Goal: Task Accomplishment & Management: Manage account settings

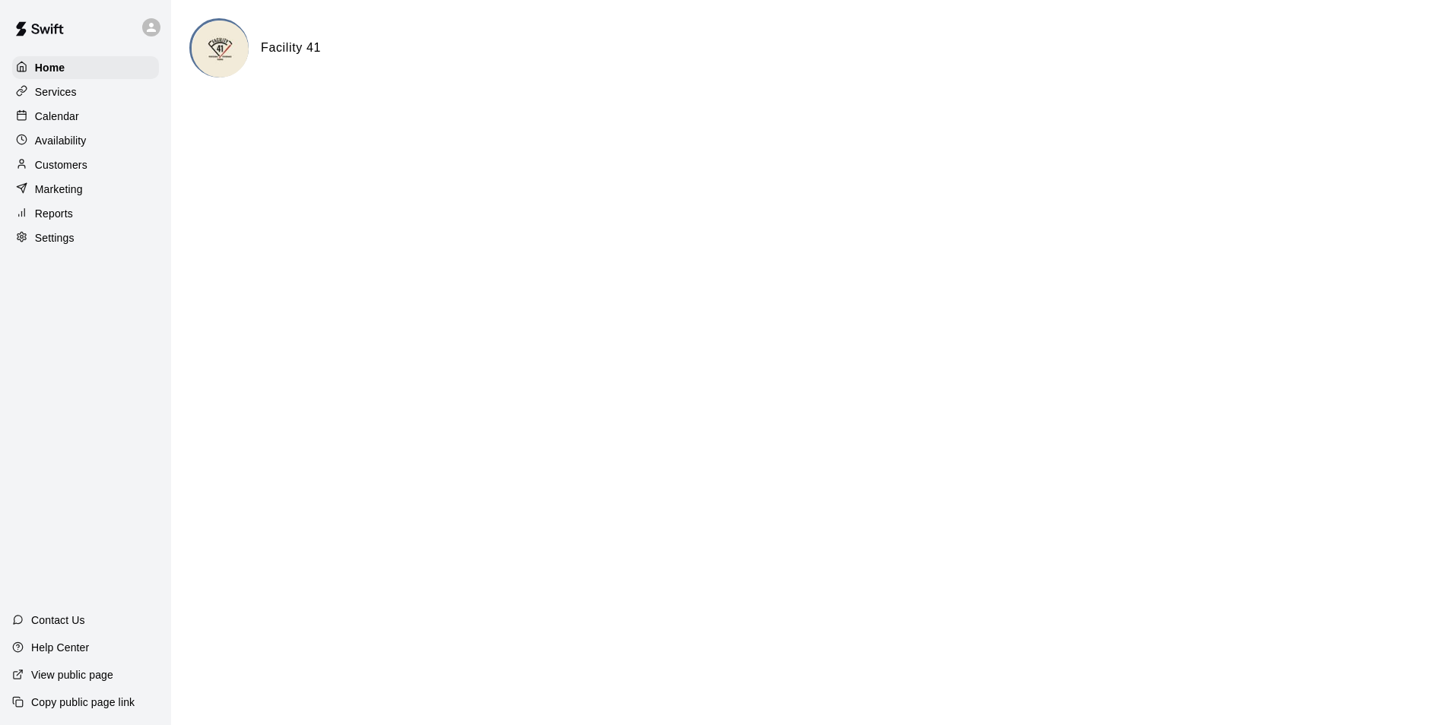
click at [151, 38] on div at bounding box center [155, 27] width 32 height 30
click at [81, 119] on div at bounding box center [727, 362] width 1454 height 725
click at [81, 119] on div "Calendar" at bounding box center [85, 116] width 147 height 23
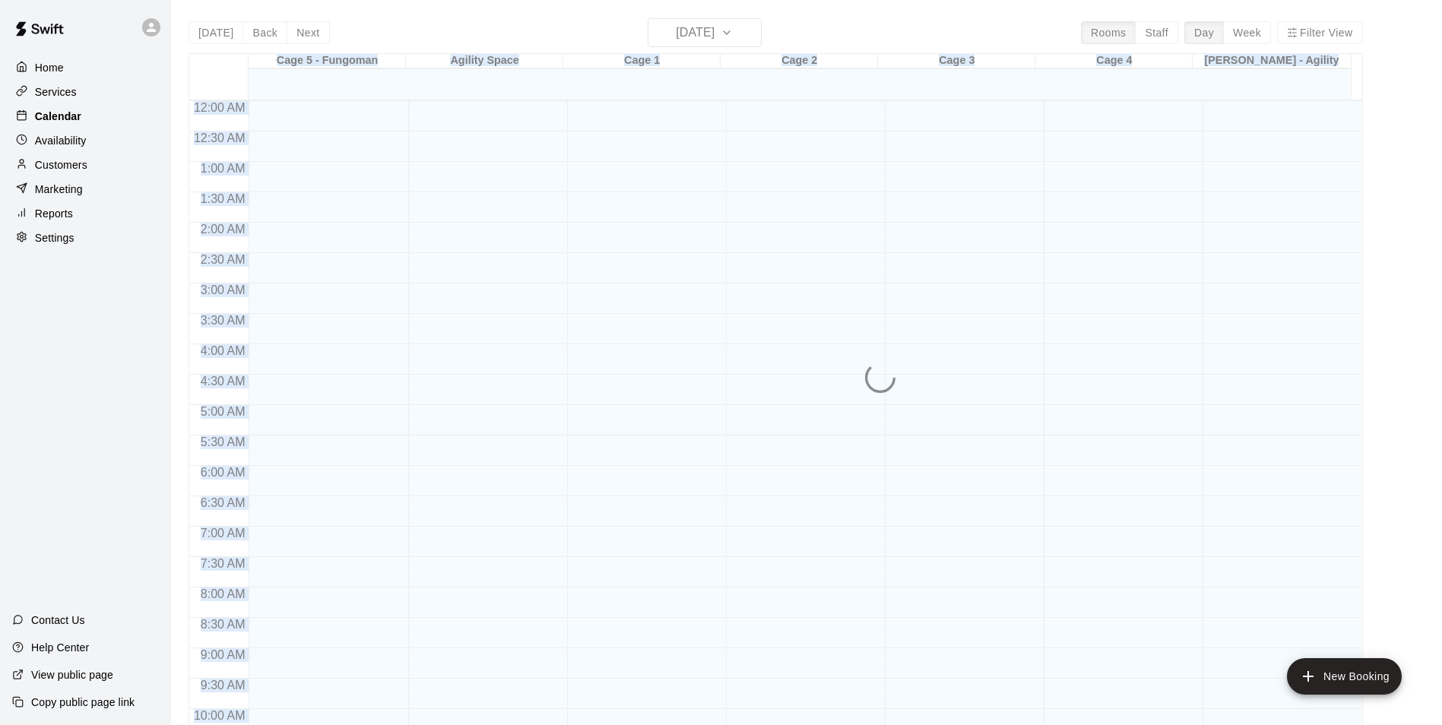
scroll to position [772, 0]
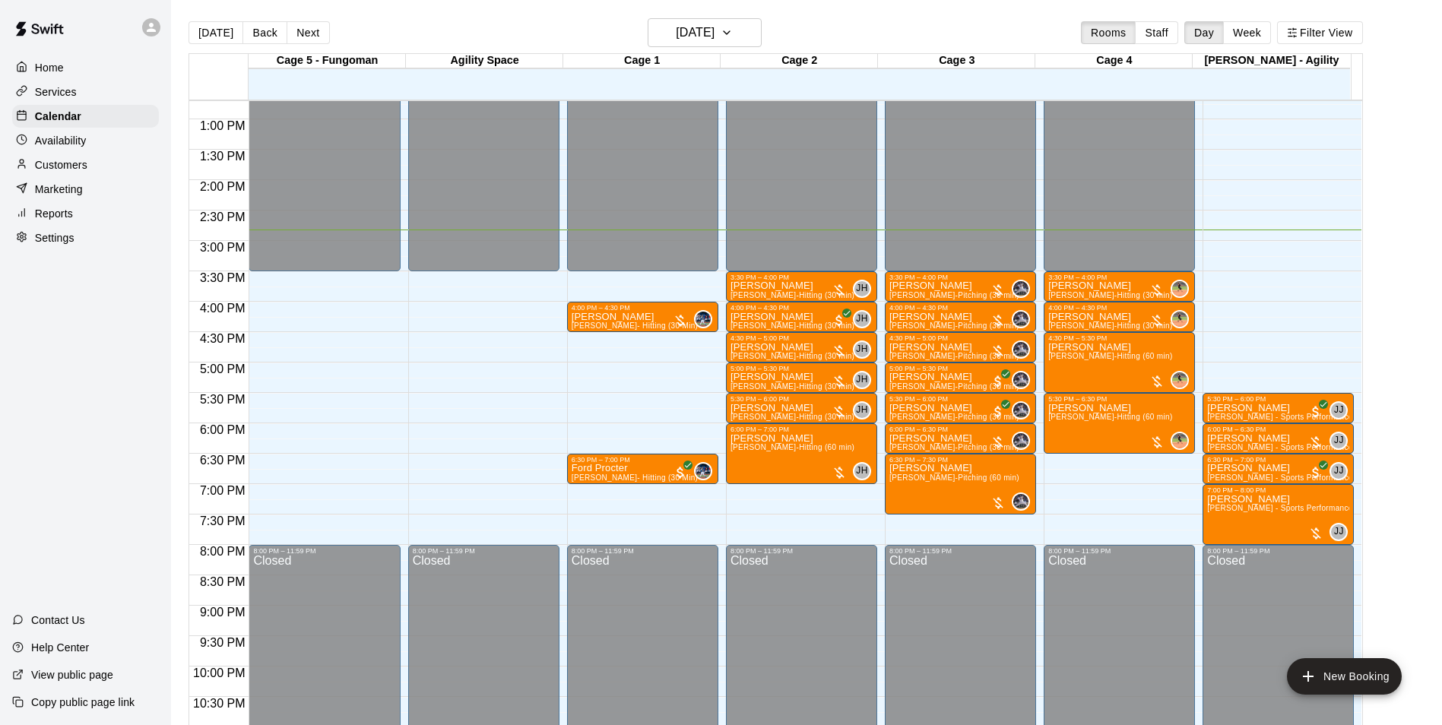
click at [500, 10] on main "Today Back Next Wednesday Sep 10 Rooms Staff Day Week Filter View Cage 5 - Fung…" at bounding box center [806, 375] width 1271 height 750
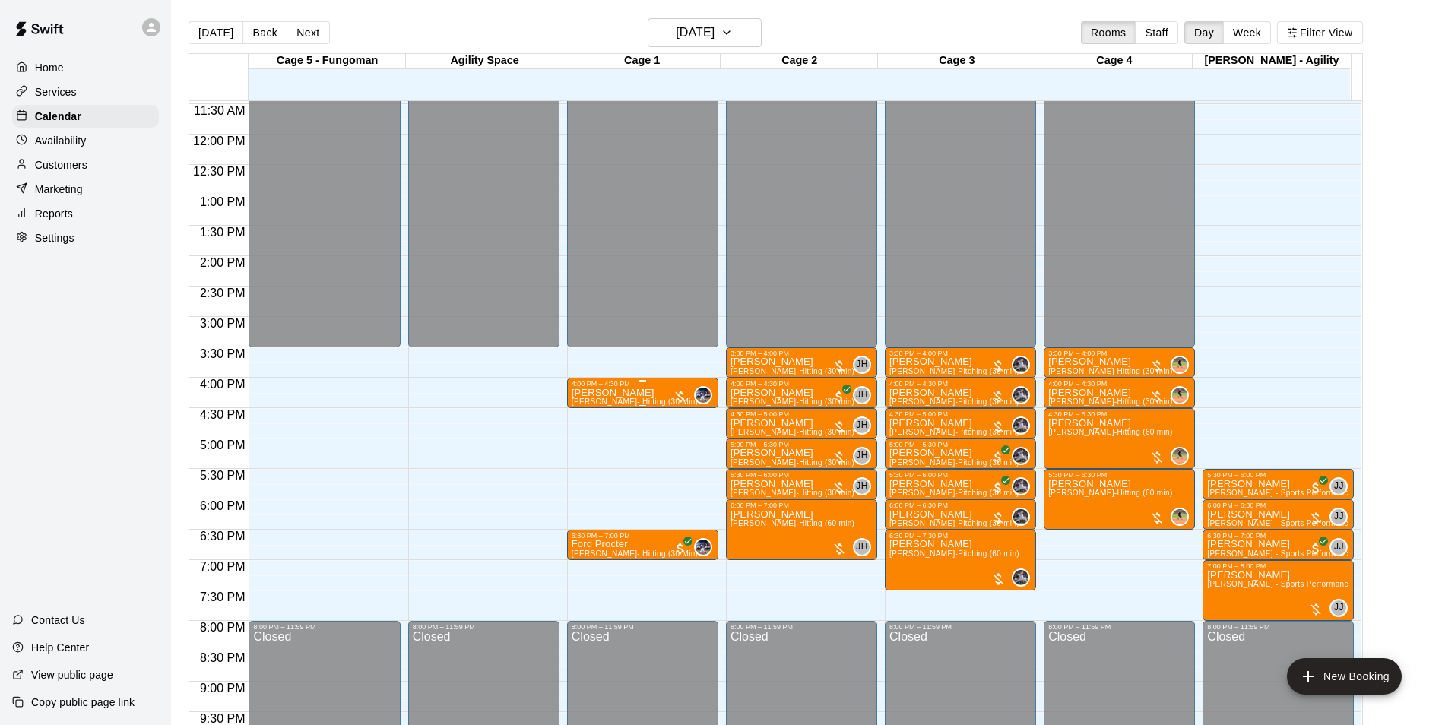
scroll to position [820, 0]
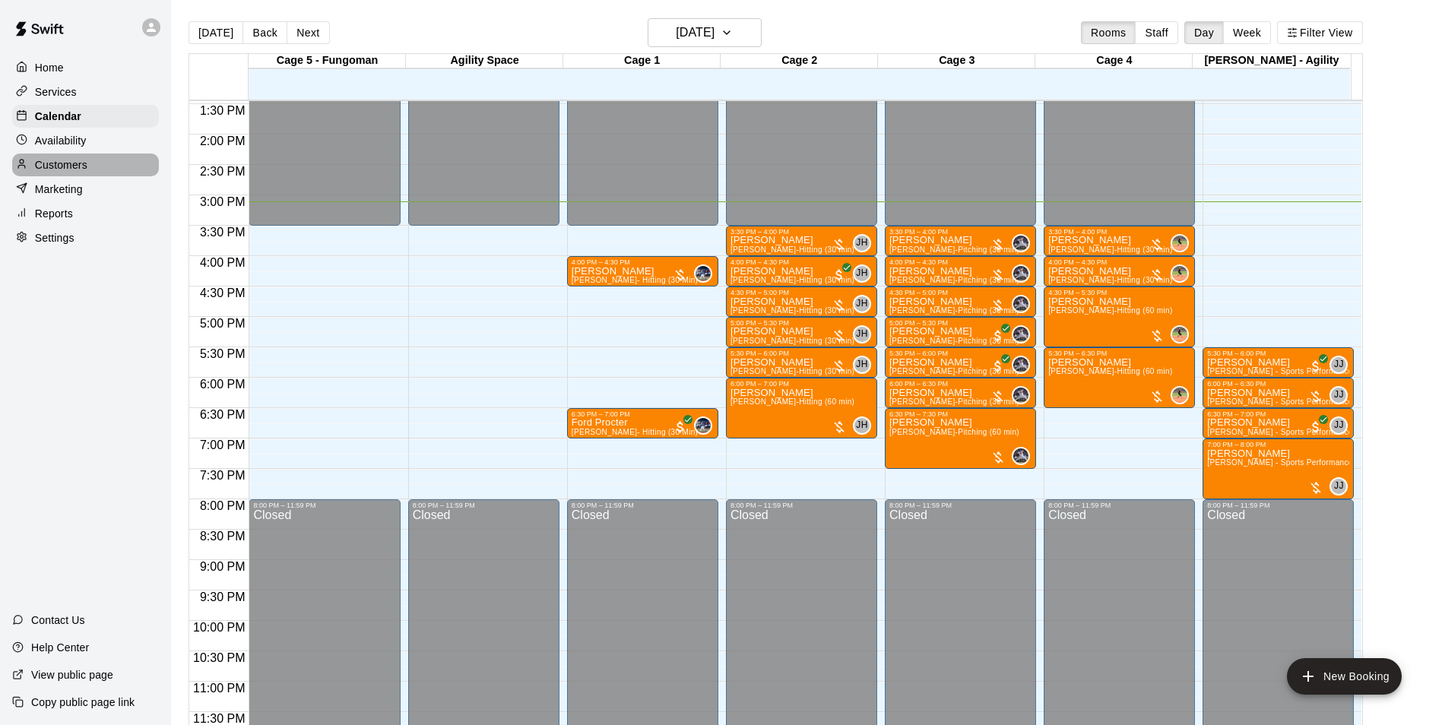
click at [120, 176] on div "Customers" at bounding box center [85, 165] width 147 height 23
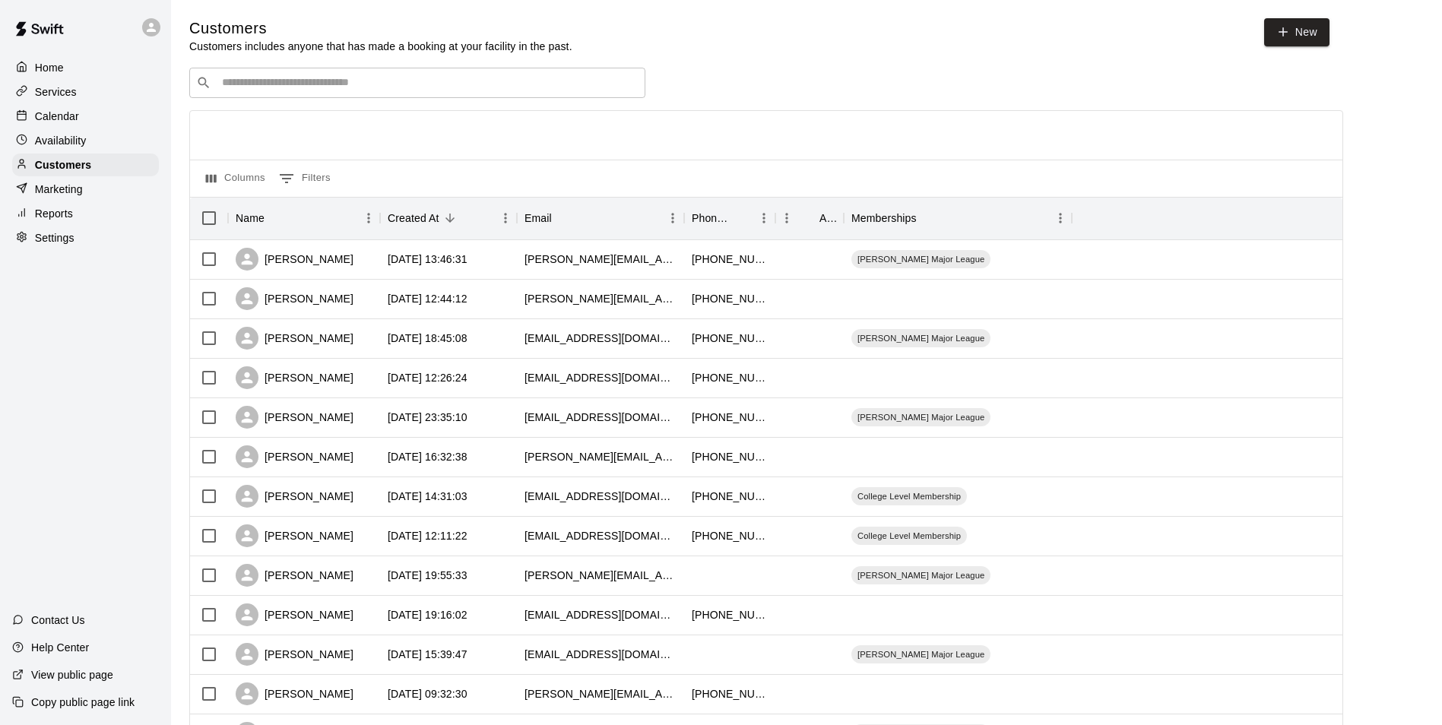
click at [406, 83] on input "Search customers by name or email" at bounding box center [427, 82] width 421 height 15
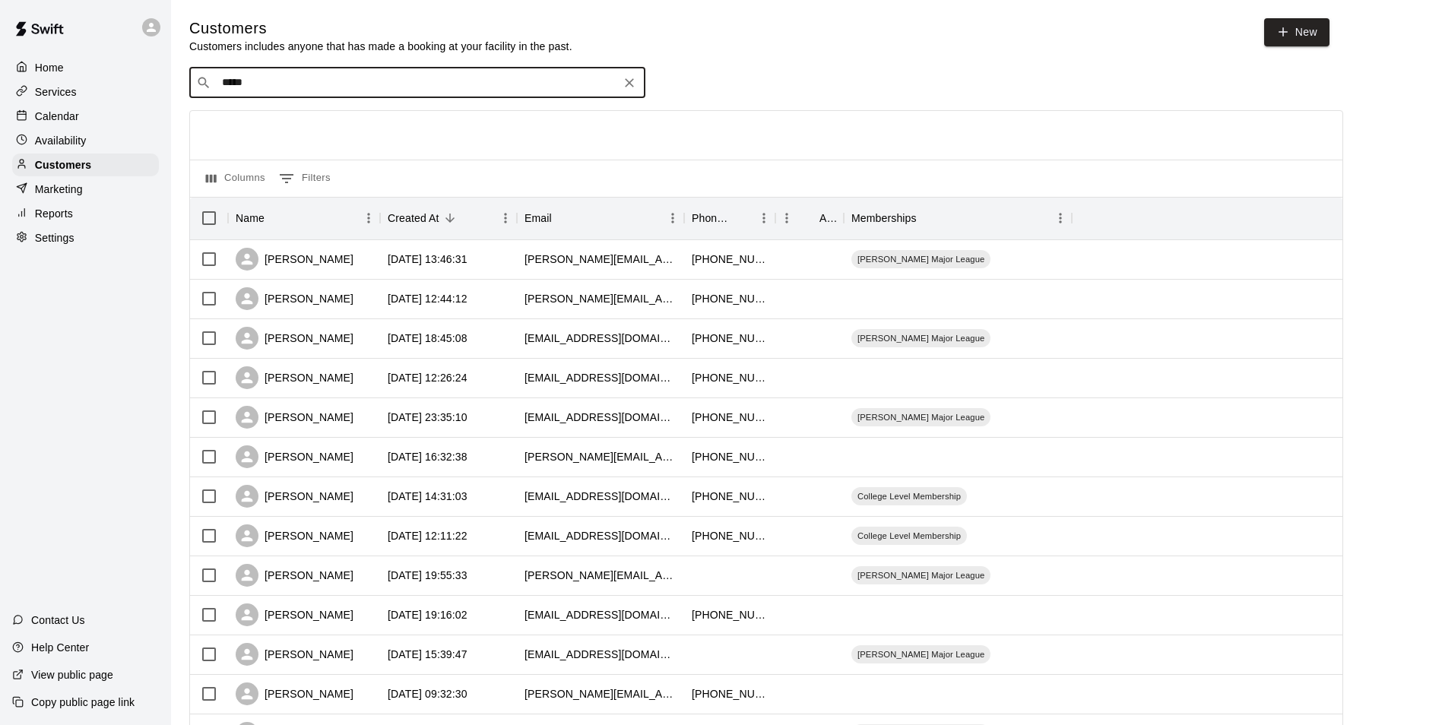
type input "******"
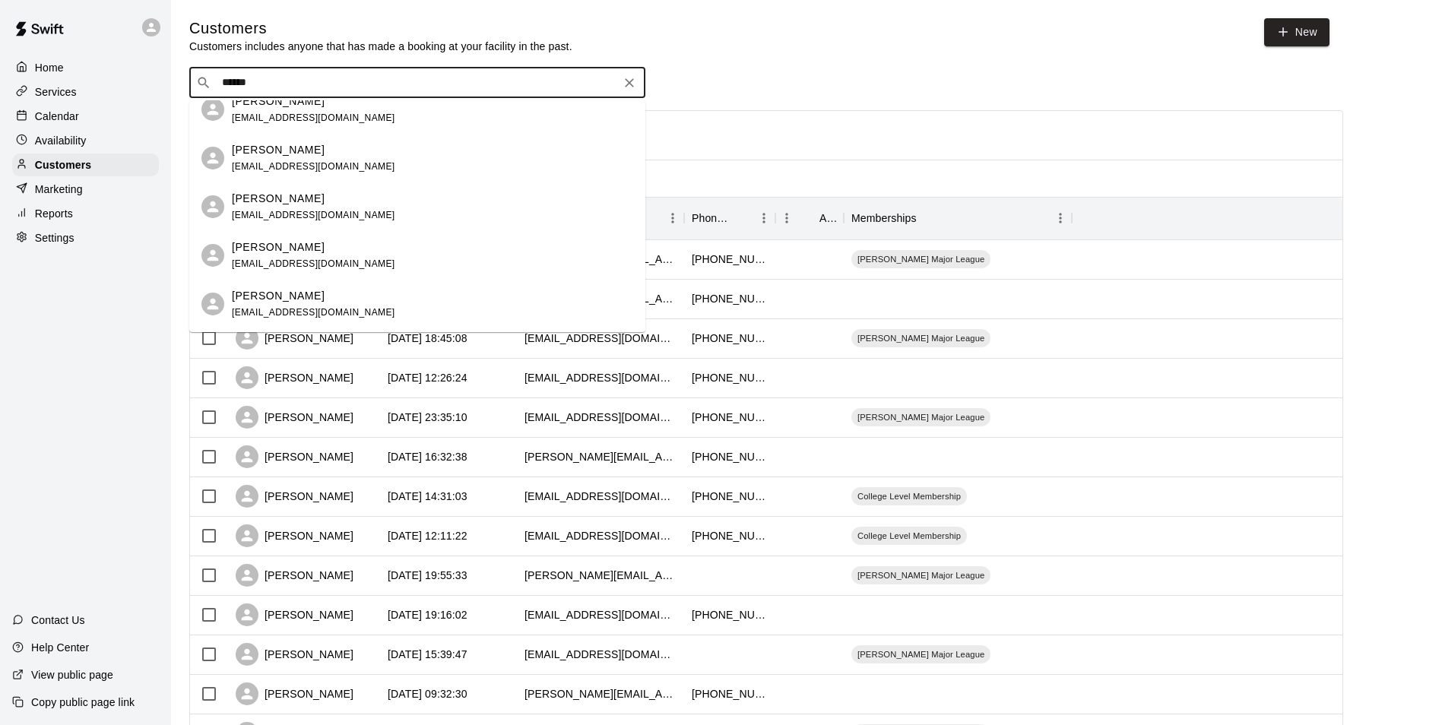
scroll to position [76, 0]
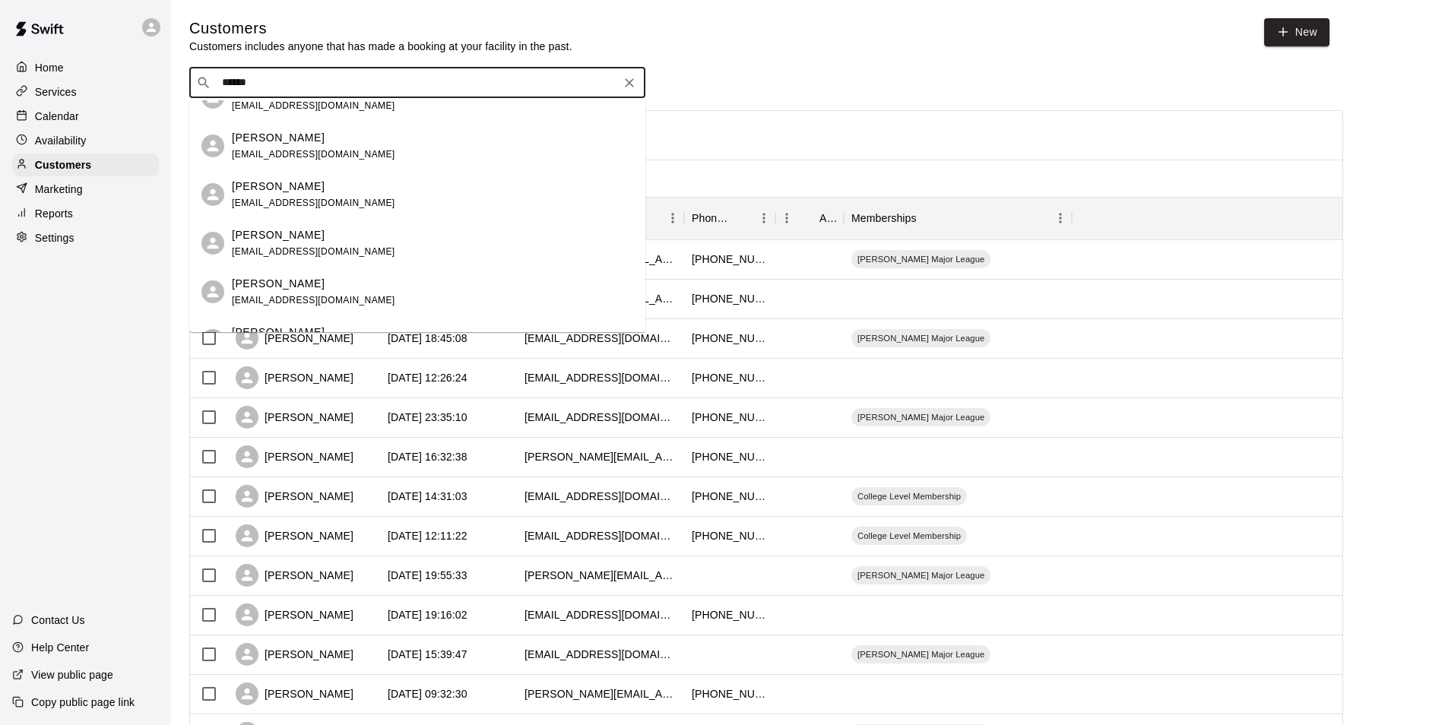
click at [312, 233] on div "[PERSON_NAME]" at bounding box center [313, 235] width 163 height 16
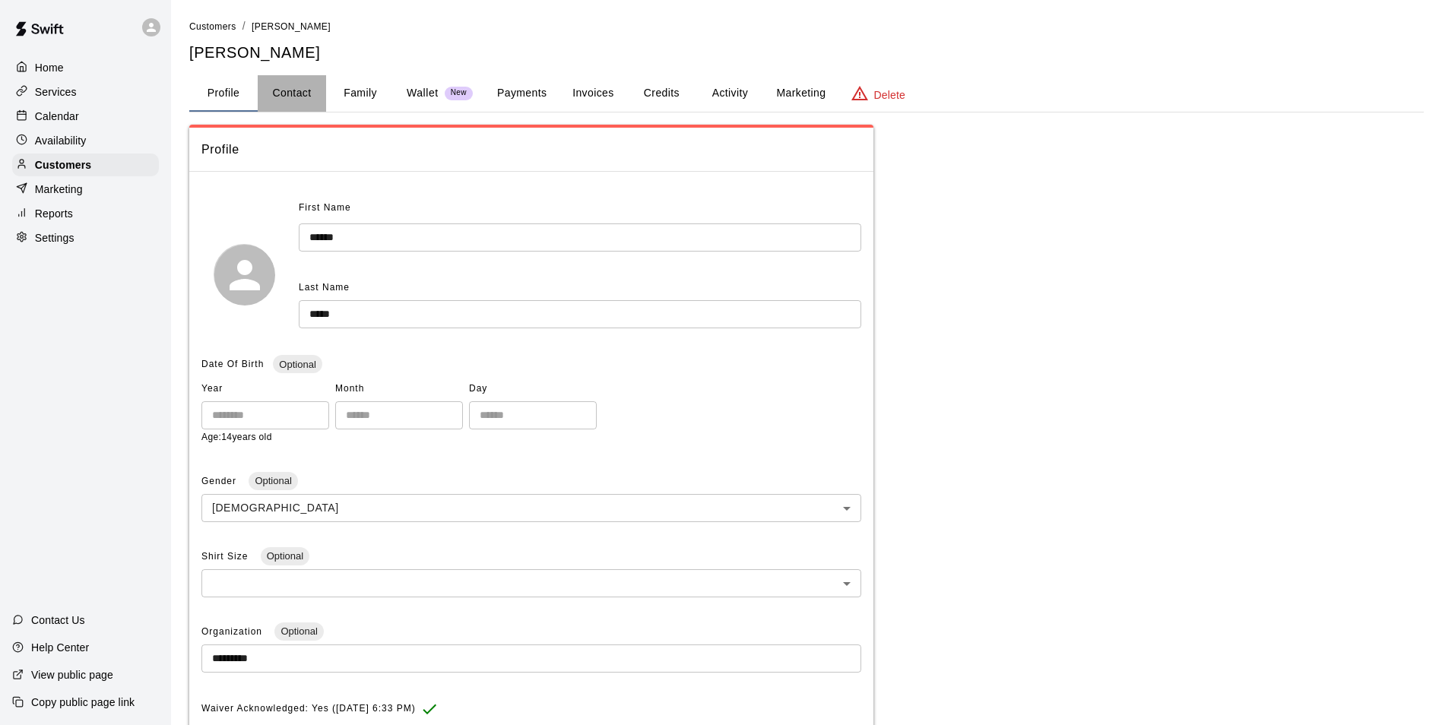
click at [278, 90] on button "Contact" at bounding box center [292, 93] width 68 height 36
select select "**"
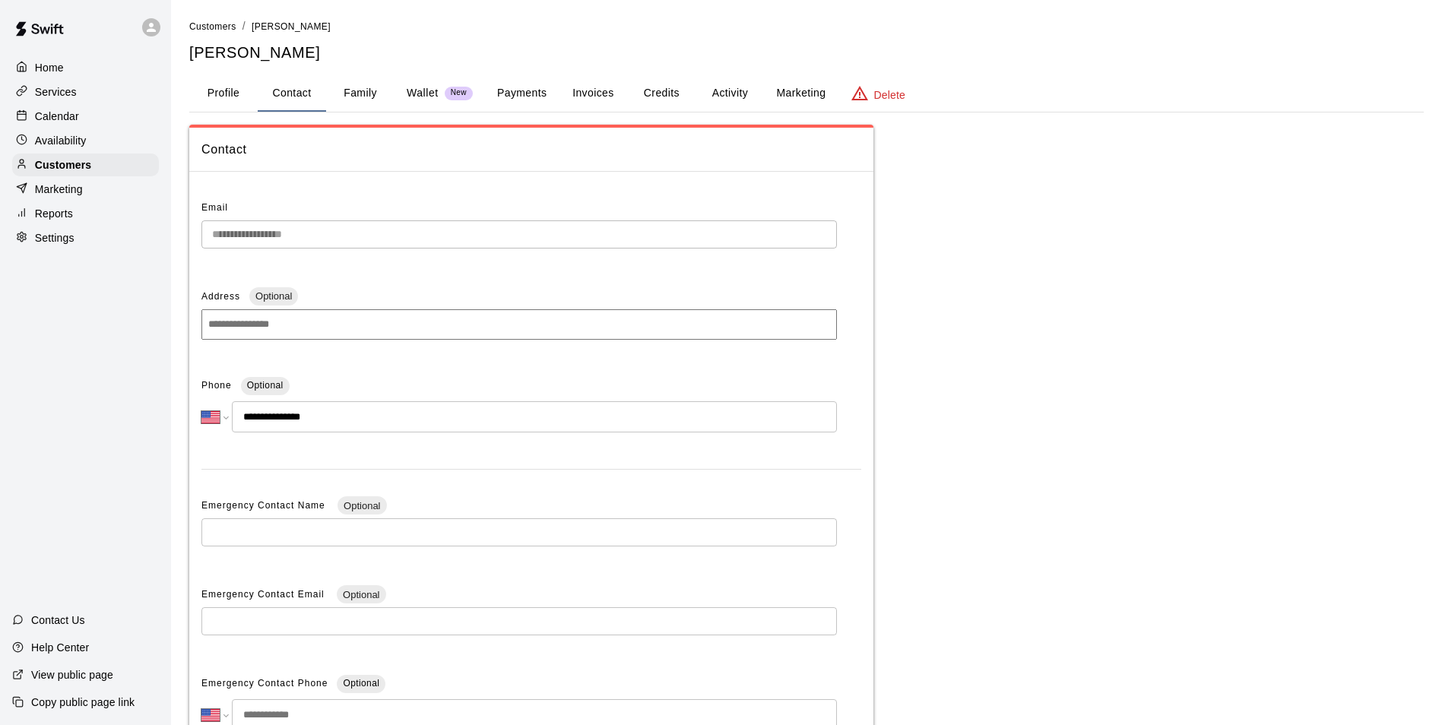
click at [366, 90] on button "Family" at bounding box center [360, 93] width 68 height 36
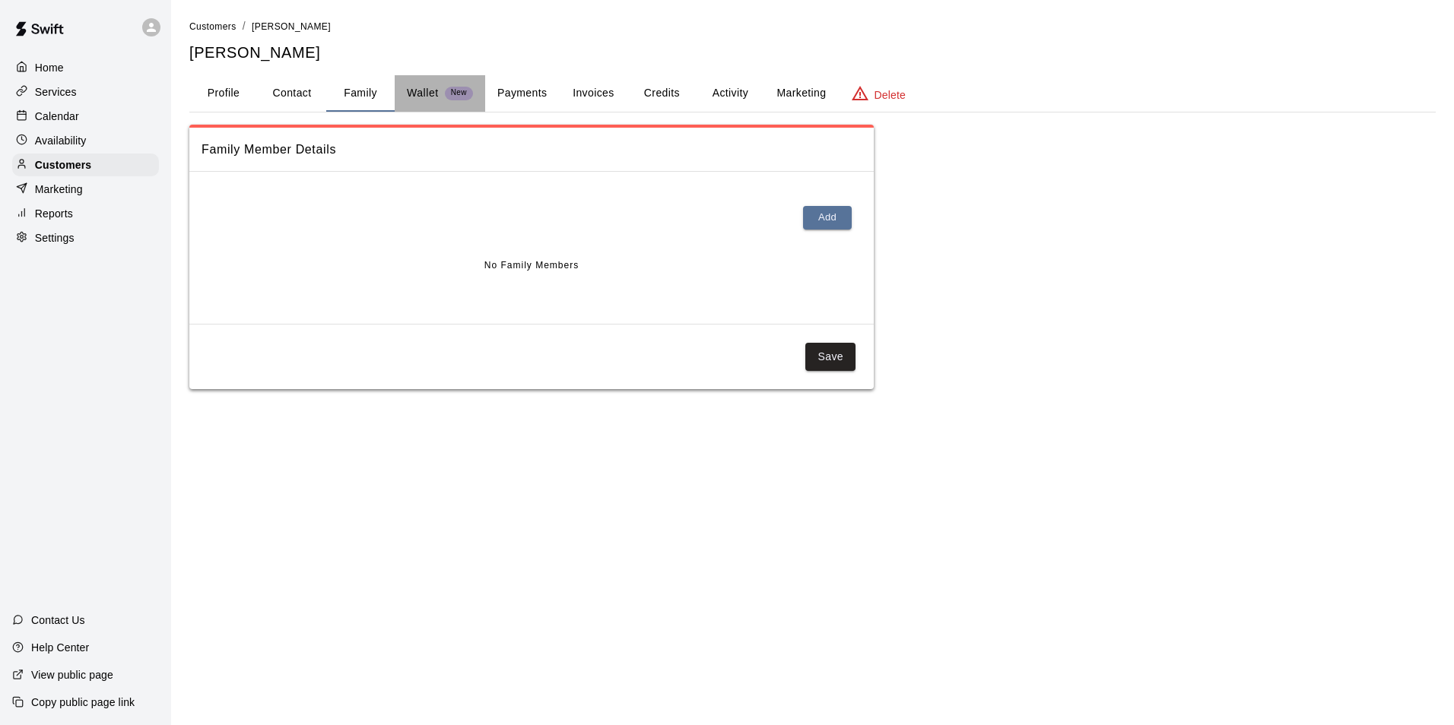
click at [436, 96] on p "Wallet" at bounding box center [423, 93] width 32 height 16
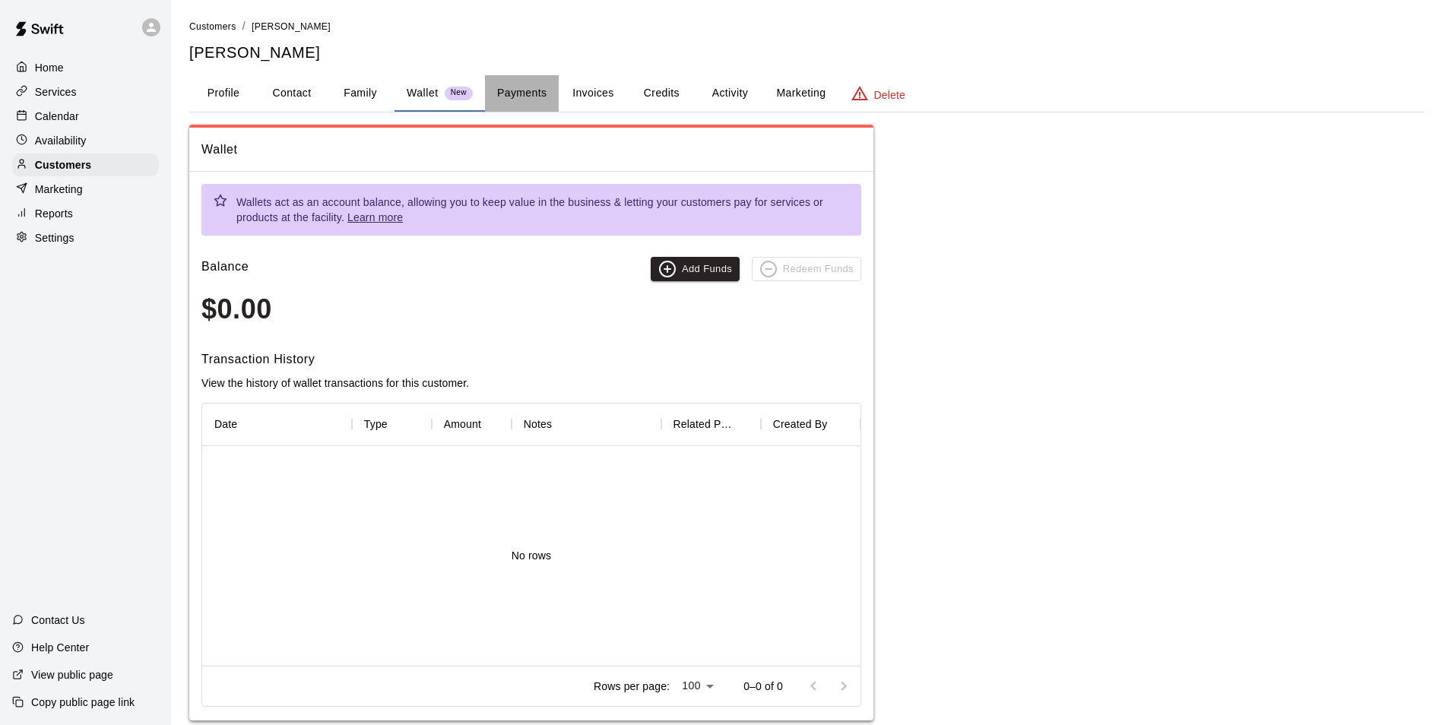
click at [541, 97] on button "Payments" at bounding box center [522, 93] width 74 height 36
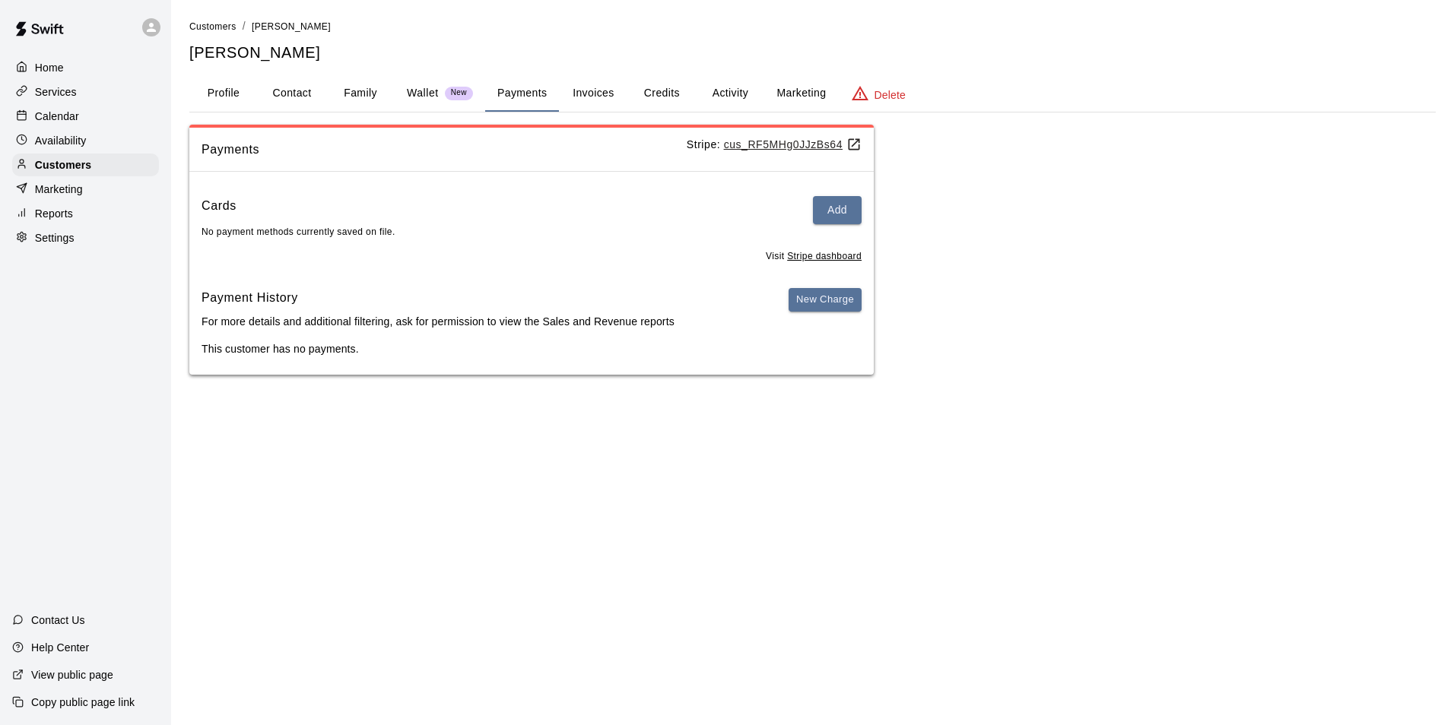
click at [734, 89] on button "Activity" at bounding box center [730, 93] width 68 height 36
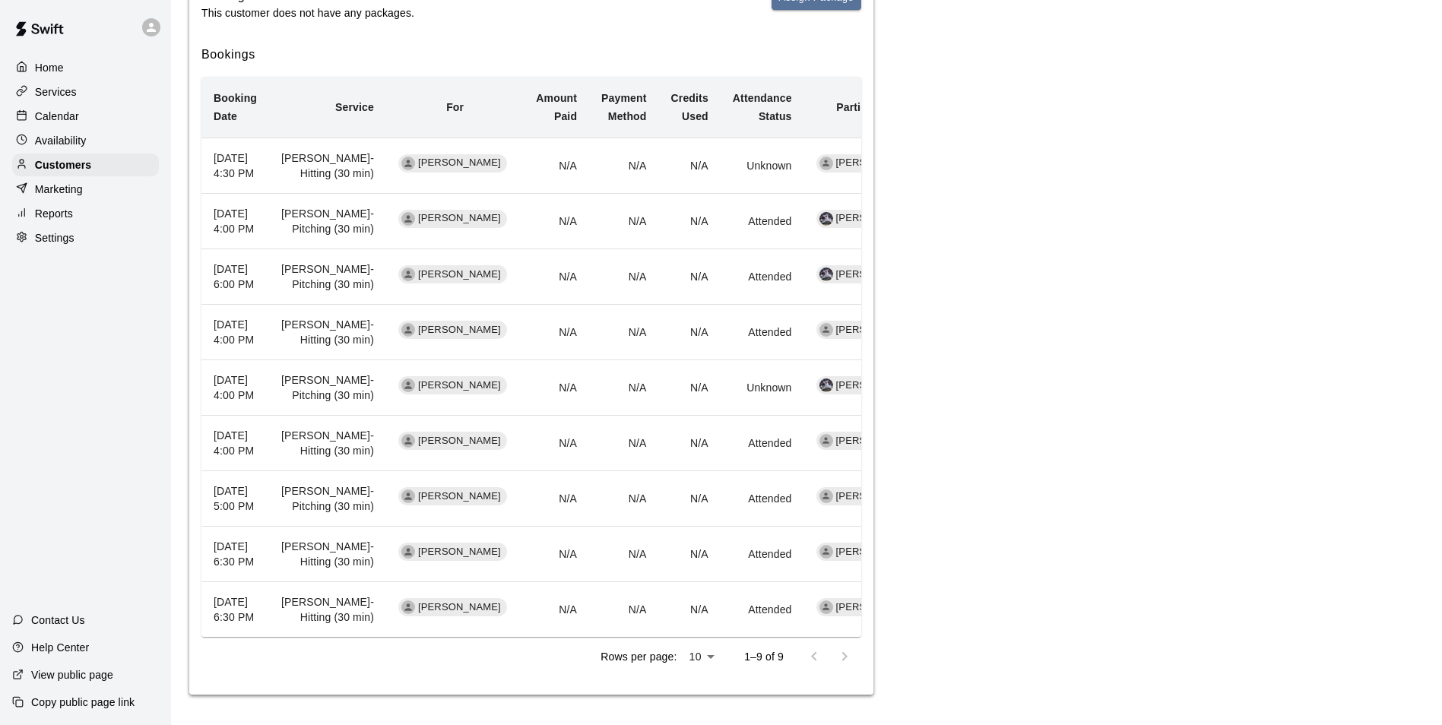
scroll to position [532, 0]
click at [65, 124] on p "Calendar" at bounding box center [57, 116] width 44 height 15
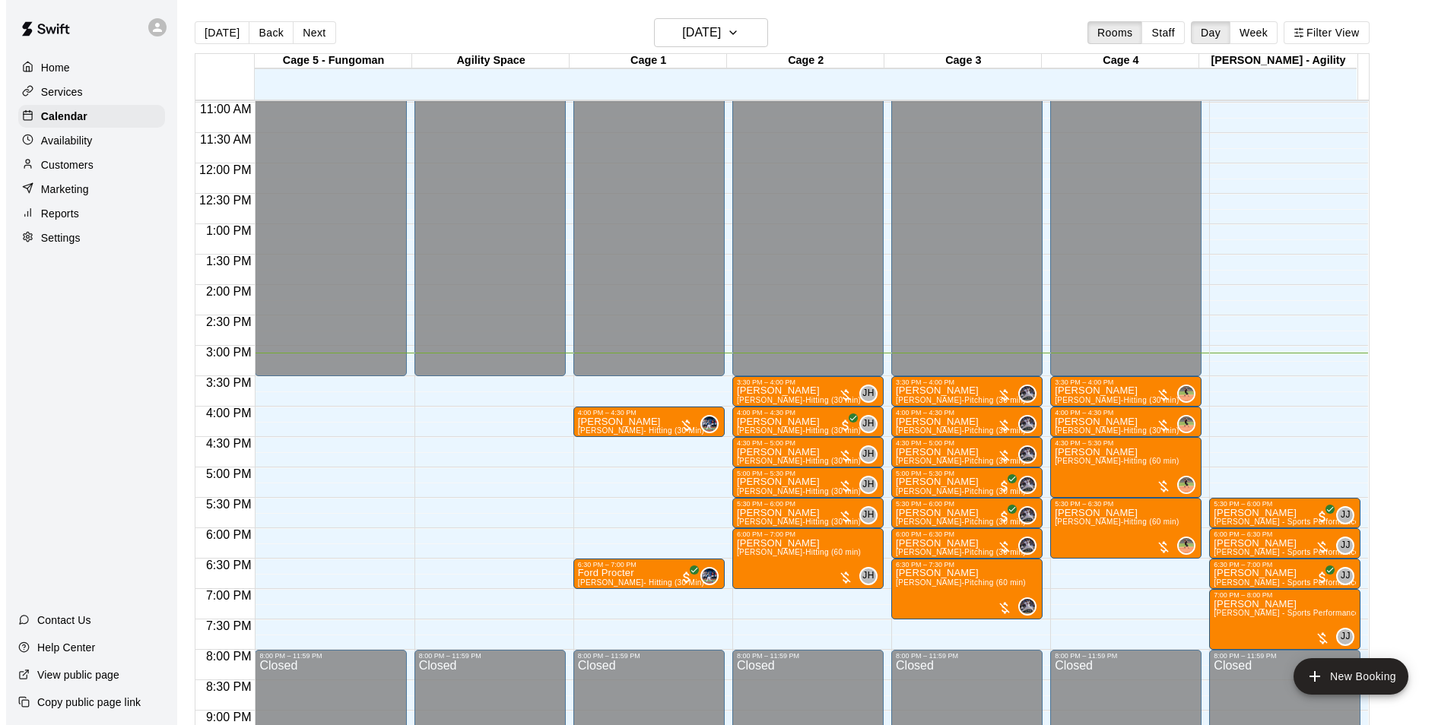
scroll to position [744, 0]
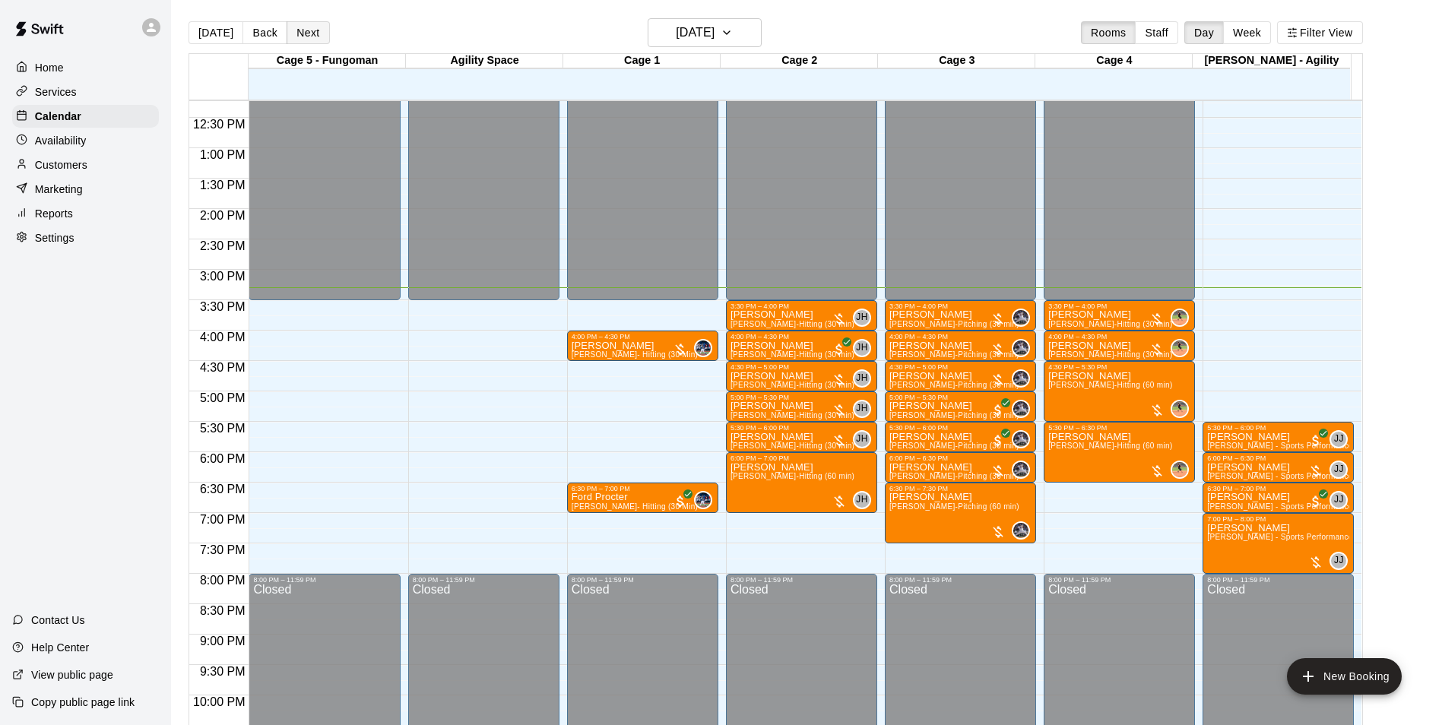
click at [315, 40] on button "Next" at bounding box center [308, 32] width 43 height 23
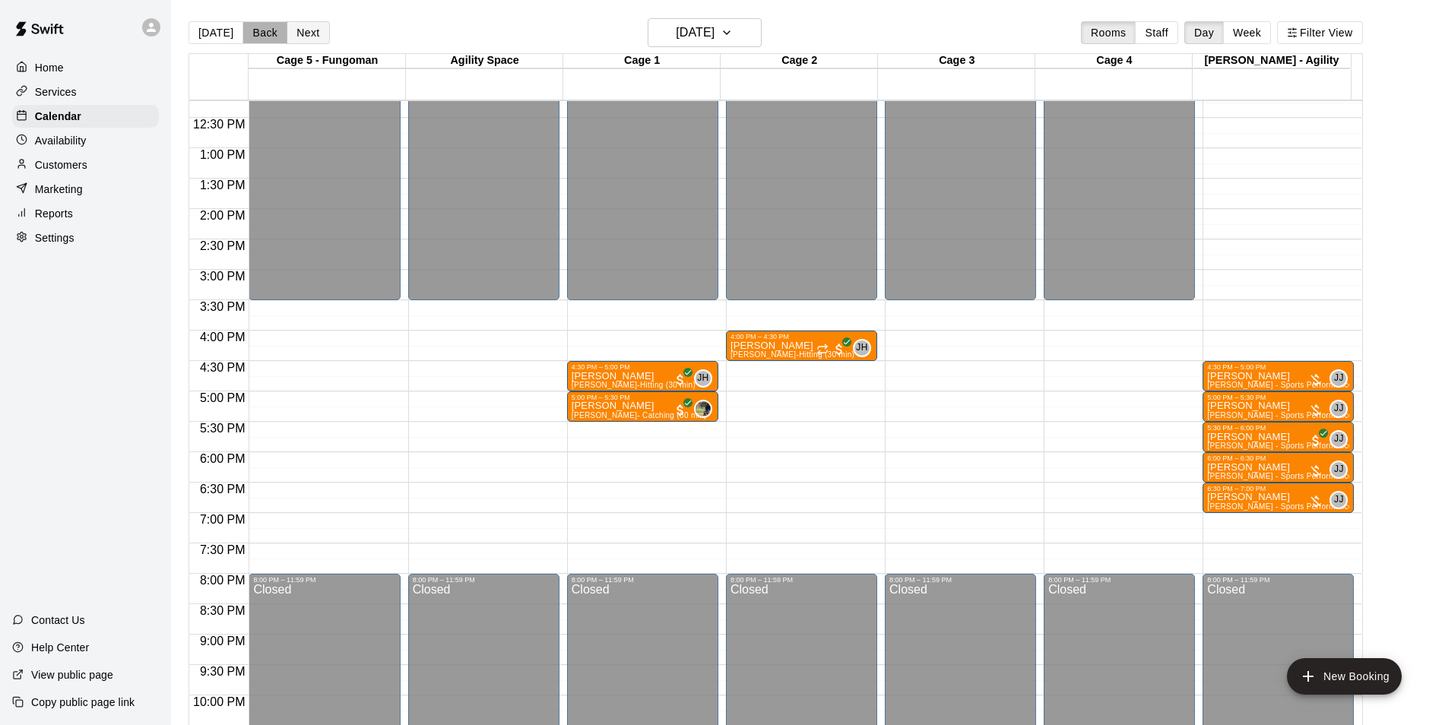
drag, startPoint x: 269, startPoint y: 34, endPoint x: 281, endPoint y: 40, distance: 13.3
click at [270, 36] on button "Back" at bounding box center [265, 32] width 45 height 23
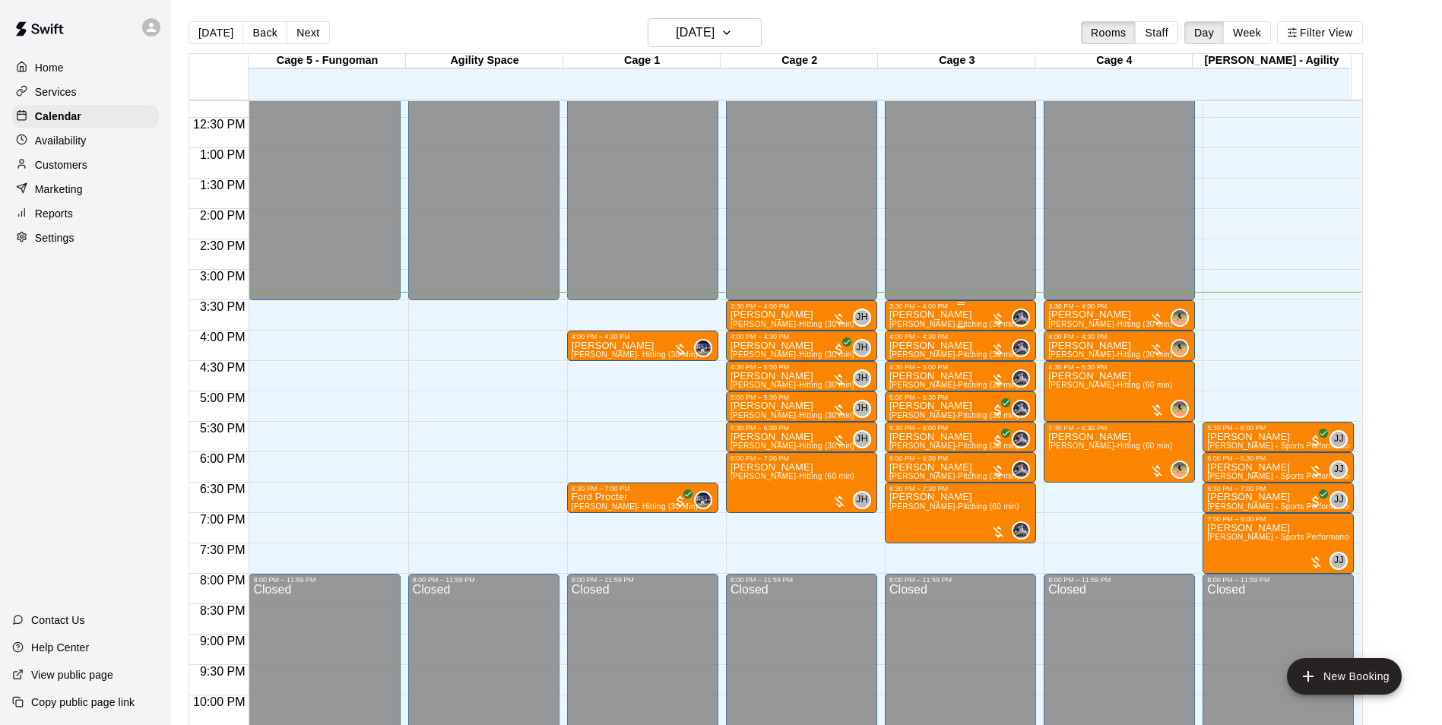
click at [933, 324] on span "[PERSON_NAME]-Pitching (30 min)" at bounding box center [955, 324] width 130 height 8
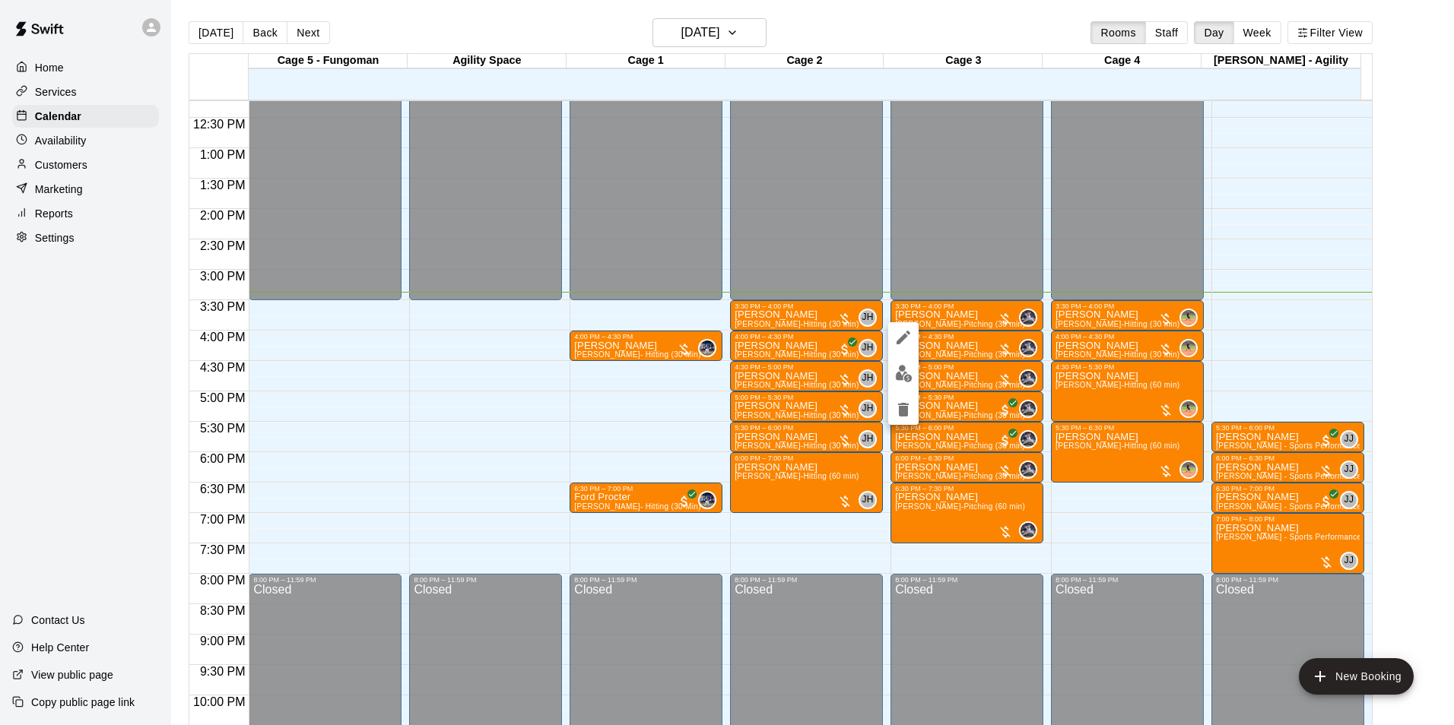
click at [1079, 321] on div at bounding box center [727, 362] width 1454 height 725
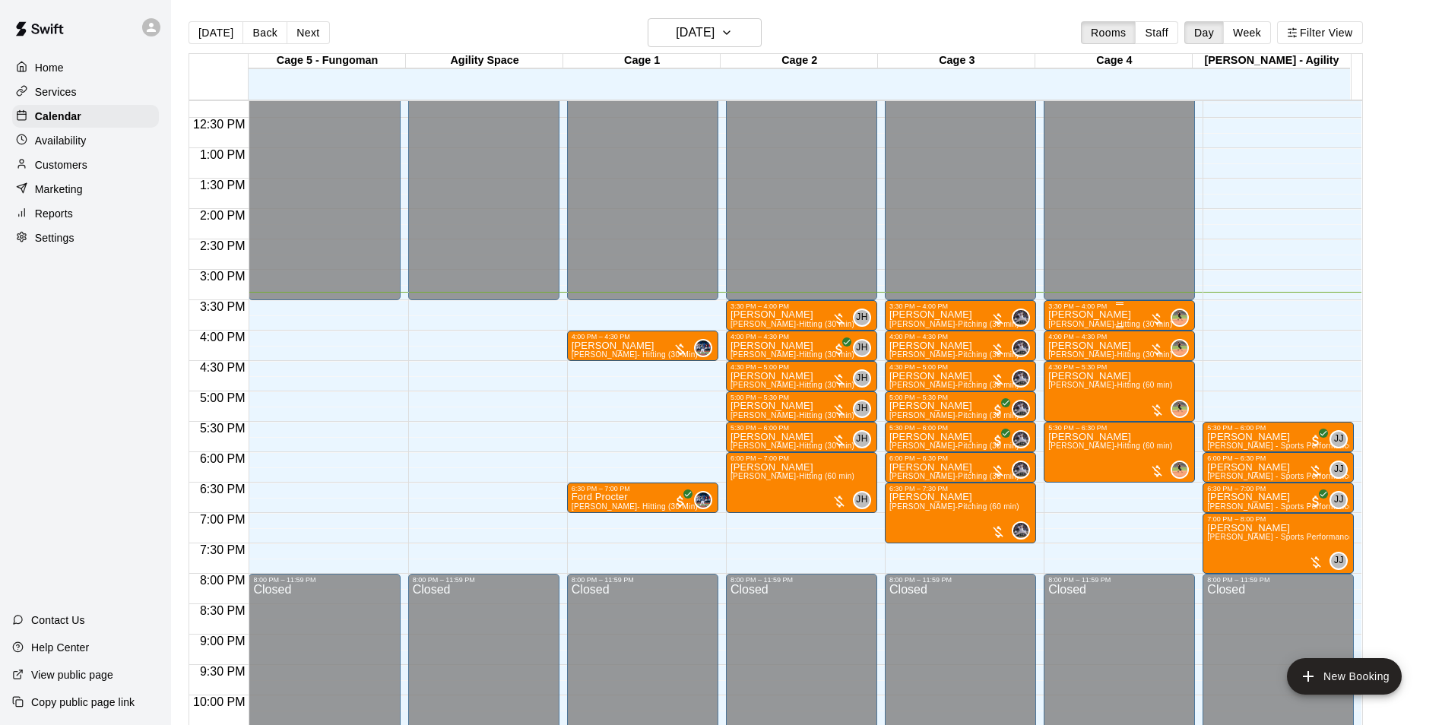
click at [1074, 327] on div at bounding box center [1119, 327] width 142 height 2
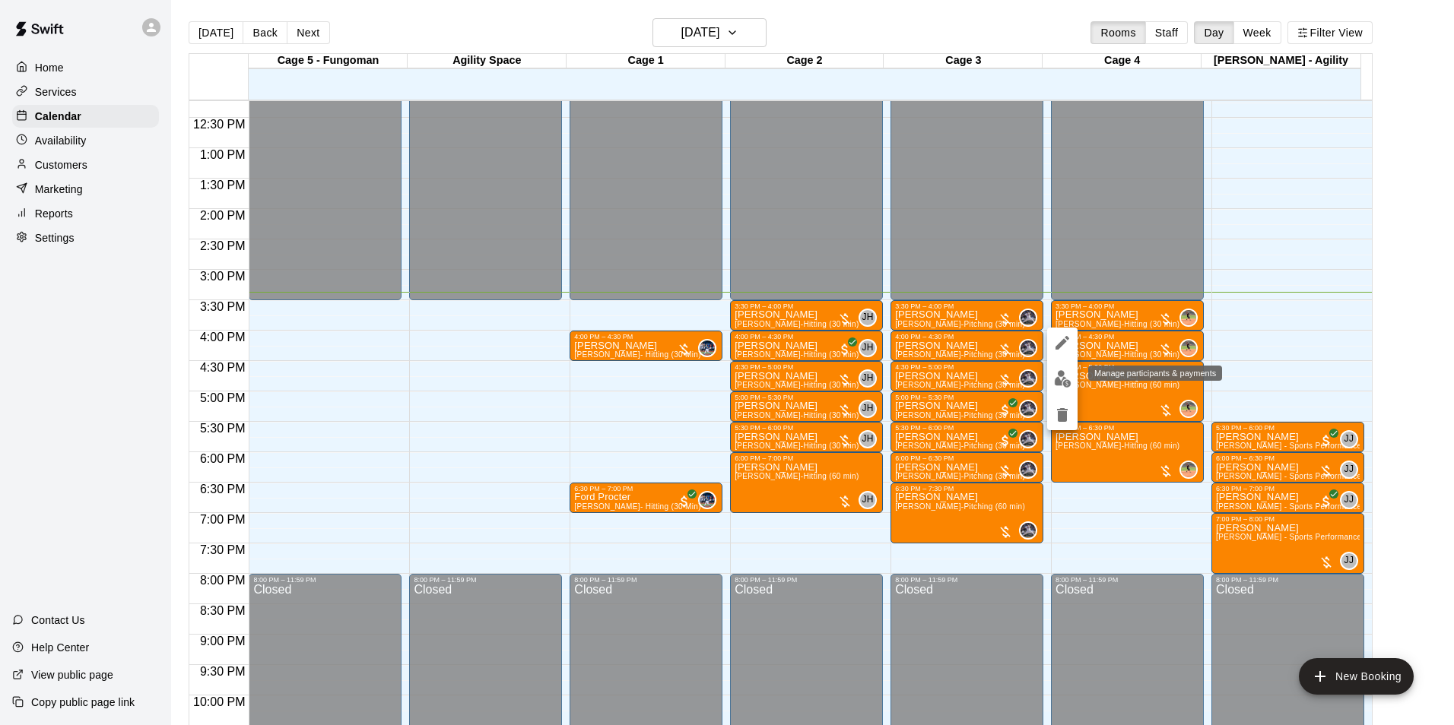
click at [1060, 379] on img "edit" at bounding box center [1062, 378] width 17 height 17
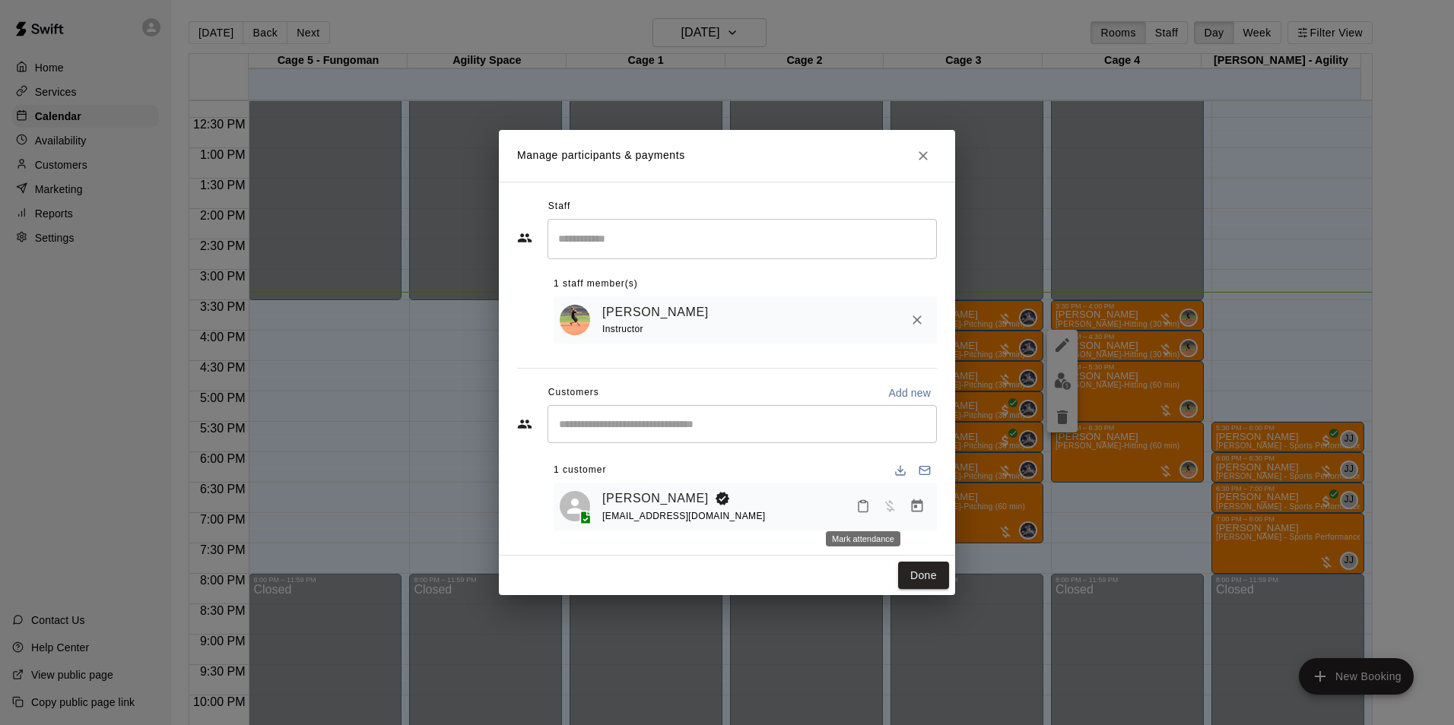
click at [864, 510] on icon "Mark attendance" at bounding box center [863, 507] width 14 height 14
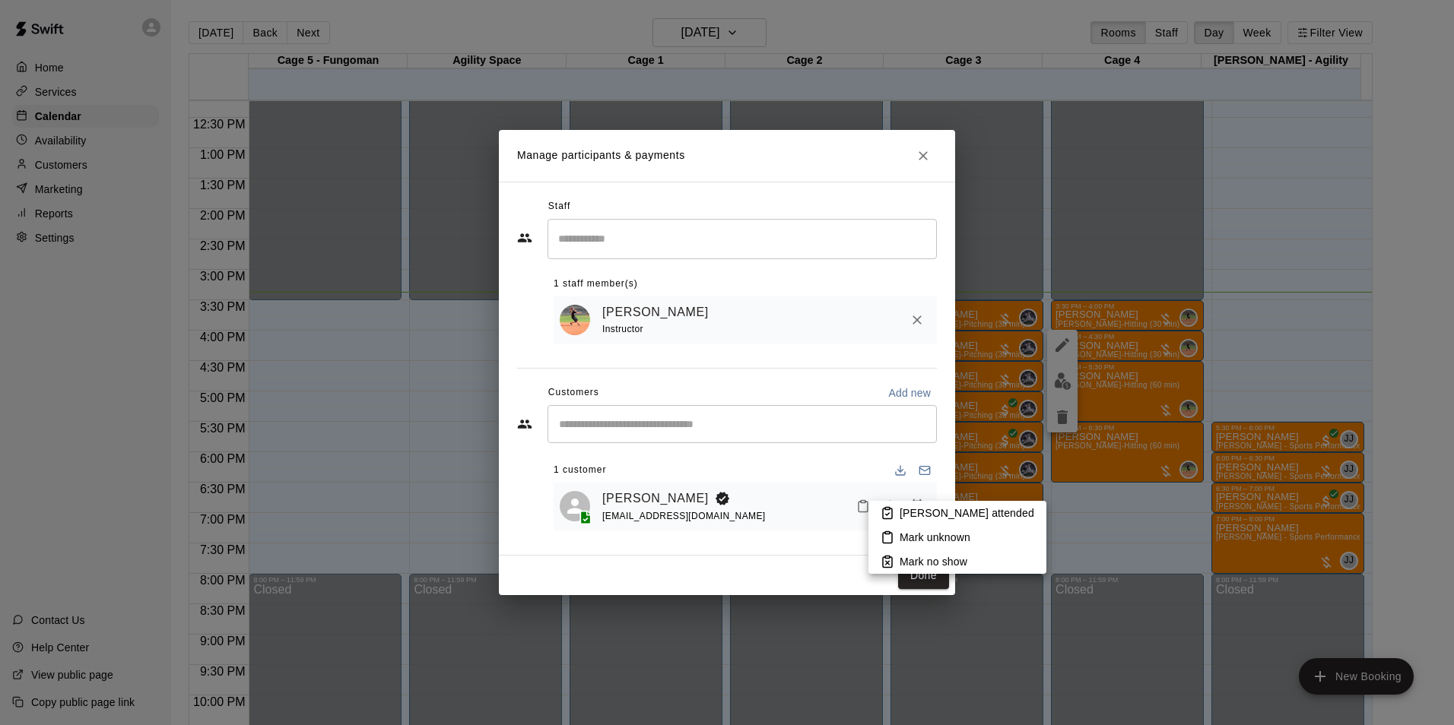
click at [913, 510] on p "[PERSON_NAME] attended" at bounding box center [966, 513] width 135 height 15
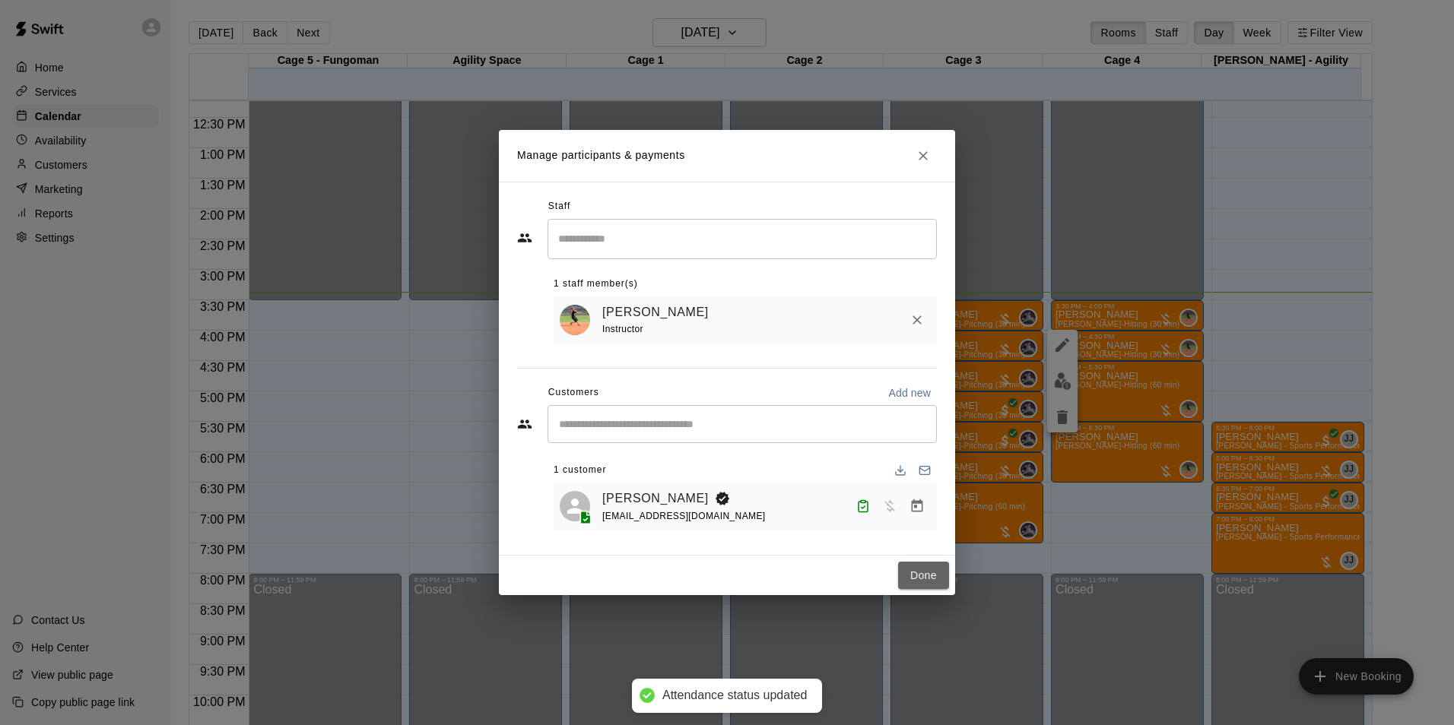
drag, startPoint x: 919, startPoint y: 580, endPoint x: 951, endPoint y: 522, distance: 66.7
click at [918, 579] on button "Done" at bounding box center [923, 576] width 51 height 28
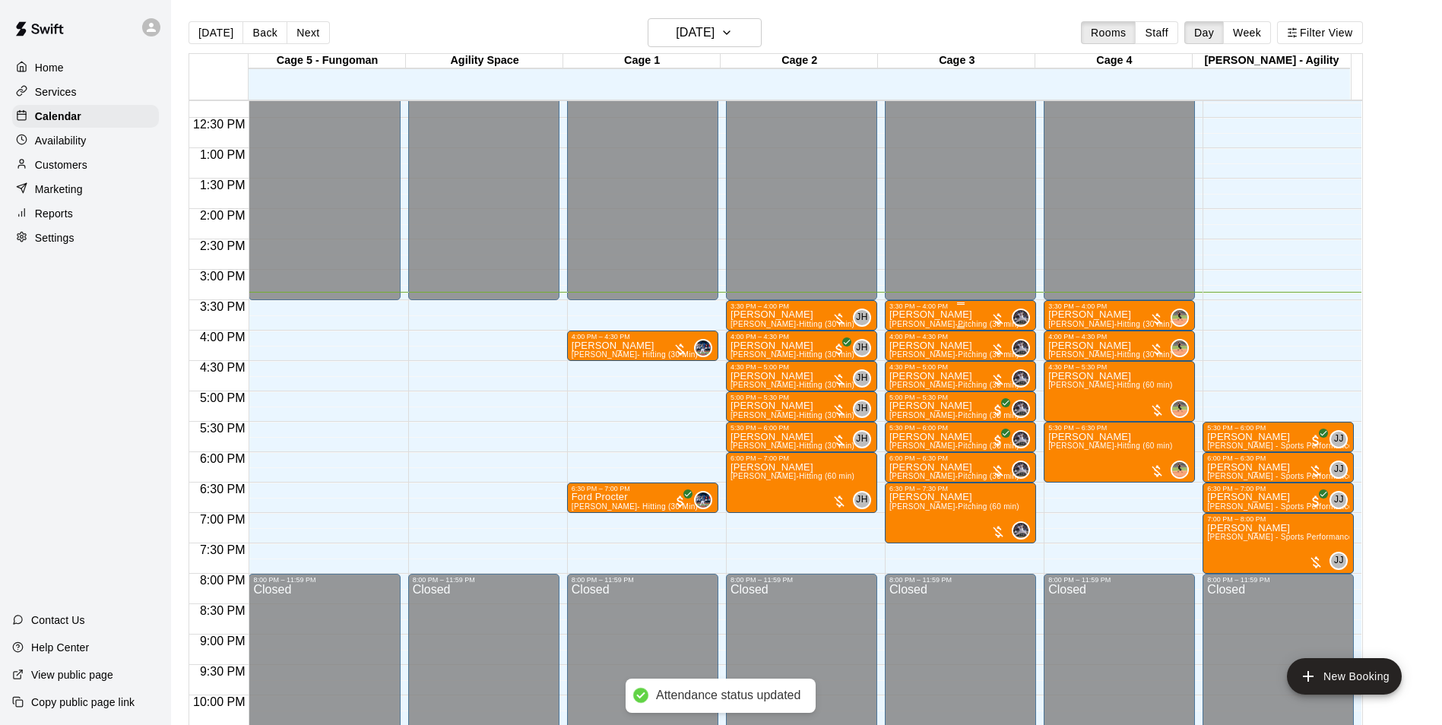
click at [934, 315] on p "[PERSON_NAME]" at bounding box center [955, 315] width 130 height 0
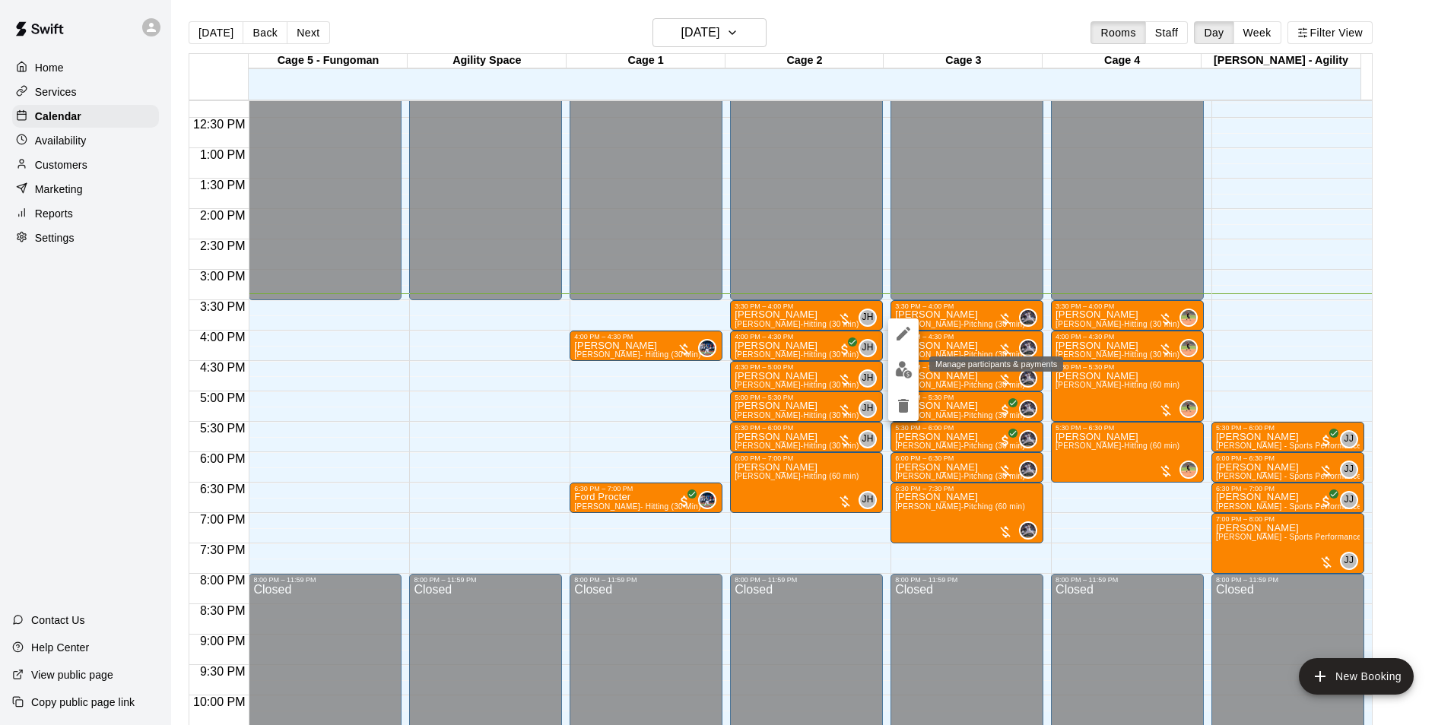
click at [903, 373] on img "edit" at bounding box center [903, 369] width 17 height 17
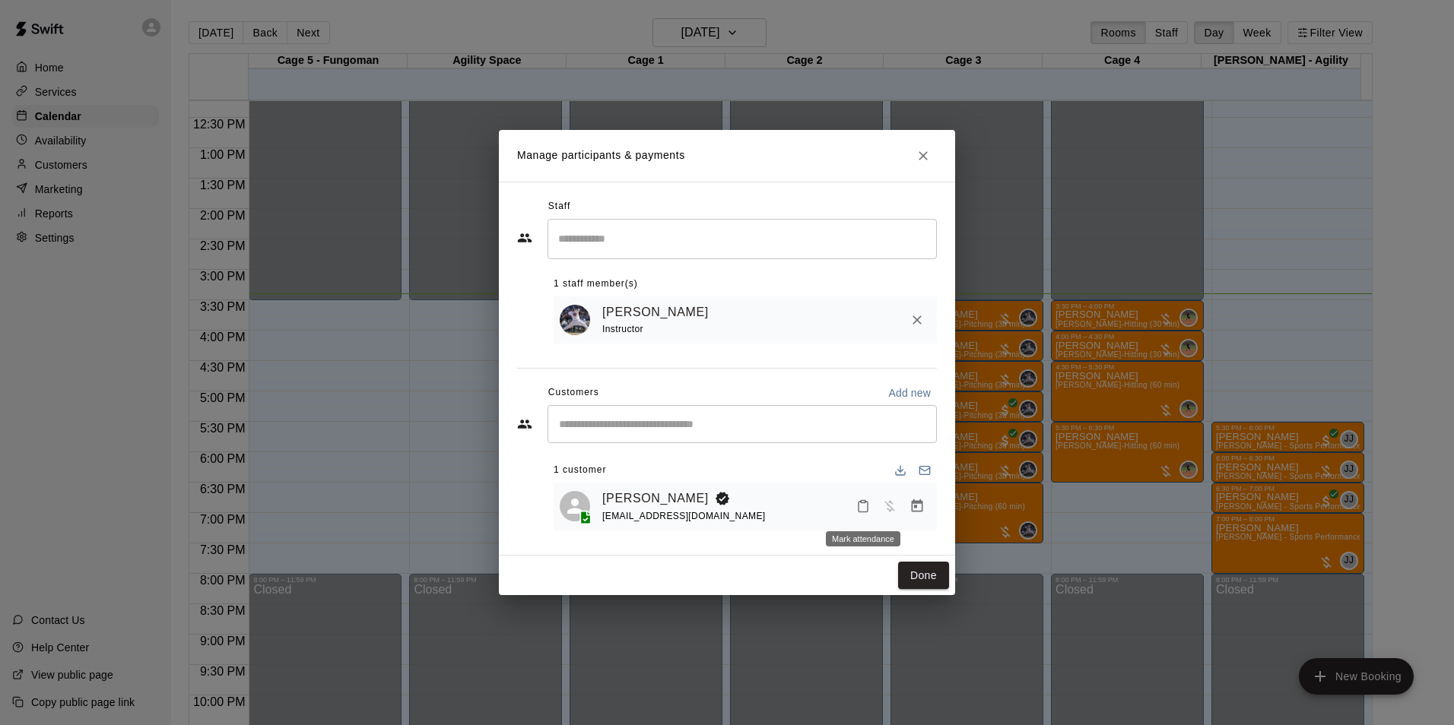
click at [854, 504] on button "Mark attendance" at bounding box center [863, 506] width 26 height 26
click at [903, 504] on p "[PERSON_NAME] attended" at bounding box center [960, 507] width 135 height 15
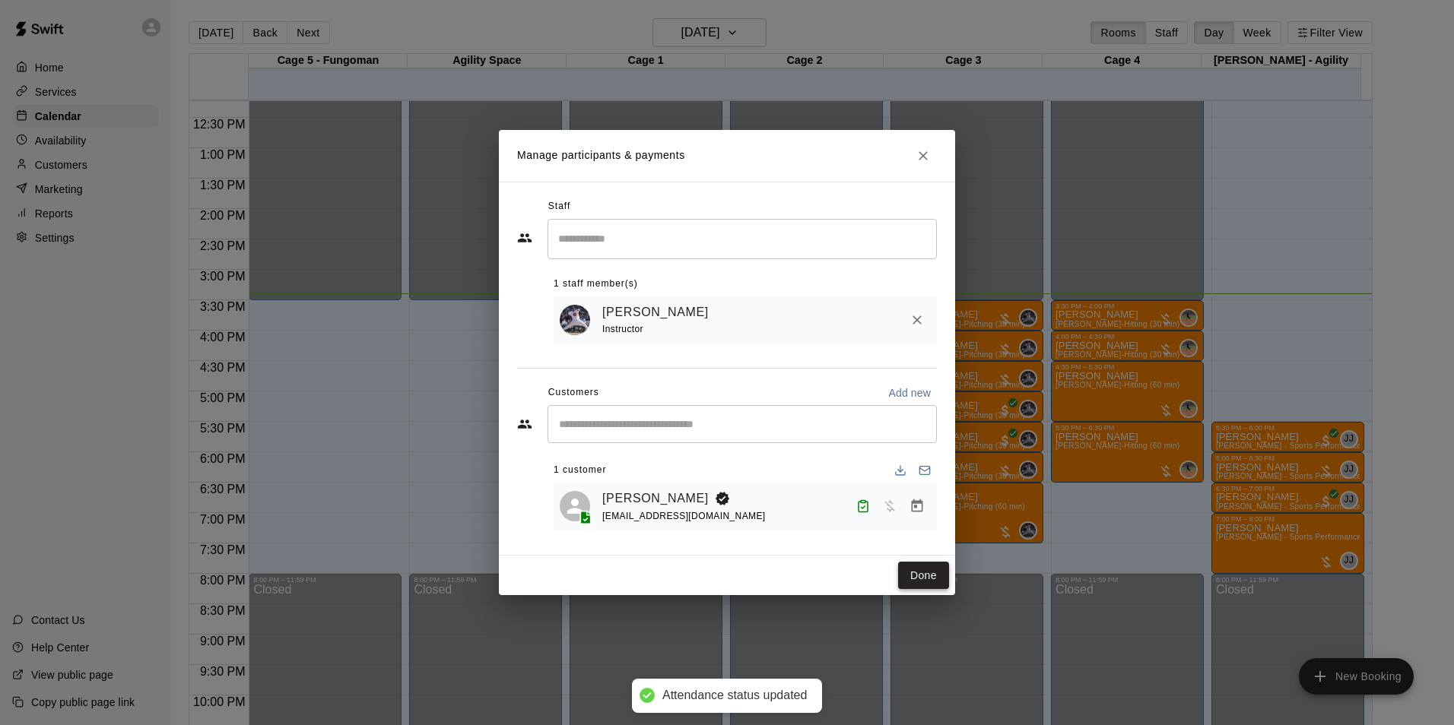
click at [925, 578] on button "Done" at bounding box center [923, 576] width 51 height 28
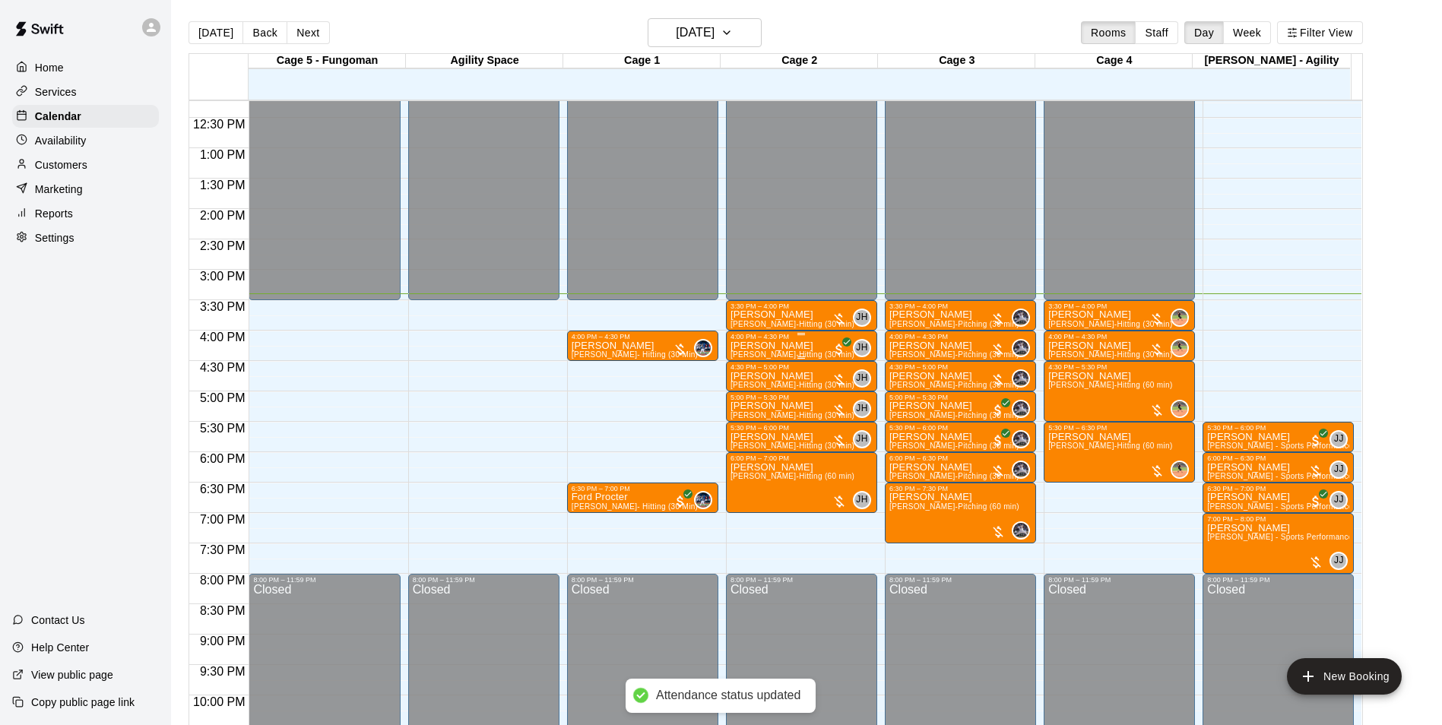
click at [741, 346] on p "[PERSON_NAME]" at bounding box center [793, 346] width 124 height 0
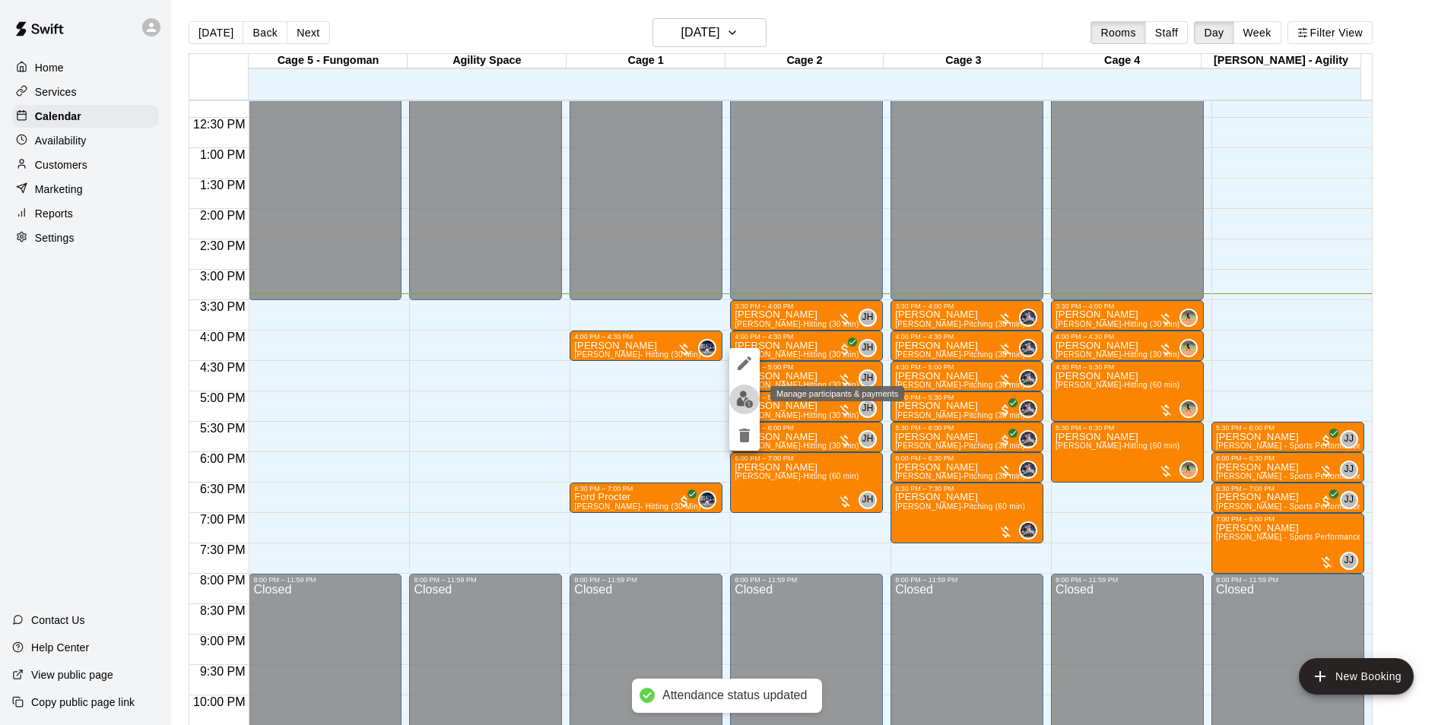
click at [736, 398] on img "edit" at bounding box center [744, 399] width 17 height 17
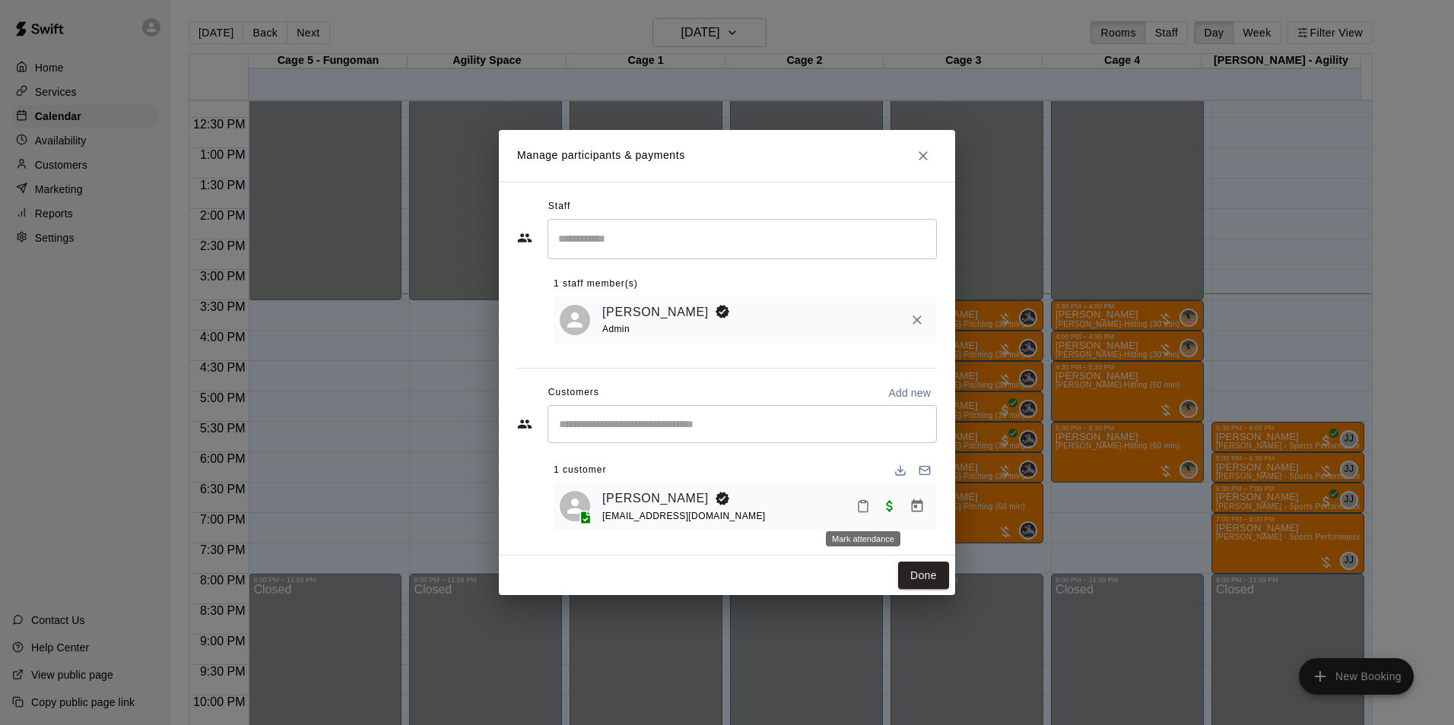
click at [863, 503] on rect "Mark attendance" at bounding box center [863, 502] width 5 height 2
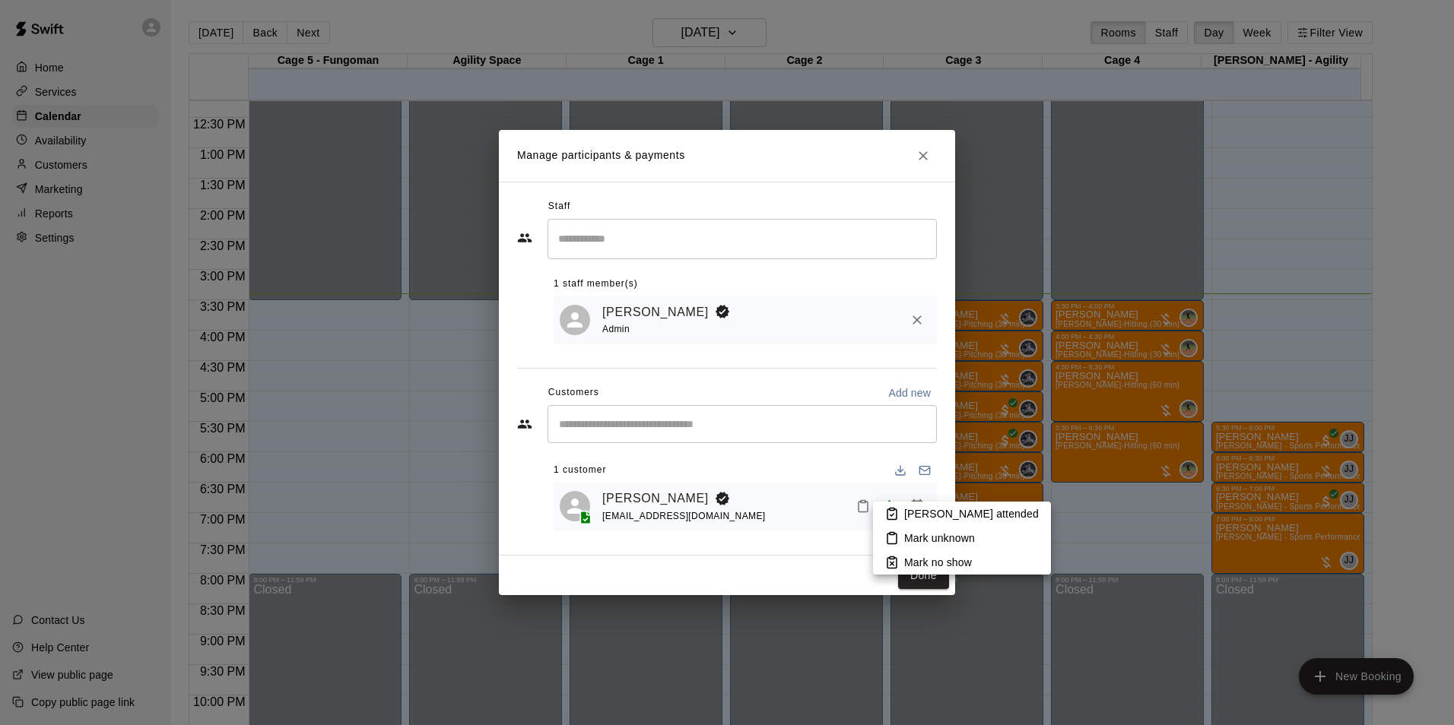
click at [921, 513] on p "[PERSON_NAME] attended" at bounding box center [971, 513] width 135 height 15
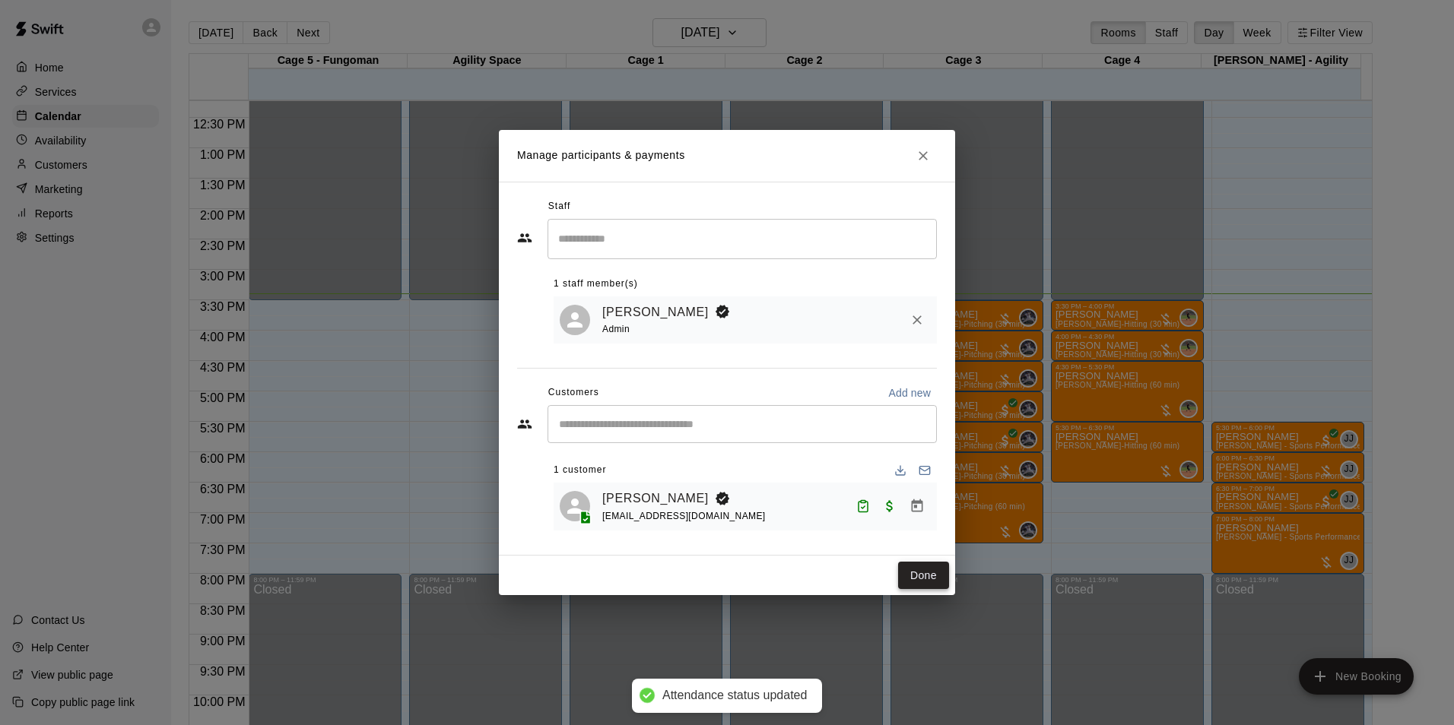
click at [921, 576] on button "Done" at bounding box center [923, 576] width 51 height 28
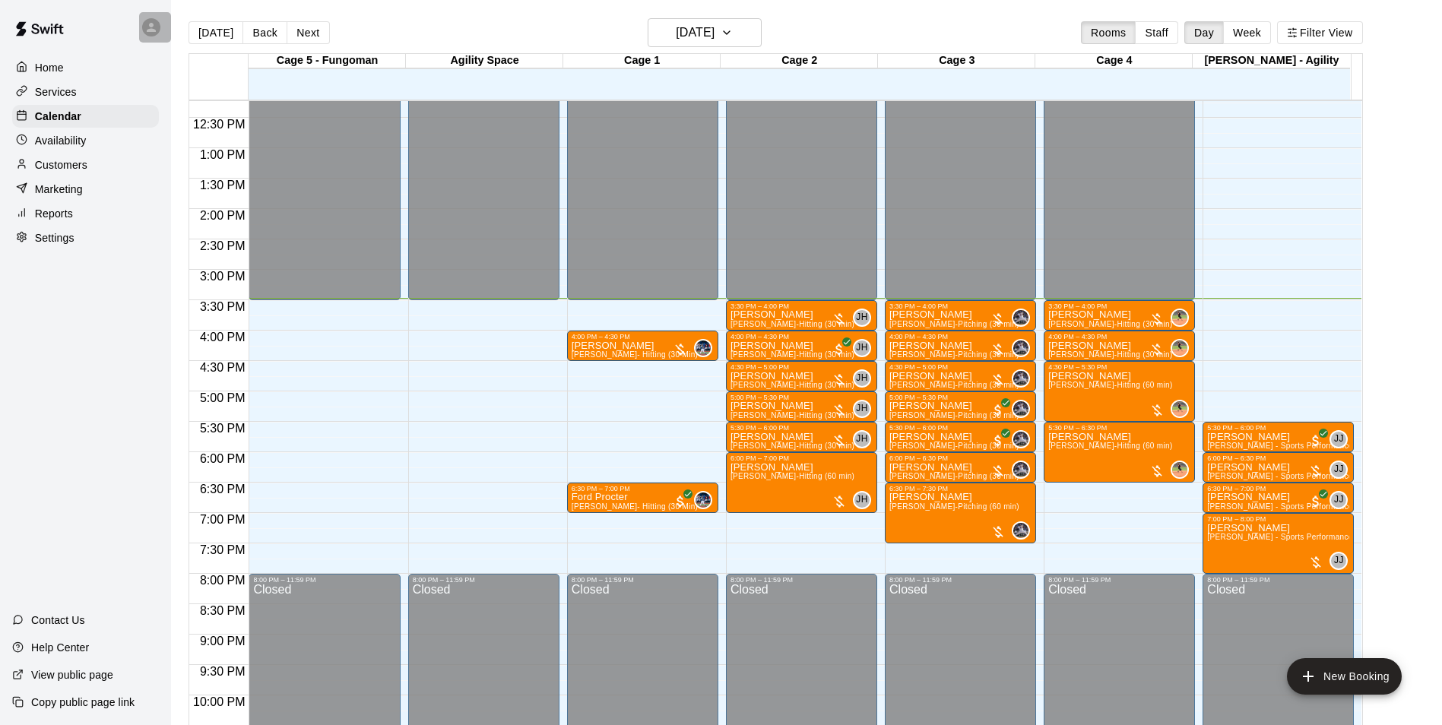
click at [155, 32] on icon at bounding box center [151, 27] width 9 height 9
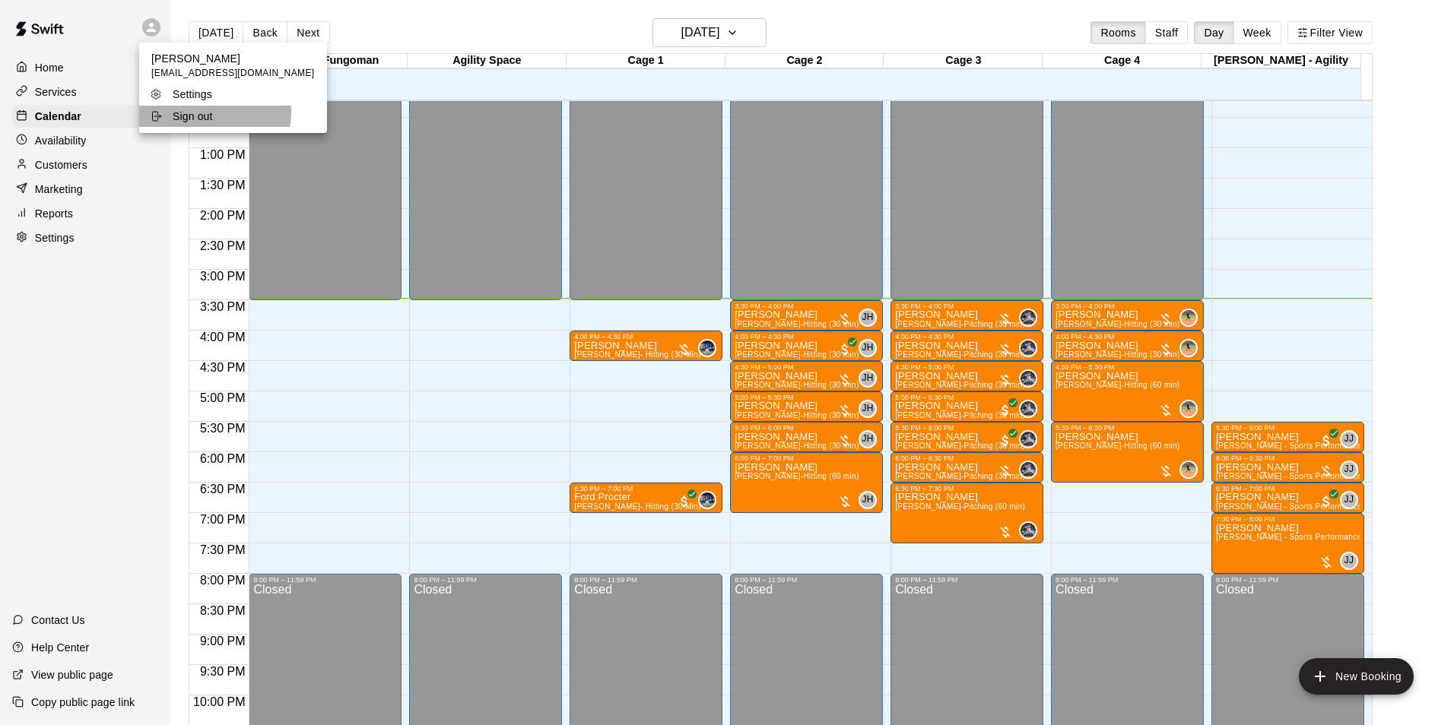
click at [213, 113] on div "Sign out" at bounding box center [199, 116] width 99 height 15
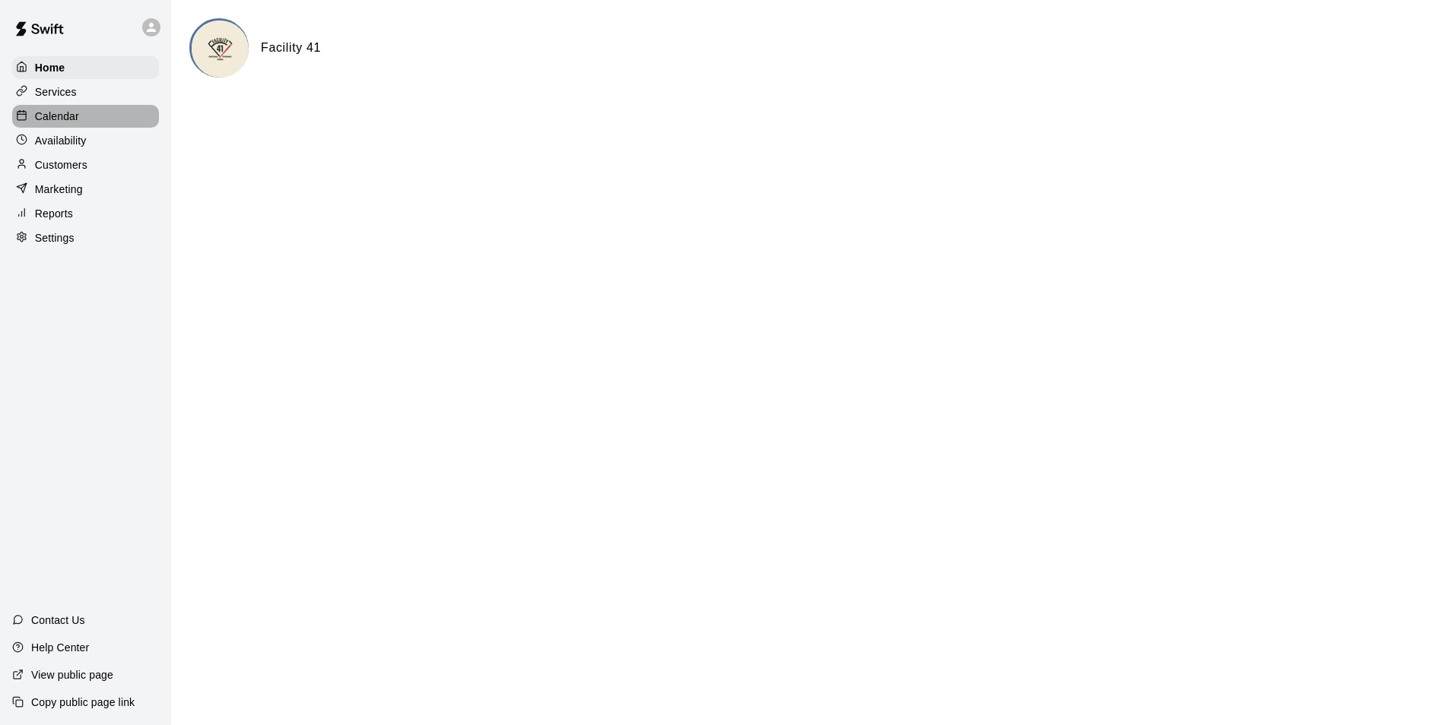
click at [71, 119] on p "Calendar" at bounding box center [57, 116] width 44 height 15
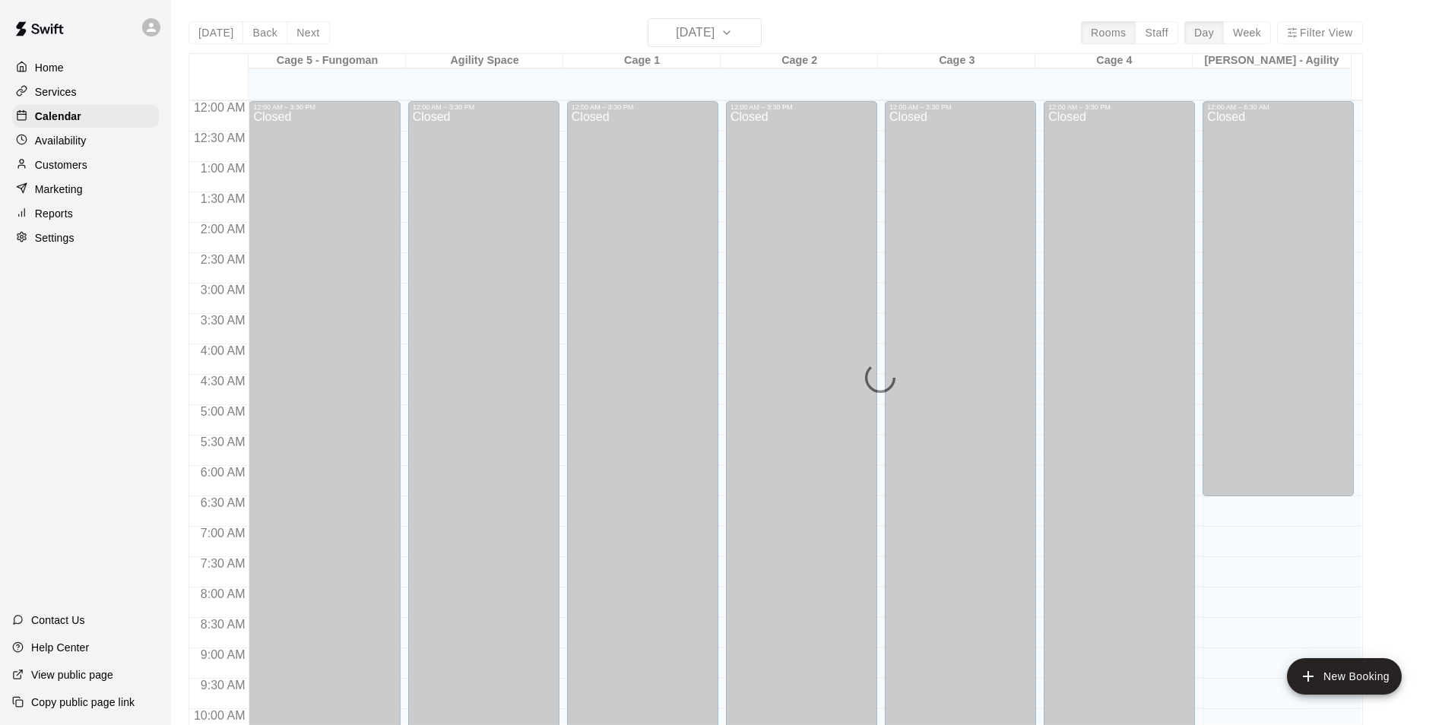
scroll to position [772, 0]
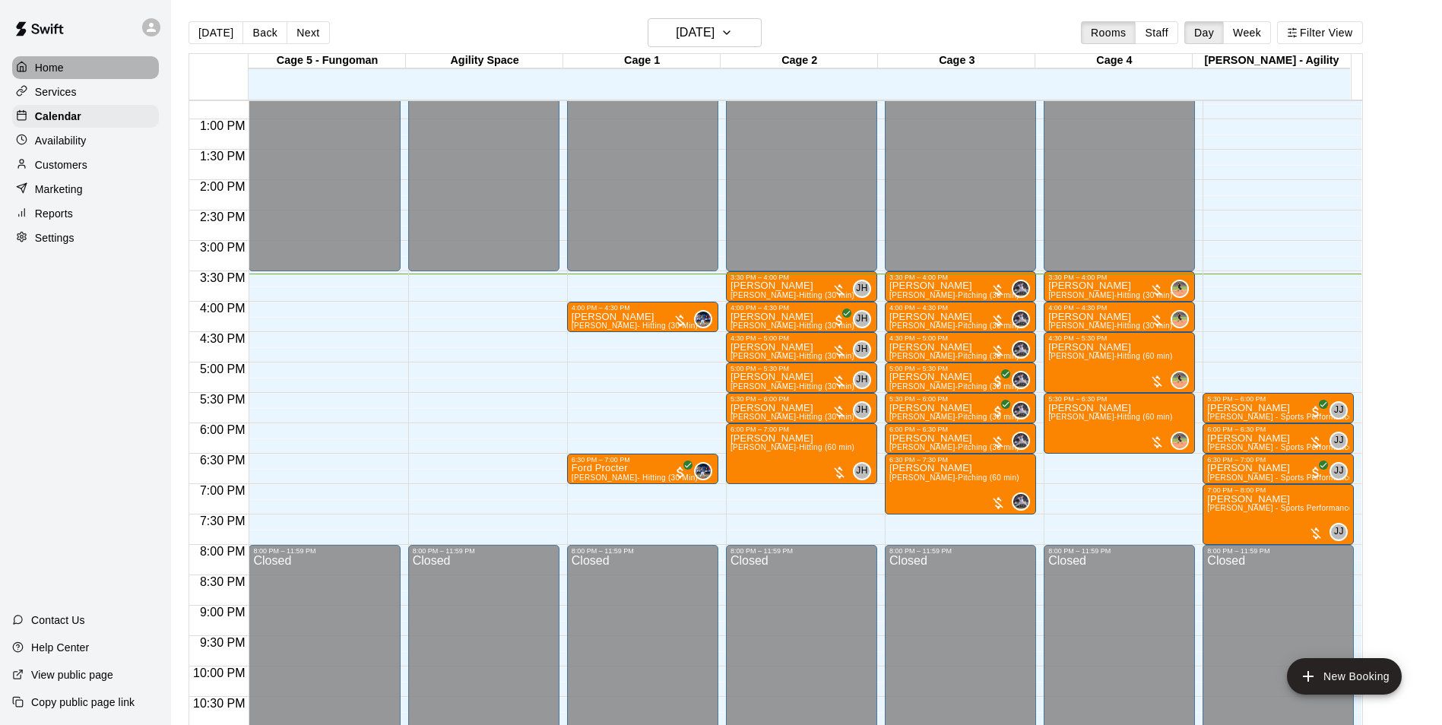
click at [82, 71] on div "Home" at bounding box center [85, 67] width 147 height 23
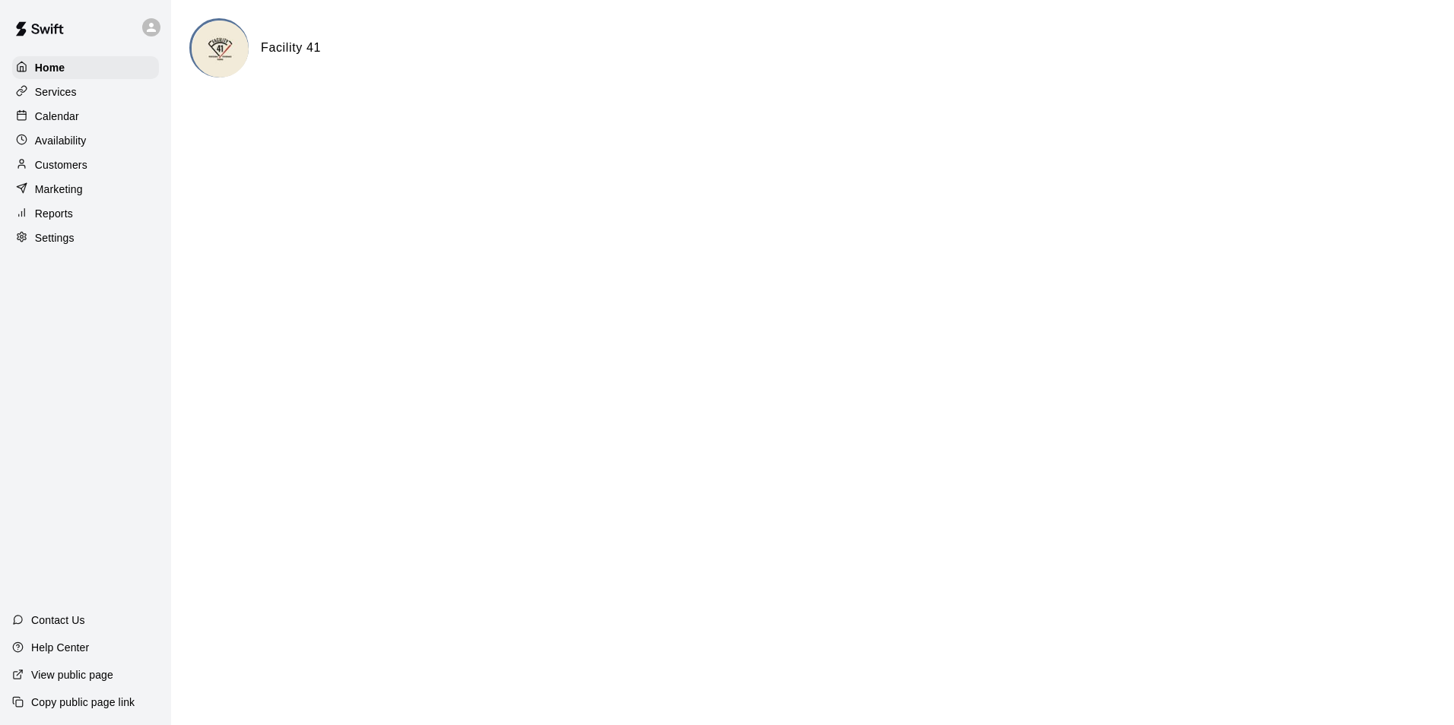
click at [87, 122] on div "Calendar" at bounding box center [85, 116] width 147 height 23
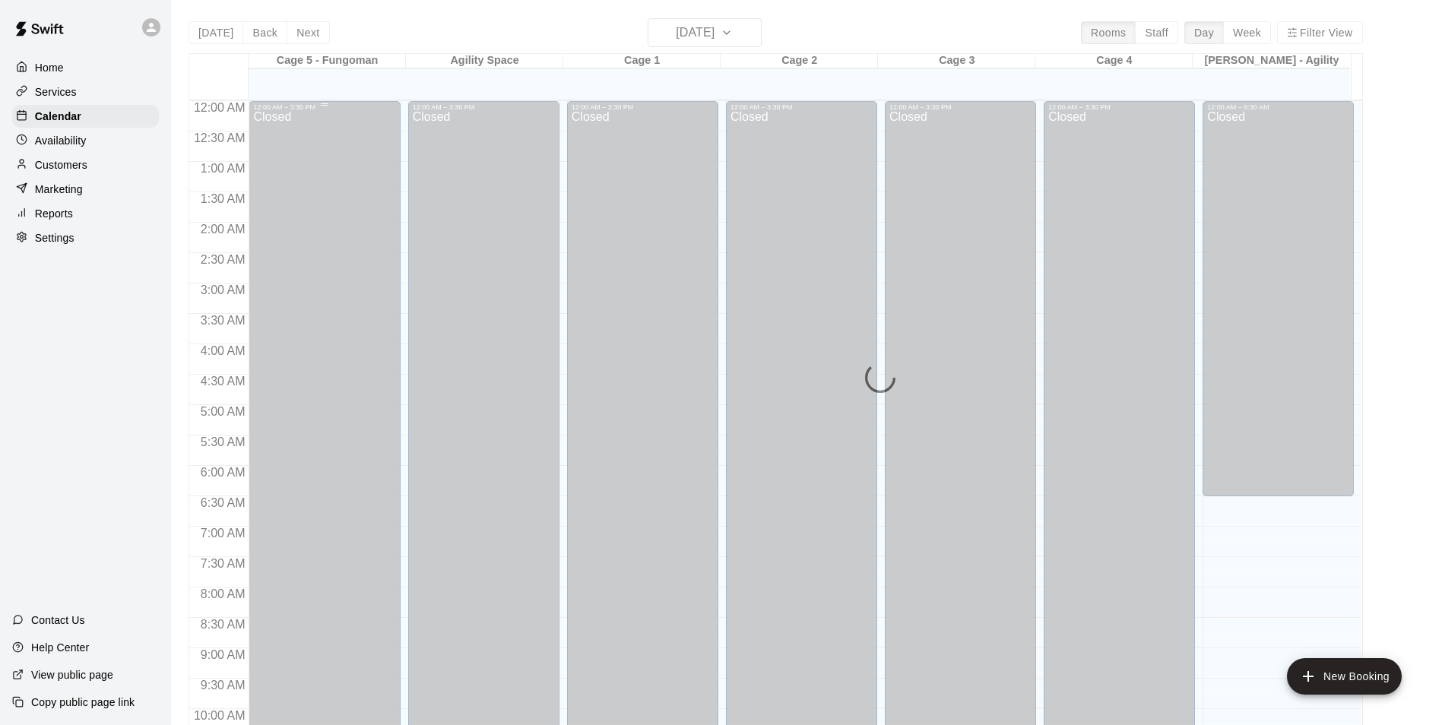
scroll to position [772, 0]
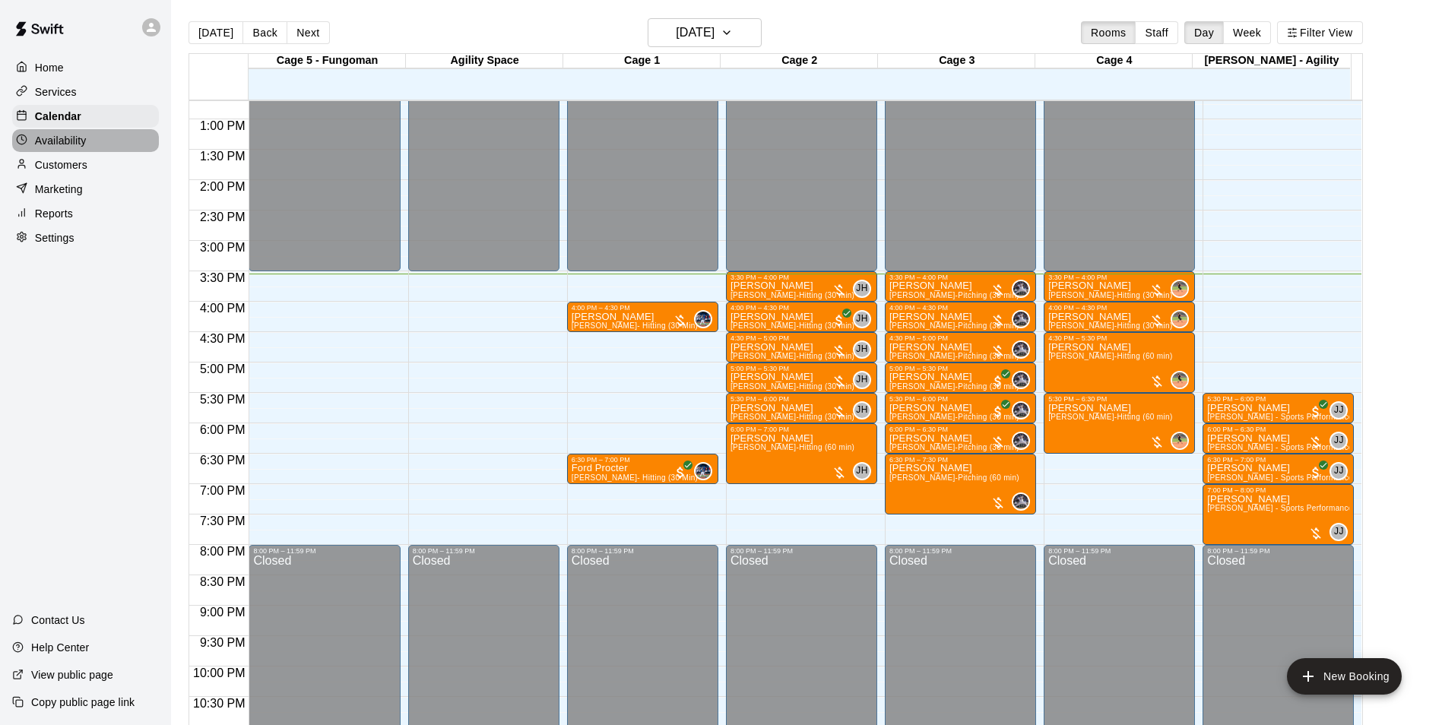
click at [54, 148] on p "Availability" at bounding box center [61, 140] width 52 height 15
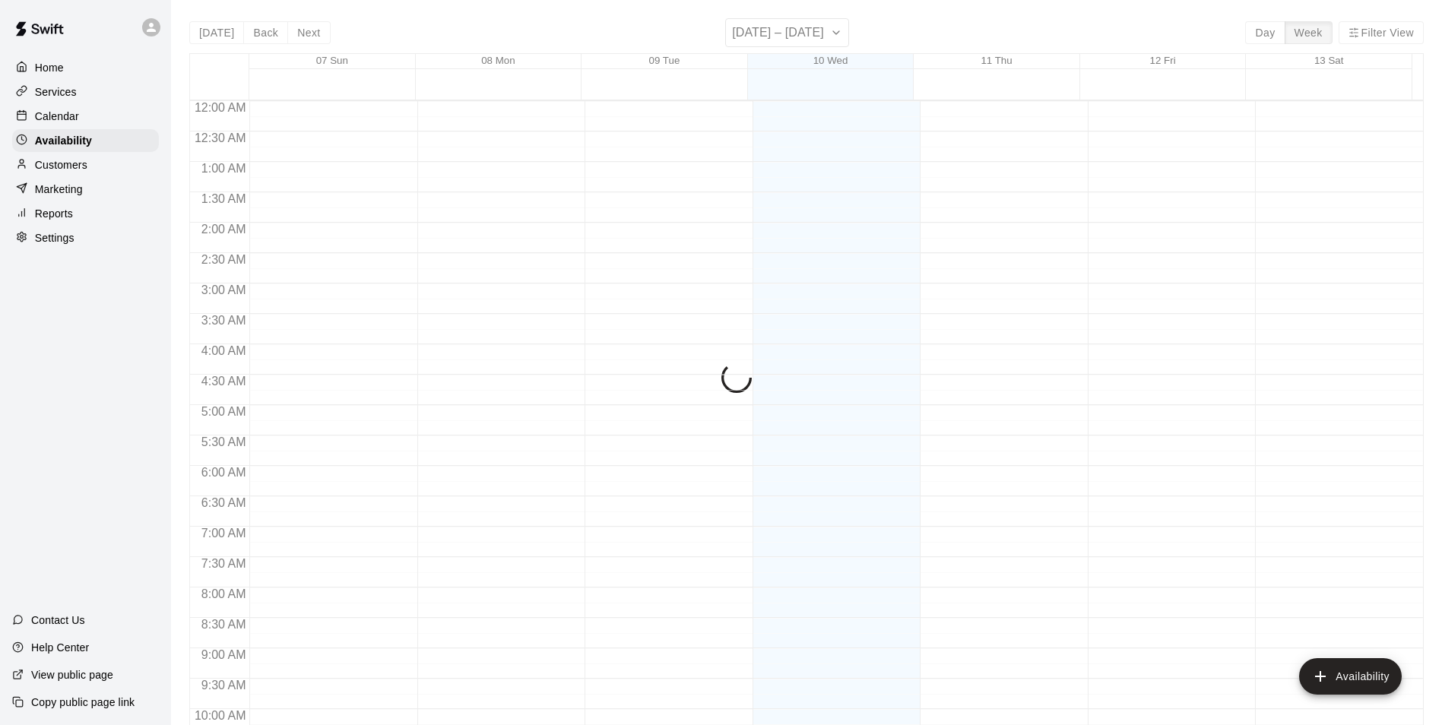
scroll to position [819, 0]
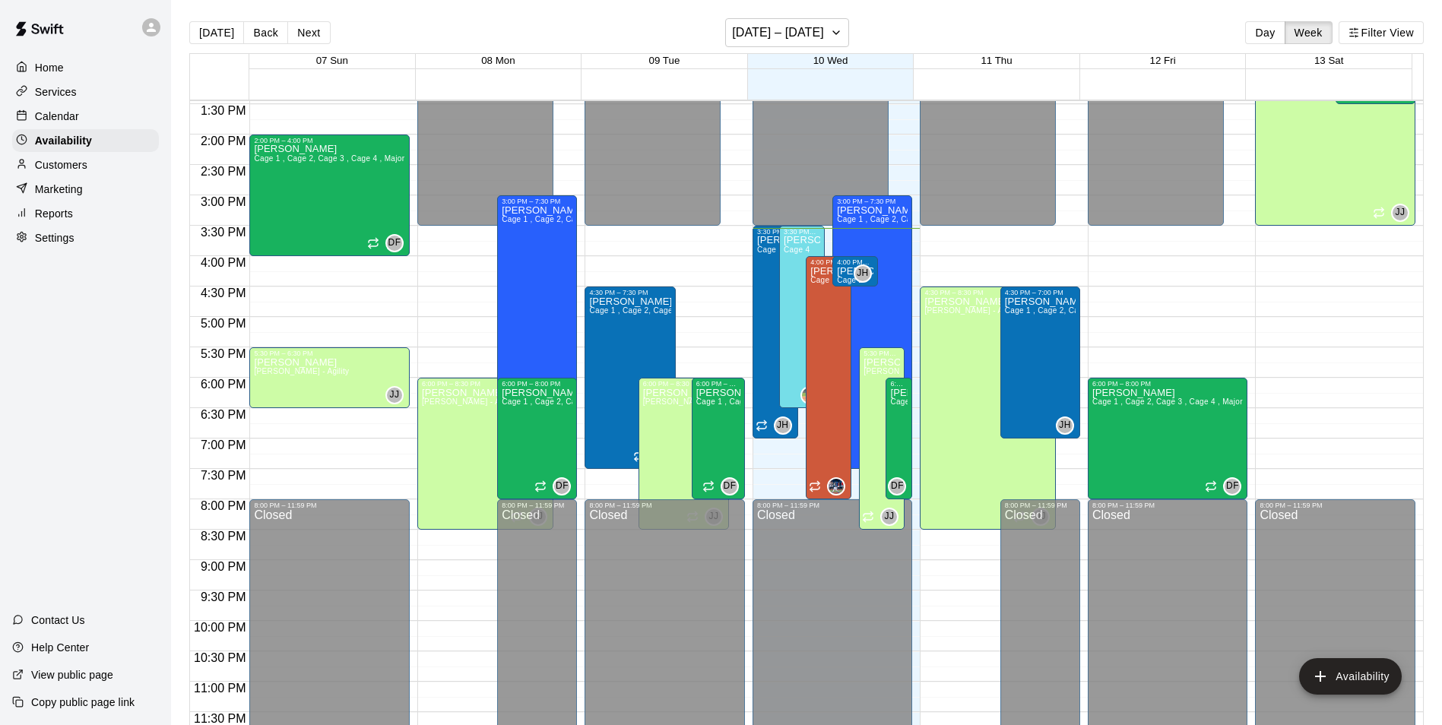
click at [71, 124] on p "Calendar" at bounding box center [57, 116] width 44 height 15
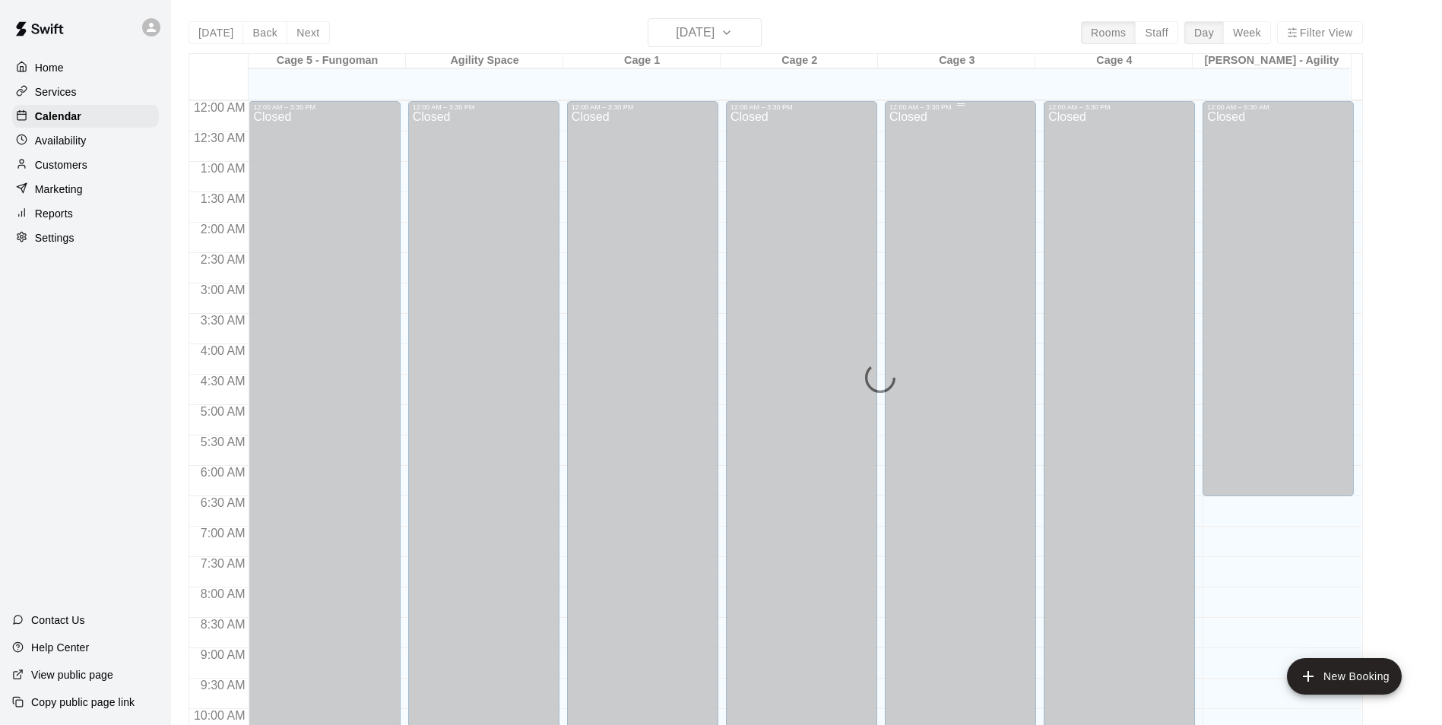
scroll to position [772, 0]
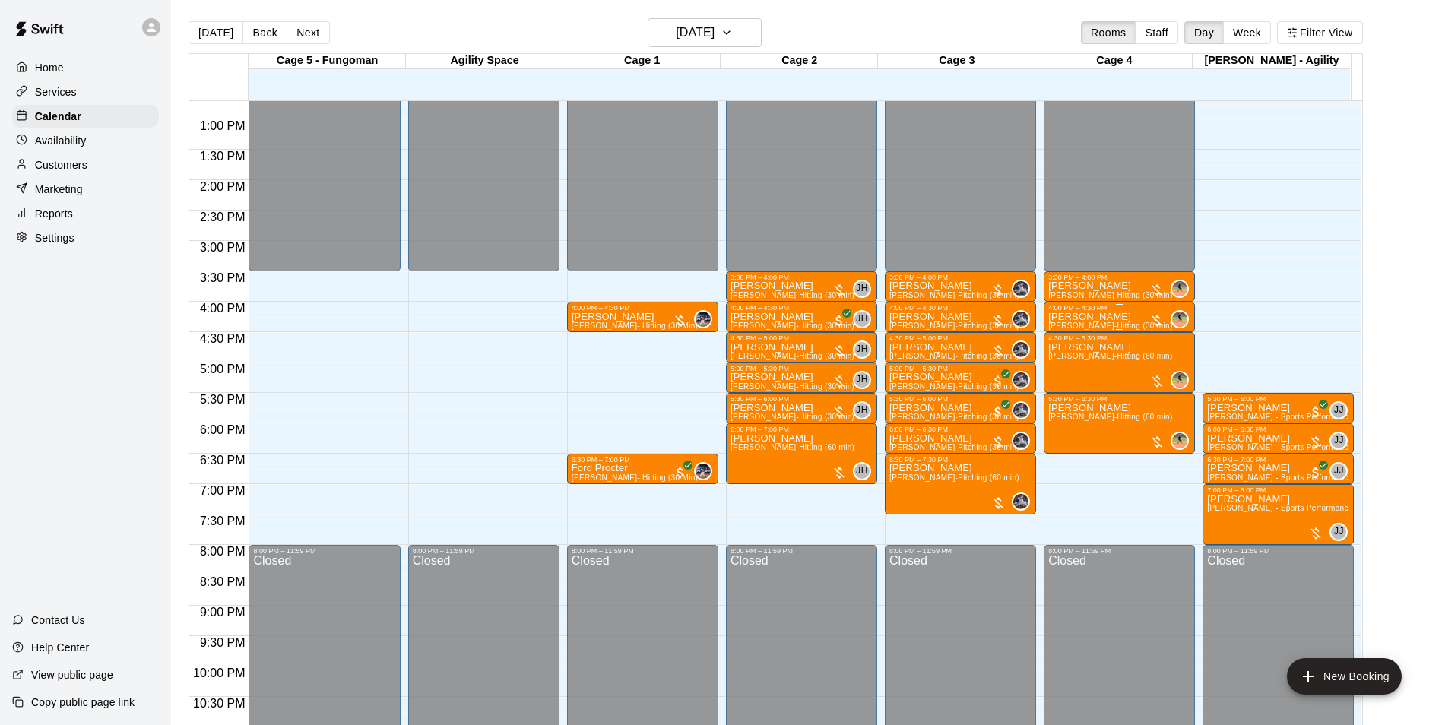
click at [1071, 327] on span "[PERSON_NAME]-Hitting (30 min)" at bounding box center [1110, 326] width 124 height 8
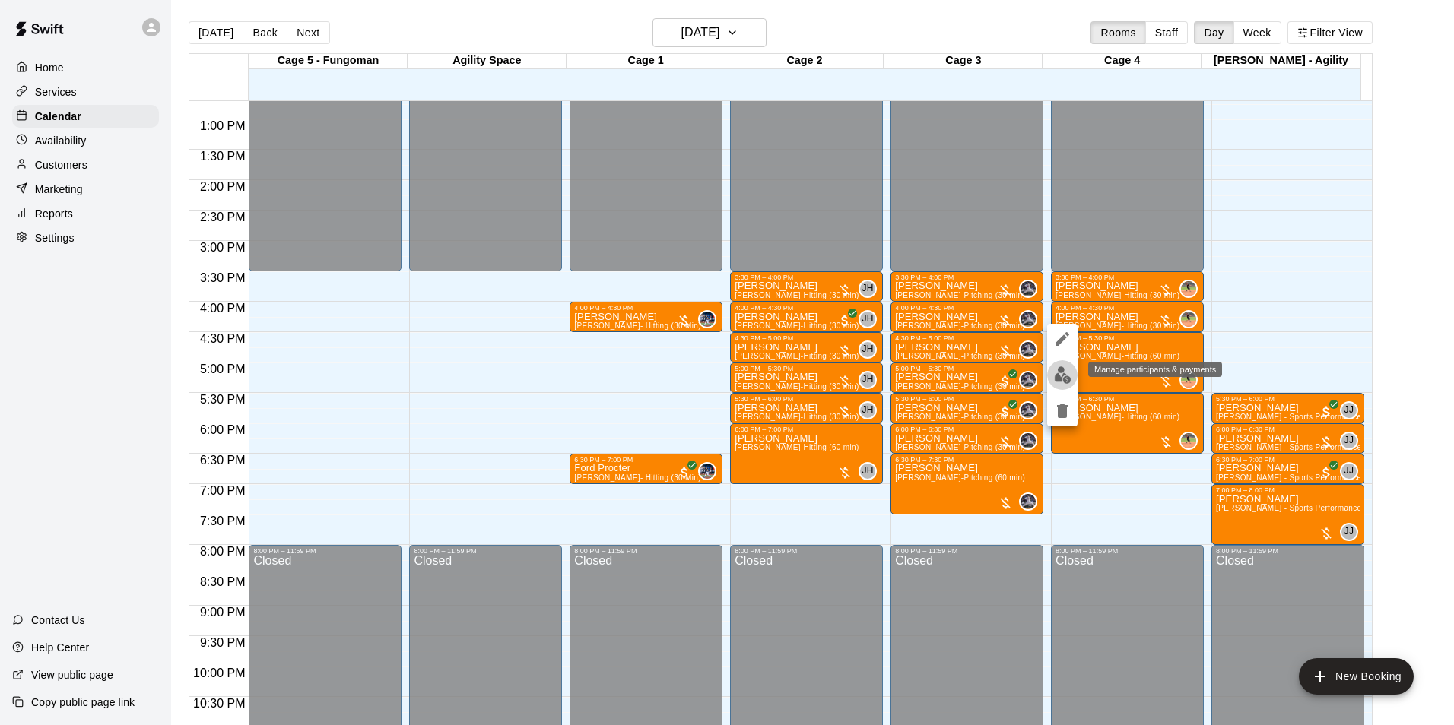
click at [1062, 372] on img "edit" at bounding box center [1062, 374] width 17 height 17
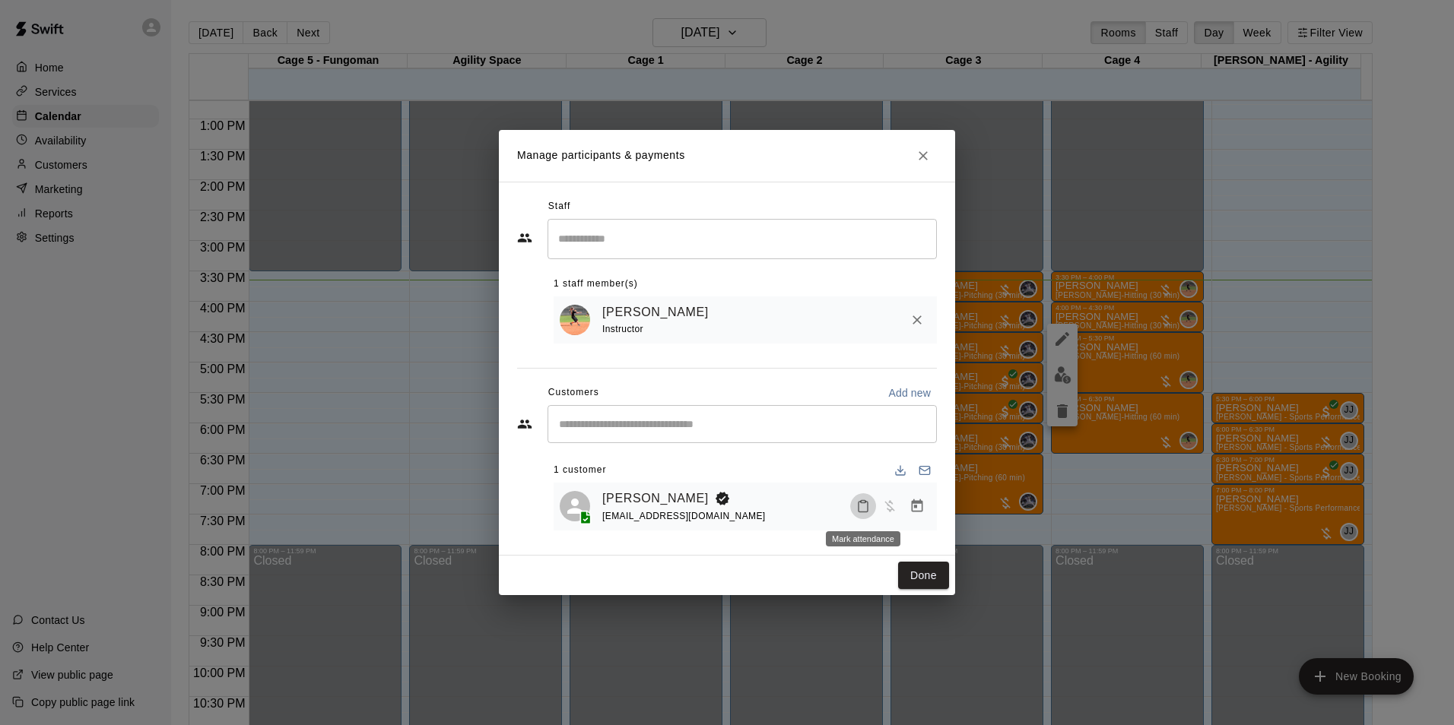
click at [856, 507] on icon "Mark attendance" at bounding box center [863, 507] width 14 height 14
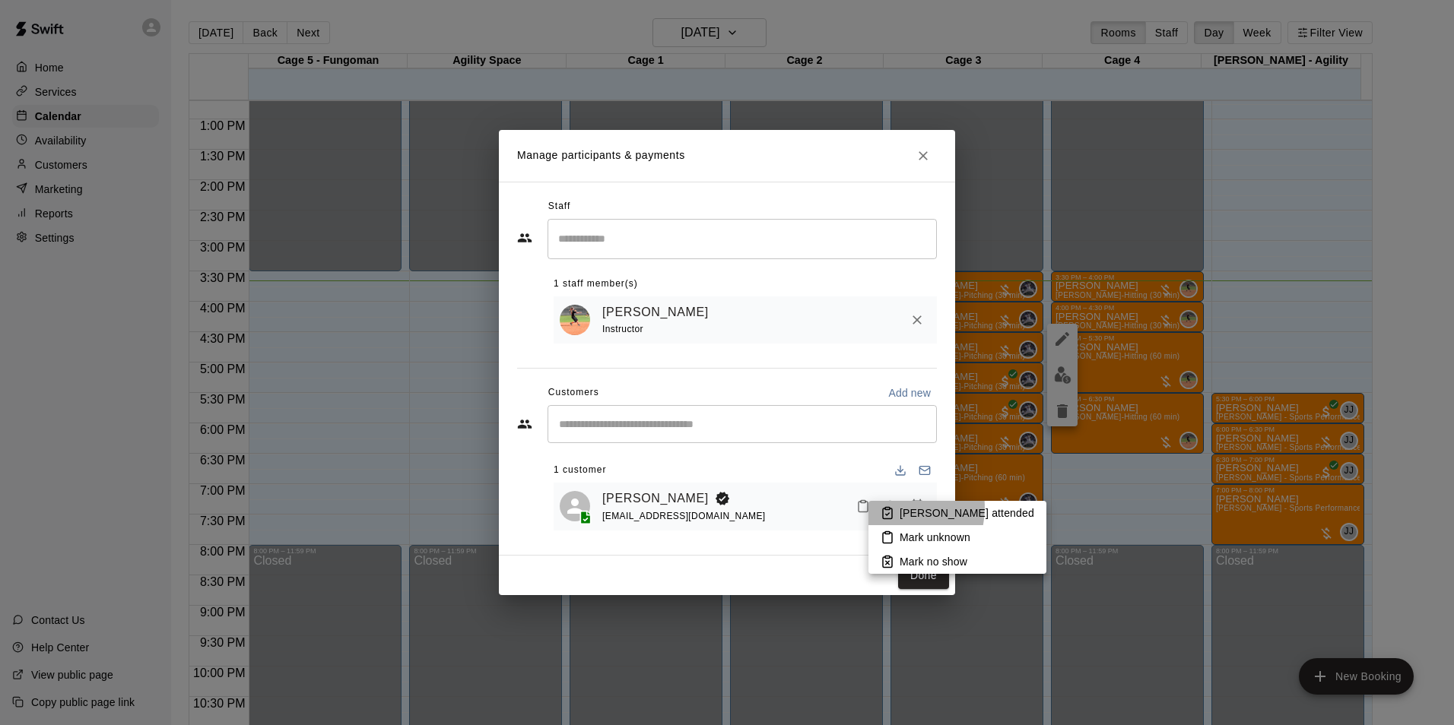
click at [892, 508] on icon at bounding box center [887, 513] width 14 height 14
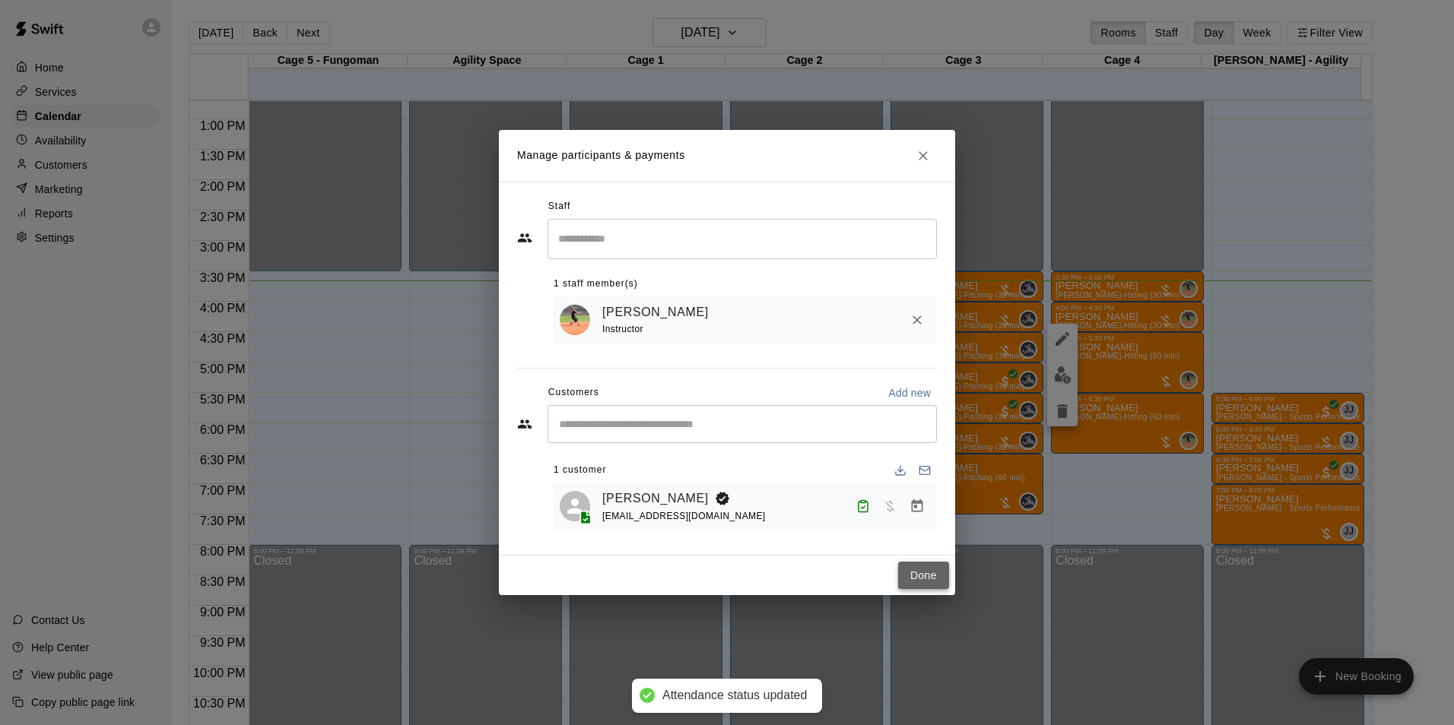
click at [929, 580] on button "Done" at bounding box center [923, 576] width 51 height 28
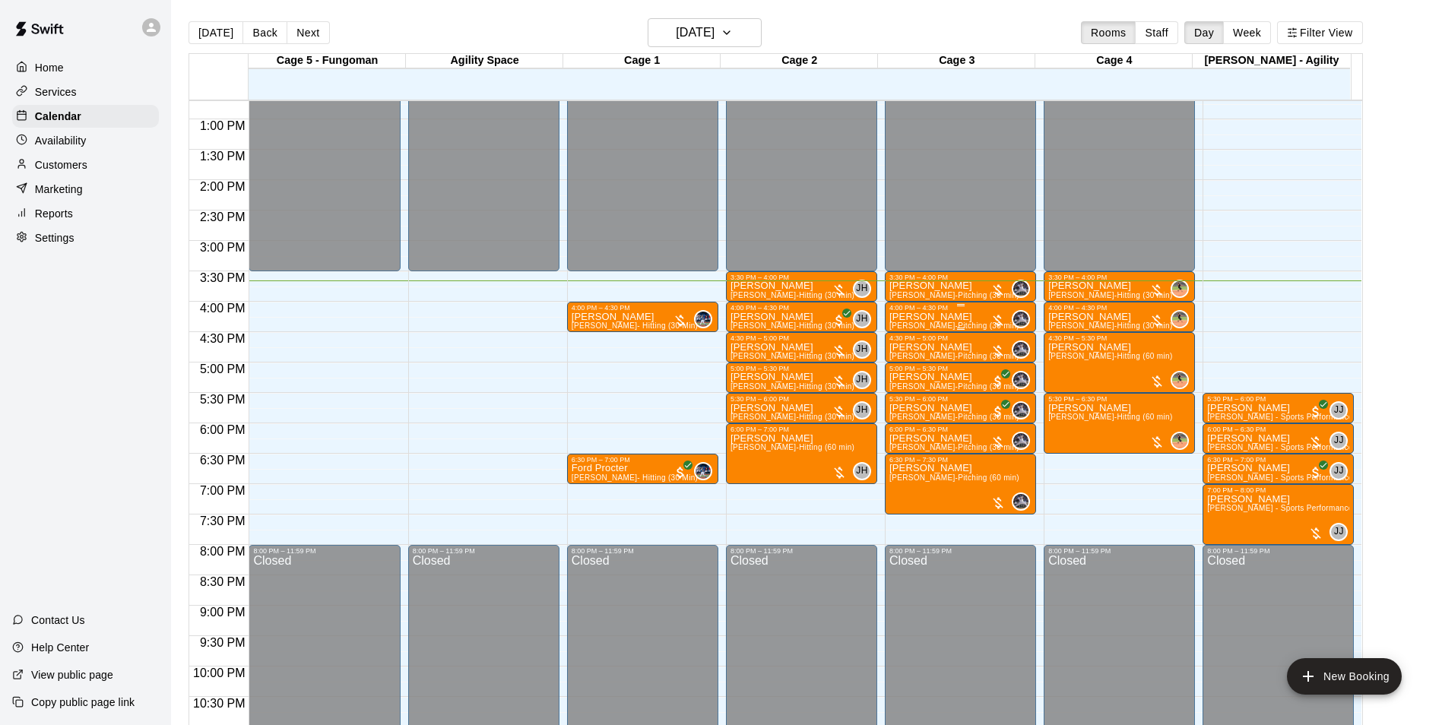
click at [913, 312] on div "4:00 PM – 4:30 PM" at bounding box center [961, 308] width 142 height 8
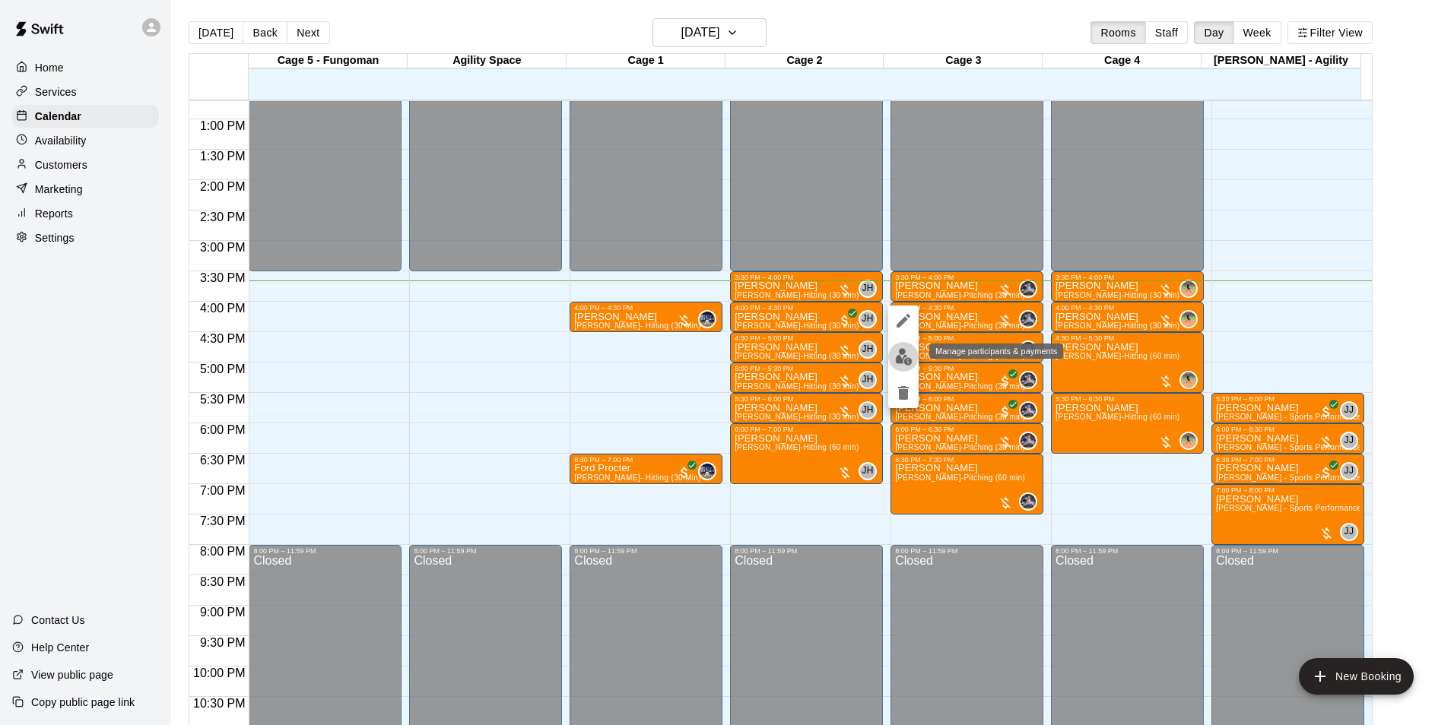
click at [899, 354] on img "edit" at bounding box center [903, 356] width 17 height 17
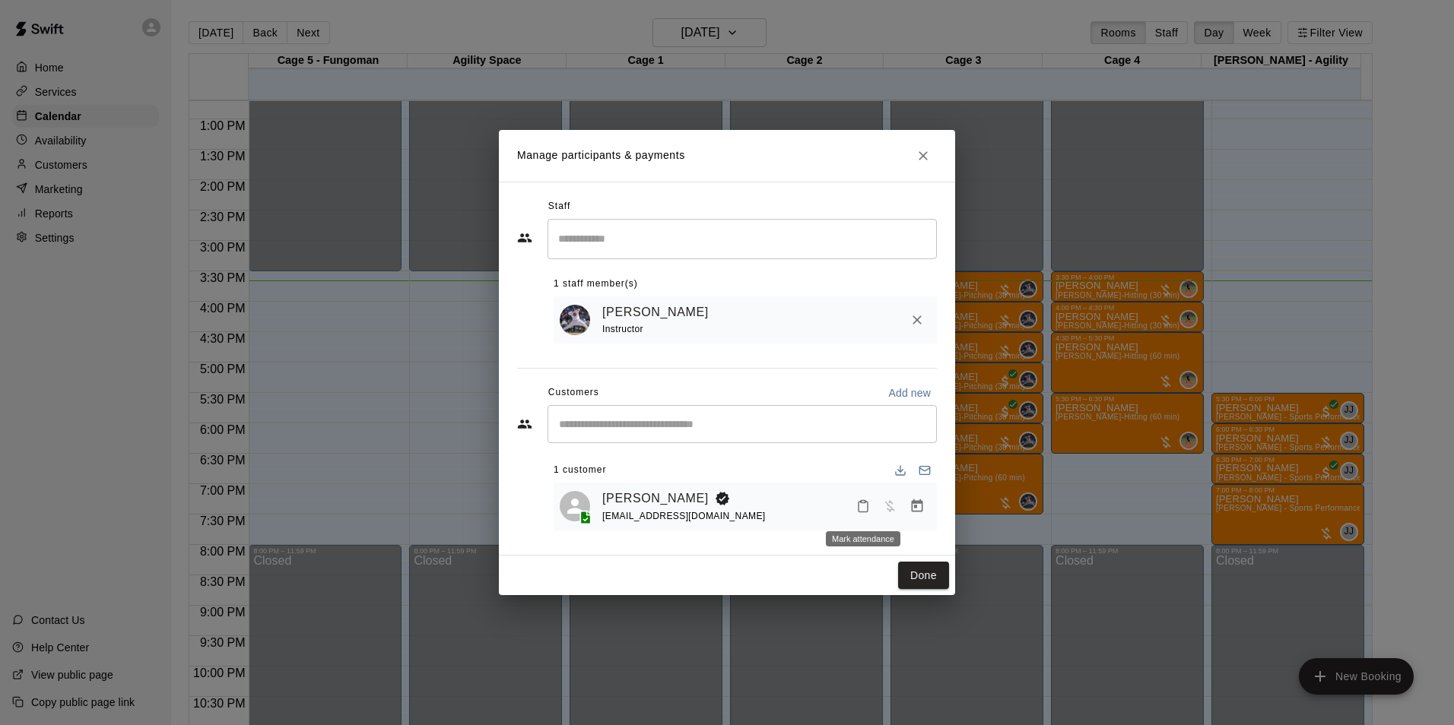
click at [866, 501] on icon "Mark attendance" at bounding box center [863, 507] width 14 height 14
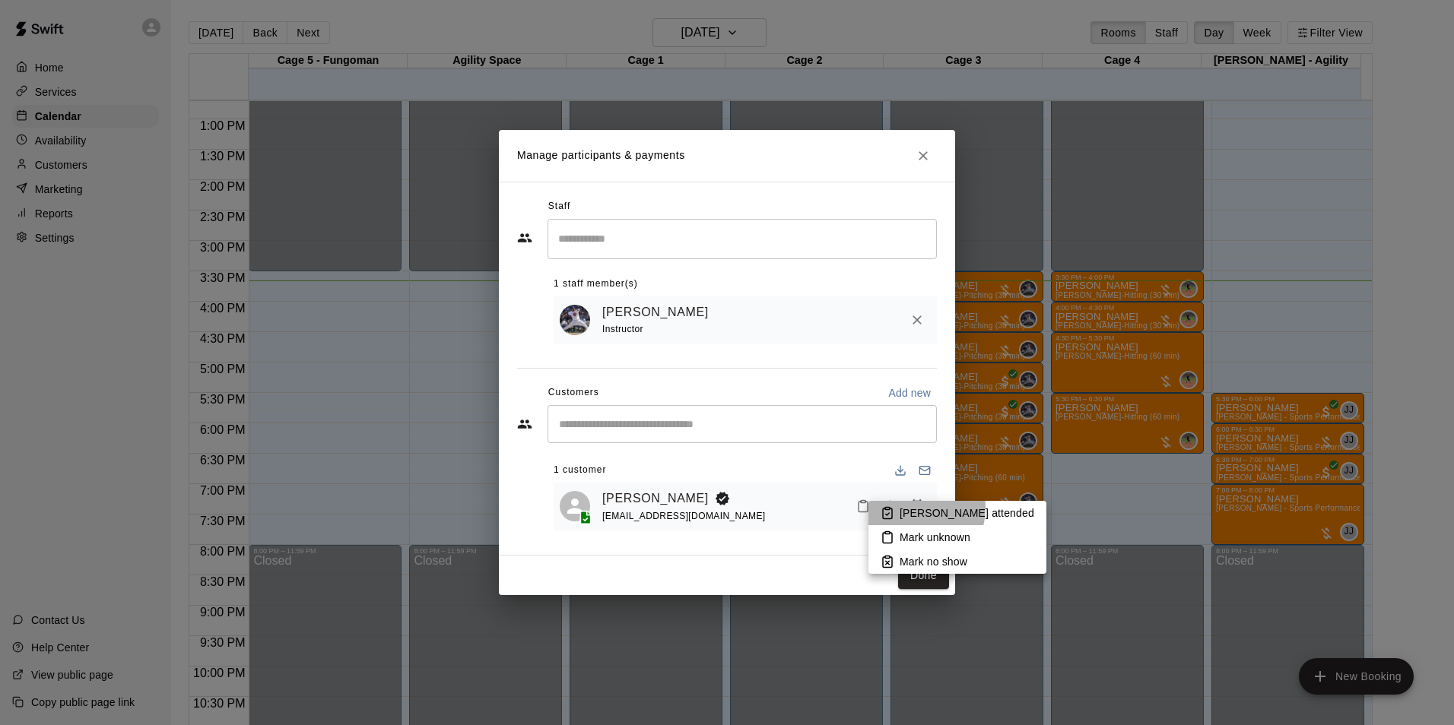
click at [910, 508] on p "[PERSON_NAME] attended" at bounding box center [966, 513] width 135 height 15
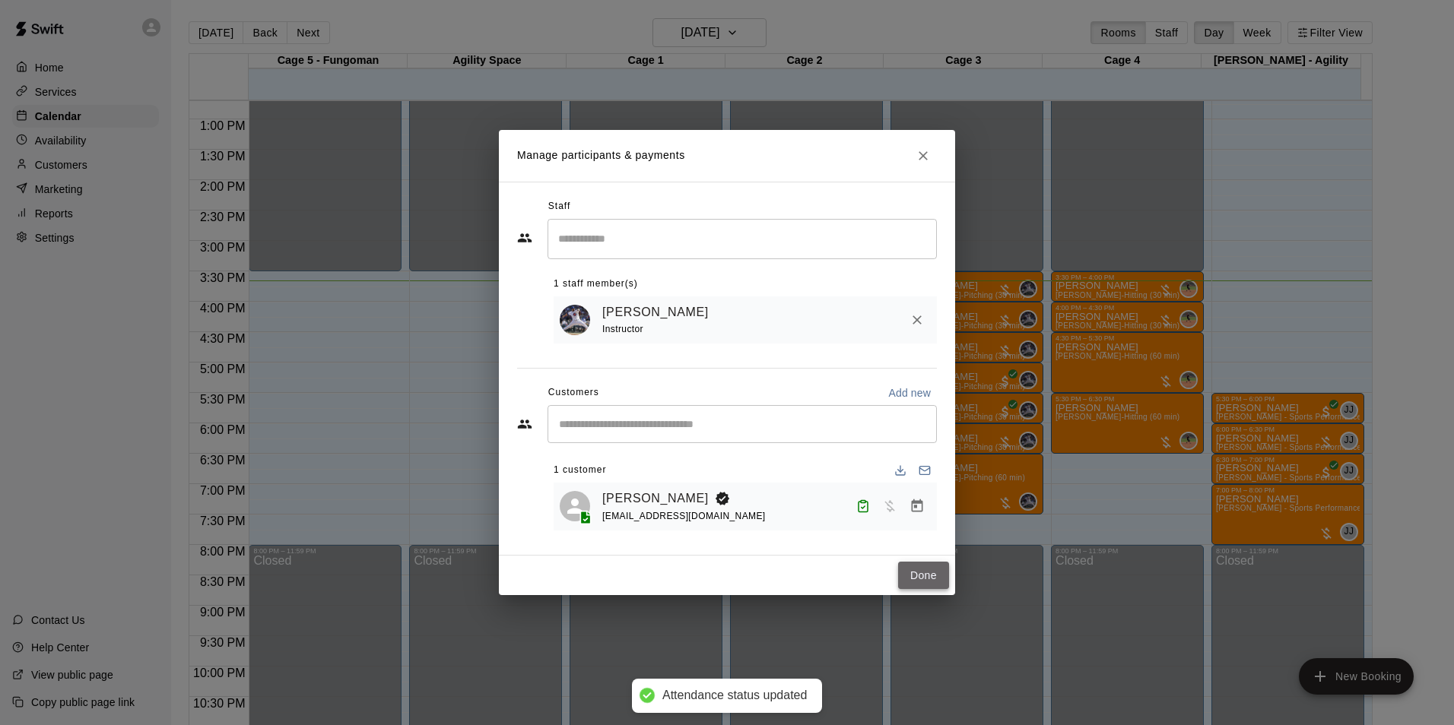
click at [917, 584] on button "Done" at bounding box center [923, 576] width 51 height 28
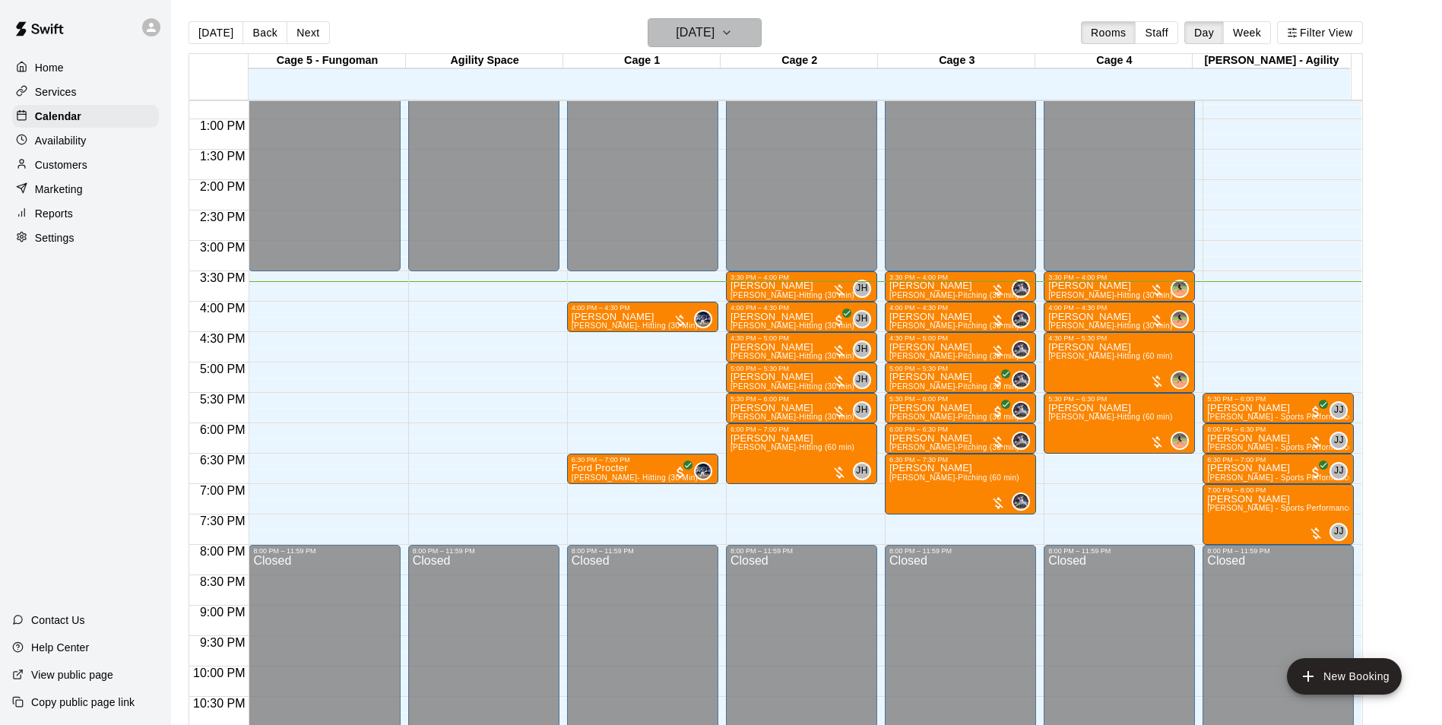
click at [715, 39] on h6 "[DATE]" at bounding box center [695, 32] width 39 height 21
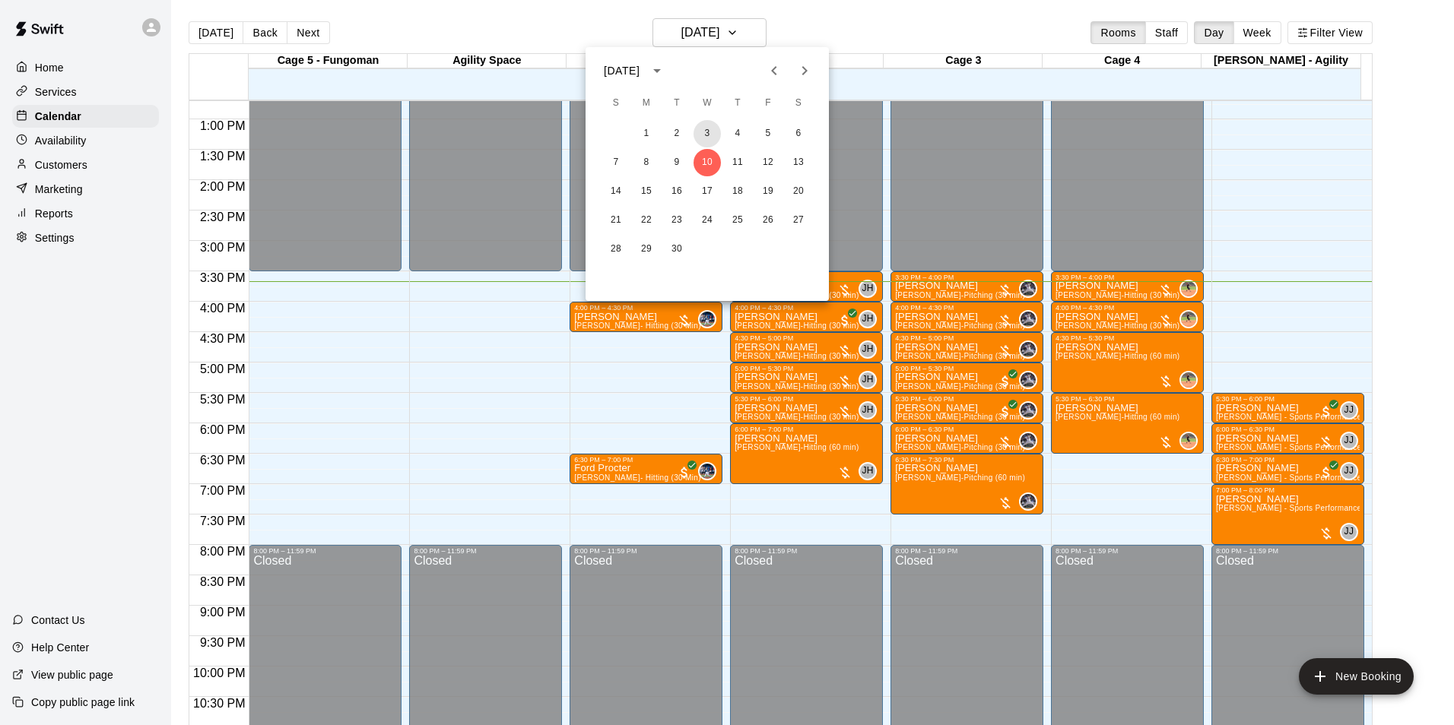
click at [708, 137] on button "3" at bounding box center [706, 133] width 27 height 27
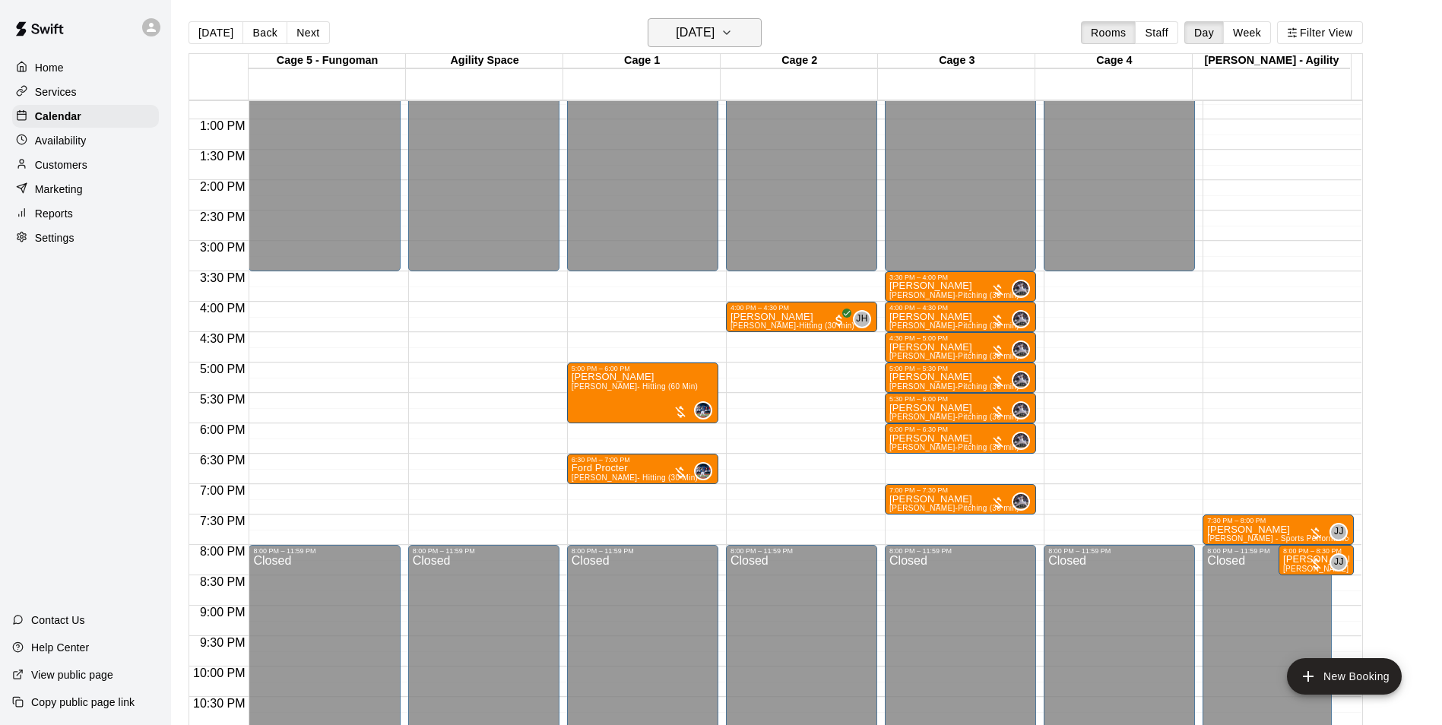
click at [676, 22] on h6 "[DATE]" at bounding box center [695, 32] width 39 height 21
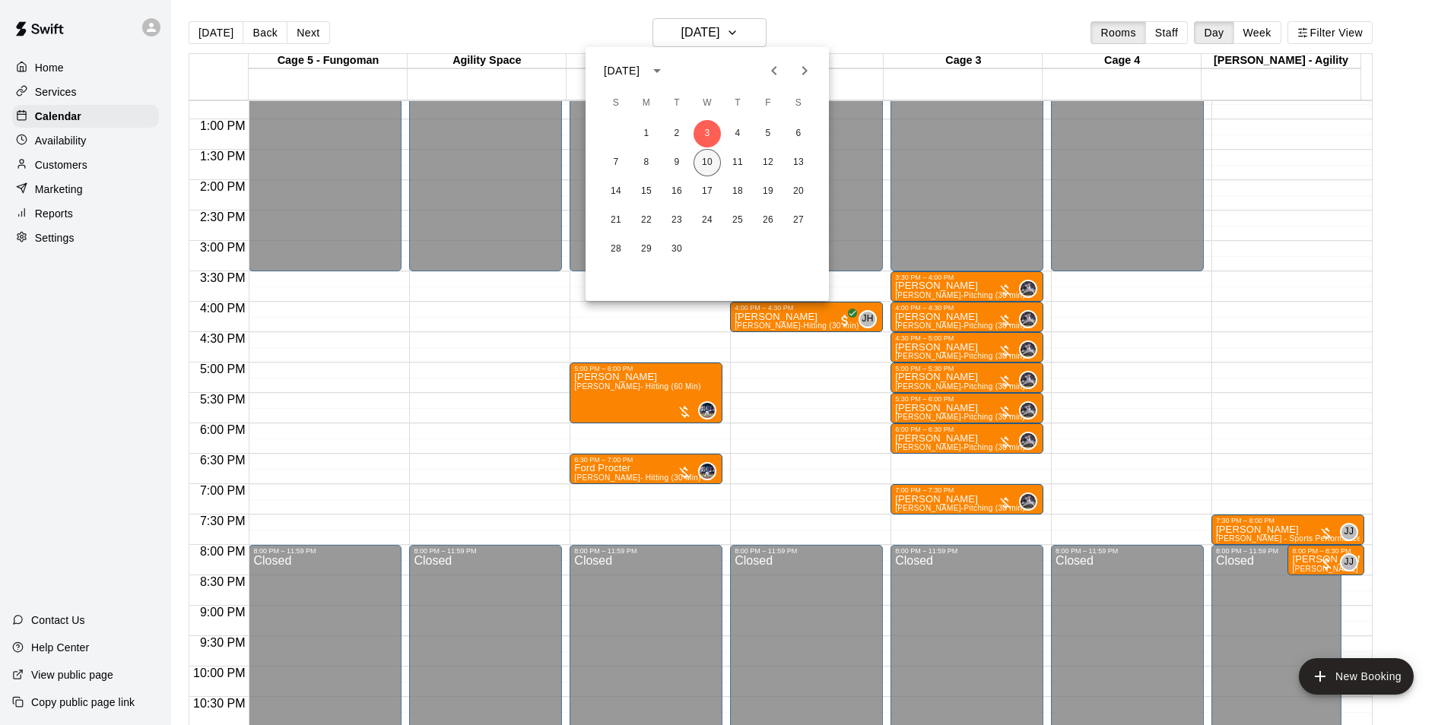
click at [696, 167] on button "10" at bounding box center [706, 162] width 27 height 27
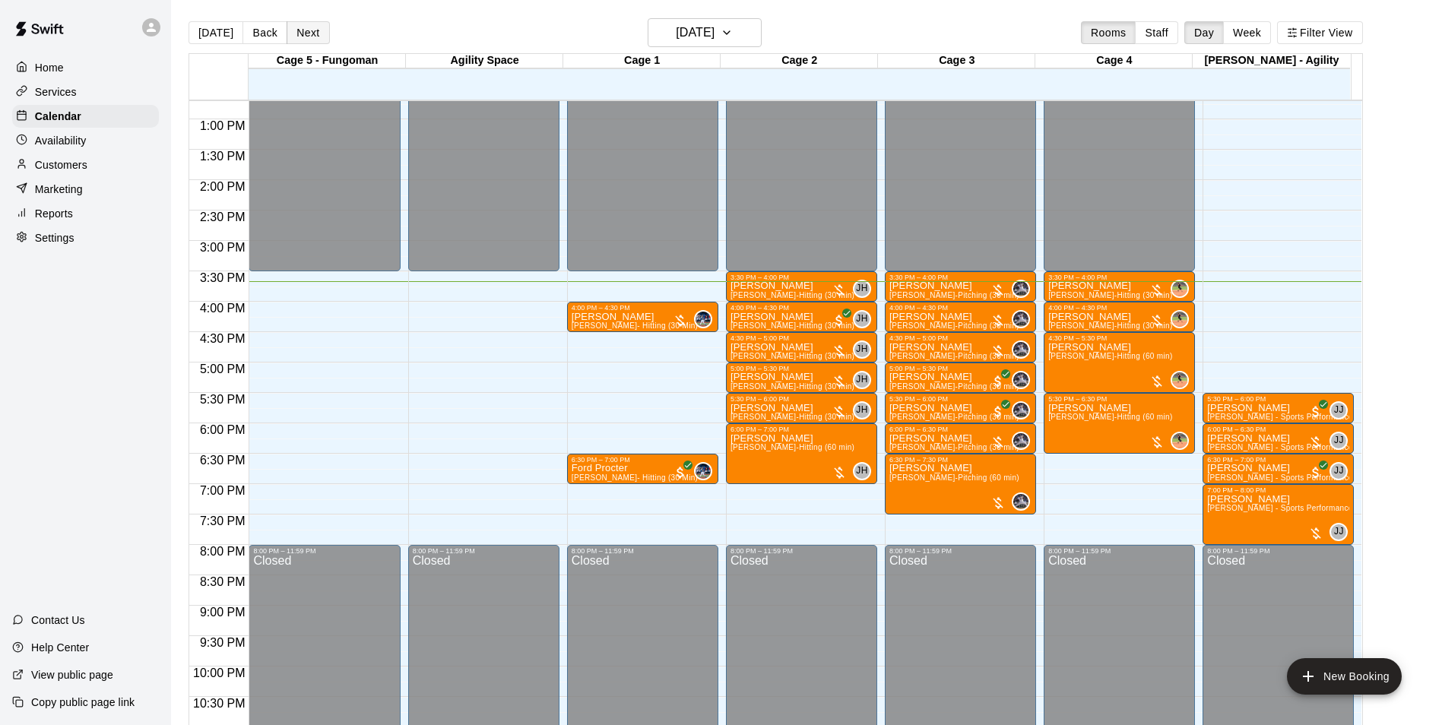
click at [299, 31] on button "Next" at bounding box center [308, 32] width 43 height 23
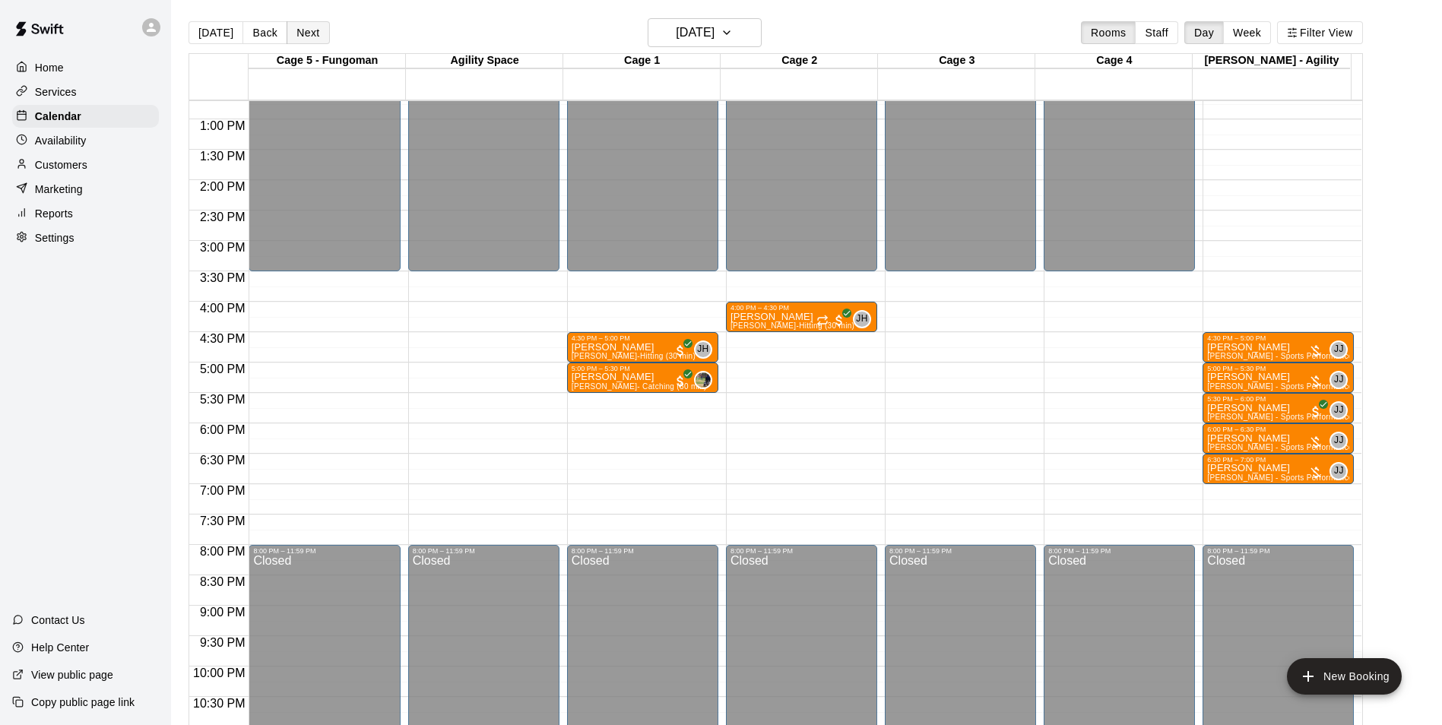
click at [311, 42] on button "Next" at bounding box center [308, 32] width 43 height 23
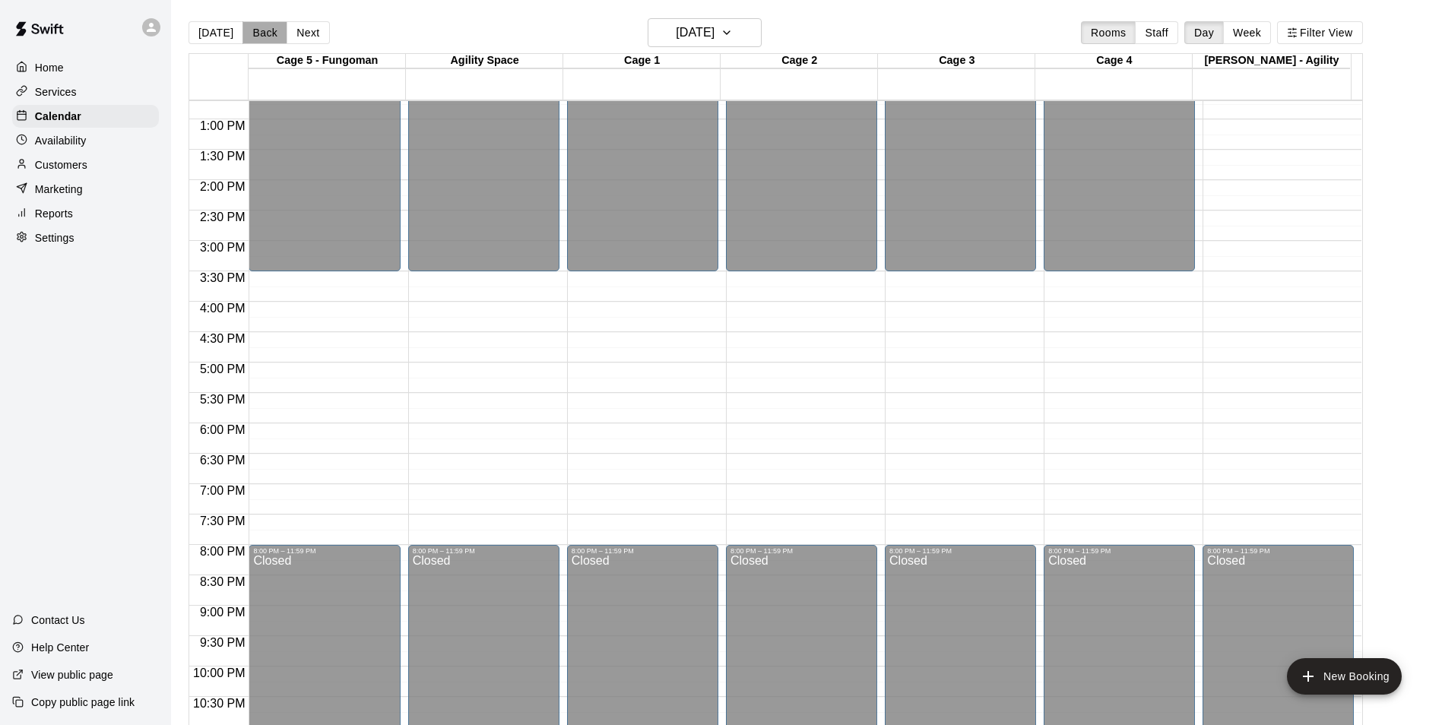
click at [251, 31] on button "Back" at bounding box center [265, 32] width 45 height 23
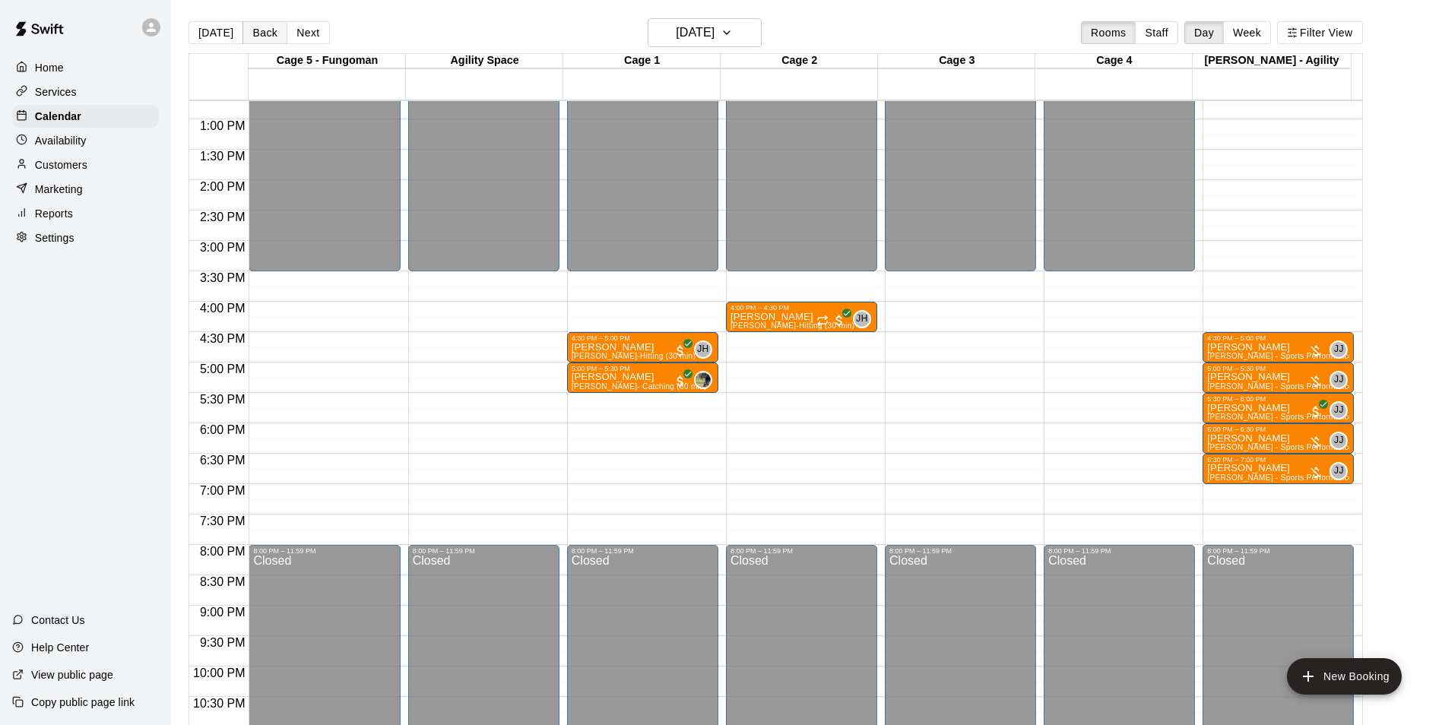
click at [251, 31] on button "Back" at bounding box center [265, 32] width 45 height 23
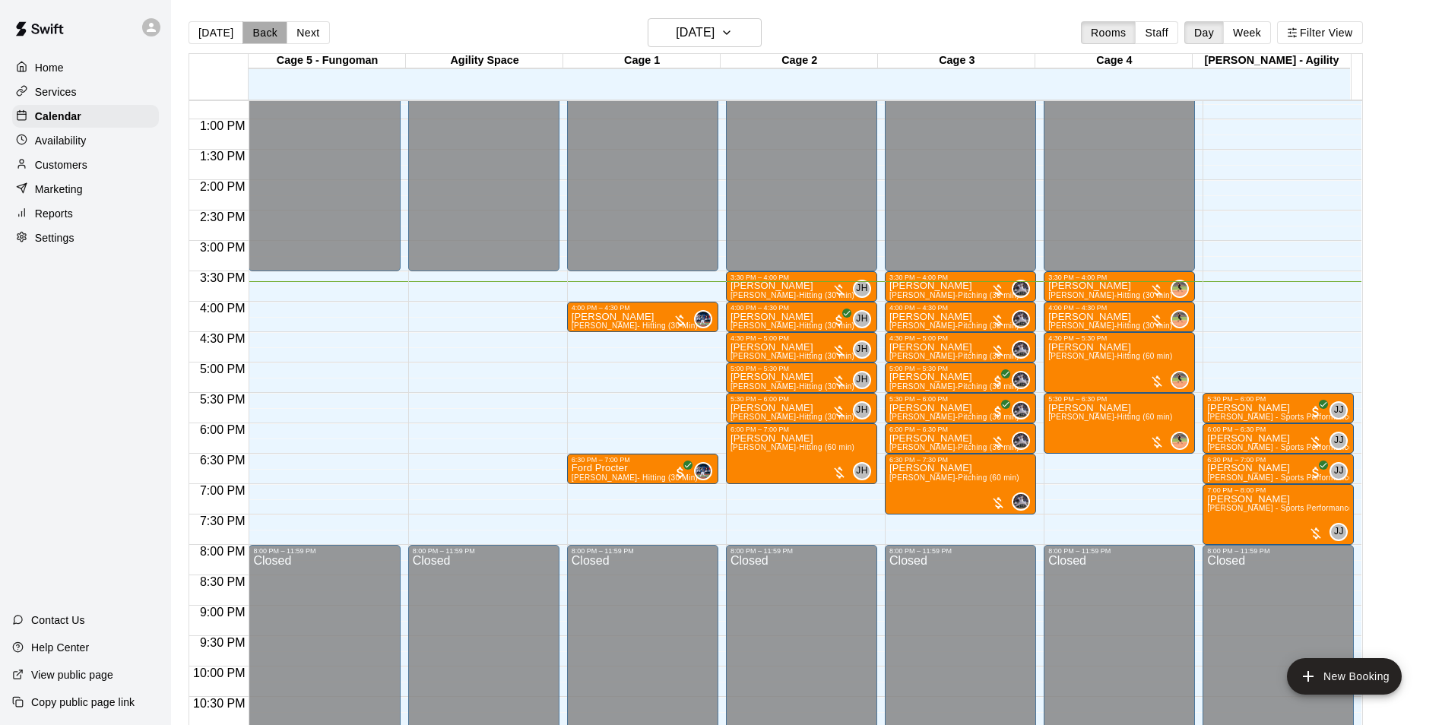
click at [251, 31] on button "Back" at bounding box center [265, 32] width 45 height 23
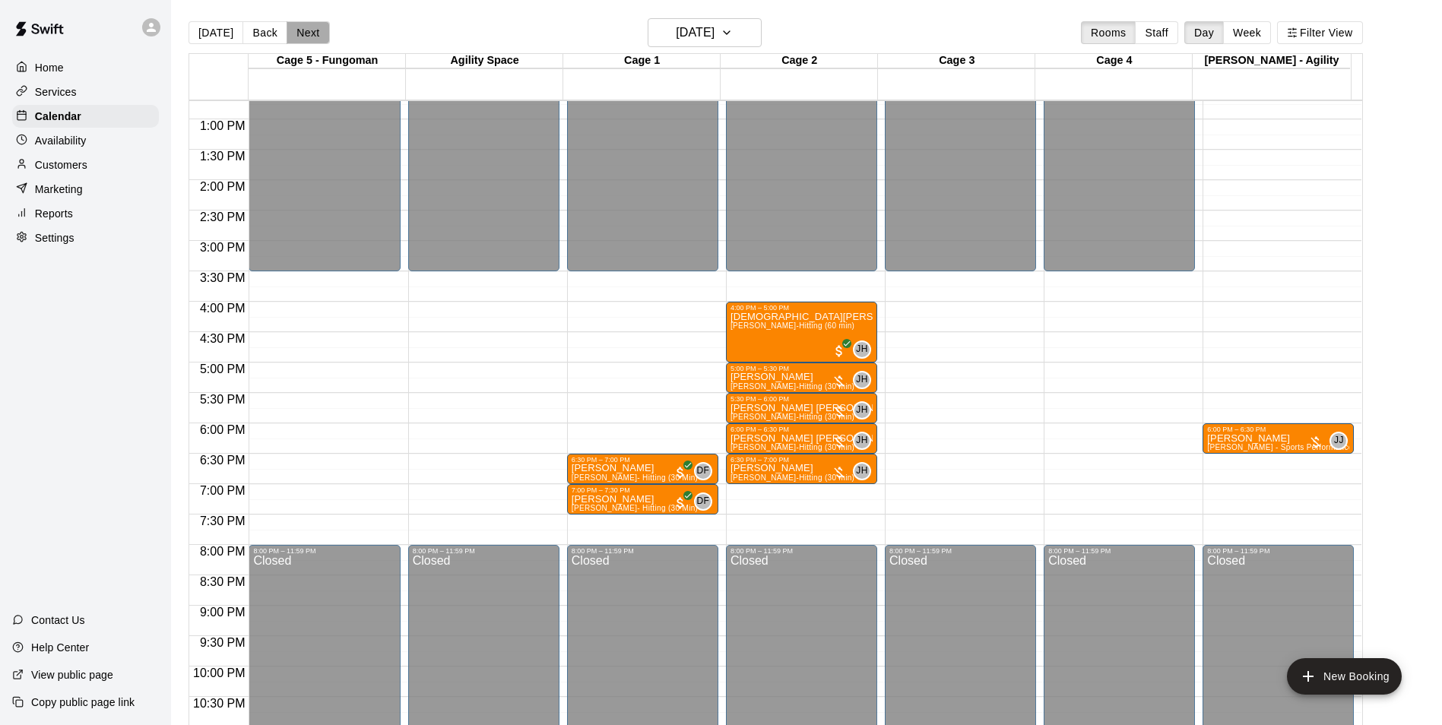
click at [295, 37] on button "Next" at bounding box center [308, 32] width 43 height 23
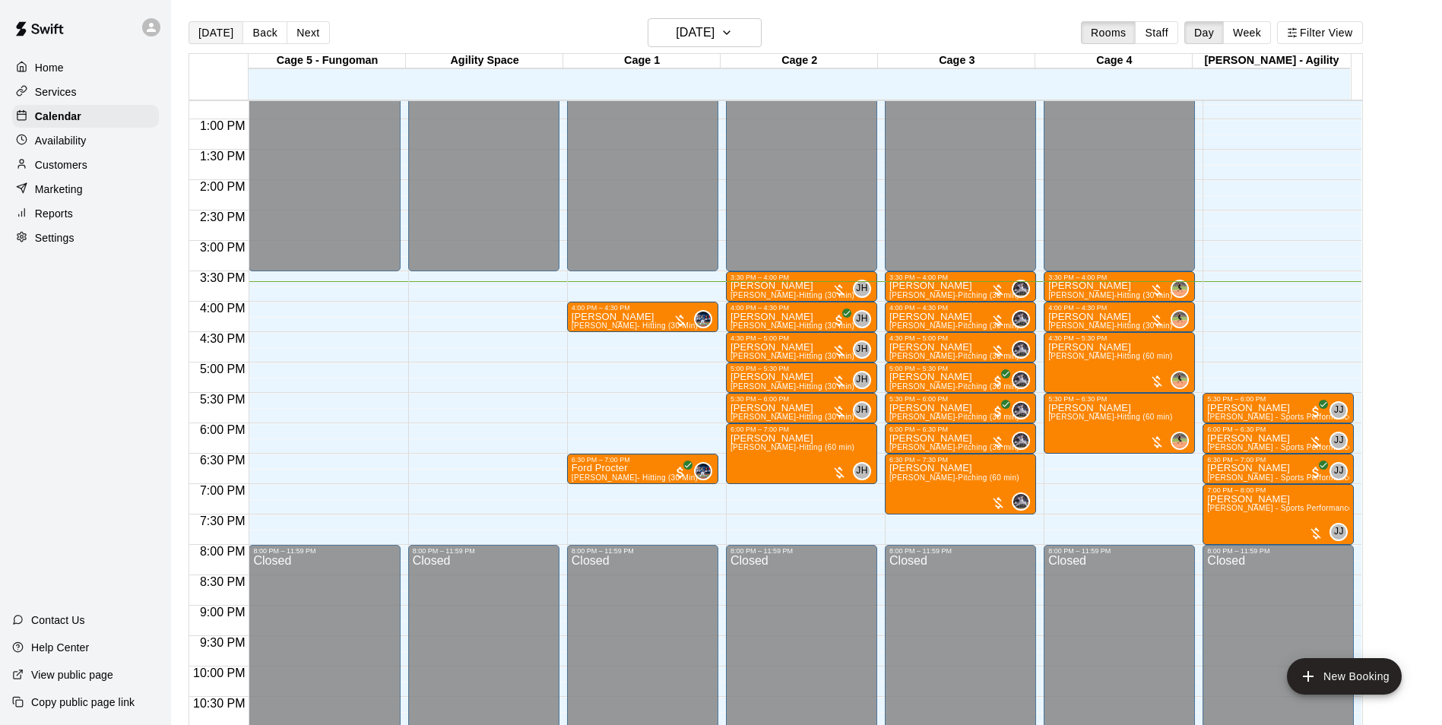
click at [236, 34] on button "[DATE]" at bounding box center [216, 32] width 55 height 23
click at [252, 31] on button "Back" at bounding box center [265, 32] width 45 height 23
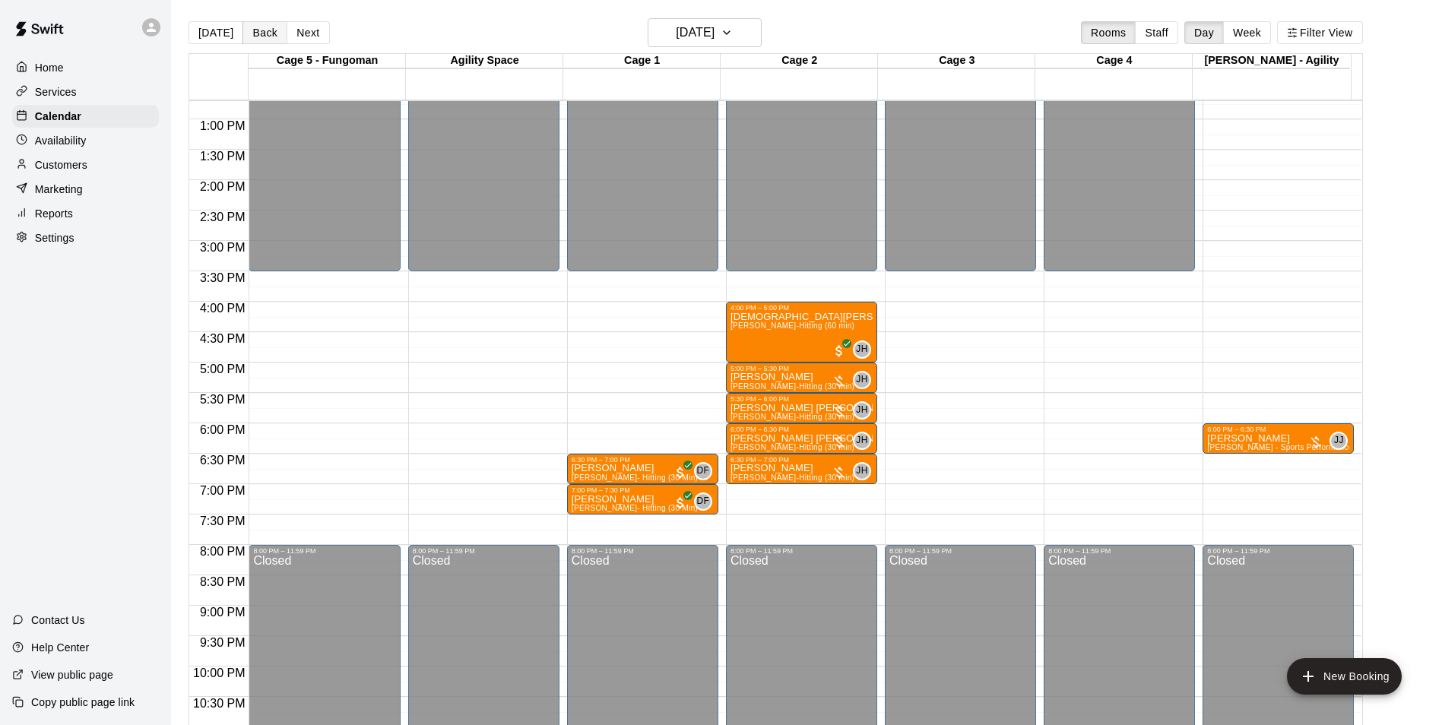
click at [253, 31] on button "Back" at bounding box center [265, 32] width 45 height 23
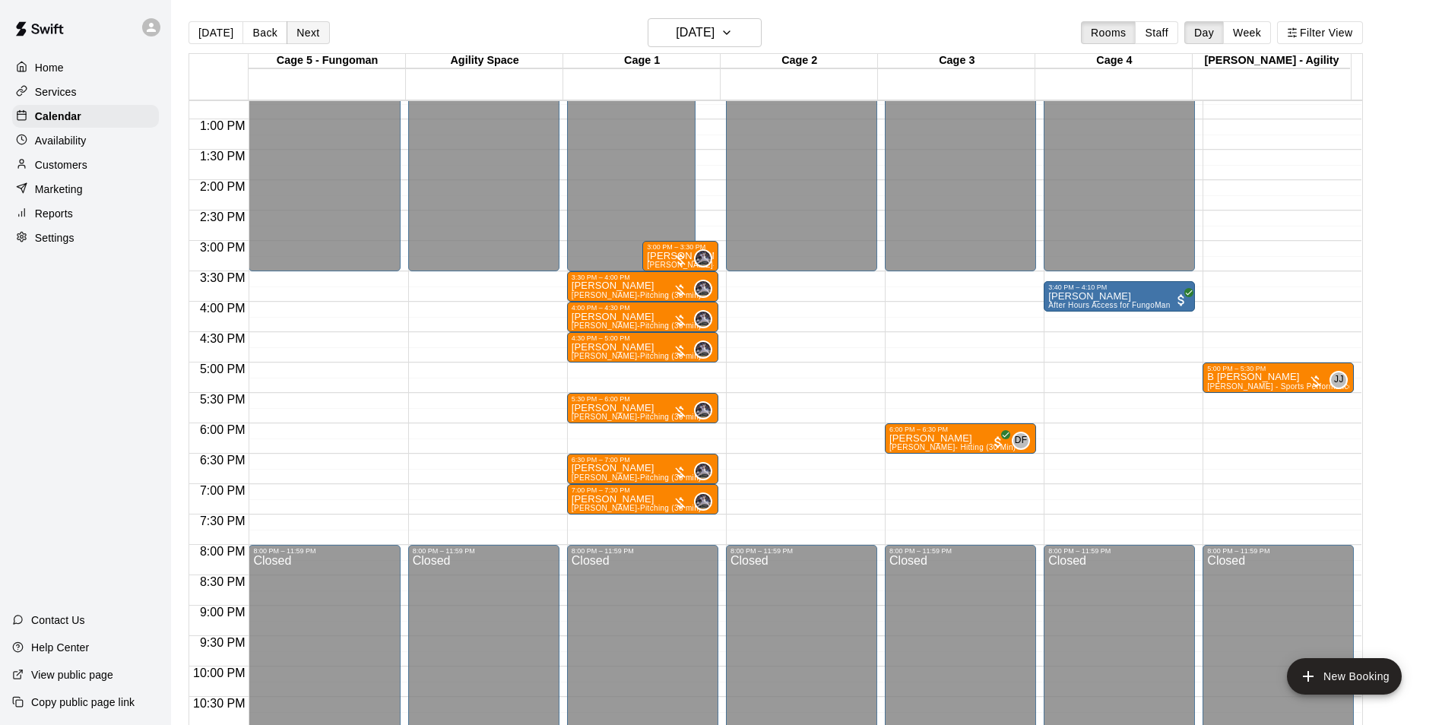
click at [297, 31] on button "Next" at bounding box center [308, 32] width 43 height 23
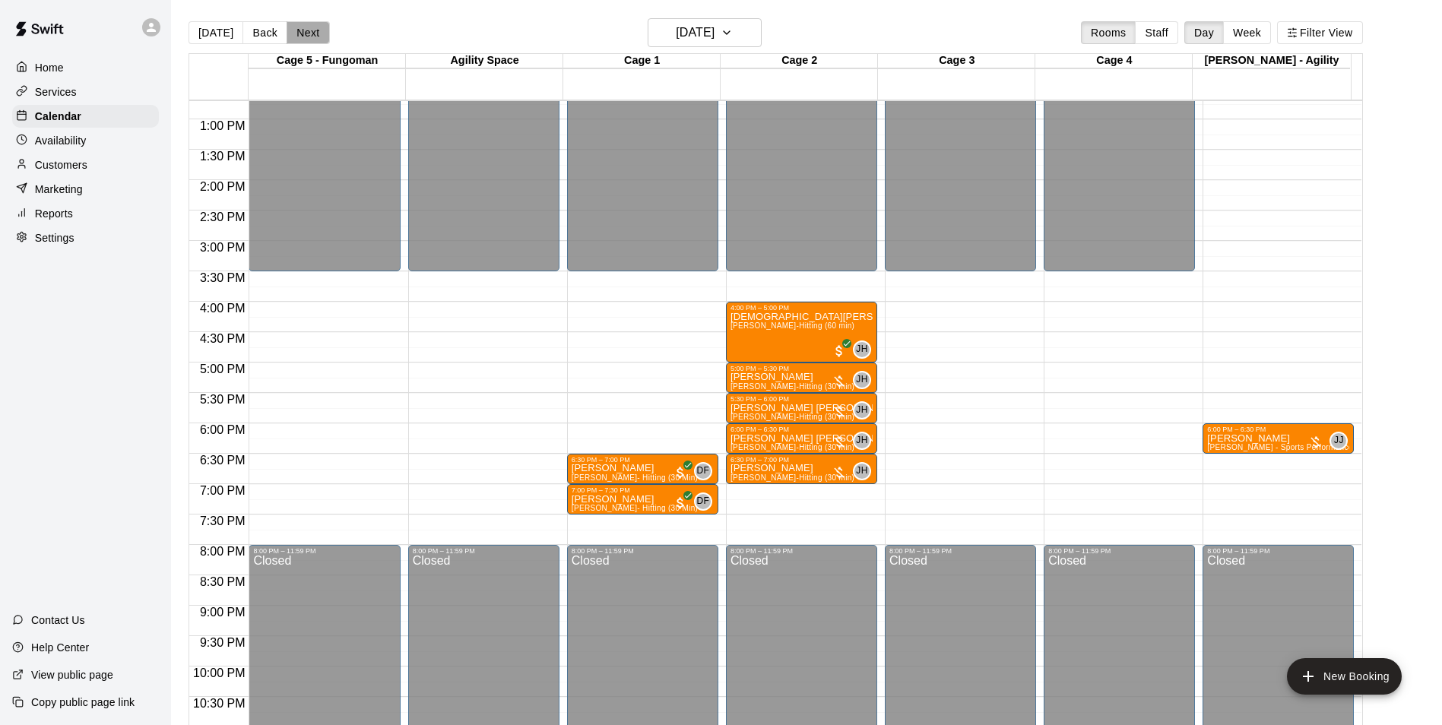
click at [297, 32] on button "Next" at bounding box center [308, 32] width 43 height 23
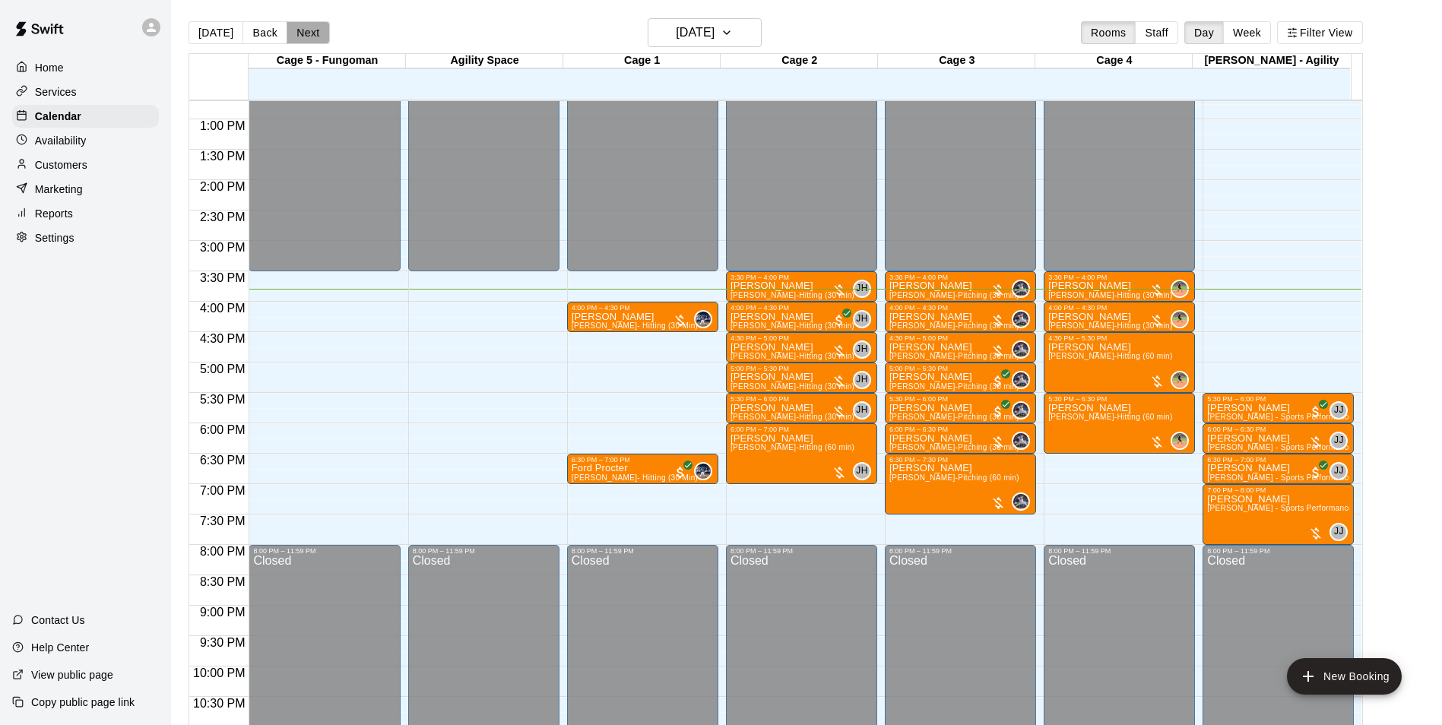
click at [300, 36] on button "Next" at bounding box center [308, 32] width 43 height 23
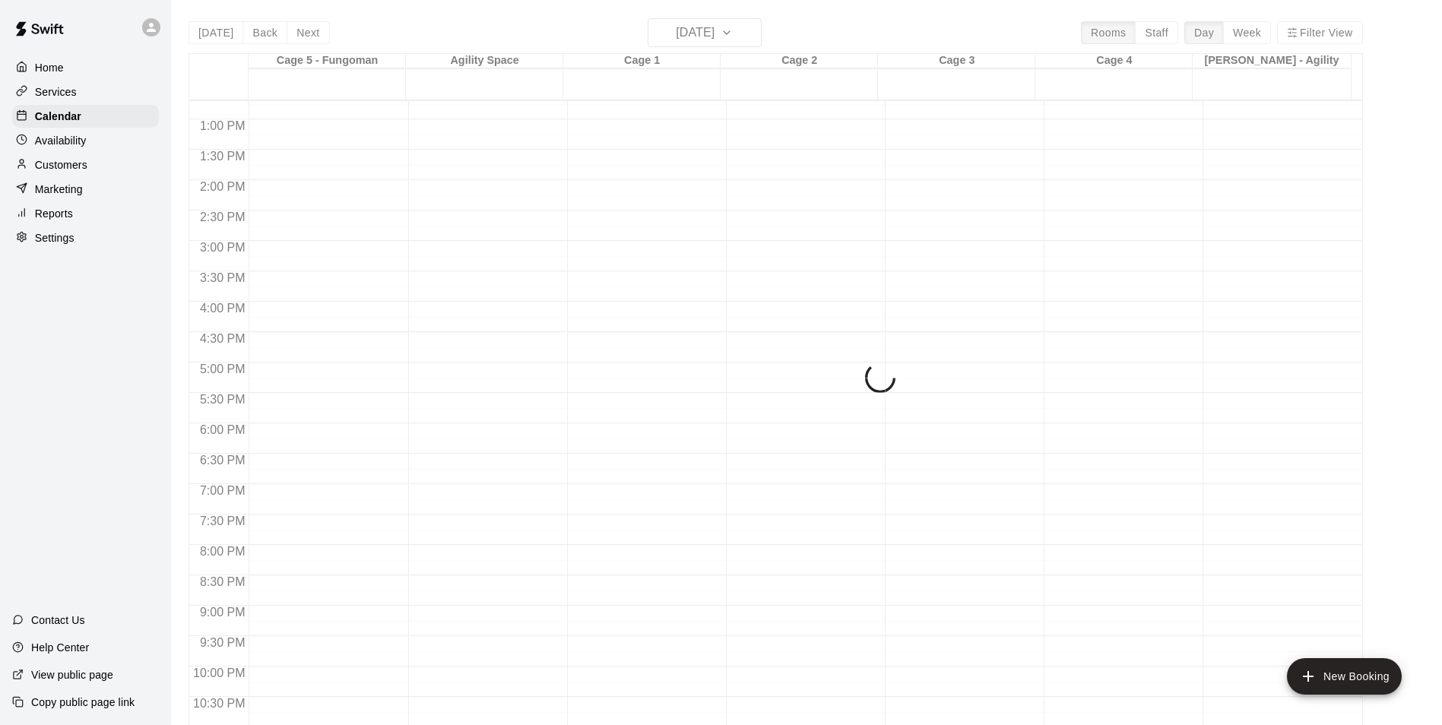
click at [301, 36] on div "Today Back Next Thursday Sep 11 Rooms Staff Day Week Filter View Cage 5 - Fungo…" at bounding box center [776, 380] width 1175 height 725
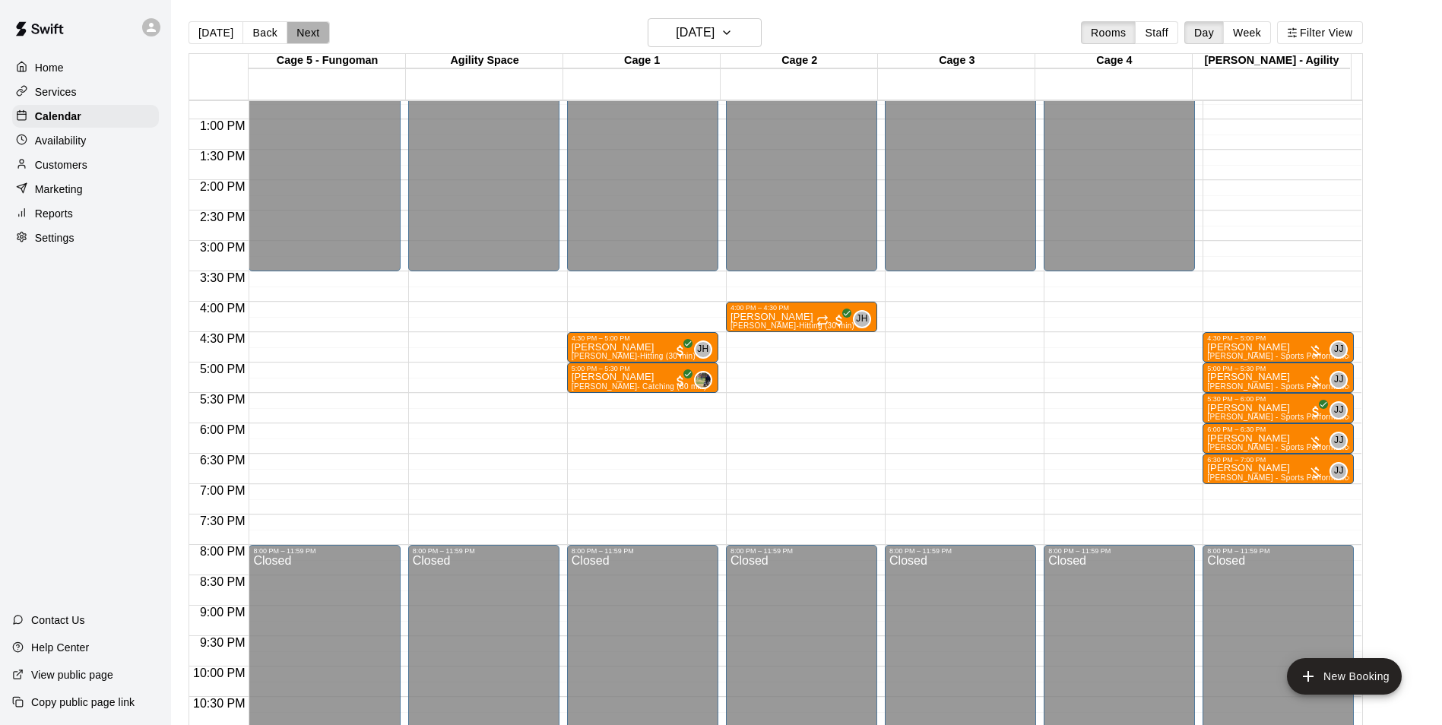
click at [301, 36] on button "Next" at bounding box center [308, 32] width 43 height 23
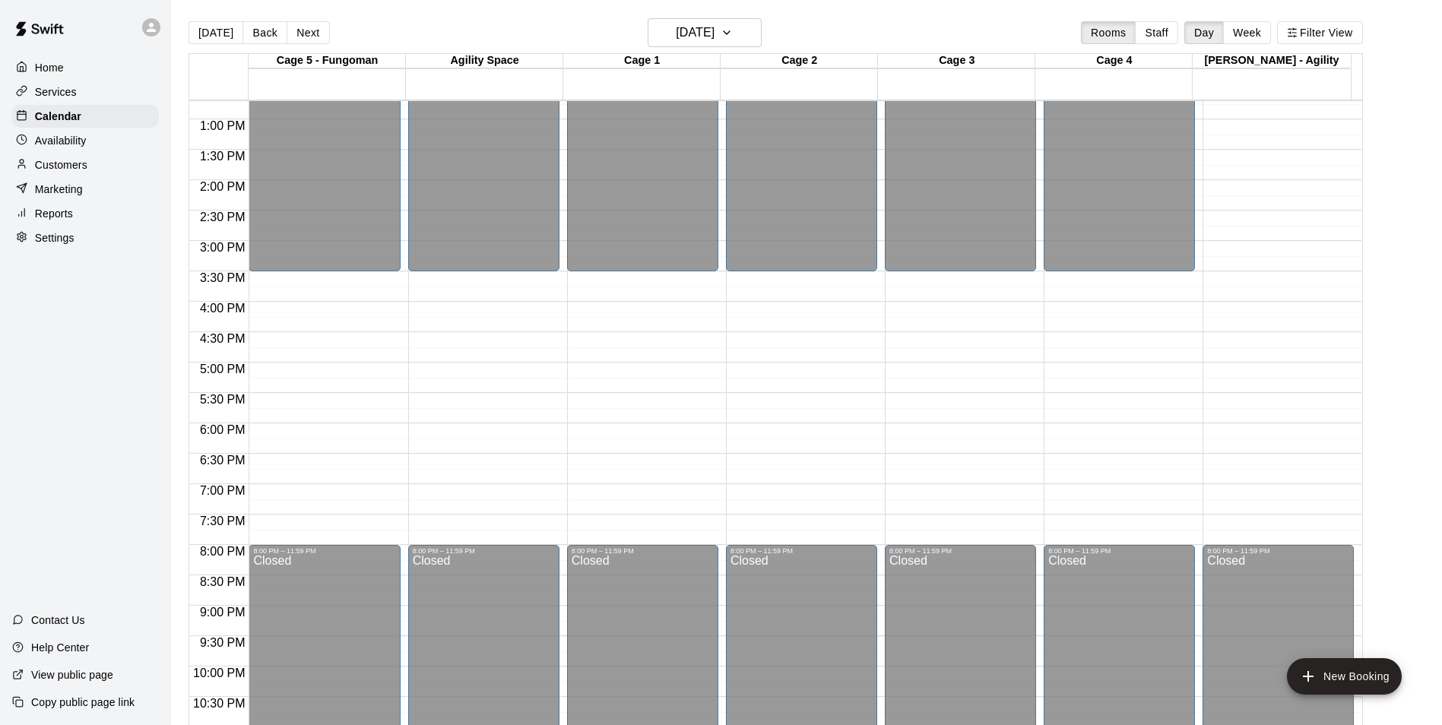
click at [301, 36] on div "Today Back Next Friday Sep 12 Rooms Staff Day Week Filter View Cage 5 - Fungoma…" at bounding box center [776, 380] width 1175 height 725
click at [301, 36] on button "Next" at bounding box center [308, 32] width 43 height 23
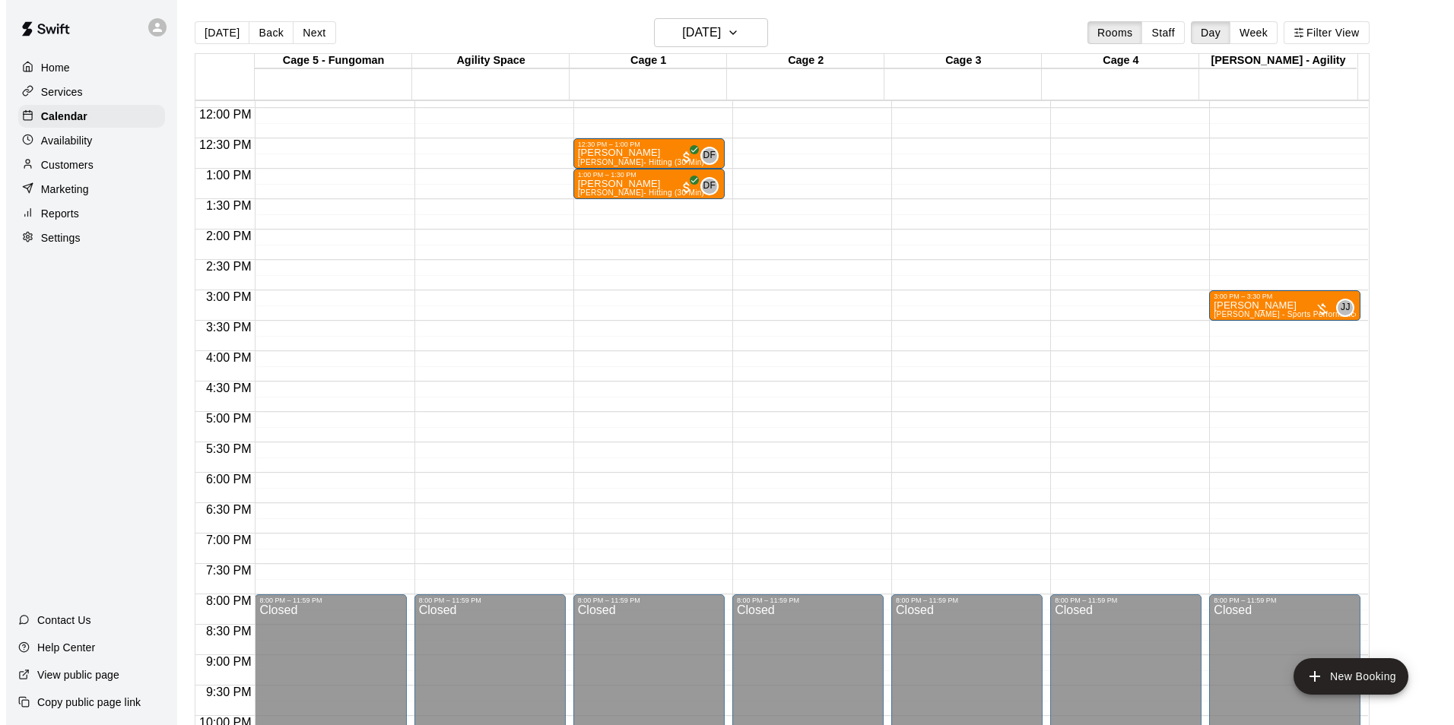
scroll to position [696, 0]
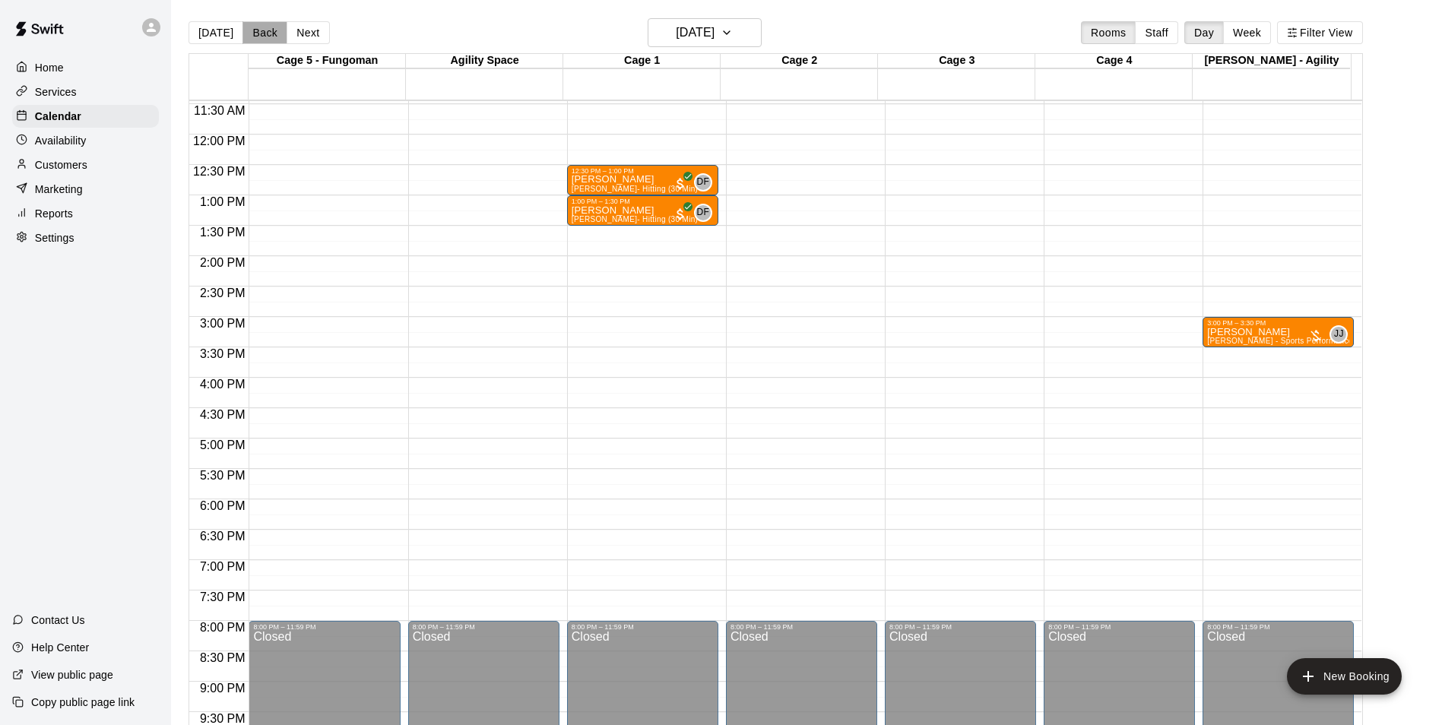
click at [256, 34] on button "Back" at bounding box center [265, 32] width 45 height 23
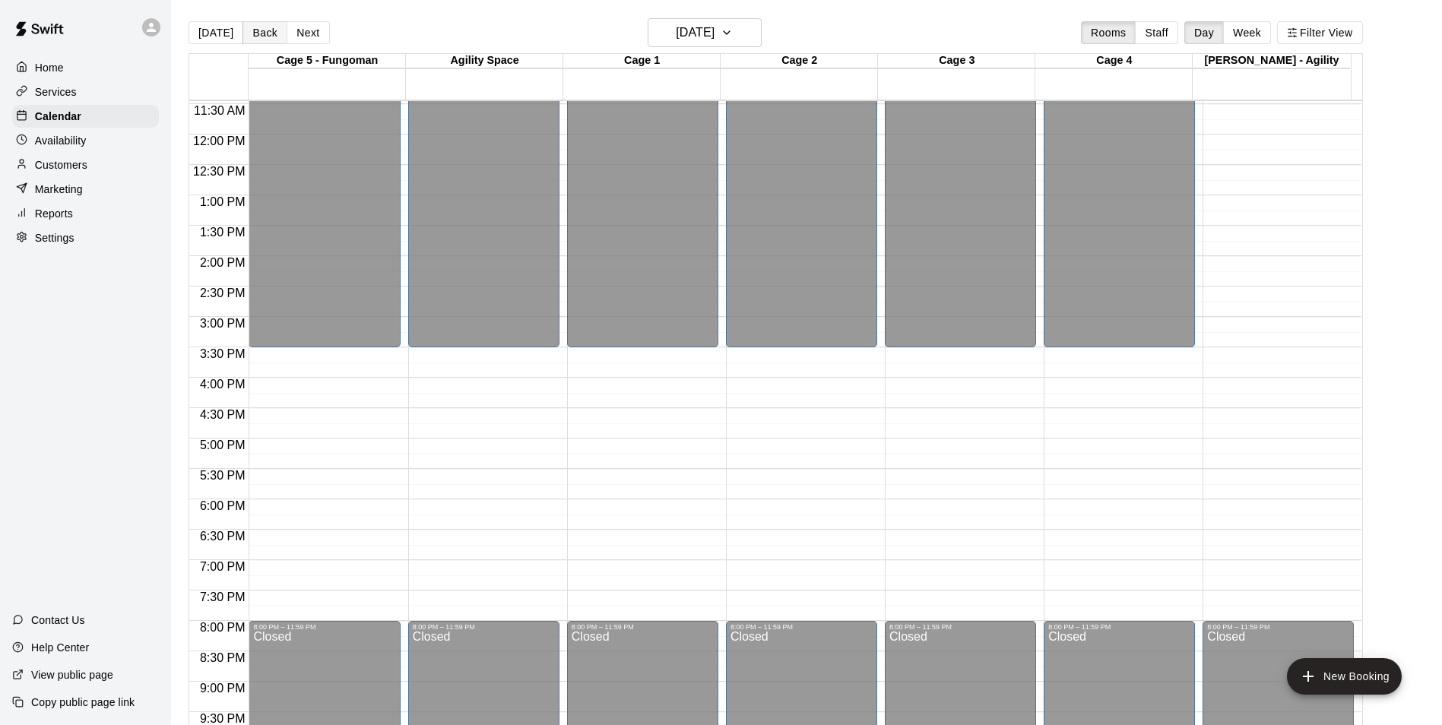
click at [263, 32] on button "Back" at bounding box center [265, 32] width 45 height 23
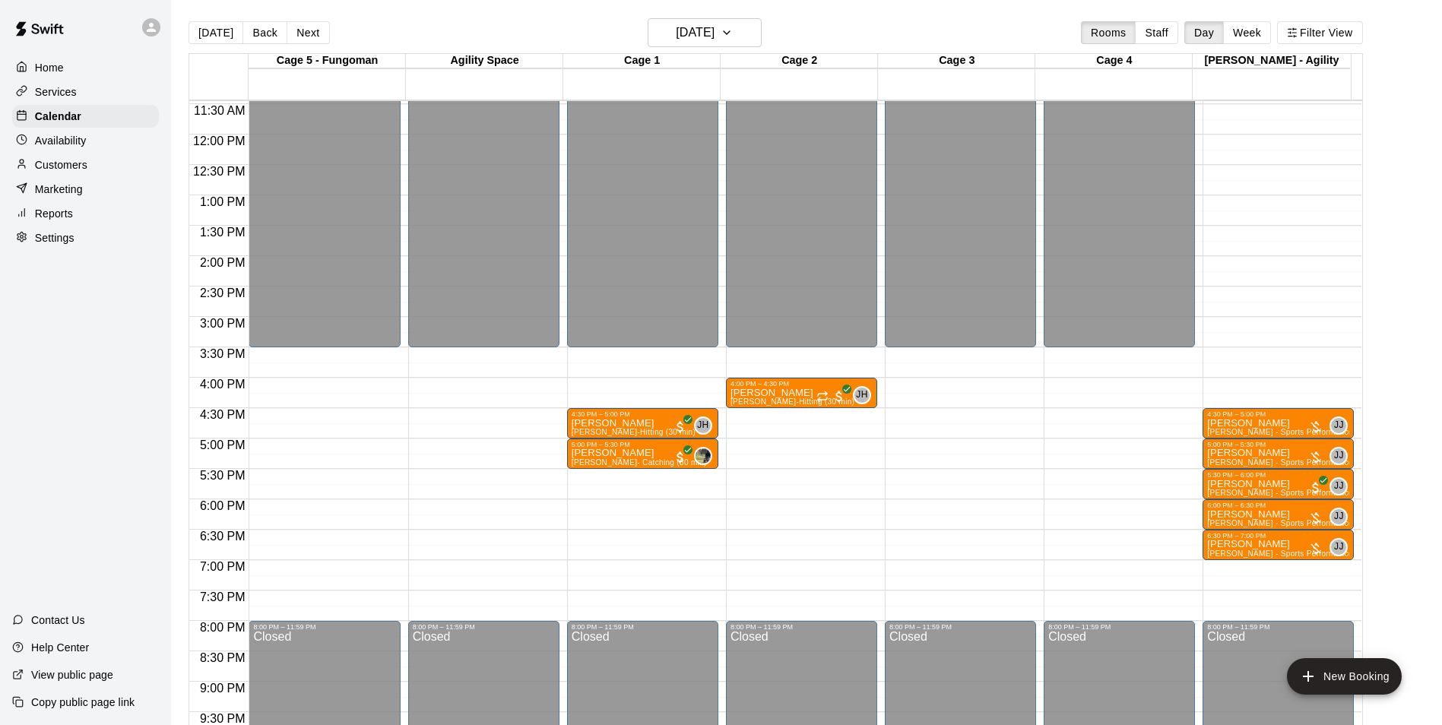
click at [257, 37] on button "Back" at bounding box center [265, 32] width 45 height 23
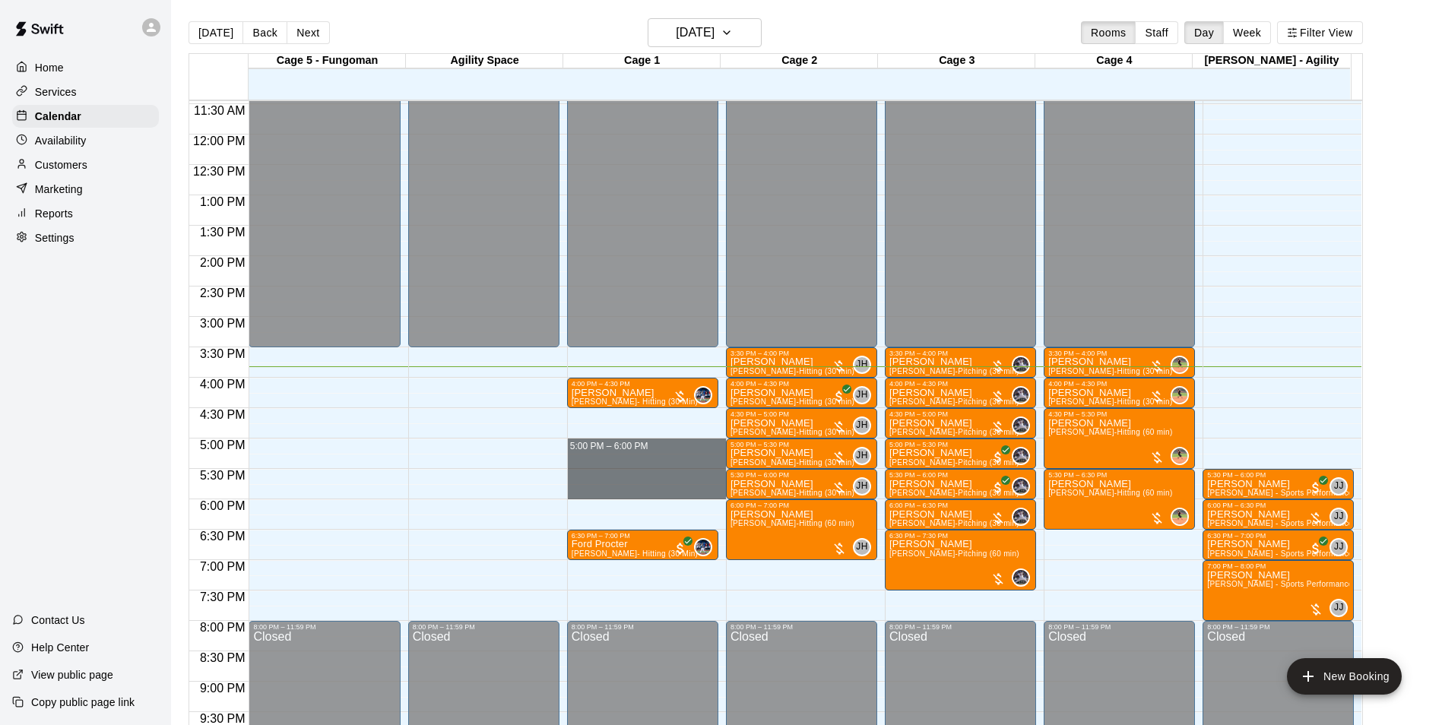
drag, startPoint x: 576, startPoint y: 440, endPoint x: 569, endPoint y: 499, distance: 58.9
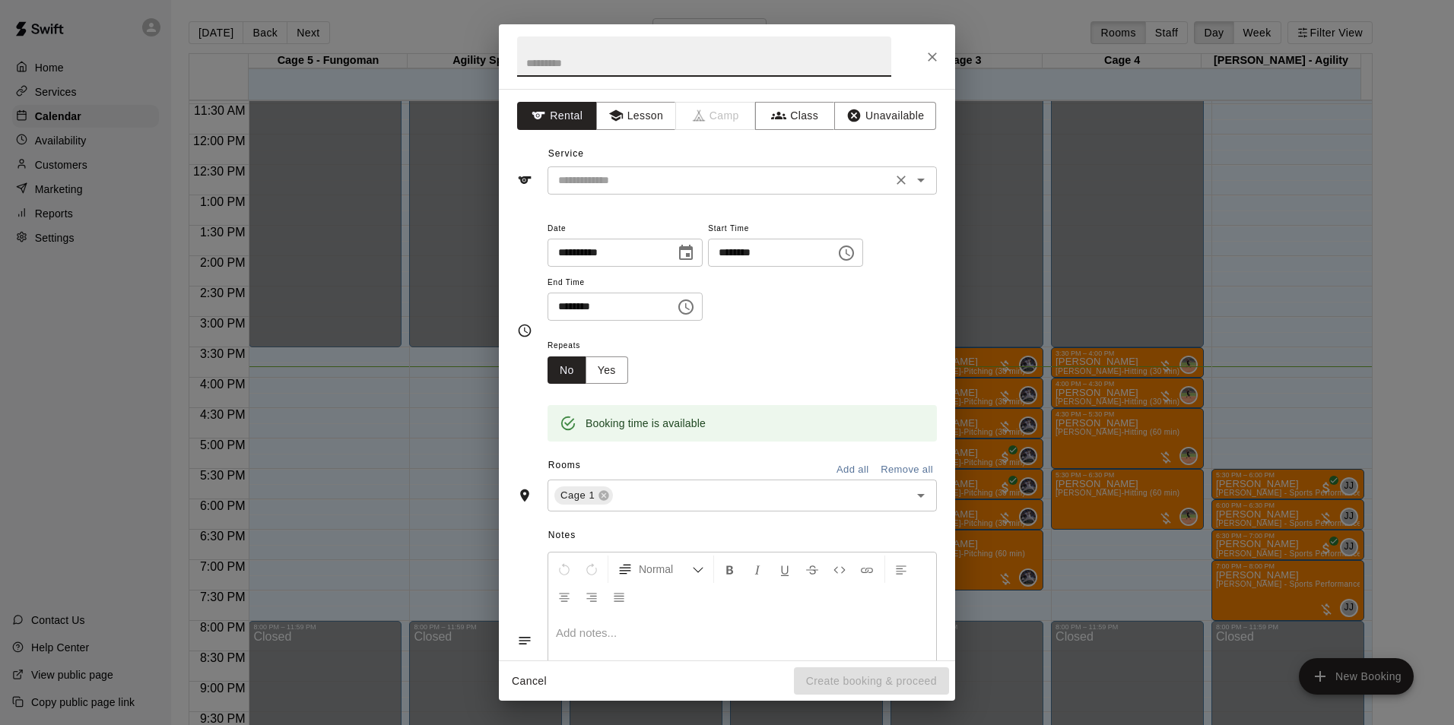
click at [604, 181] on input "text" at bounding box center [719, 180] width 335 height 19
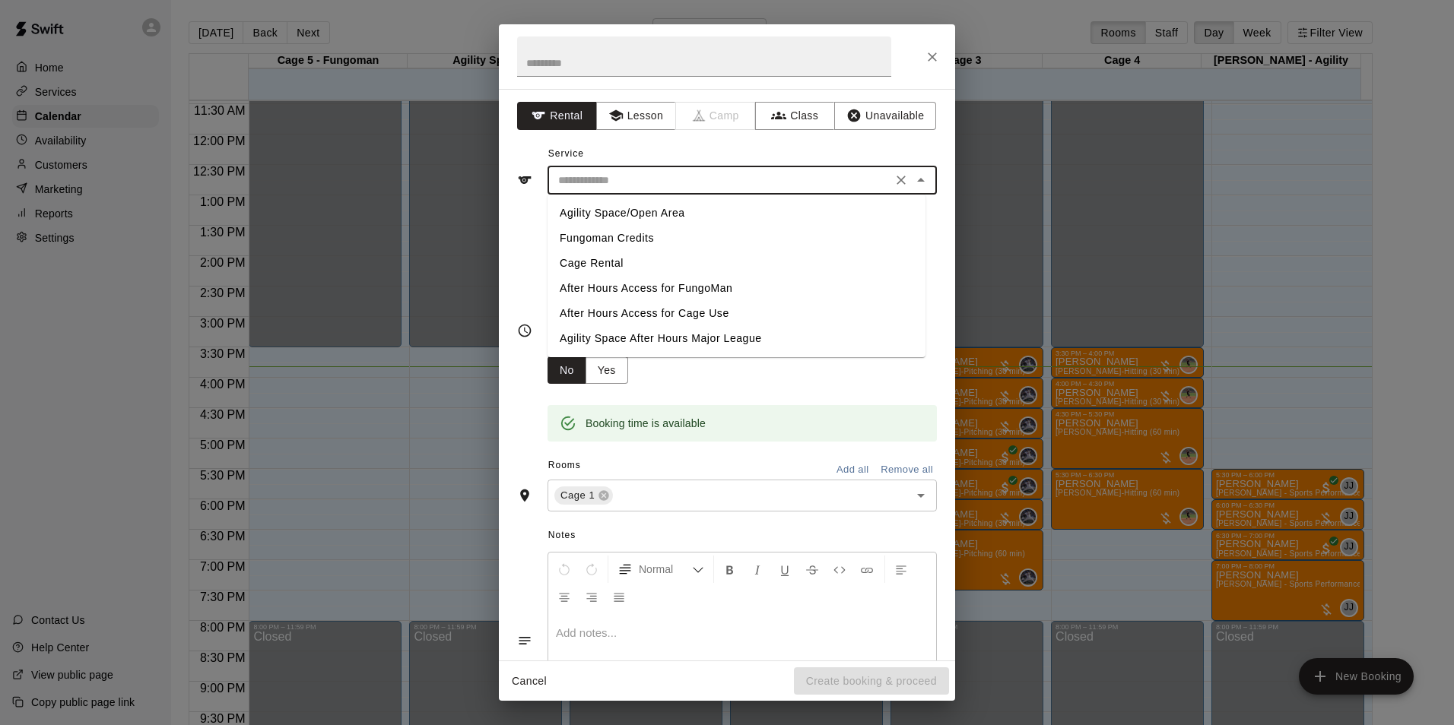
click at [620, 262] on li "Cage Rental" at bounding box center [736, 263] width 378 height 25
type input "**********"
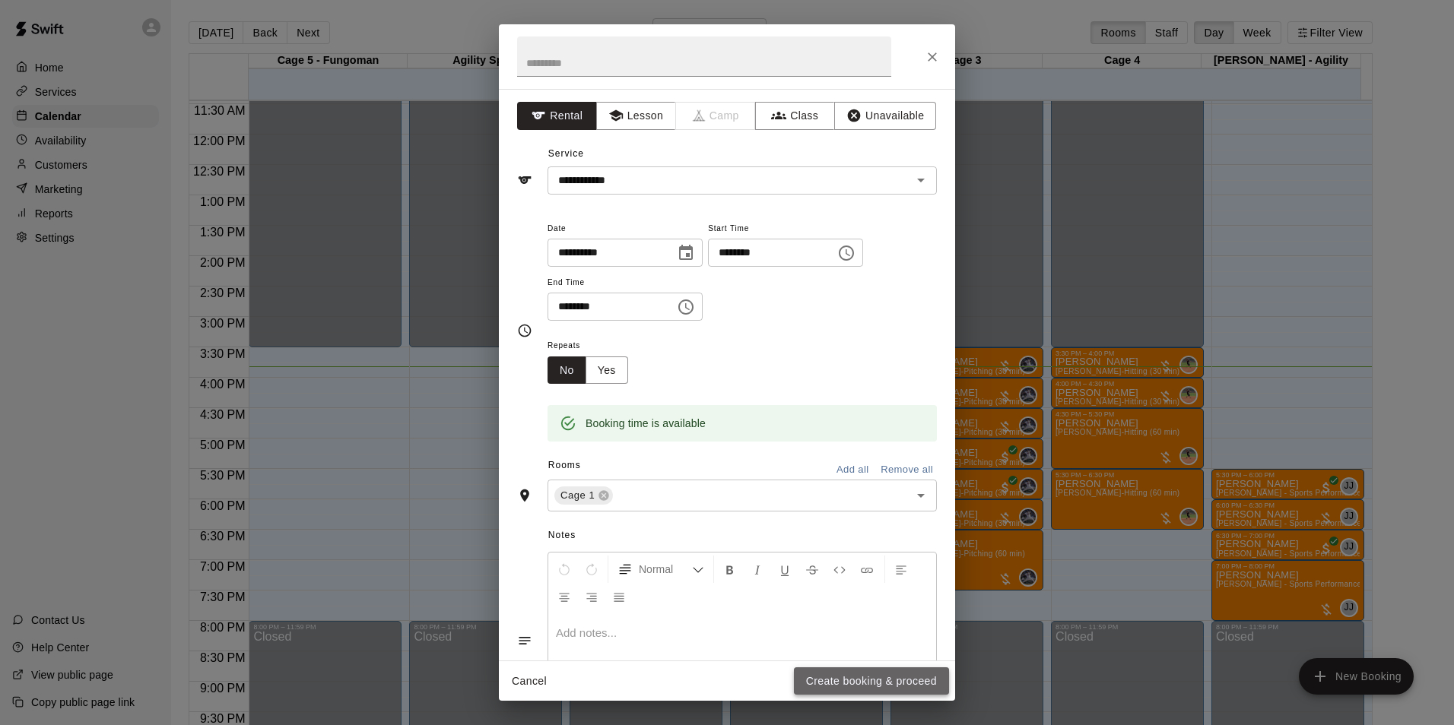
click at [915, 668] on button "Create booking & proceed" at bounding box center [871, 682] width 155 height 28
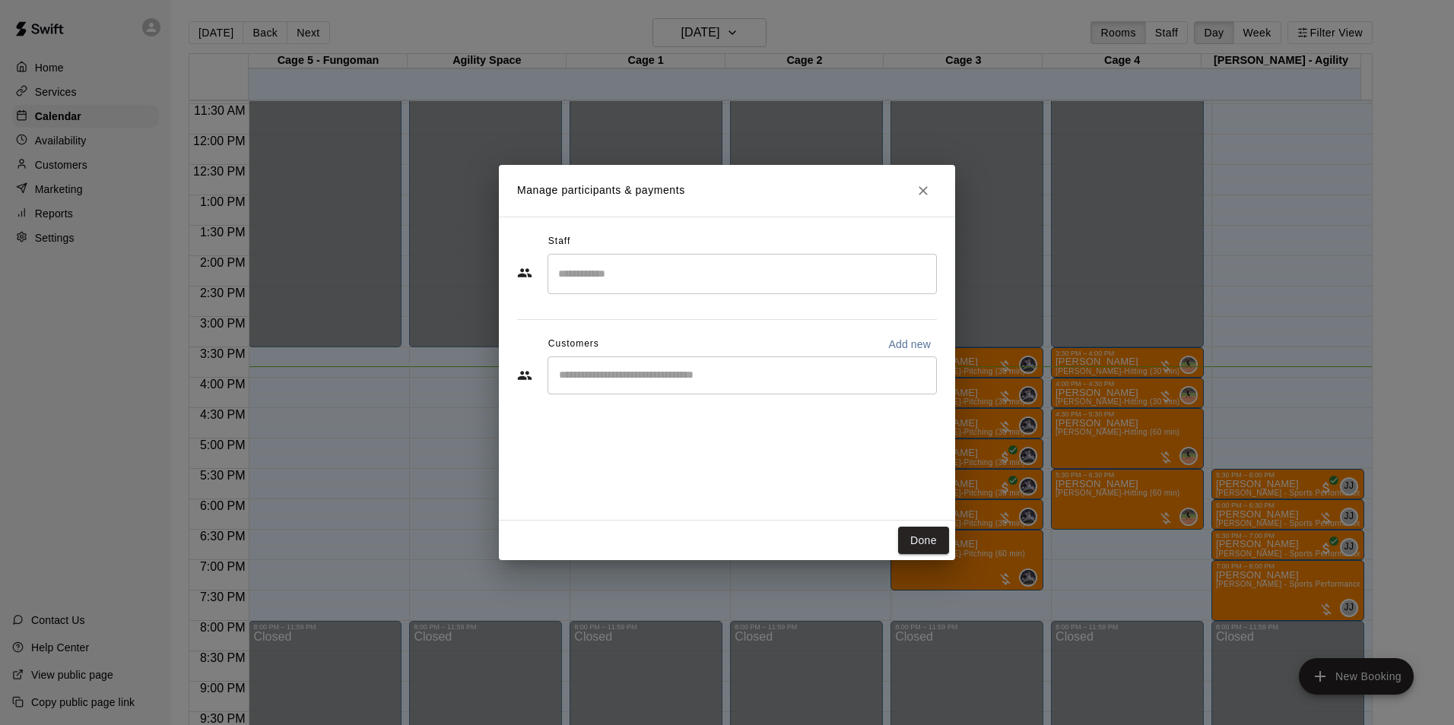
click at [592, 384] on div "​" at bounding box center [741, 376] width 389 height 38
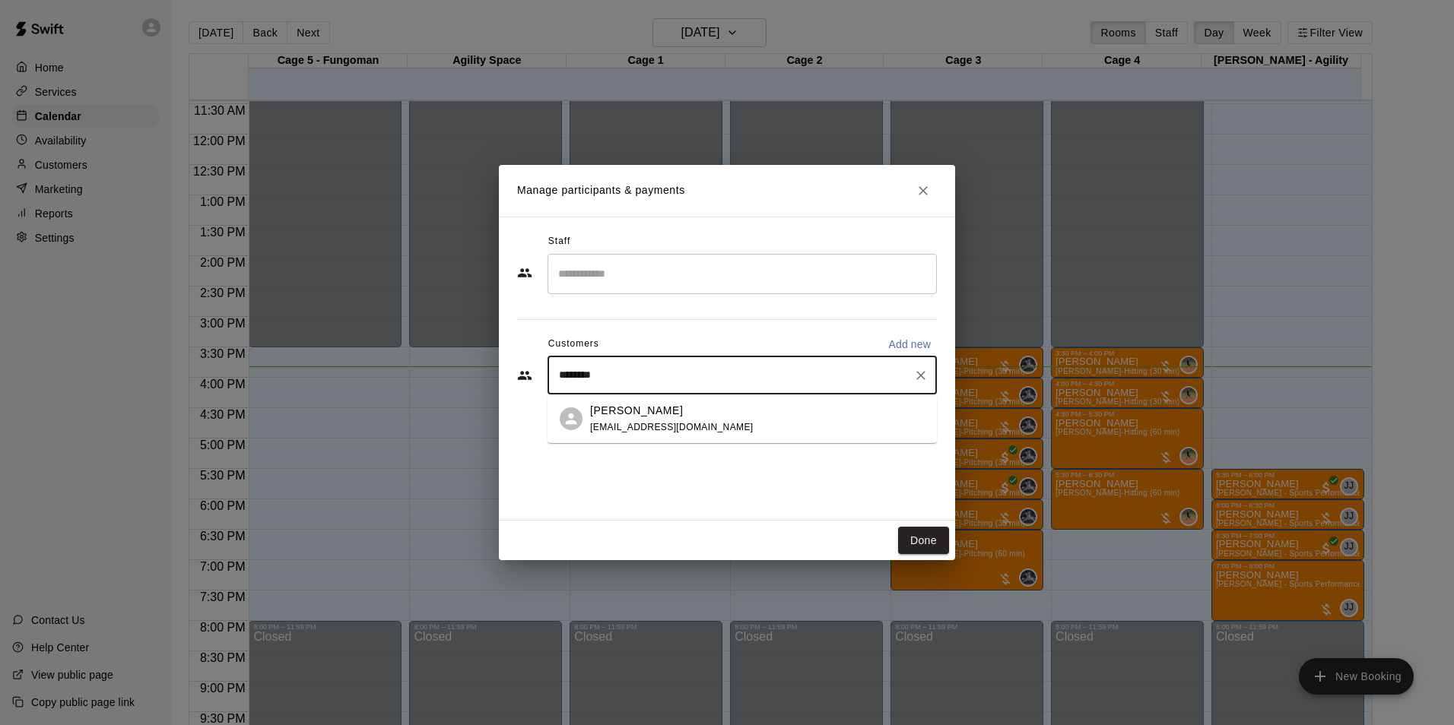
type input "*********"
click at [687, 430] on div "Miller Bynum nicby810@gmail.com" at bounding box center [757, 419] width 335 height 33
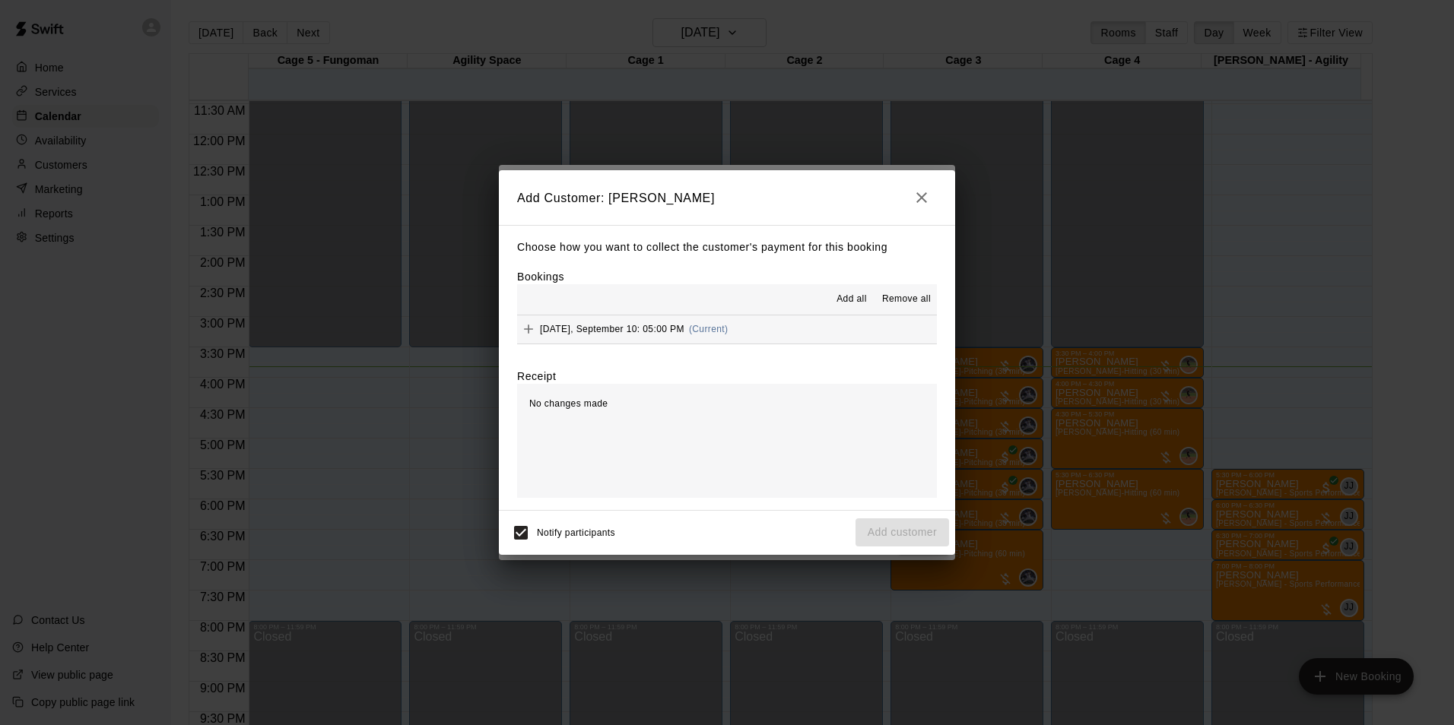
click at [848, 299] on span "Add all" at bounding box center [851, 299] width 30 height 15
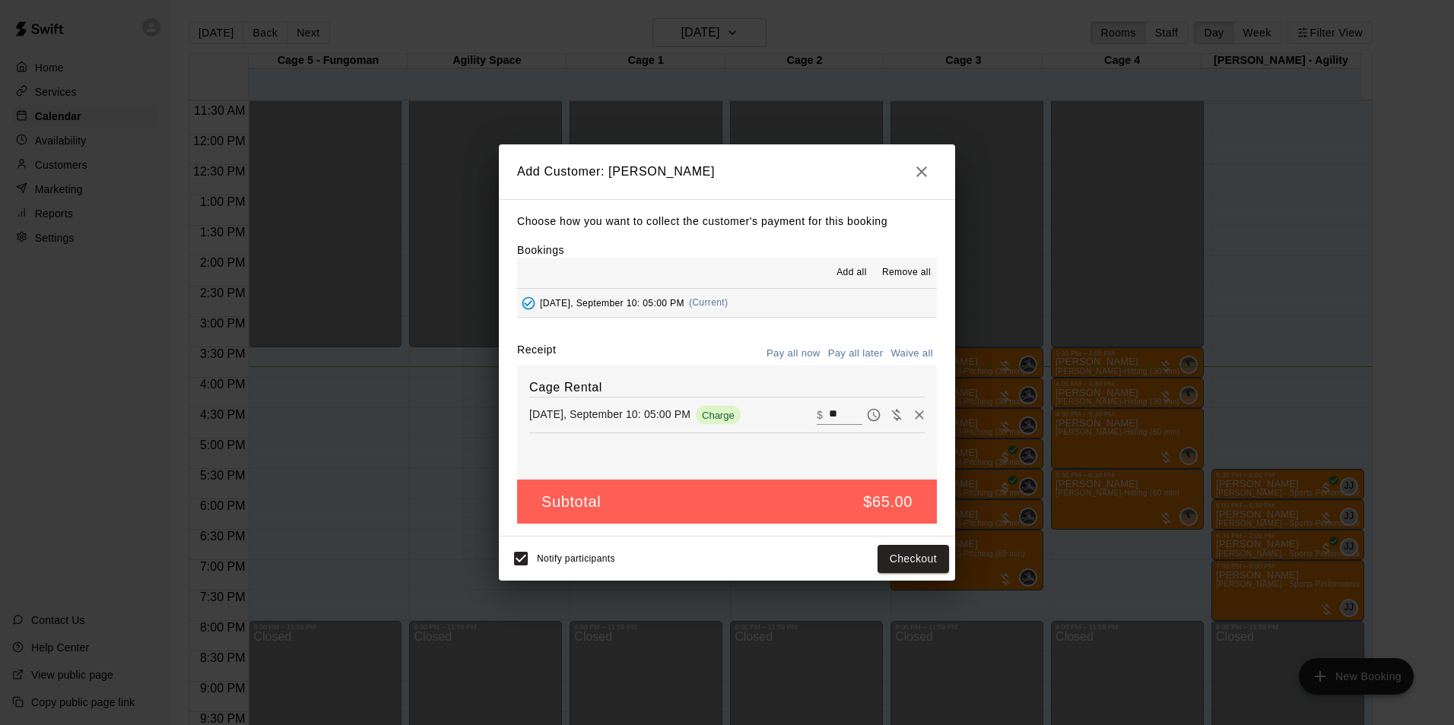
click at [921, 170] on icon "button" at bounding box center [921, 172] width 11 height 11
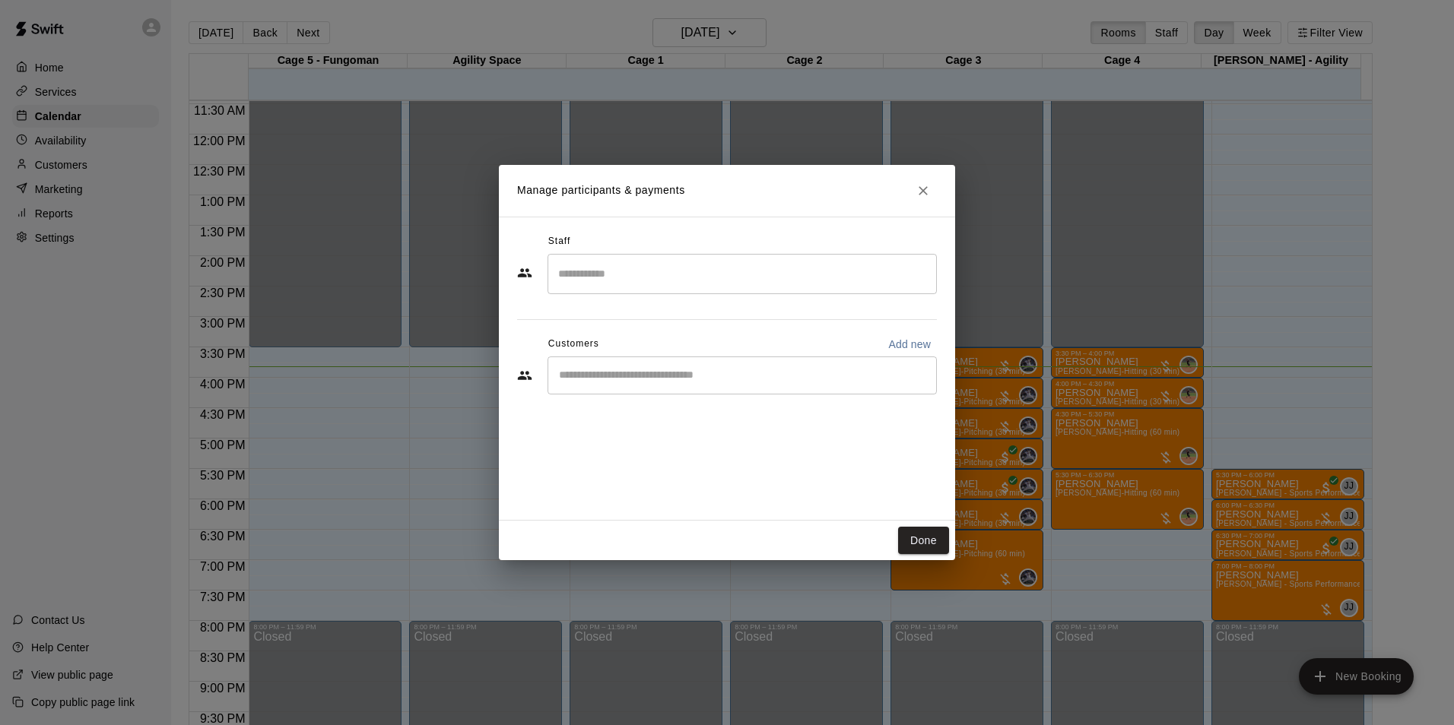
click at [750, 374] on input "Start typing to search customers..." at bounding box center [742, 375] width 376 height 15
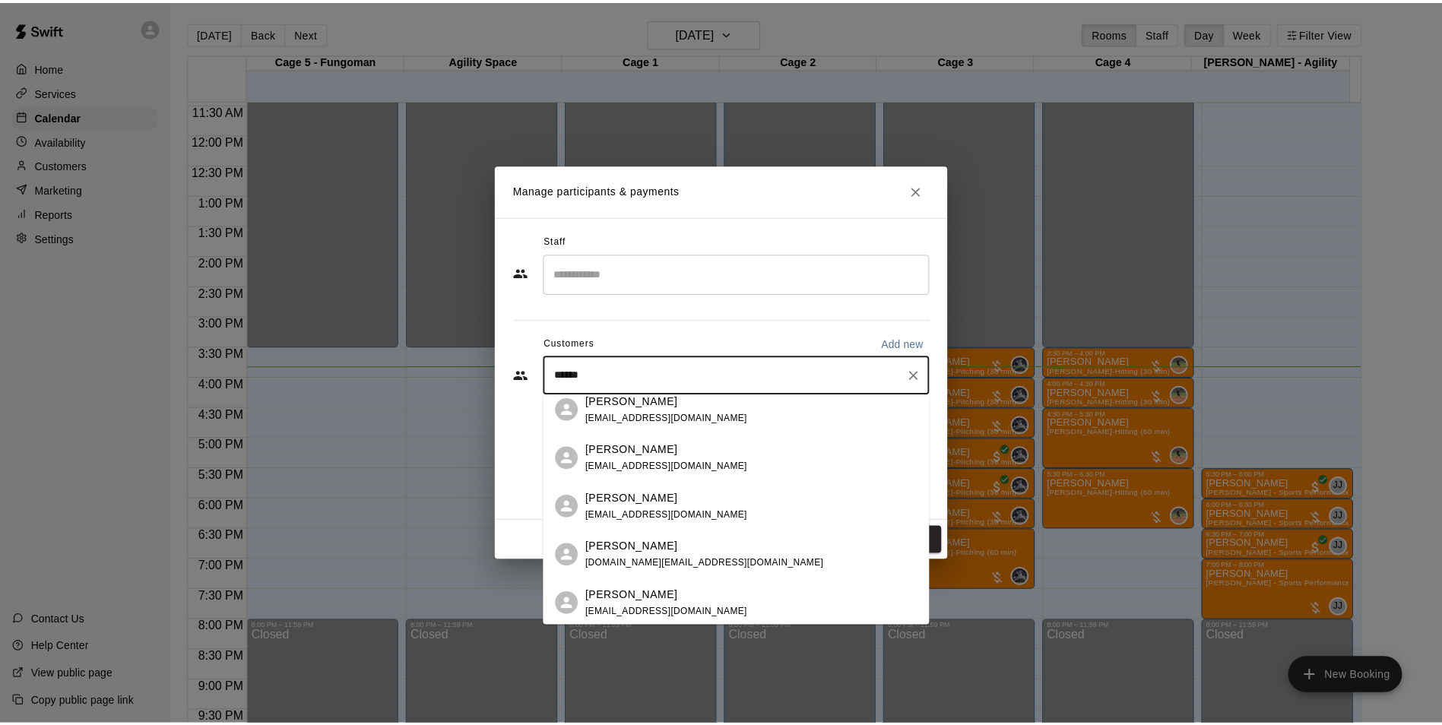
scroll to position [0, 0]
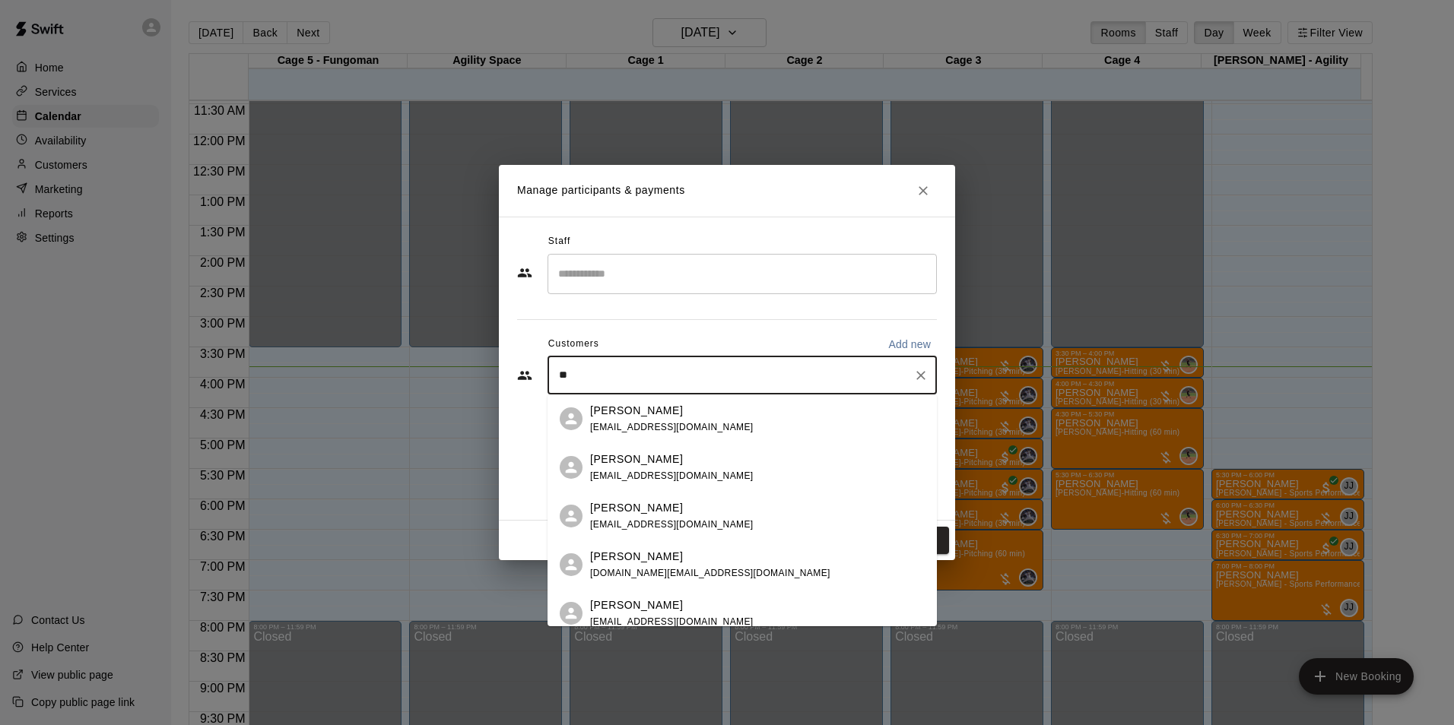
type input "*"
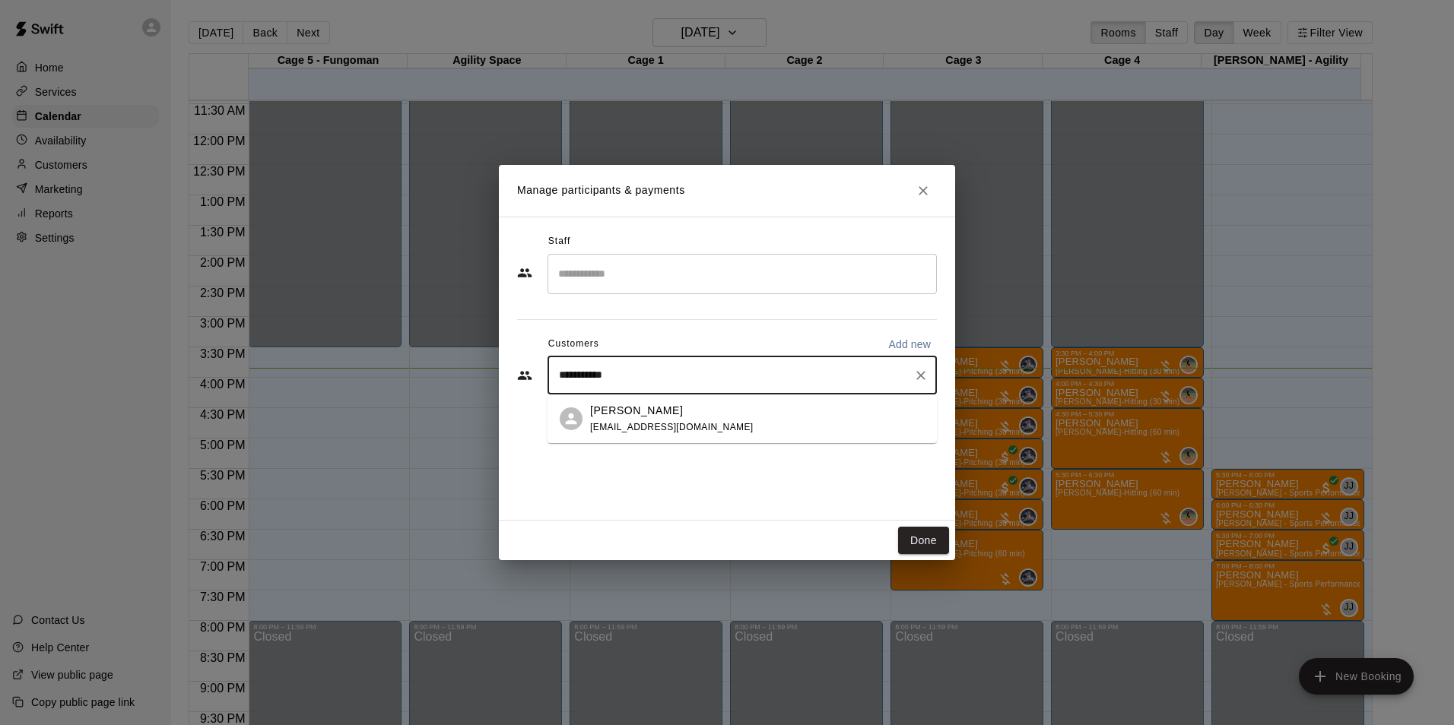
type input "**********"
click at [611, 428] on span "nicby810@gmail.com" at bounding box center [671, 427] width 163 height 11
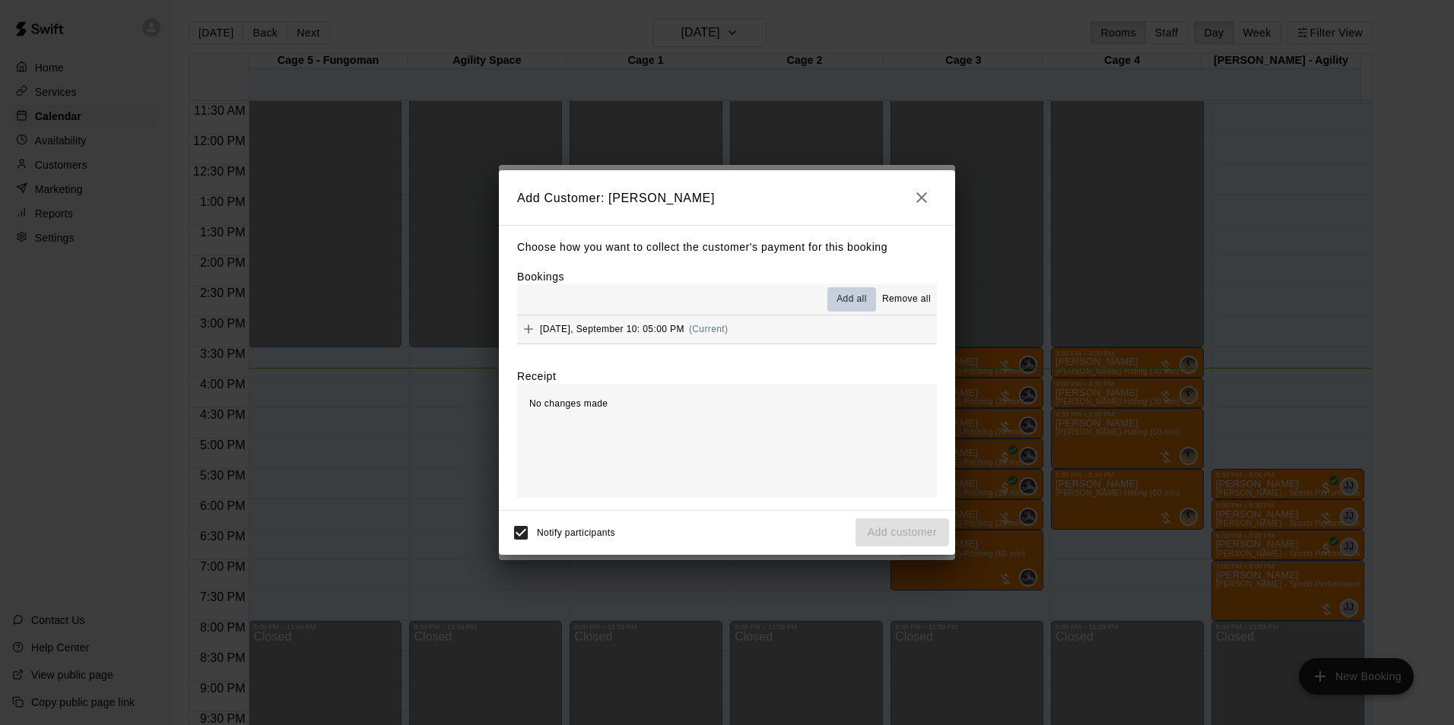
click at [855, 298] on span "Add all" at bounding box center [851, 299] width 30 height 15
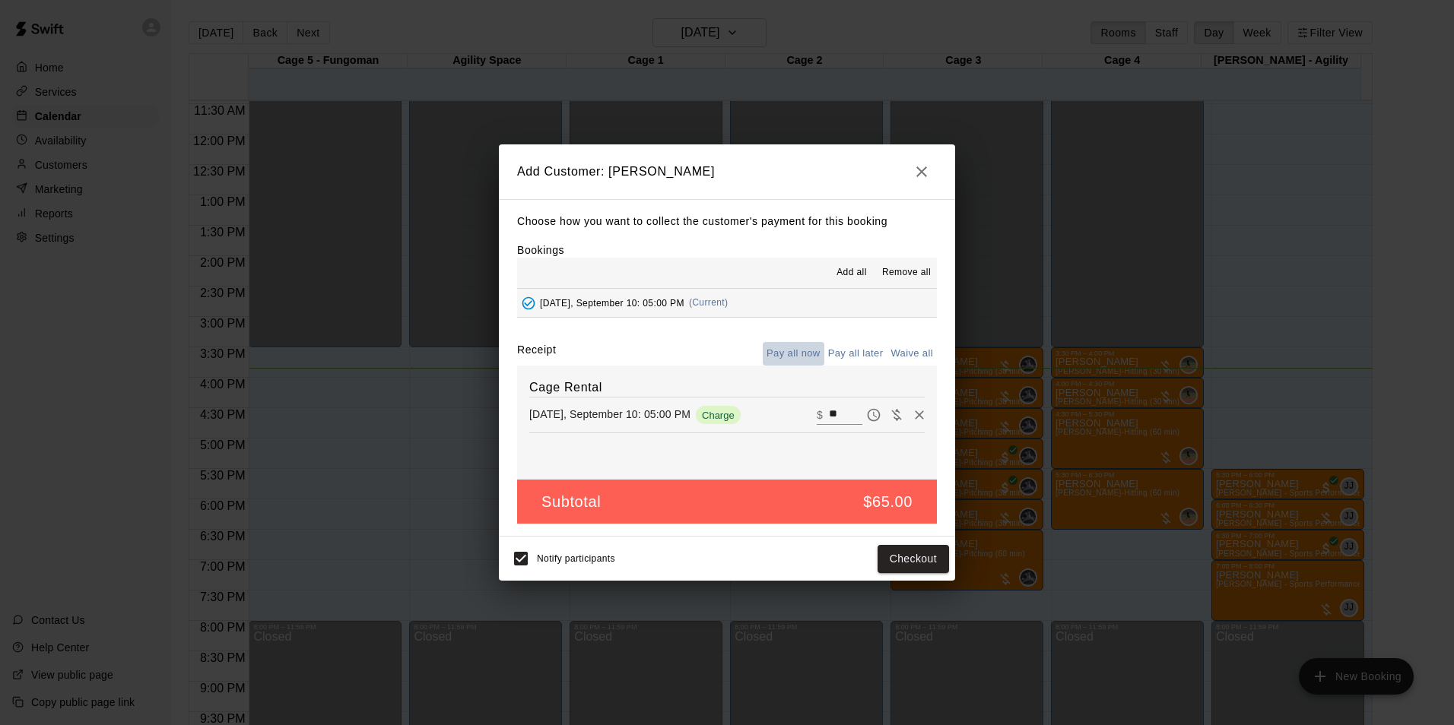
click at [810, 357] on button "Pay all now" at bounding box center [794, 354] width 62 height 24
click at [916, 562] on button "Checkout" at bounding box center [912, 559] width 71 height 28
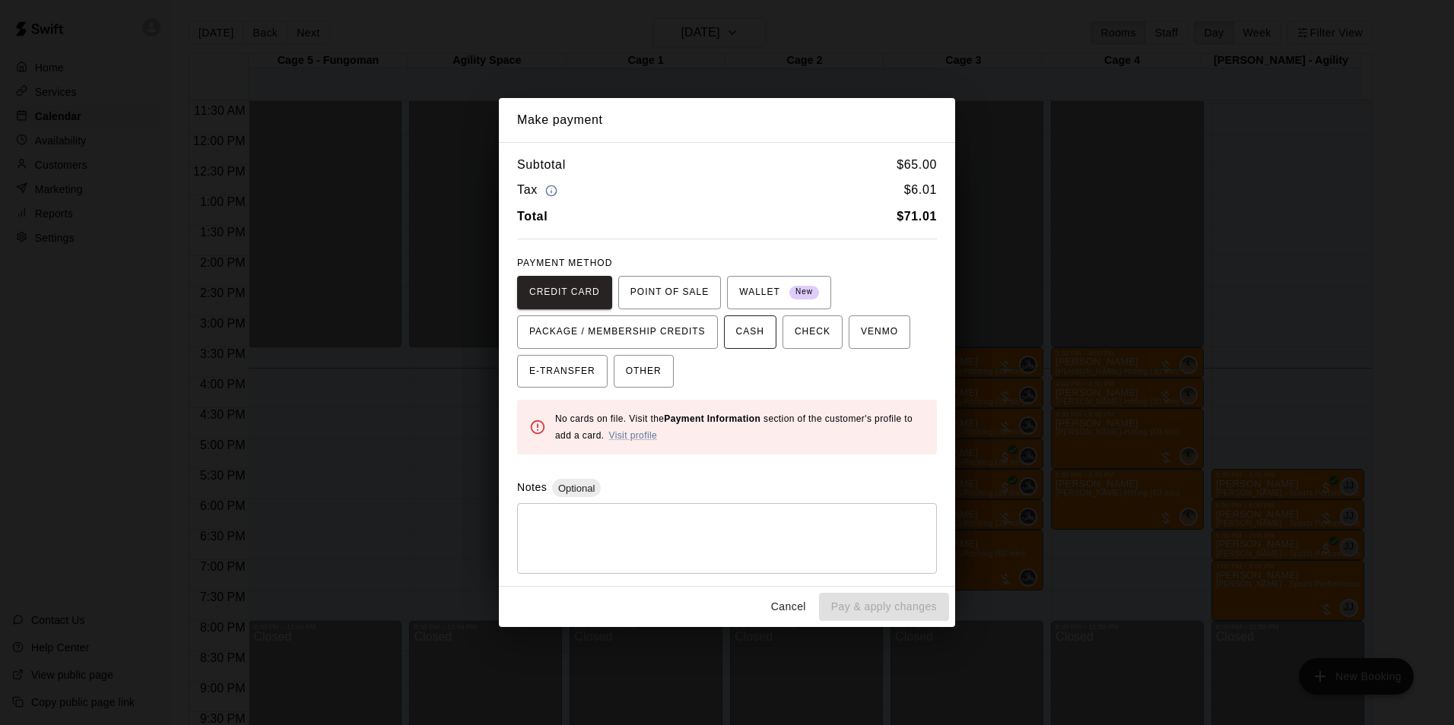
click at [724, 328] on button "CASH" at bounding box center [750, 332] width 52 height 33
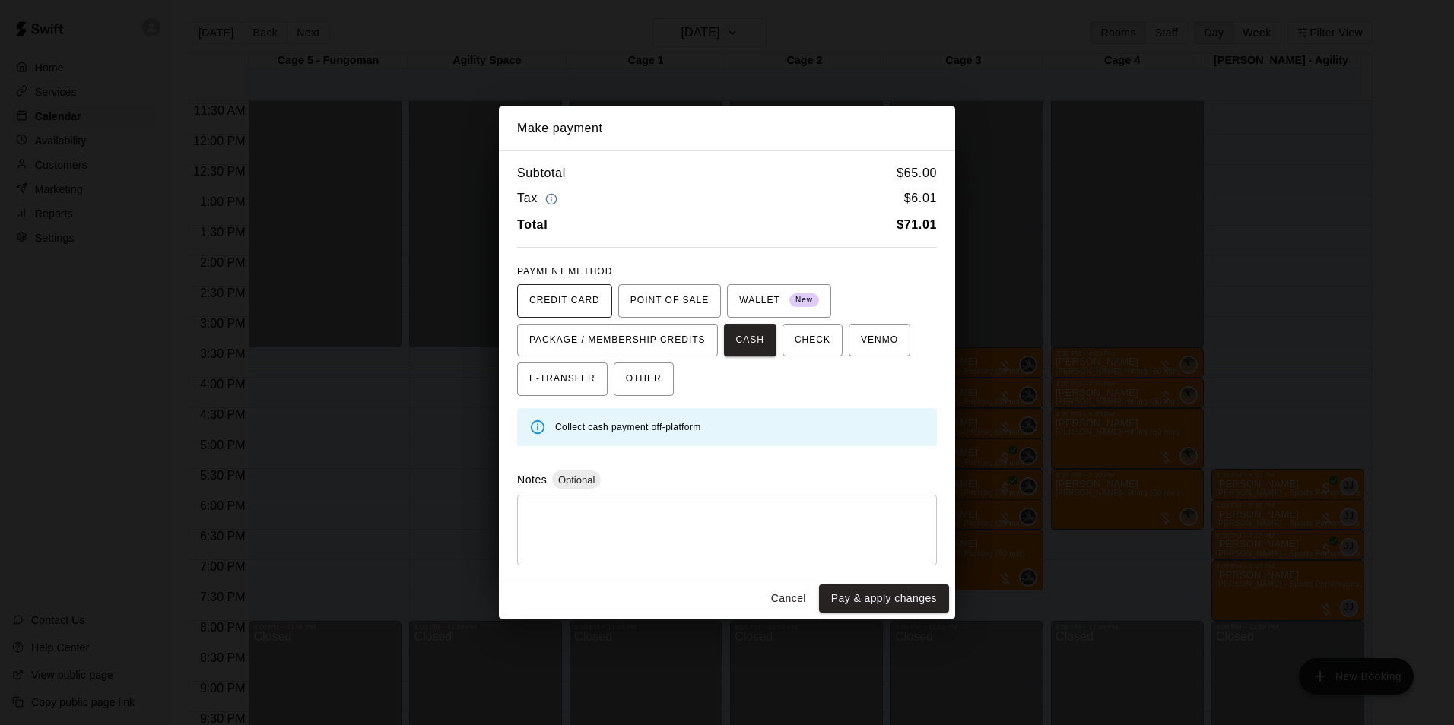
click at [547, 299] on span "CREDIT CARD" at bounding box center [564, 301] width 71 height 24
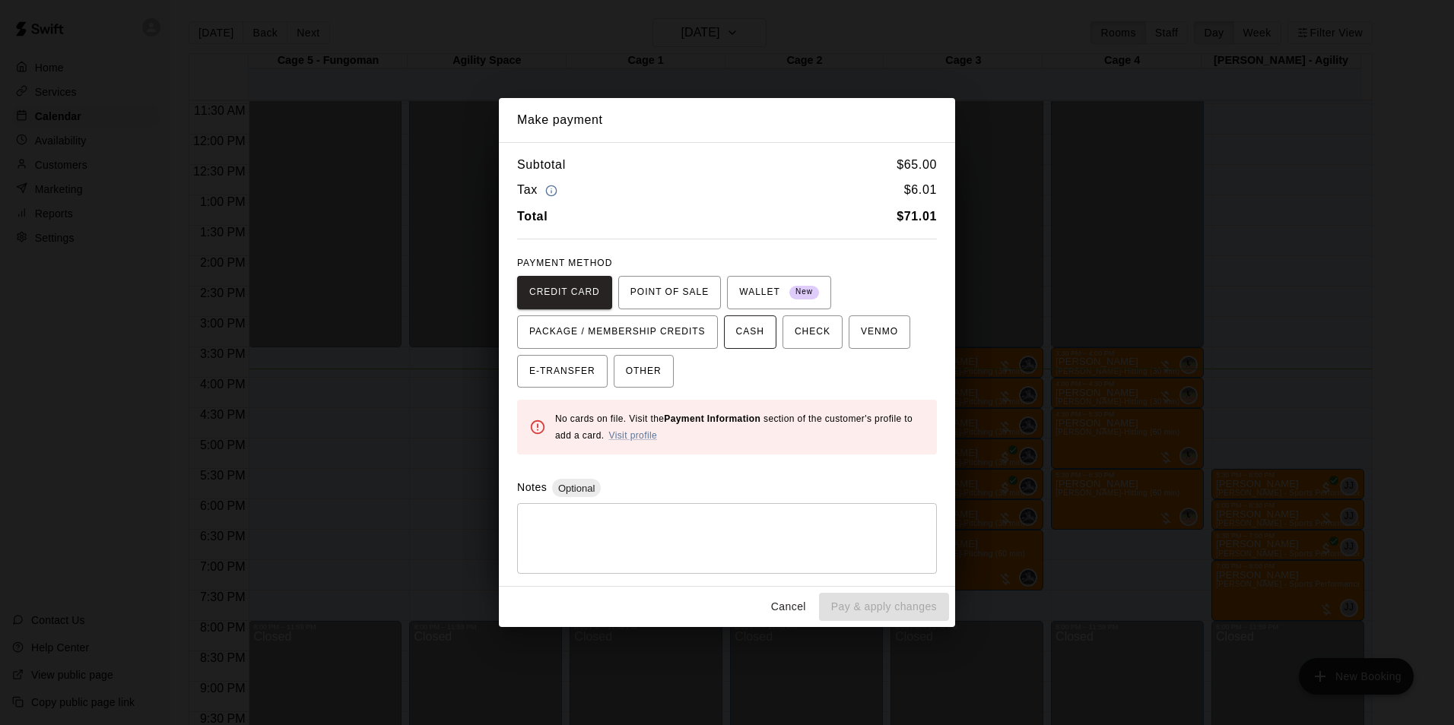
click at [736, 338] on span "CASH" at bounding box center [750, 332] width 28 height 24
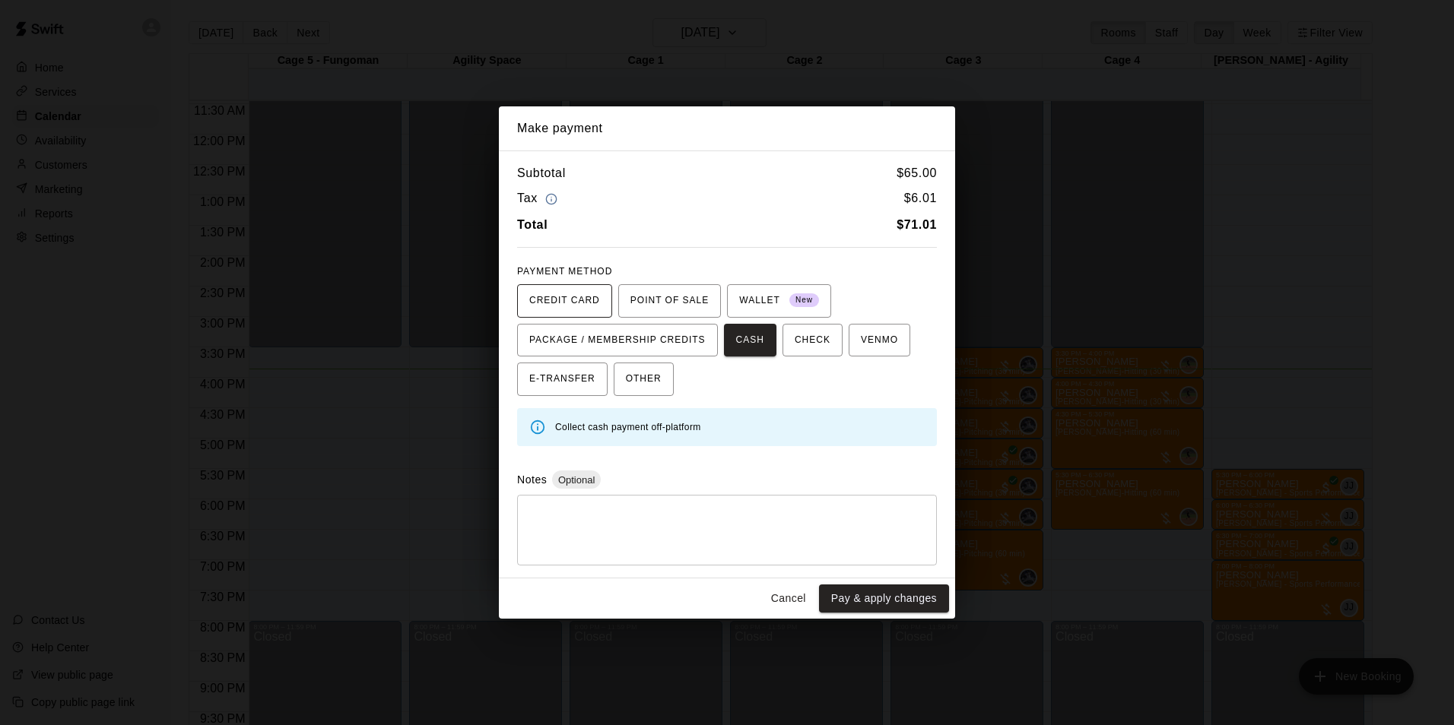
click at [572, 304] on span "CREDIT CARD" at bounding box center [564, 301] width 71 height 24
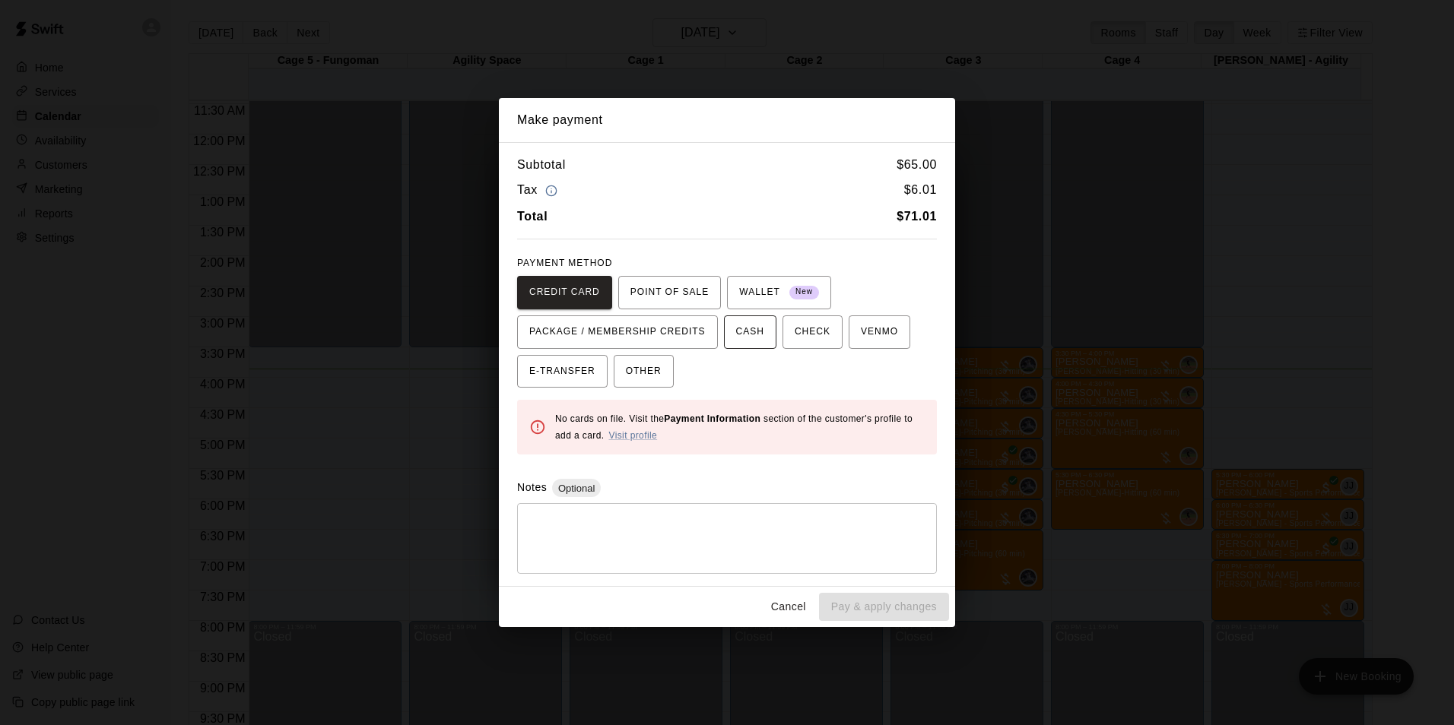
click at [744, 336] on span "CASH" at bounding box center [750, 332] width 28 height 24
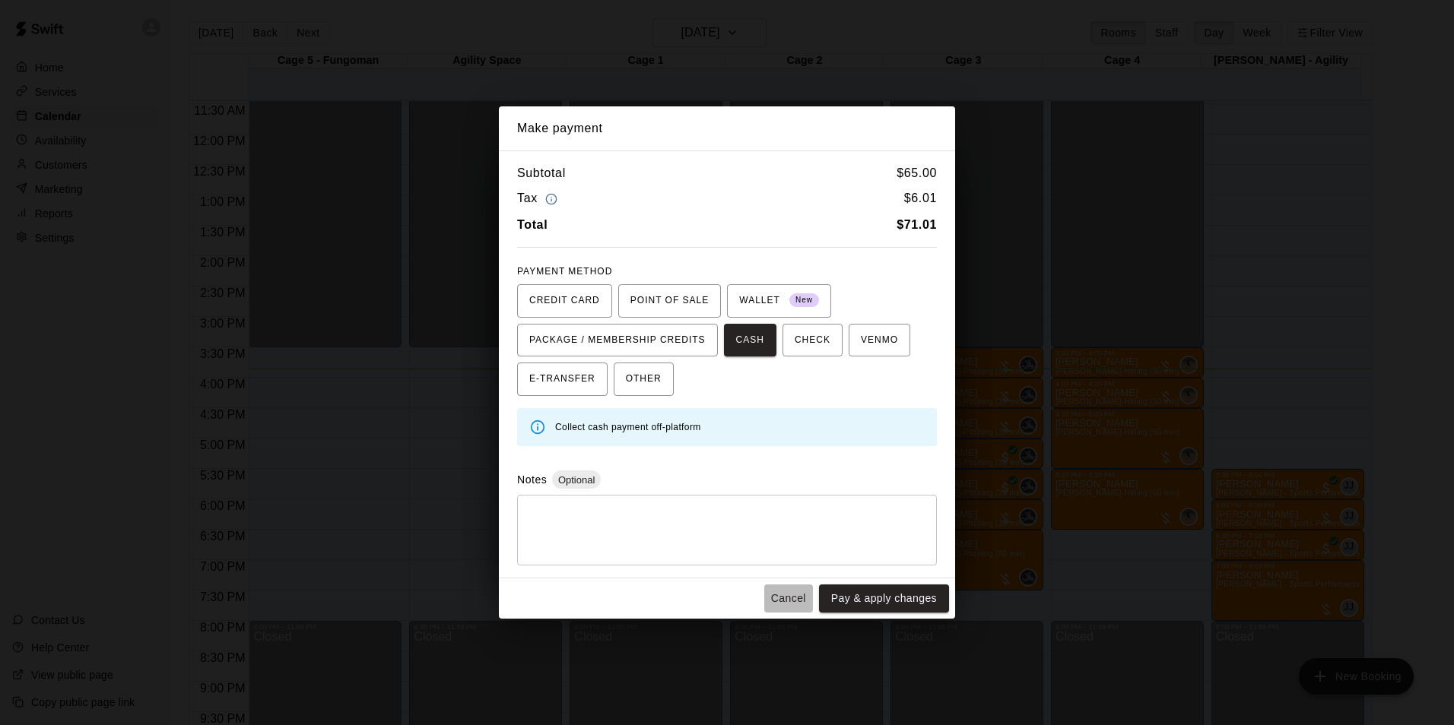
click at [797, 598] on button "Cancel" at bounding box center [788, 599] width 49 height 28
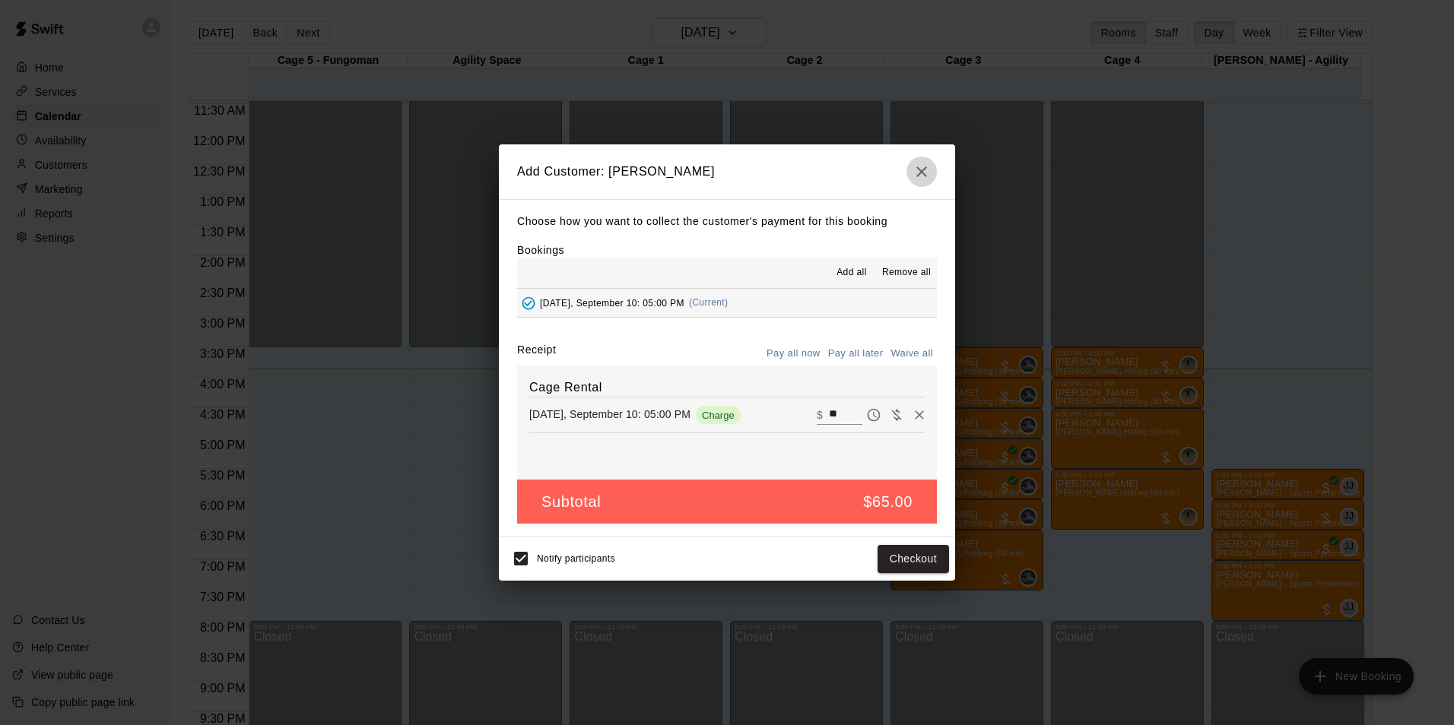
click at [926, 163] on icon "button" at bounding box center [921, 172] width 18 height 18
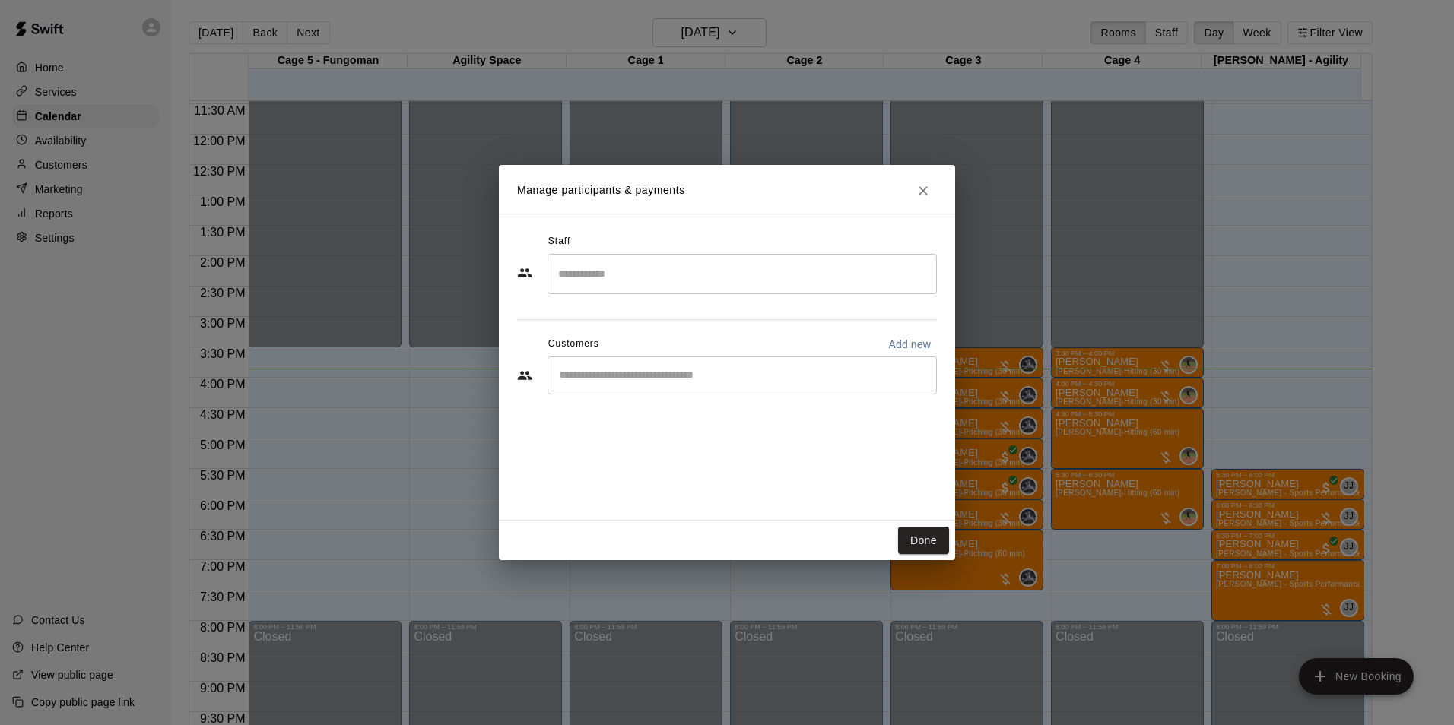
click at [925, 183] on icon "Close" at bounding box center [922, 190] width 15 height 15
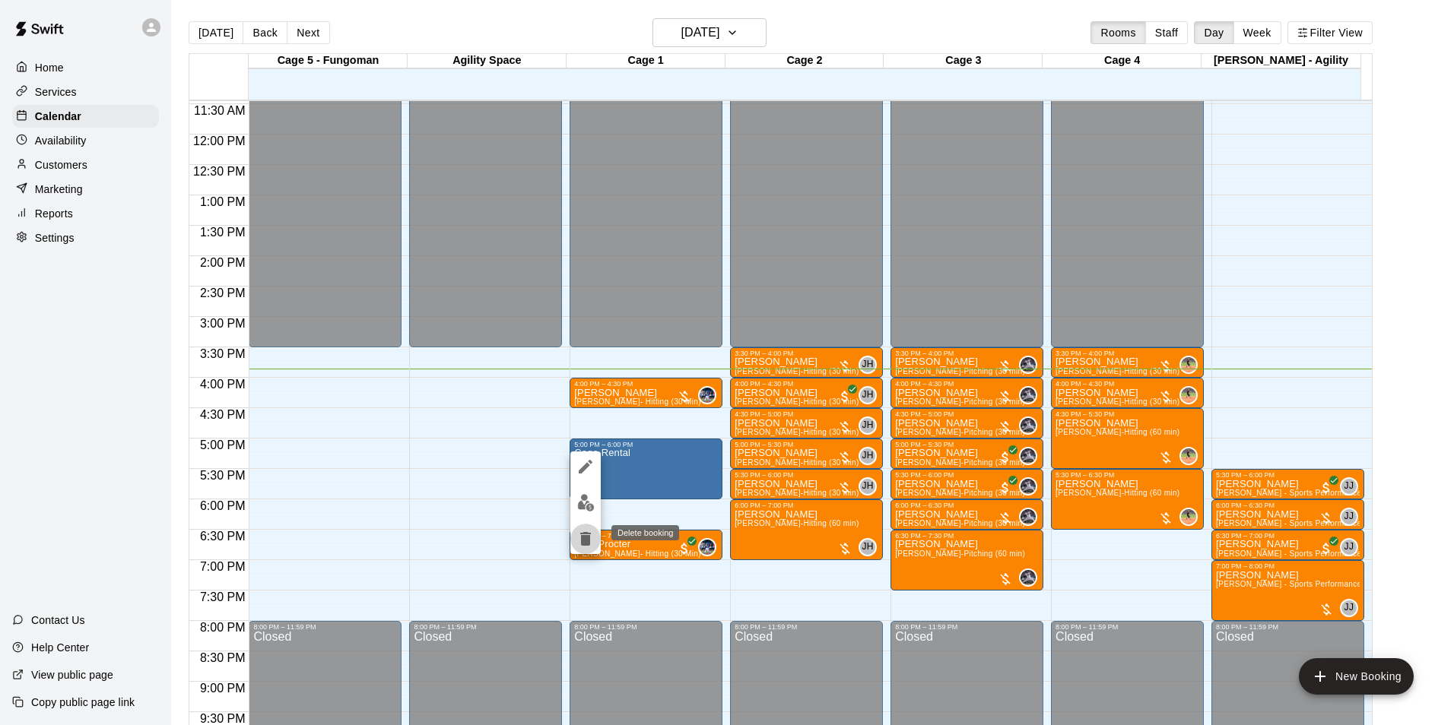
click at [578, 538] on icon "delete" at bounding box center [585, 539] width 18 height 18
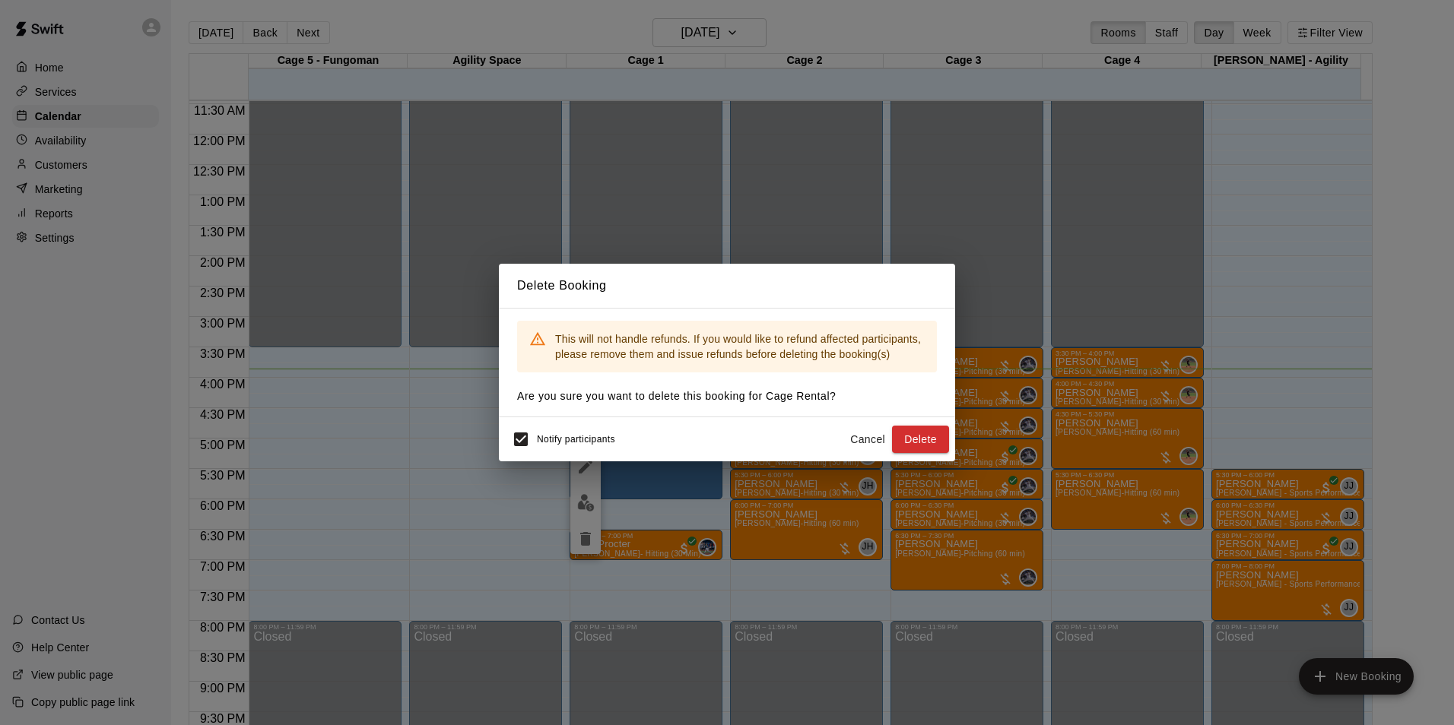
click at [925, 440] on button "Delete" at bounding box center [920, 440] width 57 height 28
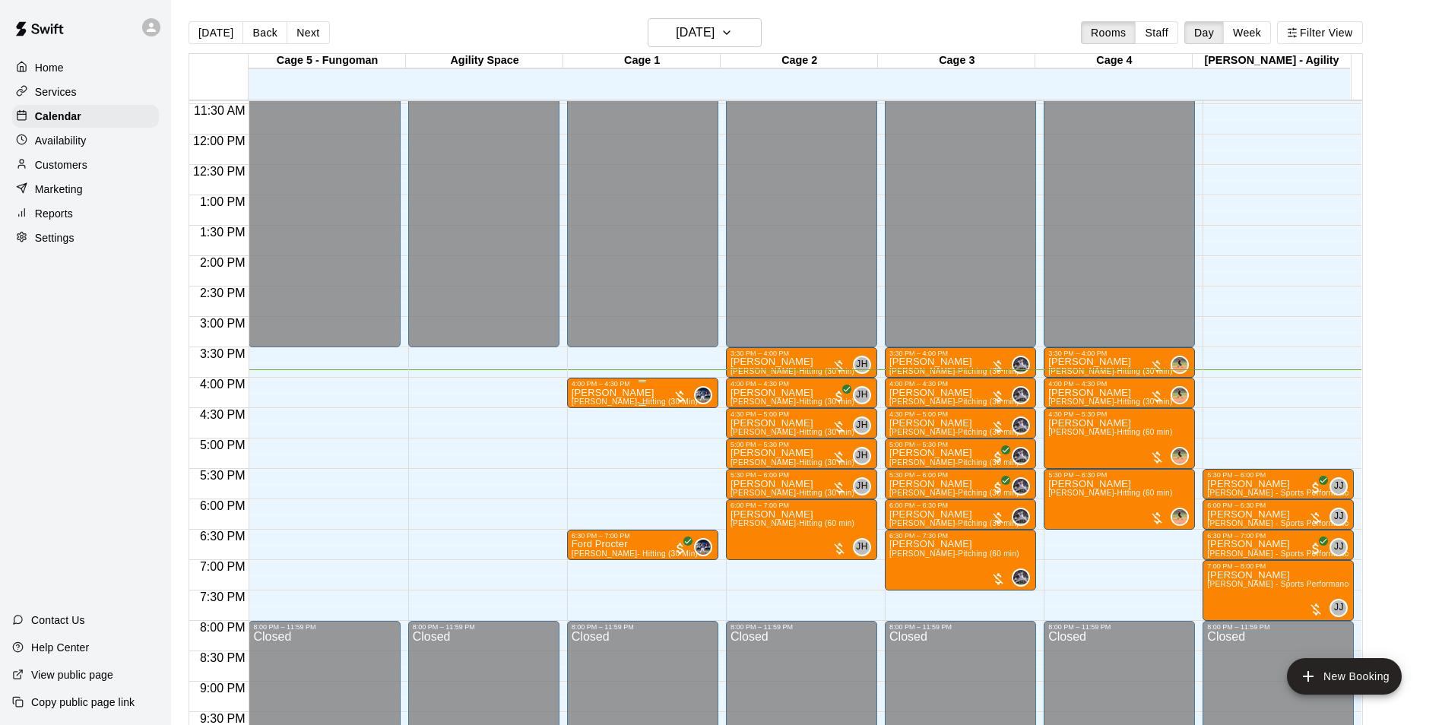
click at [611, 393] on p "[PERSON_NAME]" at bounding box center [635, 393] width 126 height 0
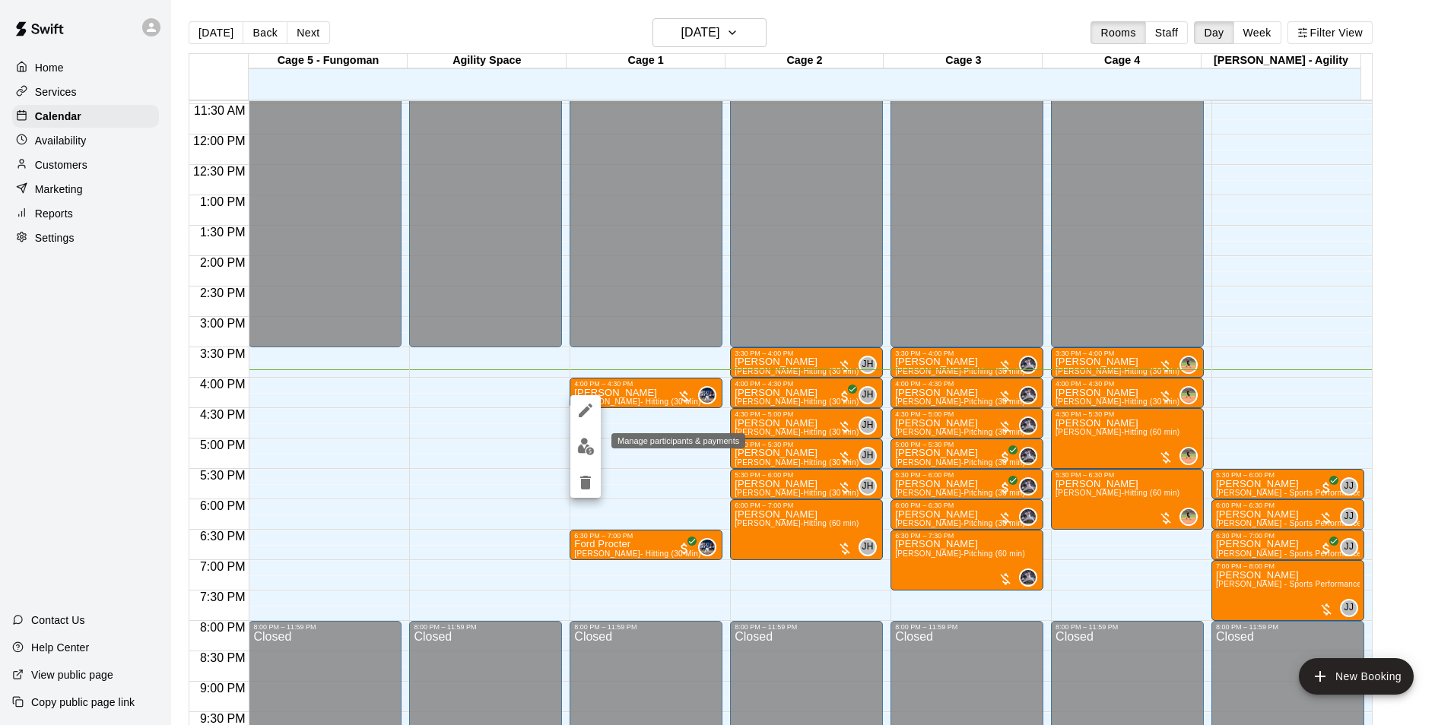
click at [581, 445] on img "edit" at bounding box center [585, 446] width 17 height 17
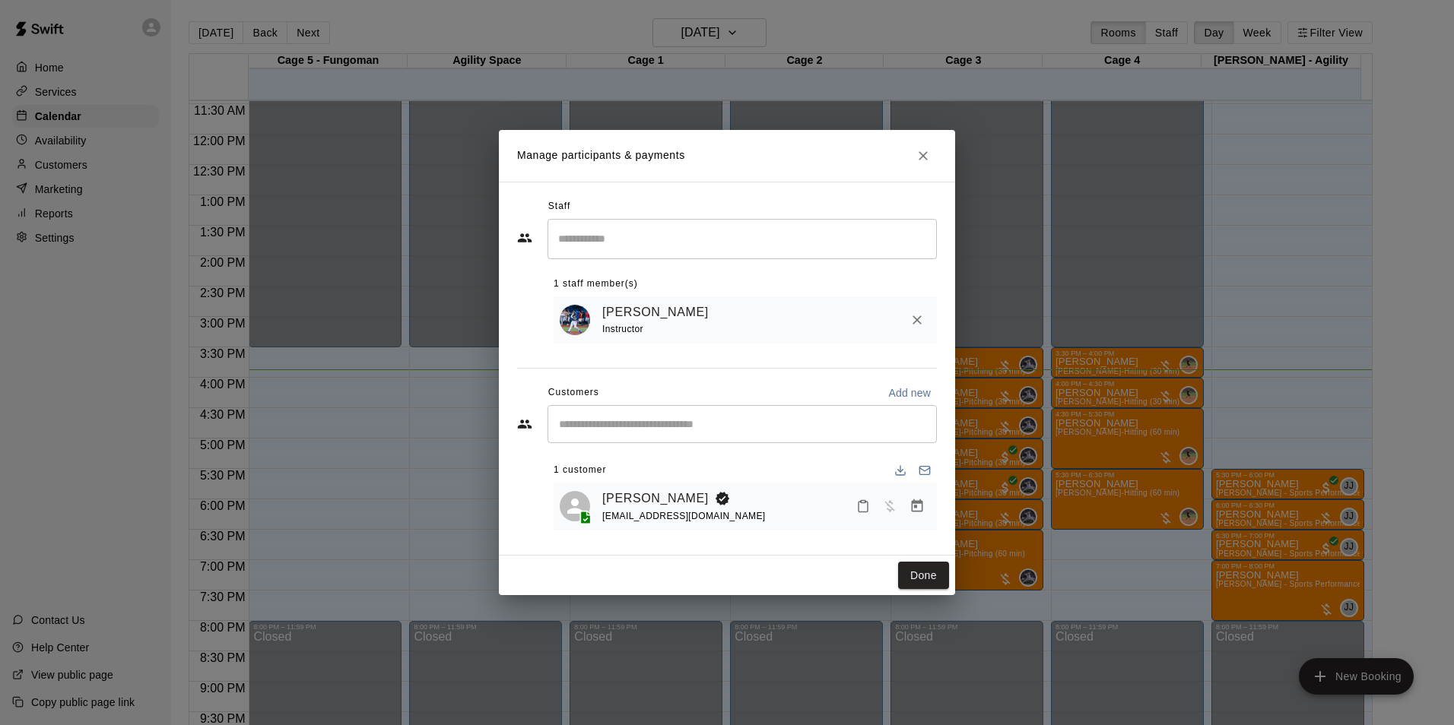
click at [855, 513] on button "Mark attendance" at bounding box center [863, 506] width 26 height 26
click at [898, 509] on p "[PERSON_NAME] attended" at bounding box center [960, 507] width 135 height 15
click at [910, 573] on button "Done" at bounding box center [923, 576] width 51 height 28
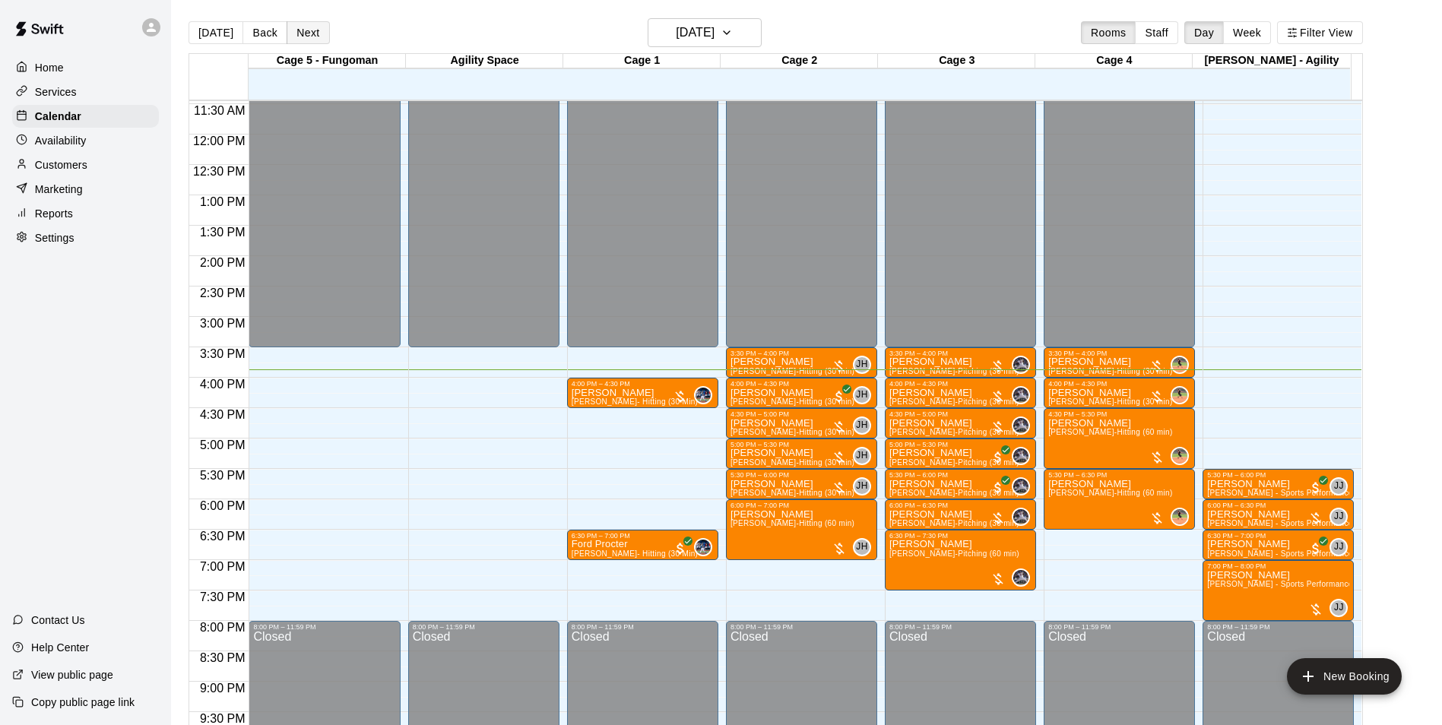
click at [300, 29] on button "Next" at bounding box center [308, 32] width 43 height 23
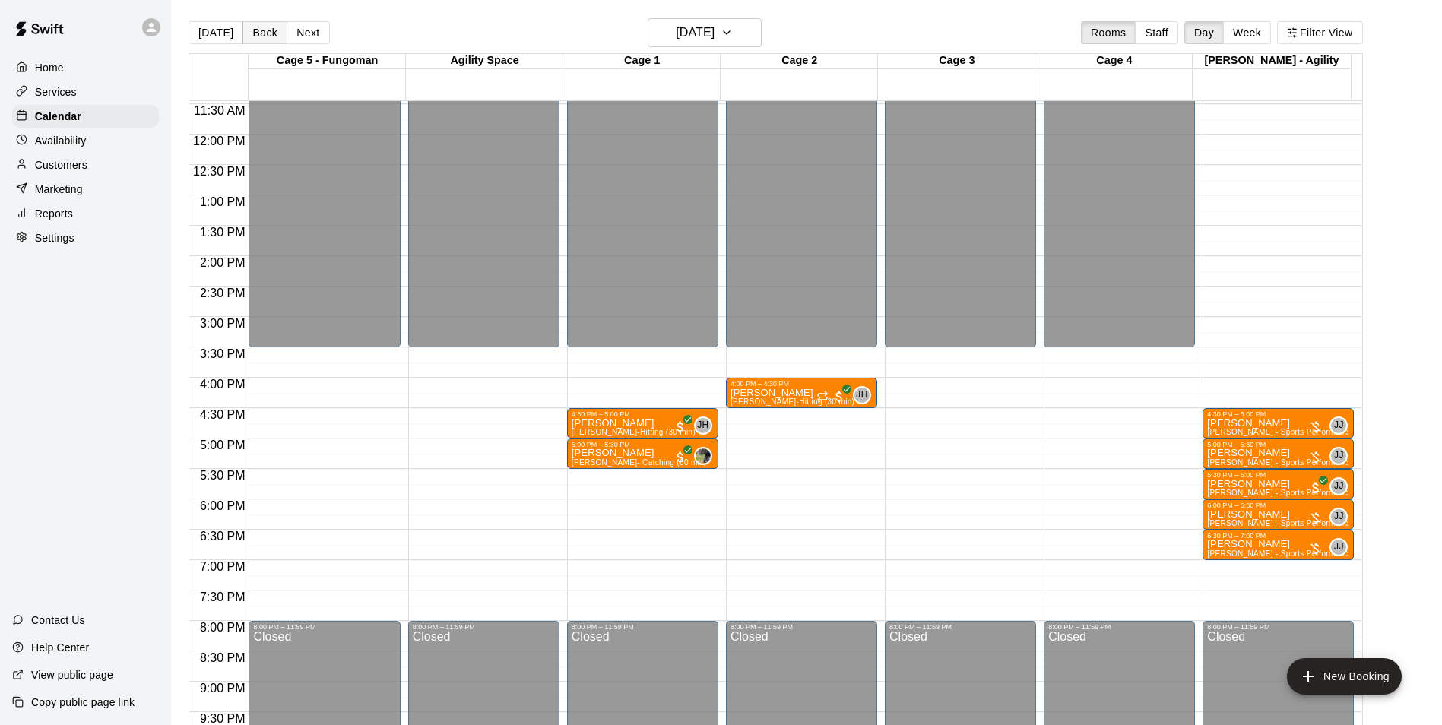
click at [278, 33] on button "Back" at bounding box center [265, 32] width 45 height 23
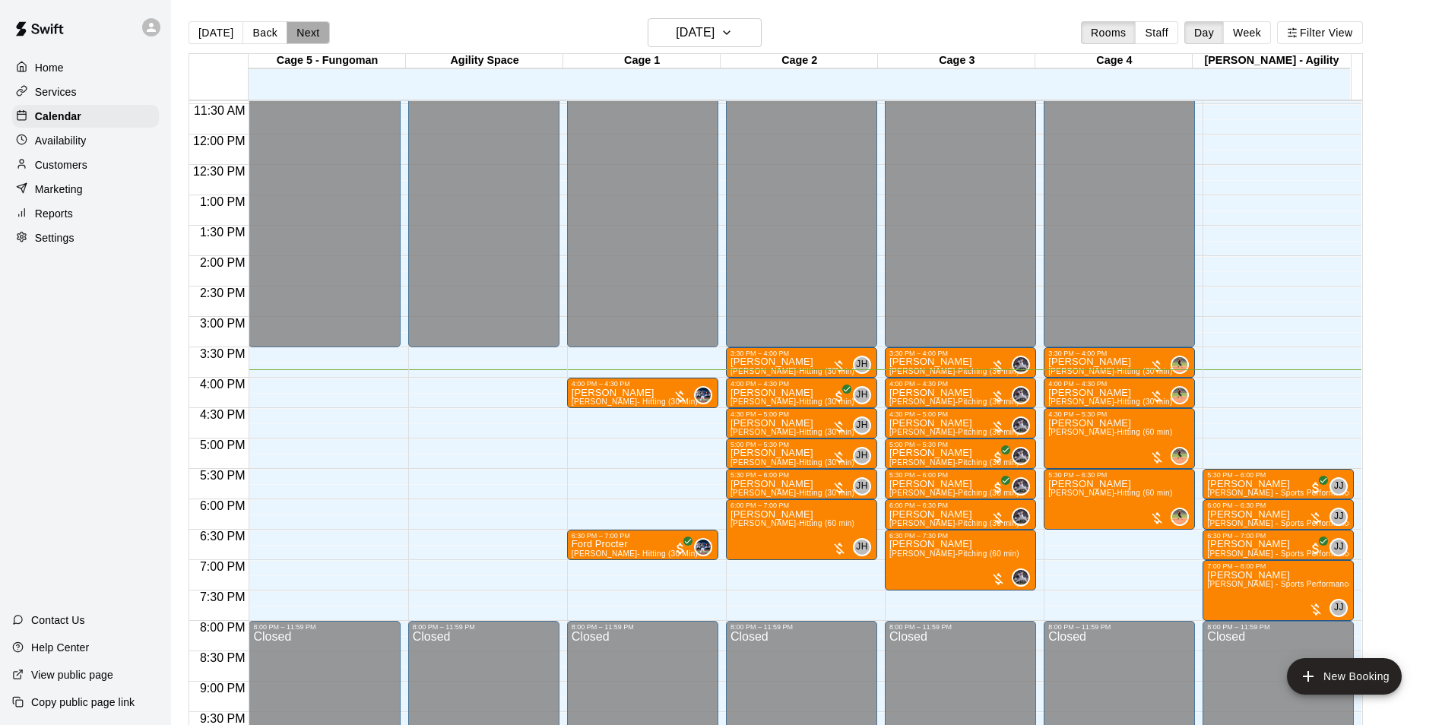
click at [287, 27] on button "Next" at bounding box center [308, 32] width 43 height 23
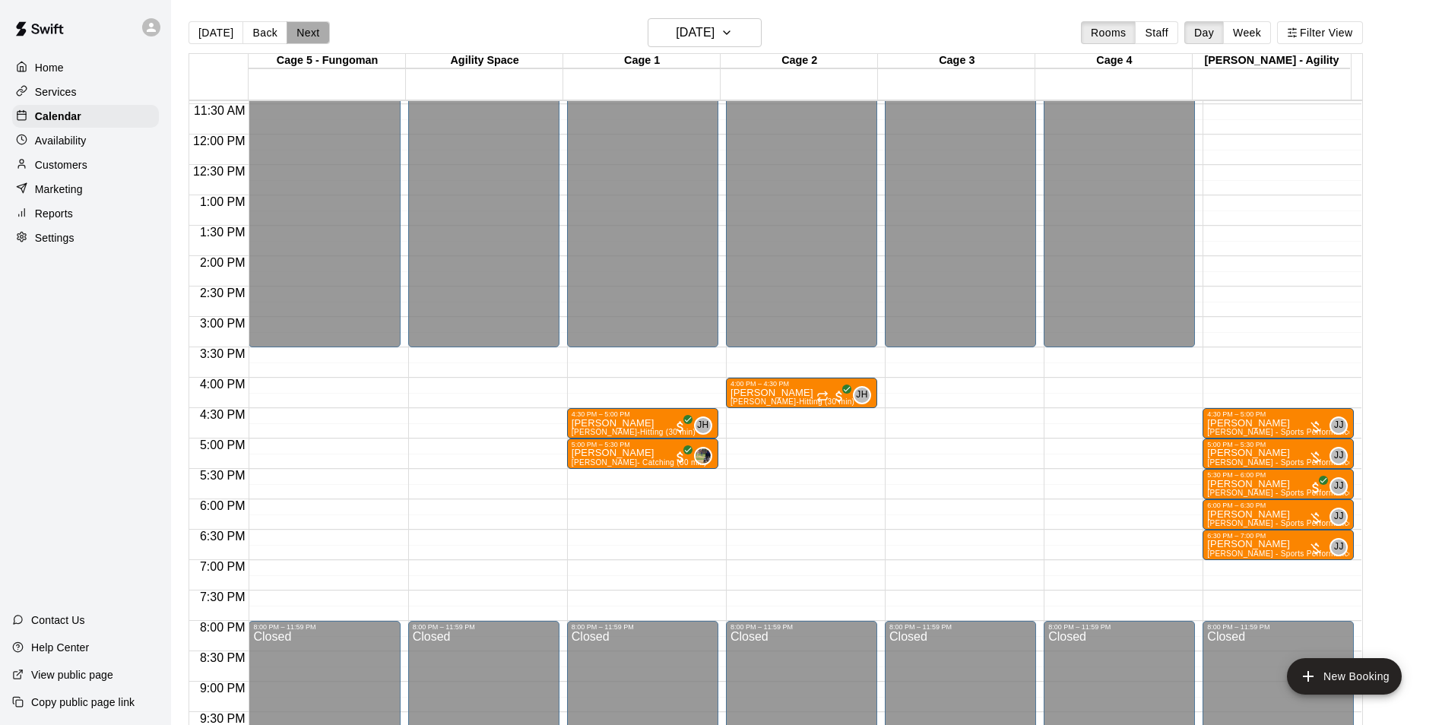
click at [290, 26] on button "Next" at bounding box center [308, 32] width 43 height 23
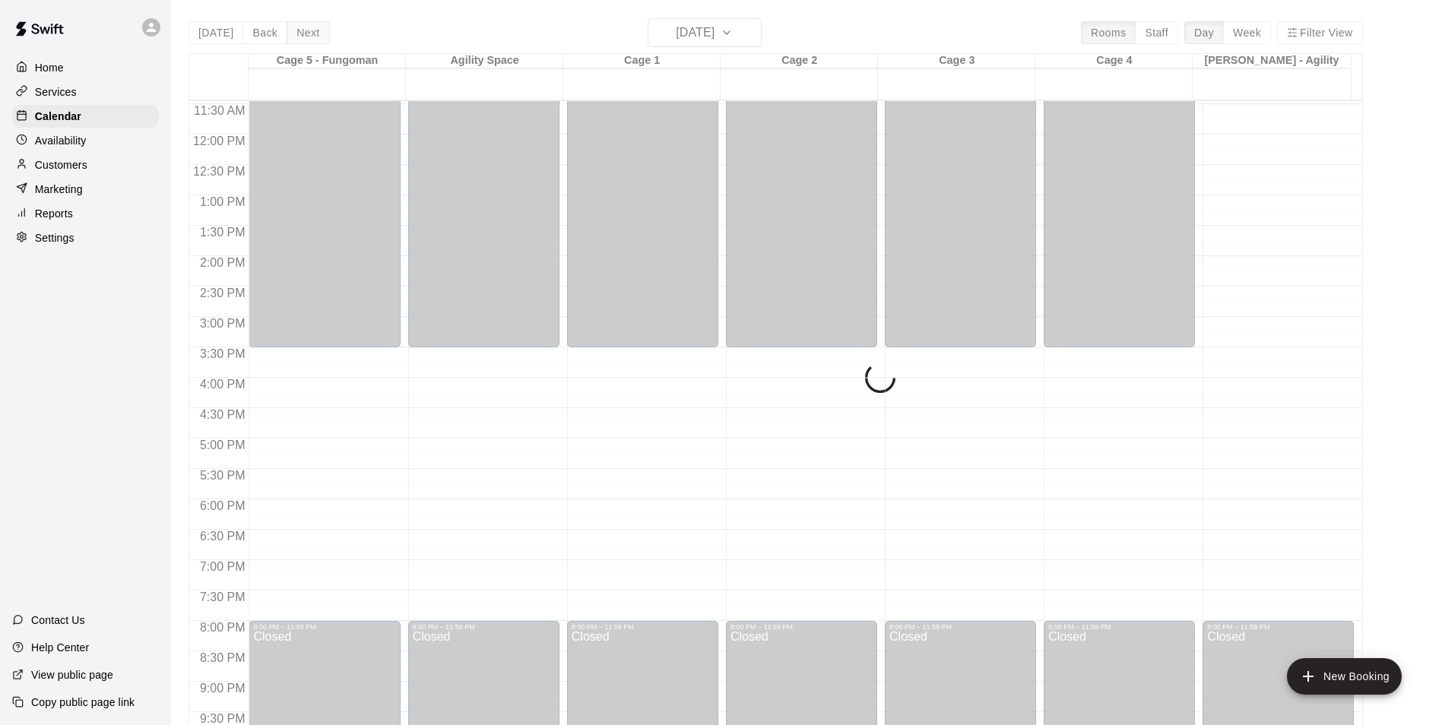
click at [290, 26] on div "Today Back Next Friday Sep 12 Rooms Staff Day Week Filter View Cage 5 - Fungoma…" at bounding box center [776, 380] width 1175 height 725
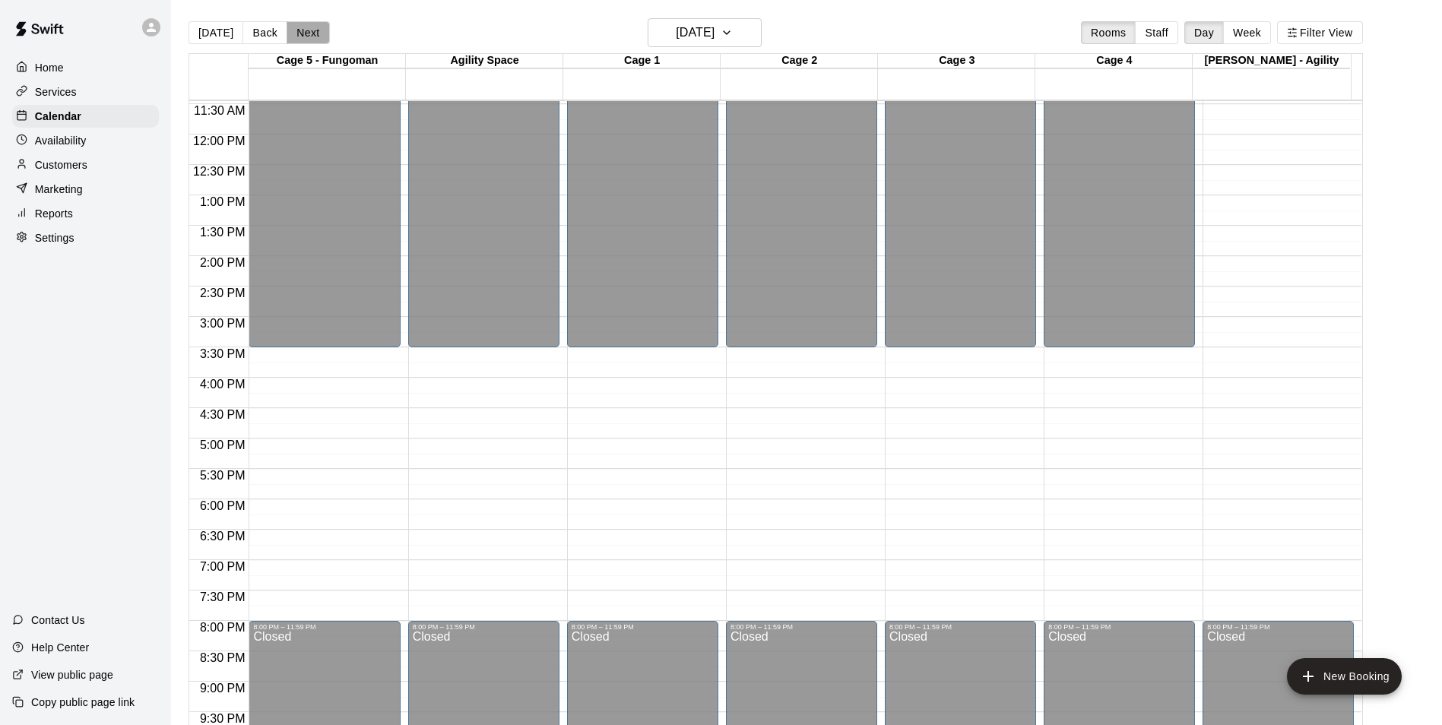
click at [290, 26] on button "Next" at bounding box center [308, 32] width 43 height 23
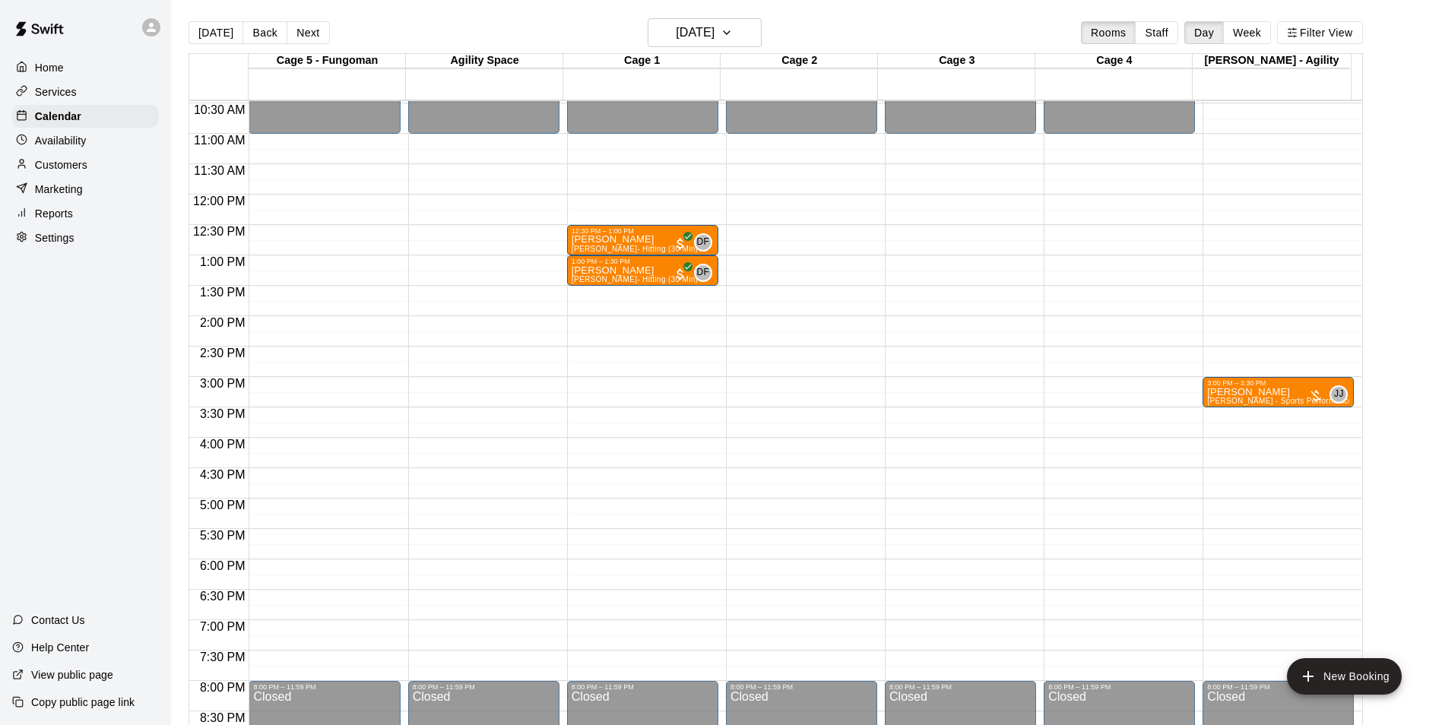
scroll to position [544, 0]
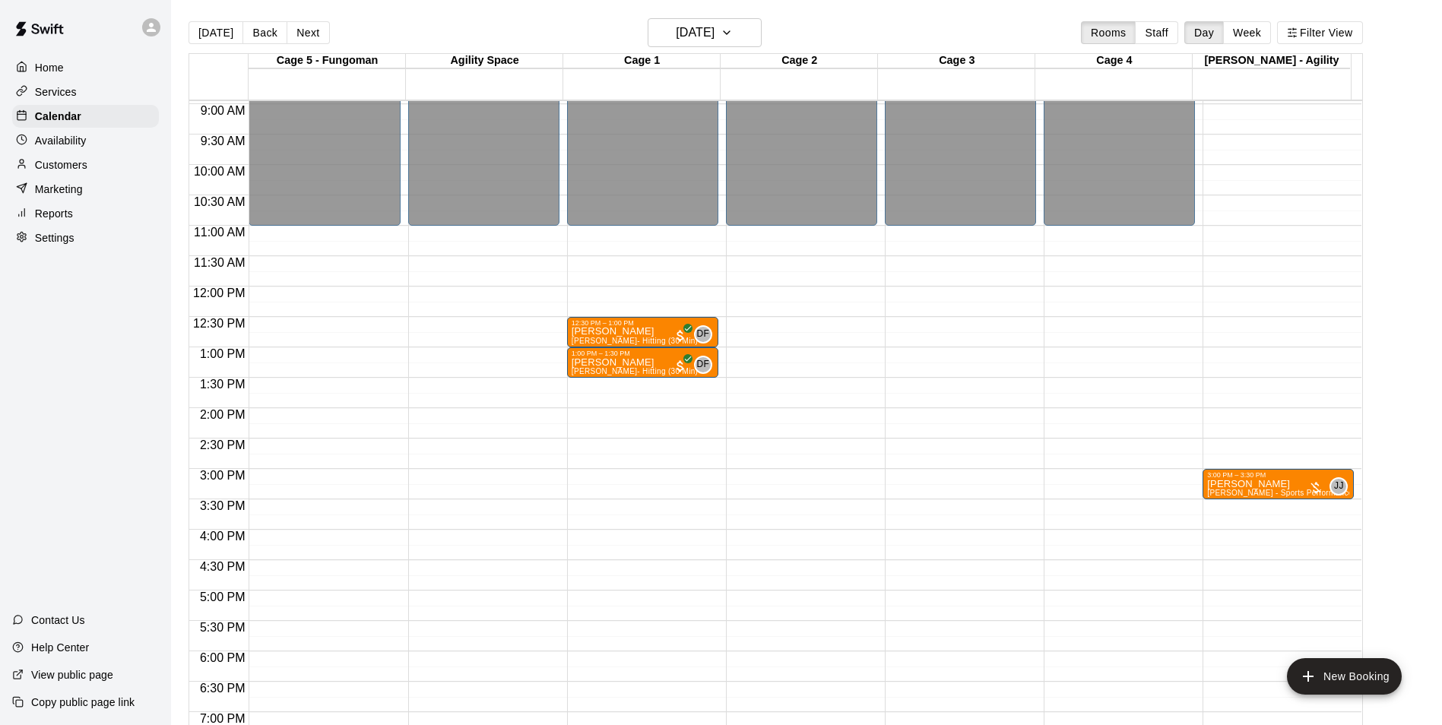
drag, startPoint x: 61, startPoint y: 163, endPoint x: 75, endPoint y: 157, distance: 16.0
click at [61, 163] on p "Customers" at bounding box center [61, 164] width 52 height 15
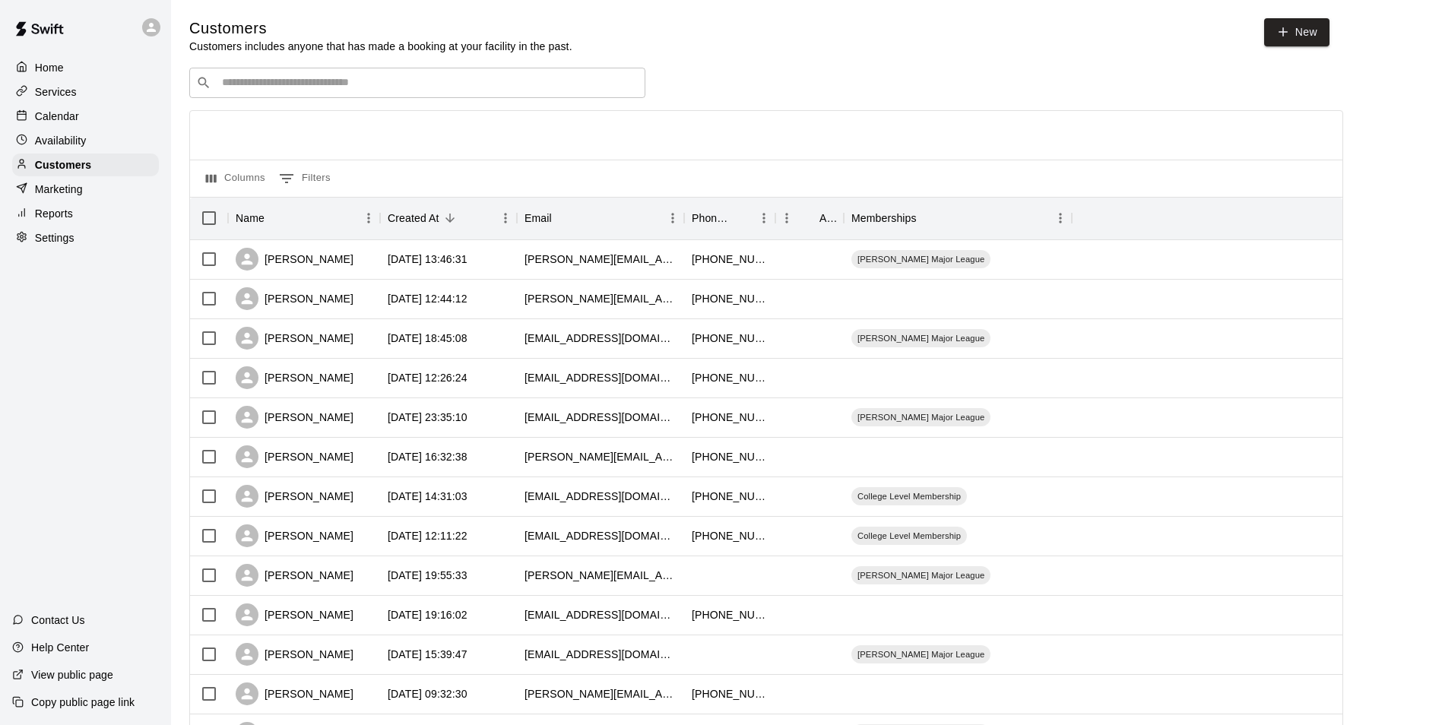
click at [299, 77] on input "Search customers by name or email" at bounding box center [427, 82] width 421 height 15
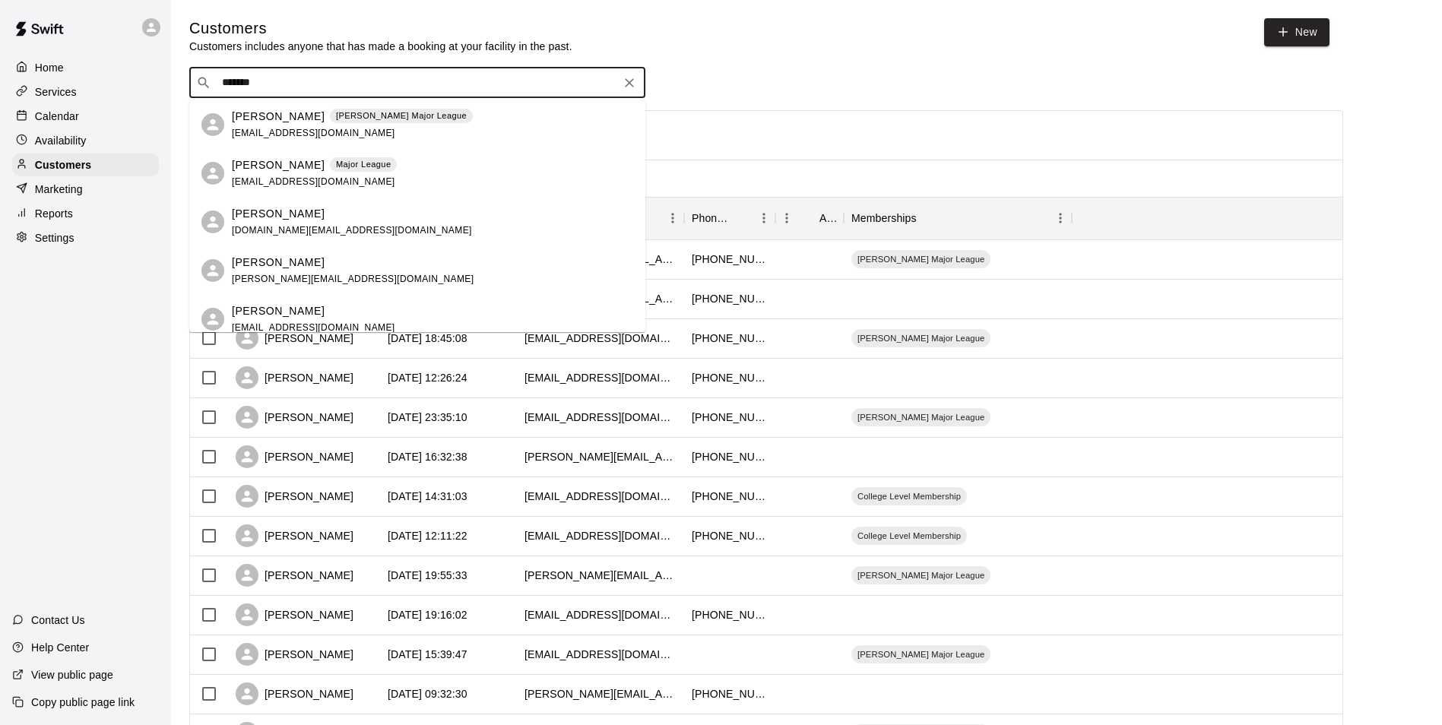
type input "********"
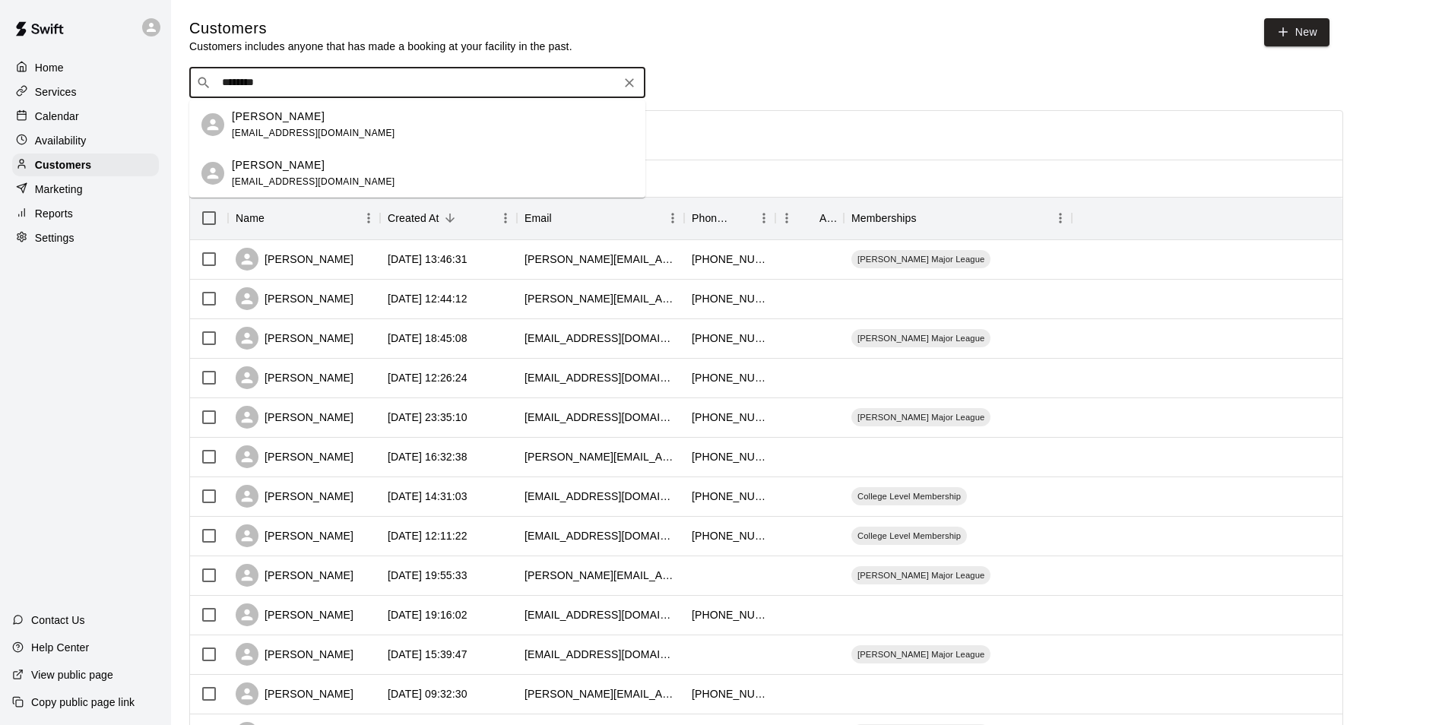
click at [315, 160] on div "[PERSON_NAME]" at bounding box center [313, 165] width 163 height 16
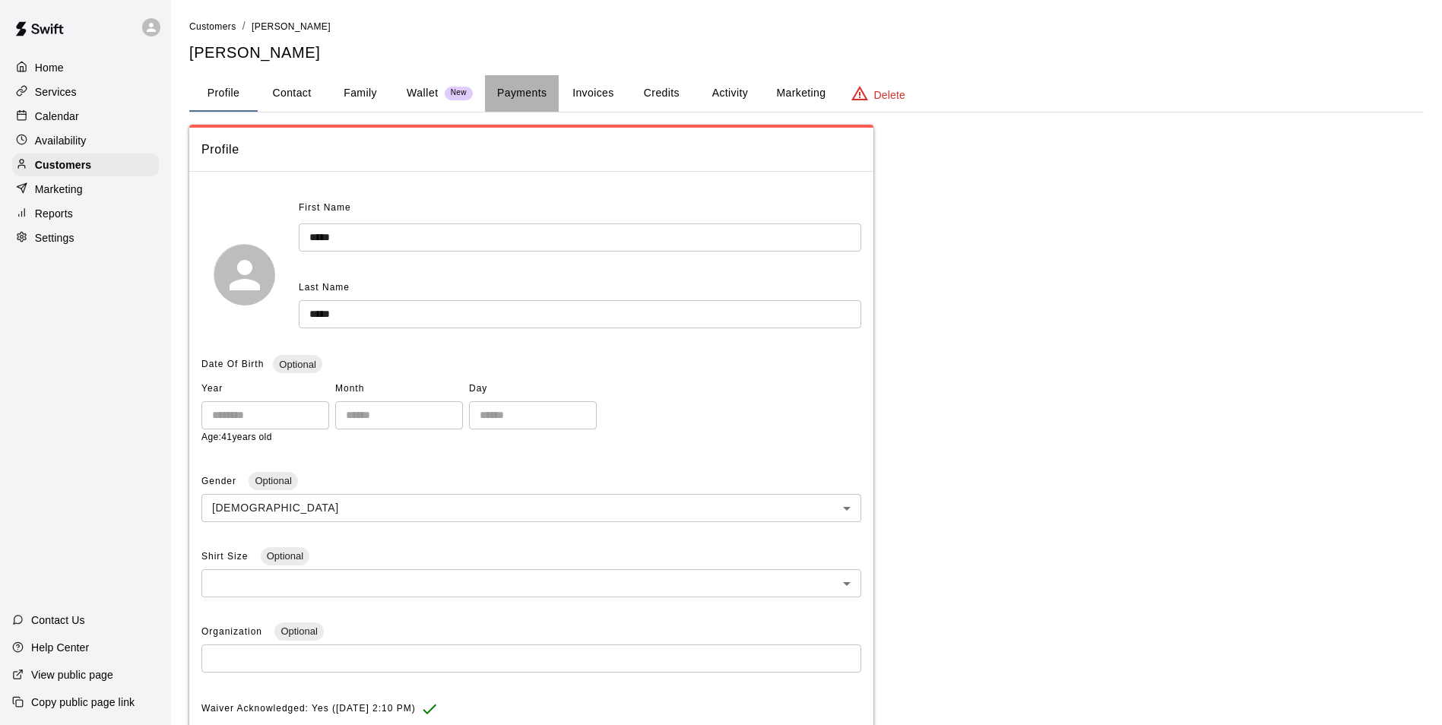
click at [522, 85] on button "Payments" at bounding box center [522, 93] width 74 height 36
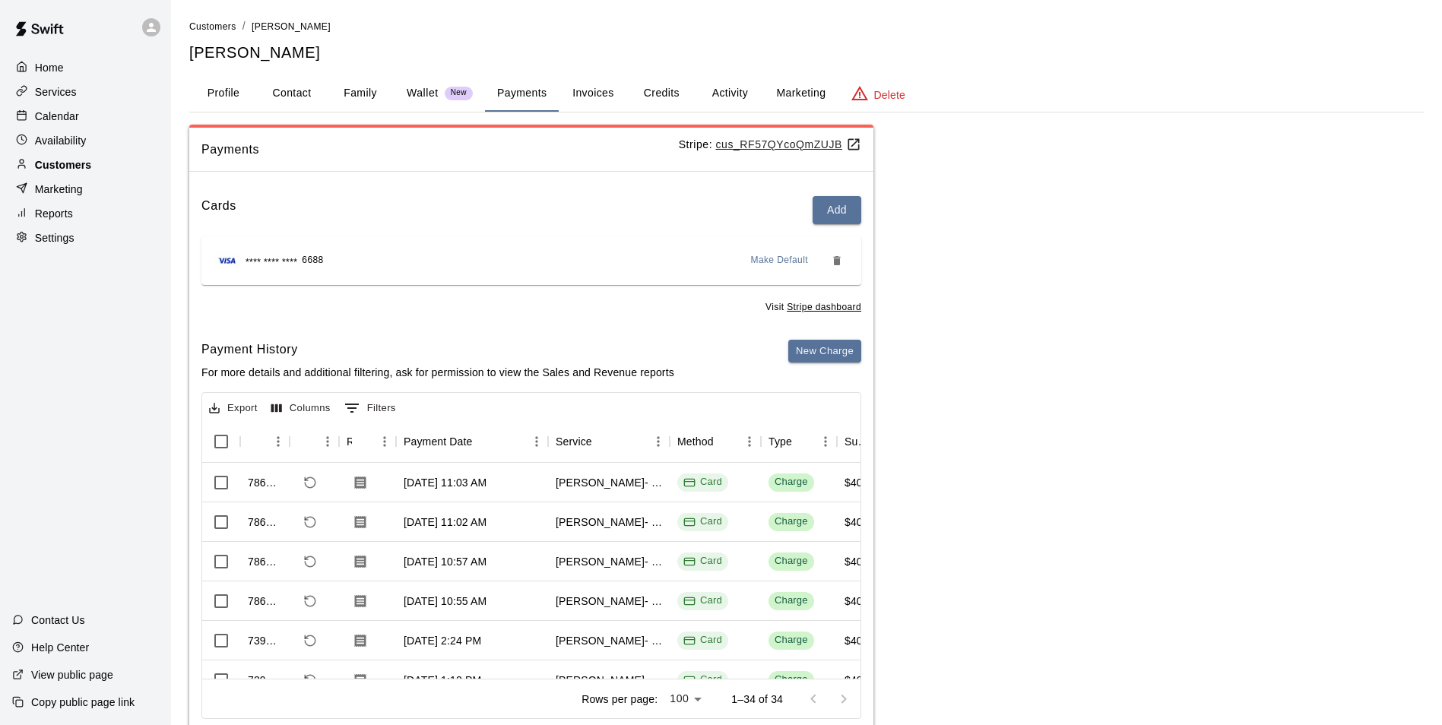
click at [68, 160] on div "Customers" at bounding box center [85, 165] width 147 height 23
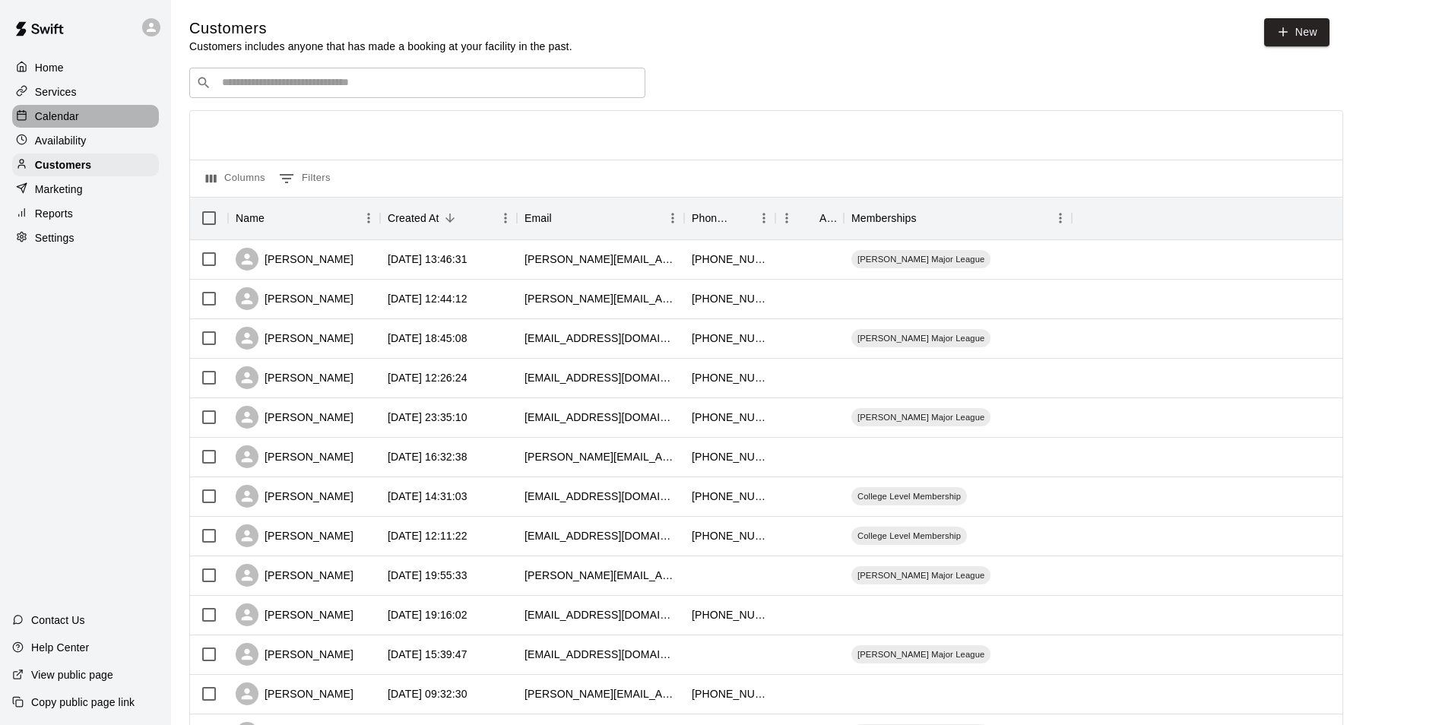
click at [64, 114] on p "Calendar" at bounding box center [57, 116] width 44 height 15
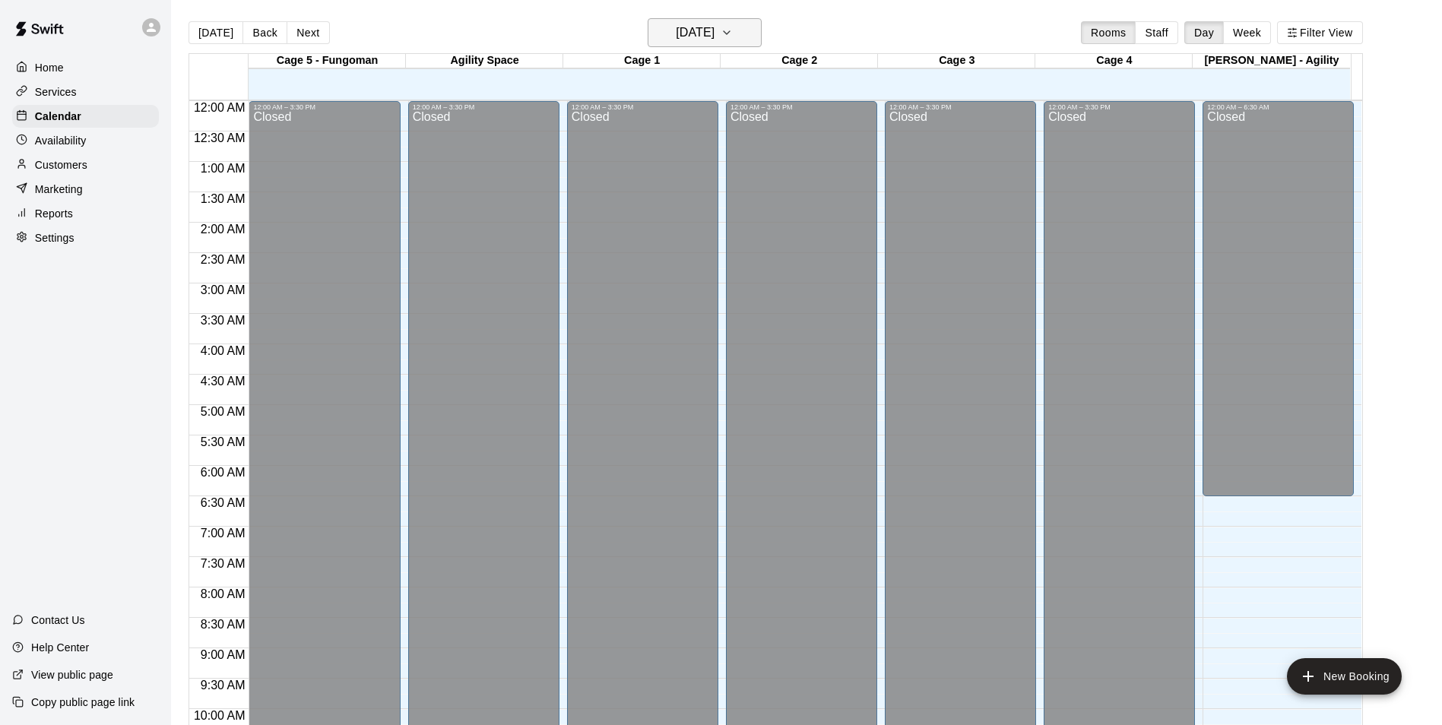
scroll to position [772, 0]
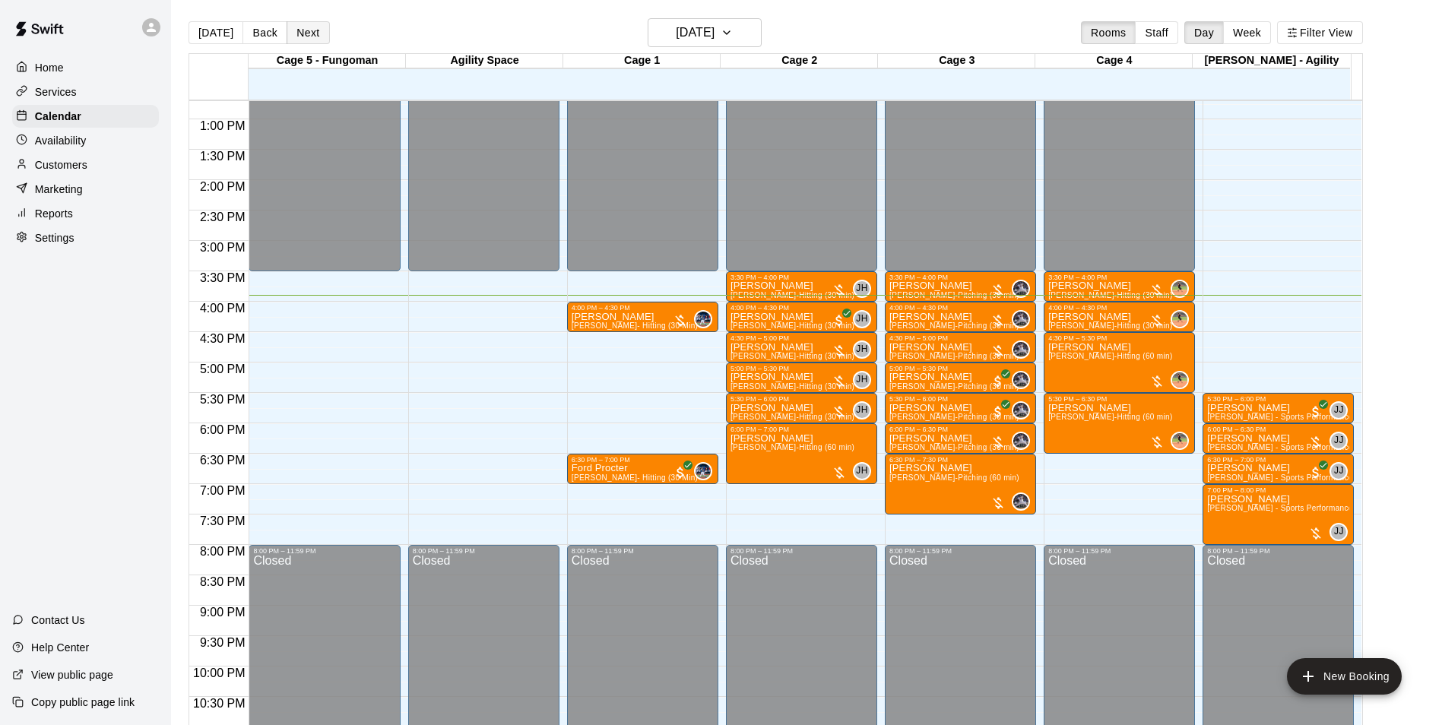
click at [295, 32] on button "Next" at bounding box center [308, 32] width 43 height 23
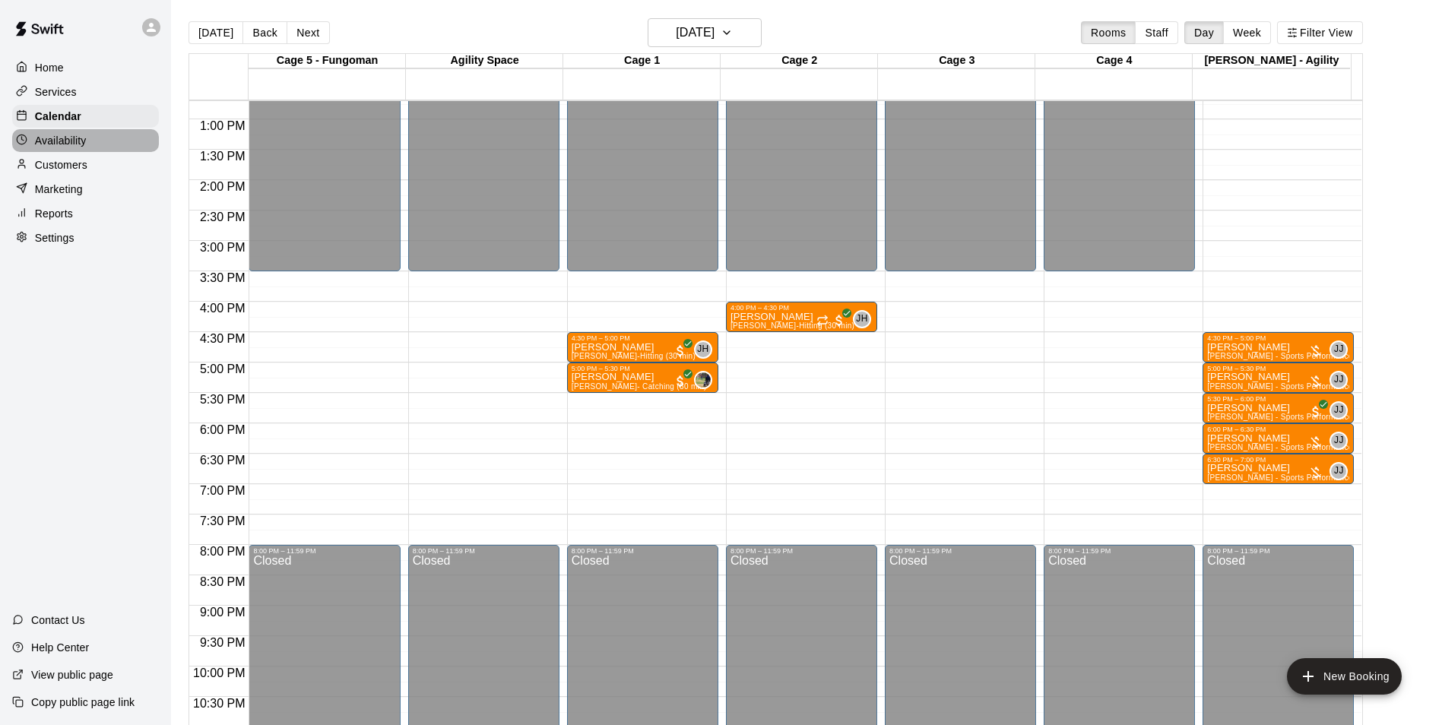
click at [88, 146] on div "Availability" at bounding box center [85, 140] width 147 height 23
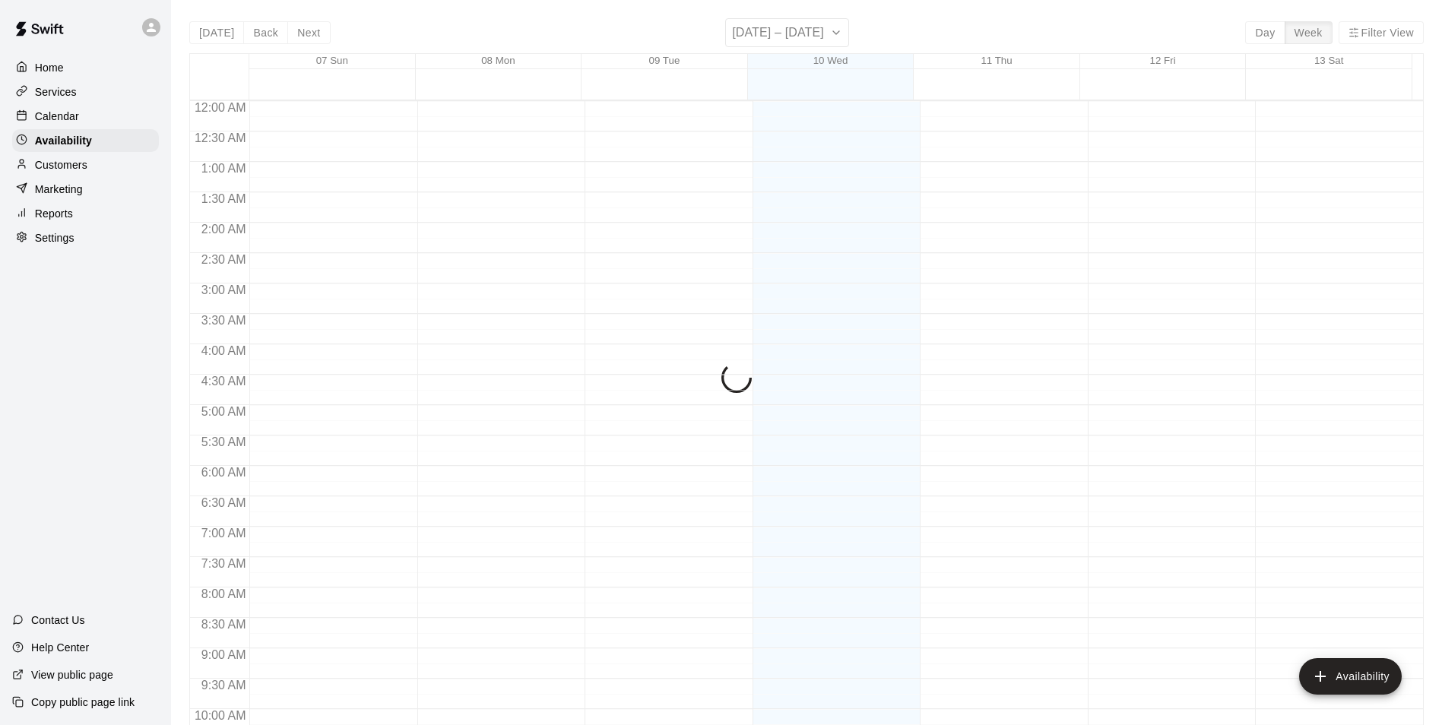
scroll to position [819, 0]
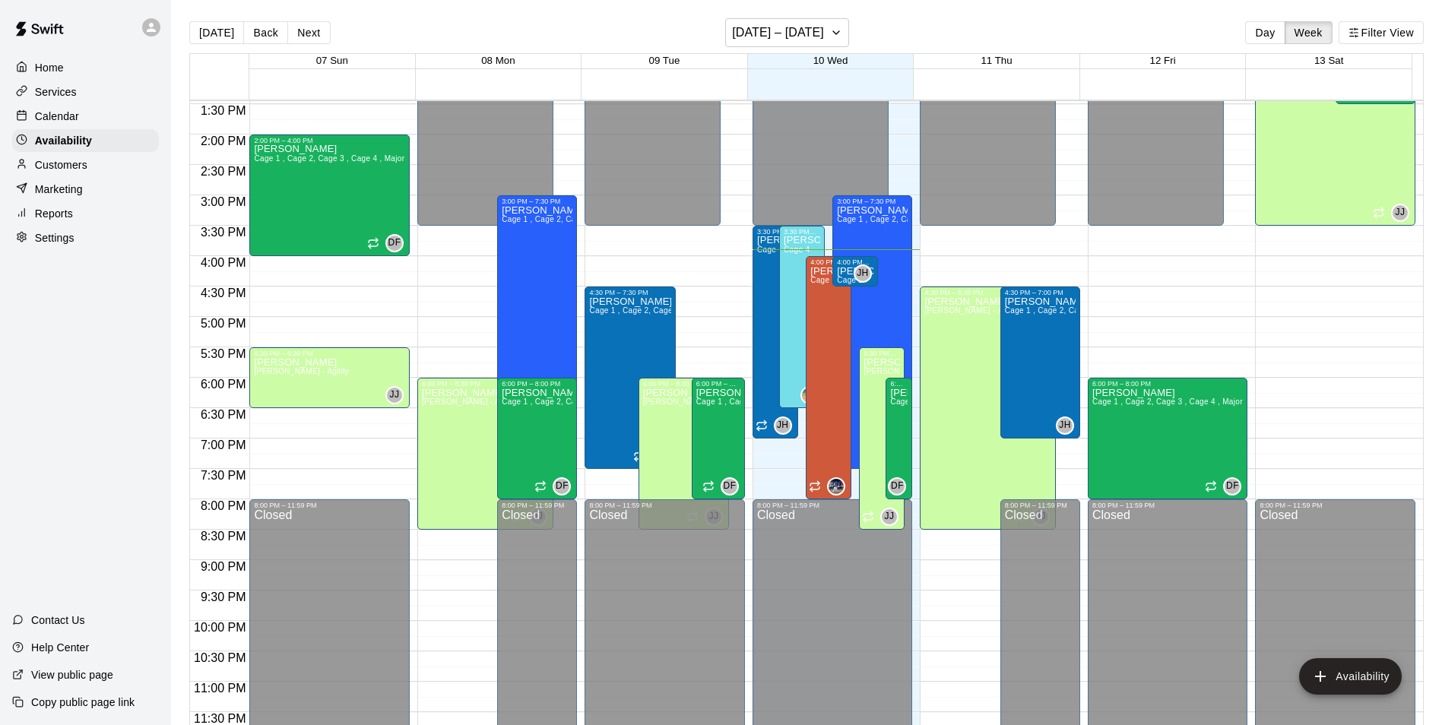
click at [73, 123] on p "Calendar" at bounding box center [57, 116] width 44 height 15
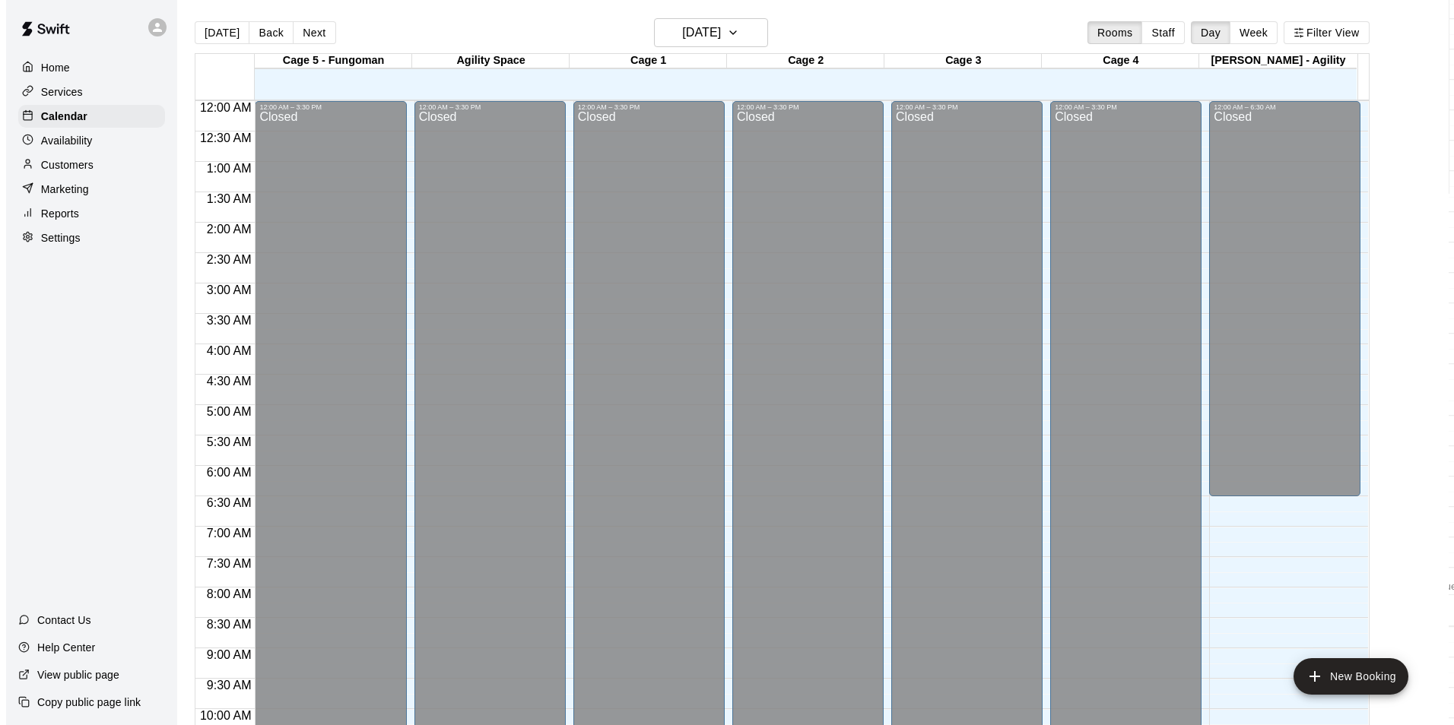
scroll to position [772, 0]
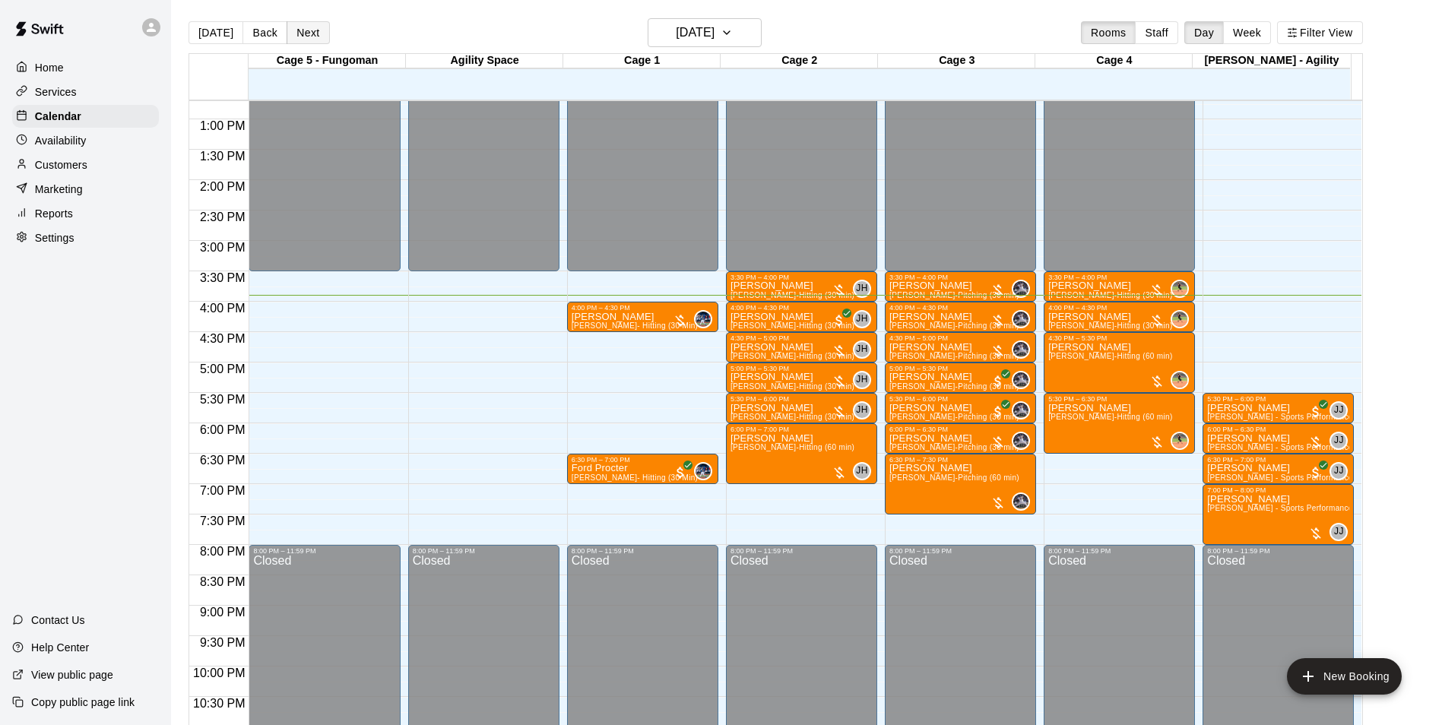
click at [313, 41] on button "Next" at bounding box center [308, 32] width 43 height 23
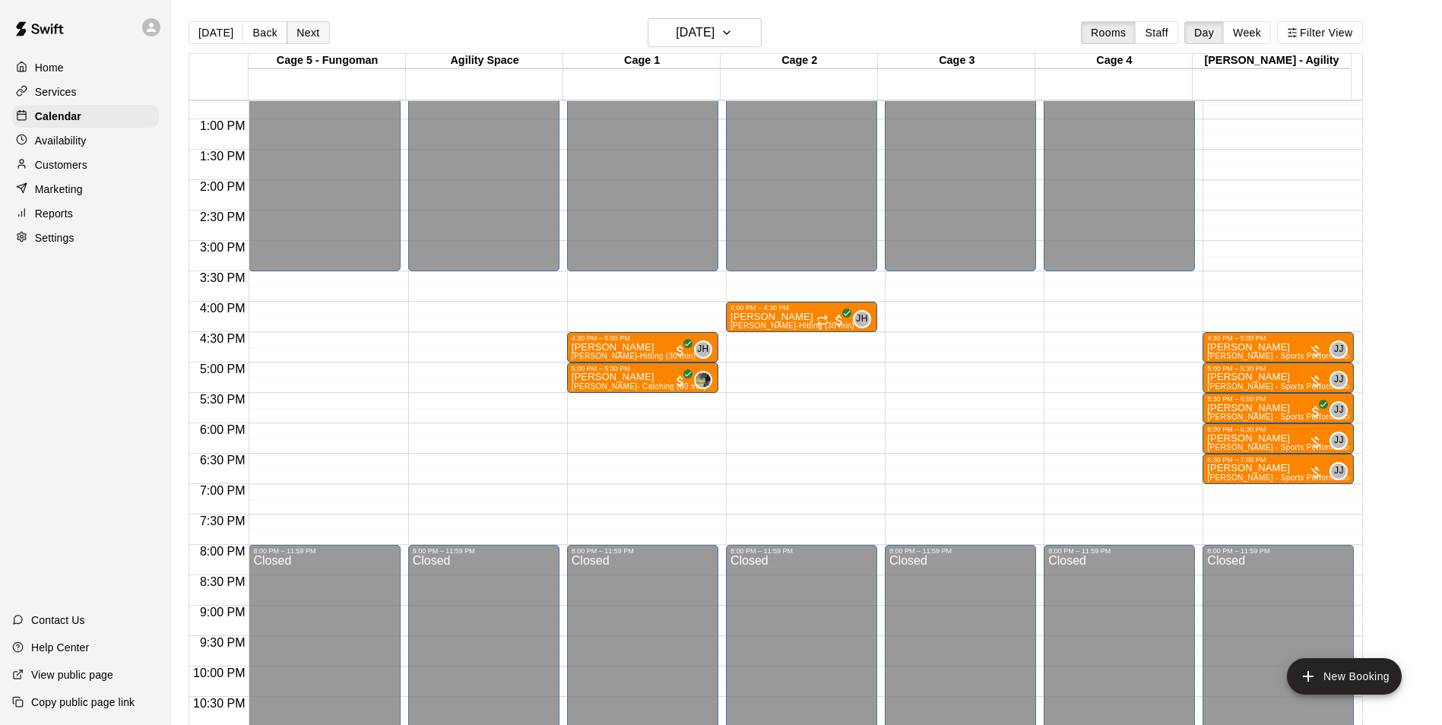
click at [315, 40] on button "Next" at bounding box center [308, 32] width 43 height 23
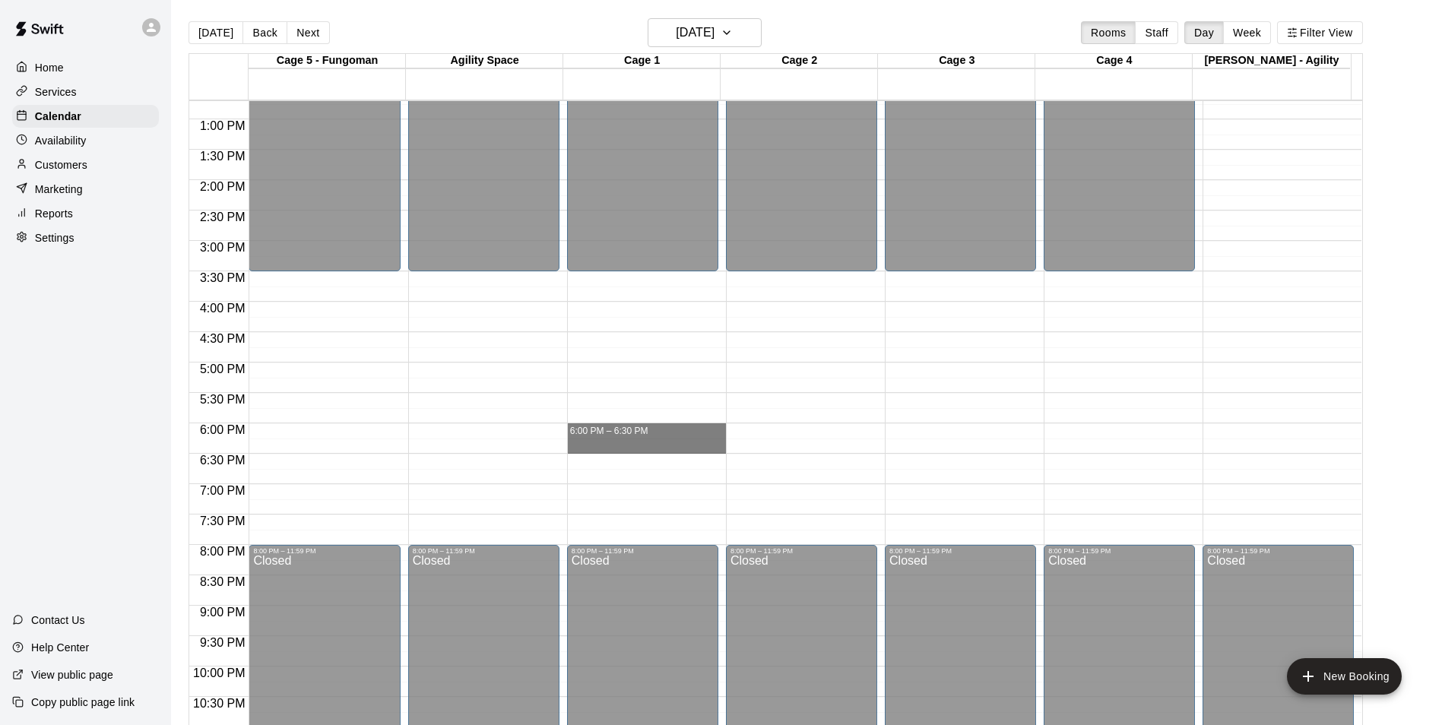
drag, startPoint x: 626, startPoint y: 425, endPoint x: 638, endPoint y: 450, distance: 27.6
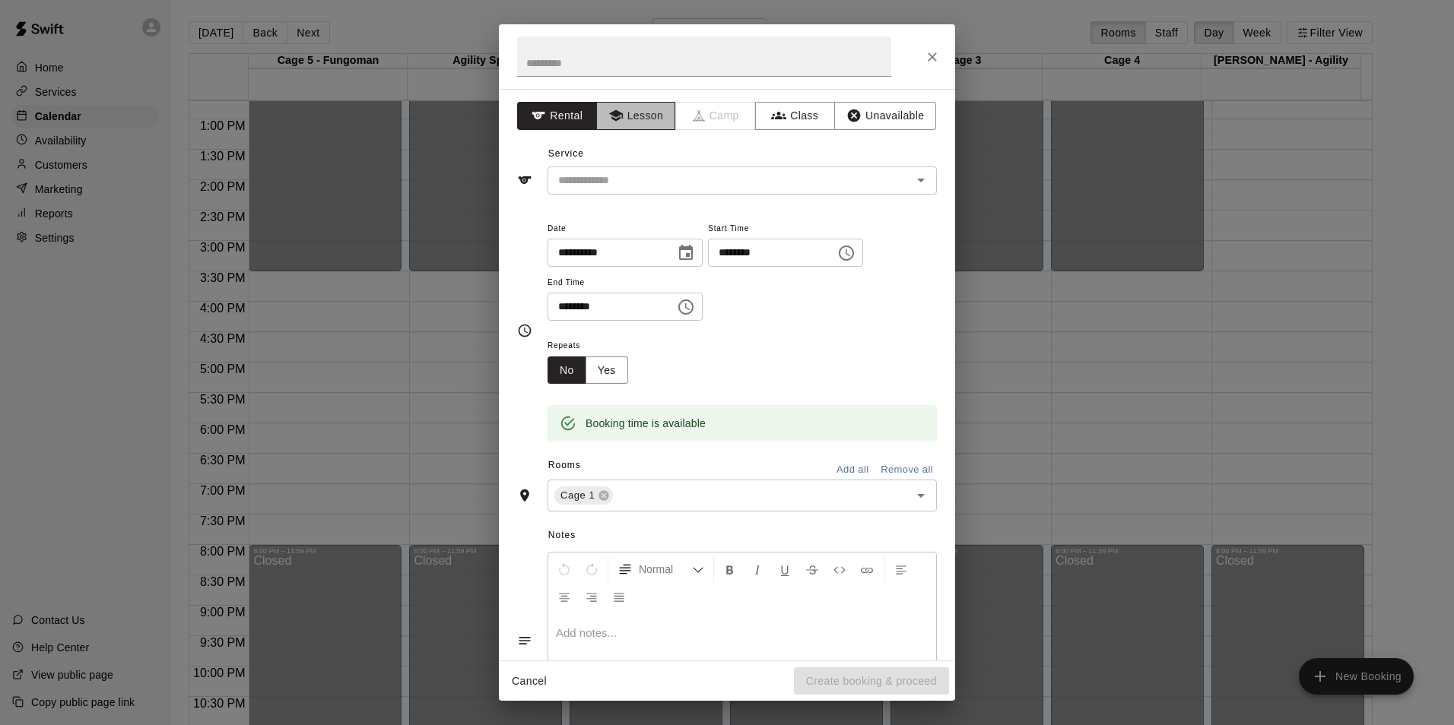
click at [627, 119] on button "Lesson" at bounding box center [636, 116] width 80 height 28
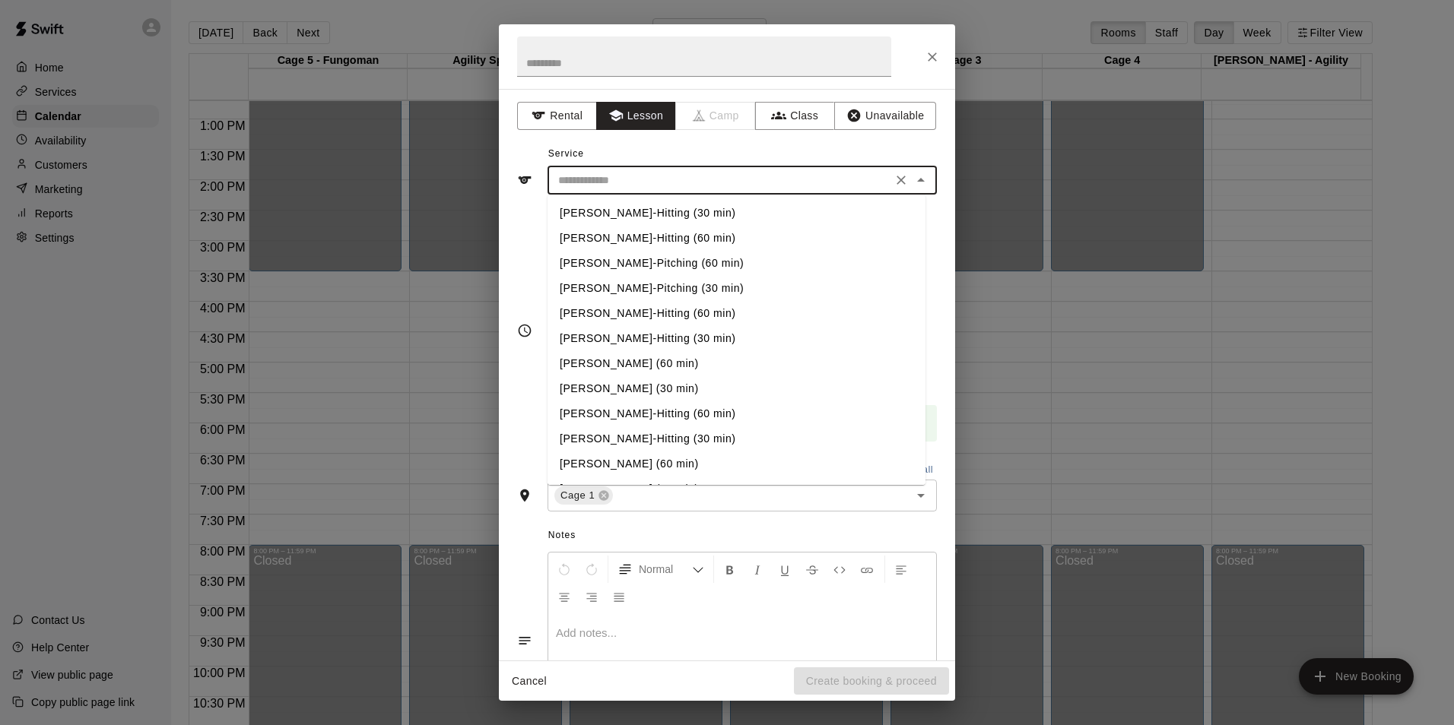
click at [623, 183] on input "text" at bounding box center [719, 180] width 335 height 19
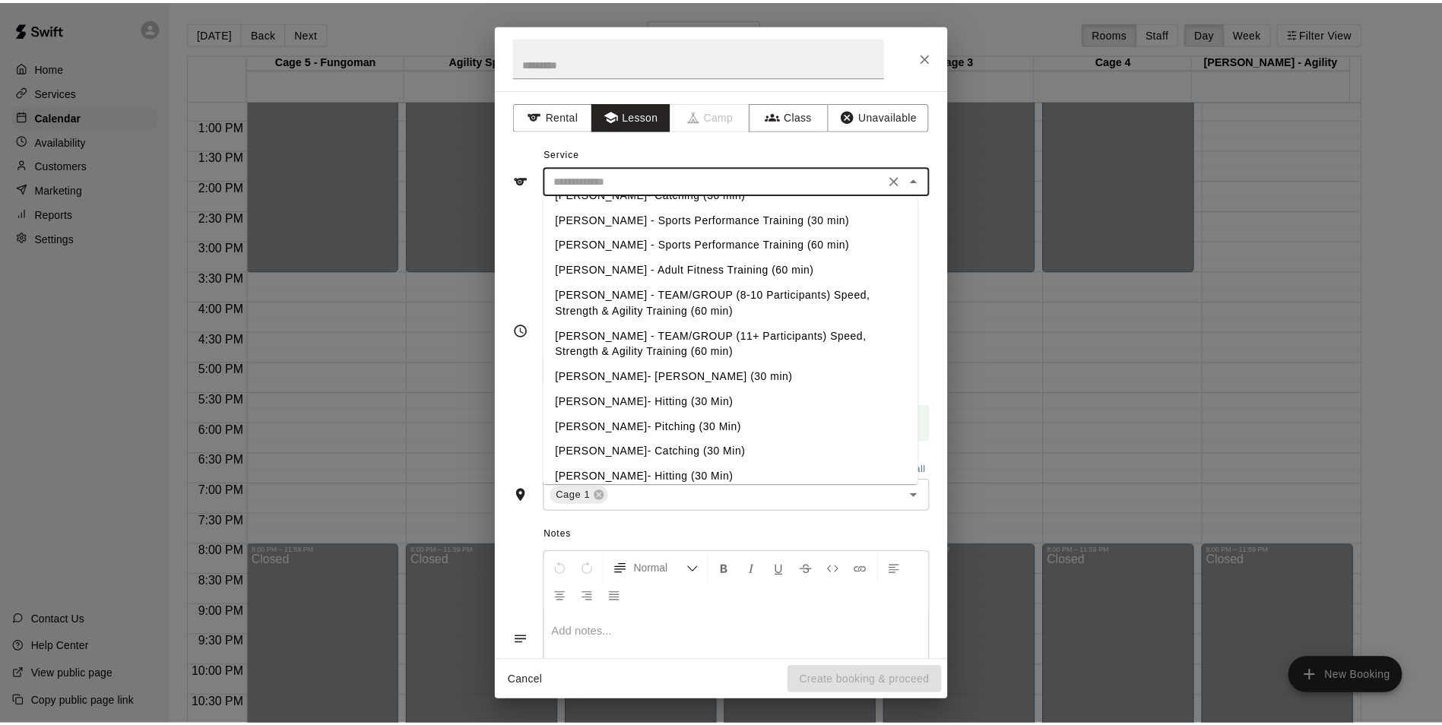
scroll to position [481, 0]
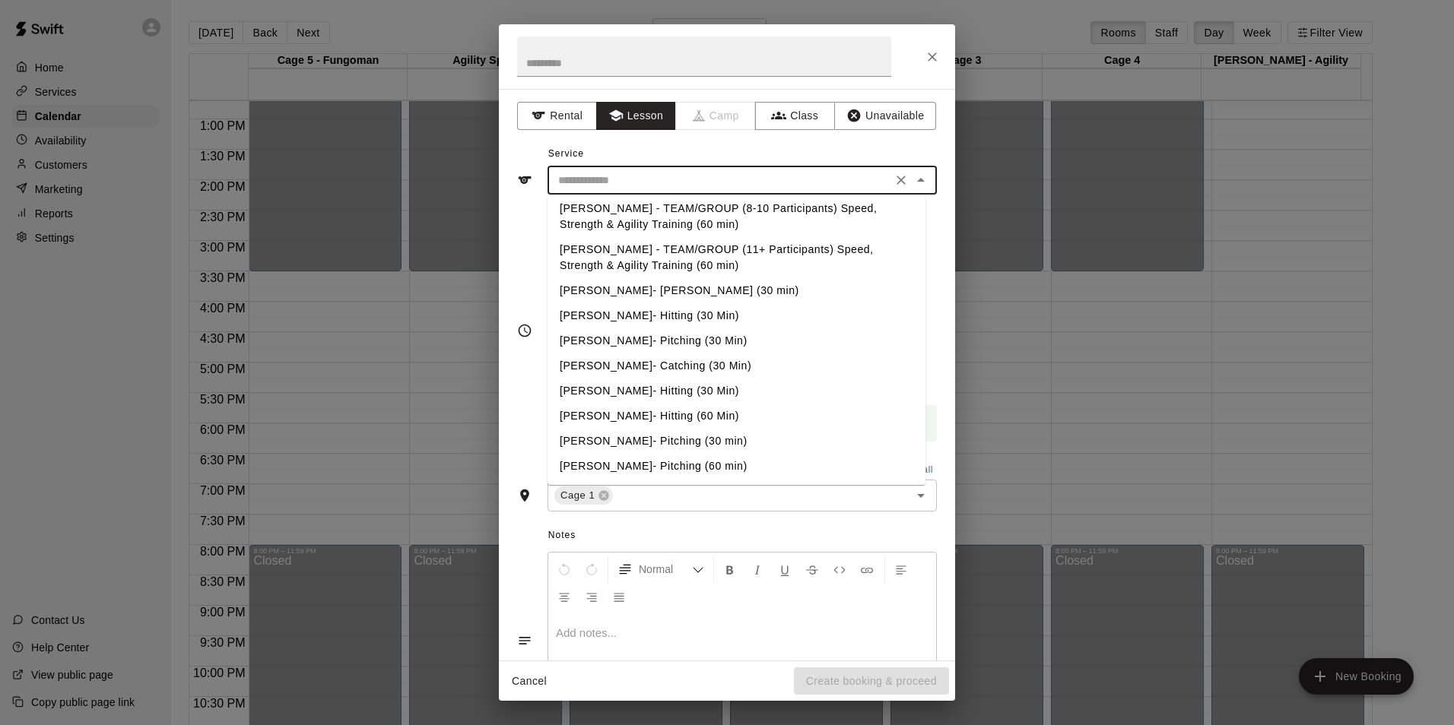
click at [613, 319] on li "[PERSON_NAME]- Hitting (30 Min)" at bounding box center [736, 315] width 378 height 25
type input "**********"
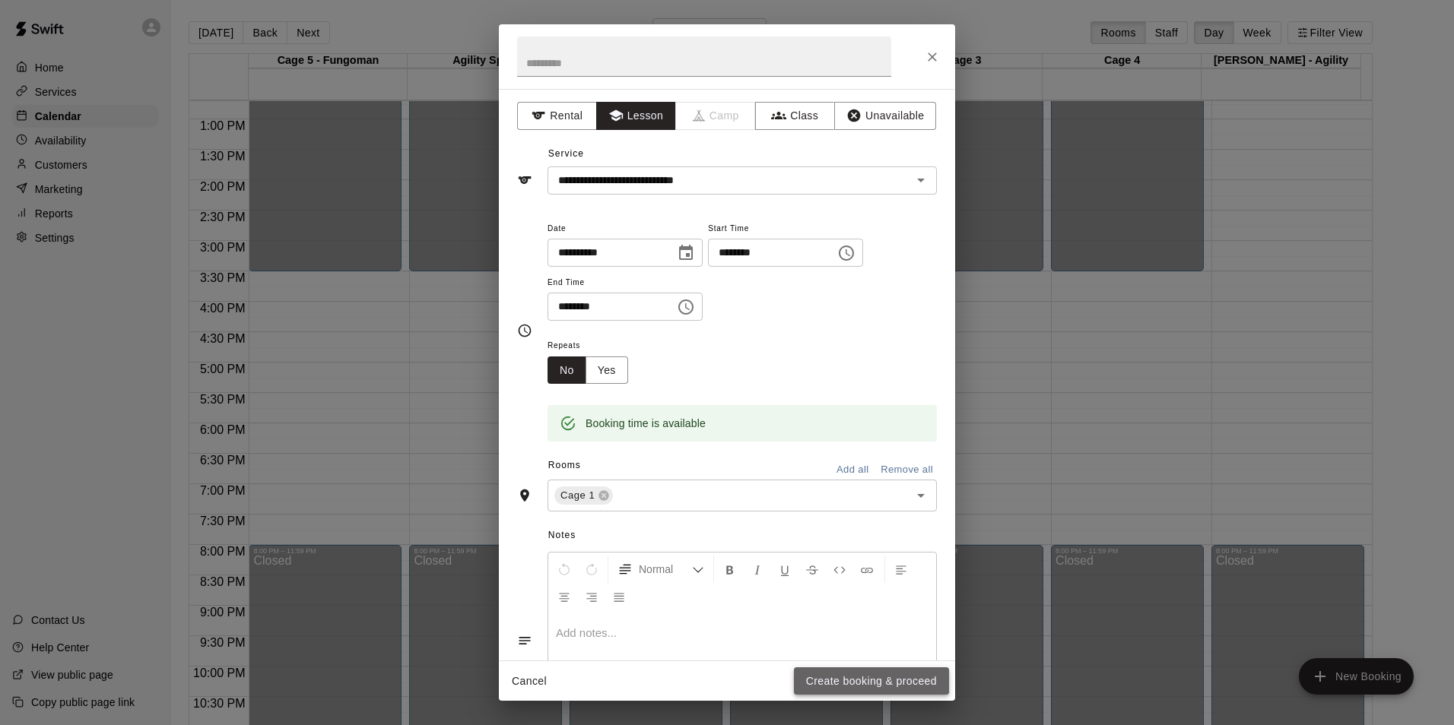
click at [842, 673] on button "Create booking & proceed" at bounding box center [871, 682] width 155 height 28
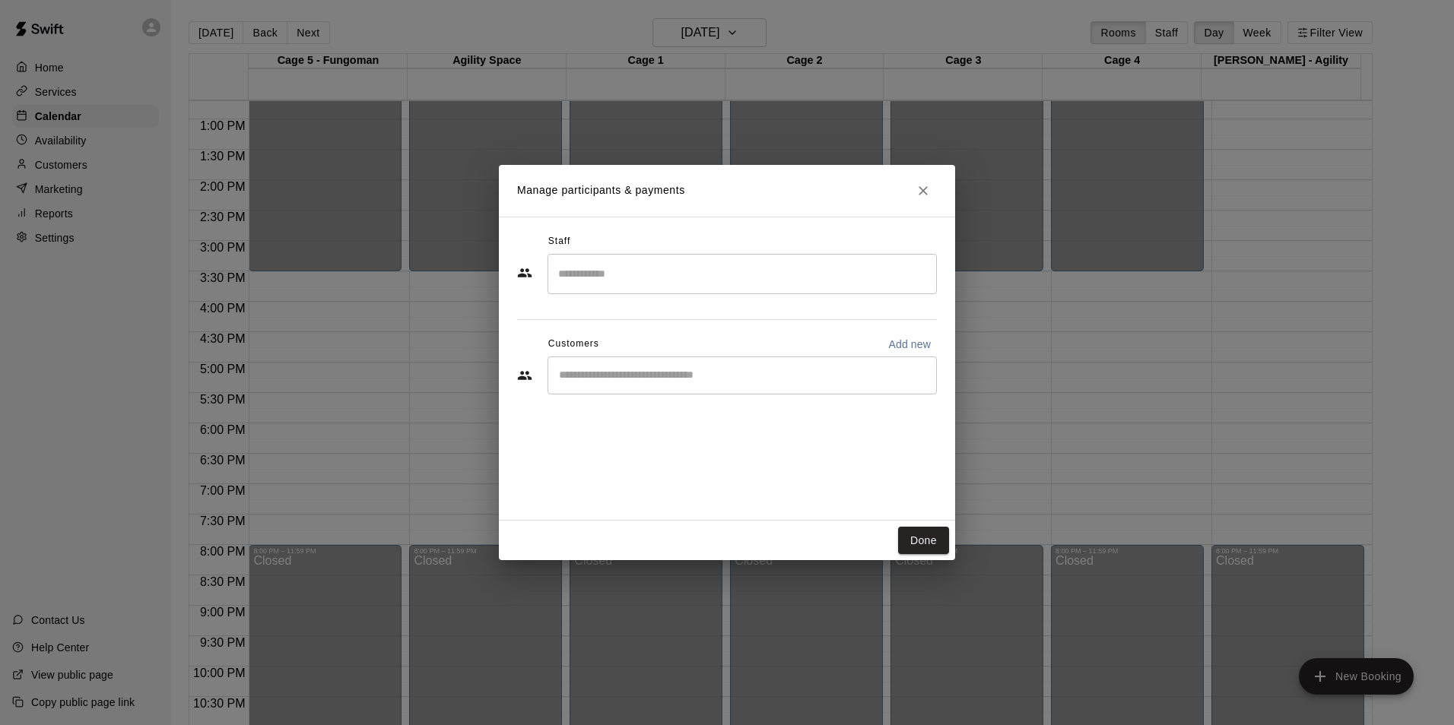
click at [599, 273] on input "Search staff" at bounding box center [742, 274] width 376 height 27
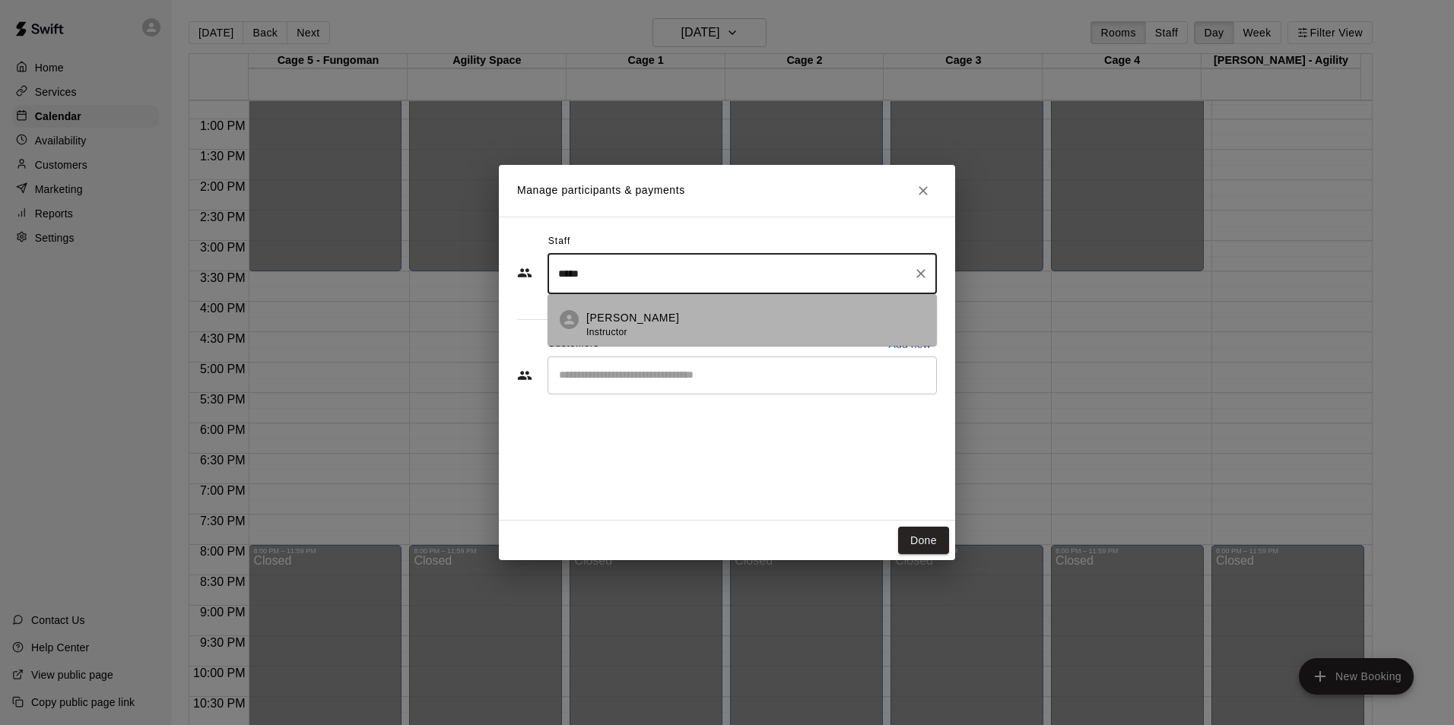
click at [661, 332] on div "David Flores Instructor" at bounding box center [755, 325] width 338 height 30
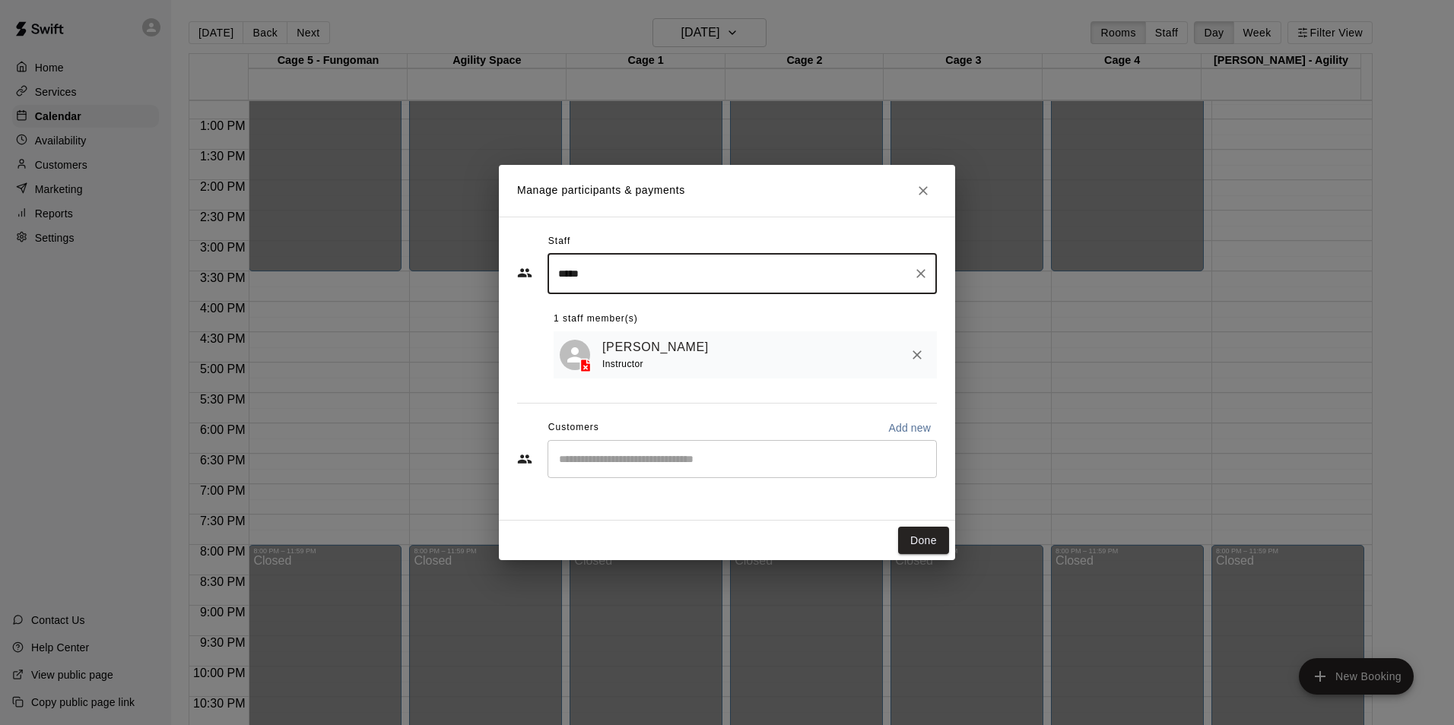
type input "*****"
click at [669, 467] on input "Start typing to search customers..." at bounding box center [742, 459] width 376 height 15
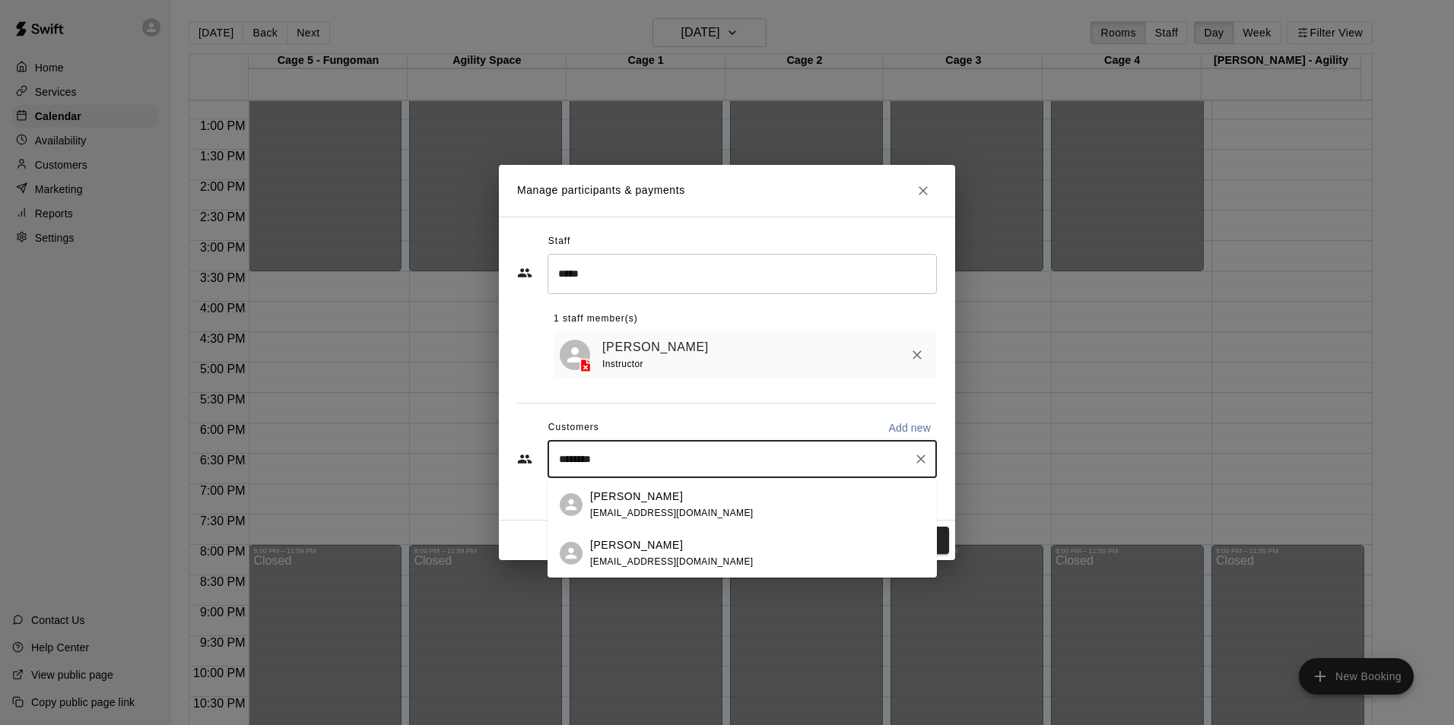
type input "*********"
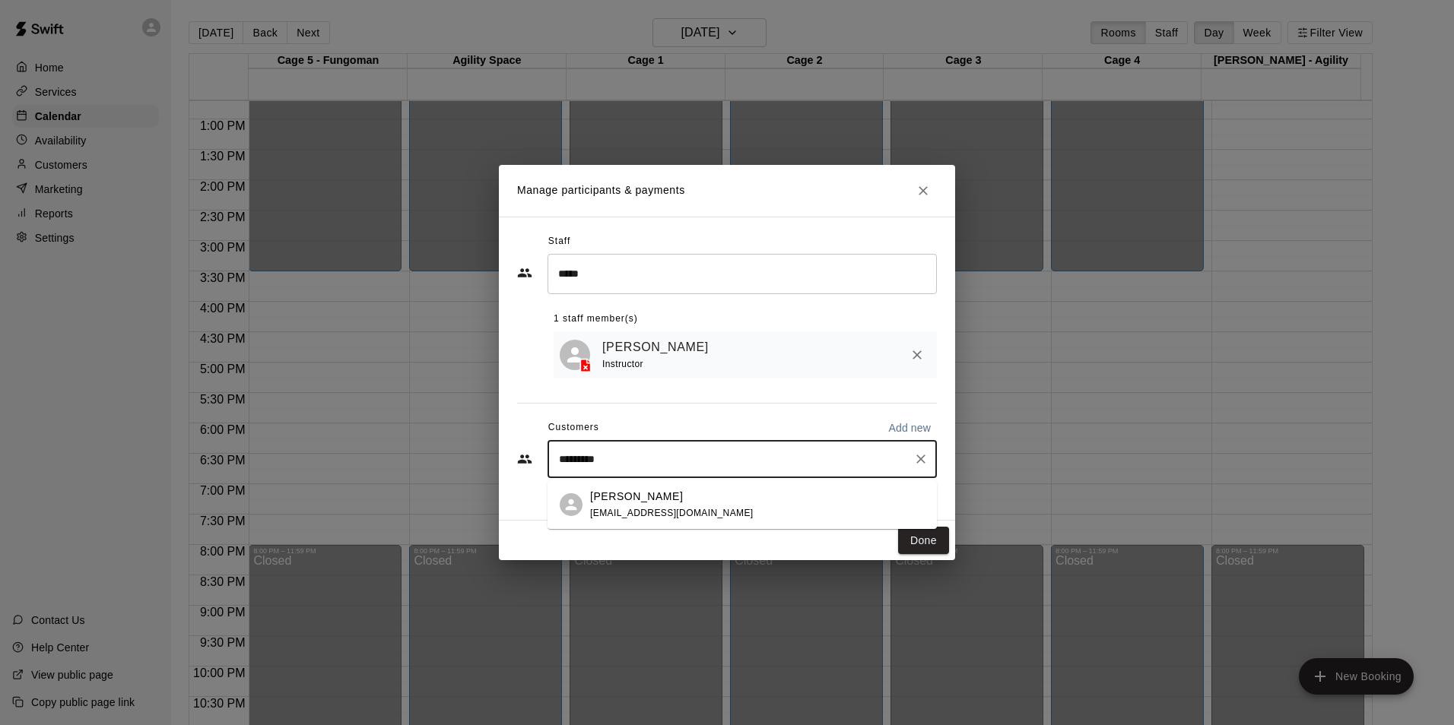
click at [691, 509] on span "meggs56@hotmail.com" at bounding box center [671, 513] width 163 height 11
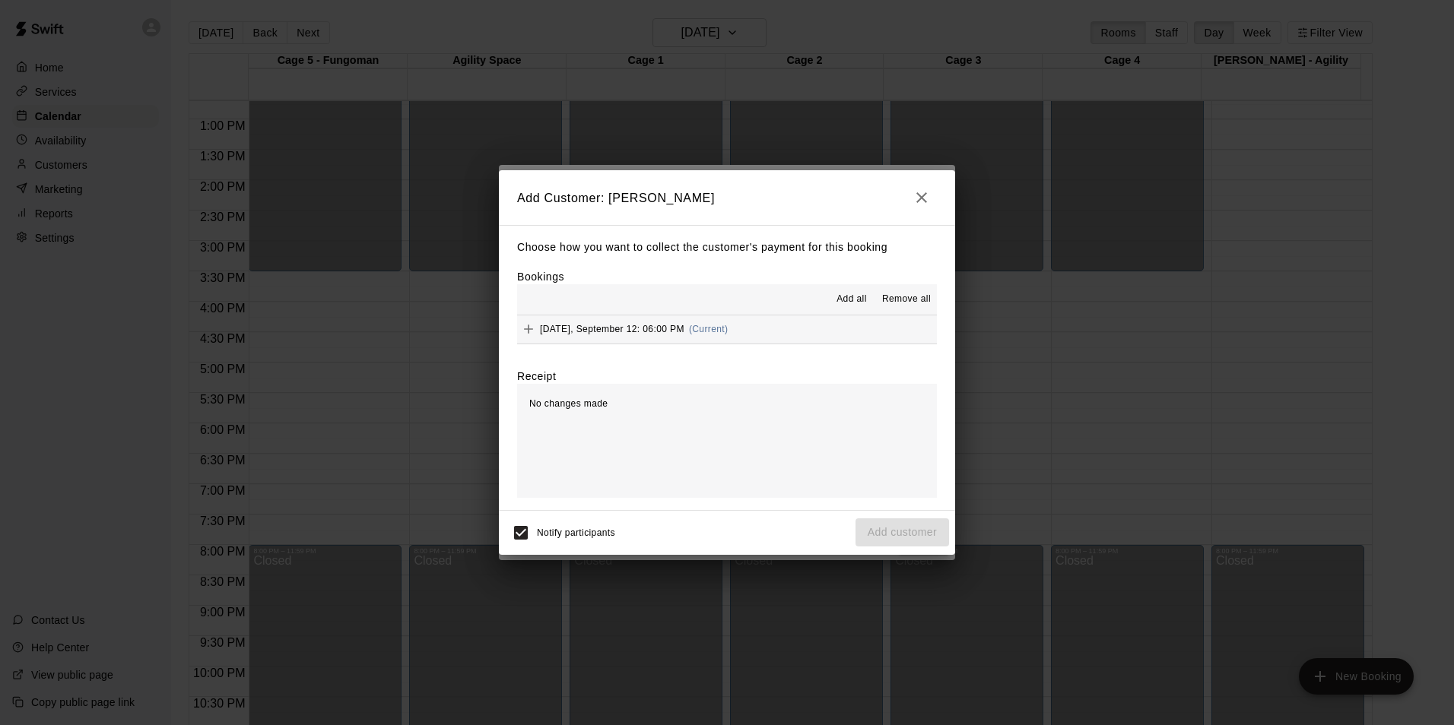
click at [860, 306] on span "Add all" at bounding box center [851, 299] width 30 height 15
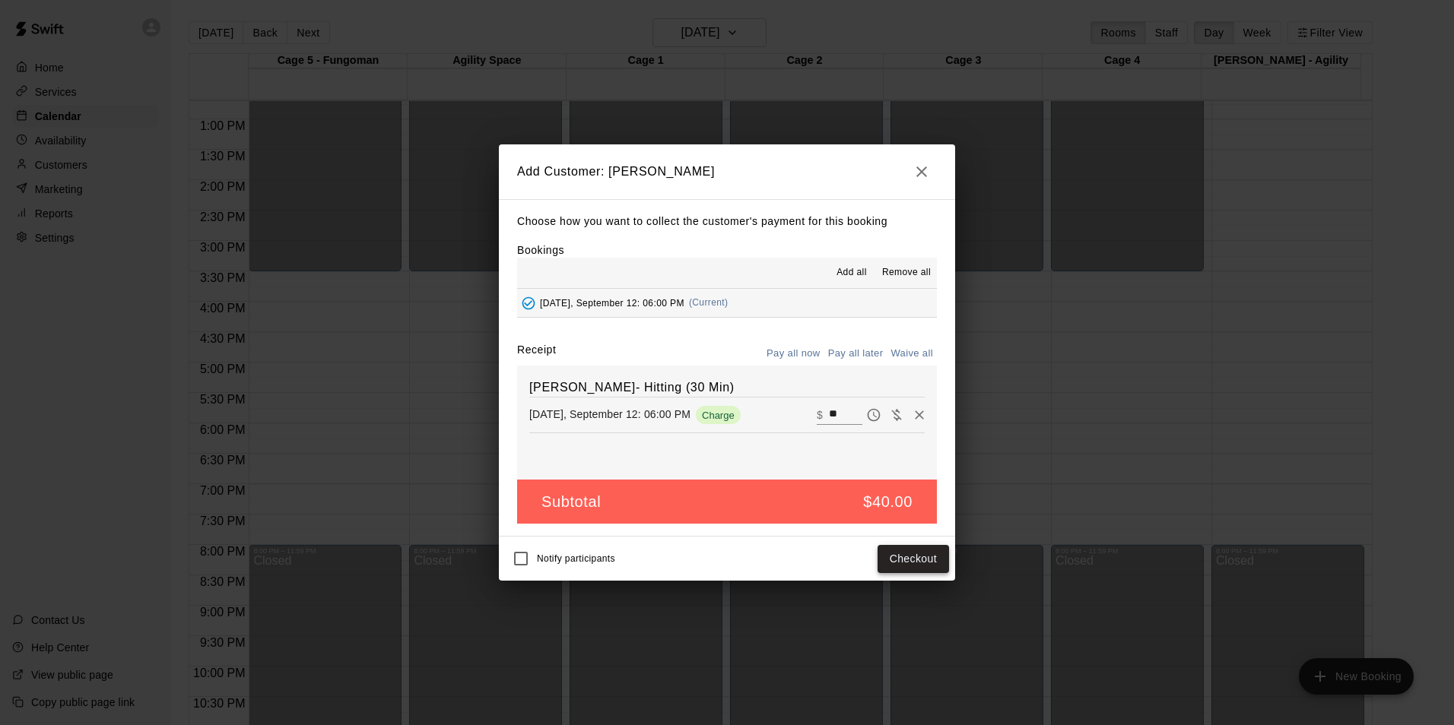
click at [909, 557] on button "Checkout" at bounding box center [912, 559] width 71 height 28
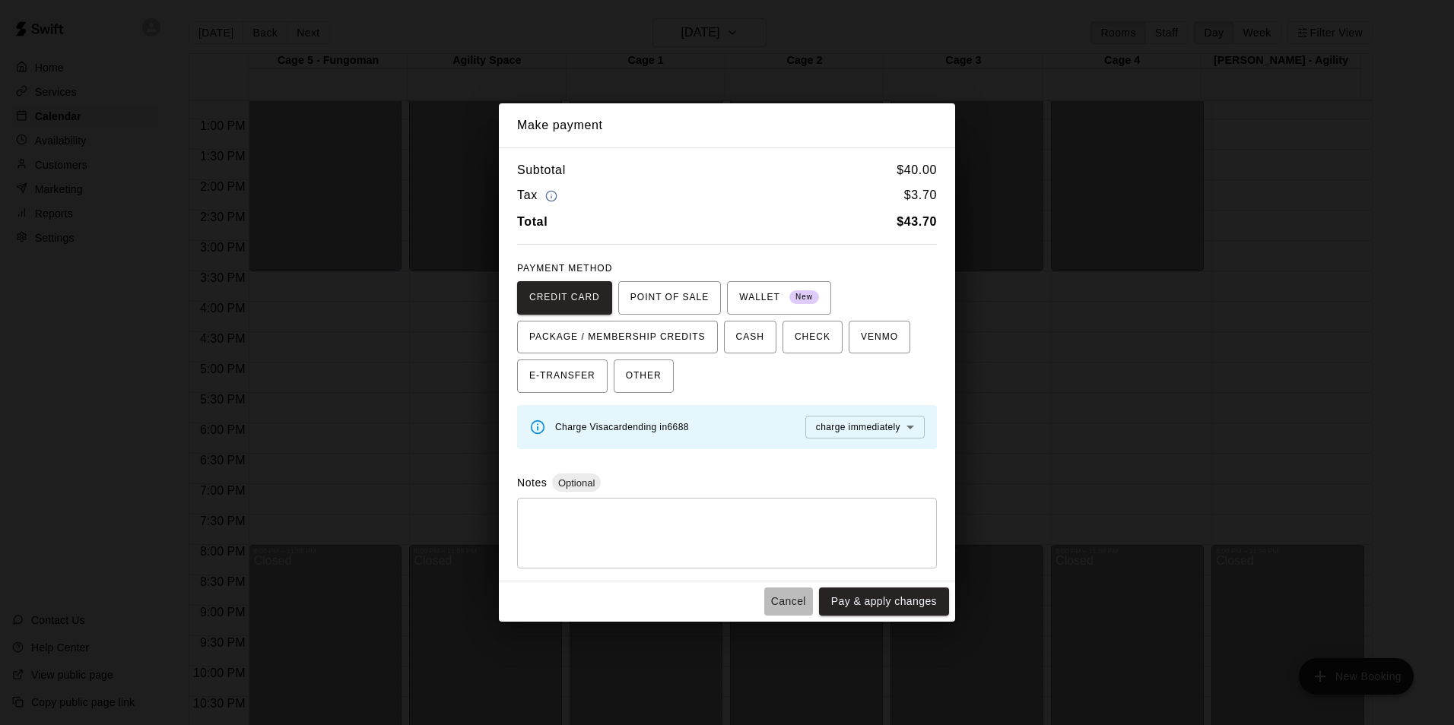
click at [786, 604] on button "Cancel" at bounding box center [788, 602] width 49 height 28
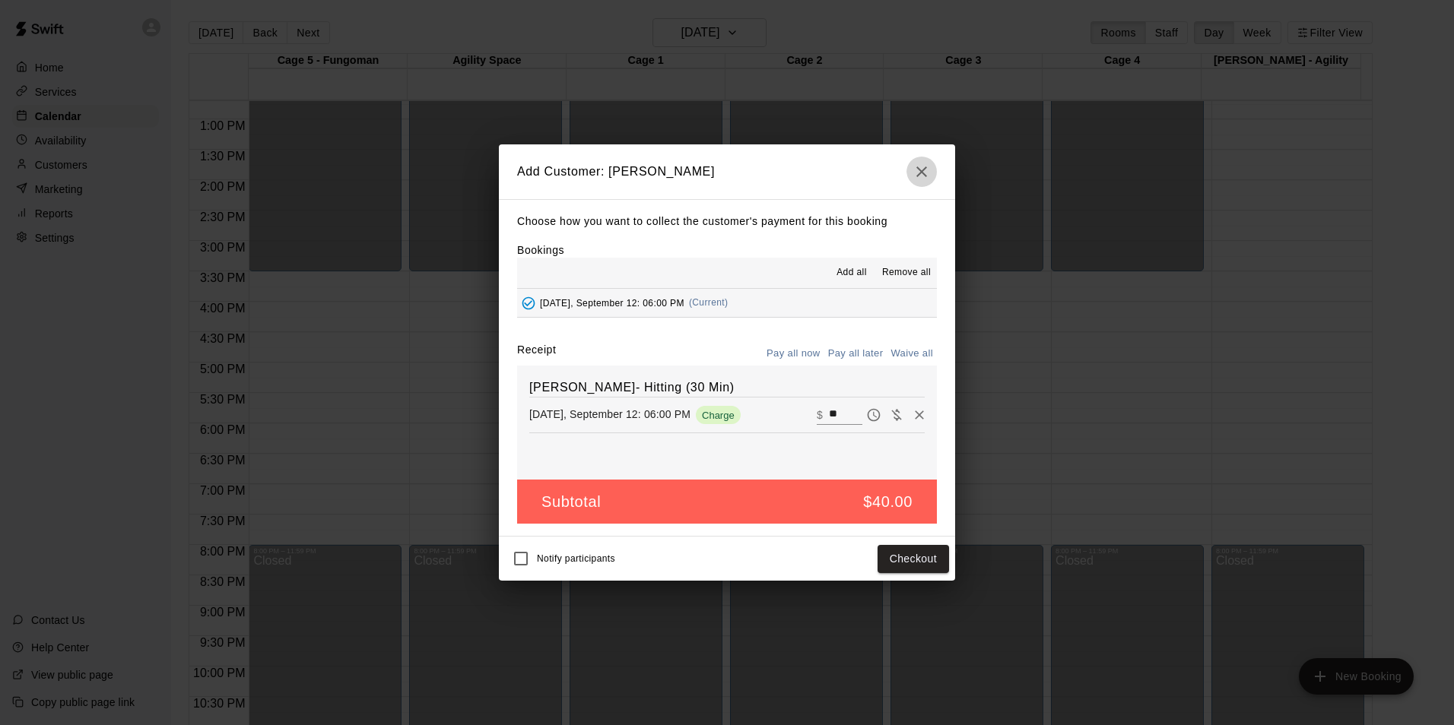
click at [925, 167] on icon "button" at bounding box center [921, 172] width 11 height 11
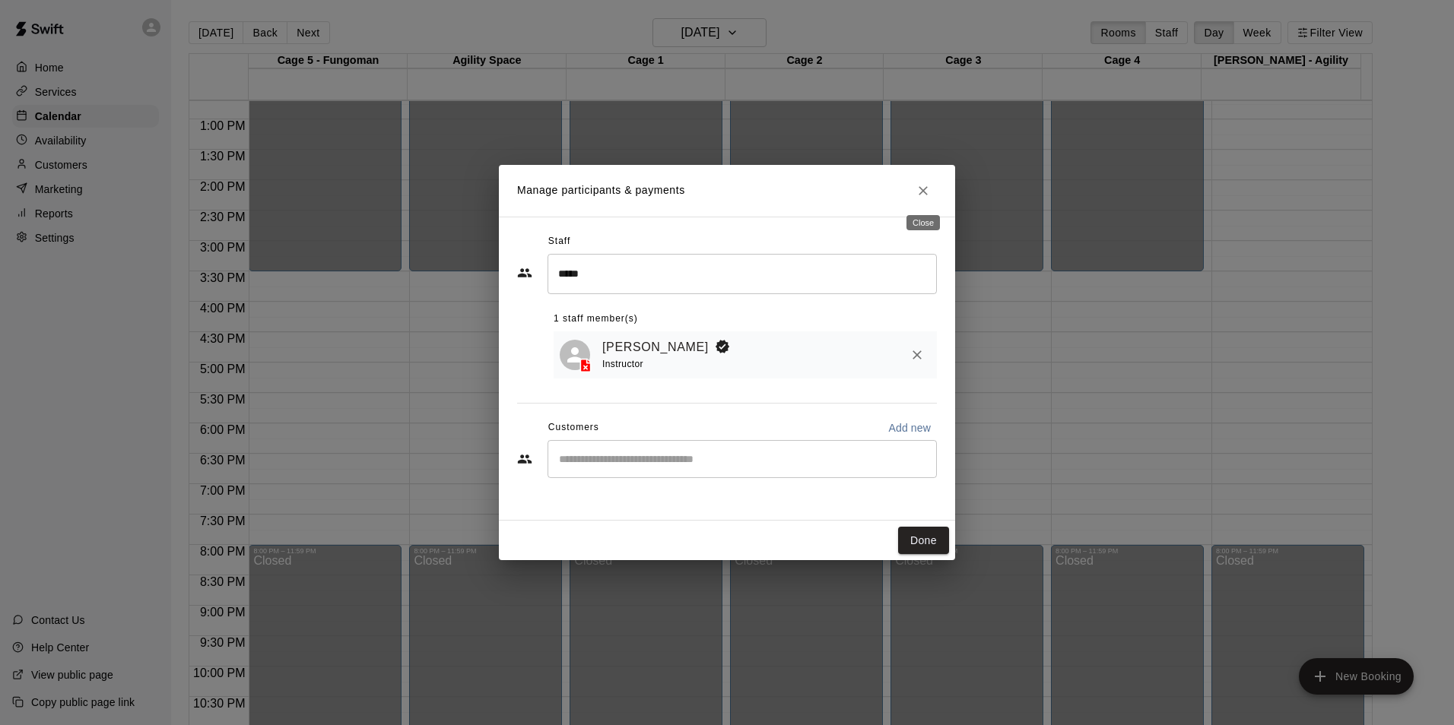
drag, startPoint x: 923, startPoint y: 191, endPoint x: 914, endPoint y: 210, distance: 21.1
click at [924, 192] on icon "Close" at bounding box center [922, 190] width 15 height 15
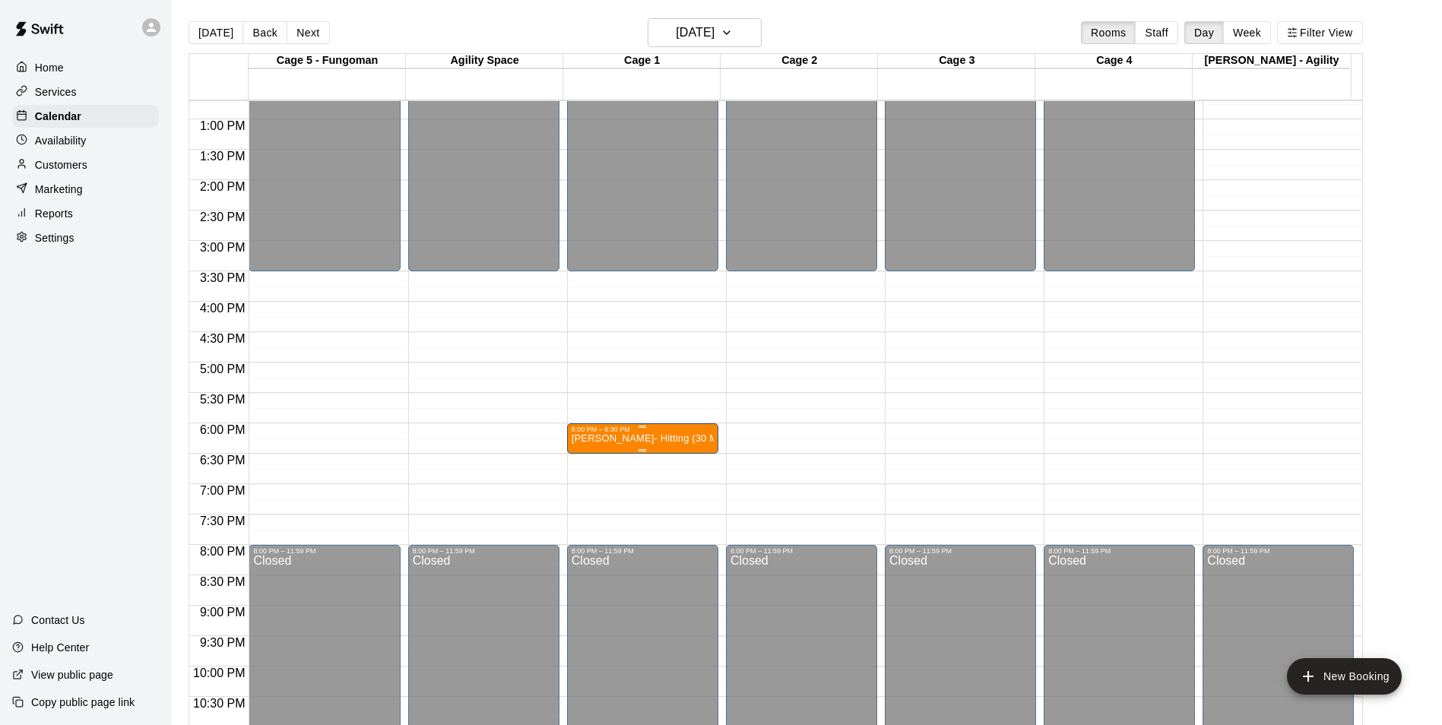
click at [633, 433] on div "6:00 PM – 6:30 PM" at bounding box center [643, 430] width 142 height 8
click at [582, 515] on icon "delete" at bounding box center [585, 515] width 11 height 14
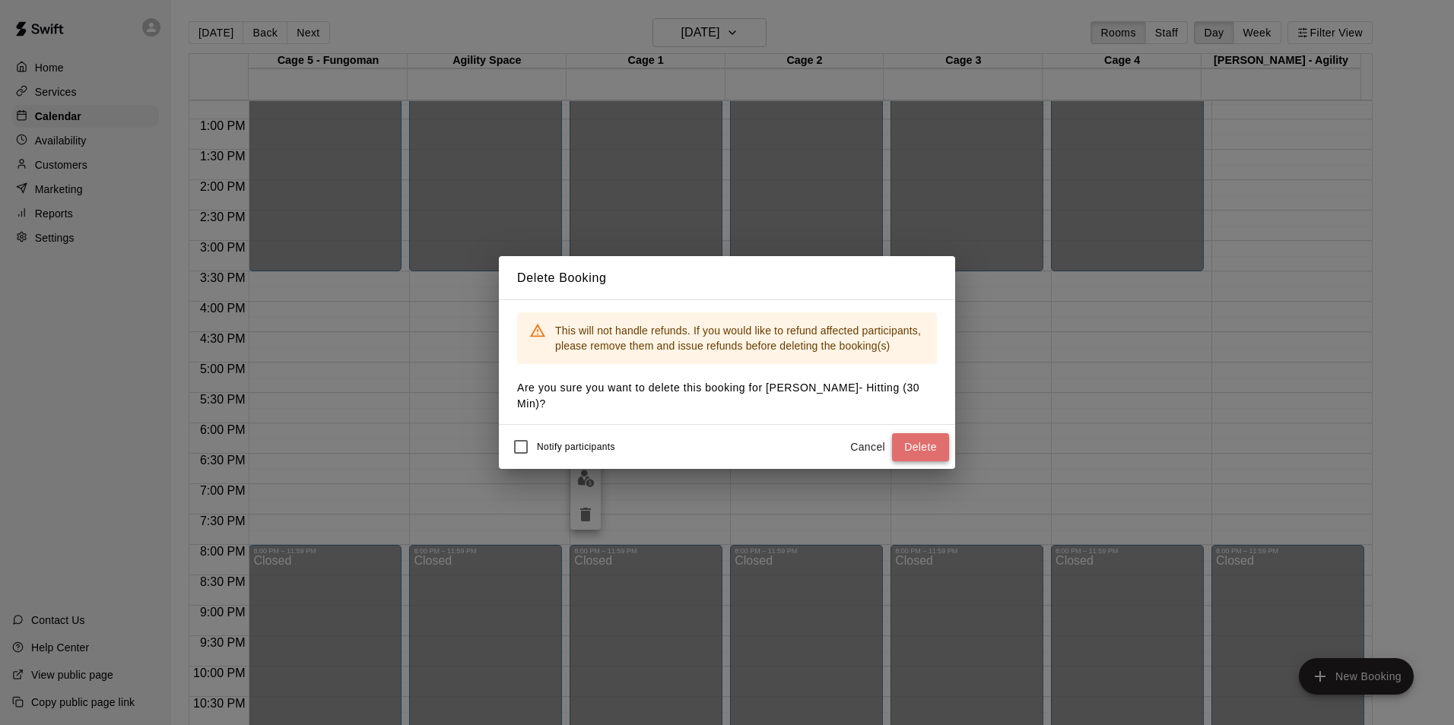
click at [927, 436] on button "Delete" at bounding box center [920, 447] width 57 height 28
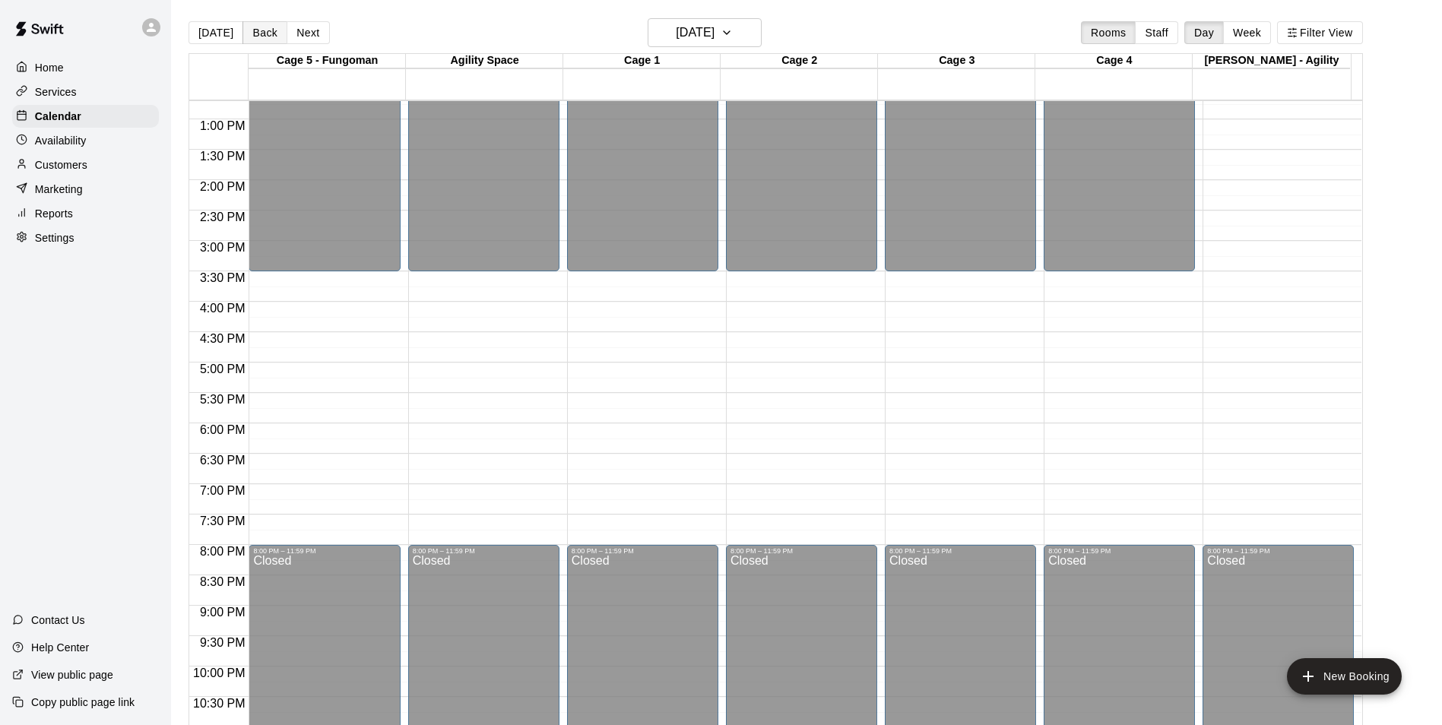
click at [259, 28] on button "Back" at bounding box center [265, 32] width 45 height 23
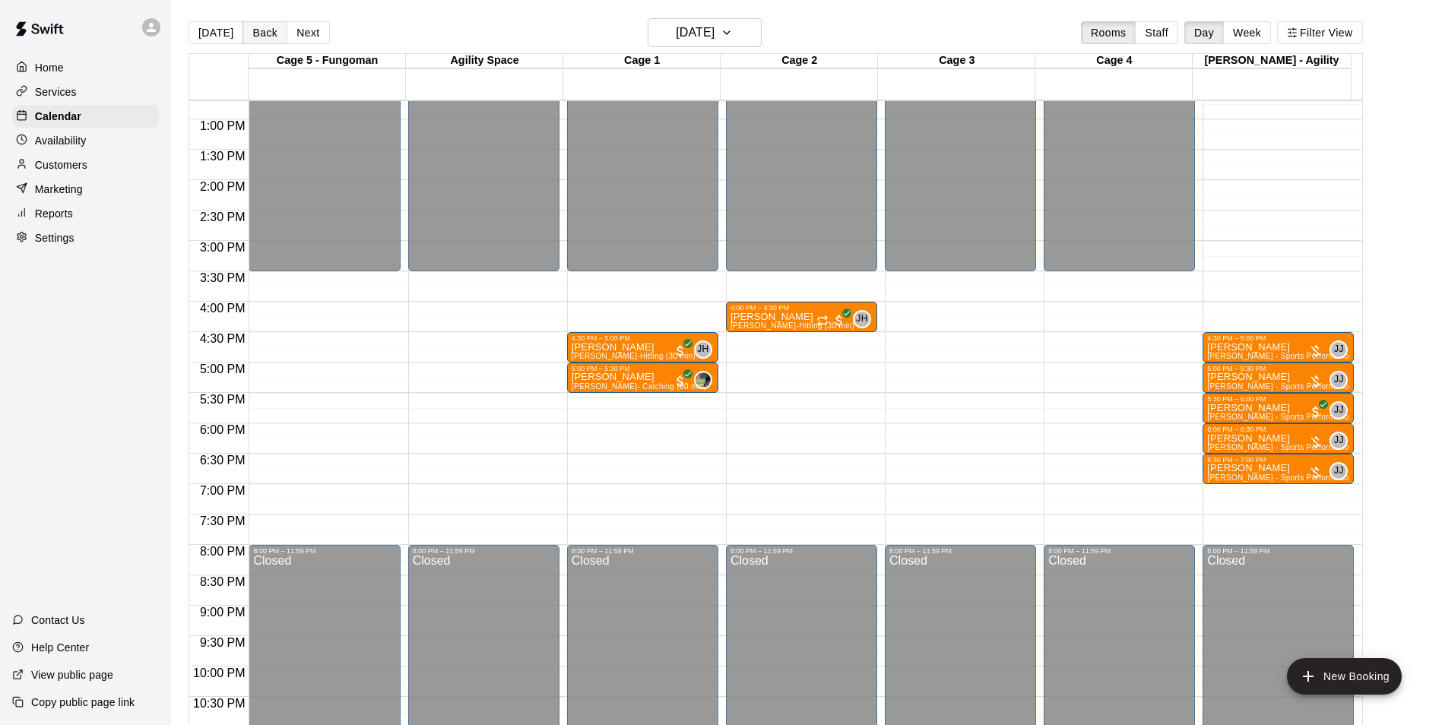
click at [259, 28] on button "Back" at bounding box center [265, 32] width 45 height 23
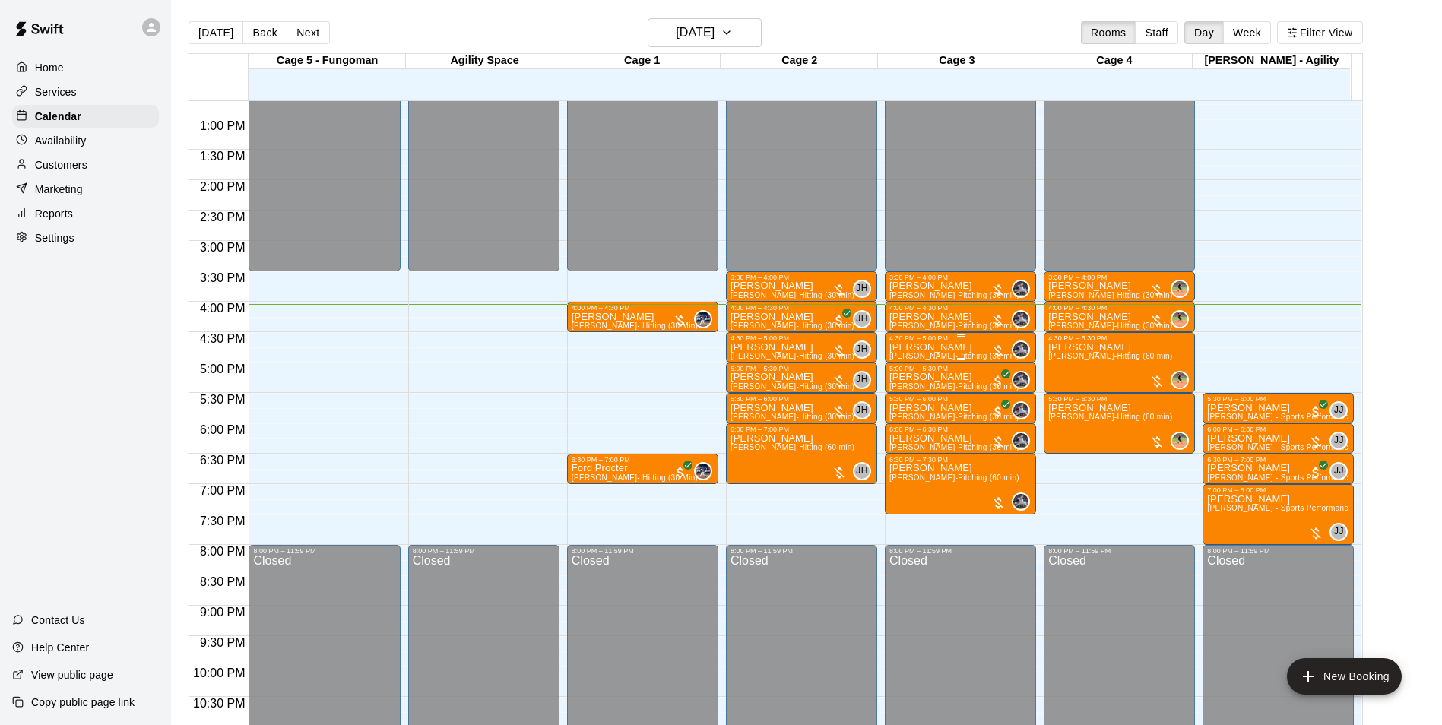
click at [922, 347] on p "[PERSON_NAME]" at bounding box center [955, 347] width 130 height 0
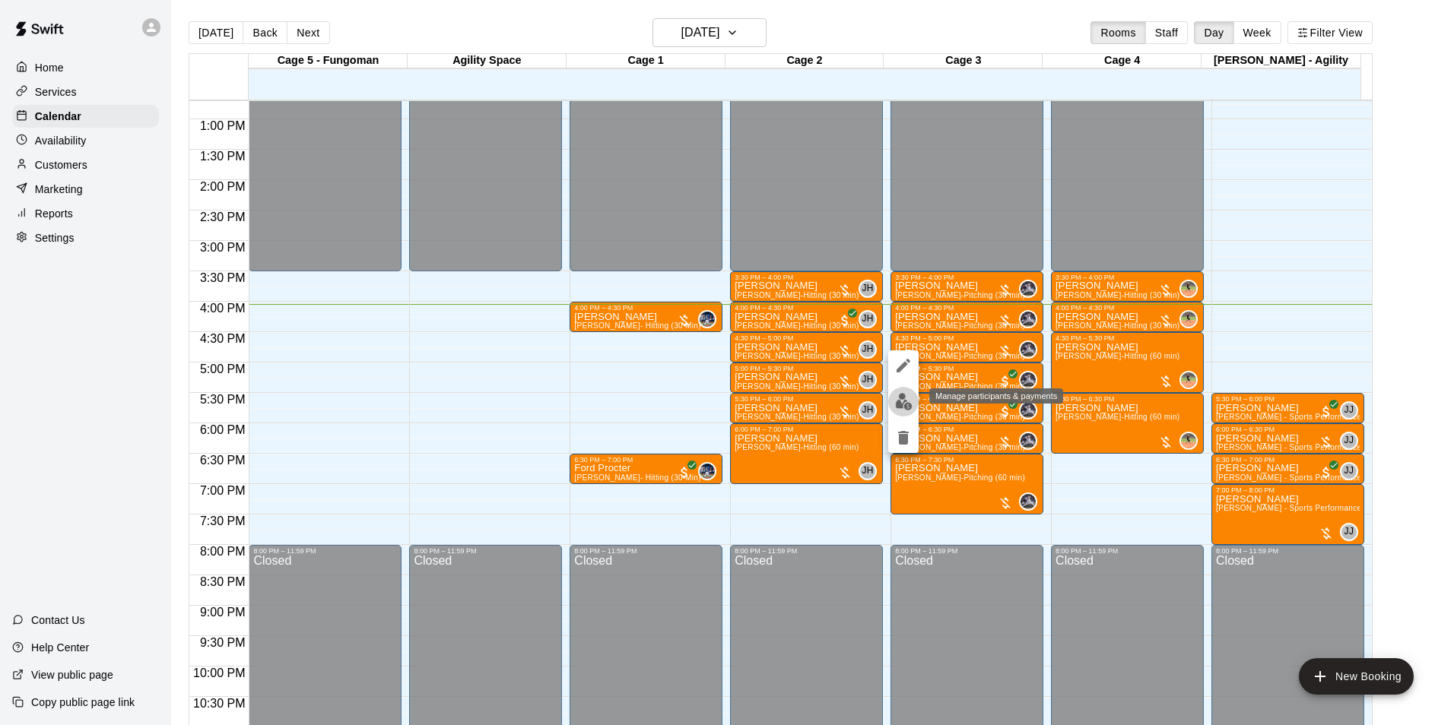
click at [902, 403] on img "edit" at bounding box center [903, 401] width 17 height 17
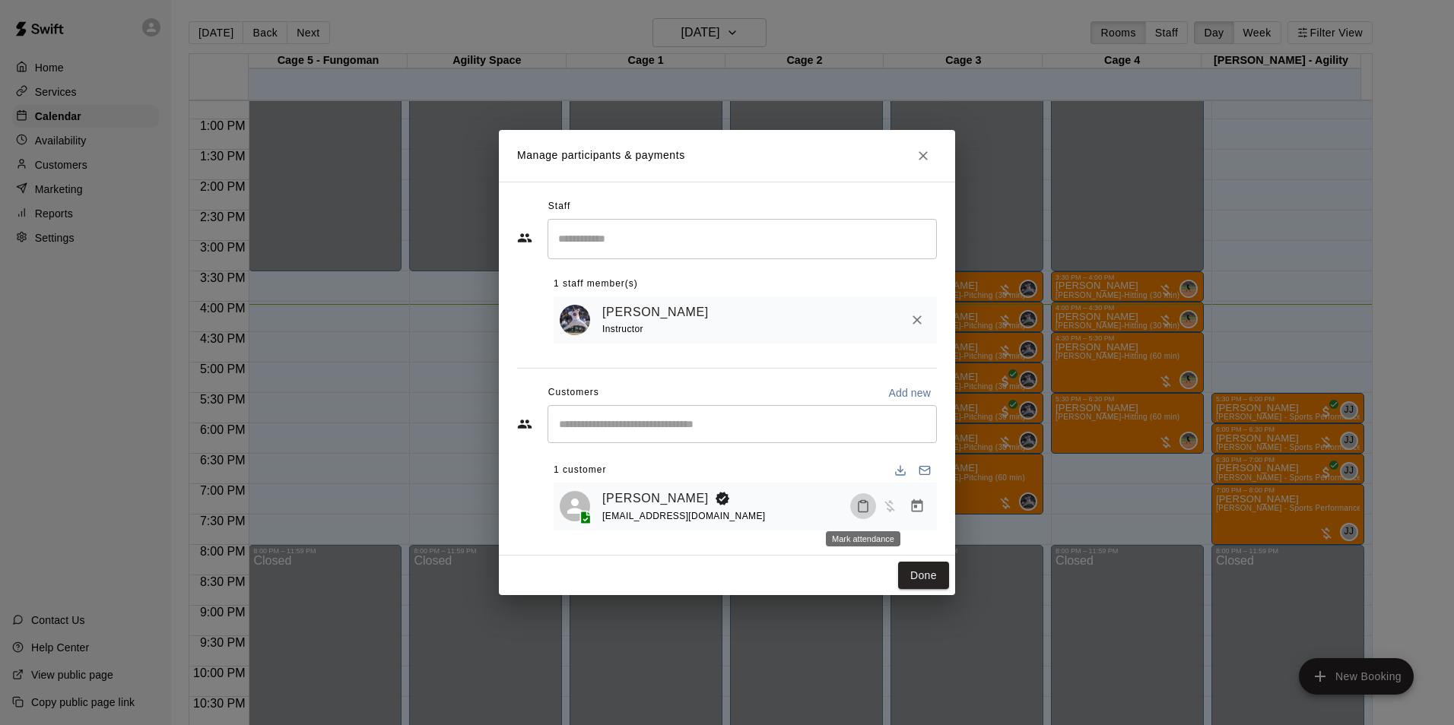
click at [859, 512] on icon "Mark attendance" at bounding box center [862, 507] width 9 height 11
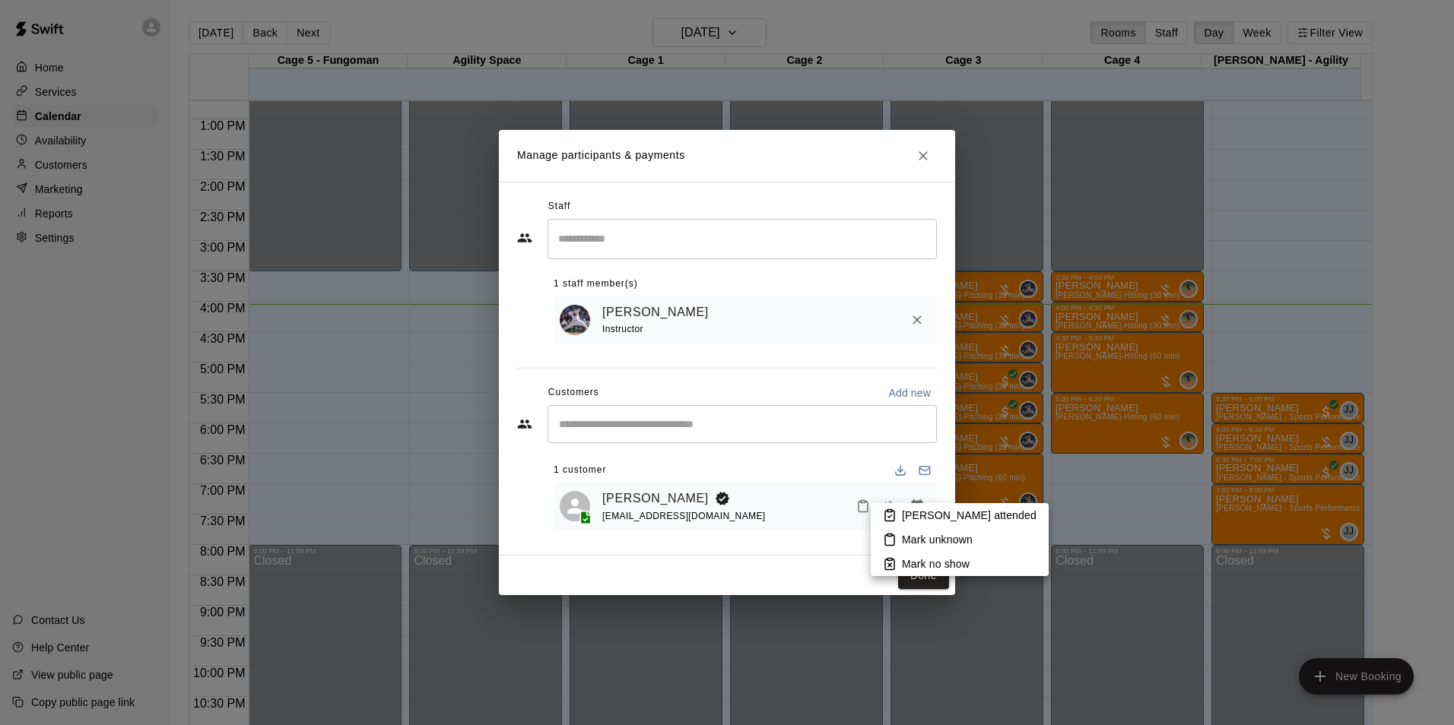
click at [916, 508] on p "[PERSON_NAME] attended" at bounding box center [969, 515] width 135 height 15
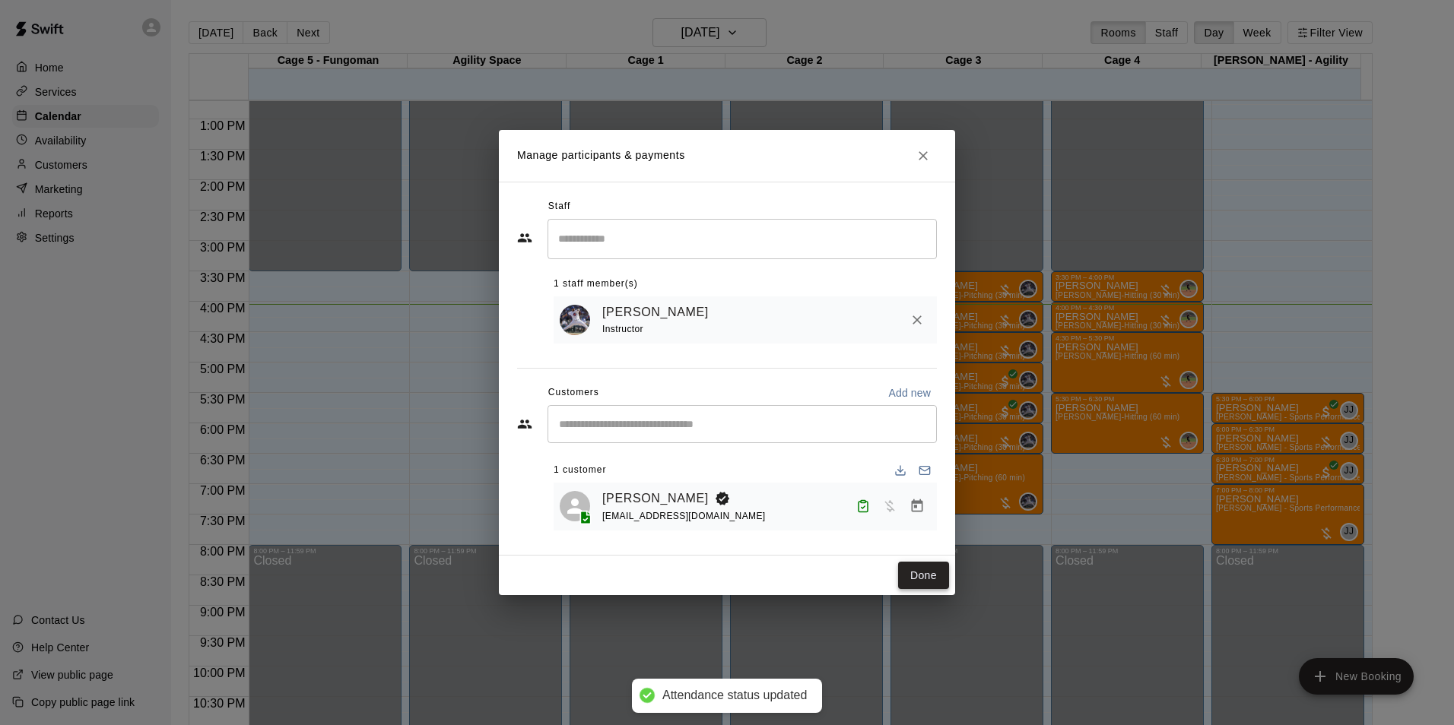
click at [932, 576] on button "Done" at bounding box center [923, 576] width 51 height 28
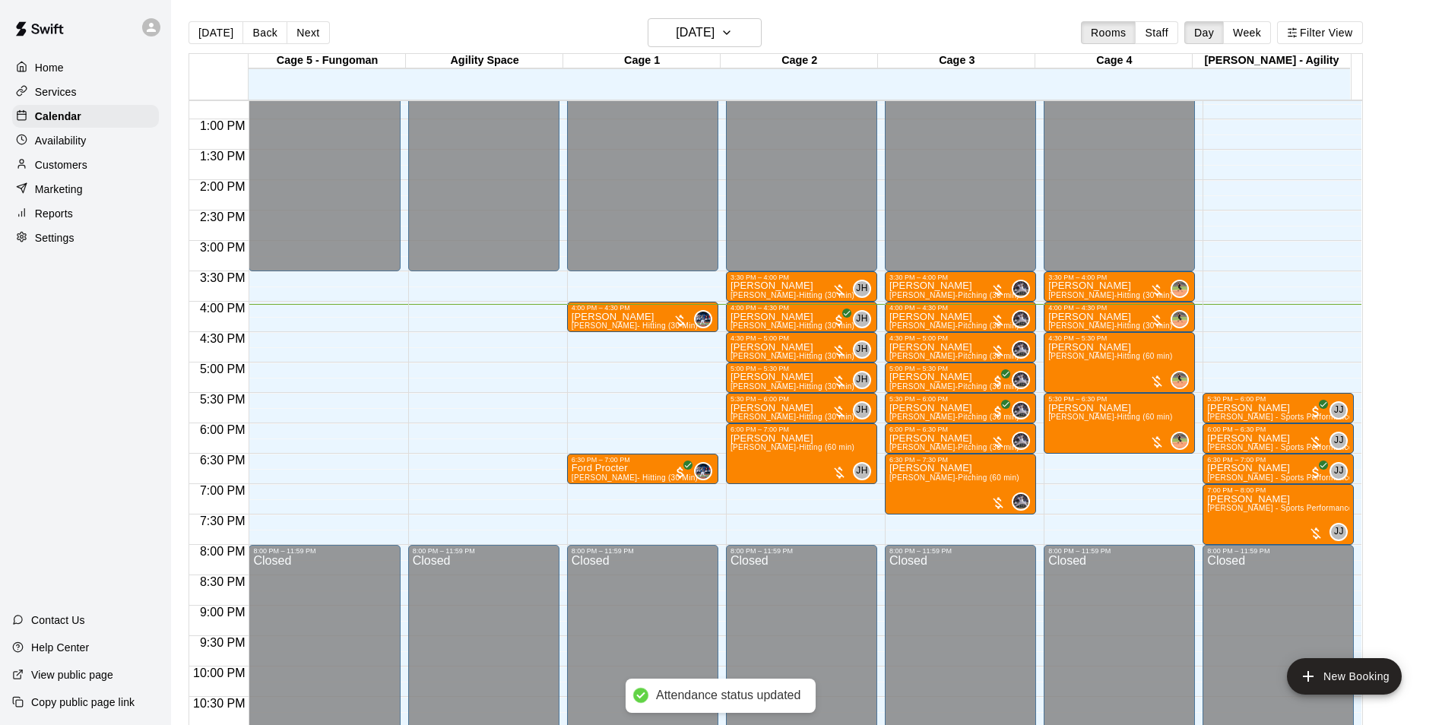
click at [81, 166] on p "Customers" at bounding box center [61, 164] width 52 height 15
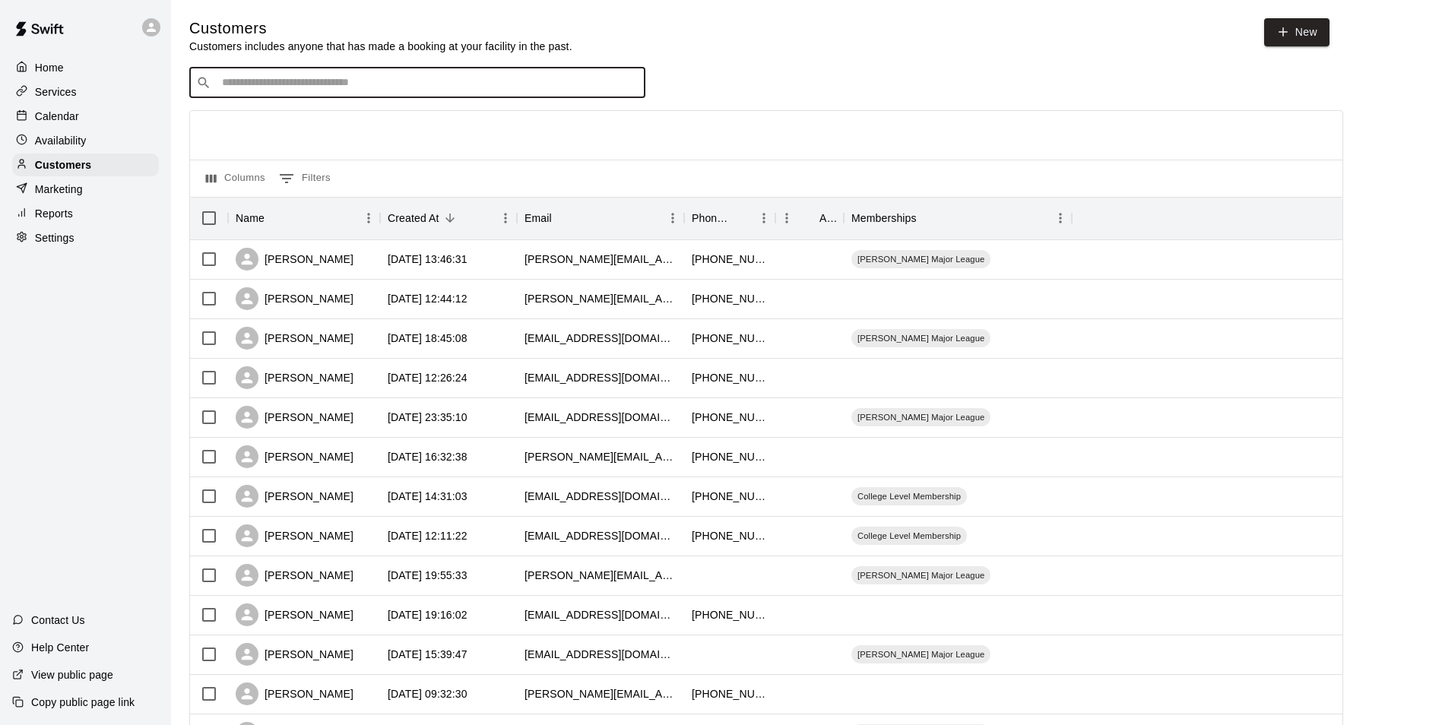
click at [283, 77] on input "Search customers by name or email" at bounding box center [427, 82] width 421 height 15
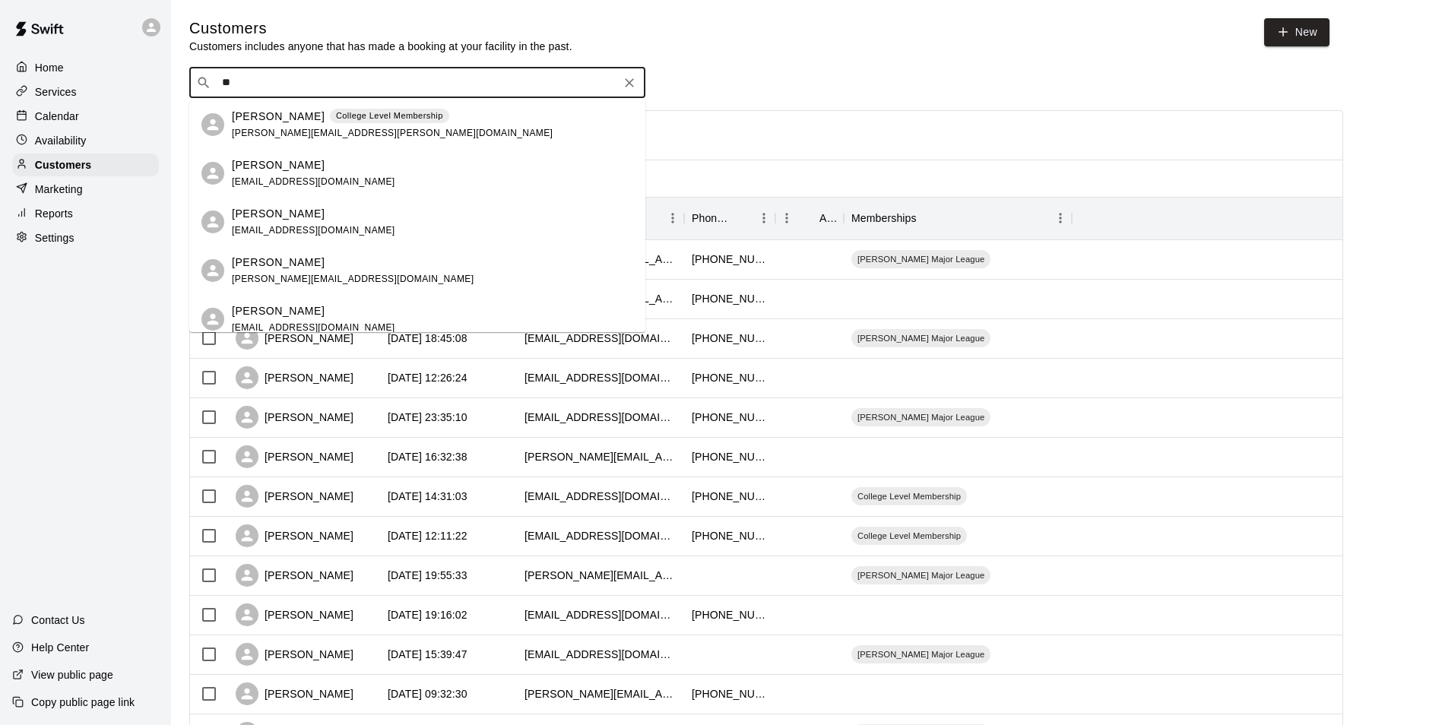
type input "*"
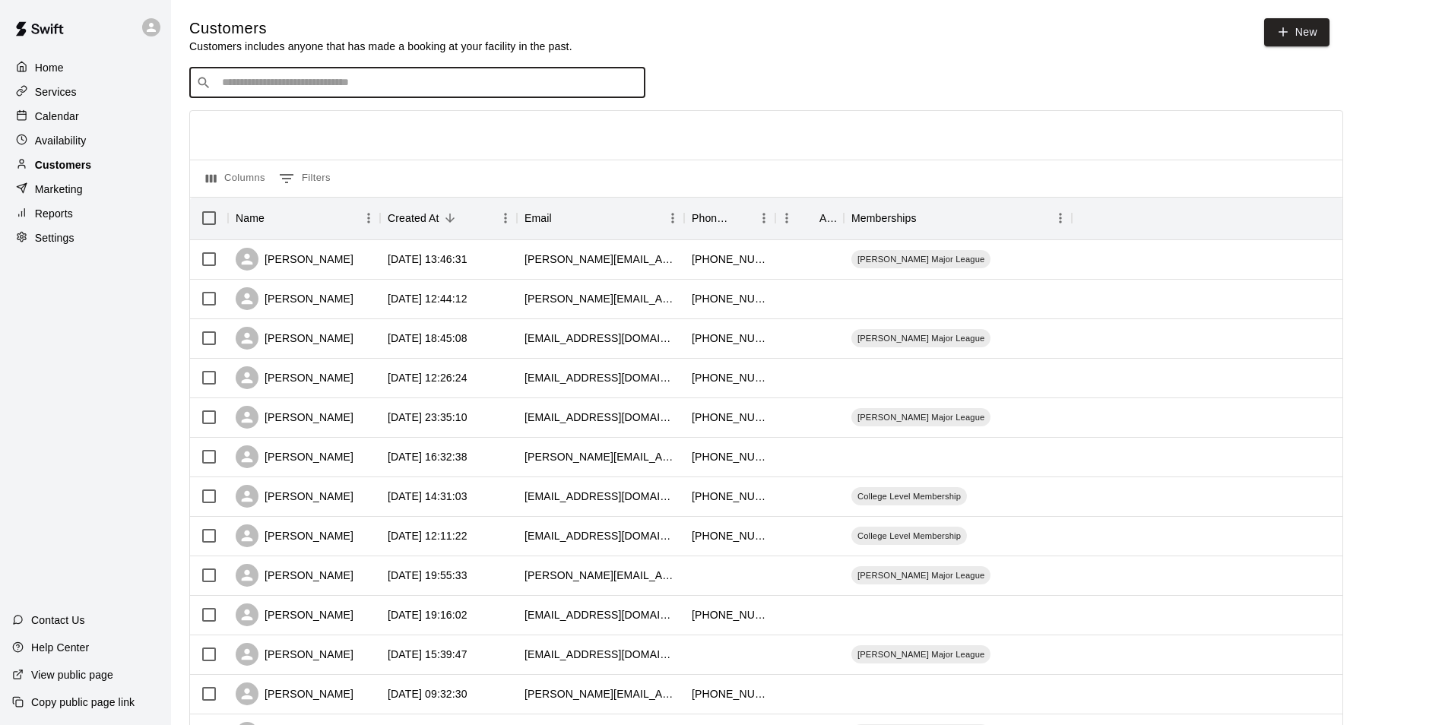
click at [73, 169] on p "Customers" at bounding box center [63, 164] width 56 height 15
click at [1274, 39] on link "New" at bounding box center [1296, 32] width 65 height 28
select select "**"
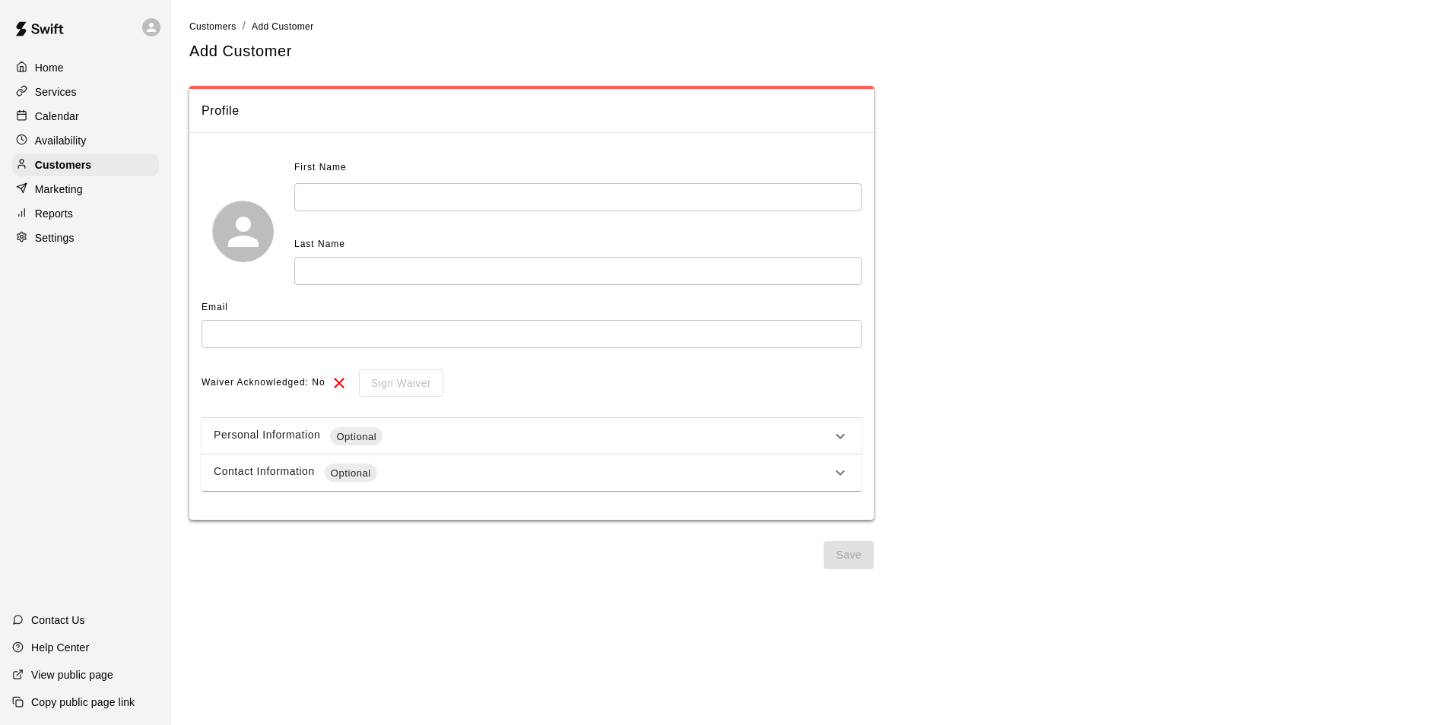
click at [309, 447] on div "Personal Information Optional" at bounding box center [531, 436] width 660 height 36
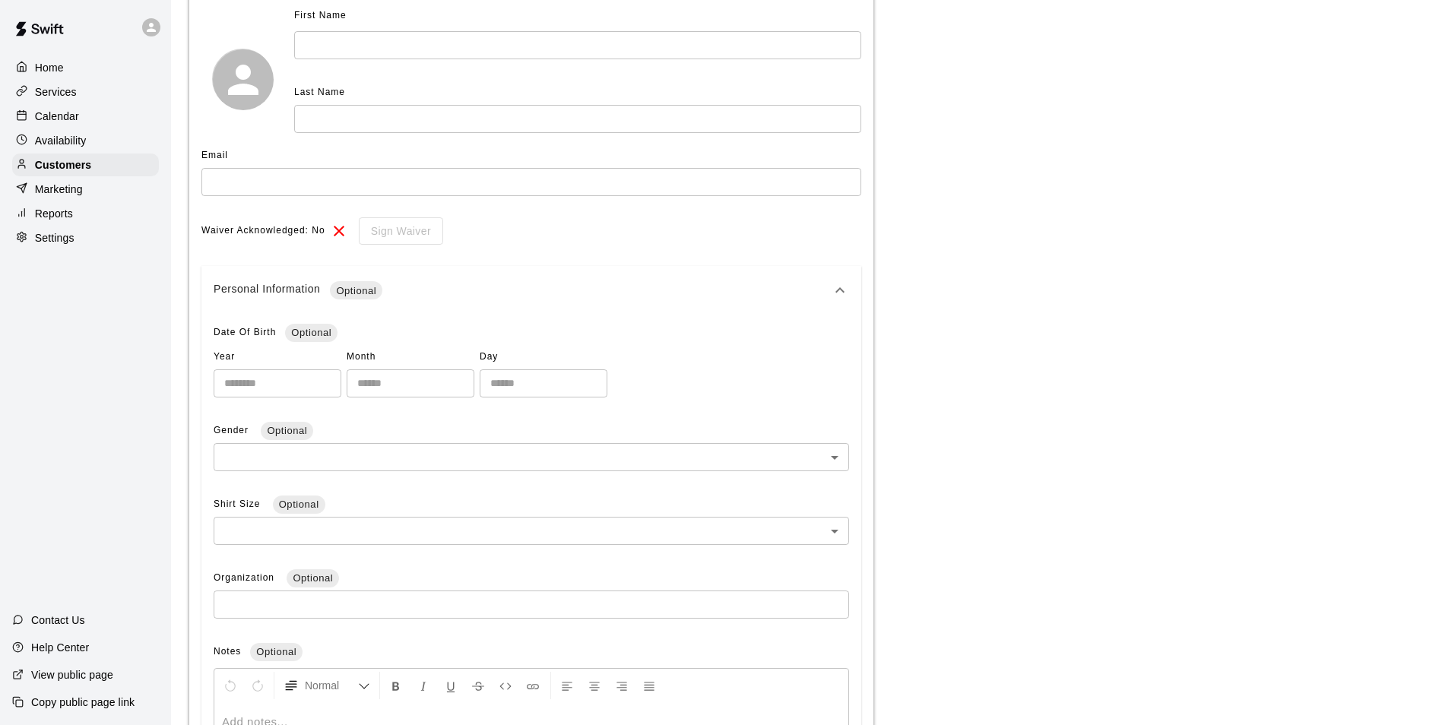
scroll to position [380, 0]
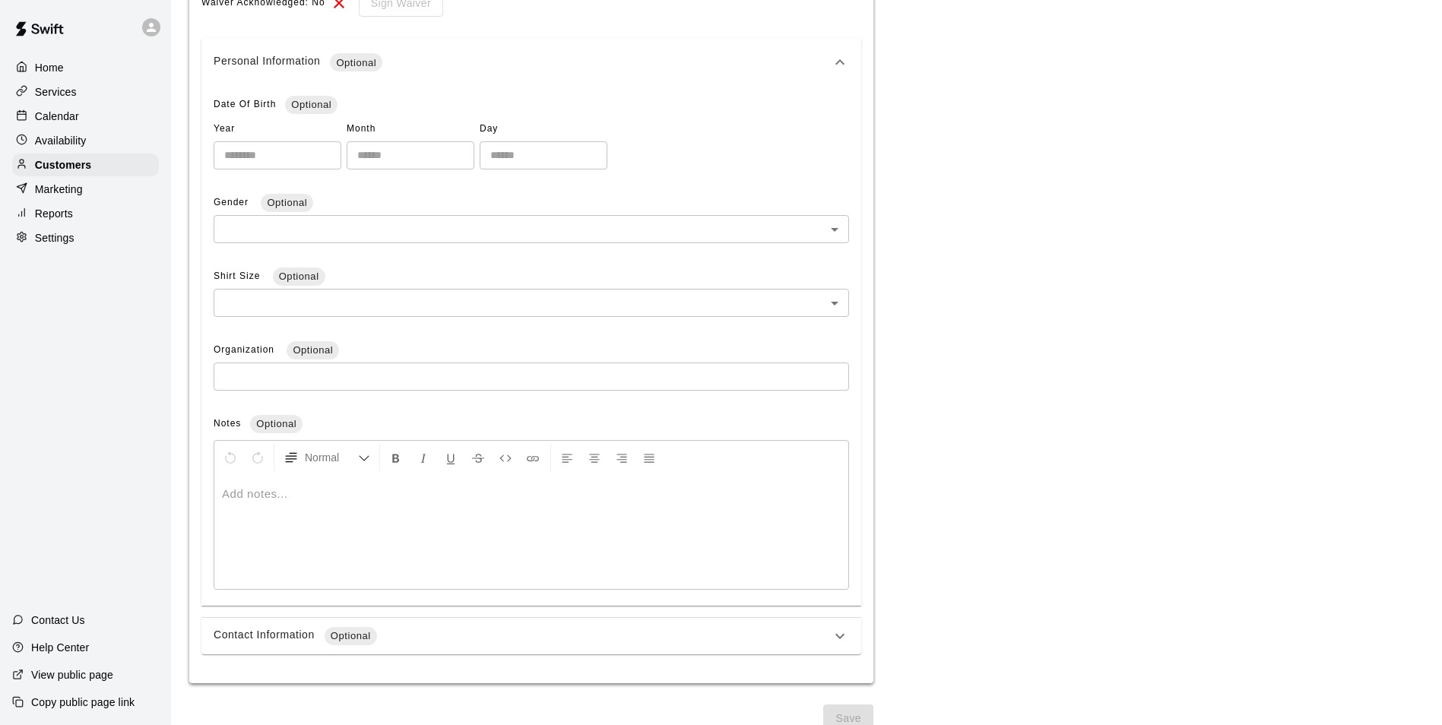
click at [312, 625] on div "Contact Information Optional" at bounding box center [531, 636] width 660 height 36
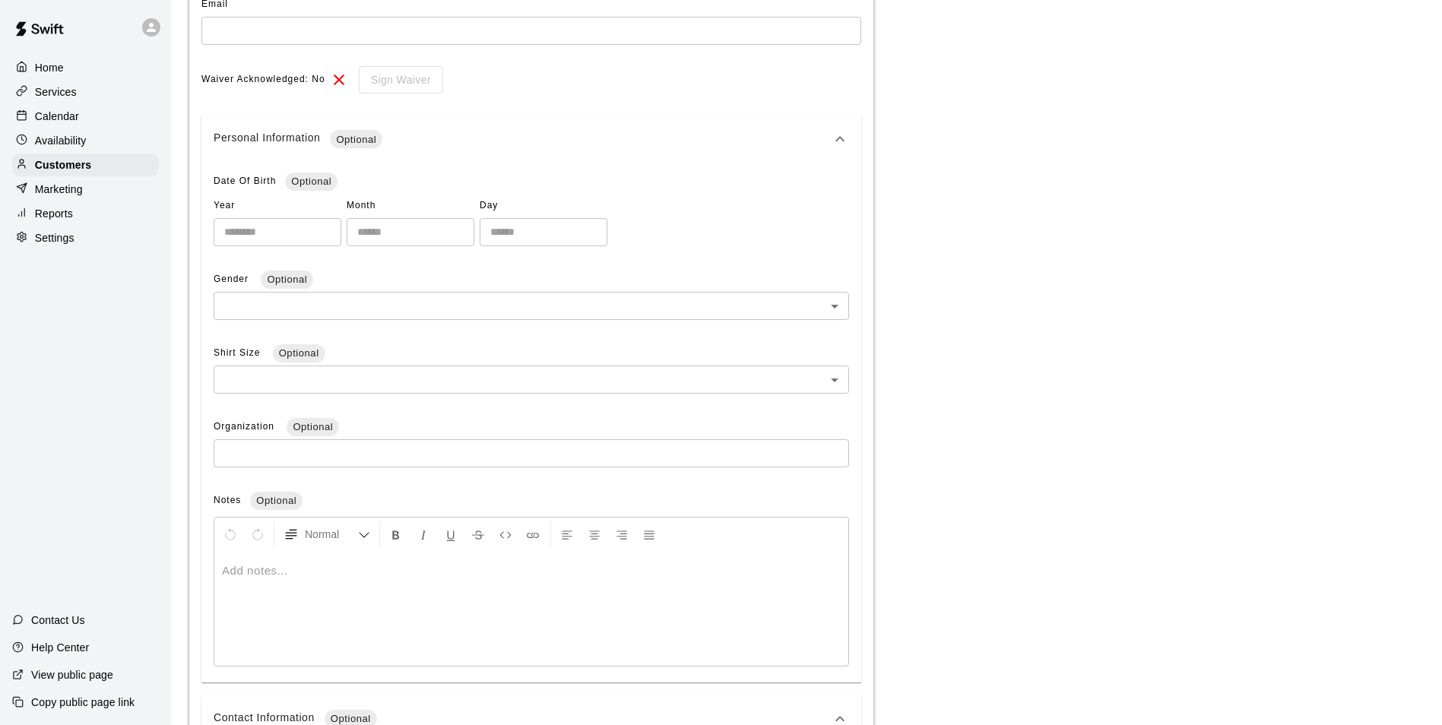
scroll to position [194, 0]
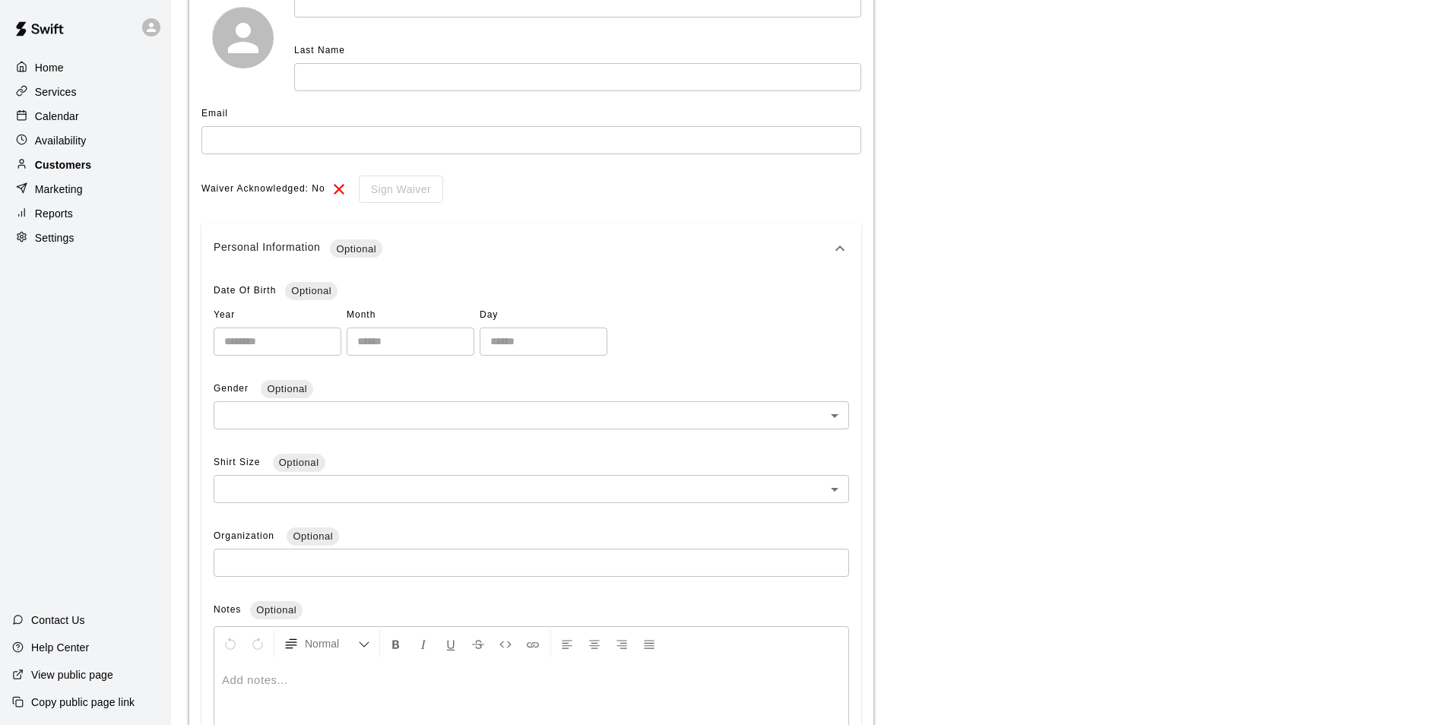
click at [54, 171] on p "Customers" at bounding box center [63, 164] width 56 height 15
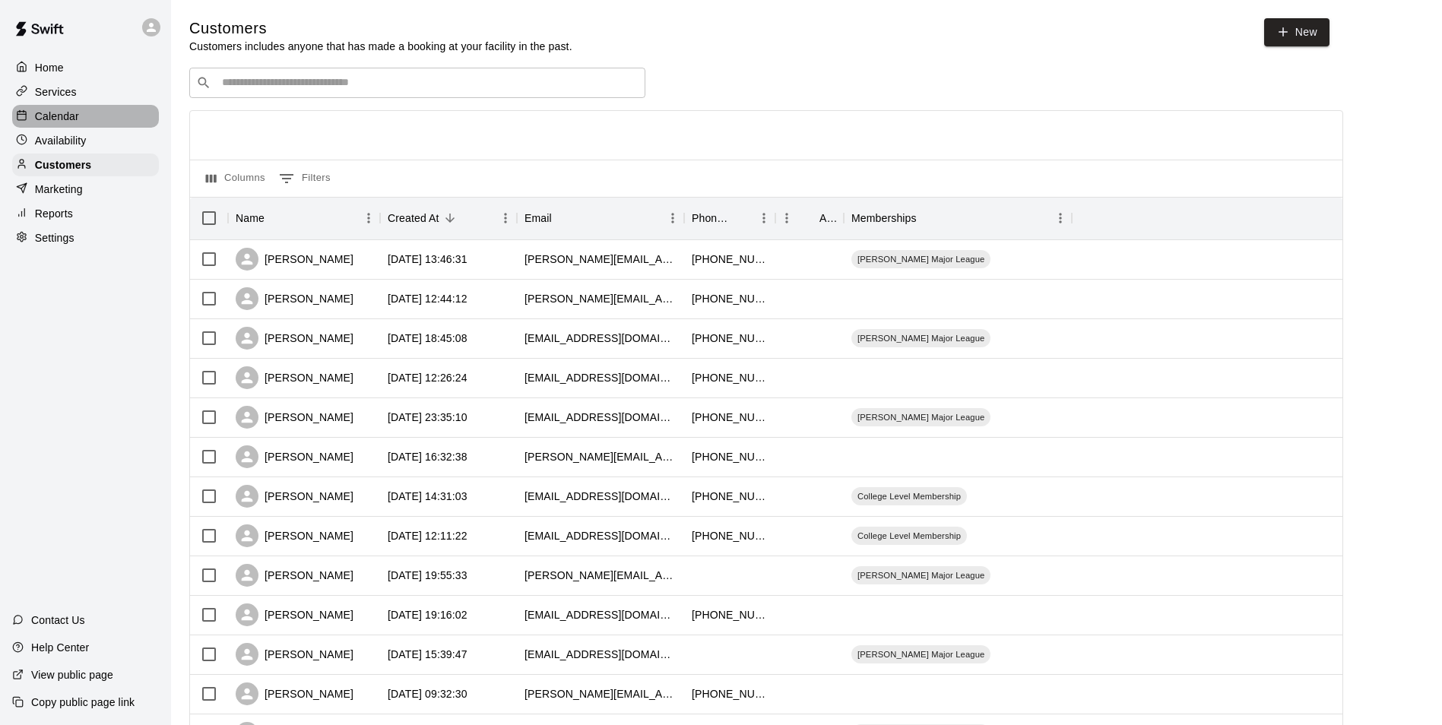
click at [79, 115] on div "Calendar" at bounding box center [85, 116] width 147 height 23
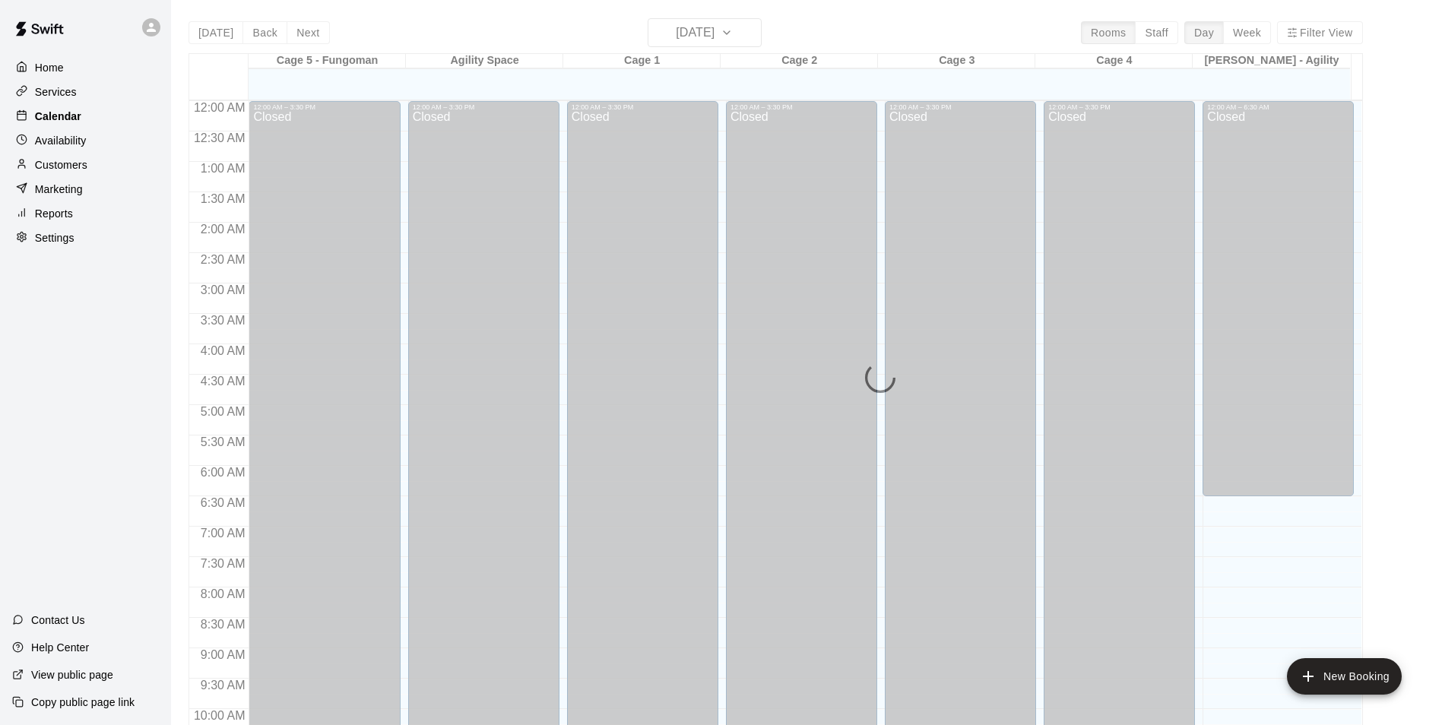
scroll to position [772, 0]
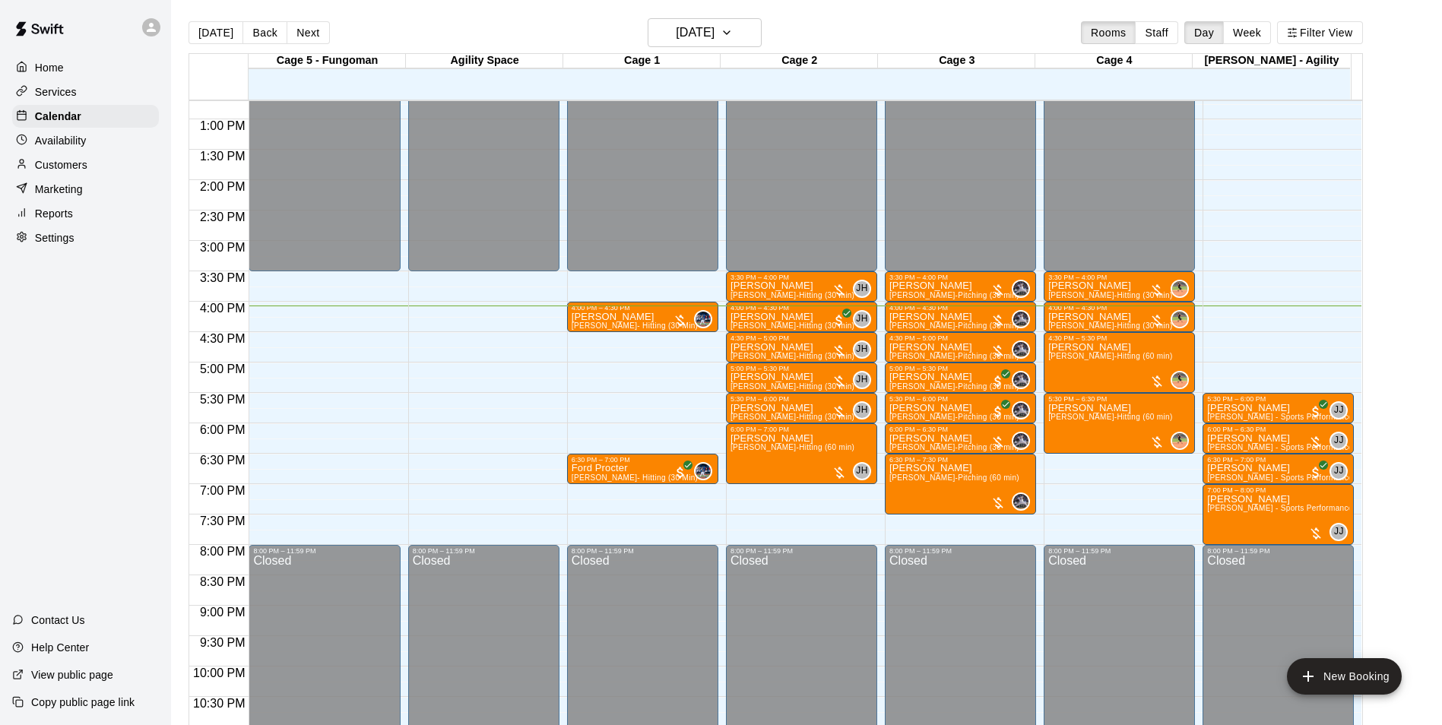
click at [94, 167] on div "Customers" at bounding box center [85, 165] width 147 height 23
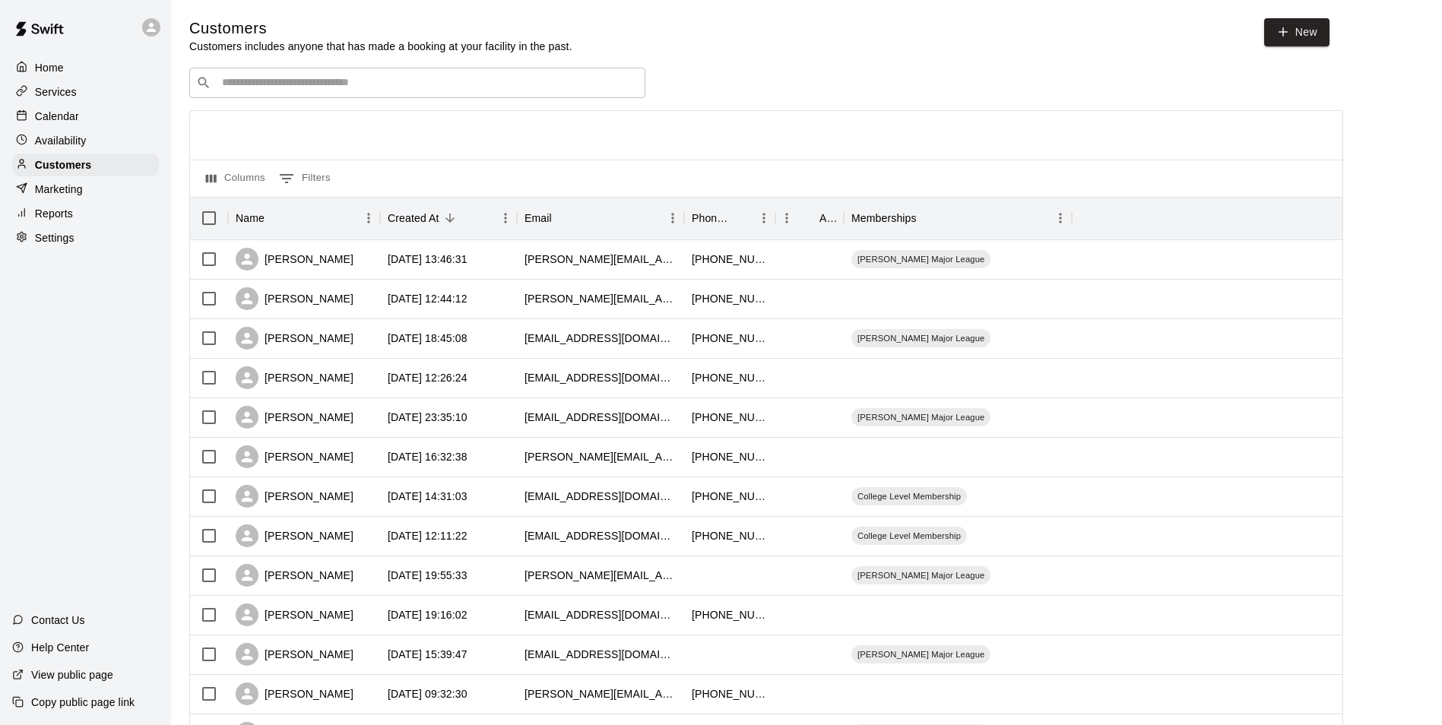
click at [397, 87] on input "Search customers by name or email" at bounding box center [427, 82] width 421 height 15
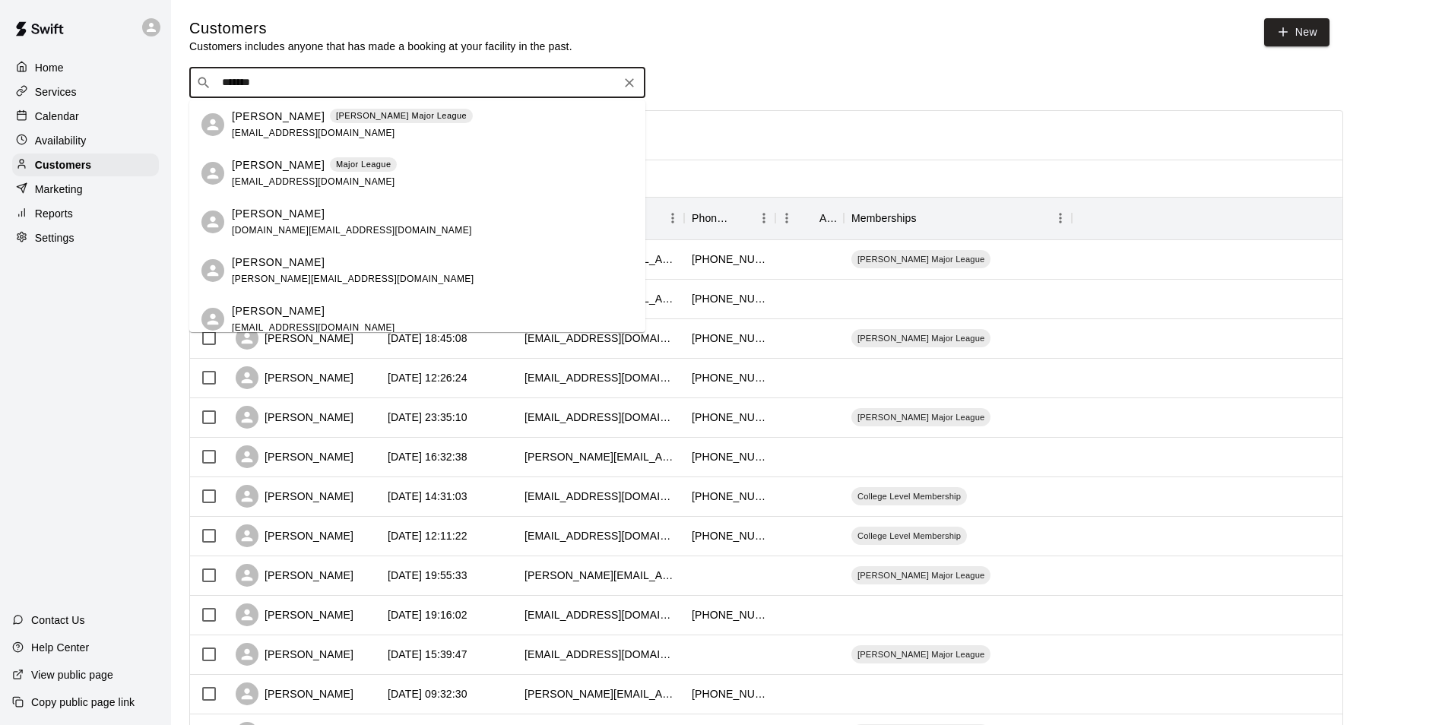
type input "********"
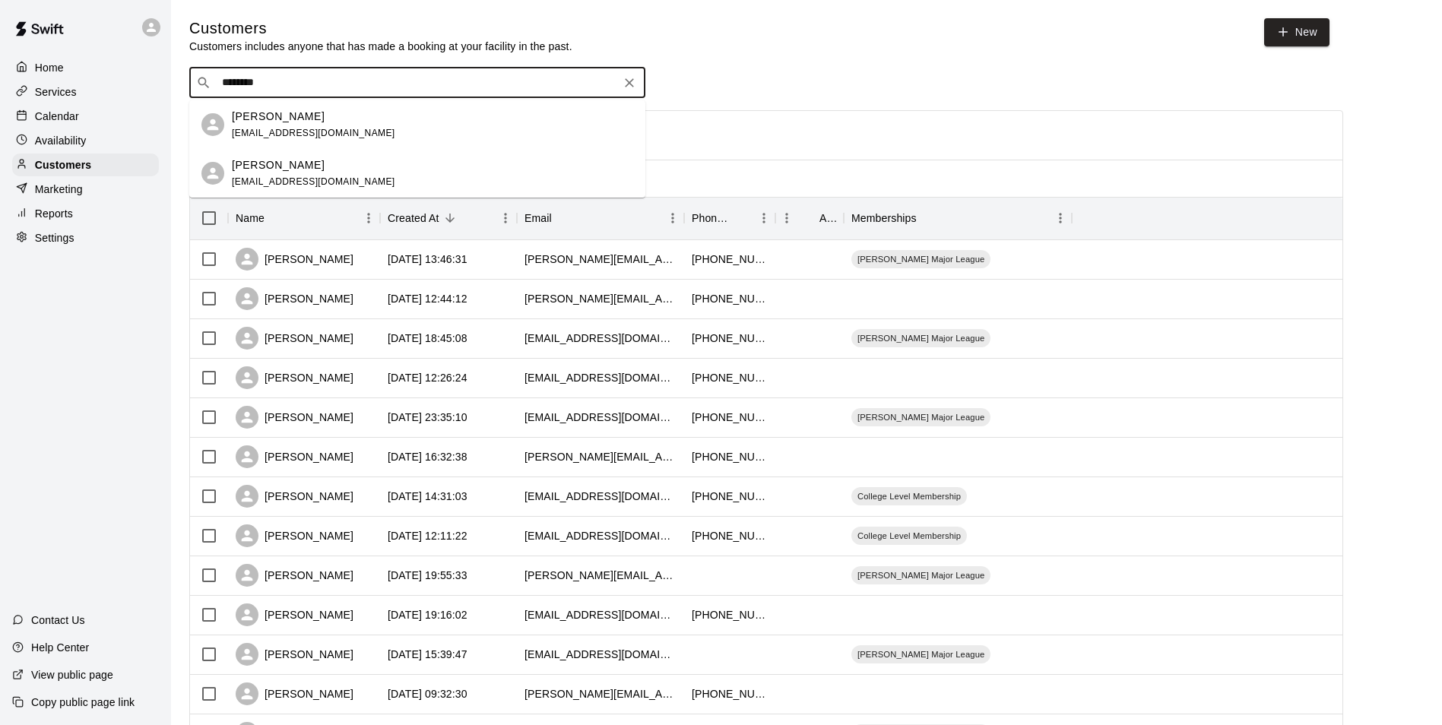
click at [316, 181] on span "meggs56@hotmail.com" at bounding box center [313, 181] width 163 height 11
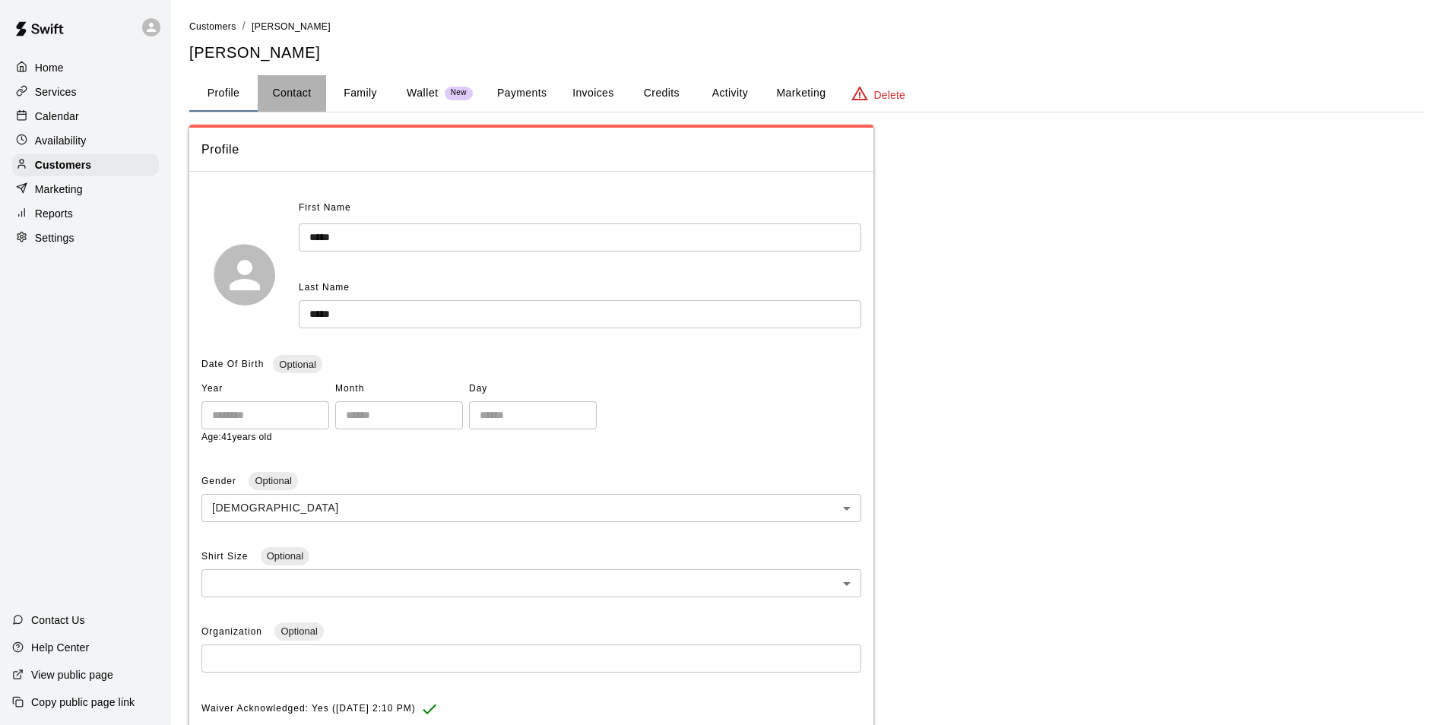
click at [300, 97] on button "Contact" at bounding box center [292, 93] width 68 height 36
select select "**"
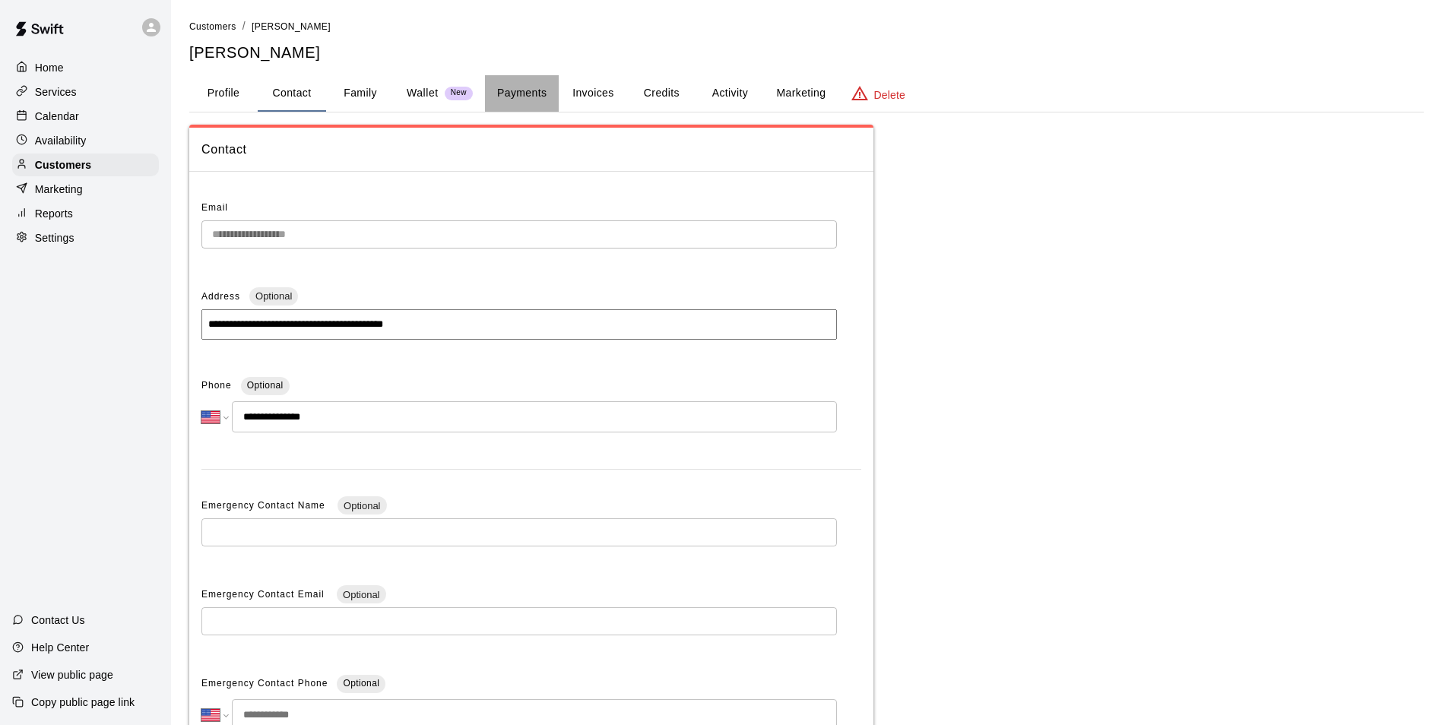
click at [541, 101] on button "Payments" at bounding box center [522, 93] width 74 height 36
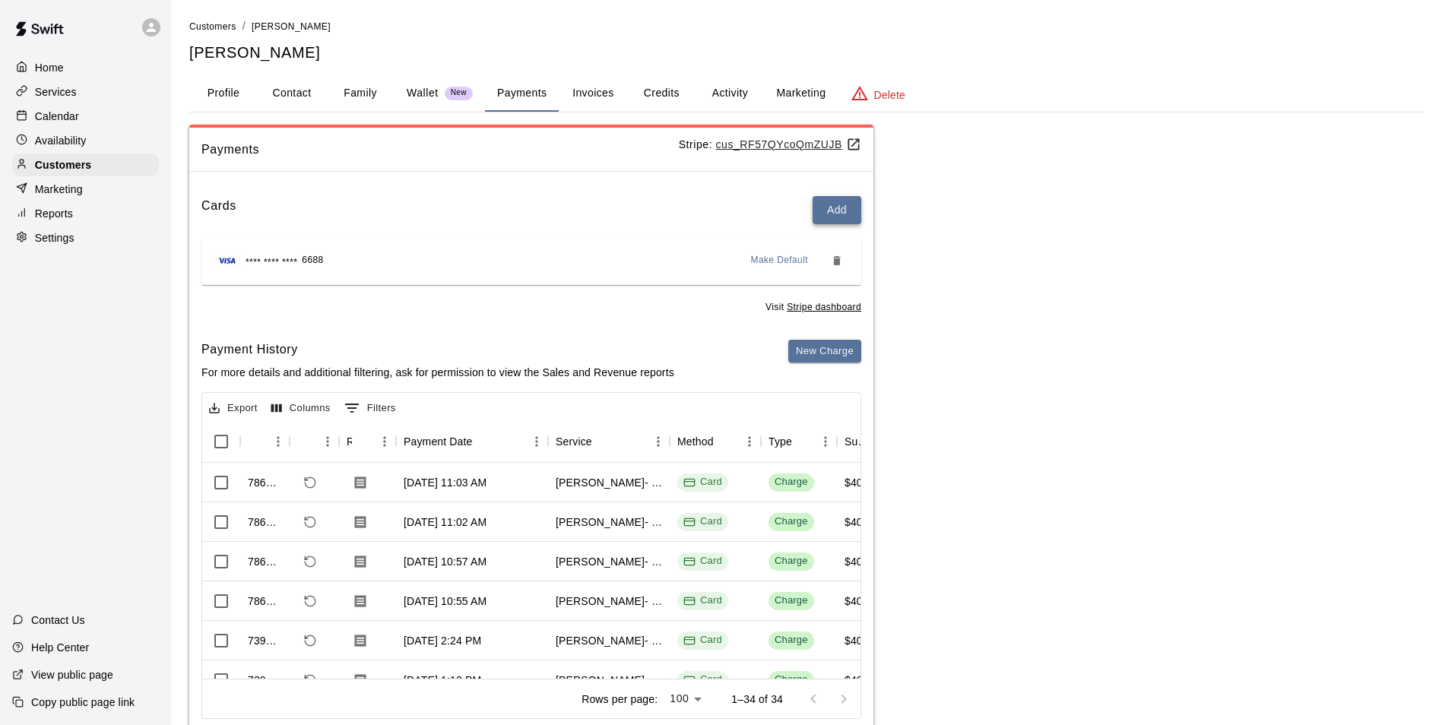
click at [835, 201] on button "Add" at bounding box center [837, 210] width 49 height 28
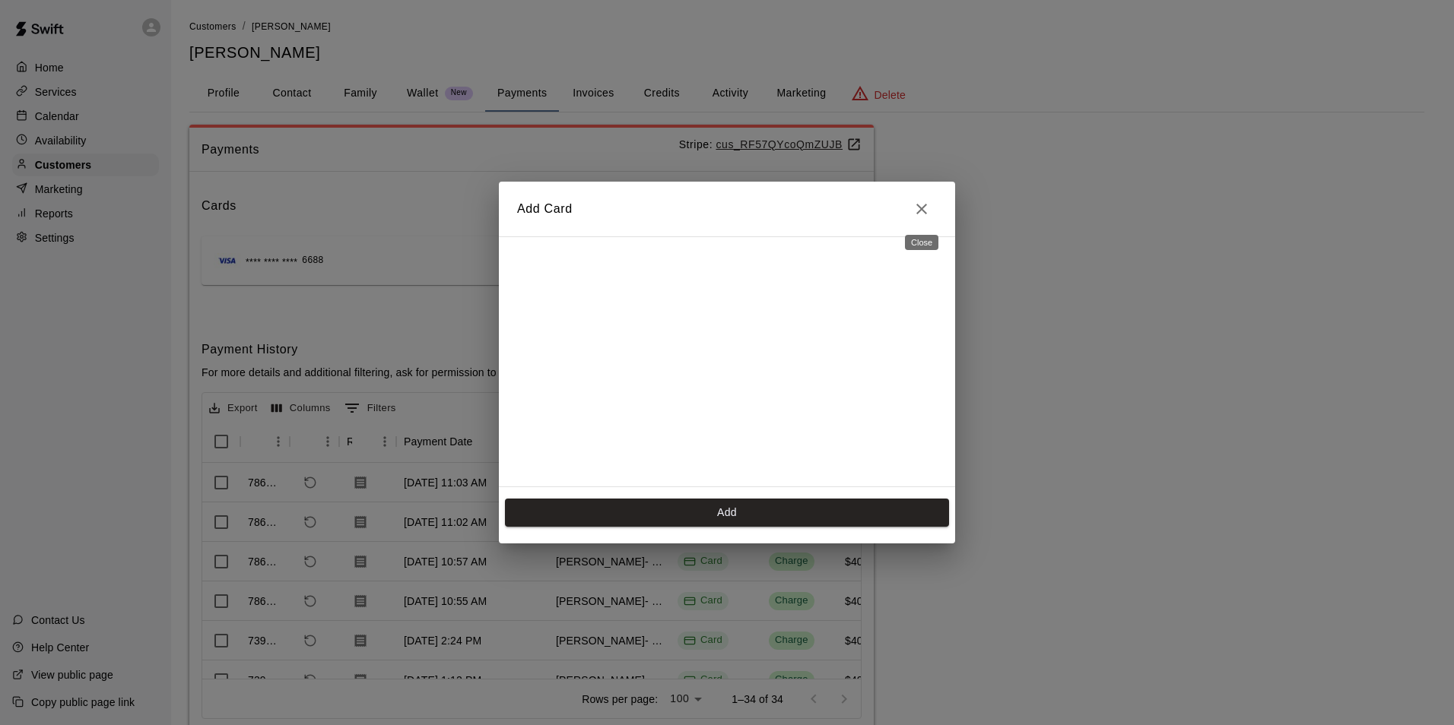
click at [932, 208] on button "Close" at bounding box center [921, 209] width 30 height 30
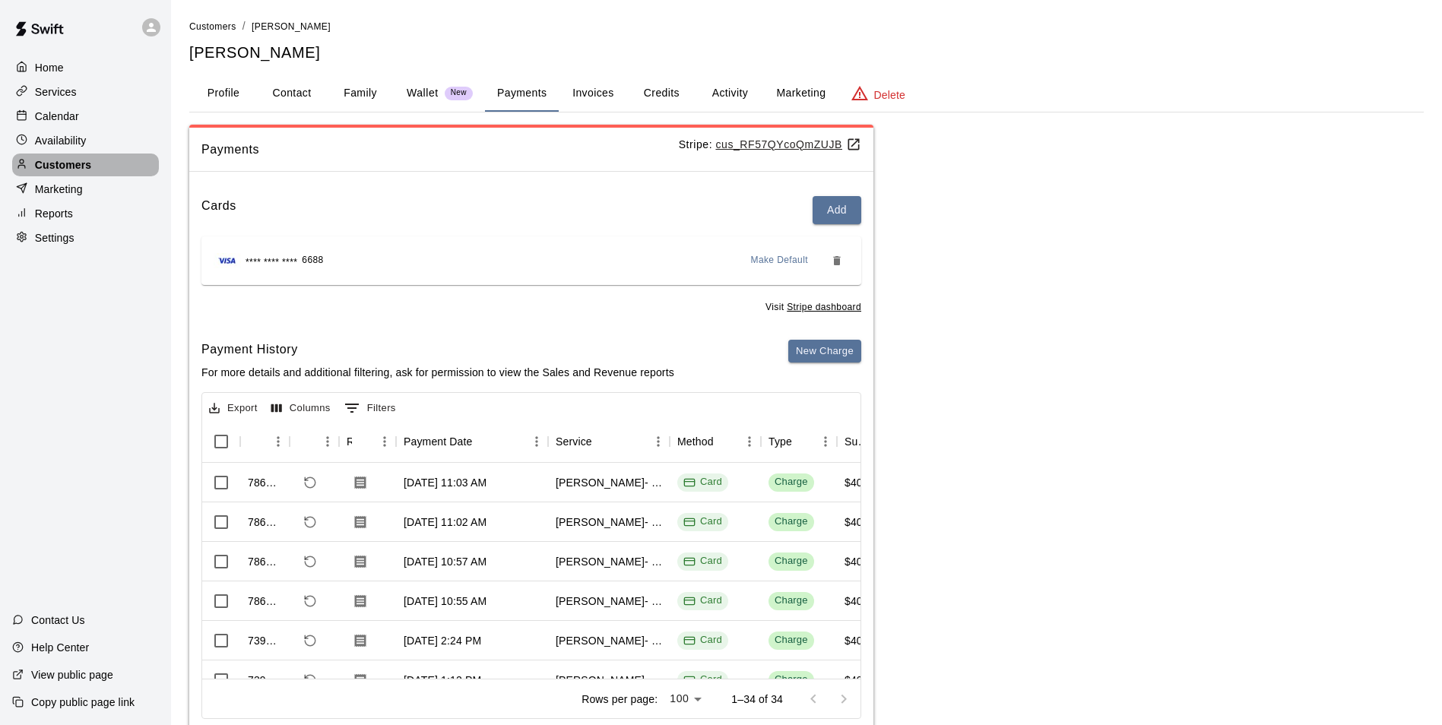
click at [50, 167] on p "Customers" at bounding box center [63, 164] width 56 height 15
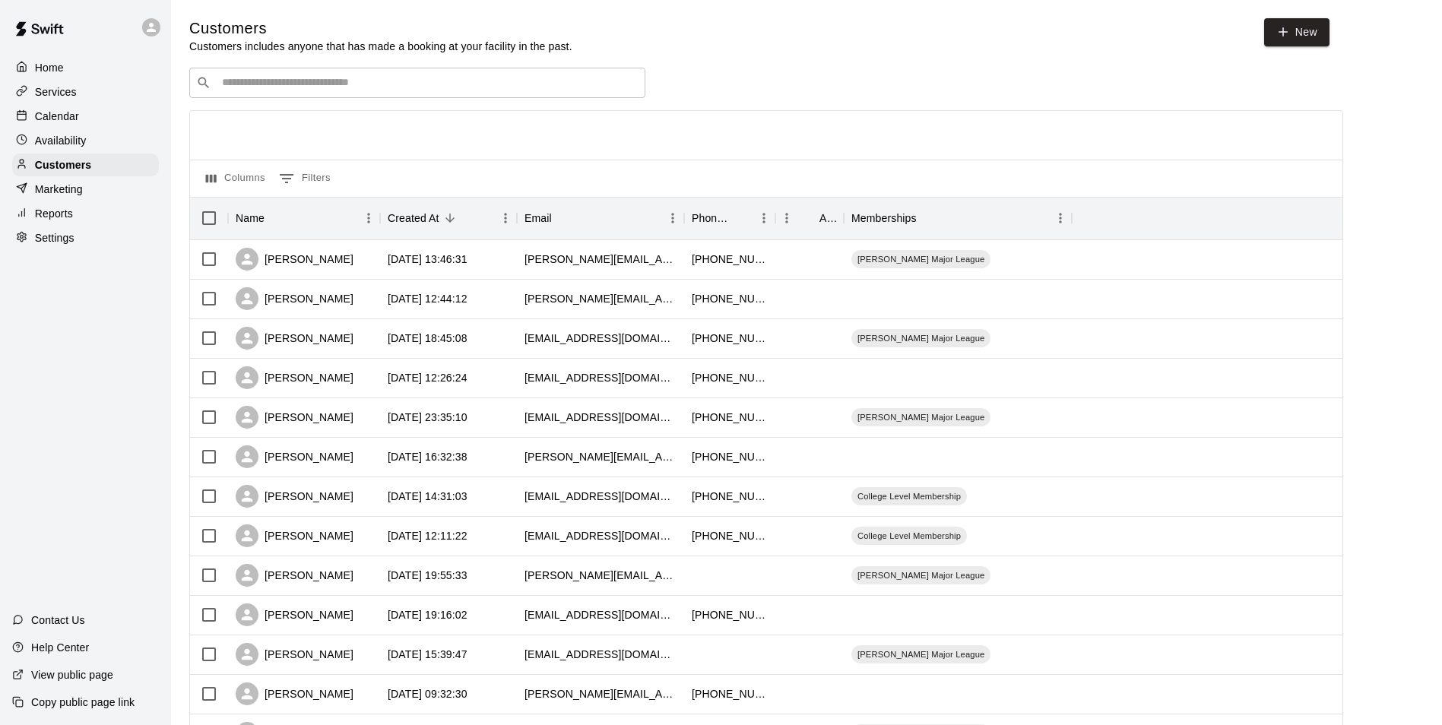
click at [47, 116] on p "Calendar" at bounding box center [57, 116] width 44 height 15
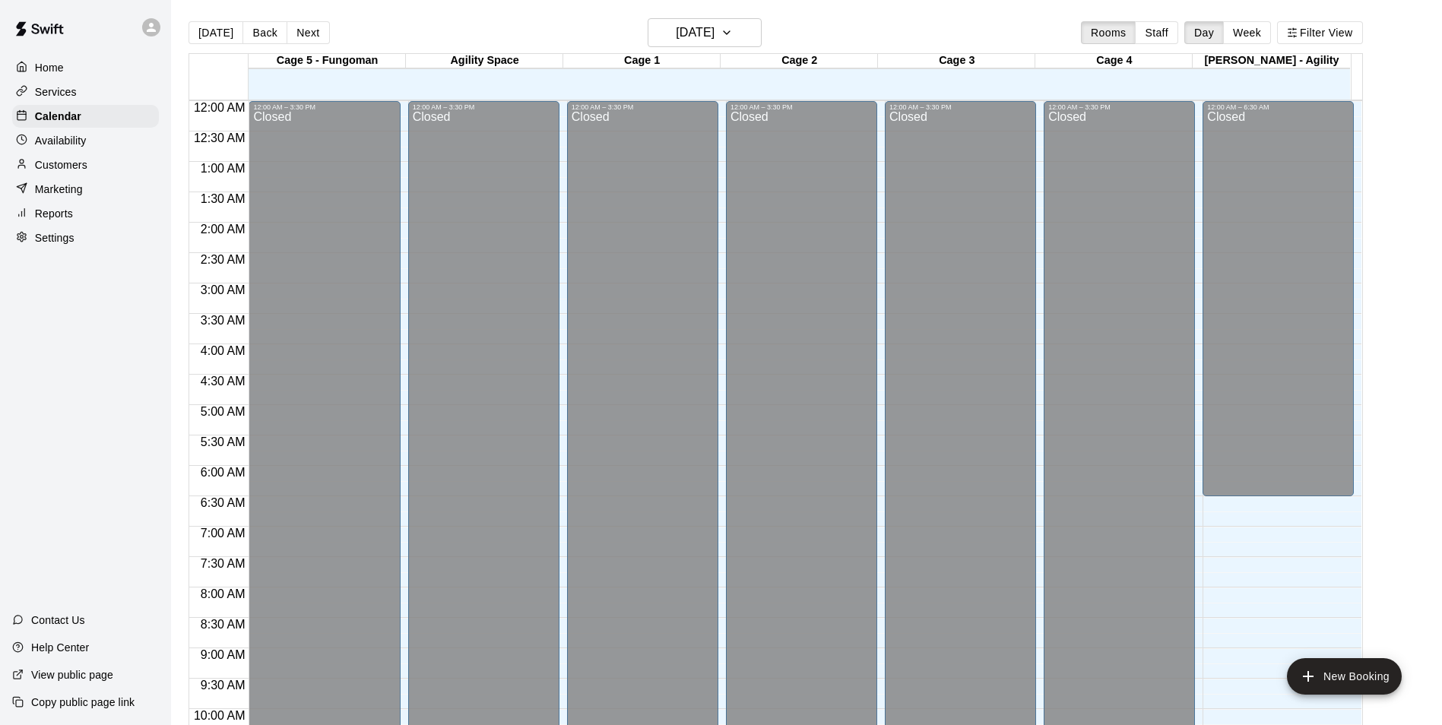
scroll to position [772, 0]
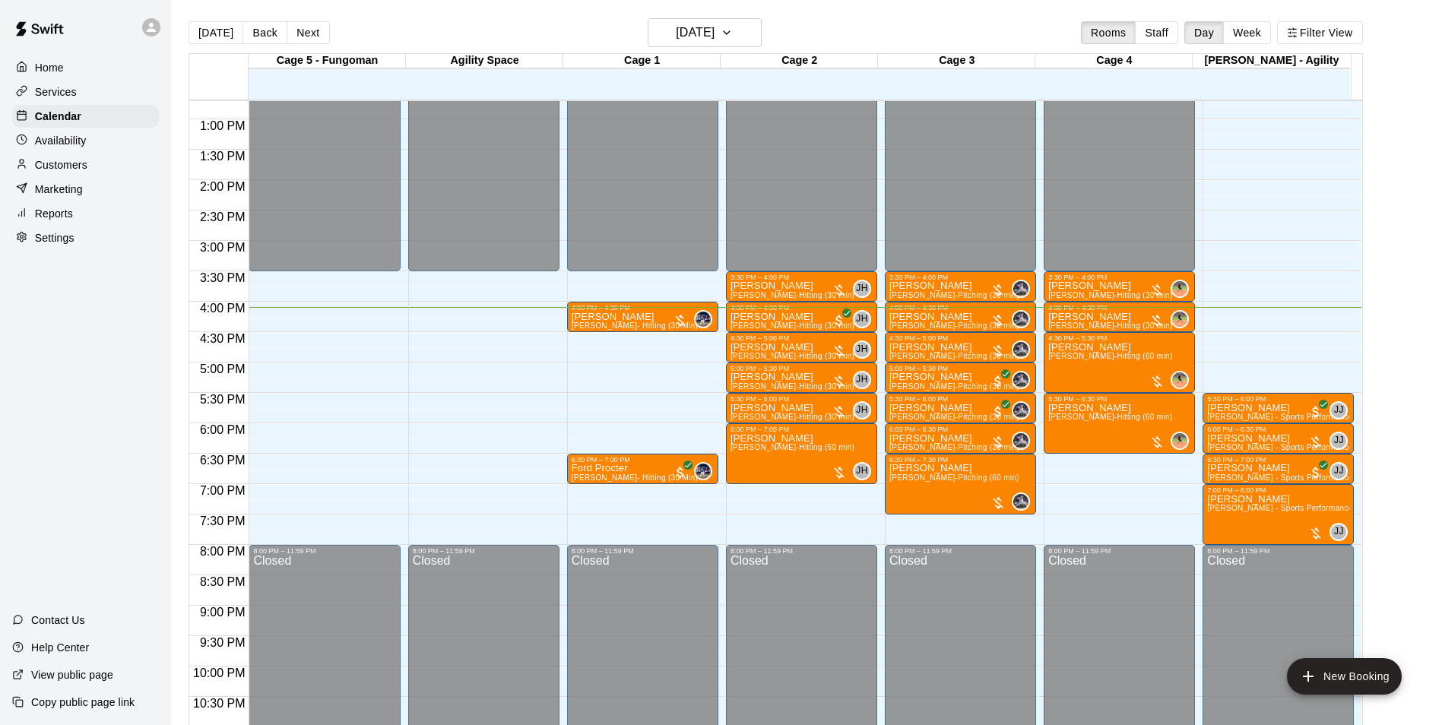
click at [578, 371] on div "12:00 AM – 3:30 PM Closed 4:00 PM – 4:30 PM Tucker Dillon Dalton Pyzer- Hitting…" at bounding box center [642, 59] width 151 height 1460
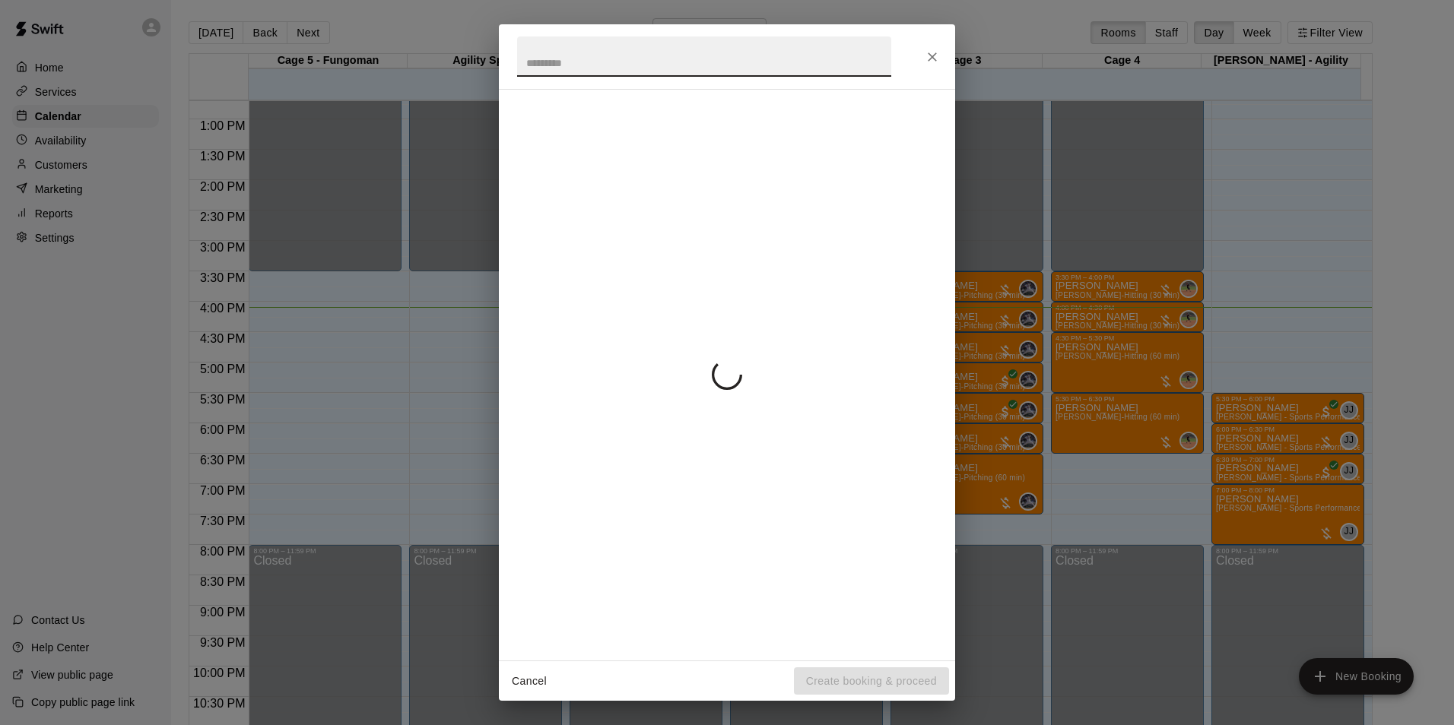
click at [578, 370] on div at bounding box center [727, 375] width 420 height 546
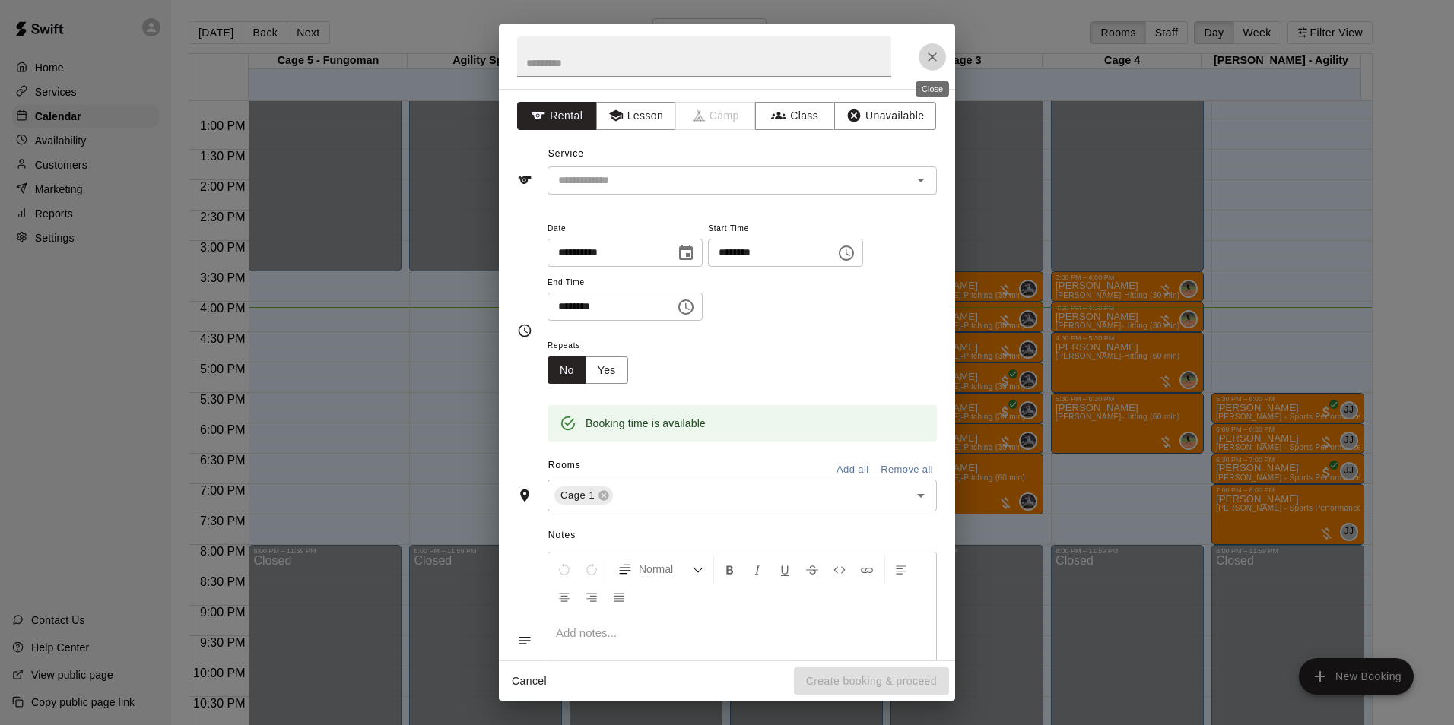
click at [937, 61] on icon "Close" at bounding box center [932, 56] width 15 height 15
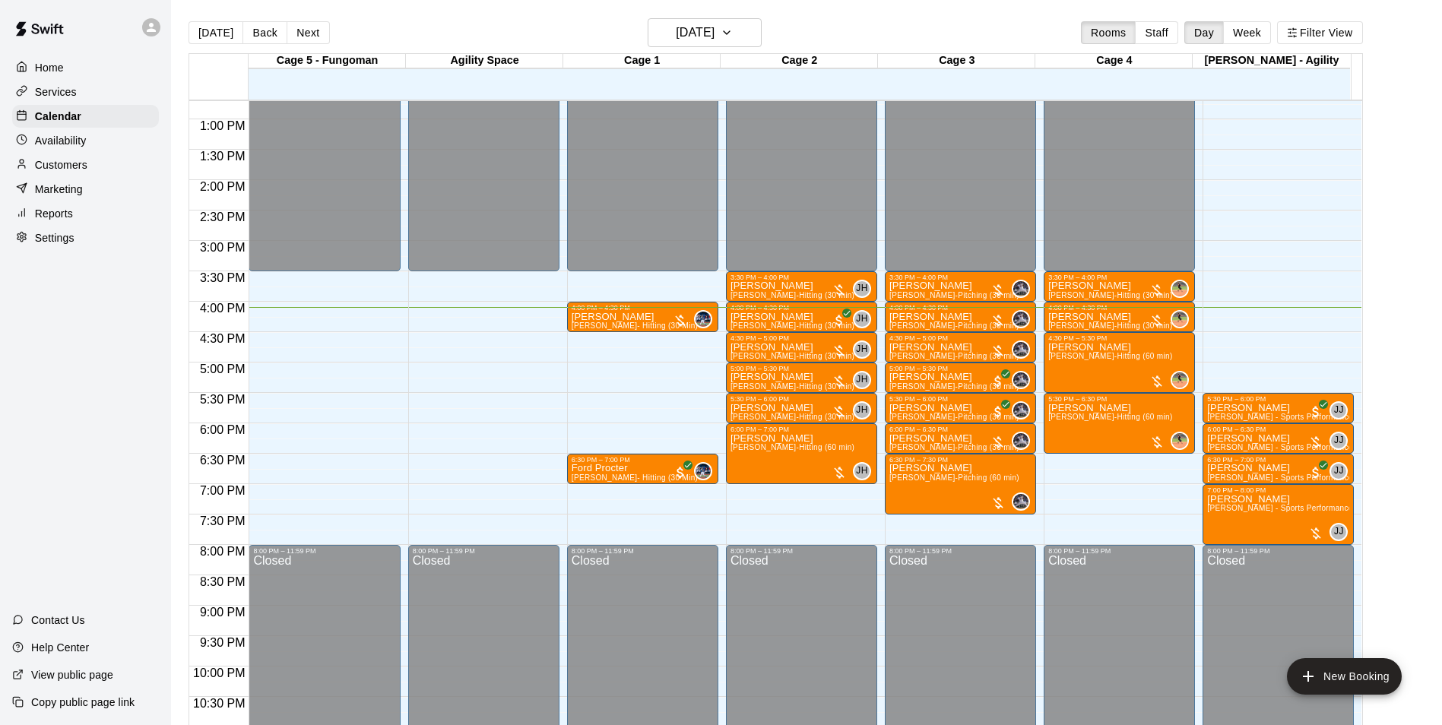
click at [70, 140] on p "Availability" at bounding box center [61, 140] width 52 height 15
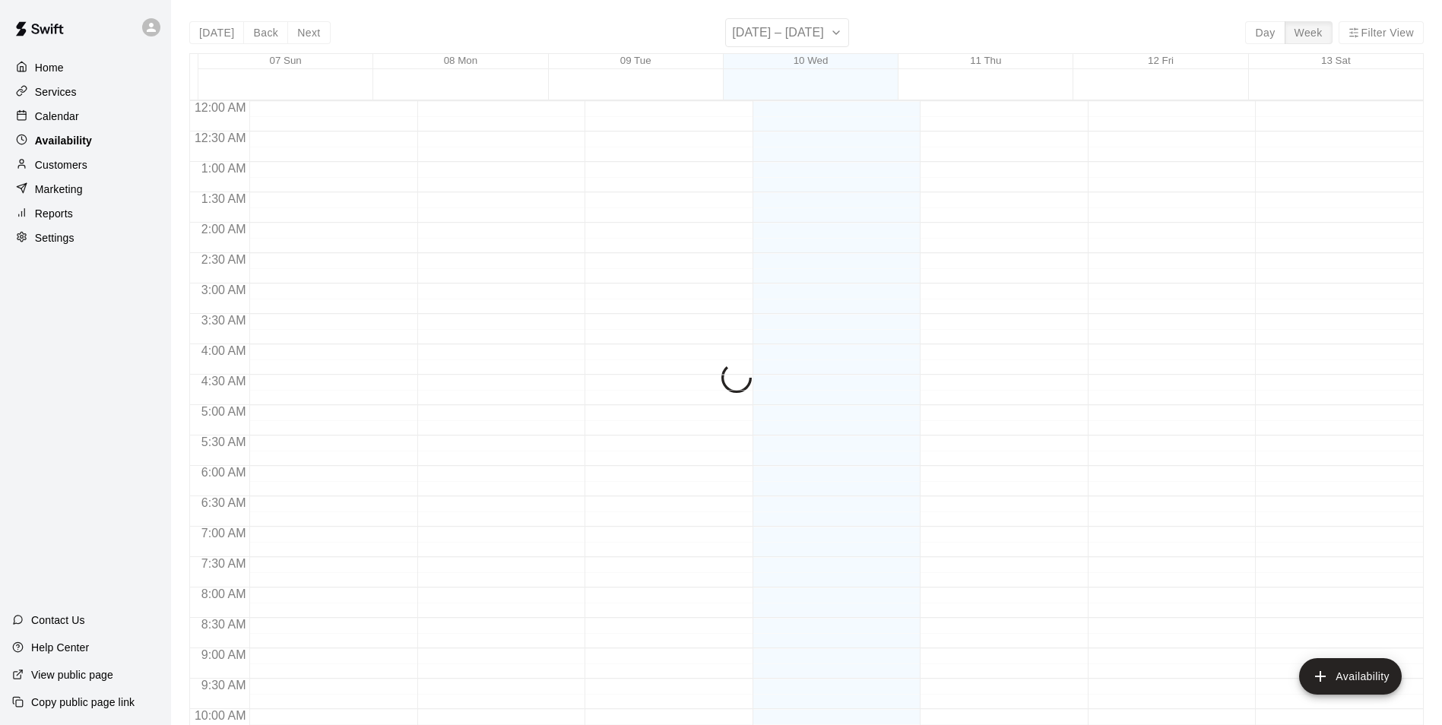
scroll to position [819, 0]
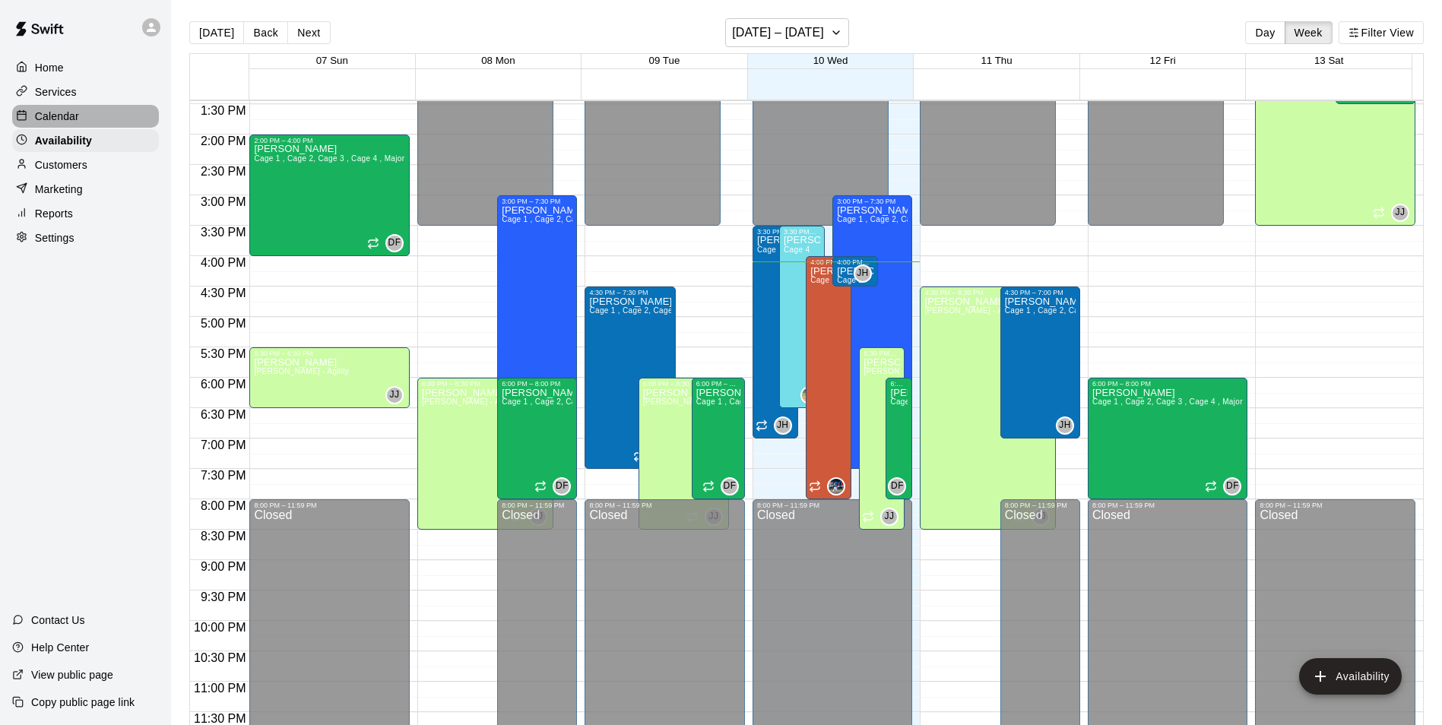
click at [103, 119] on div "Calendar" at bounding box center [85, 116] width 147 height 23
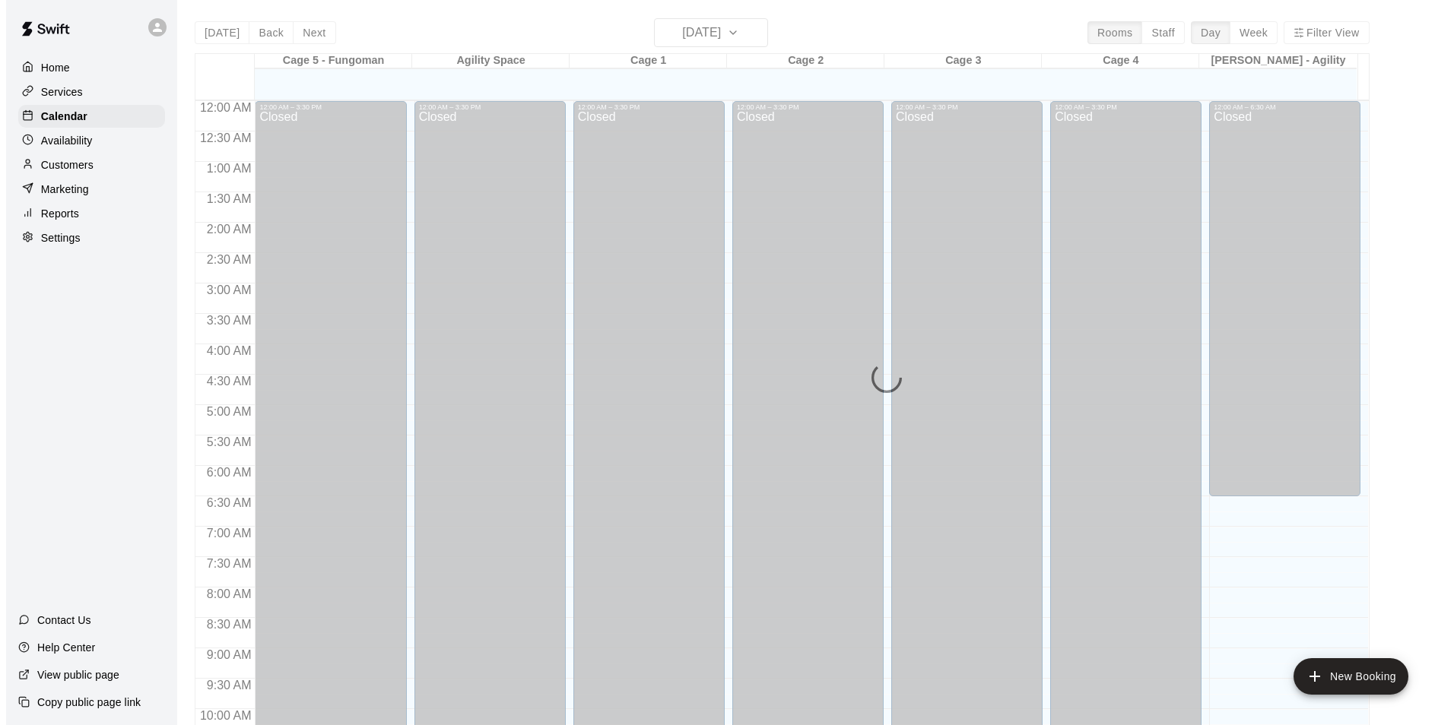
scroll to position [772, 0]
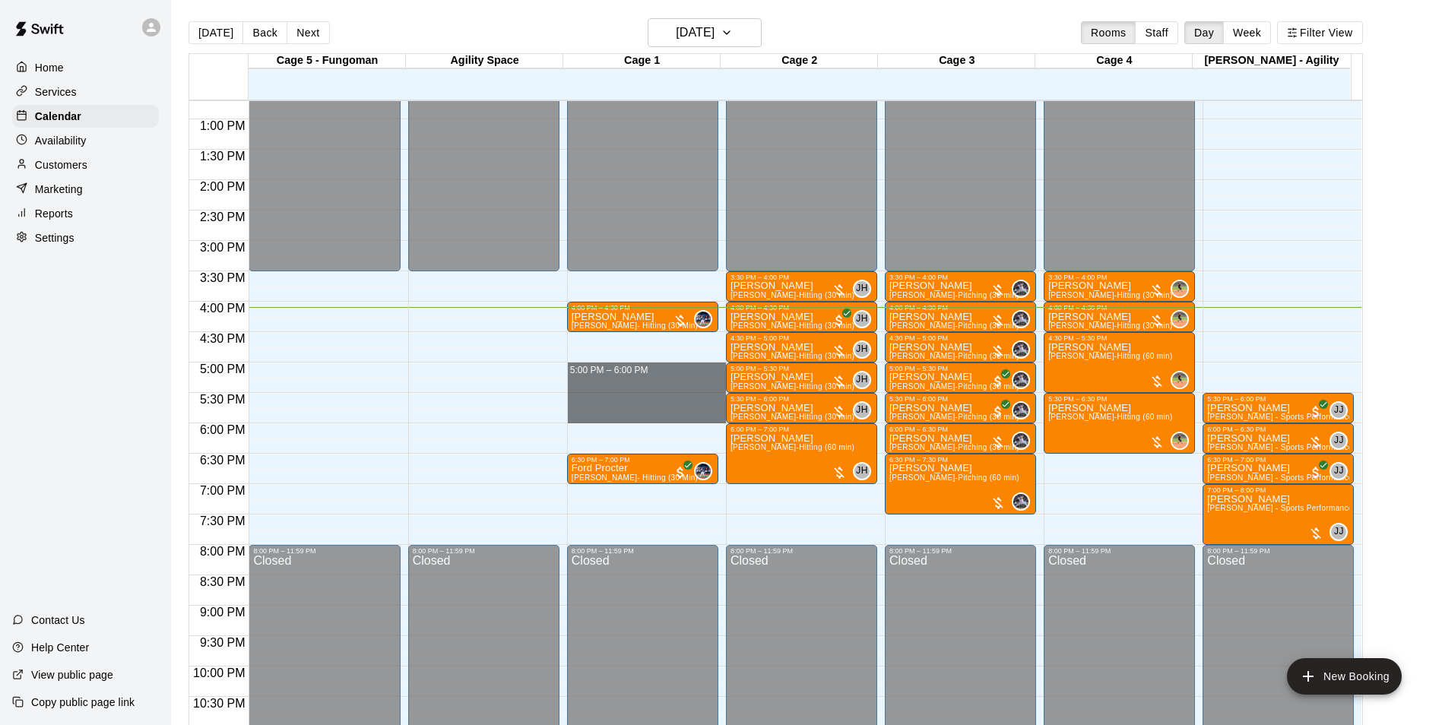
drag, startPoint x: 585, startPoint y: 367, endPoint x: 590, endPoint y: 419, distance: 51.9
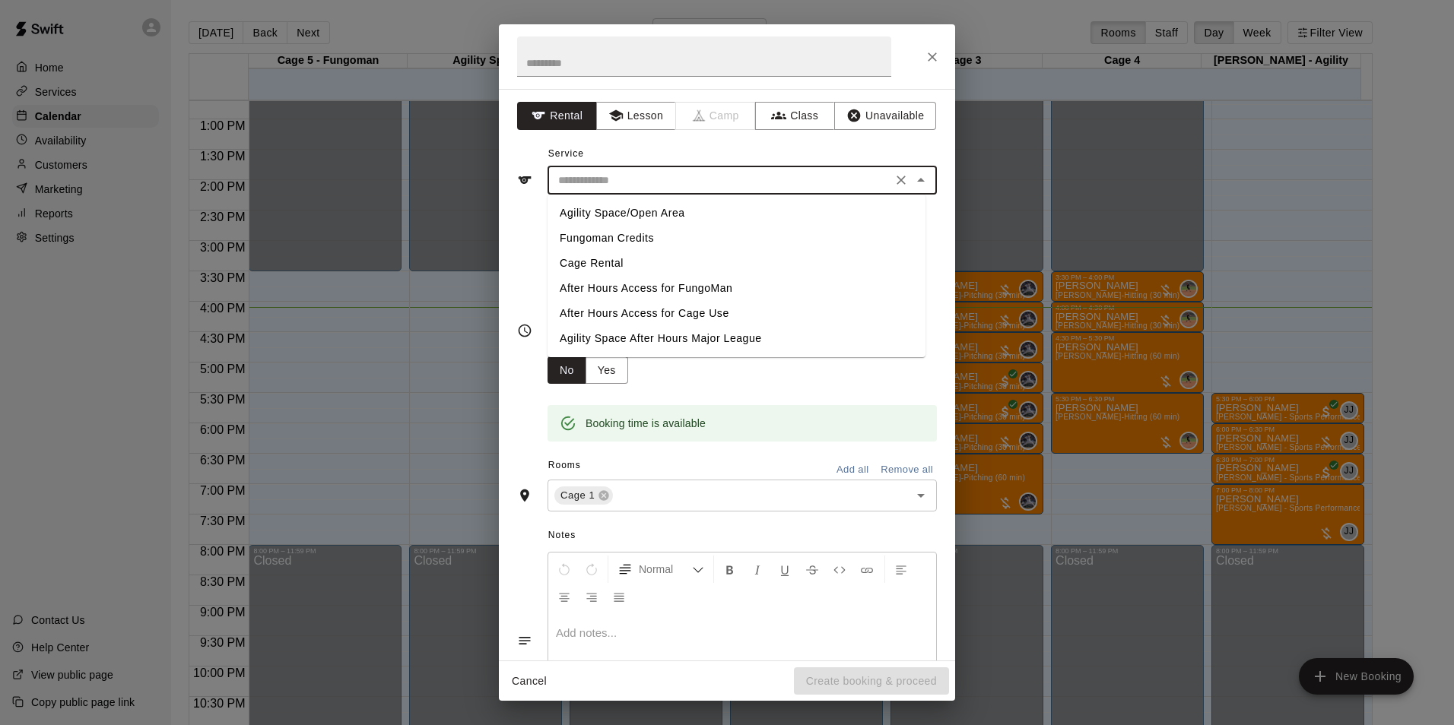
click at [587, 186] on input "text" at bounding box center [719, 180] width 335 height 19
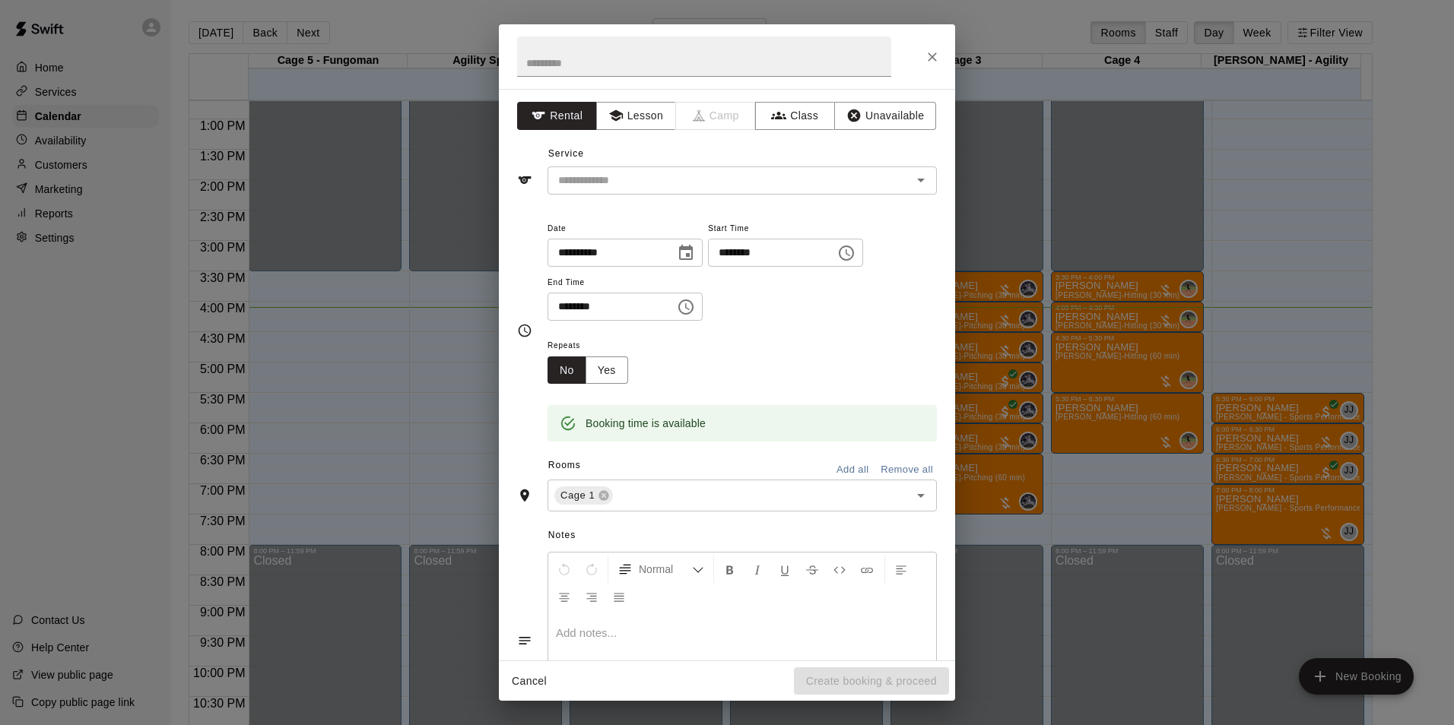
click at [615, 146] on div "Service ​" at bounding box center [727, 168] width 420 height 52
click at [626, 114] on button "Lesson" at bounding box center [636, 116] width 80 height 28
click at [583, 178] on input "text" at bounding box center [719, 180] width 335 height 19
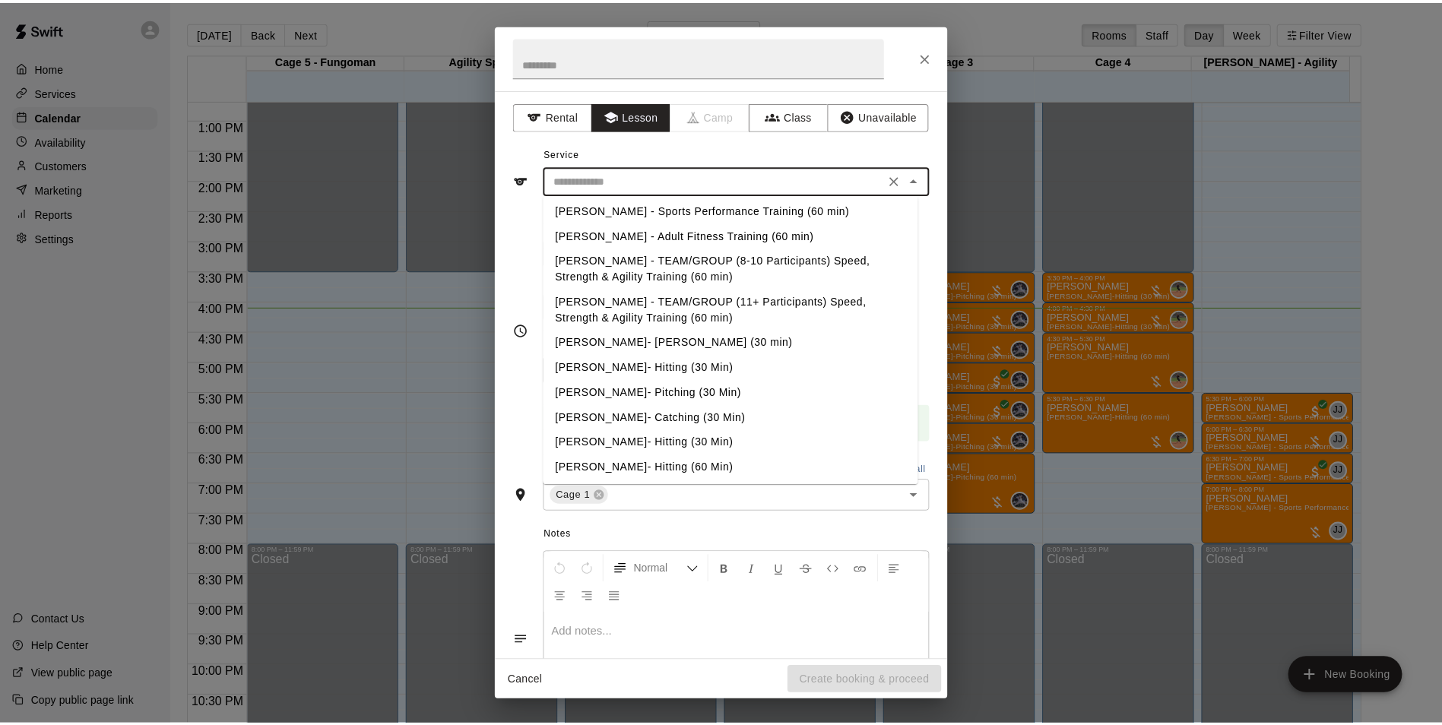
scroll to position [456, 0]
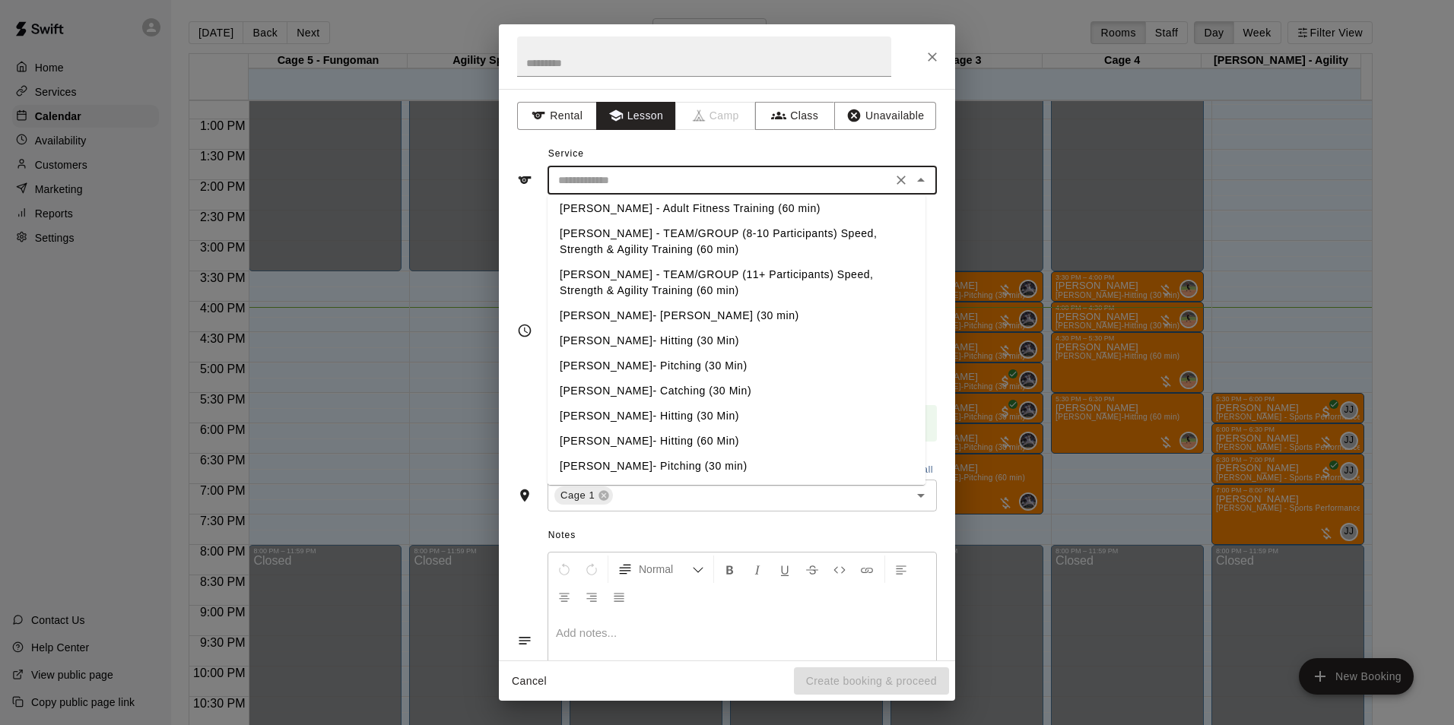
click at [649, 439] on li "[PERSON_NAME]- Hitting (60 Min)" at bounding box center [736, 441] width 378 height 25
type input "**********"
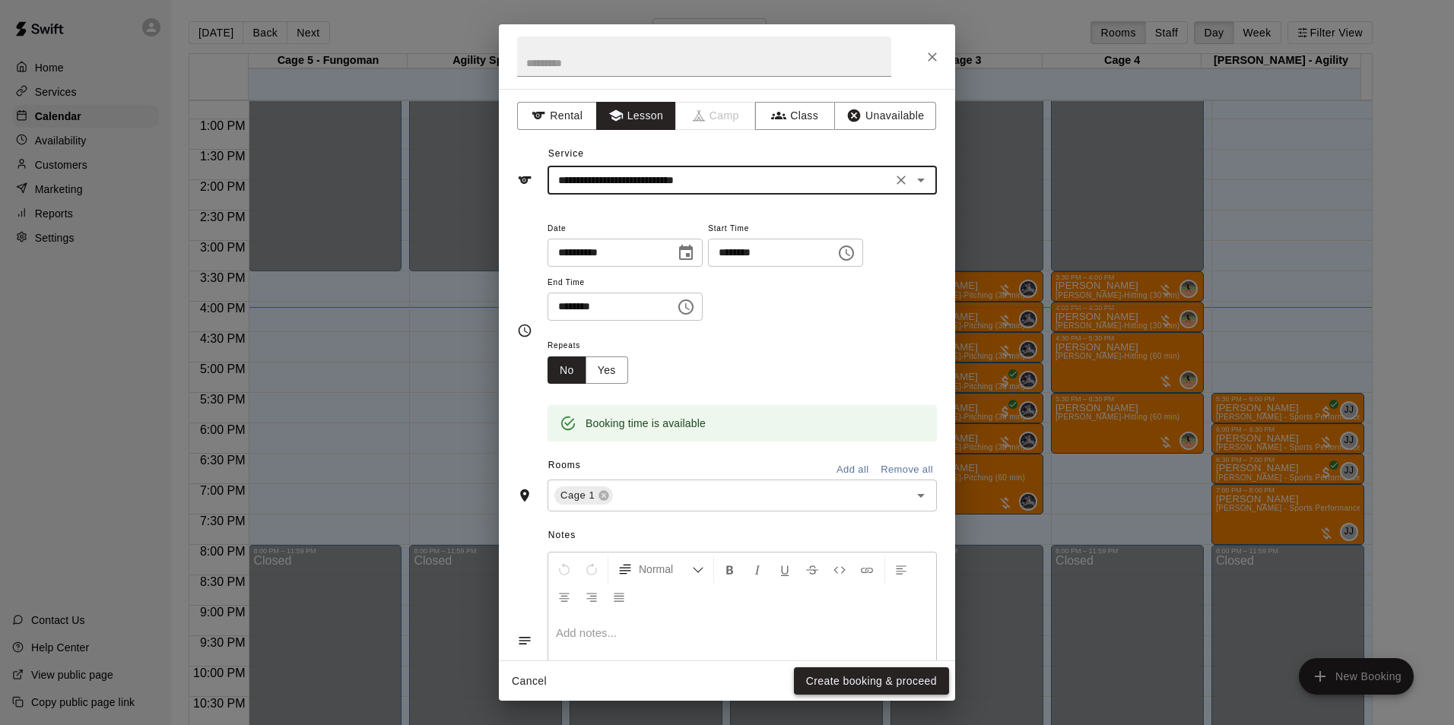
click at [893, 670] on button "Create booking & proceed" at bounding box center [871, 682] width 155 height 28
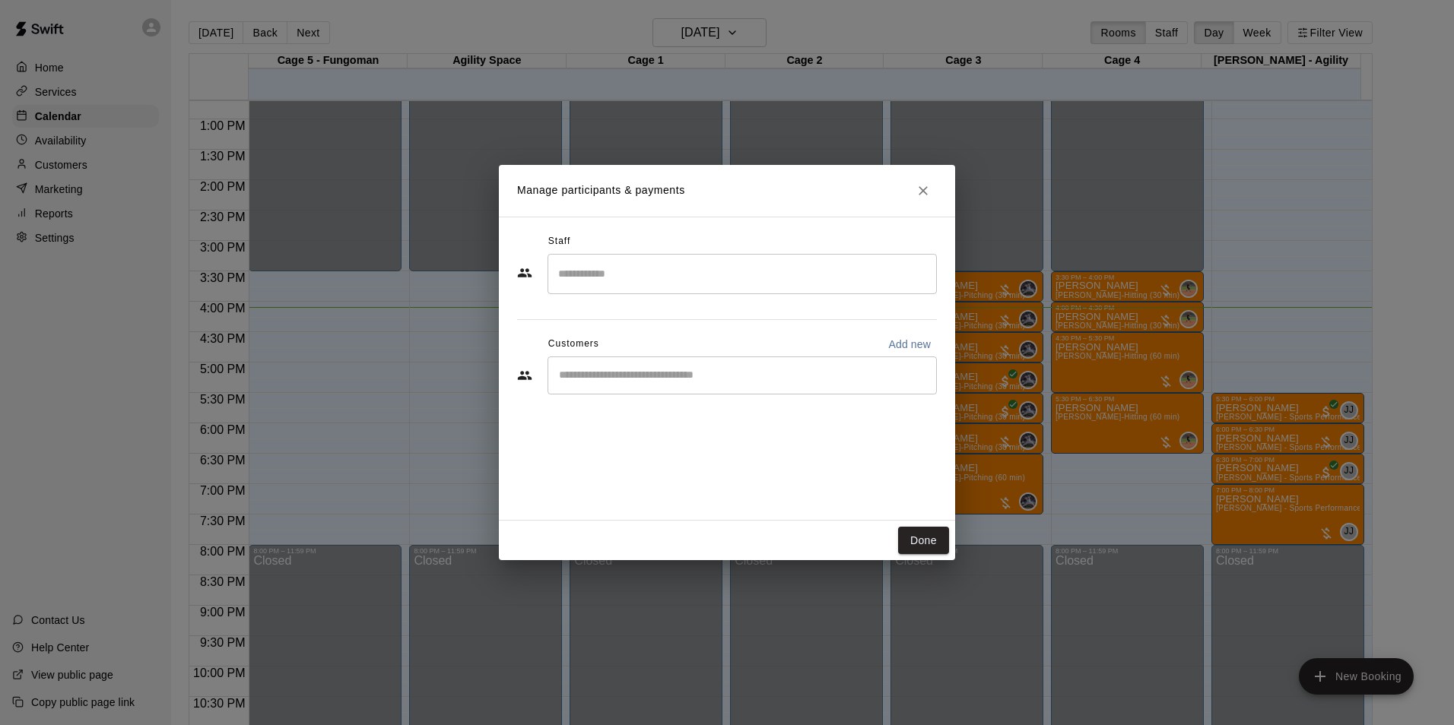
click at [625, 270] on input "Search staff" at bounding box center [742, 274] width 376 height 27
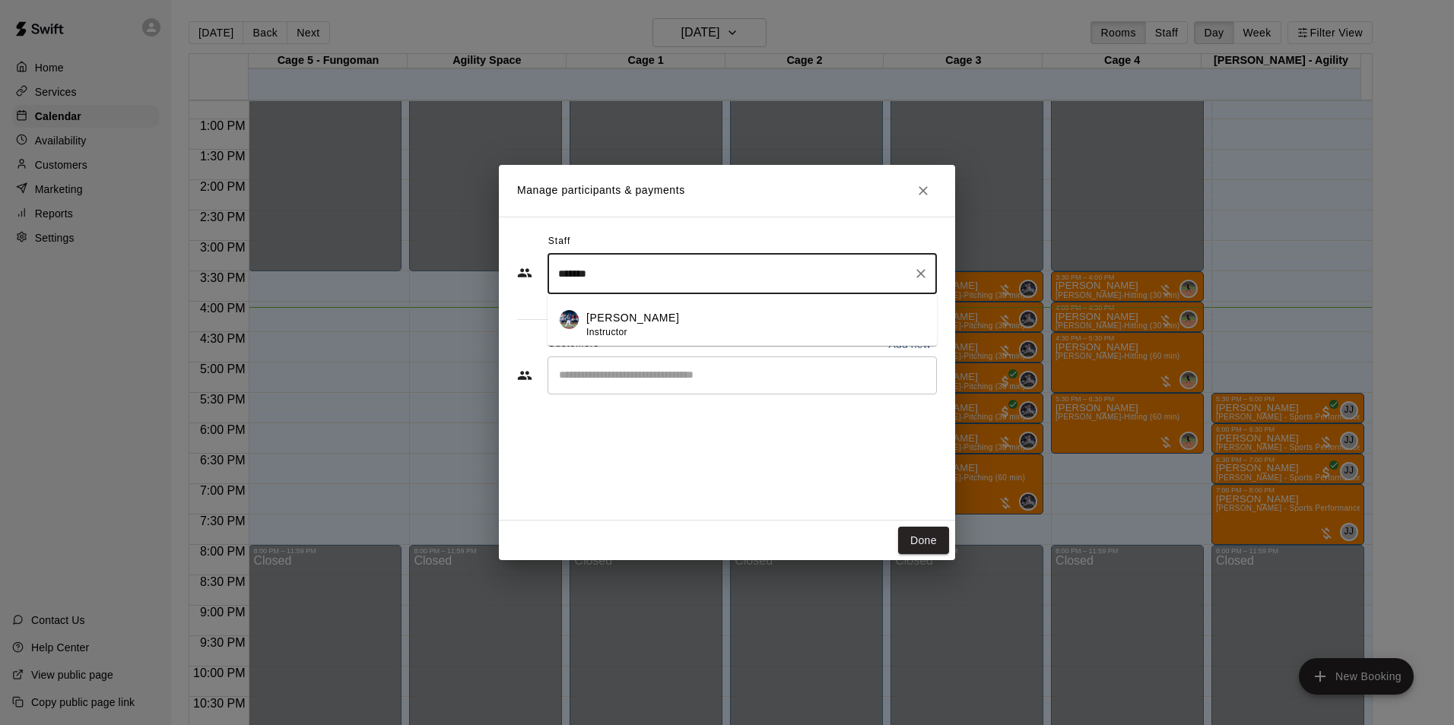
click at [627, 331] on span "Instructor" at bounding box center [606, 332] width 41 height 11
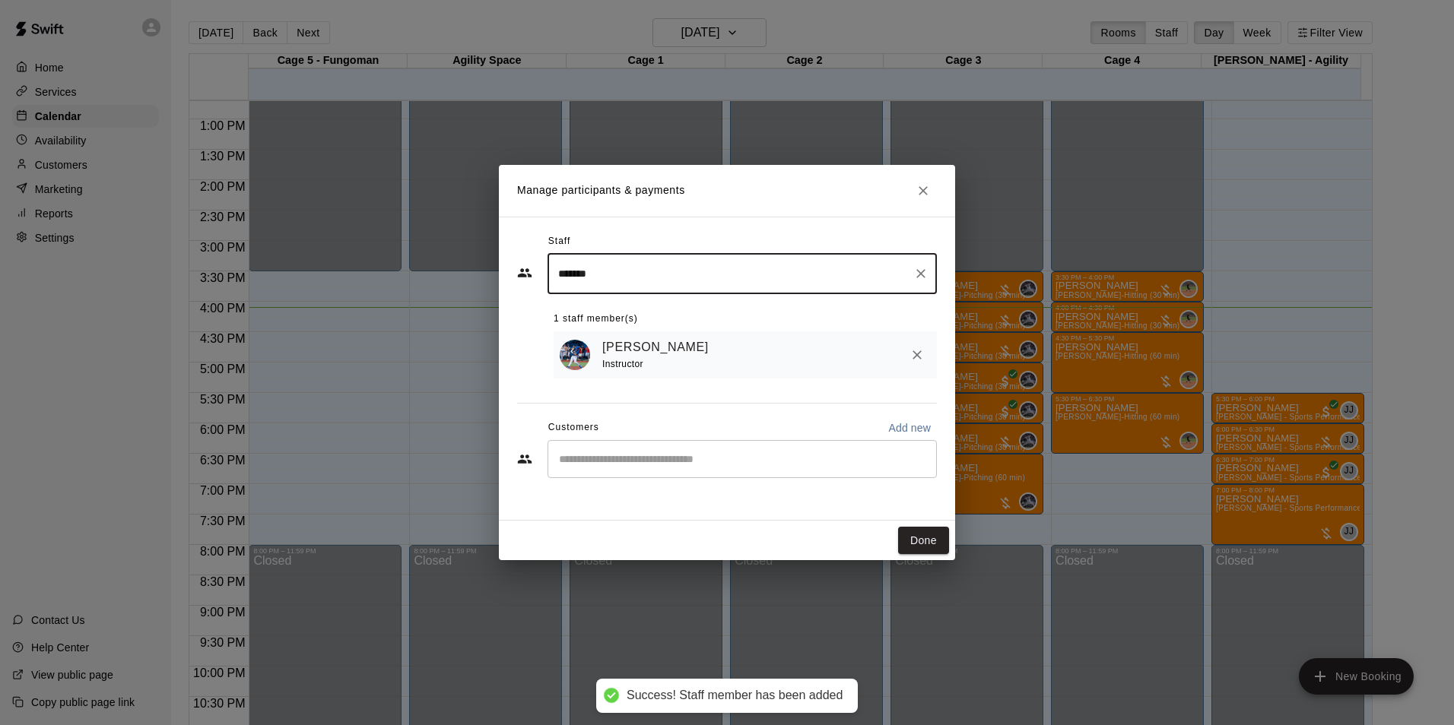
type input "******"
click at [642, 466] on input "Start typing to search customers..." at bounding box center [742, 459] width 376 height 15
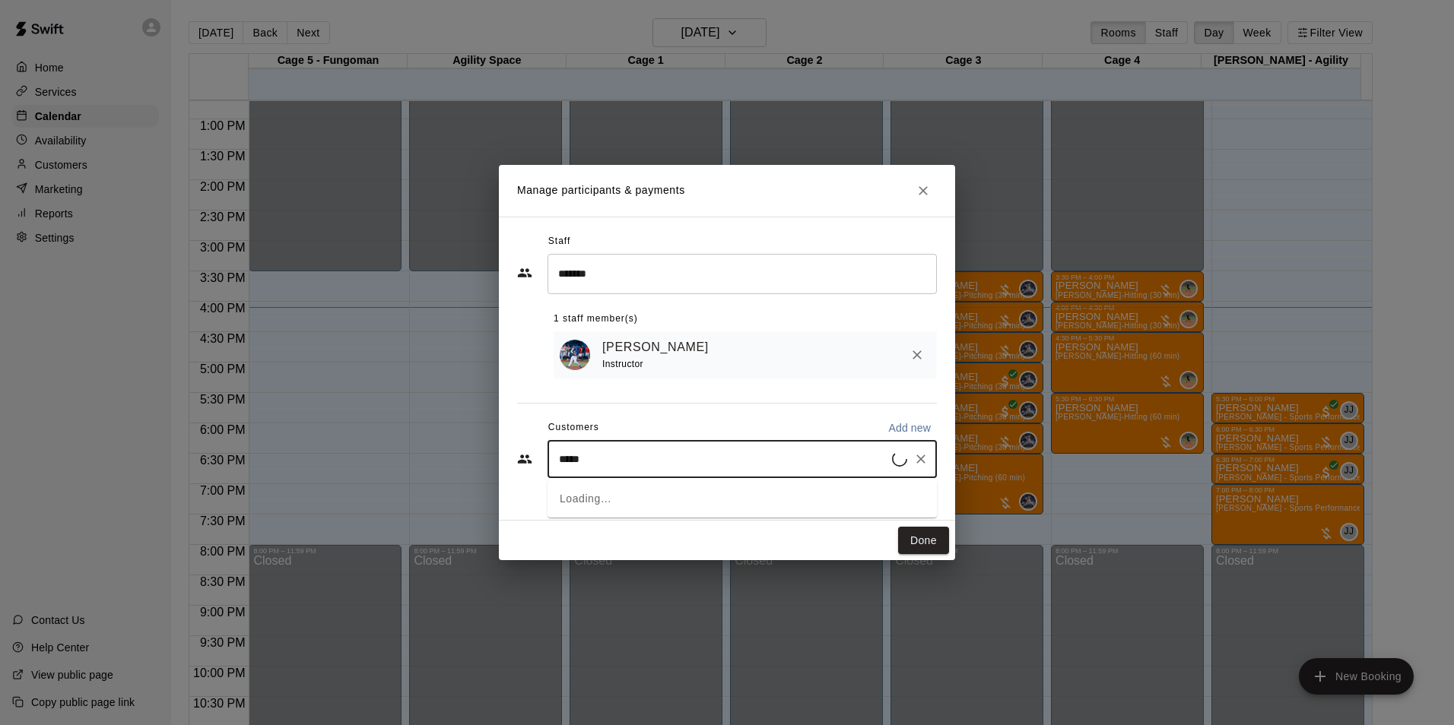
type input "******"
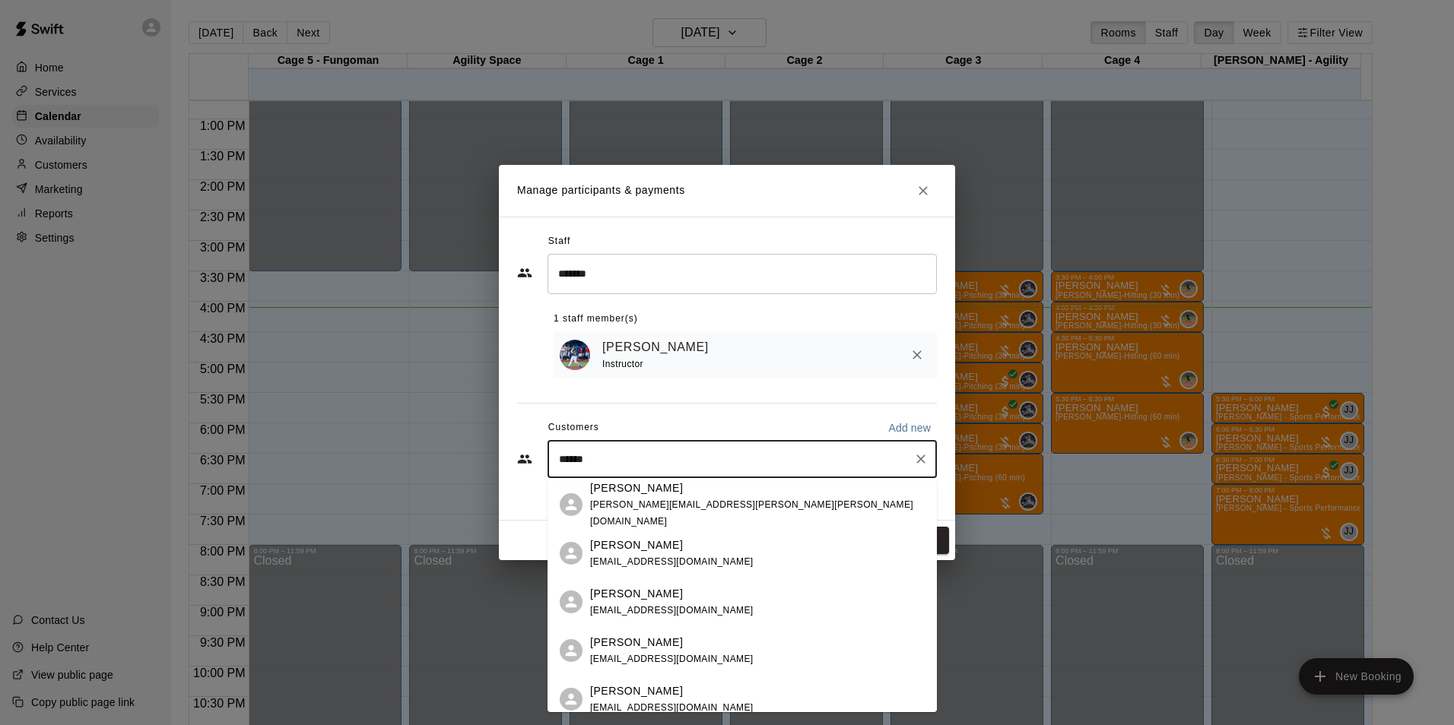
click at [657, 693] on div "[PERSON_NAME]" at bounding box center [671, 692] width 163 height 16
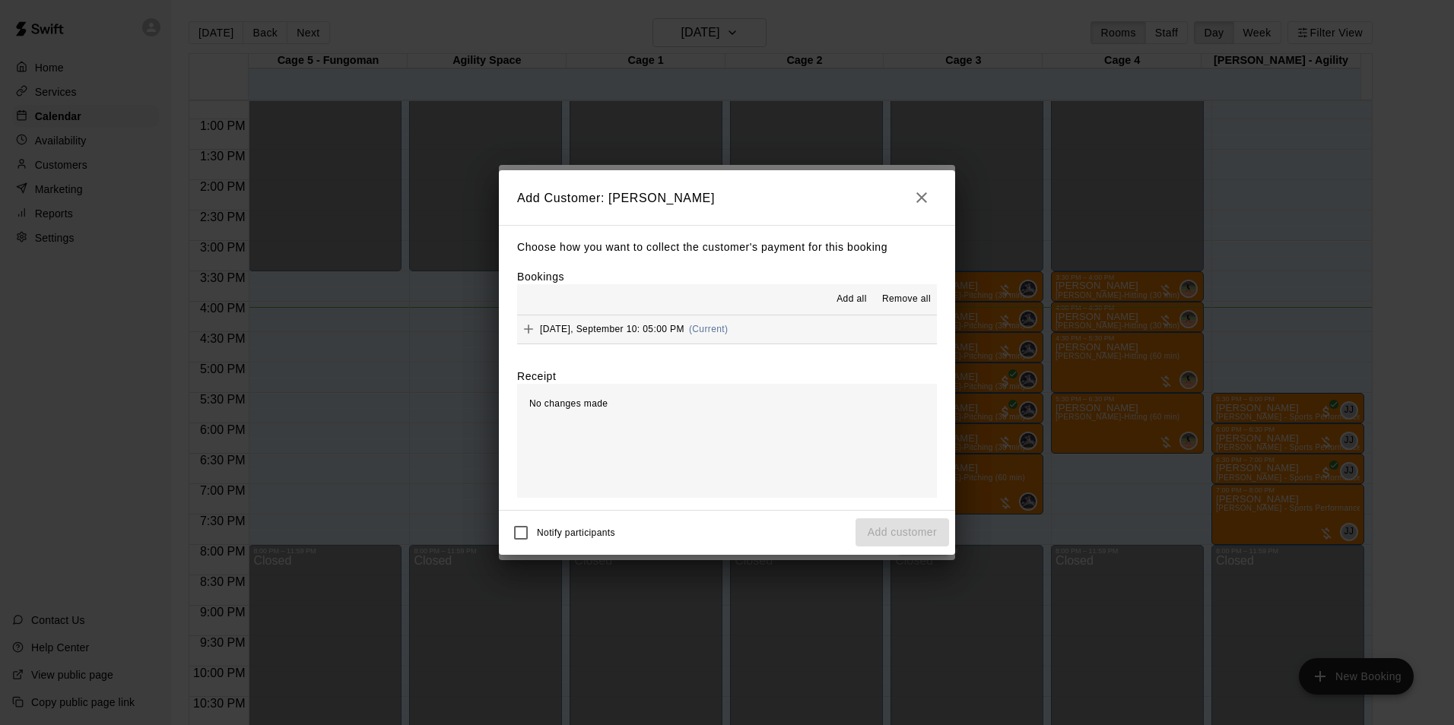
click at [859, 293] on span "Add all" at bounding box center [851, 299] width 30 height 15
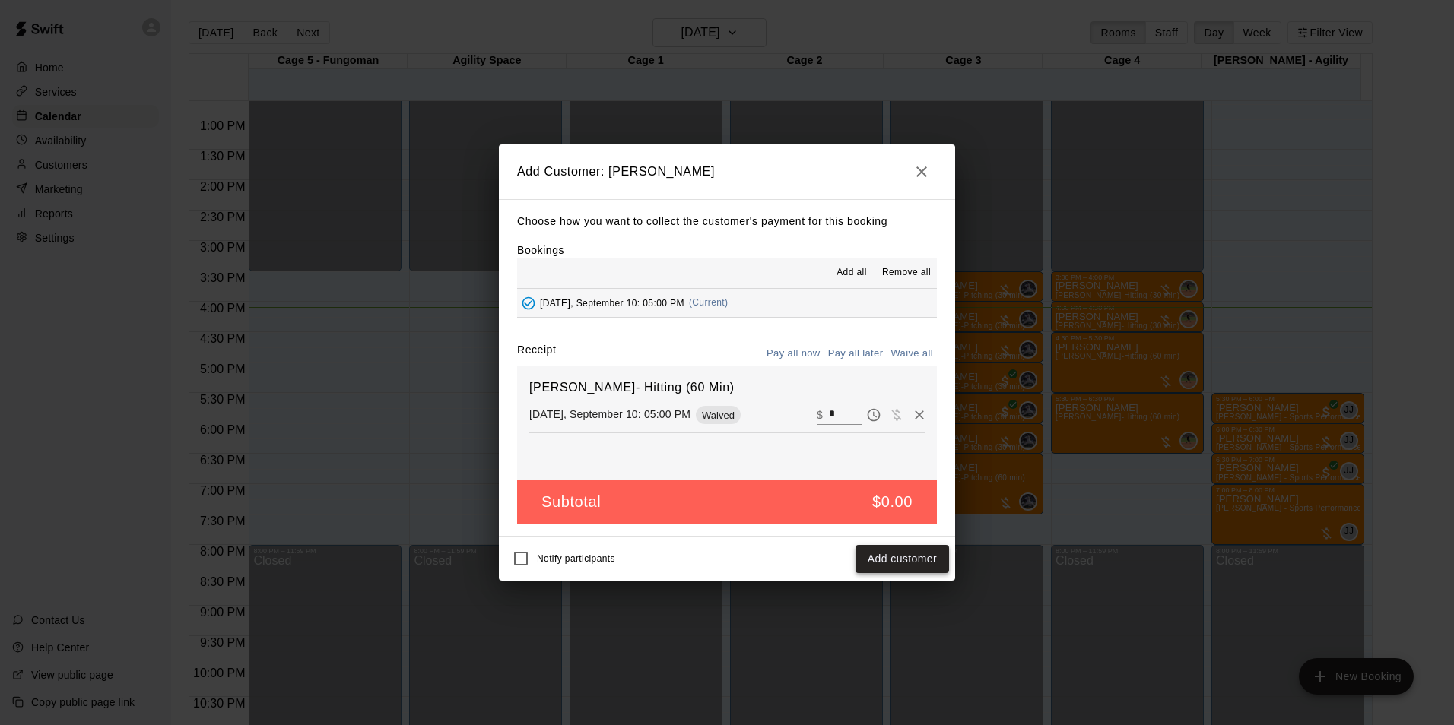
click at [896, 559] on button "Add customer" at bounding box center [902, 559] width 94 height 28
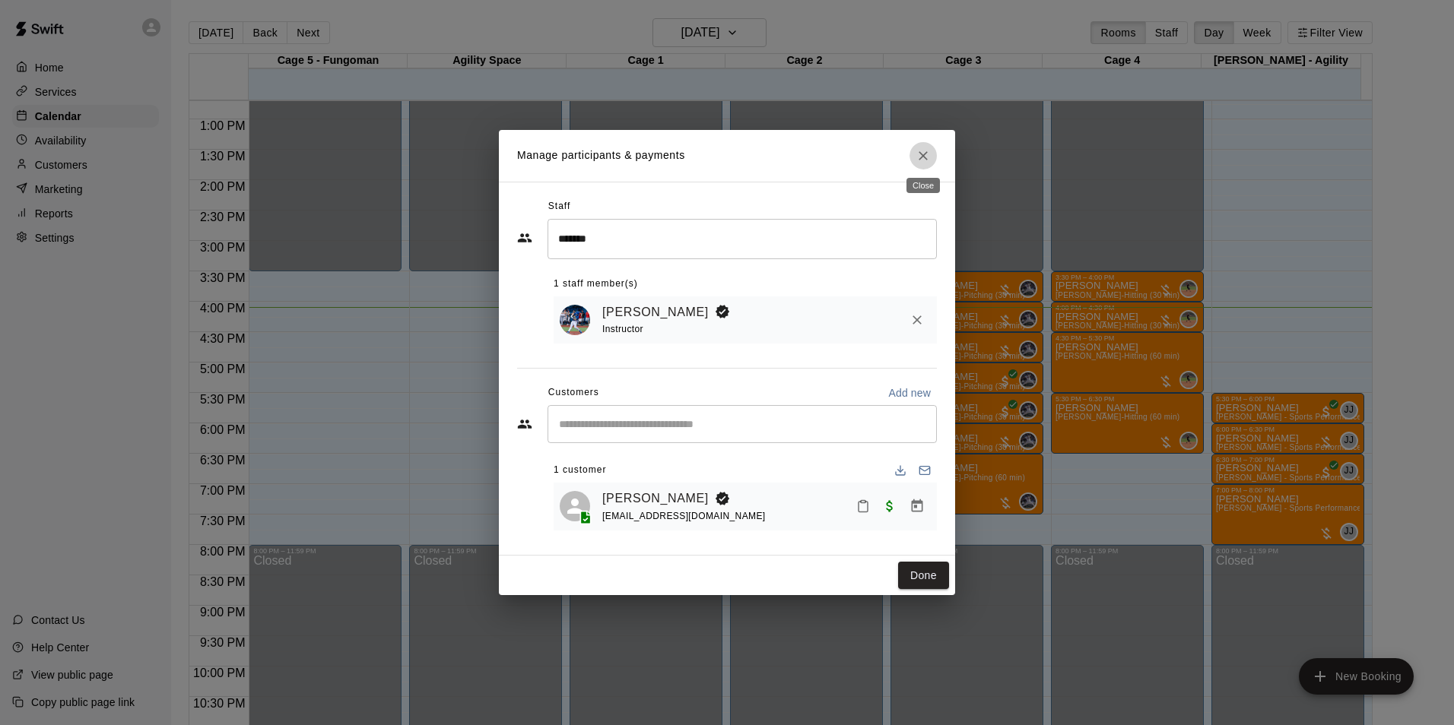
click at [910, 150] on button "Close" at bounding box center [922, 155] width 27 height 27
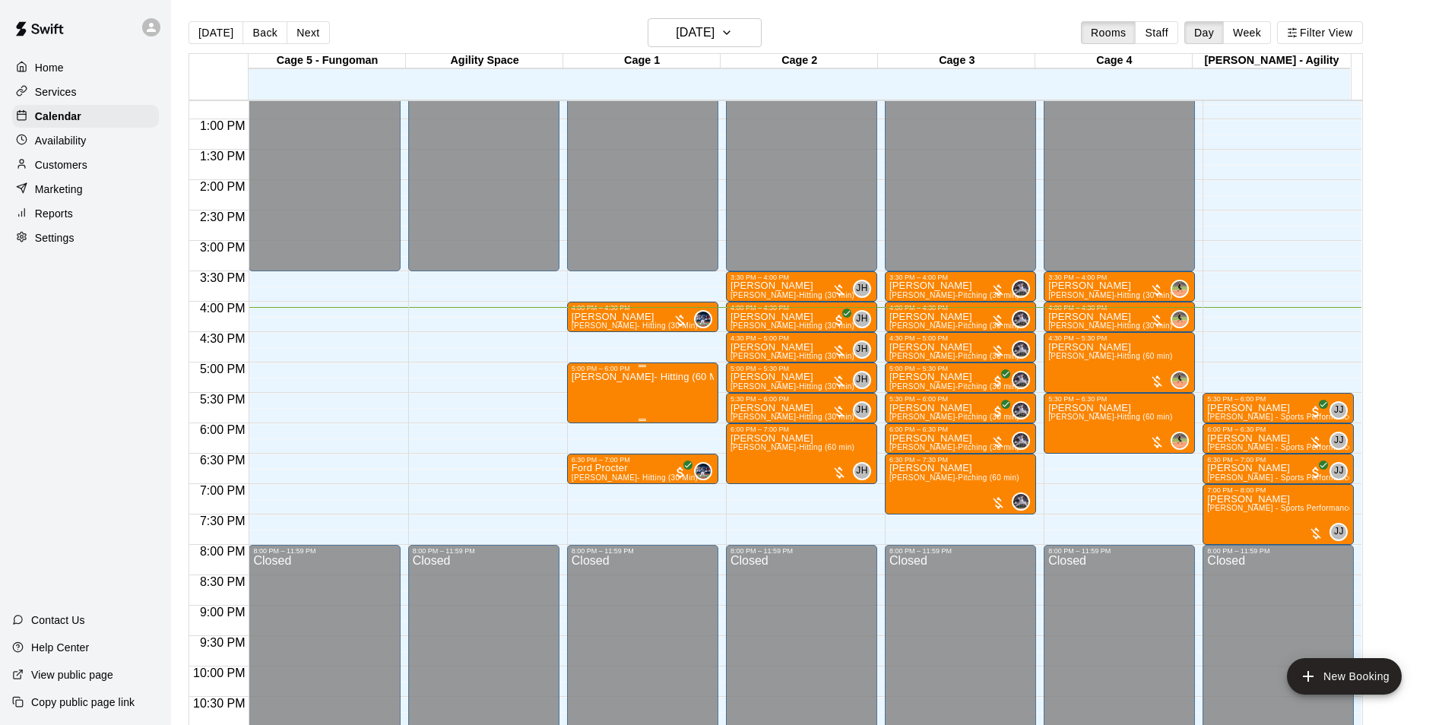
click at [602, 393] on div "[PERSON_NAME]- Hitting (60 Min)" at bounding box center [643, 735] width 142 height 725
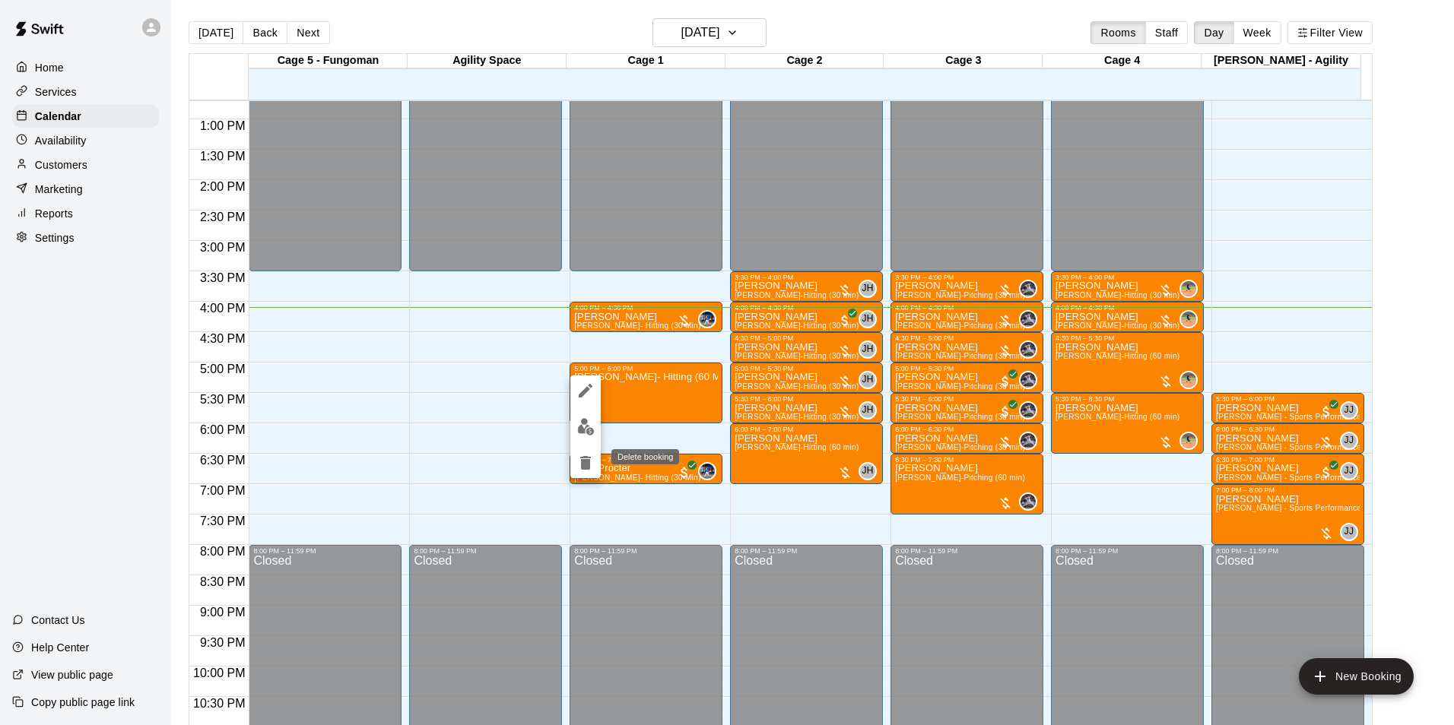
click at [590, 460] on icon "delete" at bounding box center [585, 463] width 11 height 14
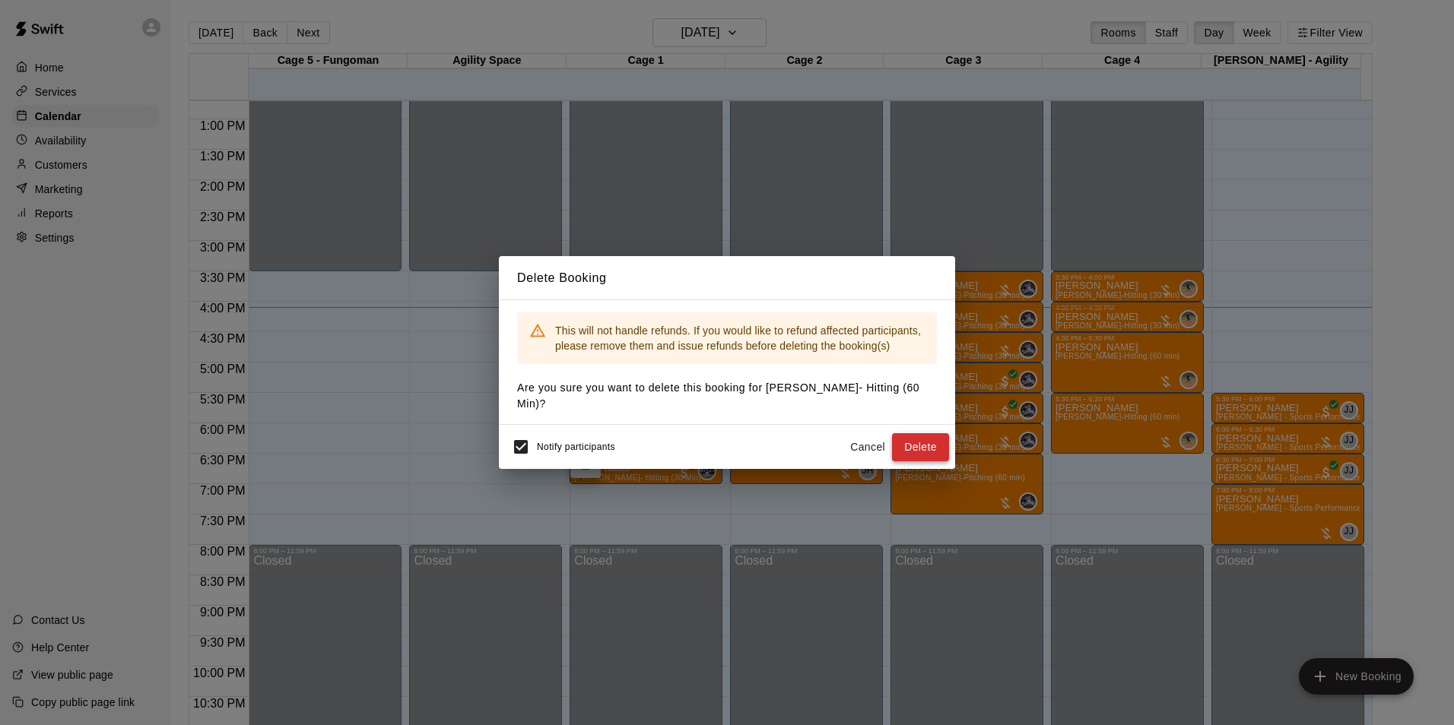
click at [895, 437] on button "Delete" at bounding box center [920, 447] width 57 height 28
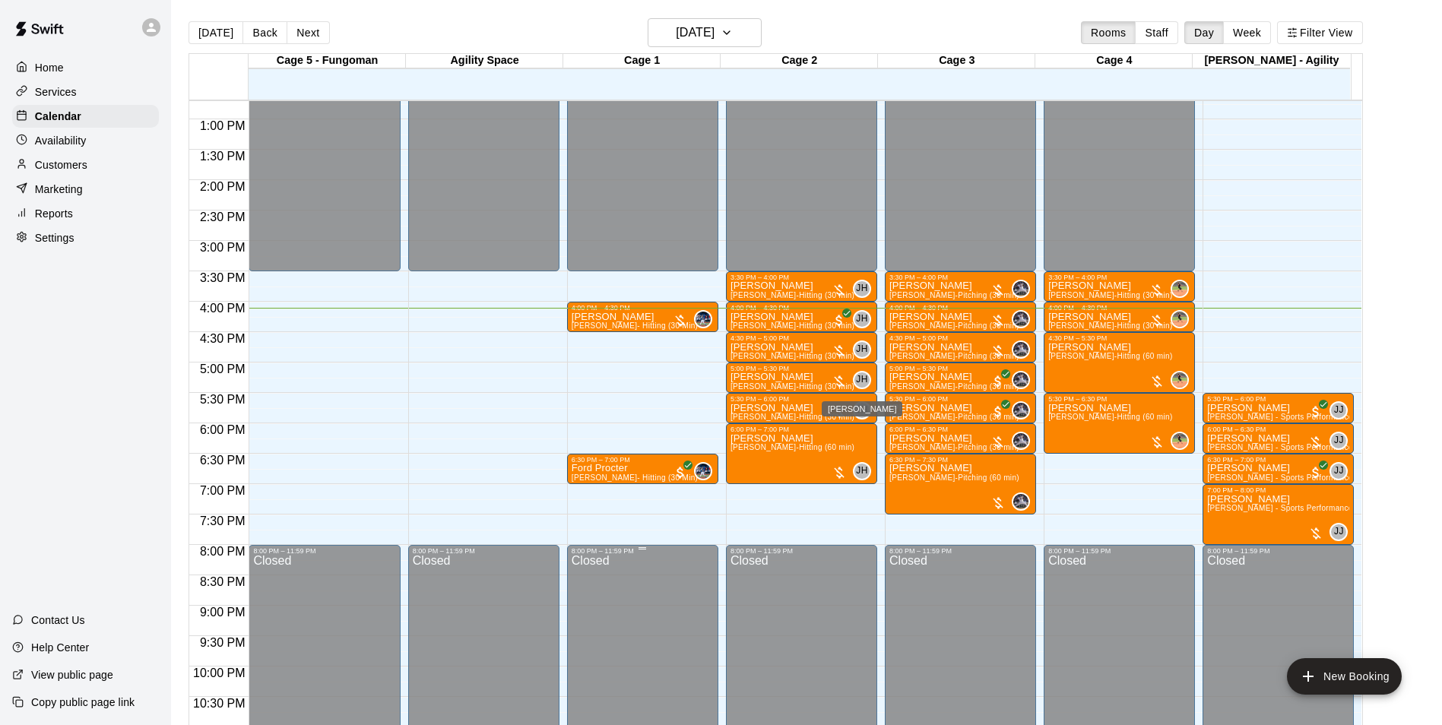
drag, startPoint x: 858, startPoint y: 373, endPoint x: 573, endPoint y: 593, distance: 360.6
click at [575, 593] on div "Closed" at bounding box center [643, 674] width 142 height 238
click at [947, 354] on div "Jagger Frederick Jake Buchanan-Pitching (30 min)" at bounding box center [955, 704] width 130 height 725
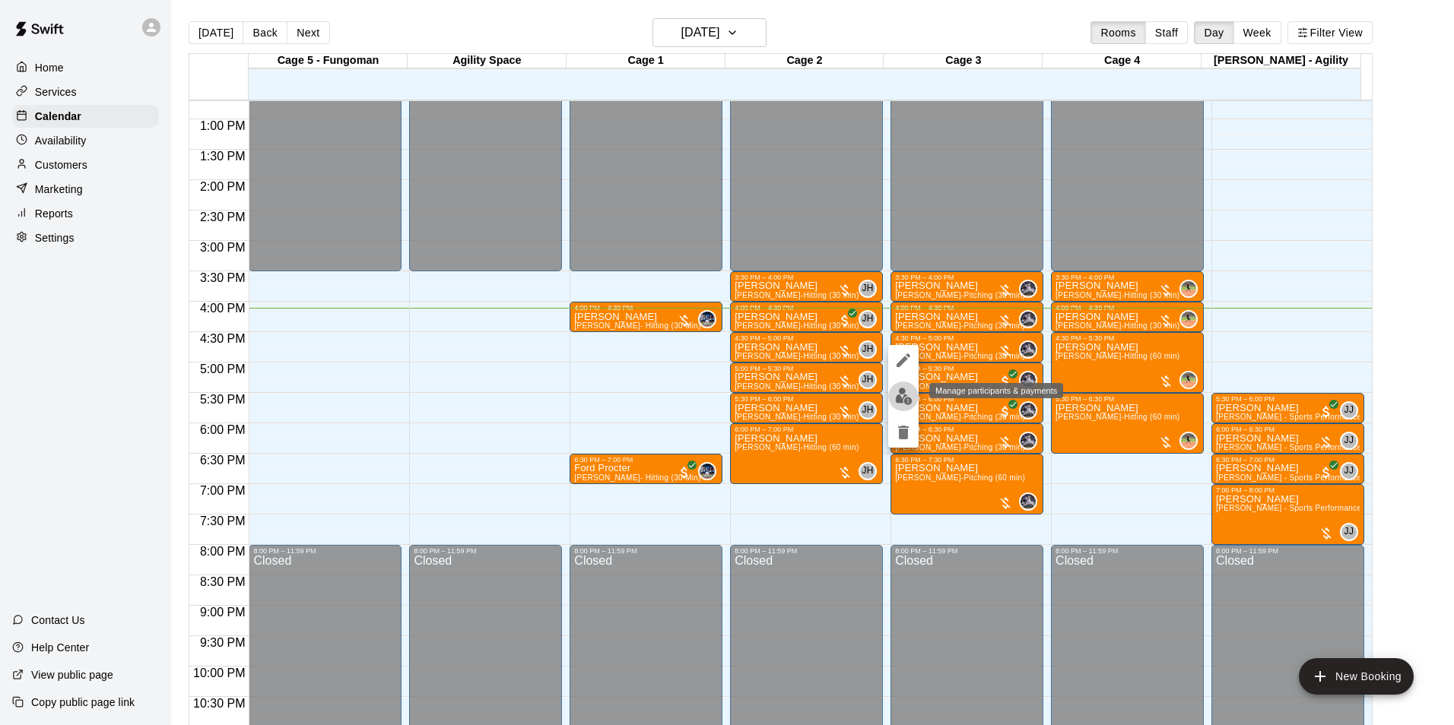
click at [903, 404] on img "edit" at bounding box center [903, 396] width 17 height 17
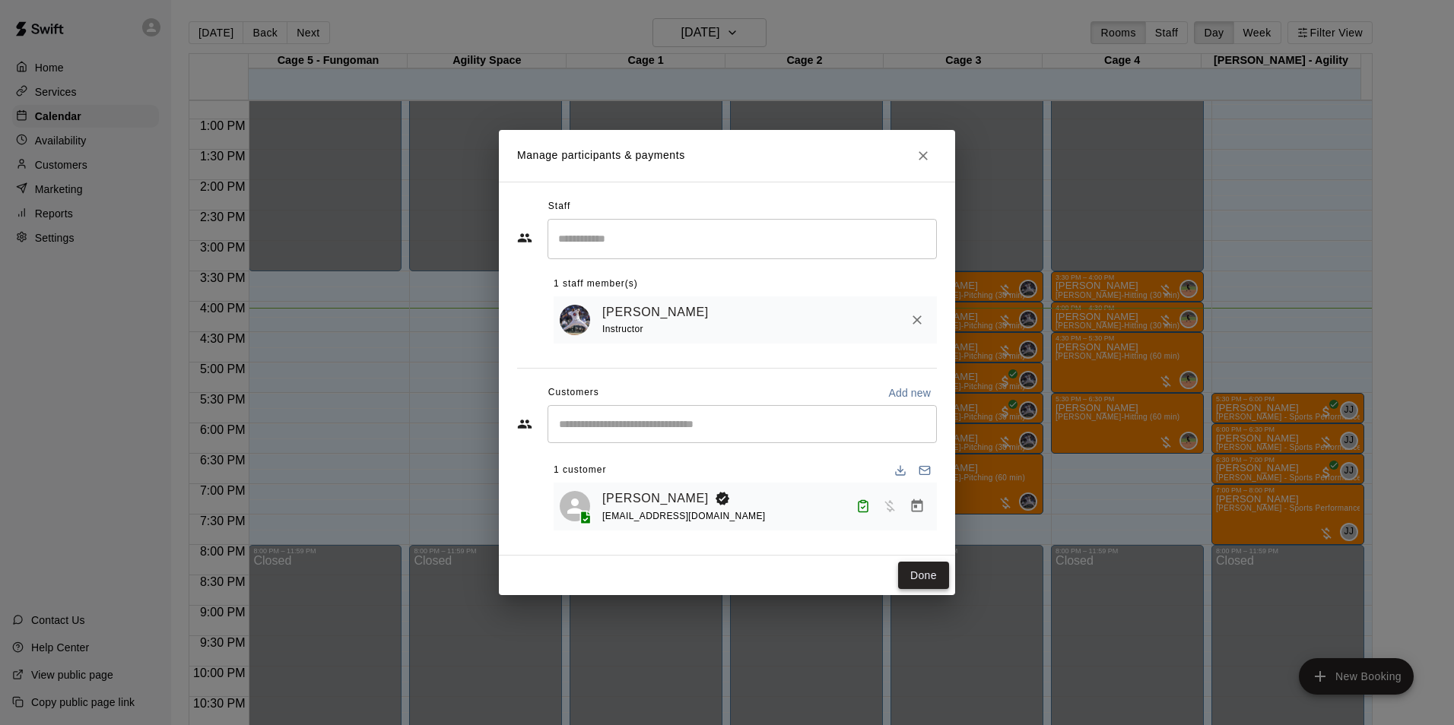
click at [928, 571] on button "Done" at bounding box center [923, 576] width 51 height 28
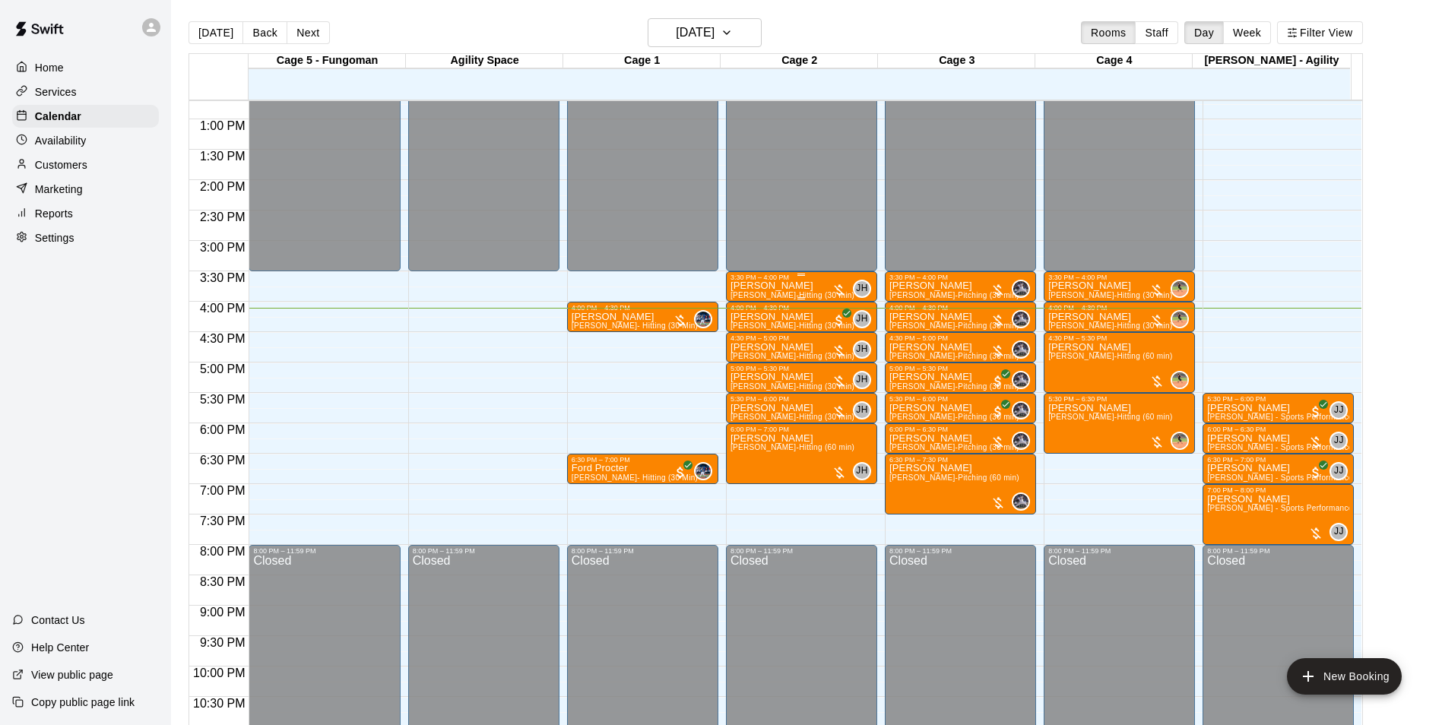
click at [790, 286] on p "[PERSON_NAME]" at bounding box center [793, 286] width 124 height 0
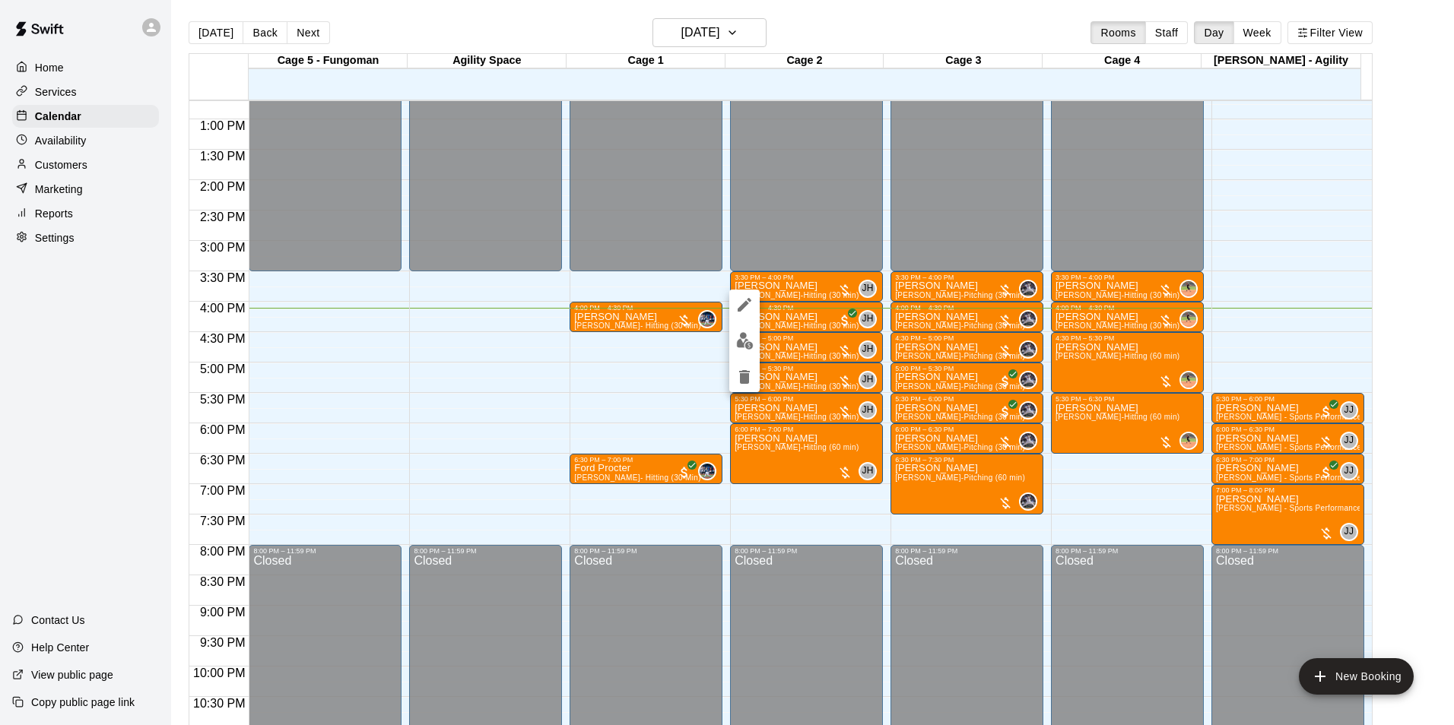
click at [741, 338] on img "edit" at bounding box center [744, 340] width 17 height 17
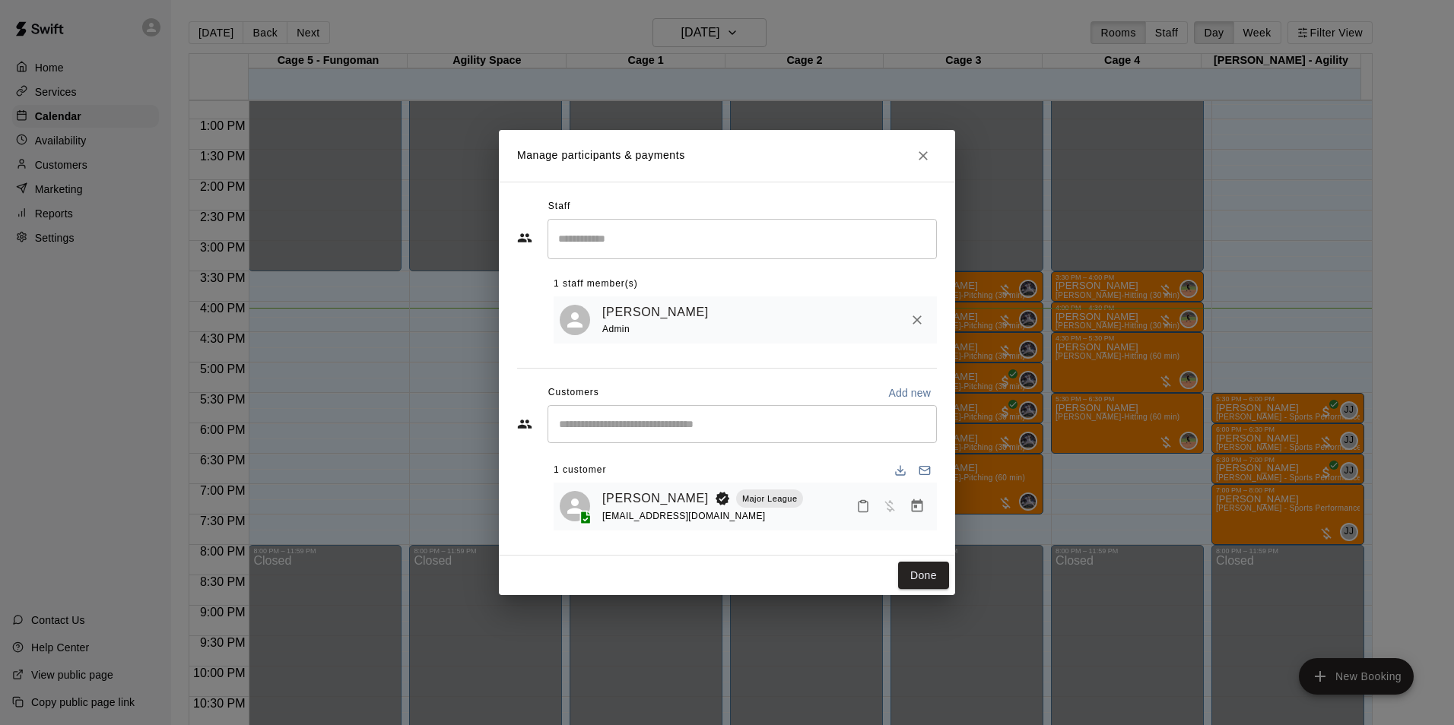
click at [867, 509] on icon "Mark attendance" at bounding box center [863, 507] width 14 height 14
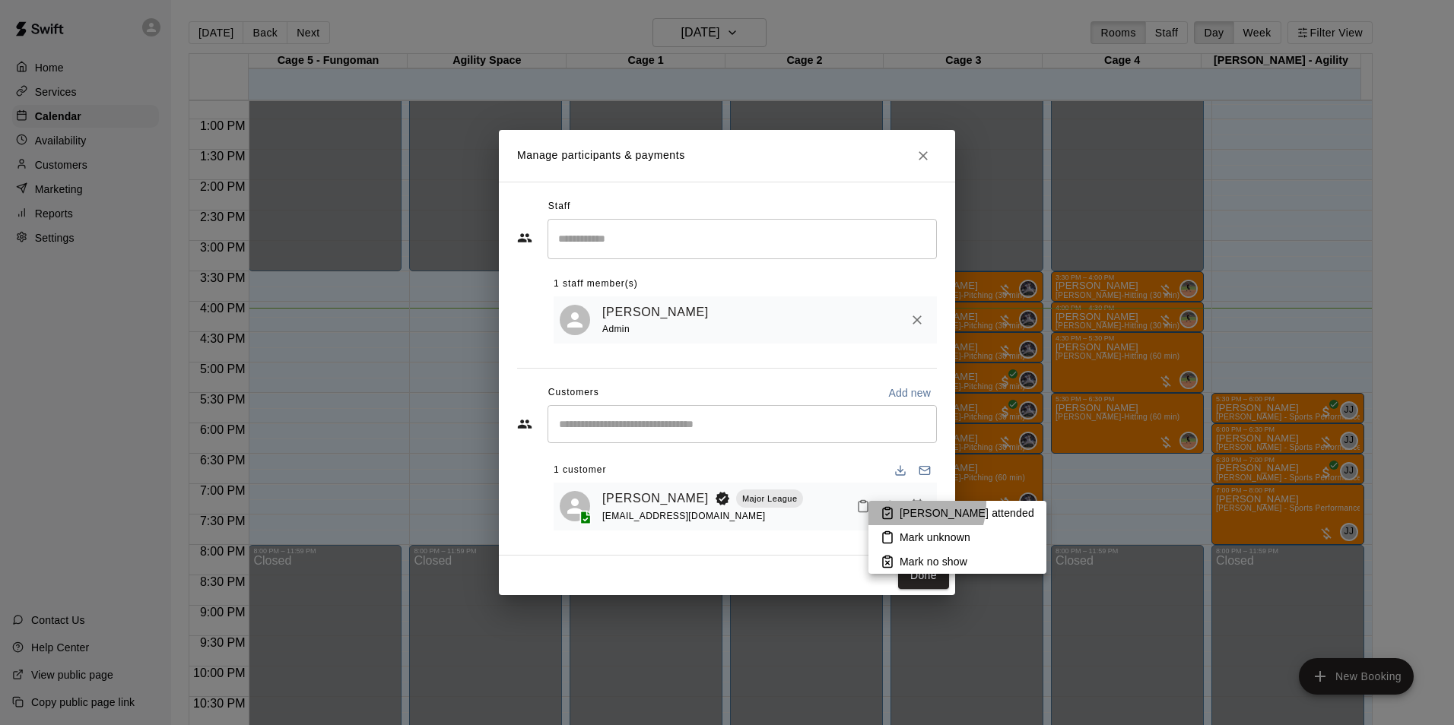
click at [906, 503] on li "[PERSON_NAME] attended" at bounding box center [957, 513] width 178 height 24
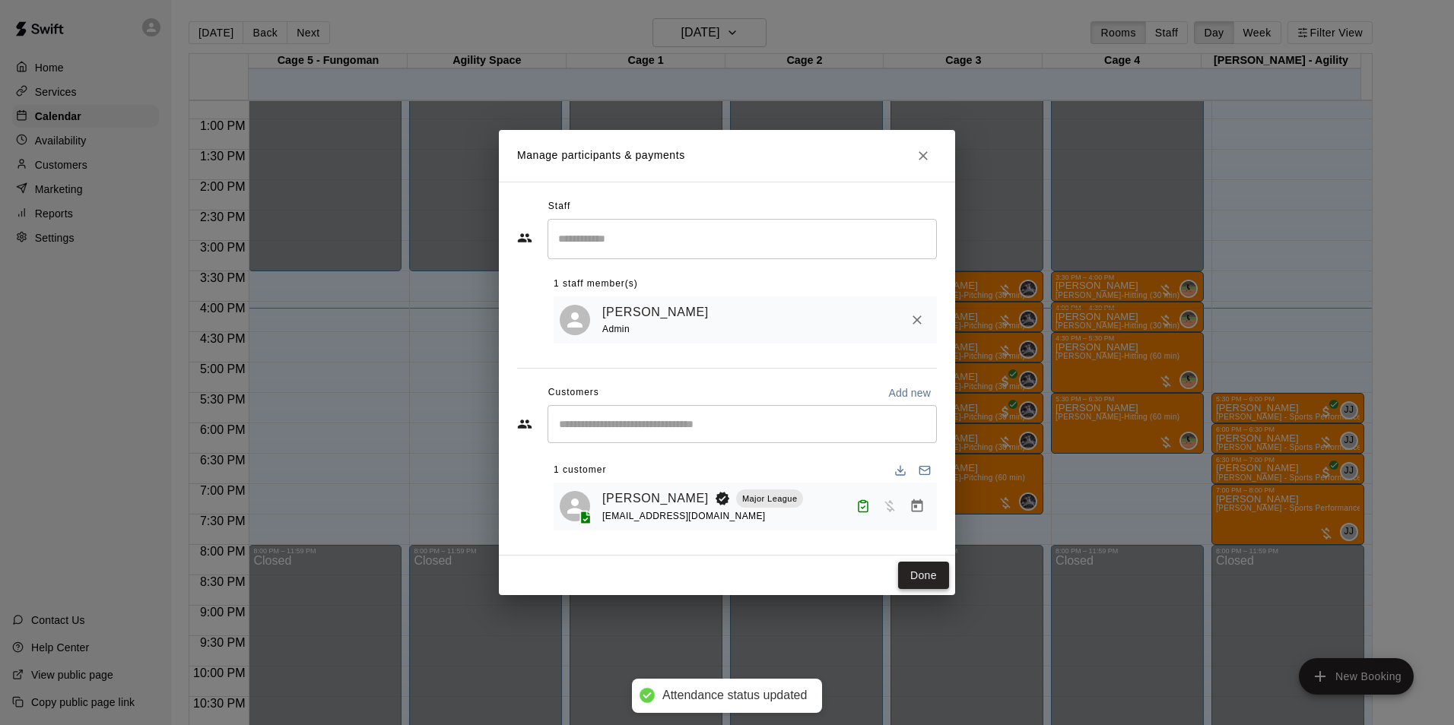
click at [936, 580] on button "Done" at bounding box center [923, 576] width 51 height 28
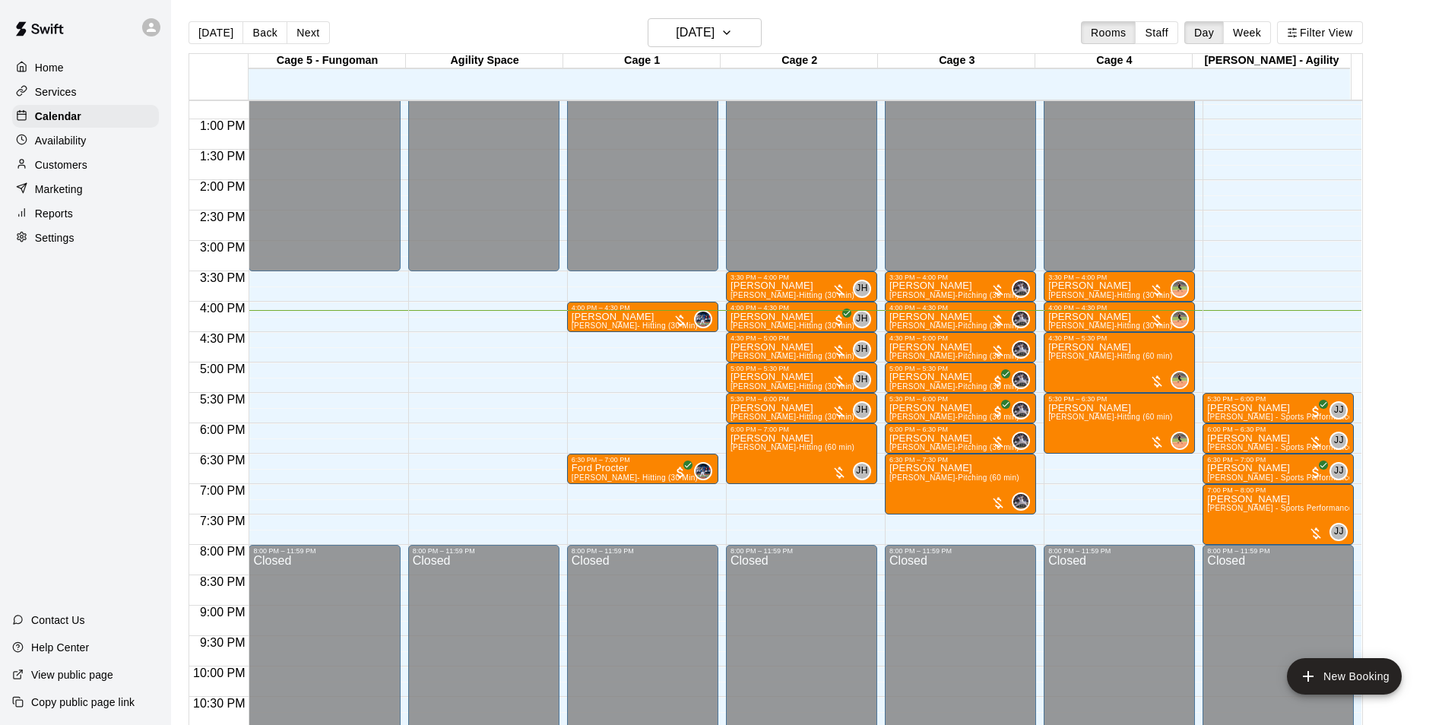
click at [73, 84] on div "Services" at bounding box center [85, 92] width 147 height 23
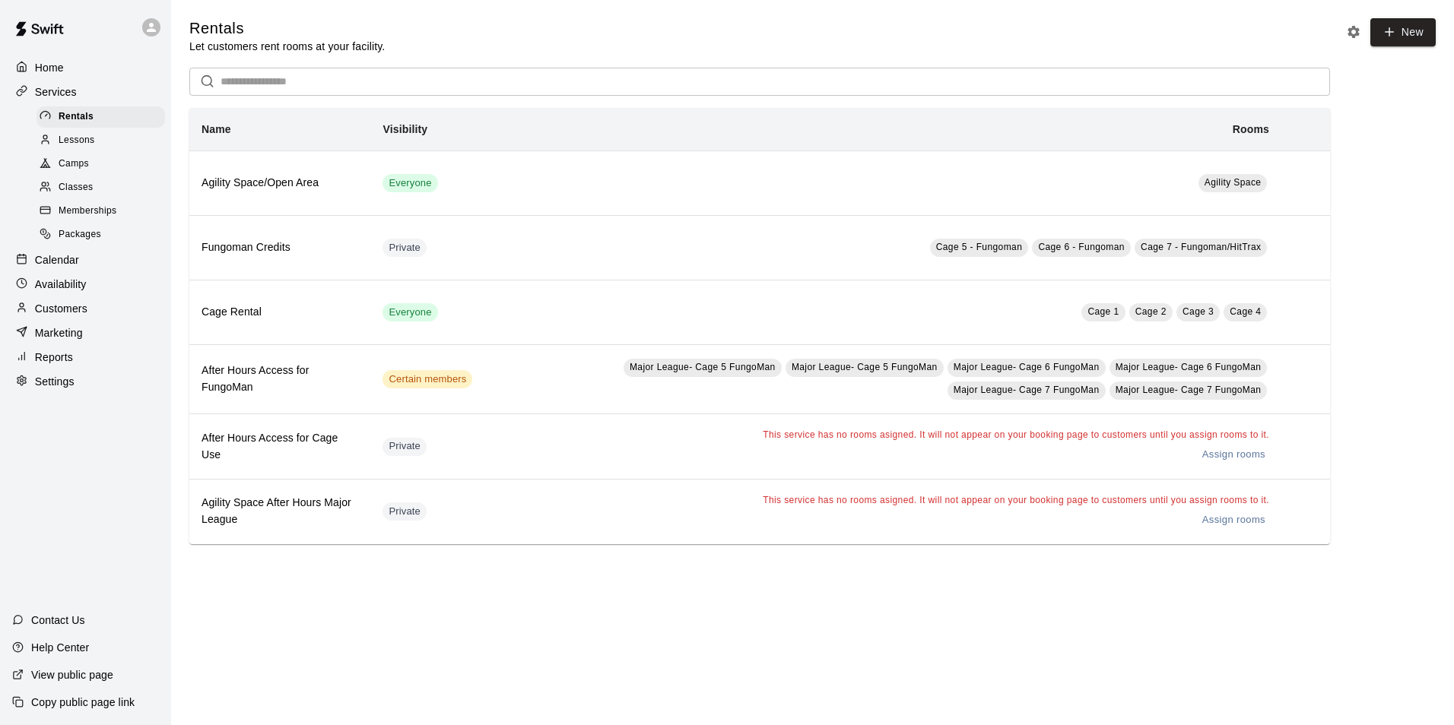
click at [82, 207] on div "Memberships" at bounding box center [100, 211] width 128 height 21
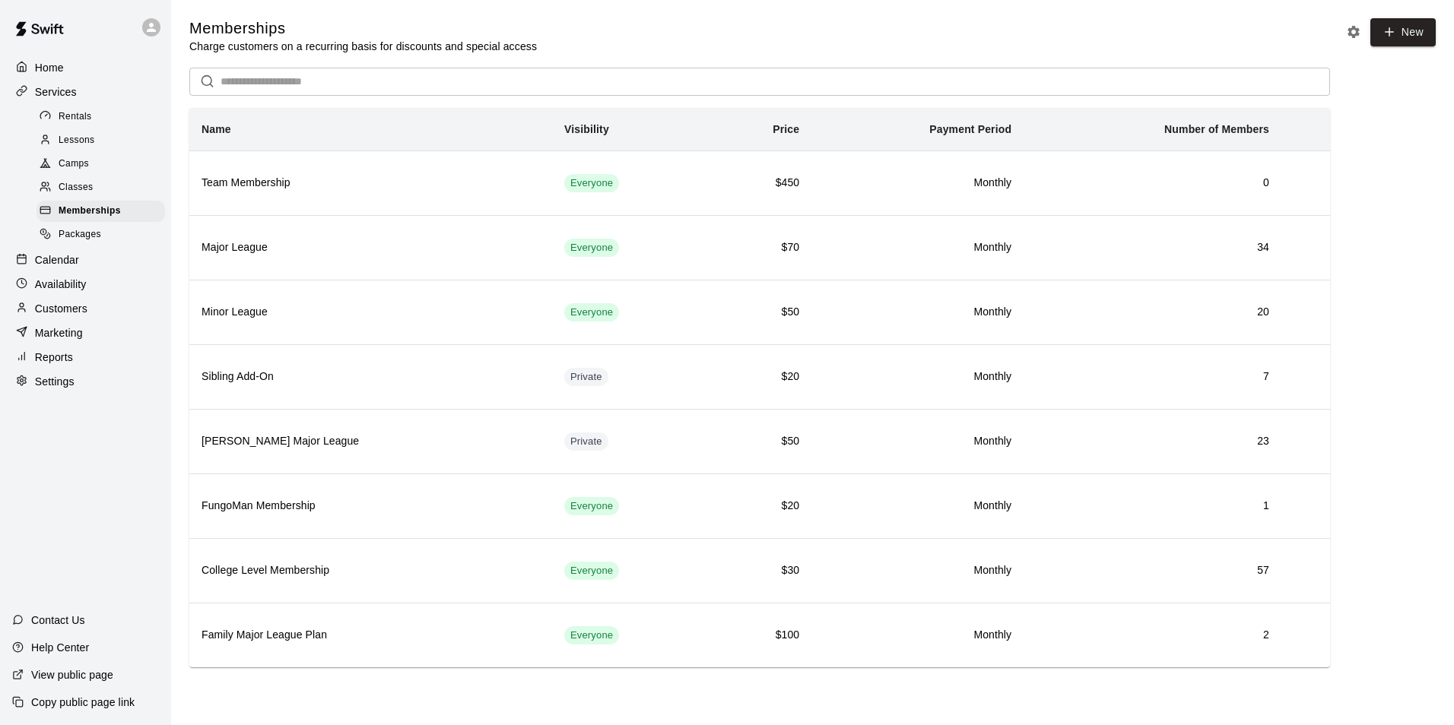
click at [67, 243] on span "Packages" at bounding box center [80, 234] width 43 height 15
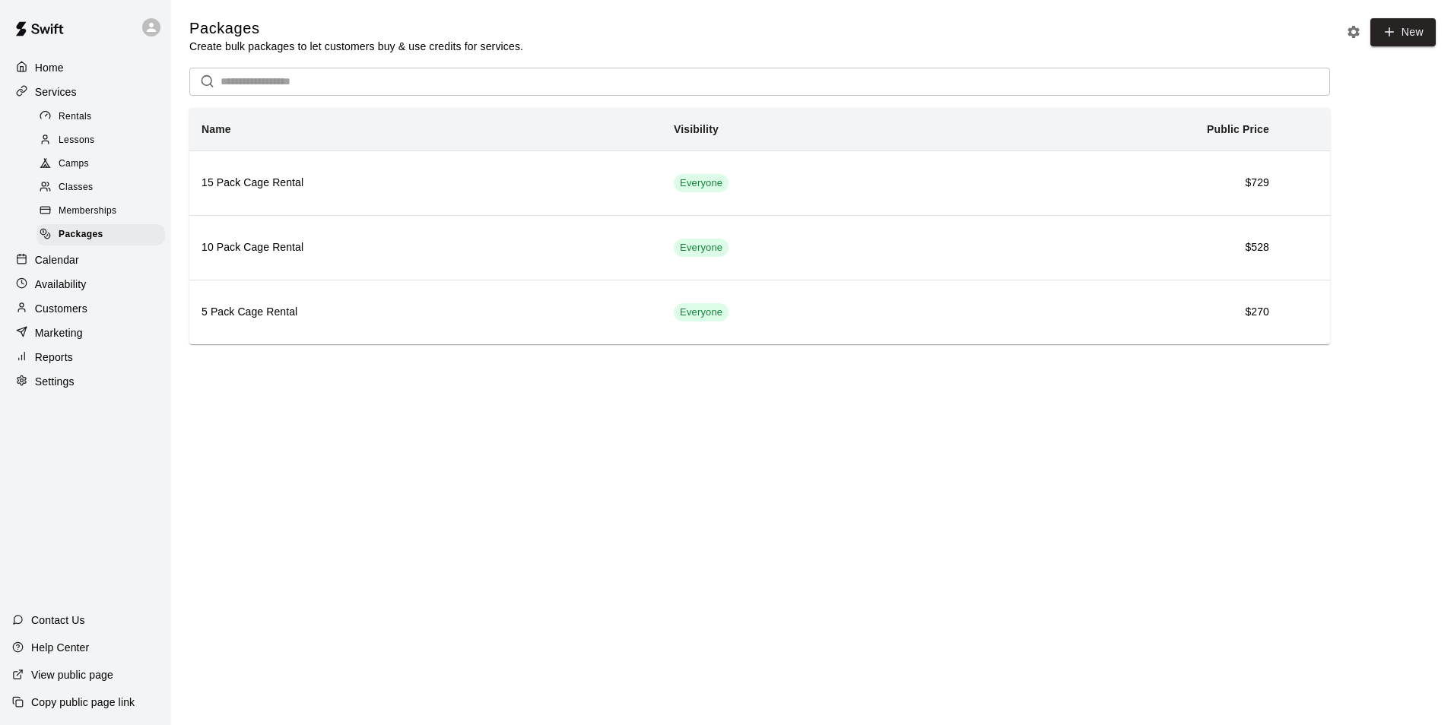
click at [102, 189] on div "Classes" at bounding box center [100, 187] width 128 height 21
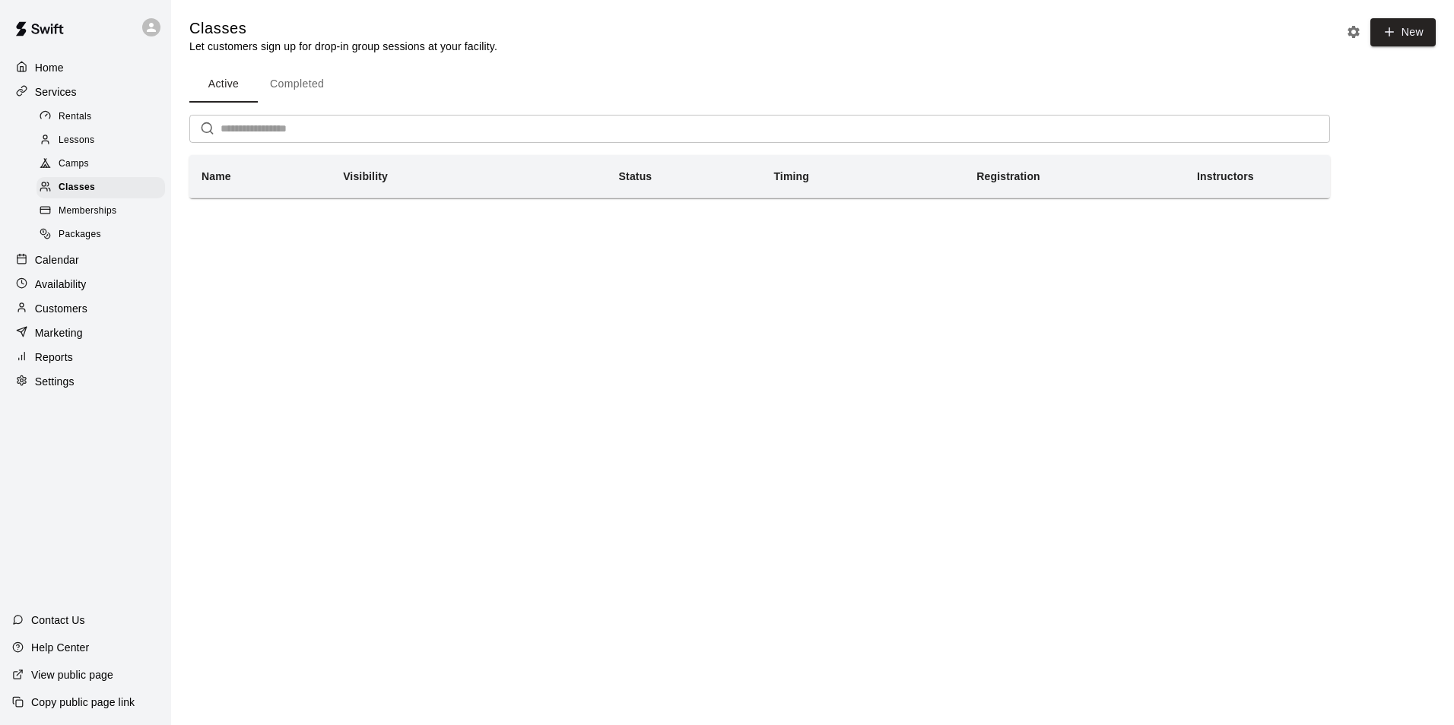
click at [75, 279] on div "Home Services Rentals Lessons Camps Classes Memberships Packages Calendar Avail…" at bounding box center [85, 225] width 171 height 340
click at [79, 271] on div "Calendar" at bounding box center [85, 260] width 147 height 23
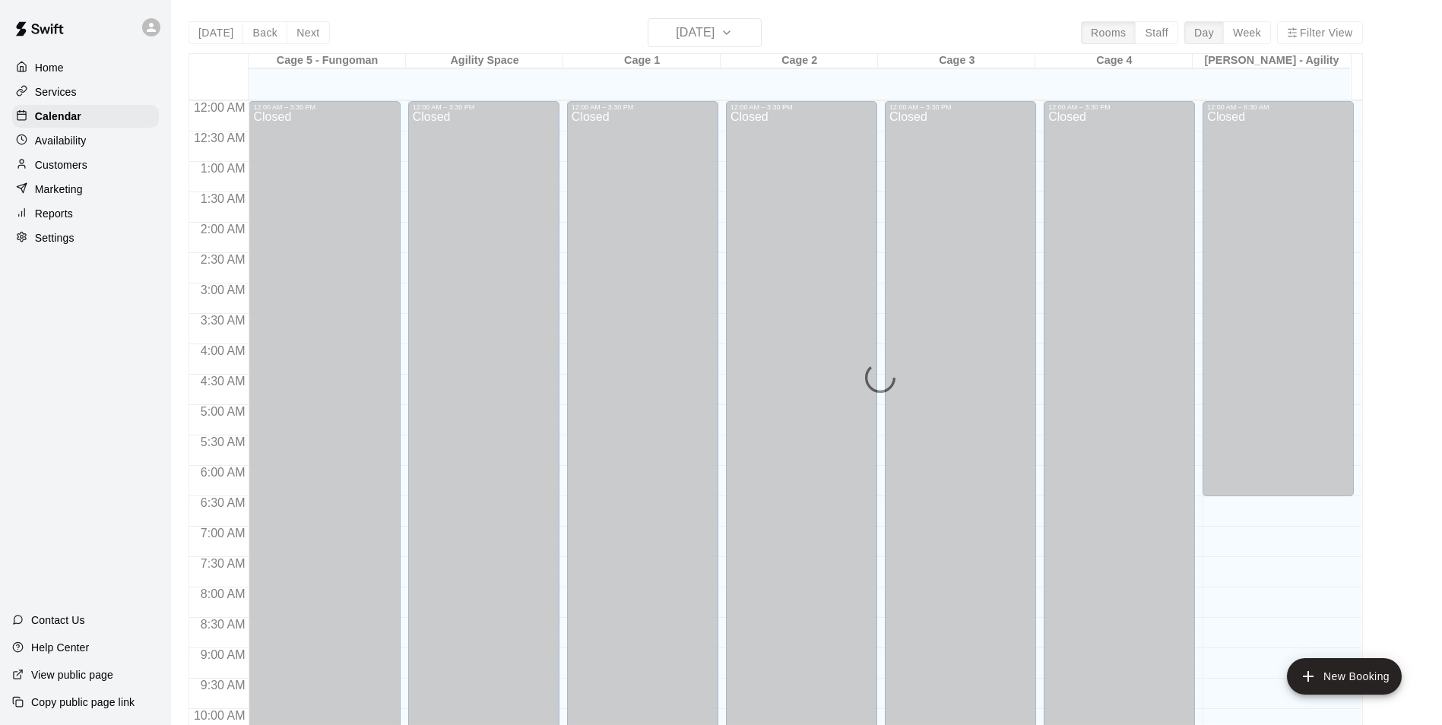
scroll to position [772, 0]
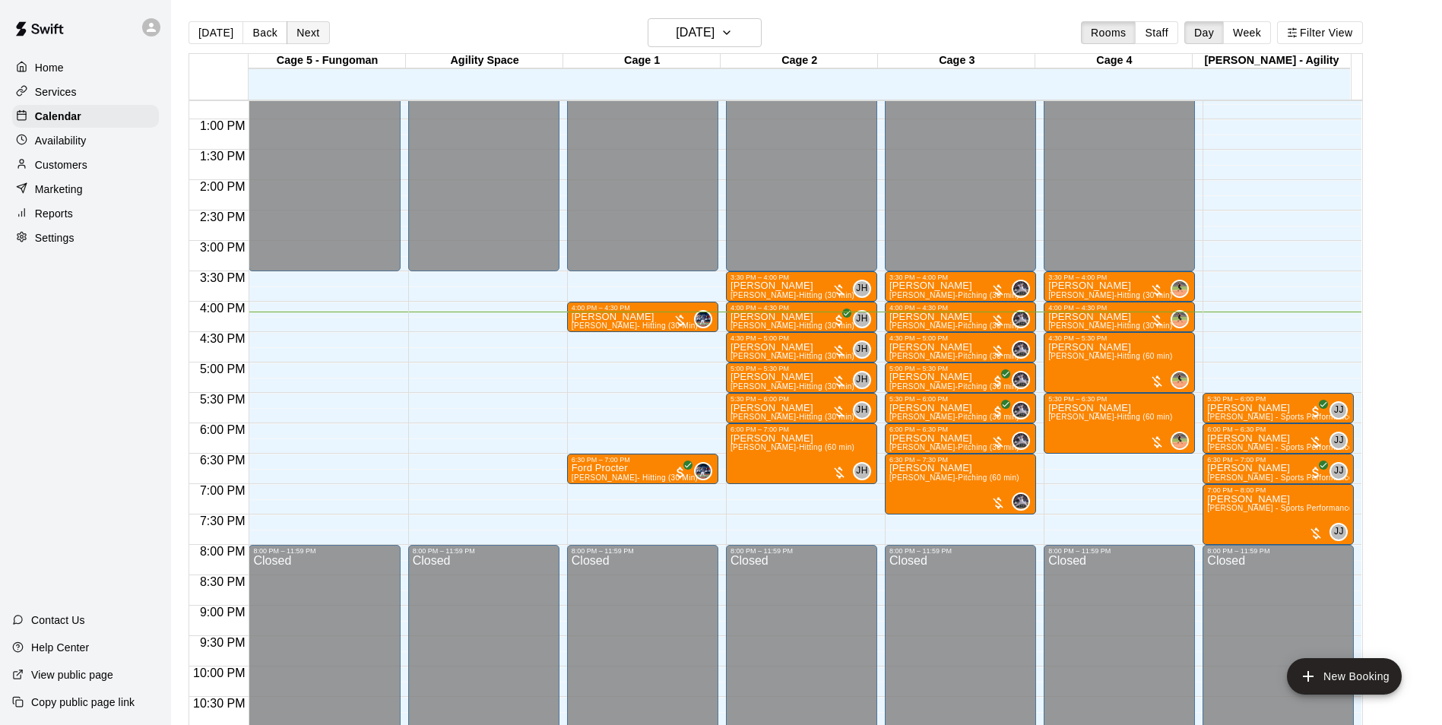
click at [293, 27] on button "Next" at bounding box center [308, 32] width 43 height 23
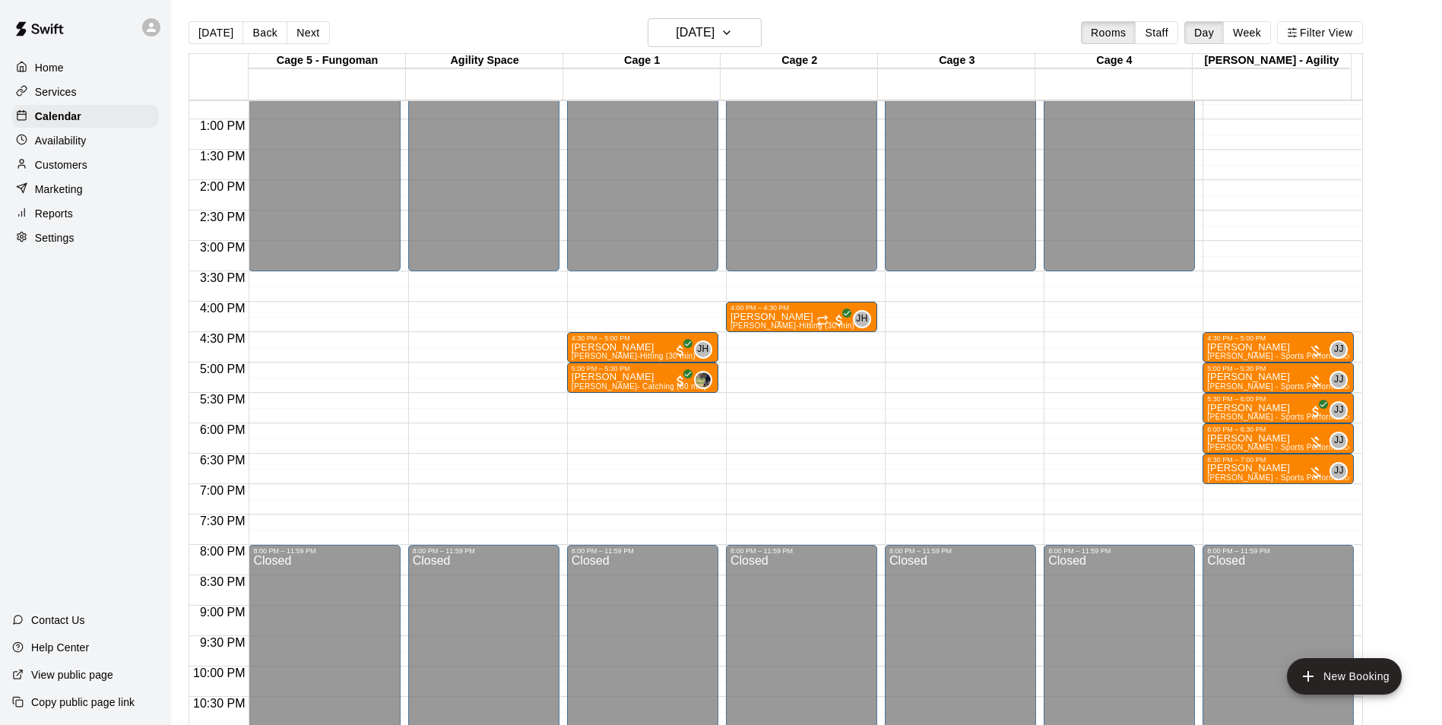
click at [296, 17] on main "Today Back Next Thursday Sep 11 Rooms Staff Day Week Filter View Cage 5 - Fungo…" at bounding box center [806, 375] width 1271 height 750
click at [301, 28] on button "Next" at bounding box center [308, 32] width 43 height 23
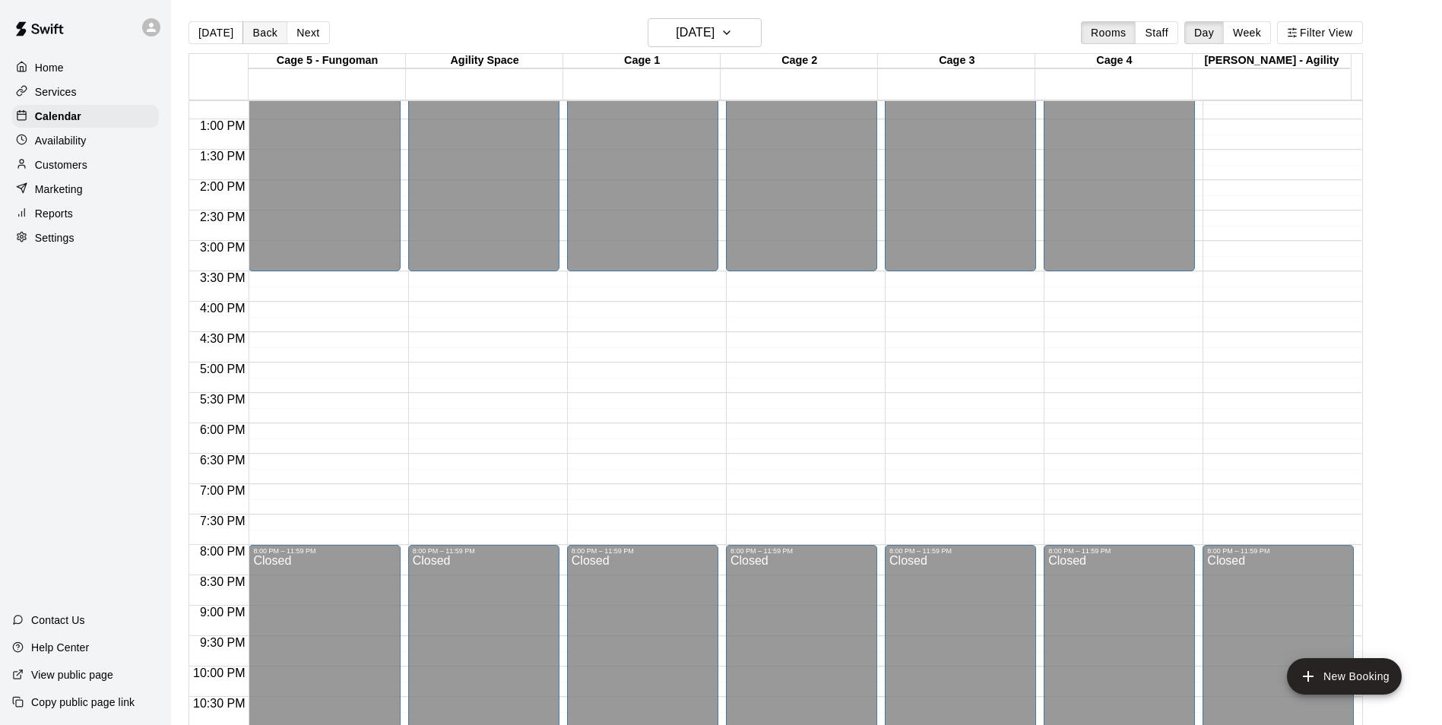
click at [268, 42] on button "Back" at bounding box center [265, 32] width 45 height 23
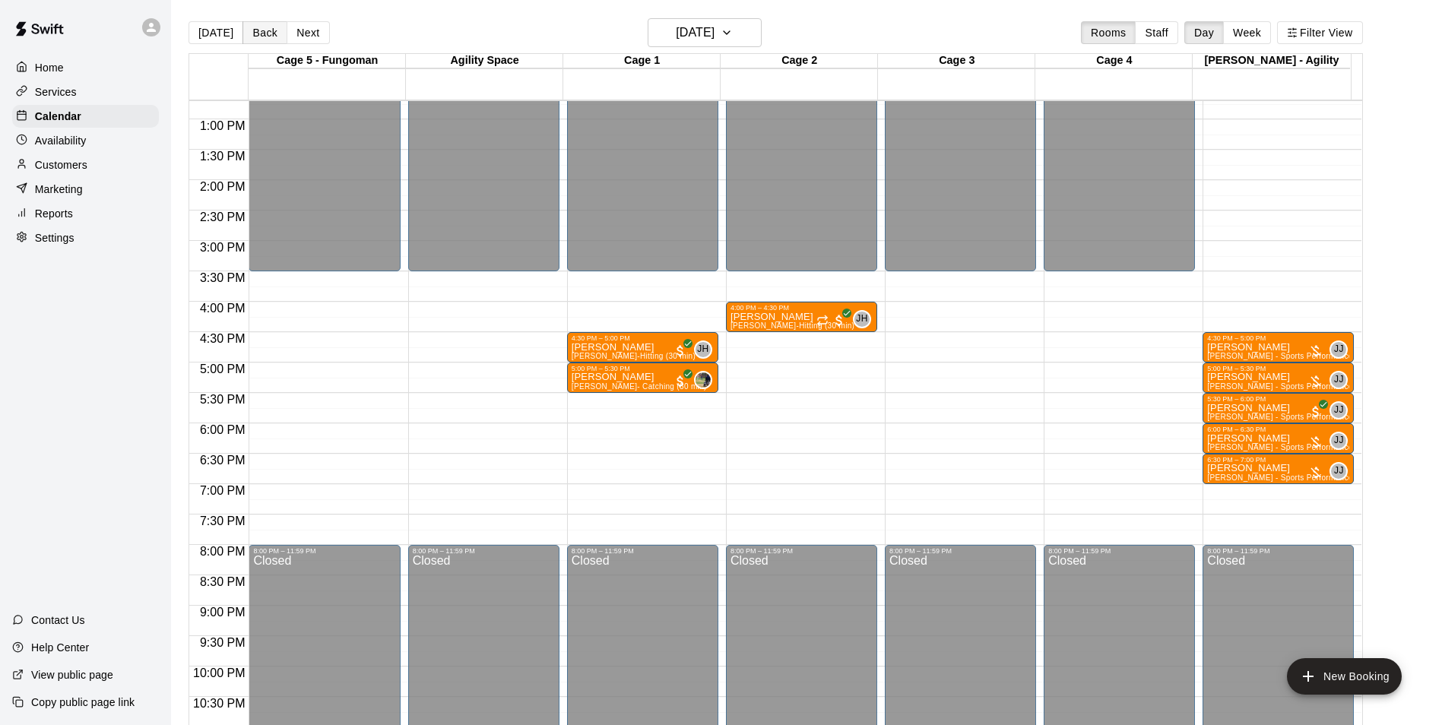
click at [268, 42] on button "Back" at bounding box center [265, 32] width 45 height 23
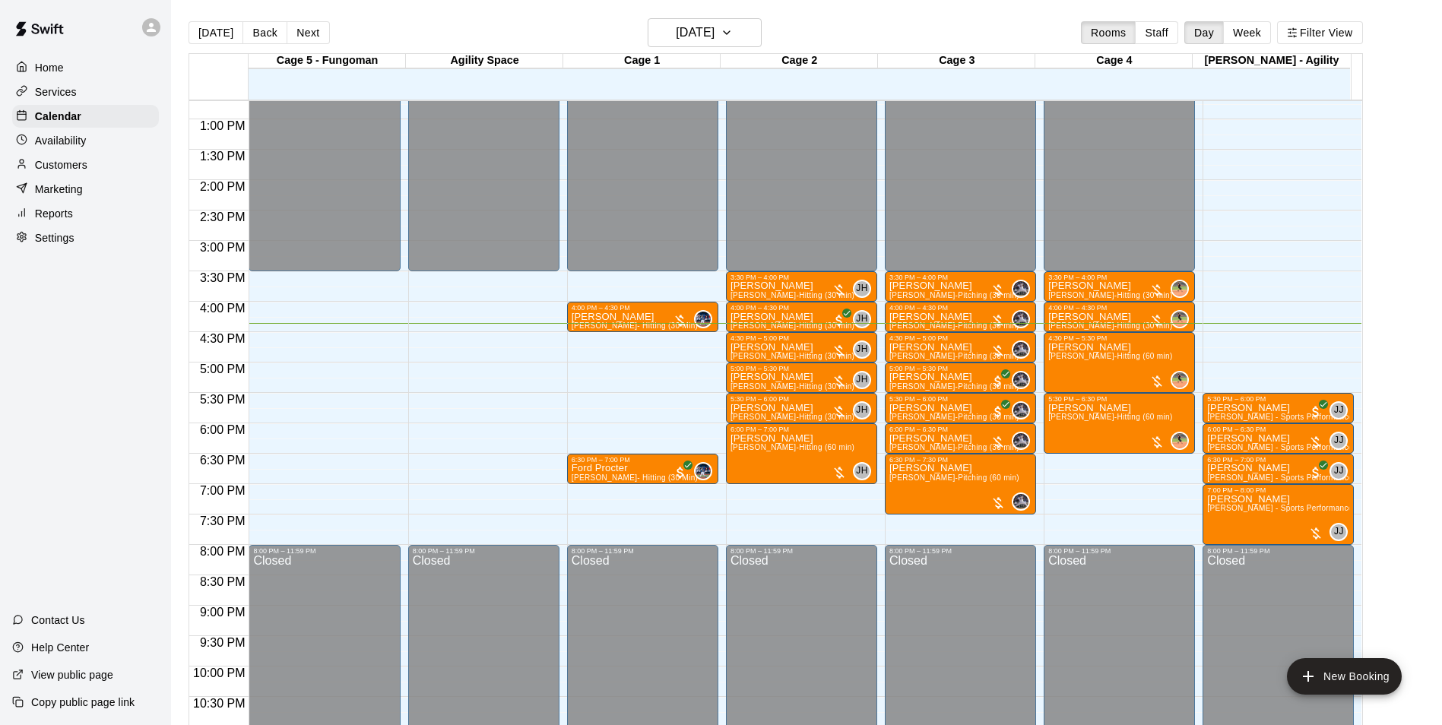
click at [70, 159] on div "Customers" at bounding box center [85, 165] width 147 height 23
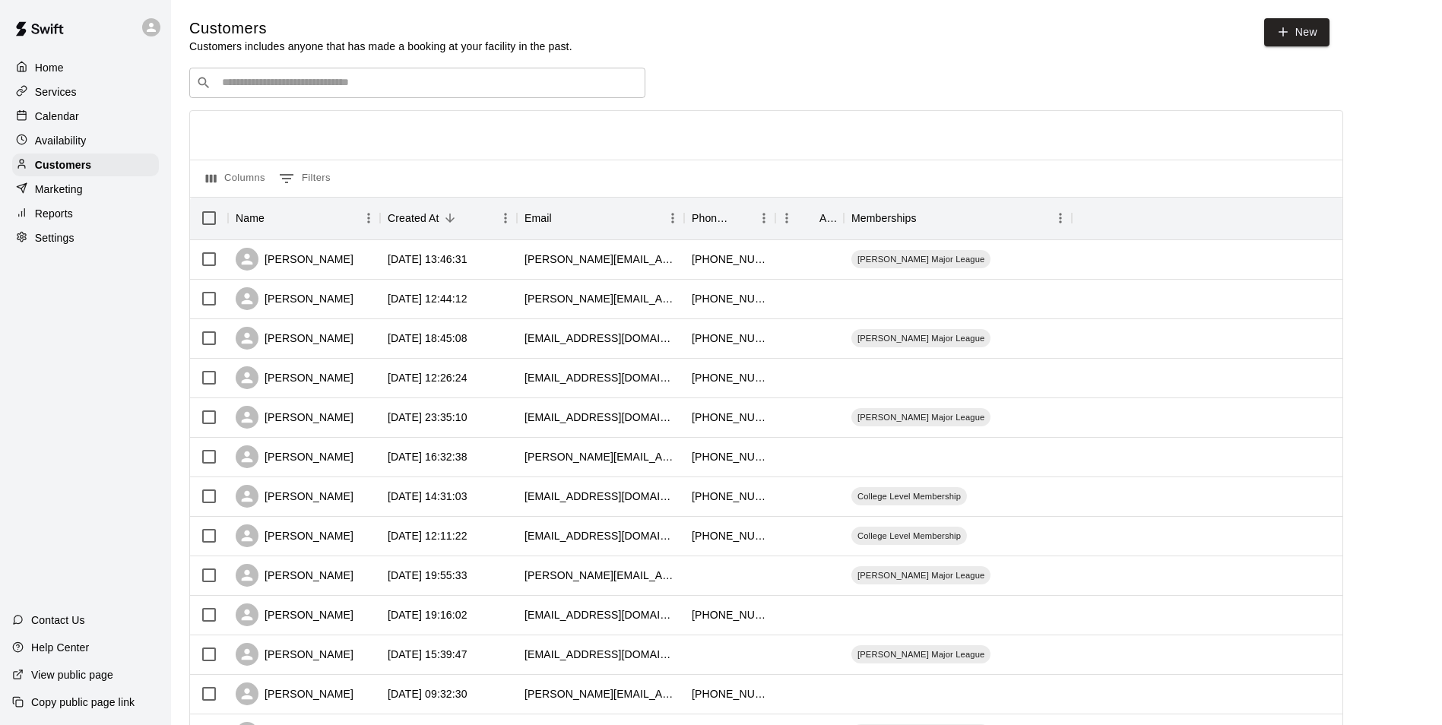
click at [84, 94] on div "Services" at bounding box center [85, 92] width 147 height 23
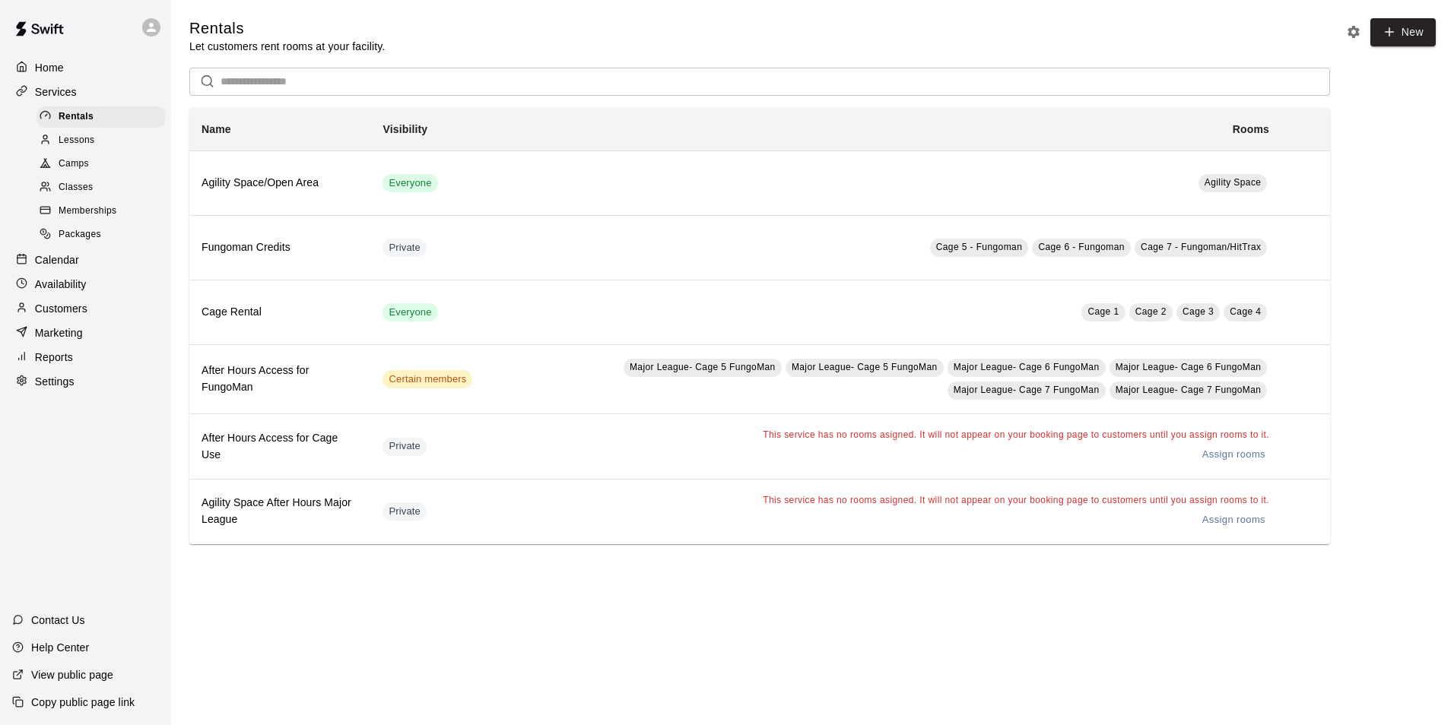
click at [86, 192] on span "Classes" at bounding box center [76, 187] width 34 height 15
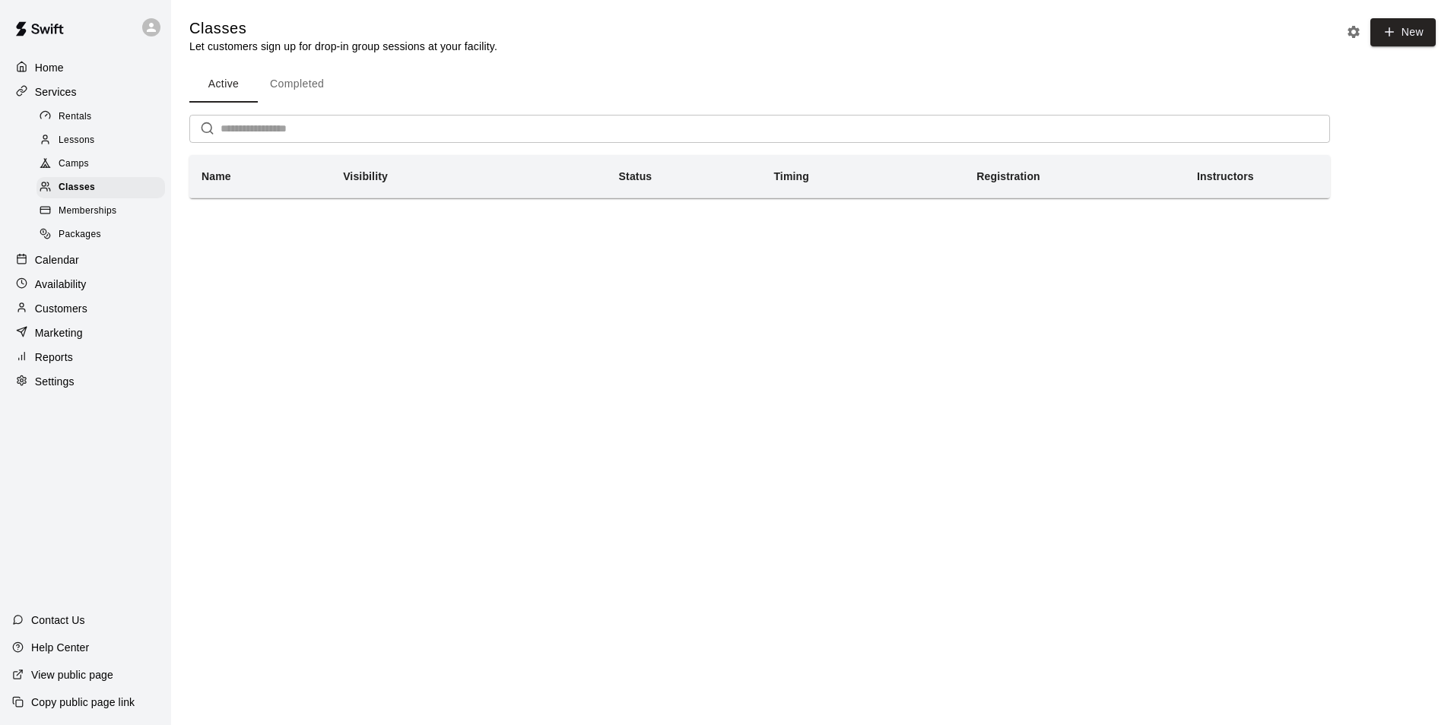
click at [68, 140] on span "Lessons" at bounding box center [77, 140] width 36 height 15
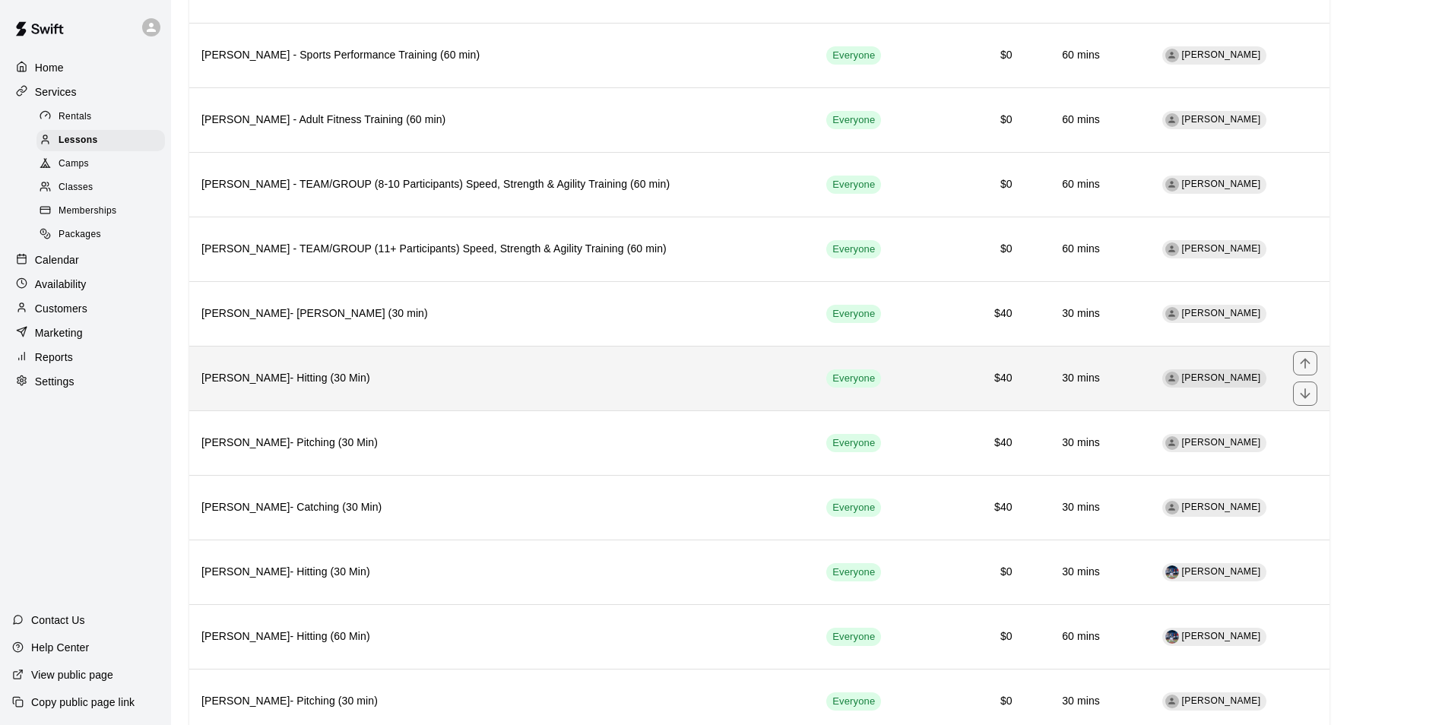
scroll to position [1344, 0]
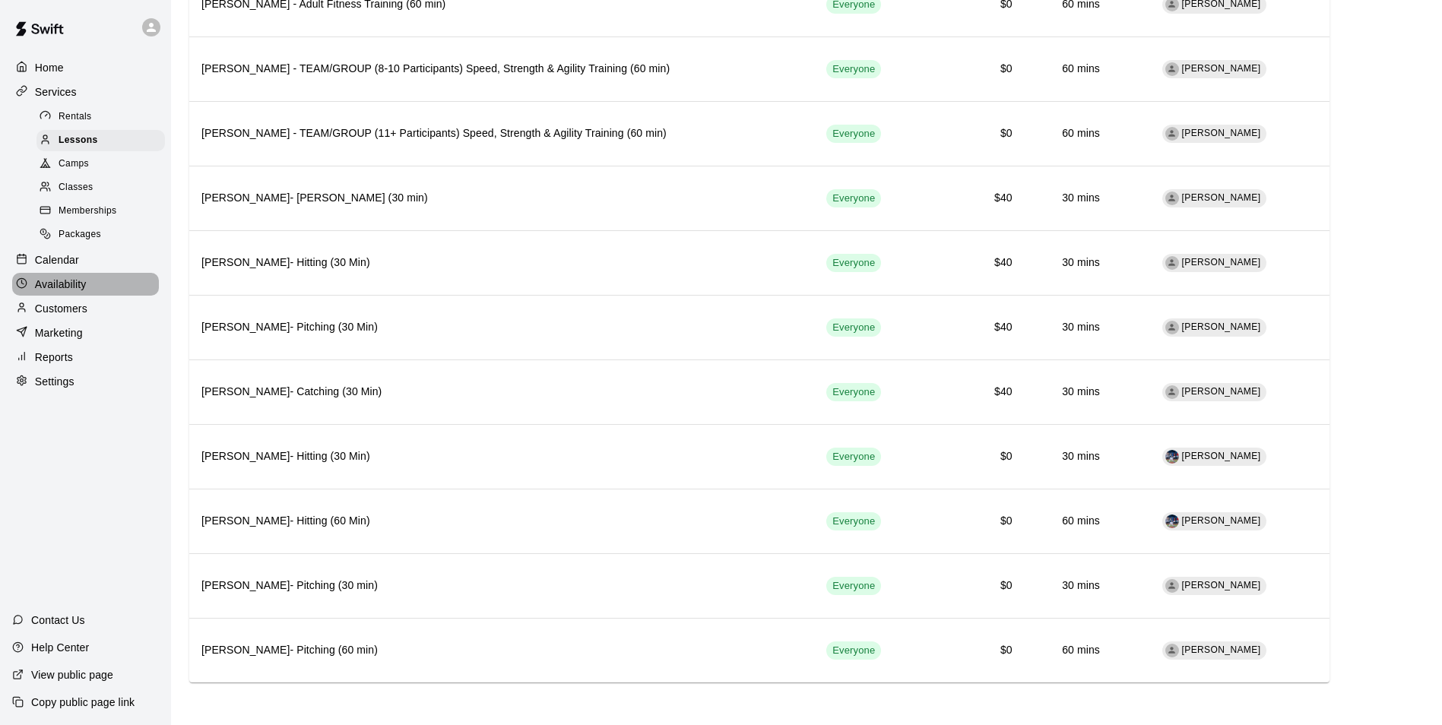
click at [67, 288] on p "Availability" at bounding box center [61, 284] width 52 height 15
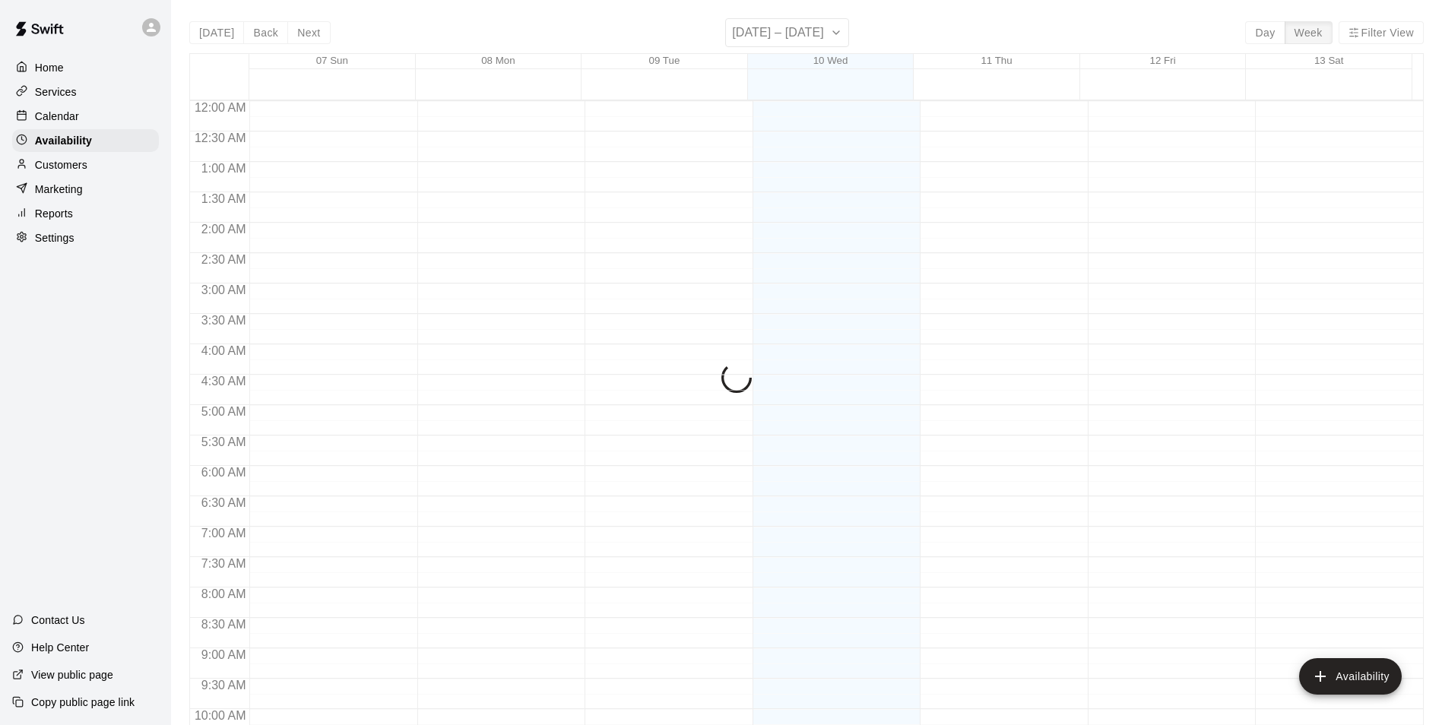
scroll to position [819, 0]
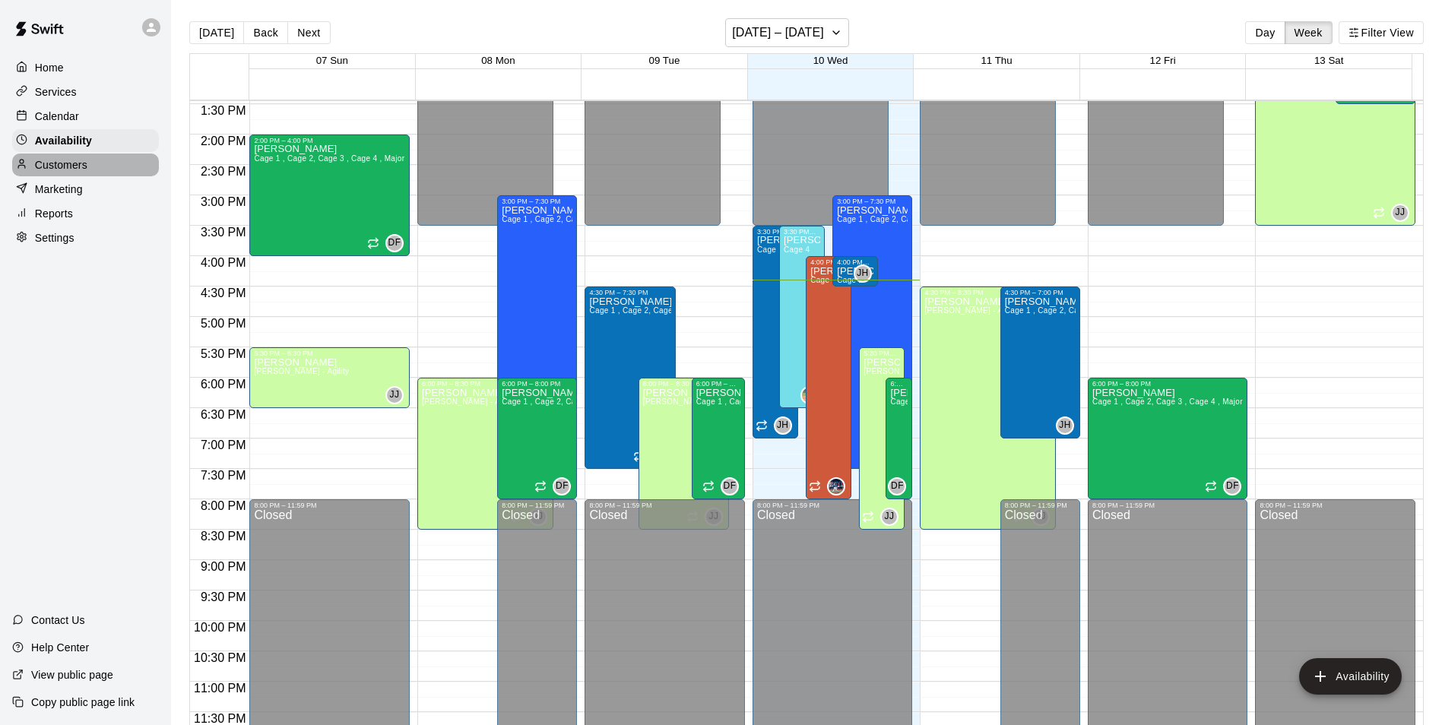
click at [80, 160] on p "Customers" at bounding box center [61, 164] width 52 height 15
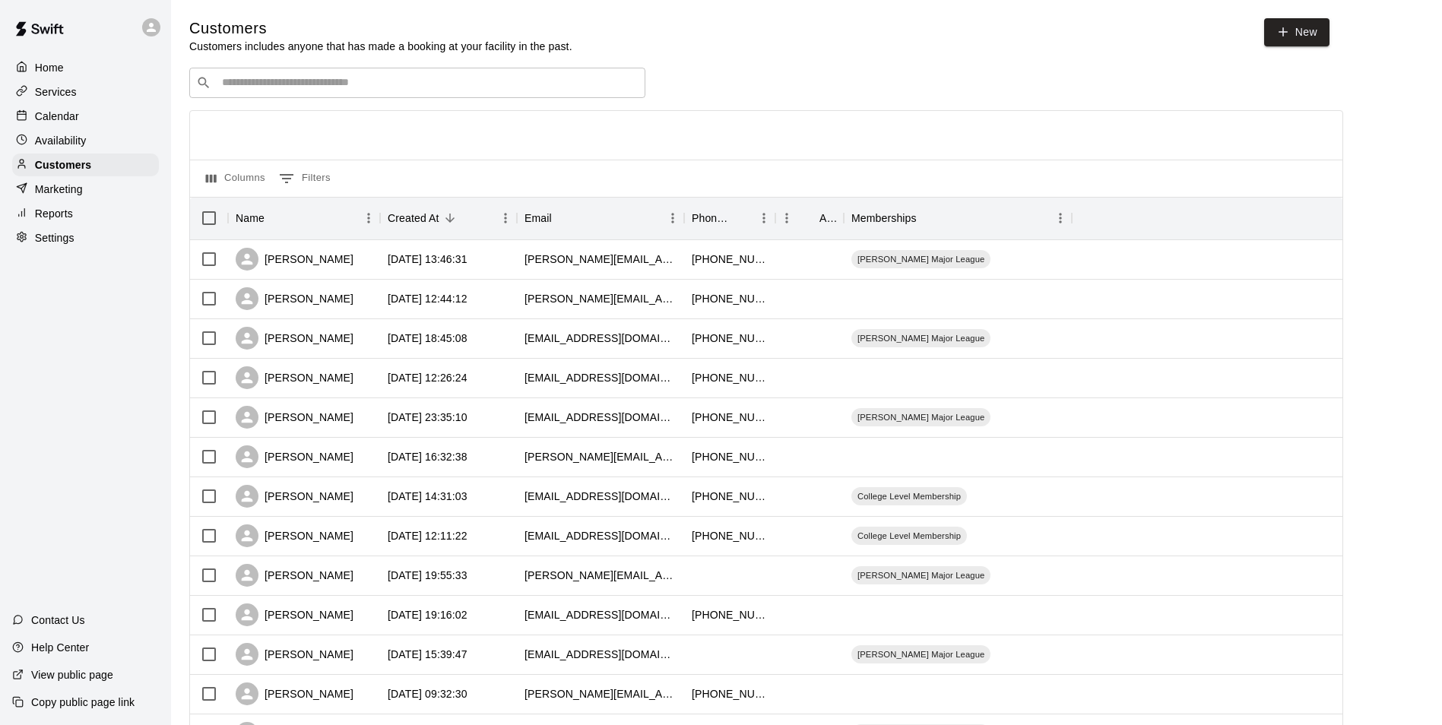
click at [82, 120] on div "Calendar" at bounding box center [85, 116] width 147 height 23
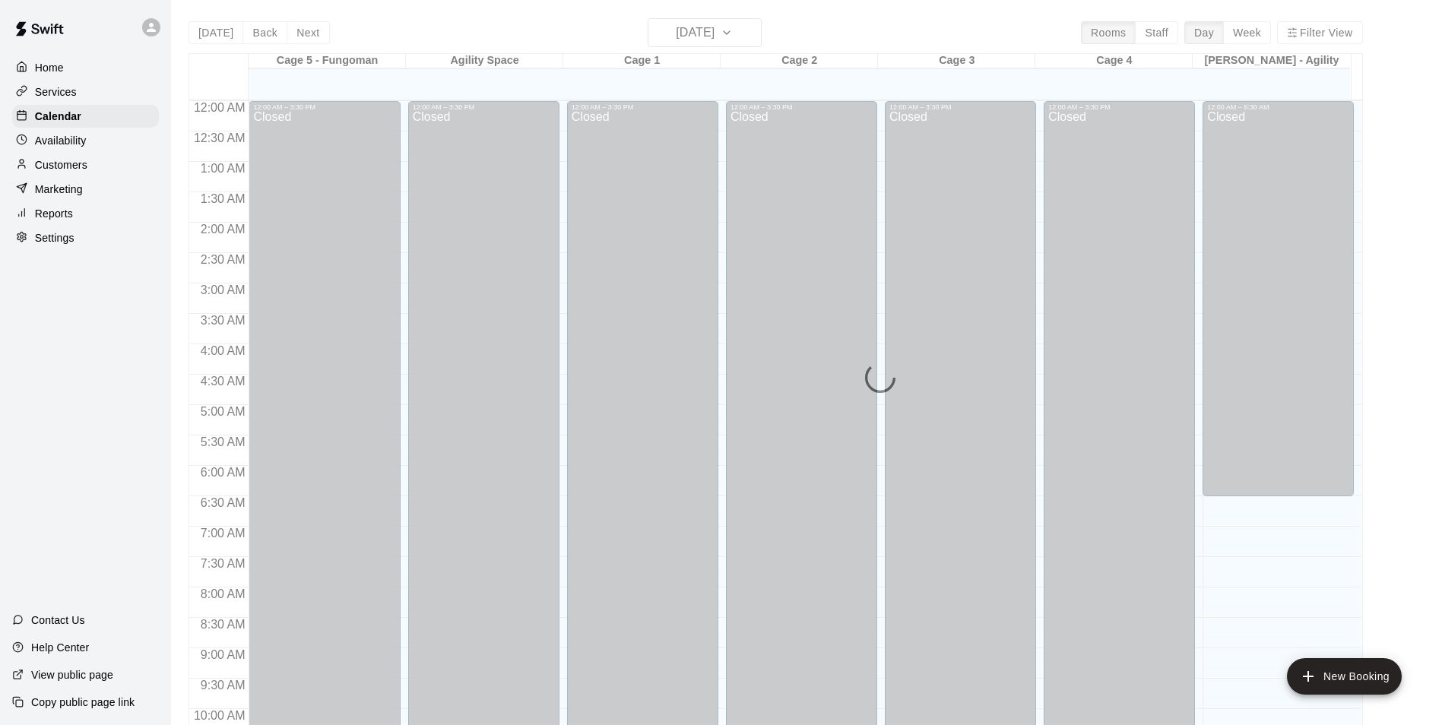
scroll to position [772, 0]
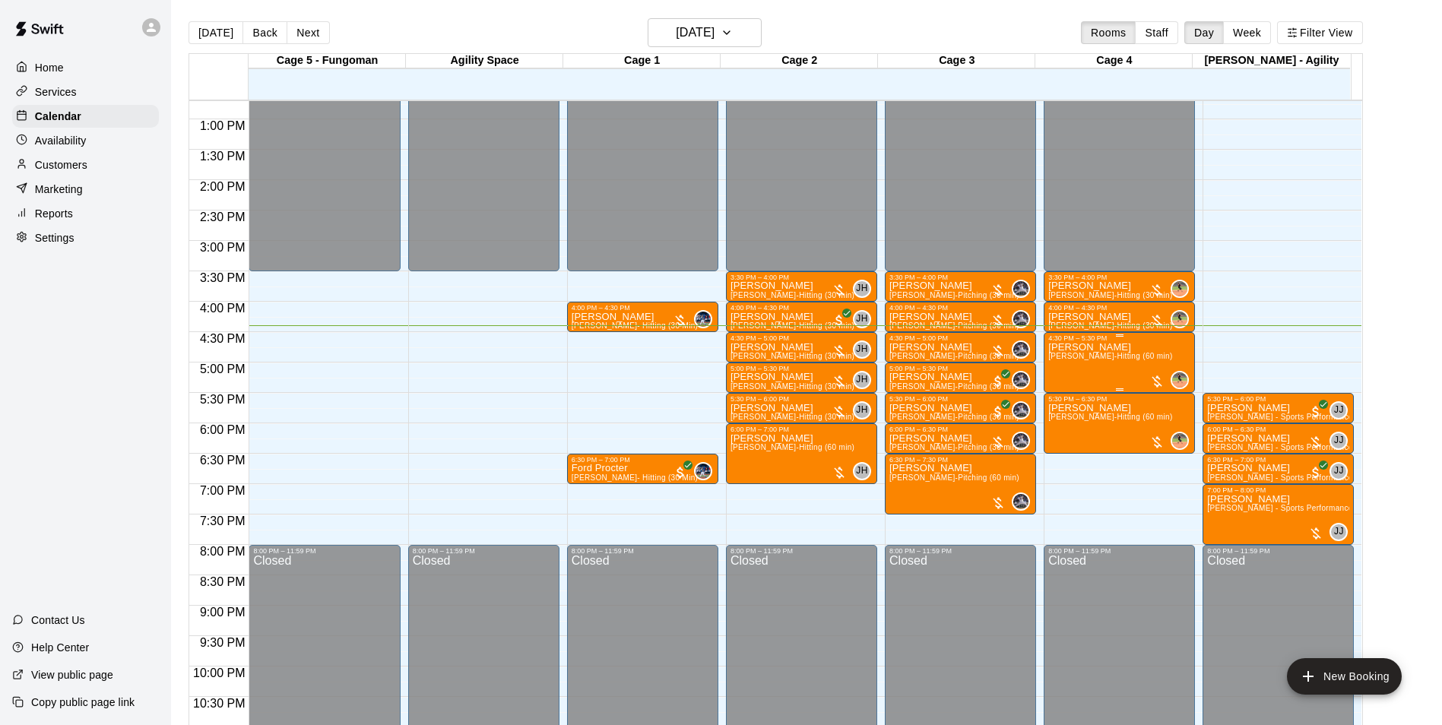
click at [1080, 357] on span "[PERSON_NAME]-Hitting (60 min)" at bounding box center [1110, 356] width 124 height 8
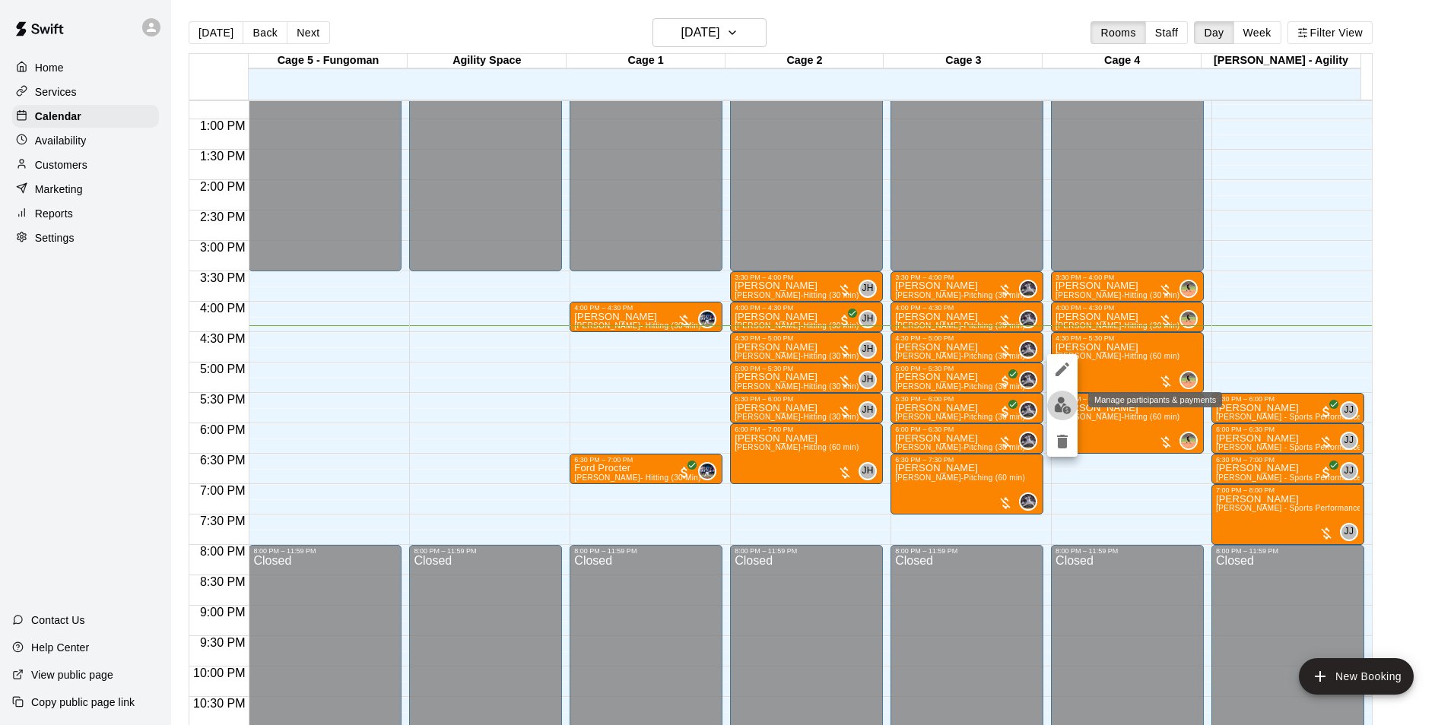
click at [1057, 411] on img "edit" at bounding box center [1062, 405] width 17 height 17
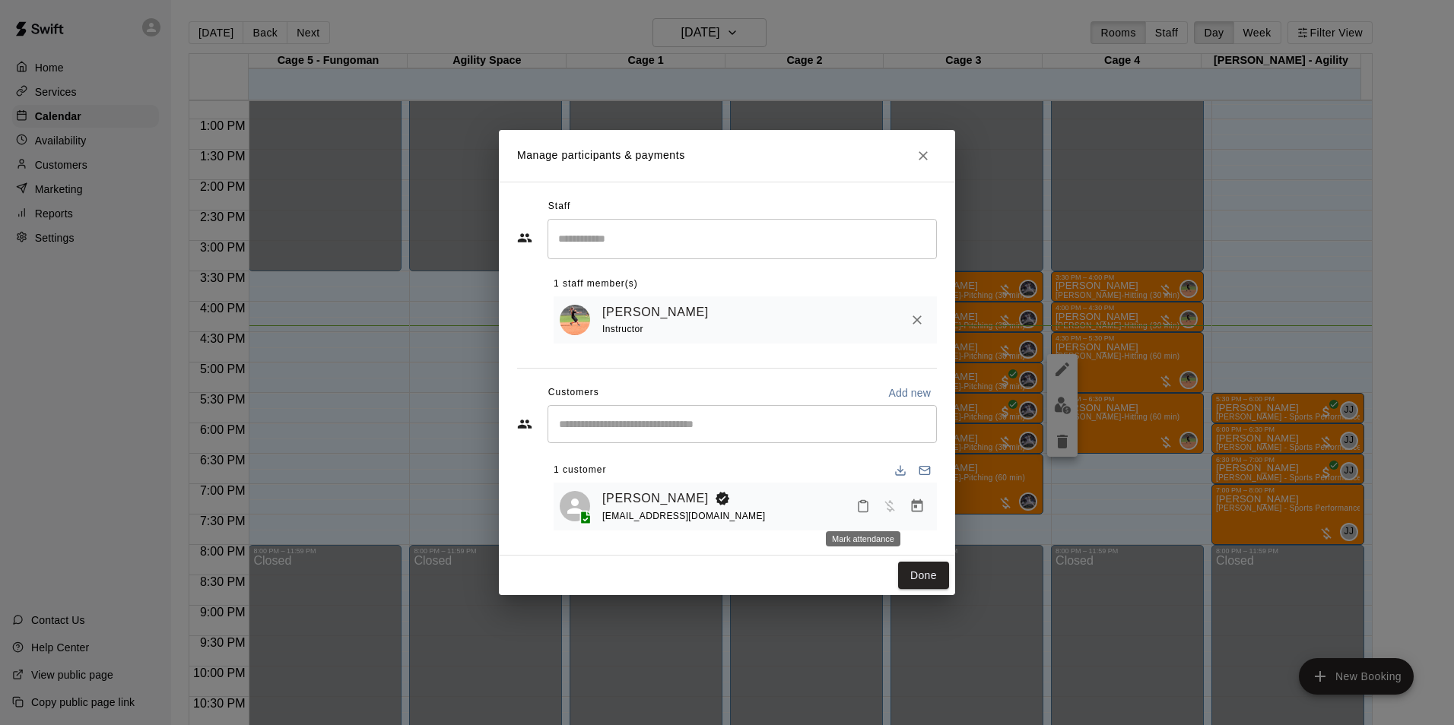
click at [859, 503] on icon "Mark attendance" at bounding box center [862, 507] width 9 height 11
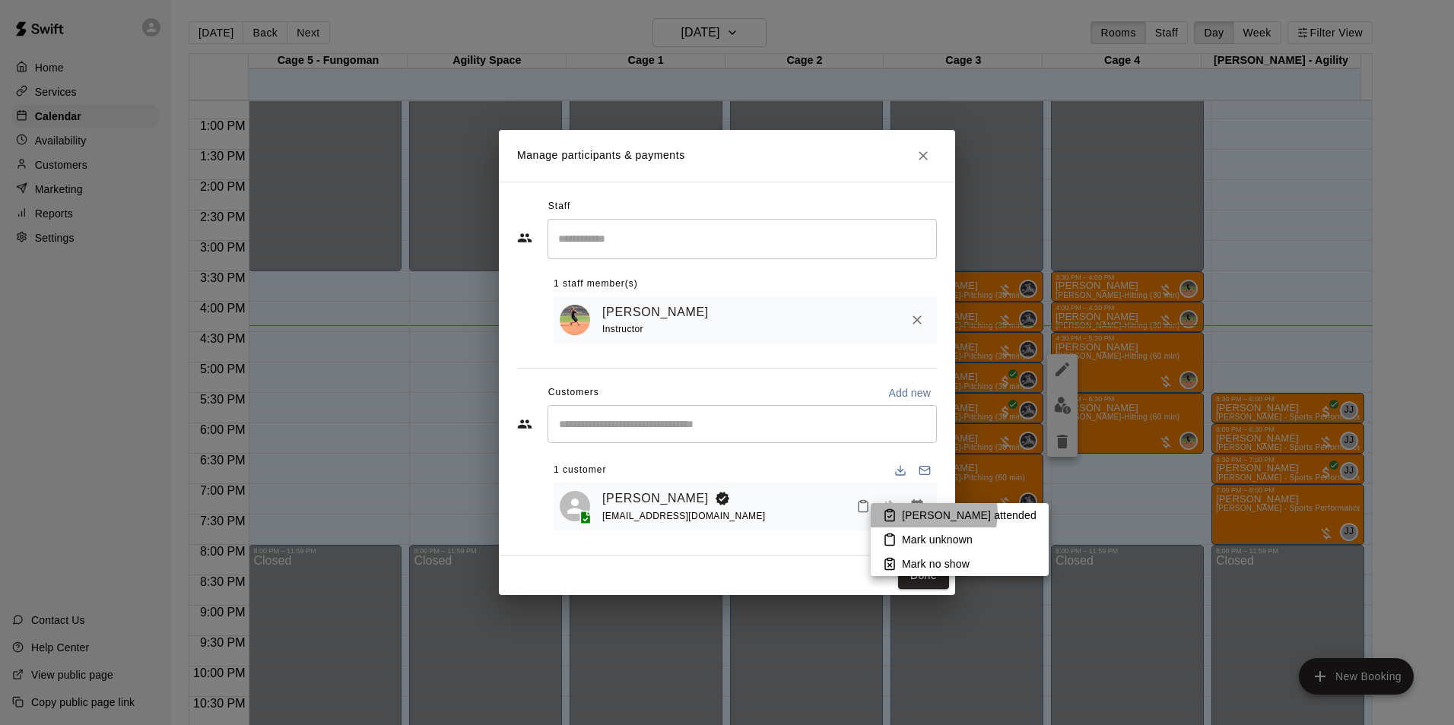
click at [933, 513] on p "[PERSON_NAME] attended" at bounding box center [969, 515] width 135 height 15
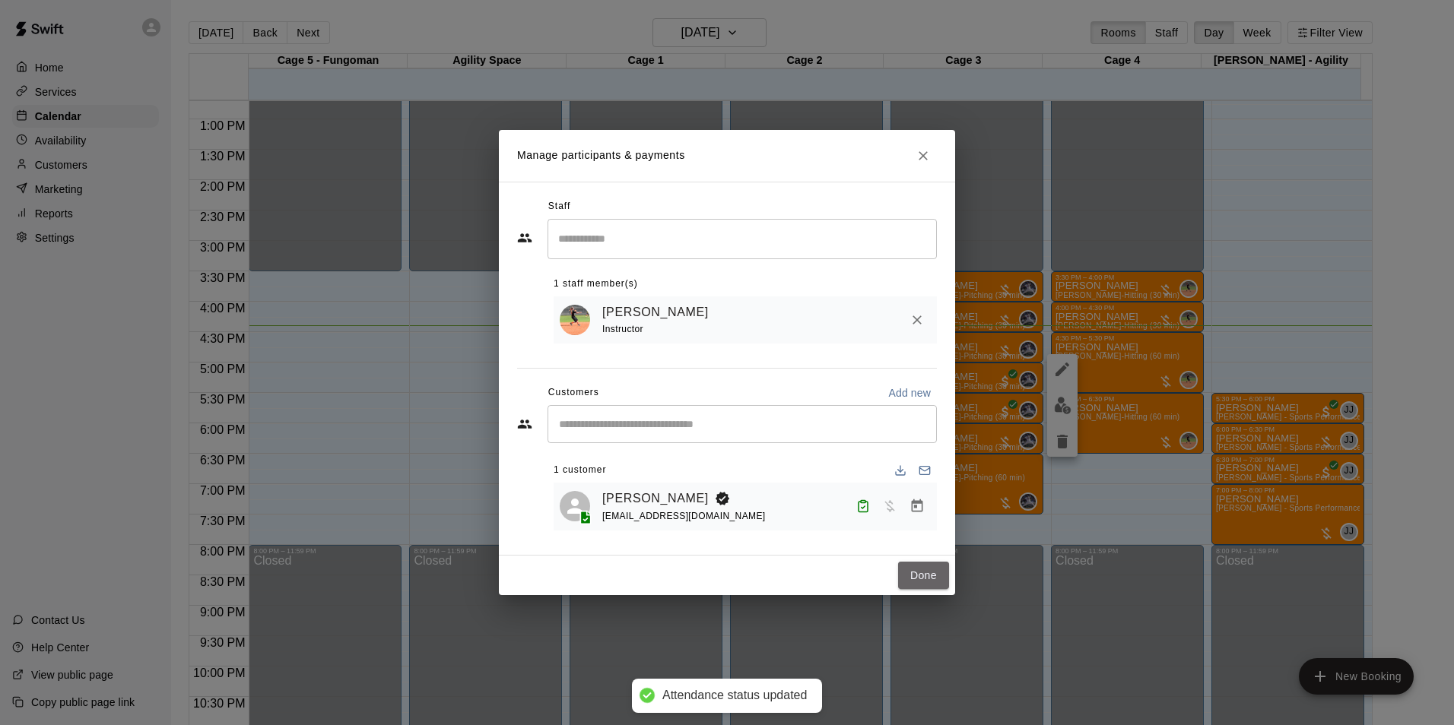
click at [935, 569] on button "Done" at bounding box center [923, 576] width 51 height 28
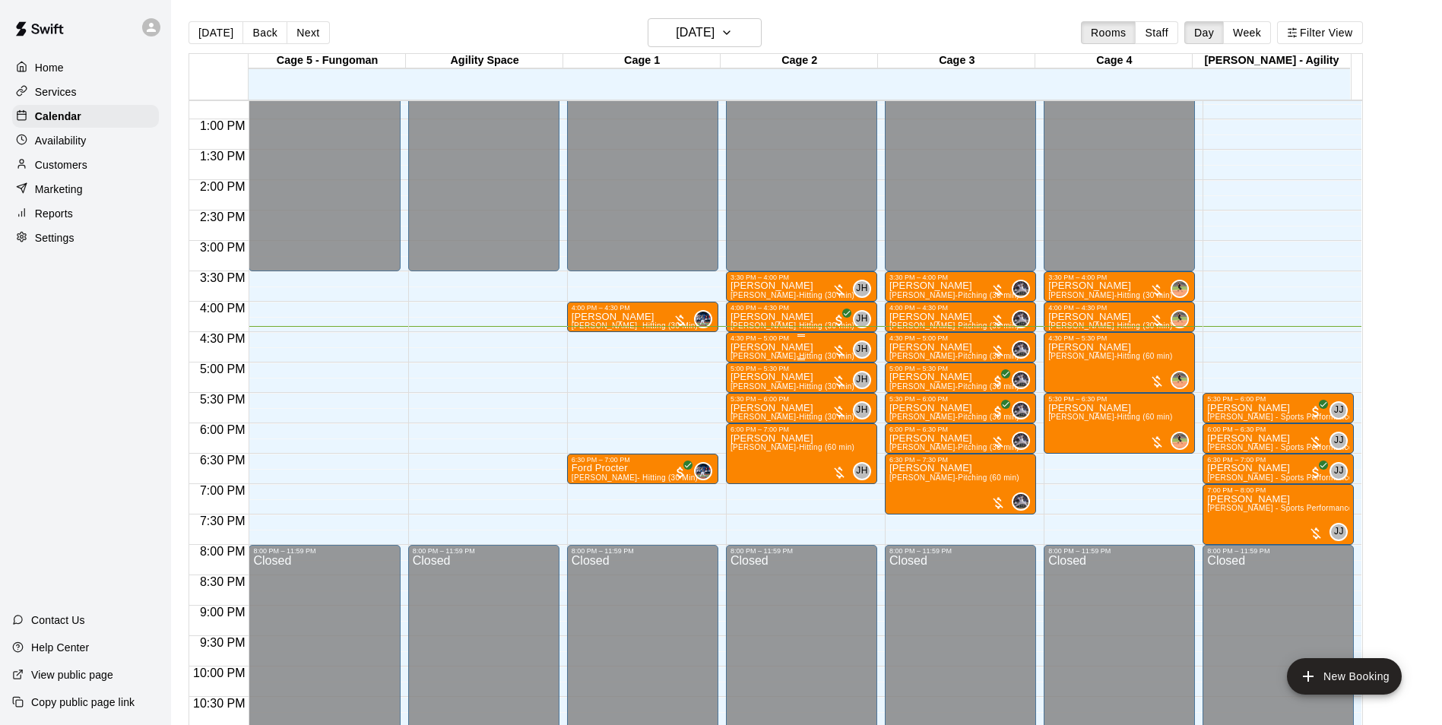
click at [774, 347] on p "[PERSON_NAME]" at bounding box center [793, 347] width 124 height 0
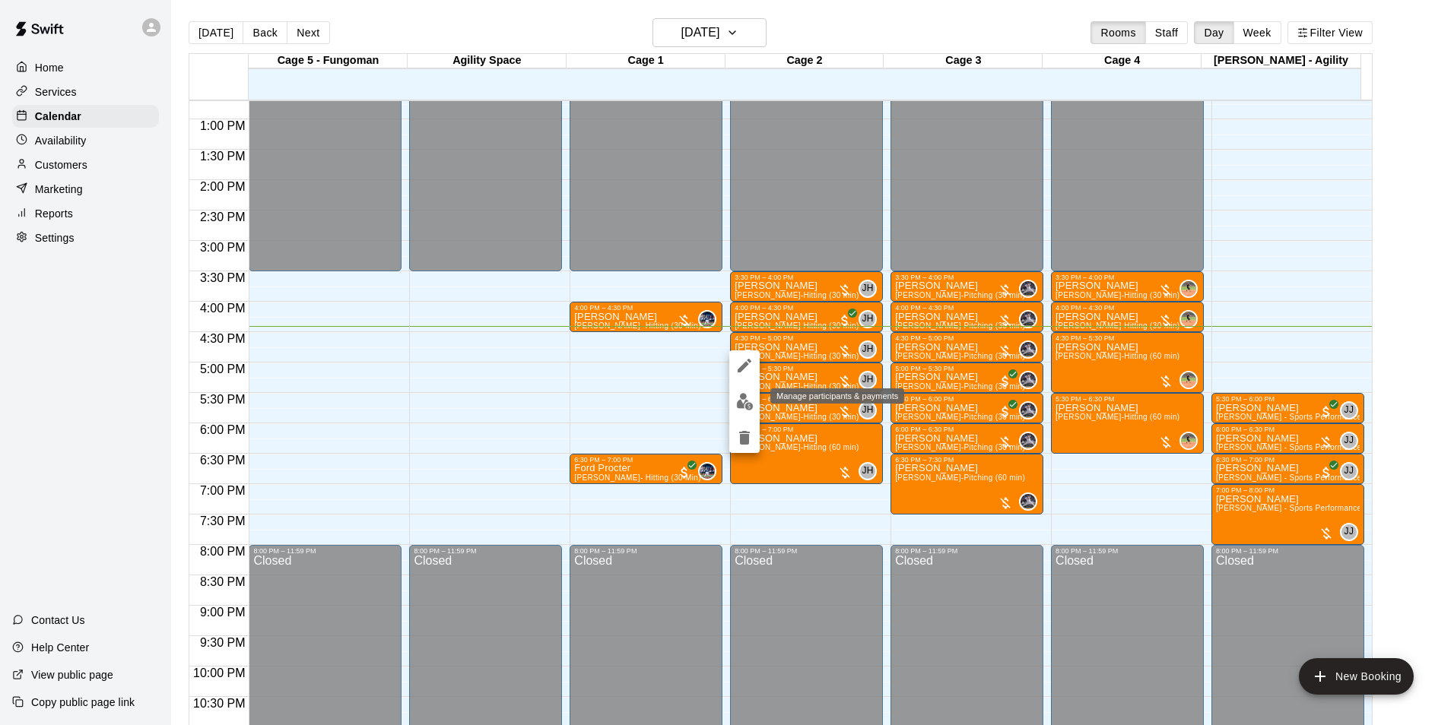
click at [749, 403] on img "edit" at bounding box center [744, 401] width 17 height 17
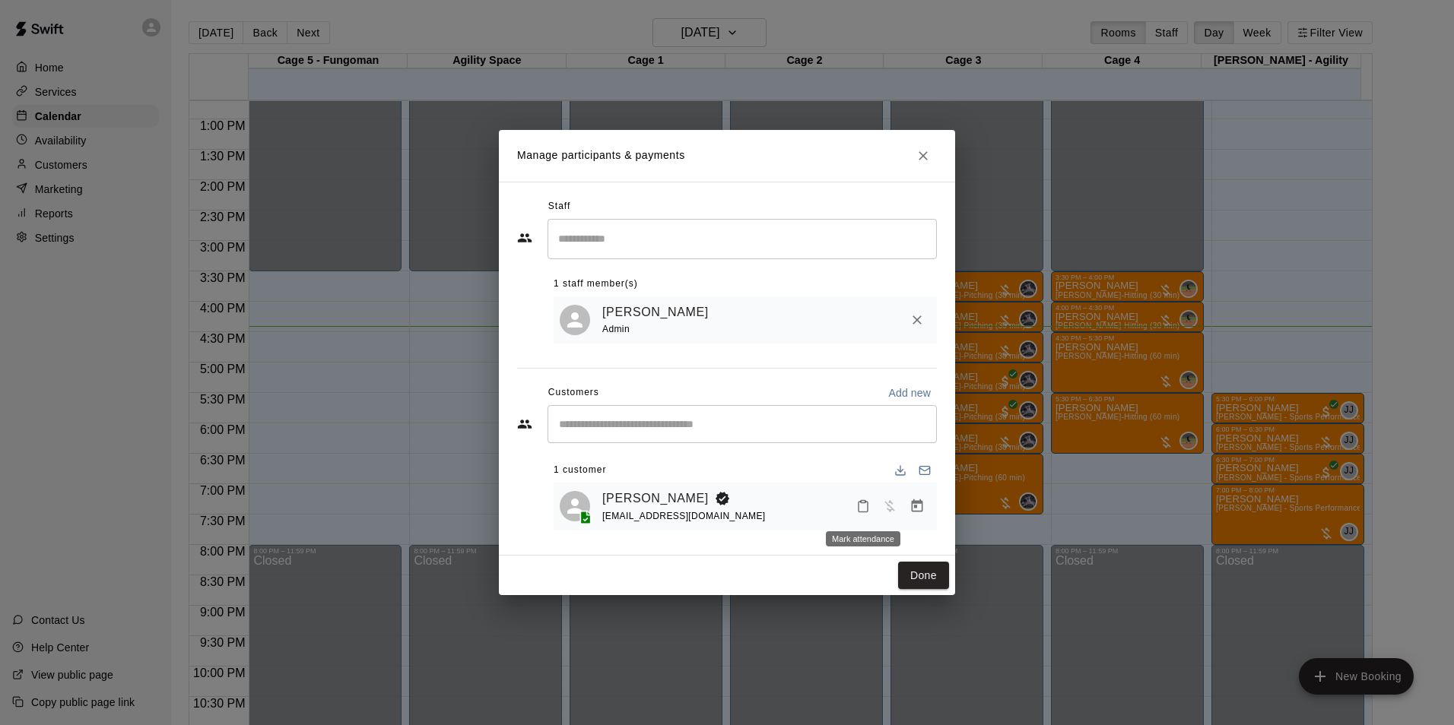
click at [872, 509] on button "Mark attendance" at bounding box center [863, 506] width 26 height 26
click at [910, 506] on p "[PERSON_NAME] attended" at bounding box center [960, 507] width 135 height 15
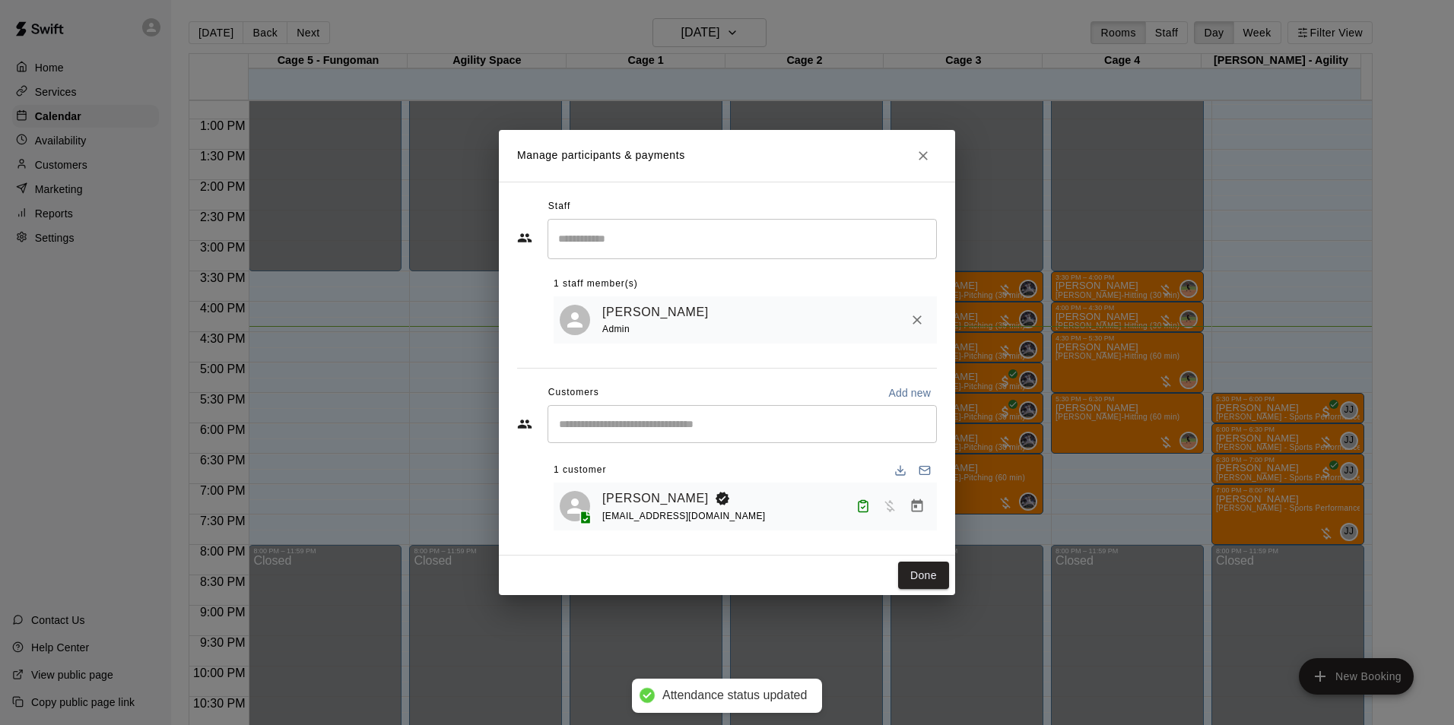
drag, startPoint x: 915, startPoint y: 578, endPoint x: 985, endPoint y: 503, distance: 102.2
click at [917, 575] on button "Done" at bounding box center [923, 576] width 51 height 28
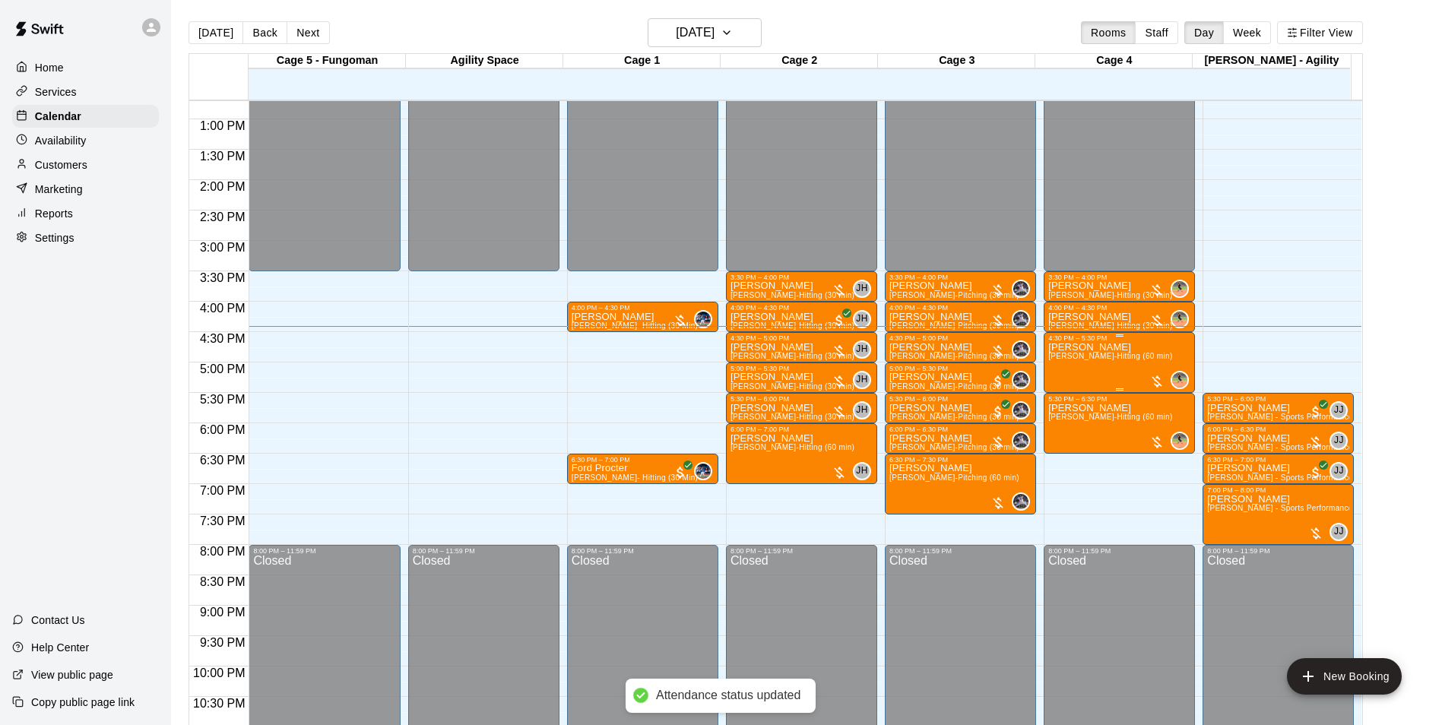
click at [1058, 368] on div "Isabella Bussey Juli King-Hitting (60 min)" at bounding box center [1110, 704] width 124 height 725
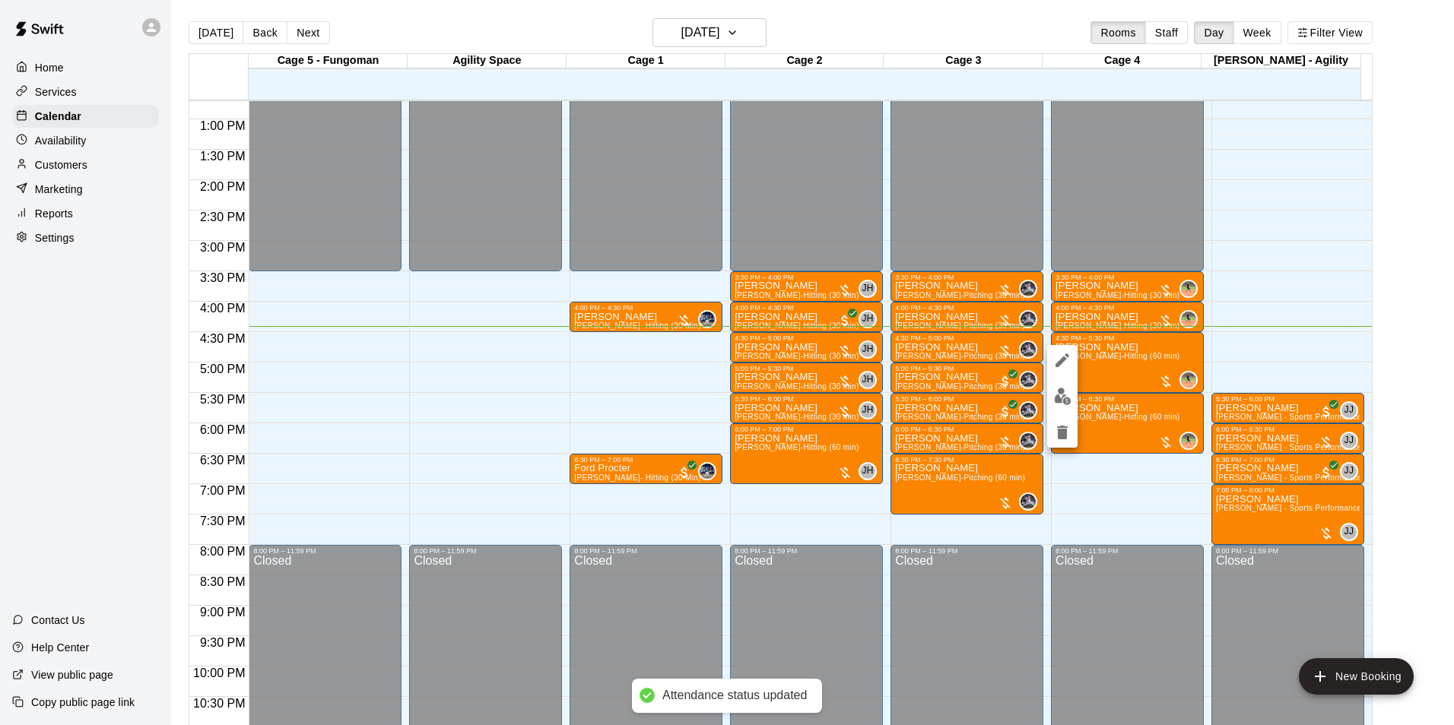
click at [1057, 401] on img "edit" at bounding box center [1062, 396] width 17 height 17
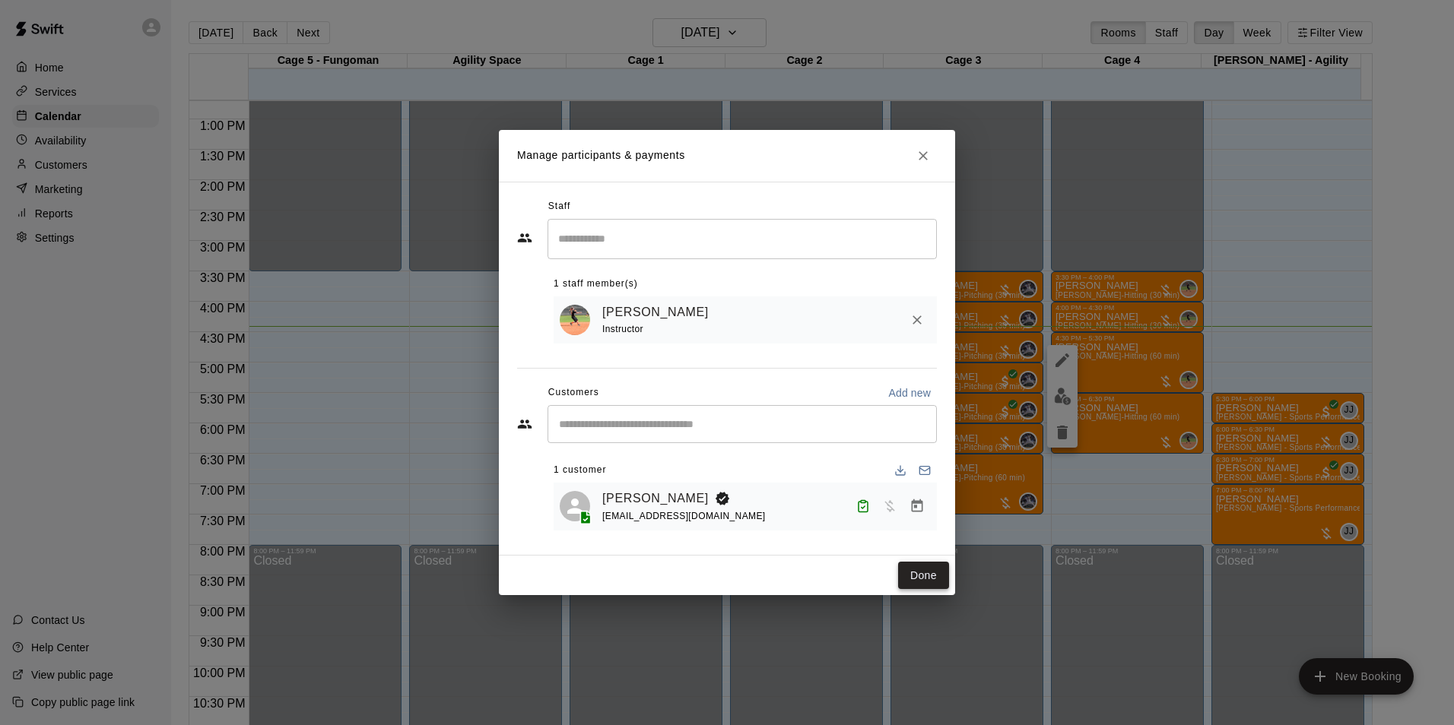
click at [917, 581] on button "Done" at bounding box center [923, 576] width 51 height 28
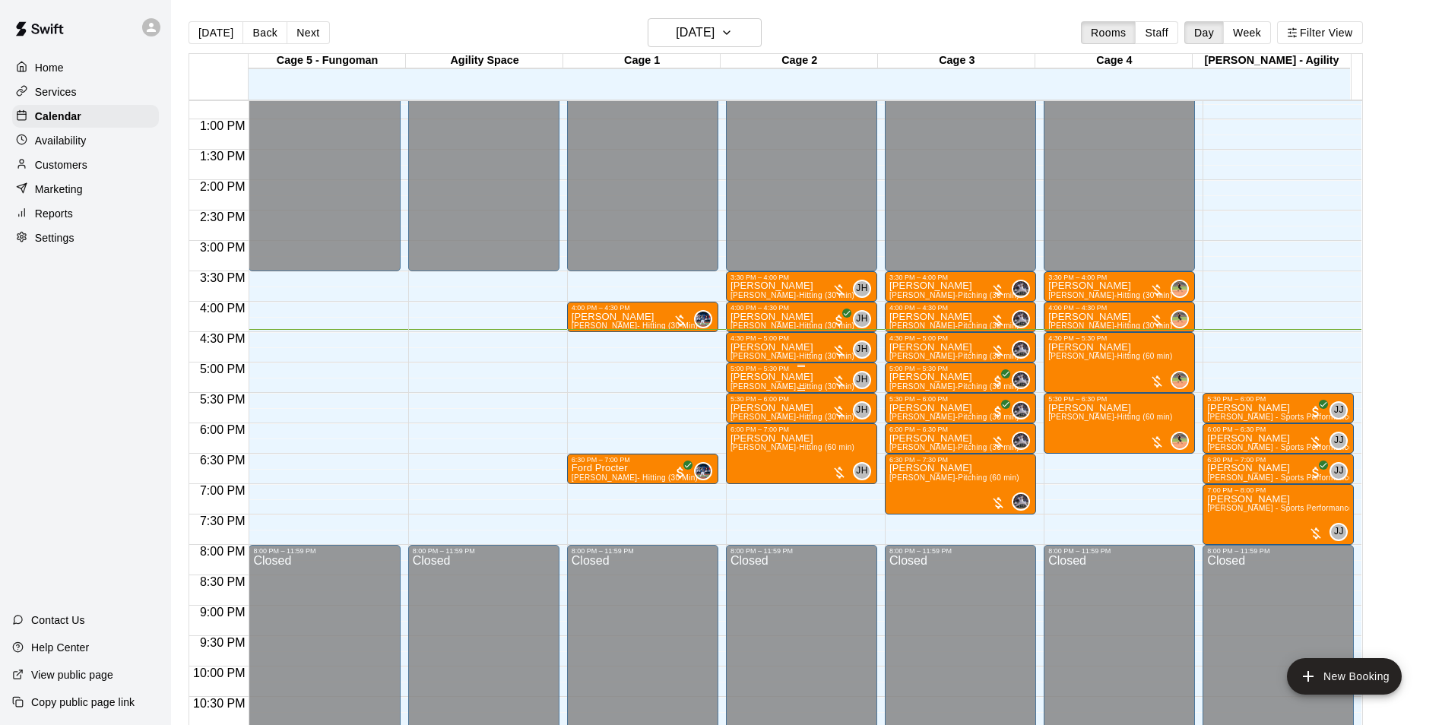
click at [776, 388] on span "[PERSON_NAME]-Hitting (30 min)" at bounding box center [793, 386] width 124 height 8
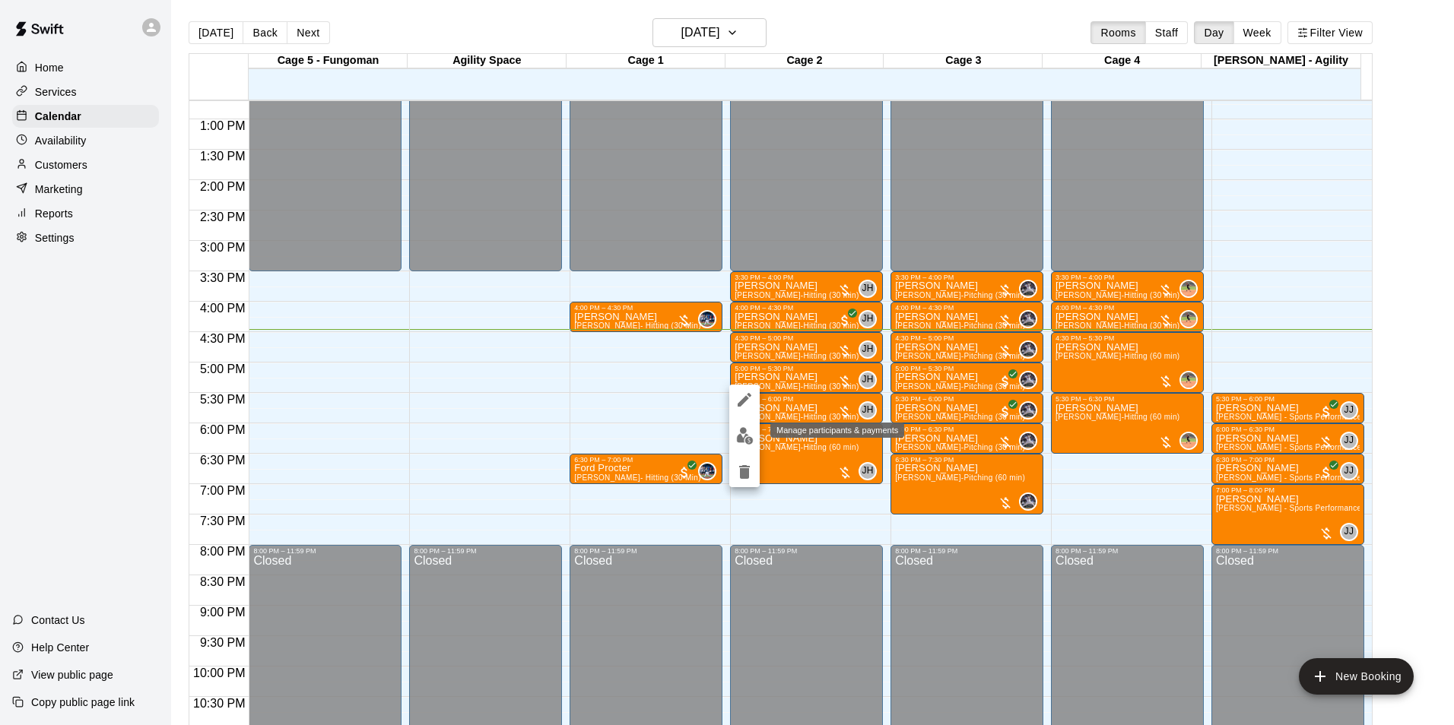
click at [739, 437] on img "edit" at bounding box center [744, 435] width 17 height 17
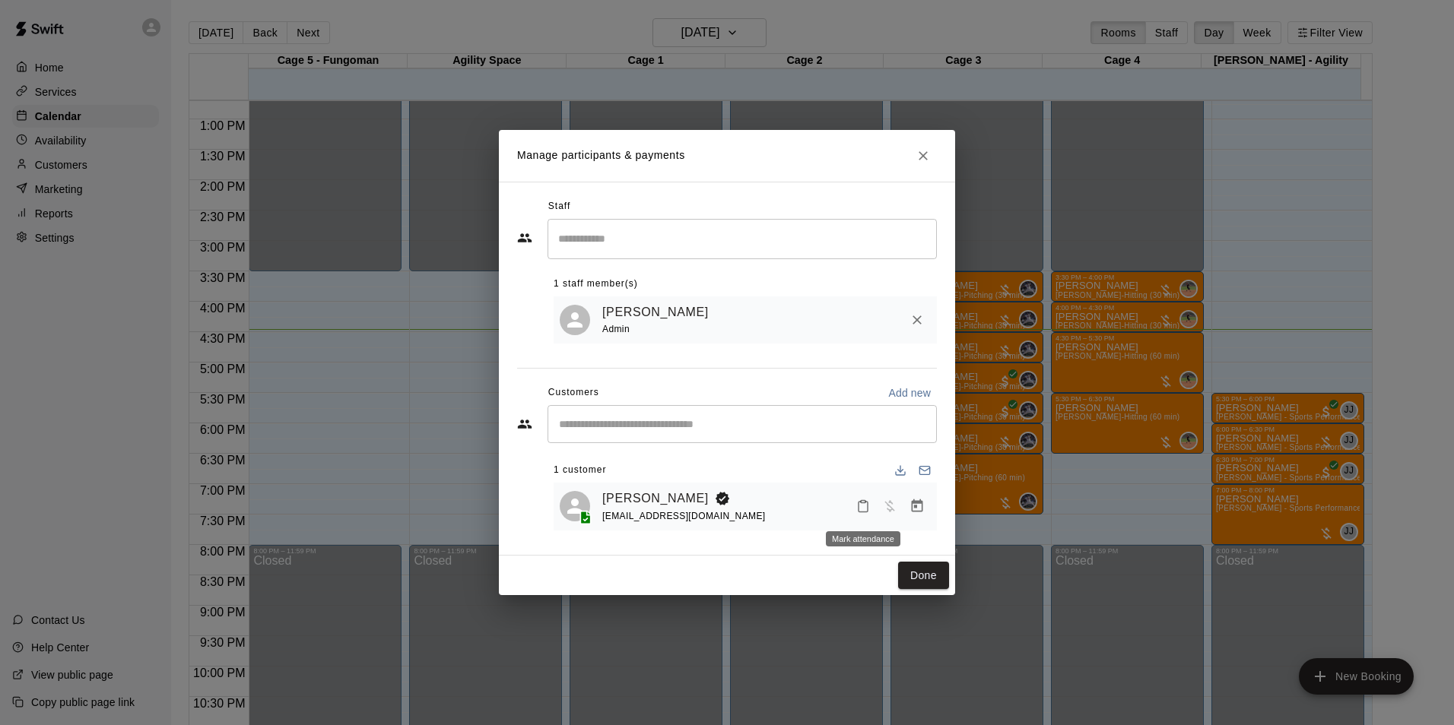
click at [864, 512] on icon "Mark attendance" at bounding box center [862, 507] width 9 height 11
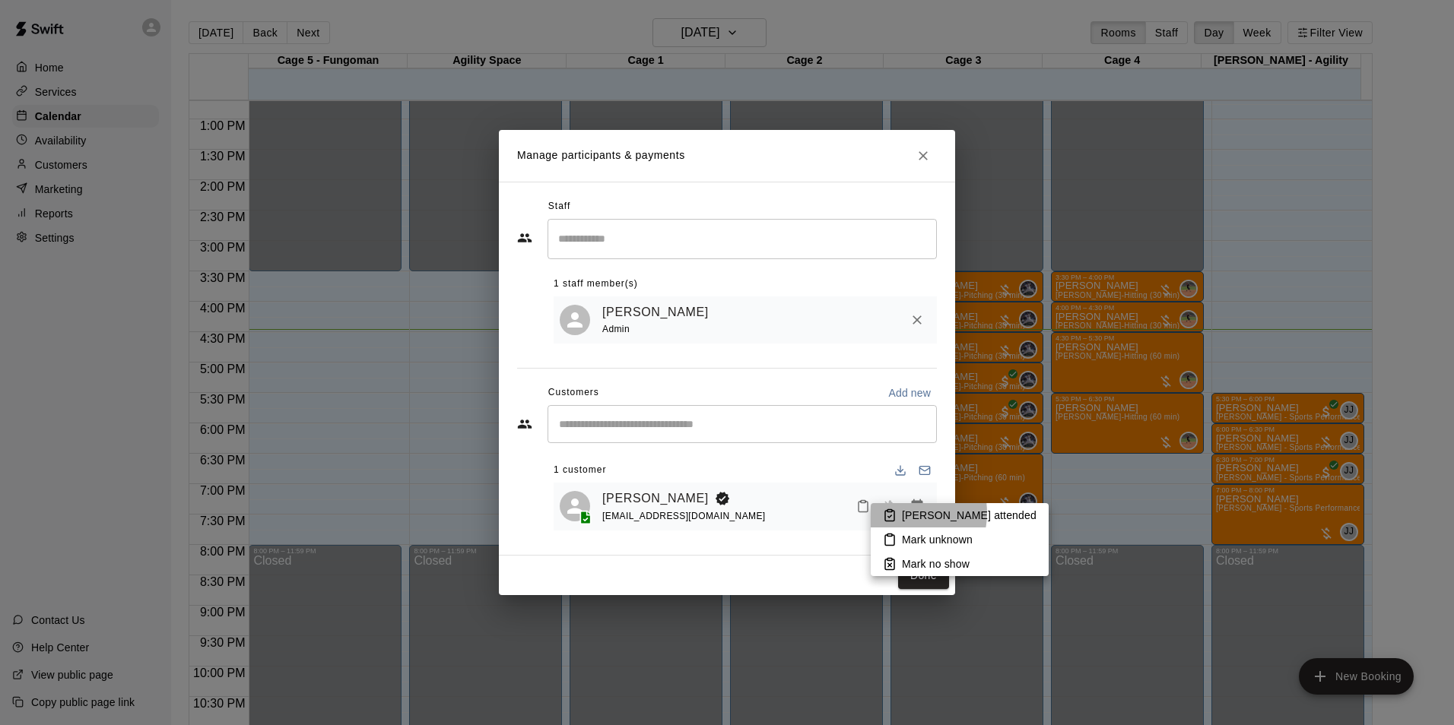
click at [902, 513] on p "[PERSON_NAME] attended" at bounding box center [969, 515] width 135 height 15
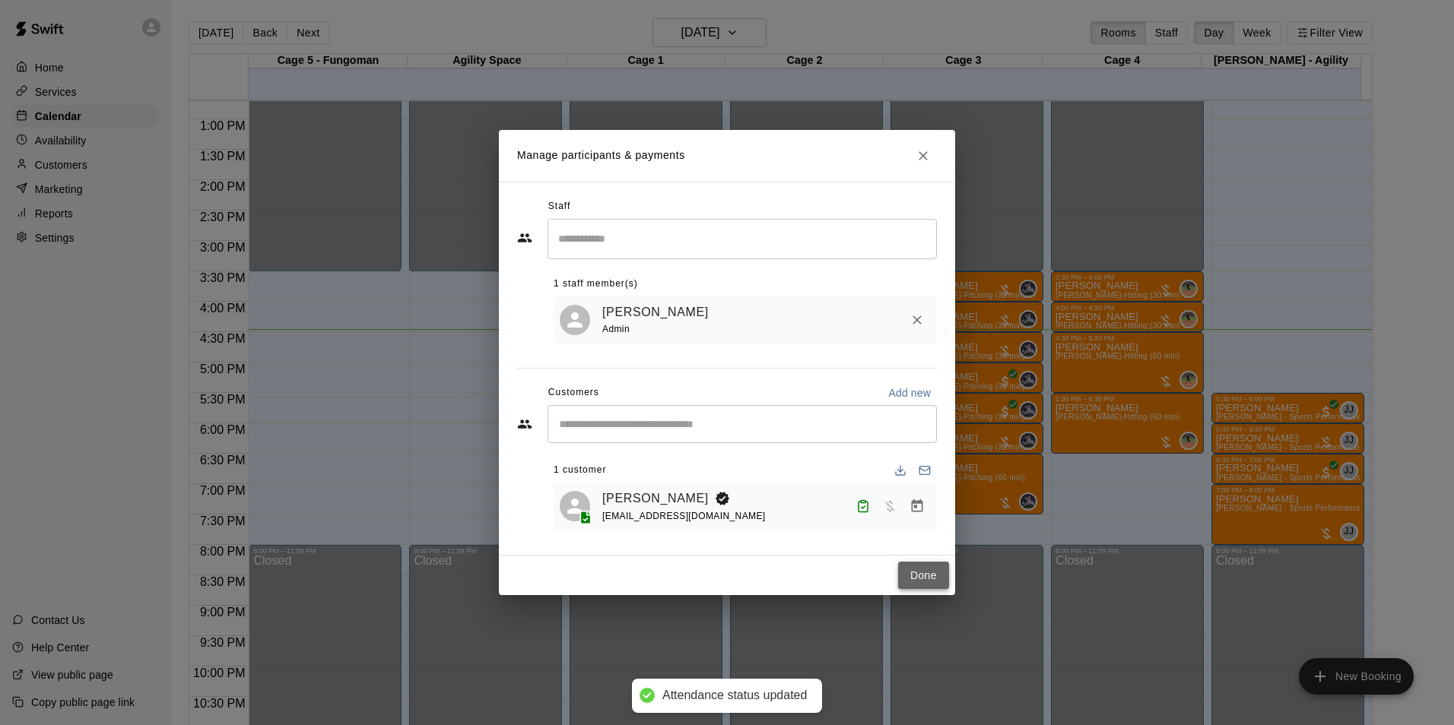
click at [928, 568] on button "Done" at bounding box center [923, 576] width 51 height 28
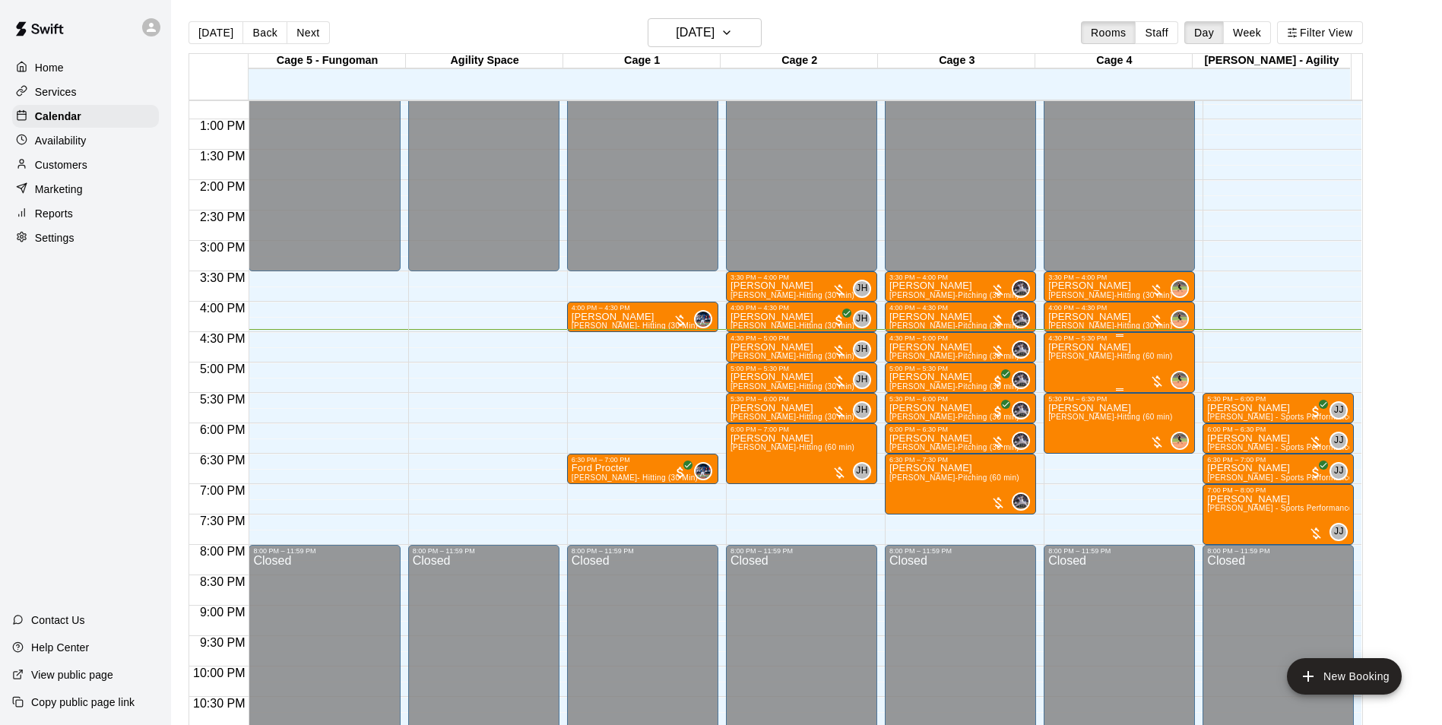
click at [1069, 347] on p "[PERSON_NAME]" at bounding box center [1110, 347] width 124 height 0
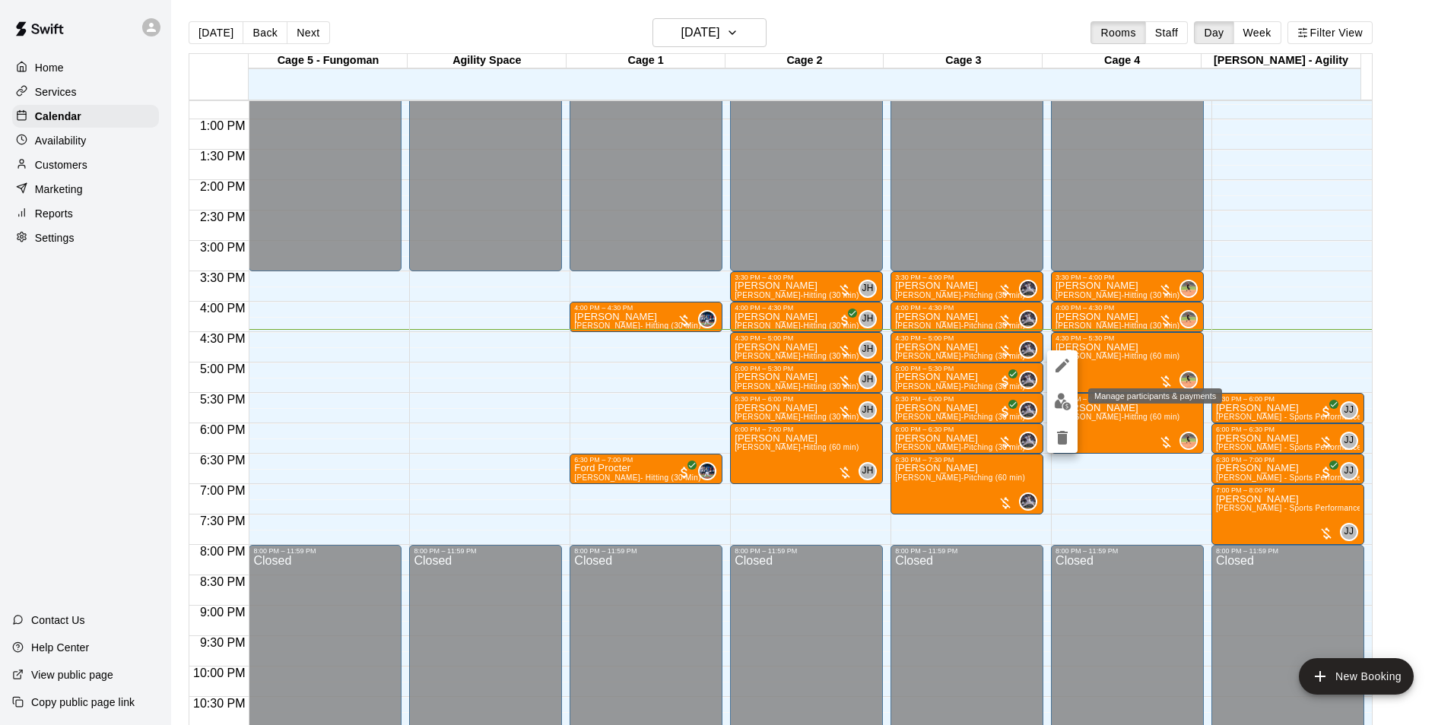
click at [1062, 402] on img "edit" at bounding box center [1062, 401] width 17 height 17
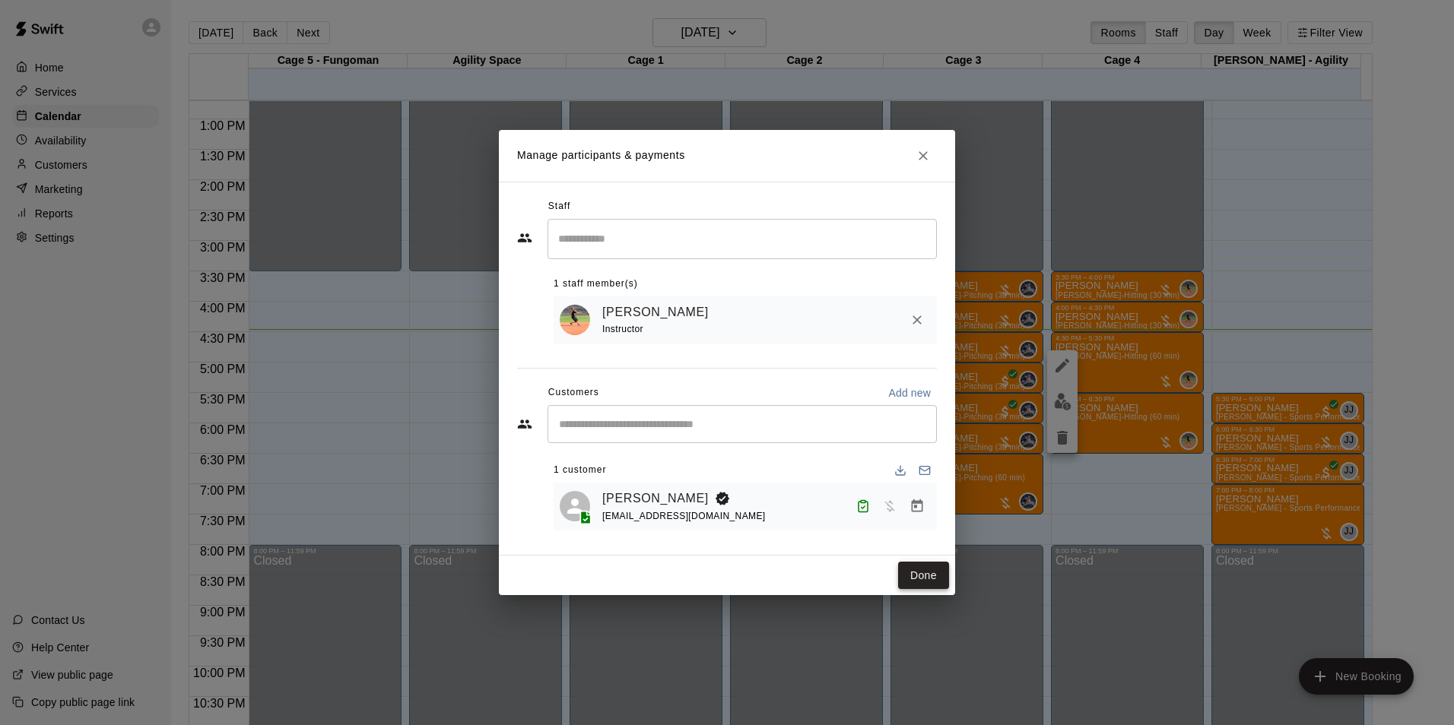
click at [925, 569] on button "Done" at bounding box center [923, 576] width 51 height 28
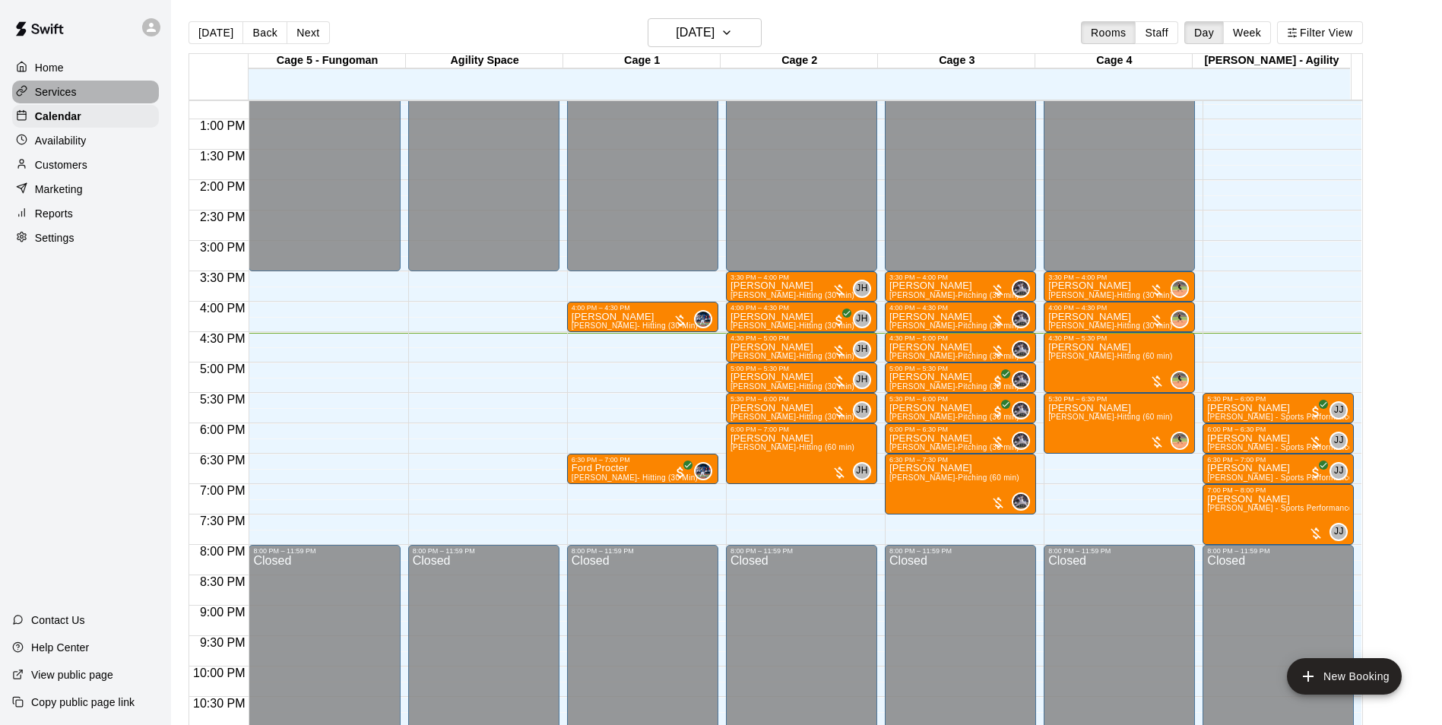
click at [65, 82] on div "Services" at bounding box center [85, 92] width 147 height 23
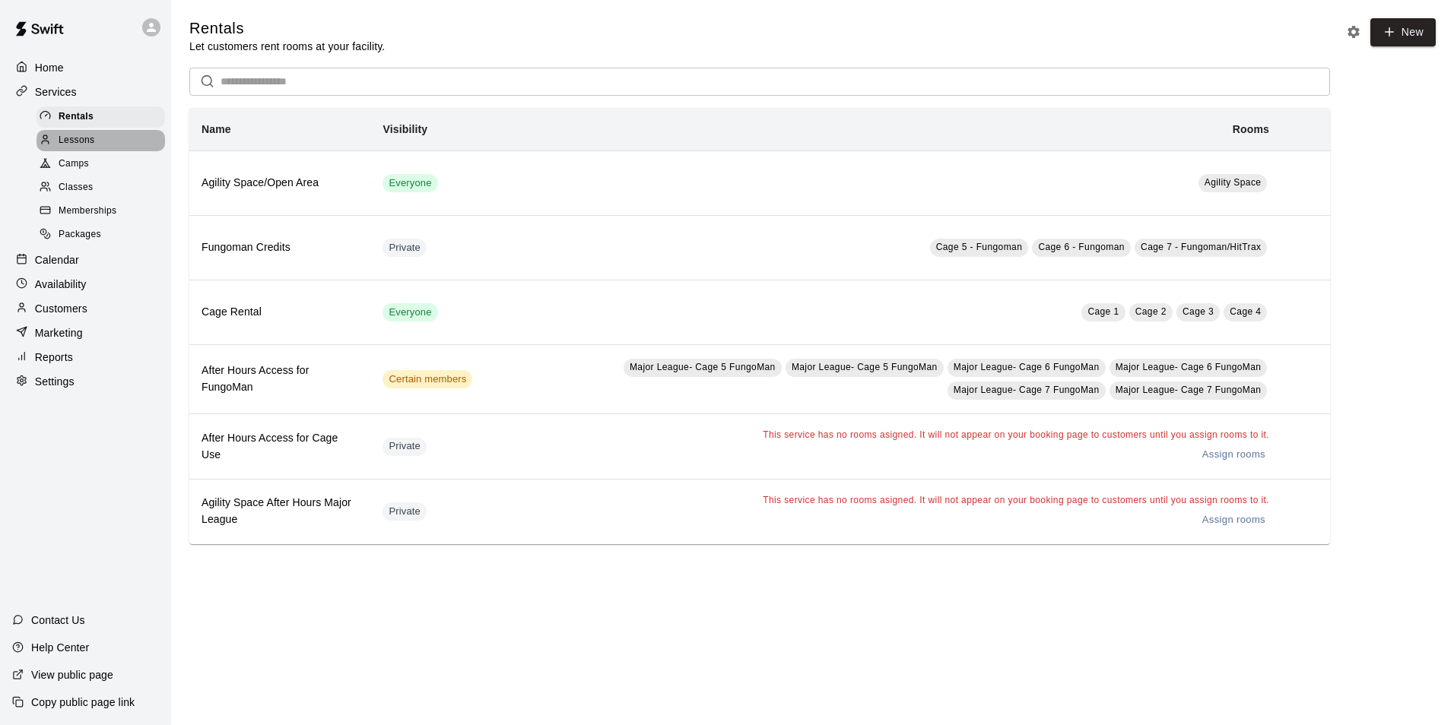
click at [89, 139] on span "Lessons" at bounding box center [77, 140] width 36 height 15
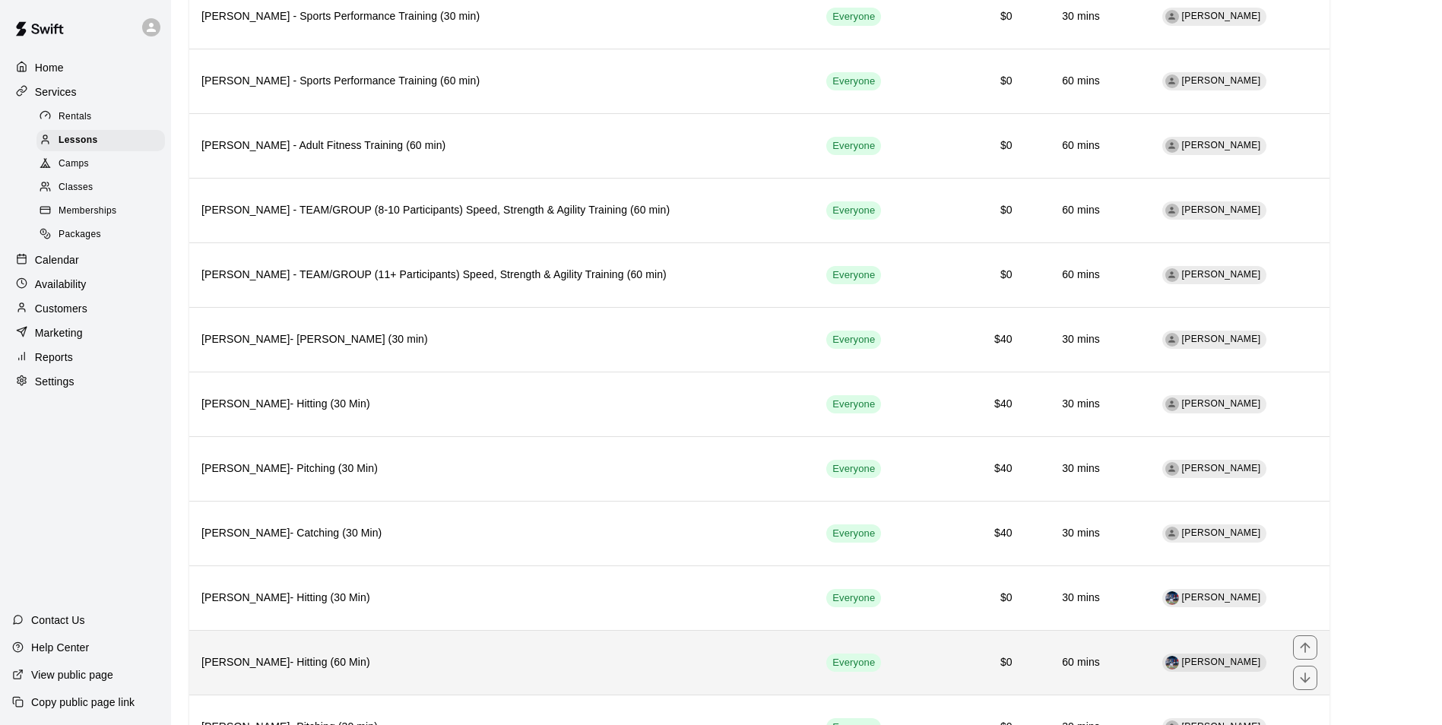
scroll to position [1344, 0]
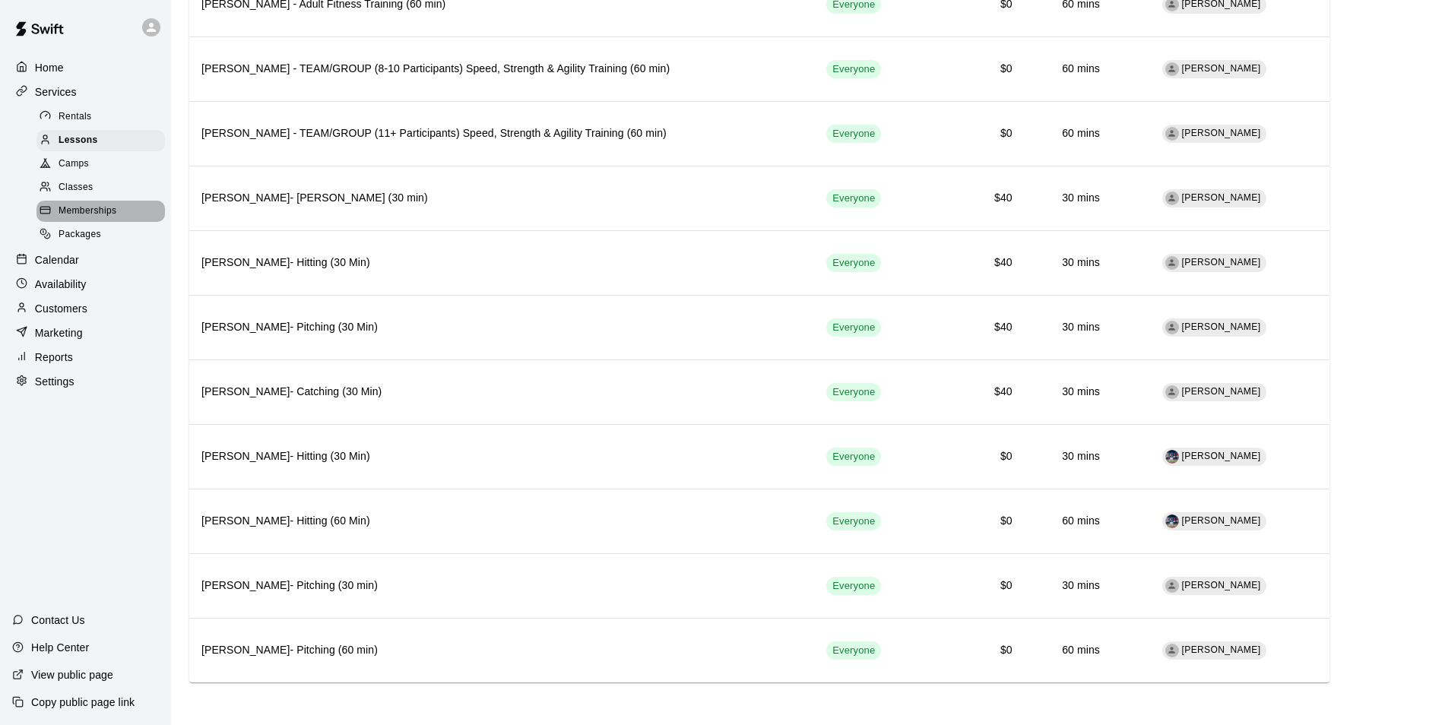
click at [74, 222] on div "Memberships" at bounding box center [100, 211] width 128 height 21
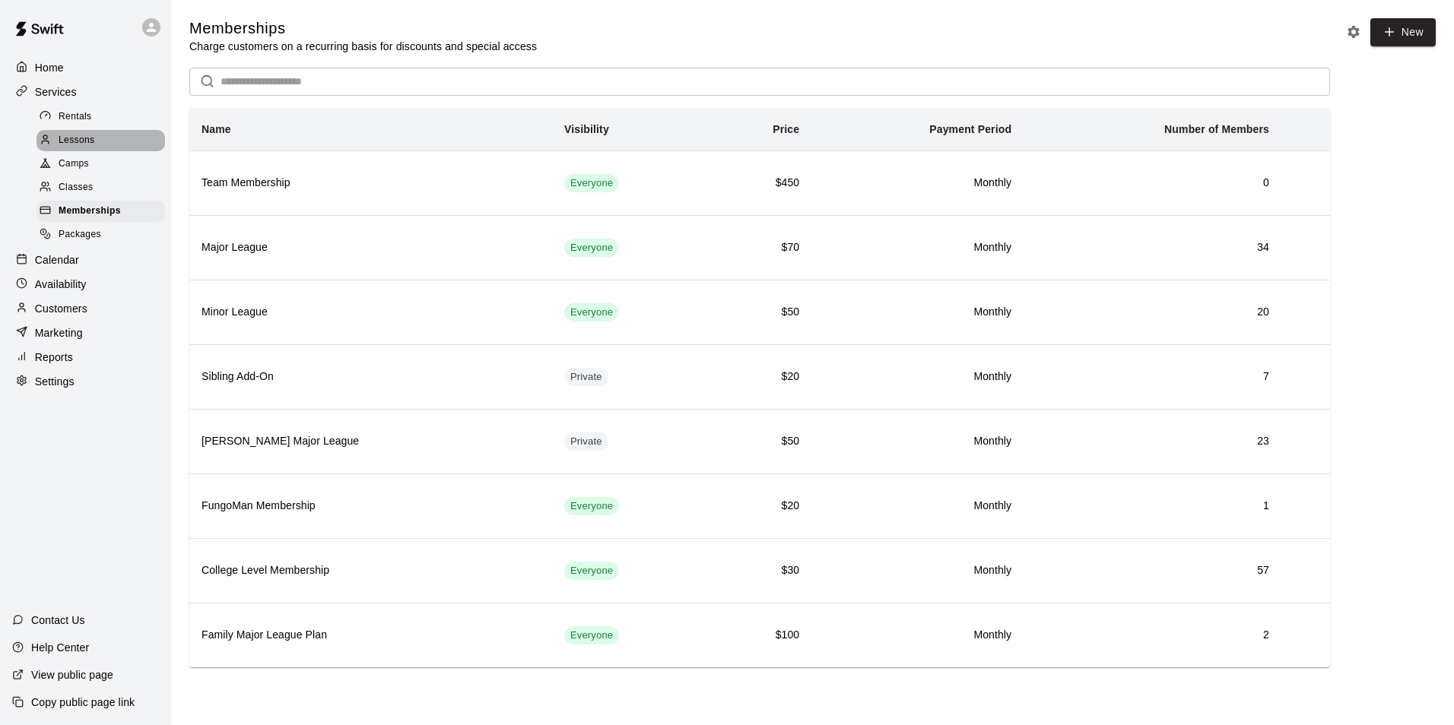
click at [77, 141] on span "Lessons" at bounding box center [77, 140] width 36 height 15
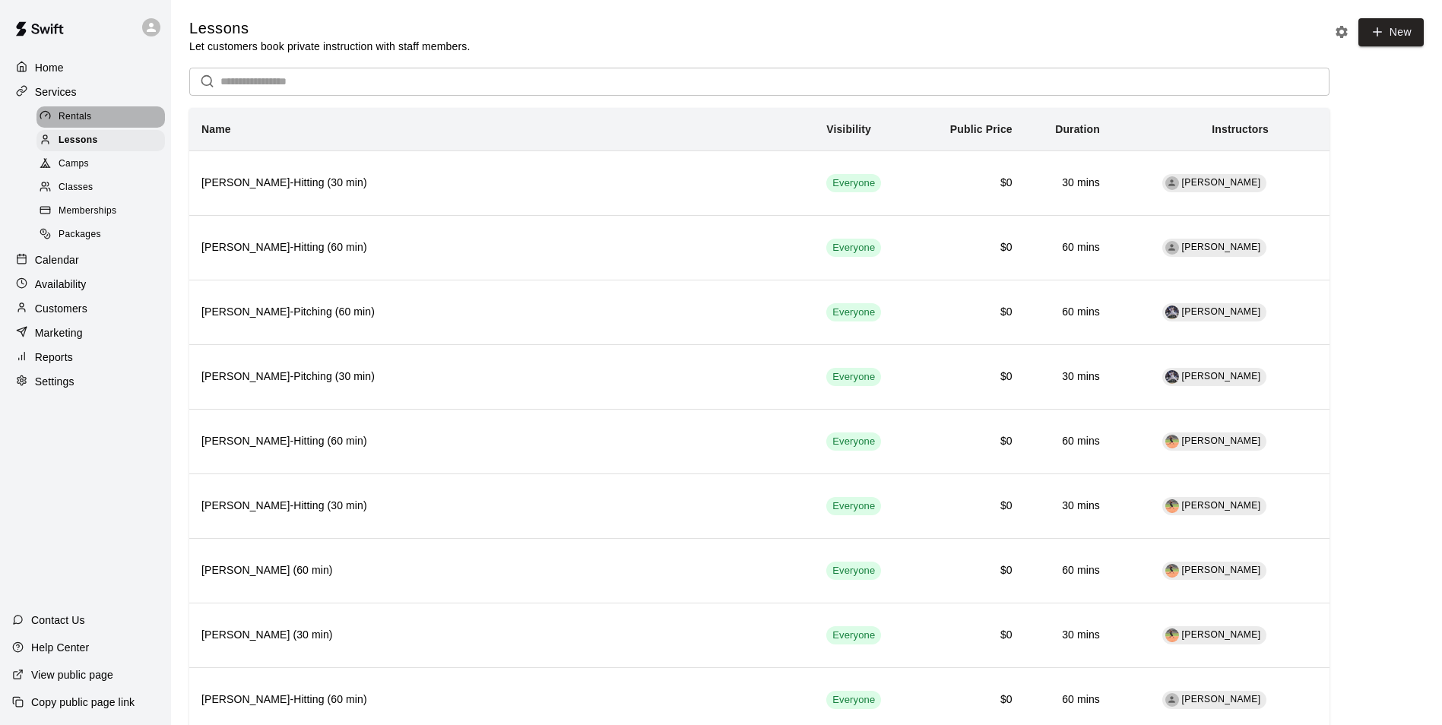
click at [106, 117] on div "Rentals" at bounding box center [100, 116] width 128 height 21
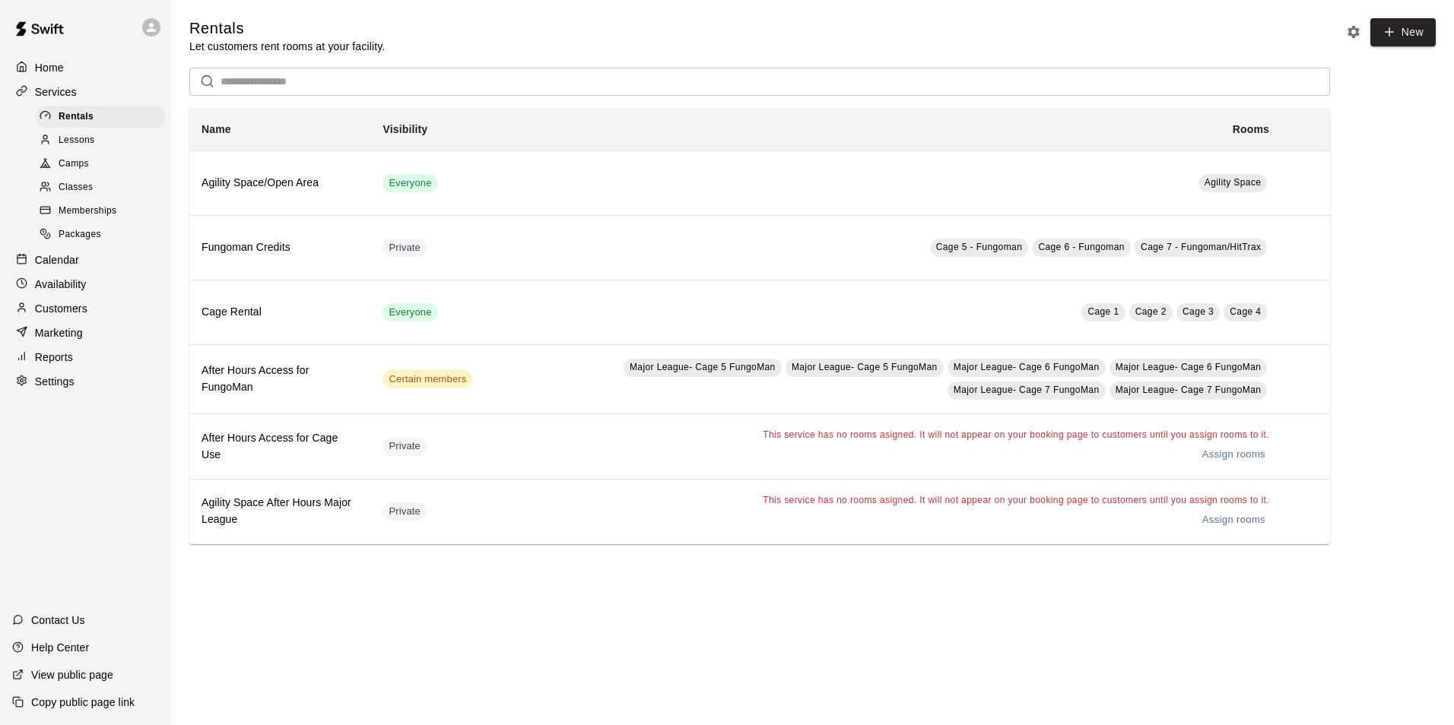
click at [43, 265] on p "Calendar" at bounding box center [57, 259] width 44 height 15
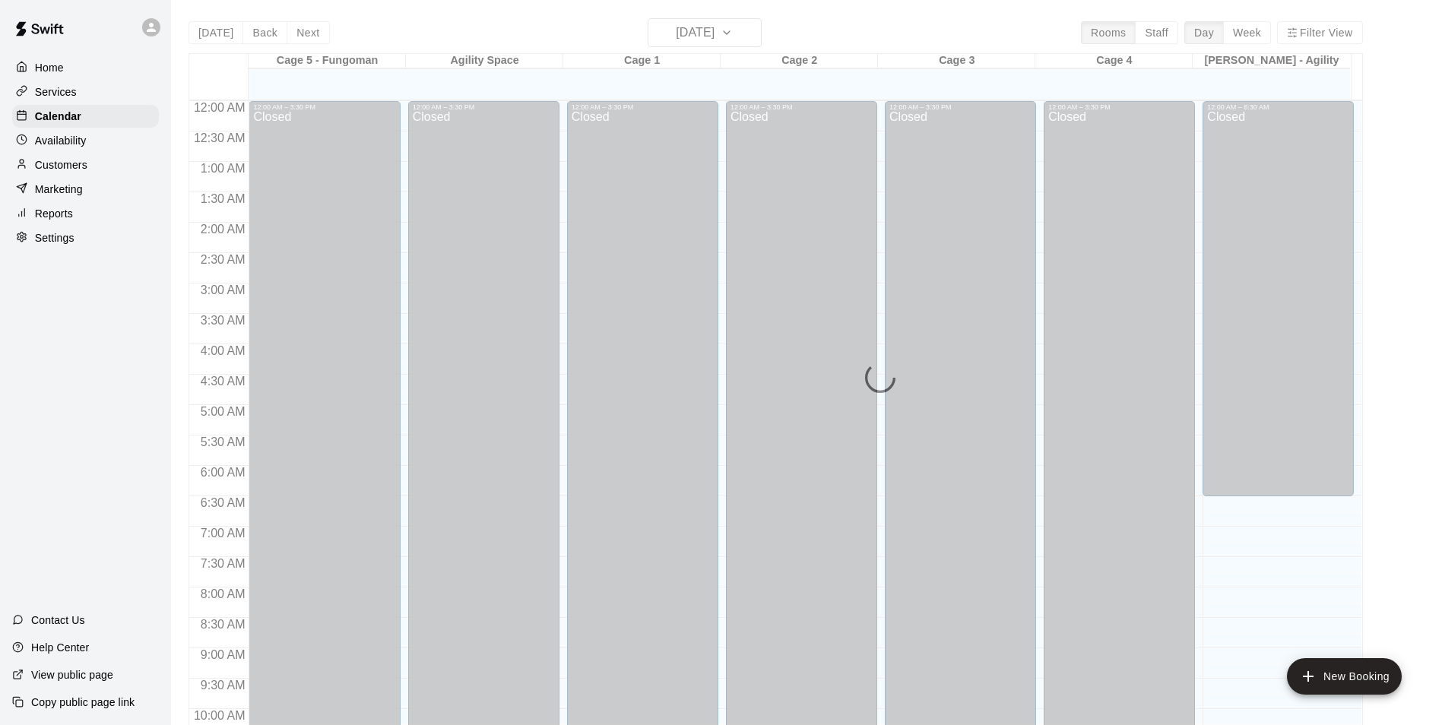
scroll to position [772, 0]
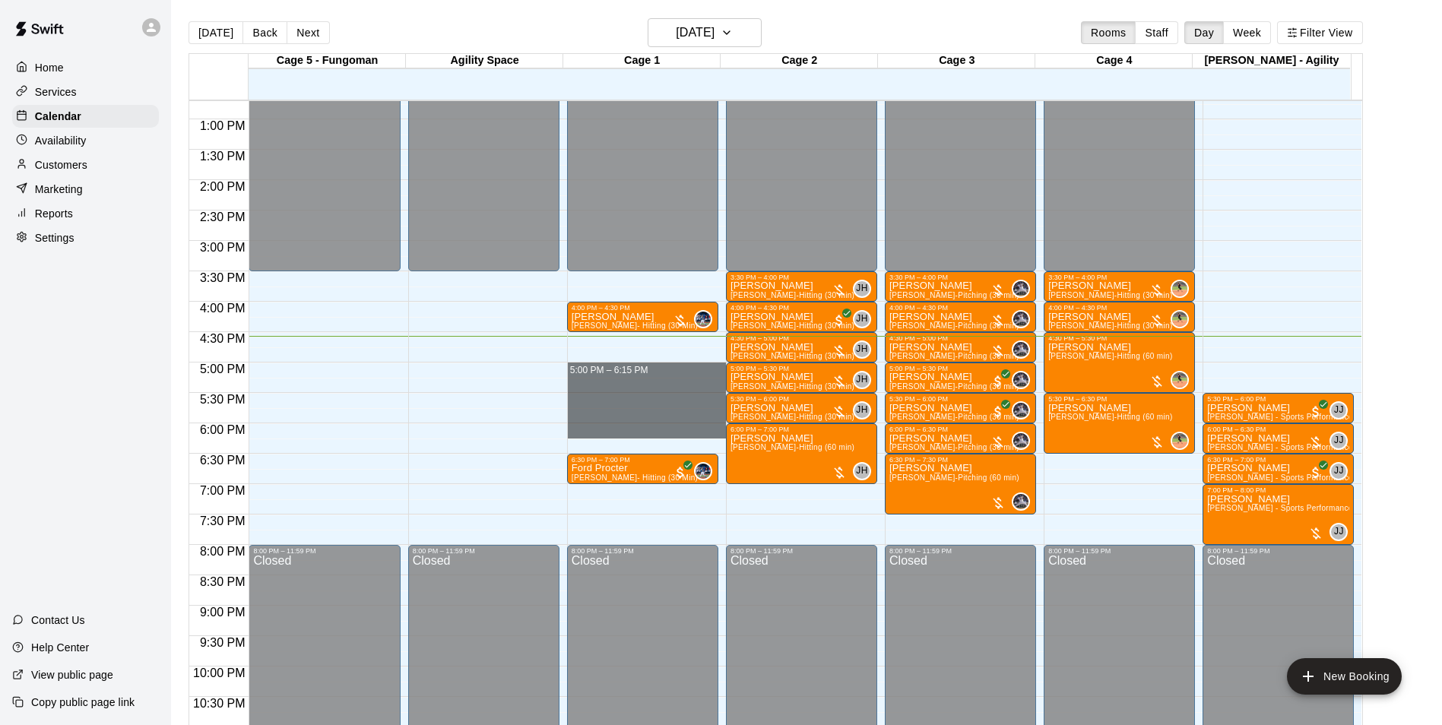
drag, startPoint x: 568, startPoint y: 366, endPoint x: 579, endPoint y: 426, distance: 61.1
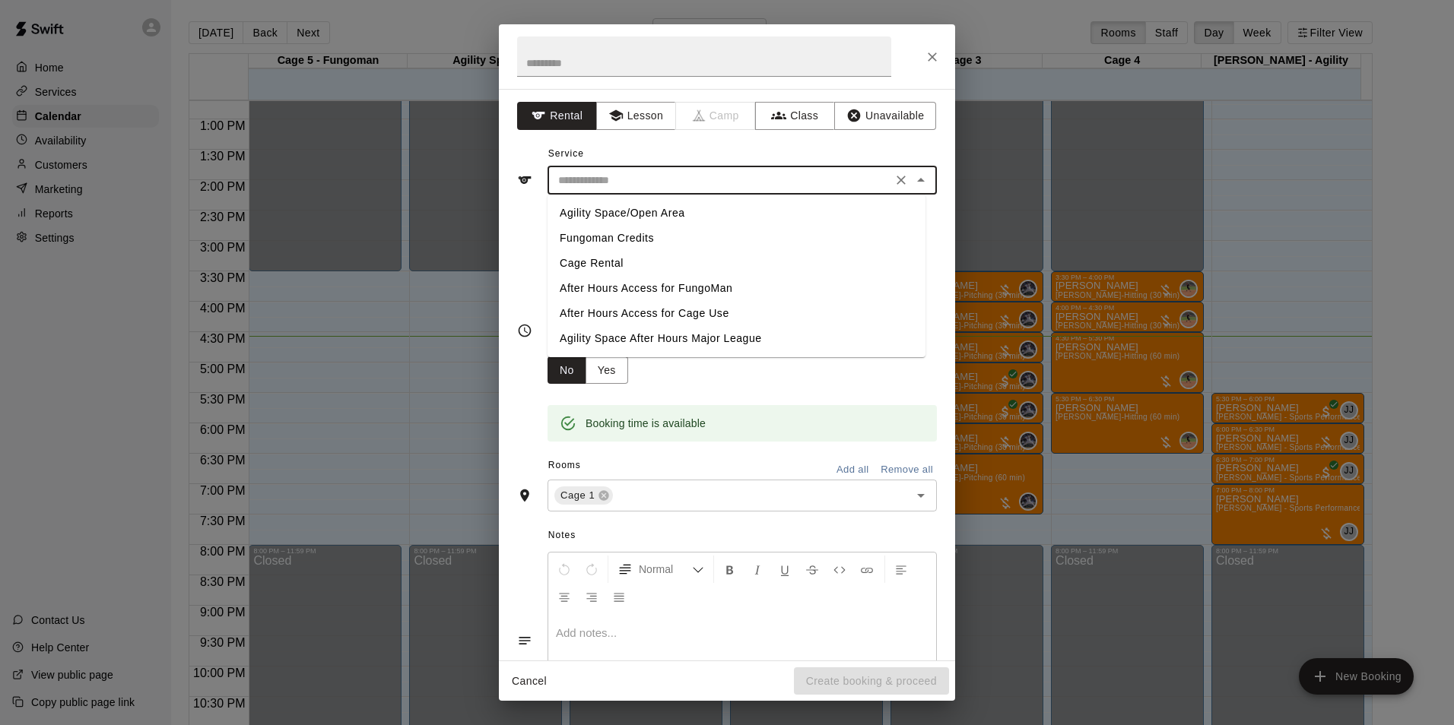
click at [613, 182] on input "text" at bounding box center [719, 180] width 335 height 19
click at [607, 264] on li "Cage Rental" at bounding box center [736, 263] width 378 height 25
type input "**********"
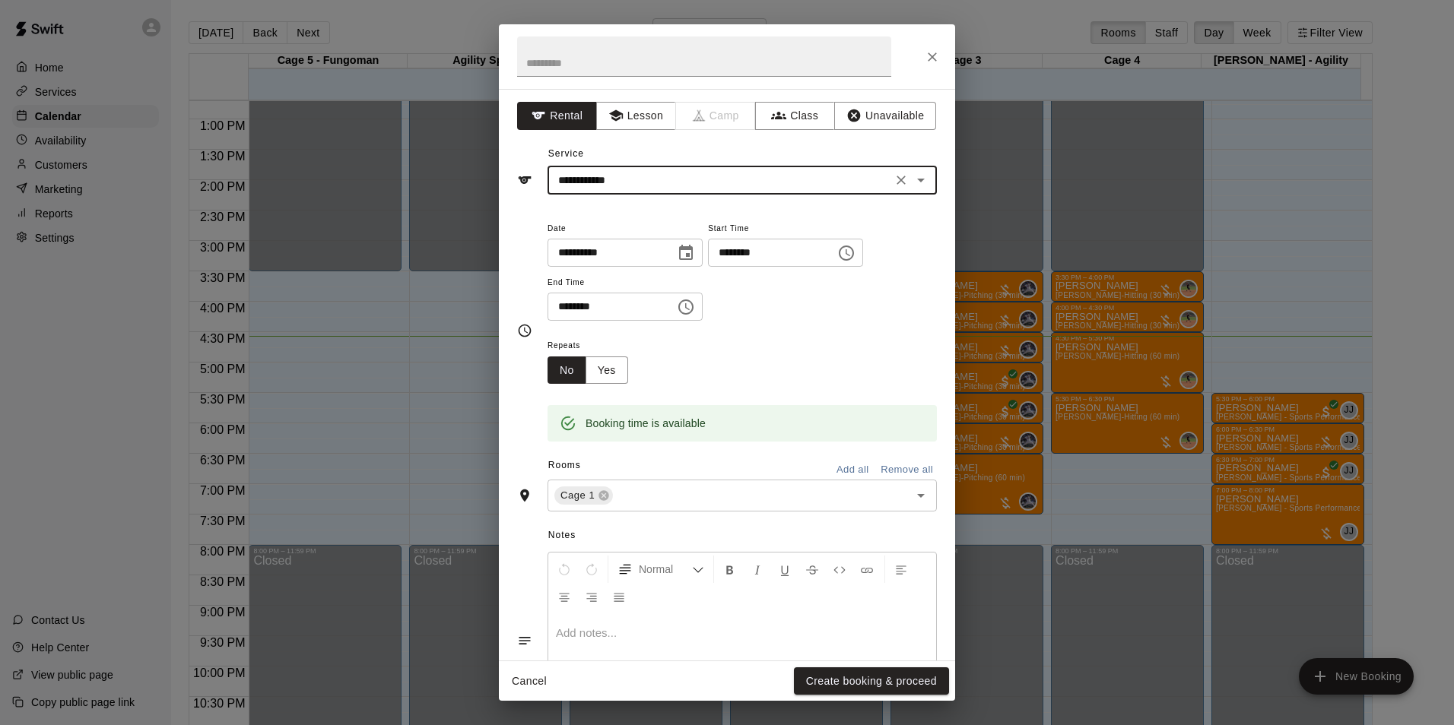
click at [896, 179] on icon "Clear" at bounding box center [900, 180] width 9 height 9
click at [932, 51] on icon "Close" at bounding box center [932, 56] width 15 height 15
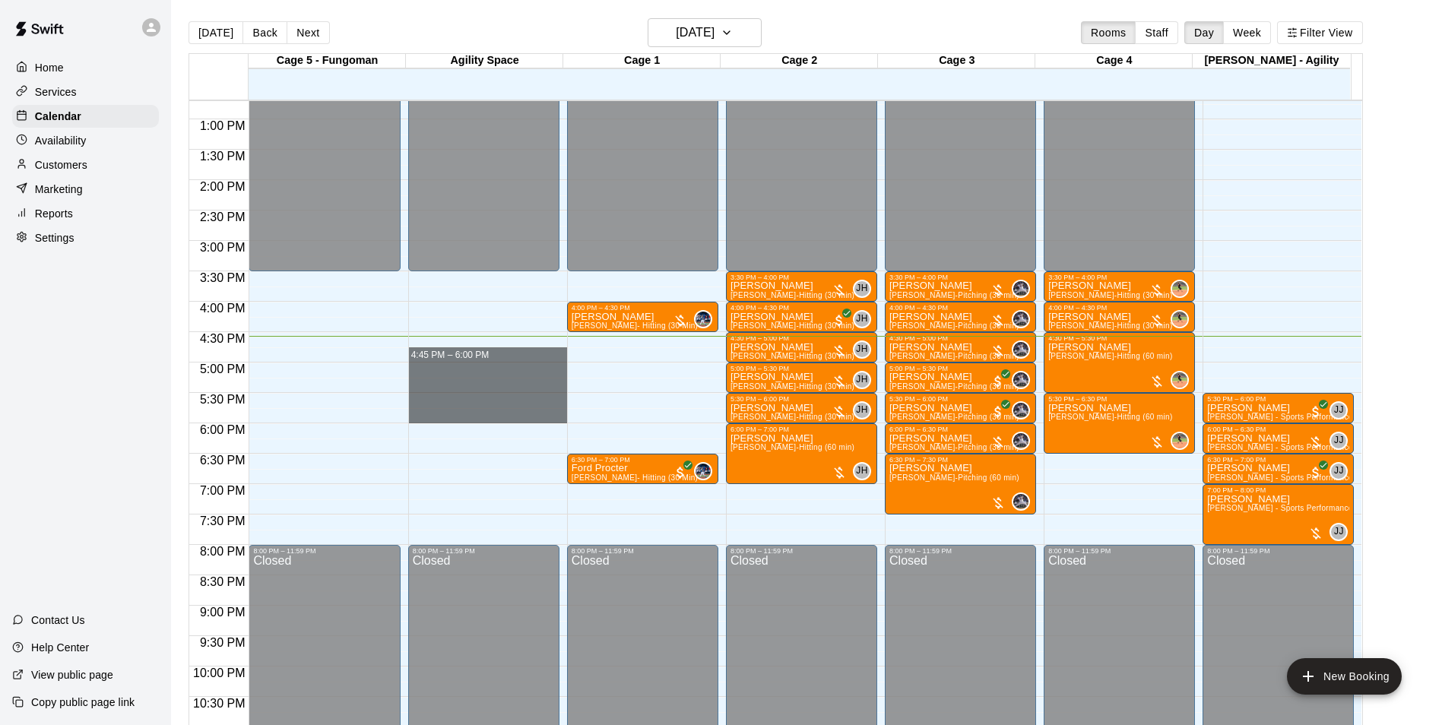
drag, startPoint x: 413, startPoint y: 363, endPoint x: 414, endPoint y: 415, distance: 52.5
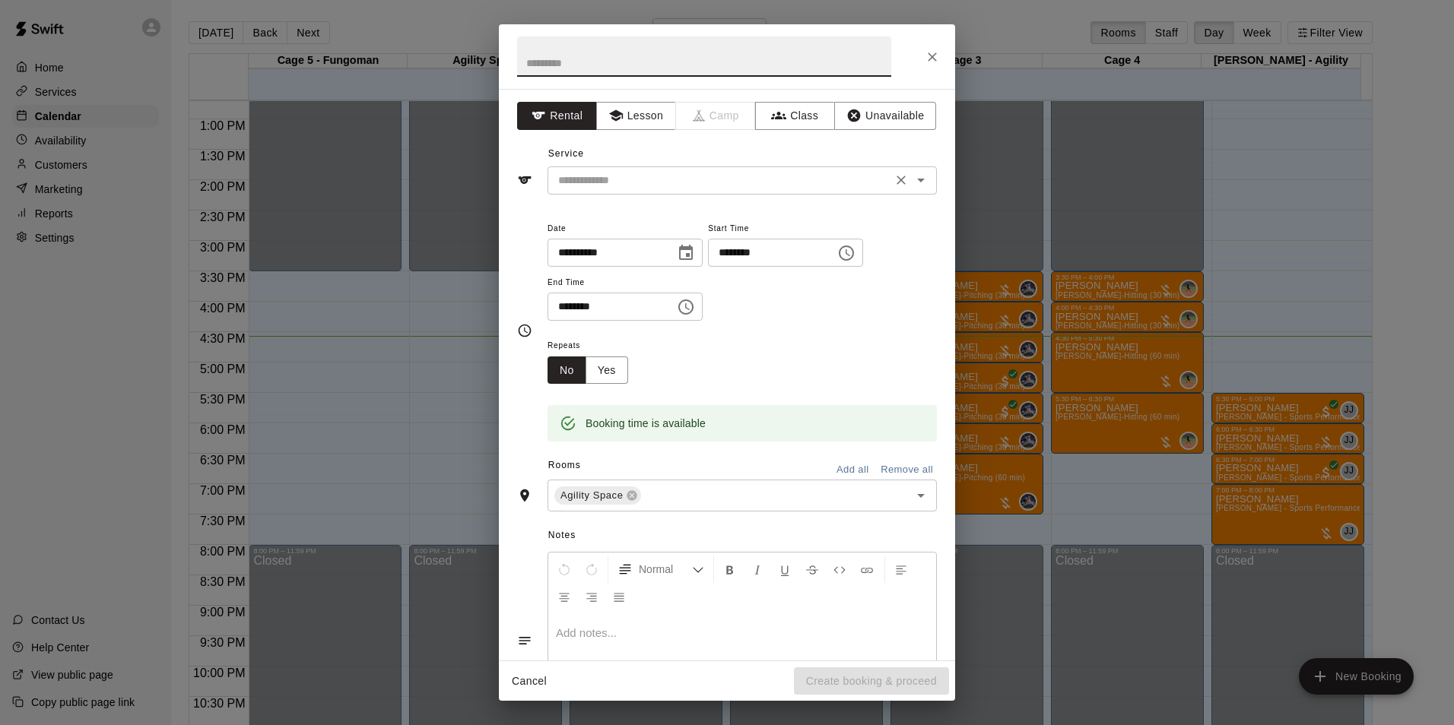
click at [582, 184] on input "text" at bounding box center [719, 180] width 335 height 19
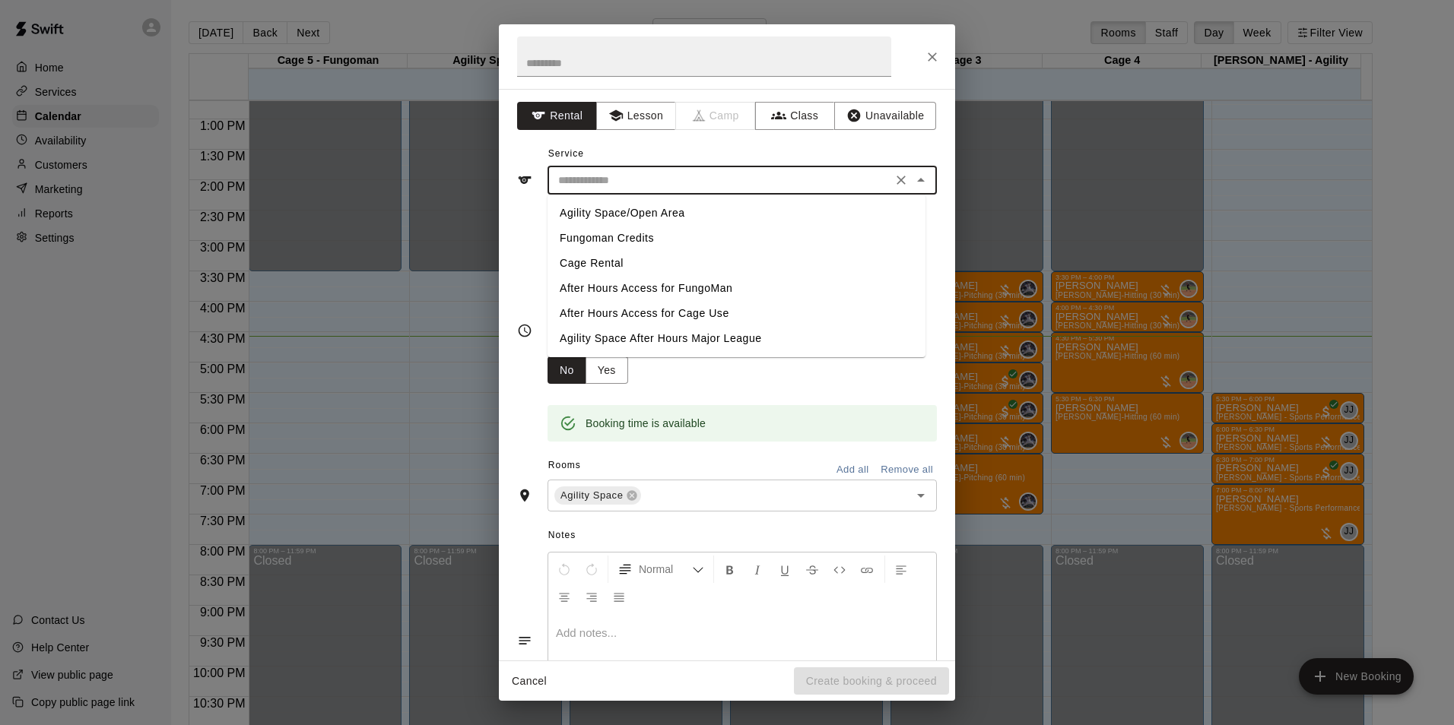
click at [608, 211] on li "Agility Space/Open Area" at bounding box center [736, 213] width 378 height 25
type input "**********"
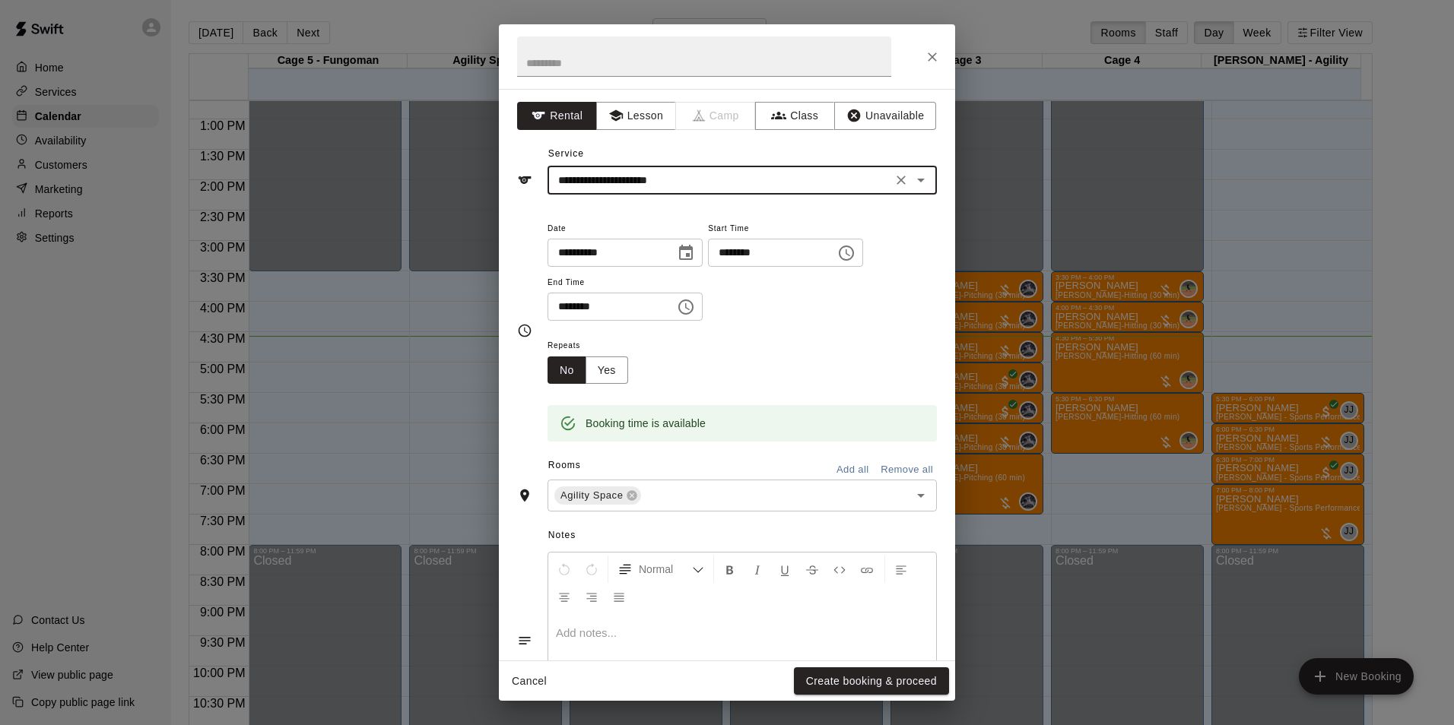
drag, startPoint x: 920, startPoint y: 58, endPoint x: 935, endPoint y: 57, distance: 15.2
click at [921, 58] on button "Close" at bounding box center [931, 56] width 27 height 27
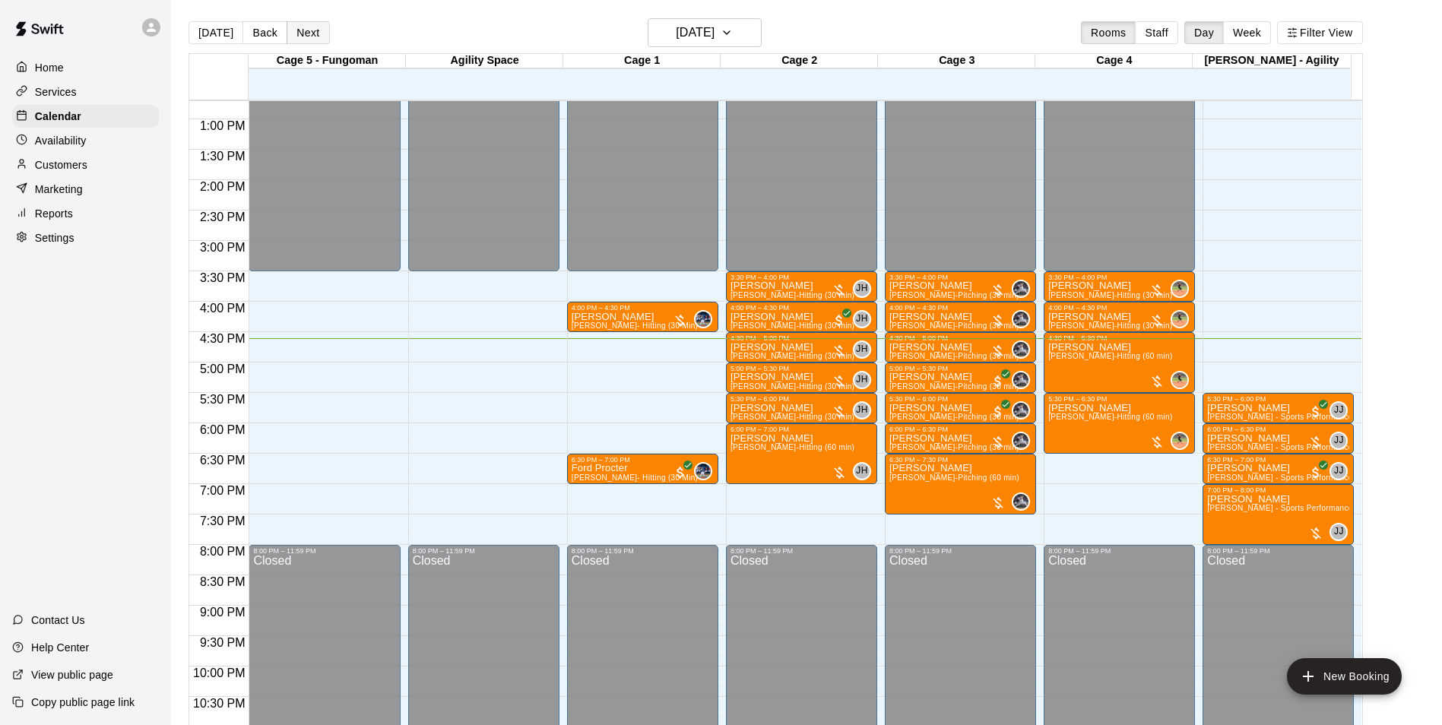
click at [308, 28] on button "Next" at bounding box center [308, 32] width 43 height 23
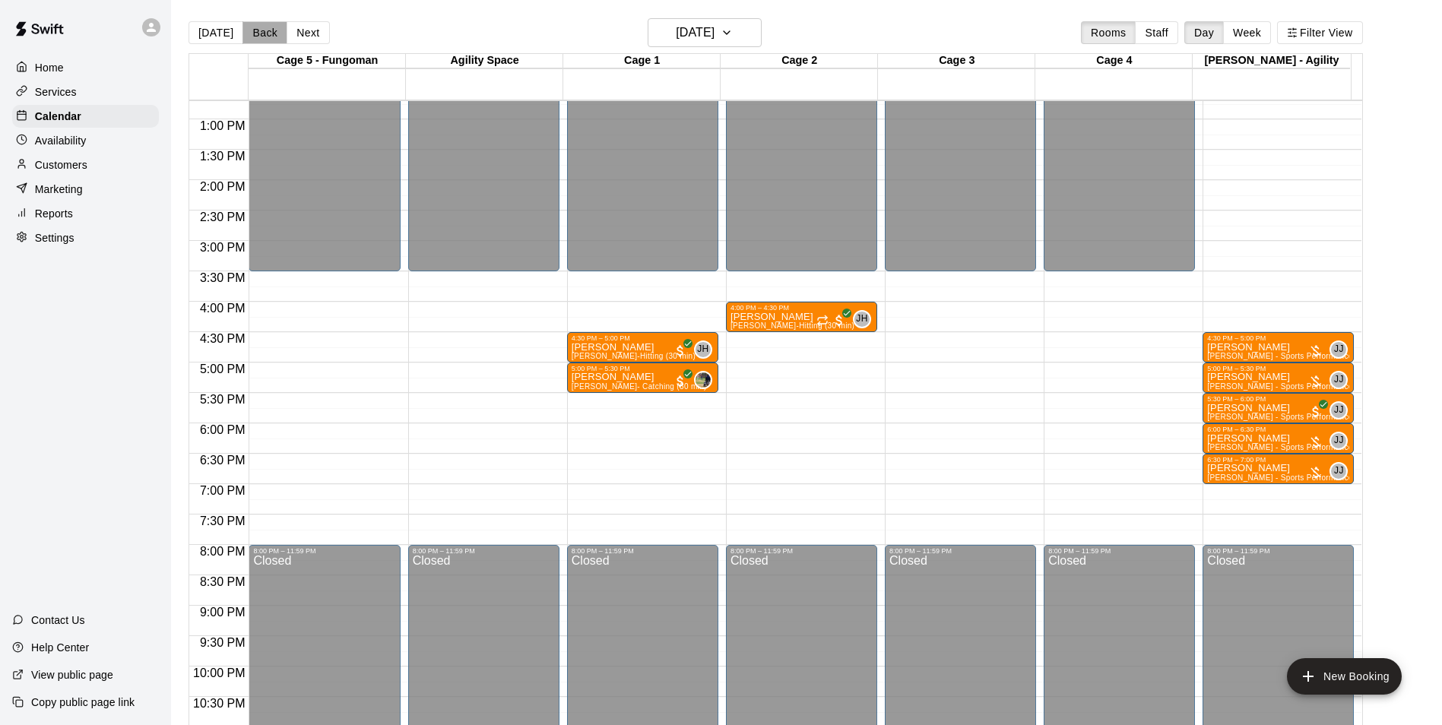
click at [255, 35] on button "Back" at bounding box center [265, 32] width 45 height 23
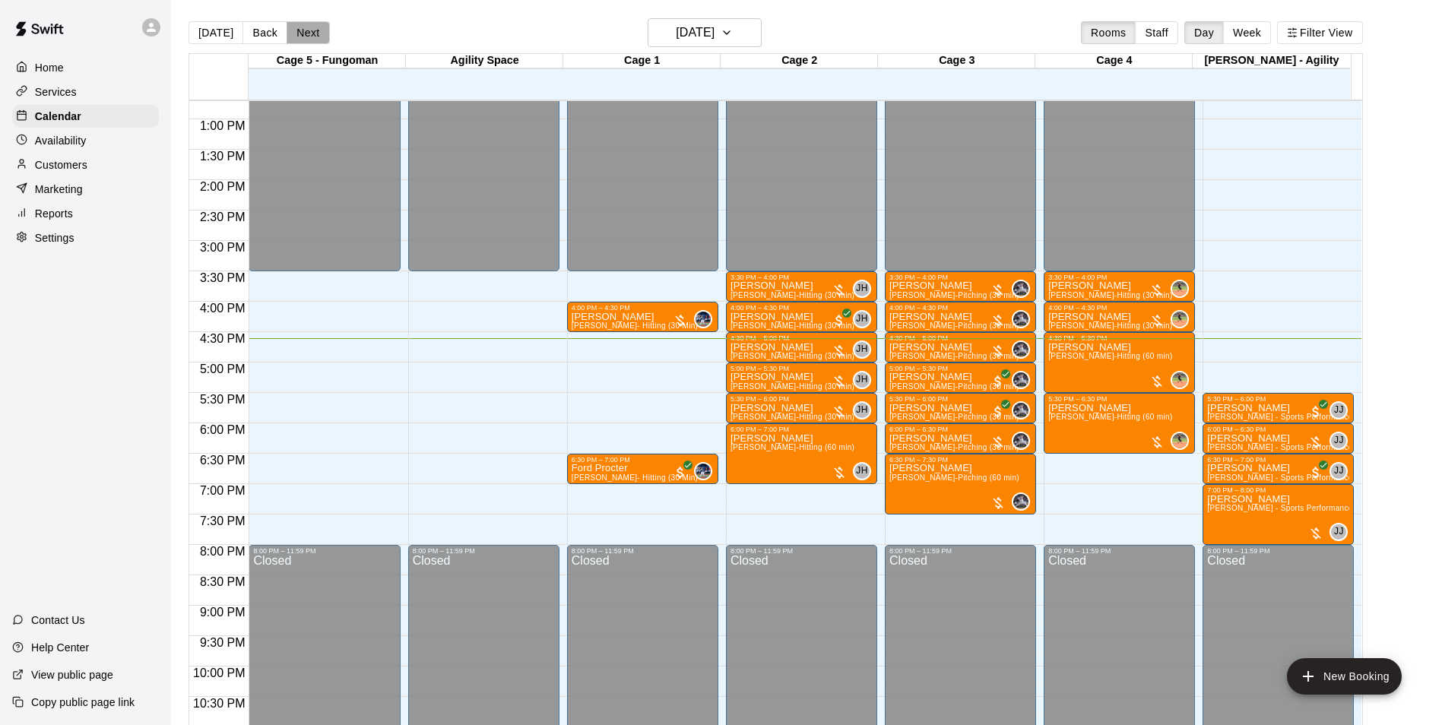
click at [291, 38] on button "Next" at bounding box center [308, 32] width 43 height 23
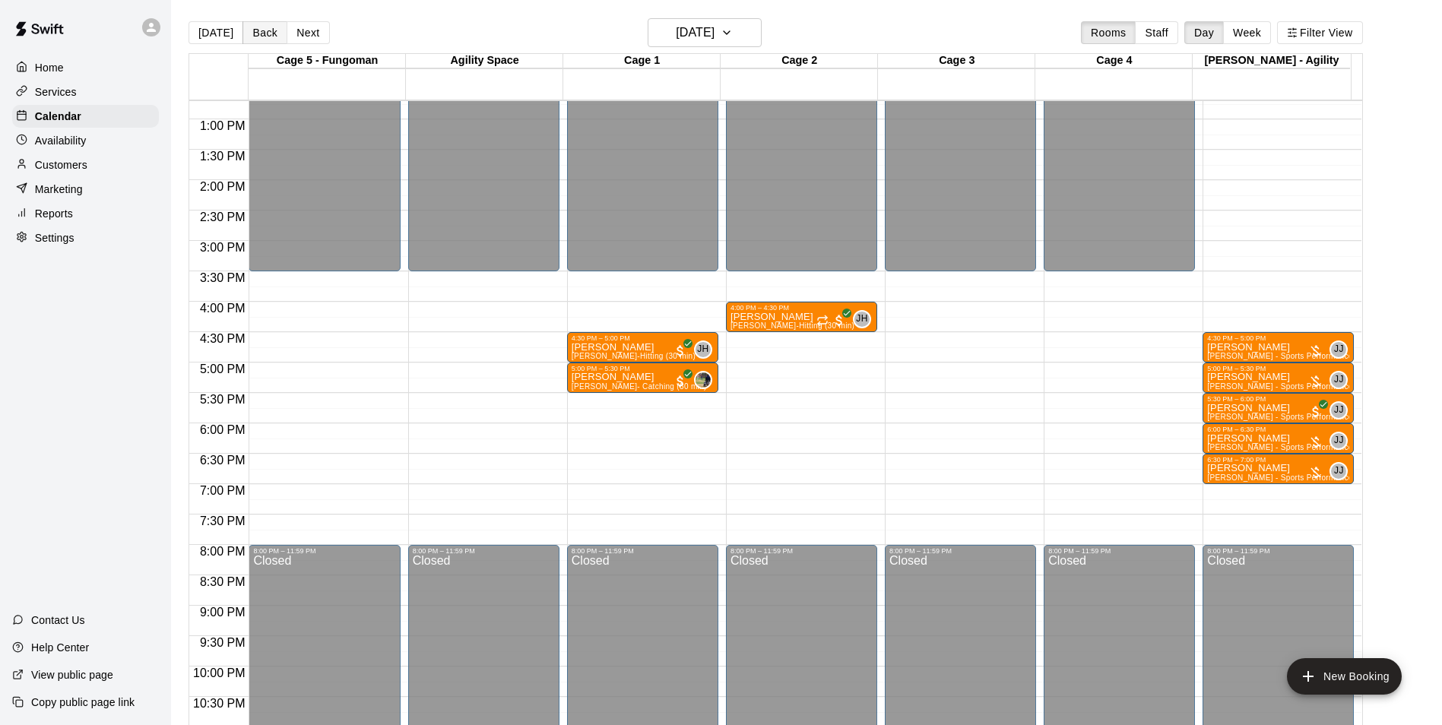
click at [268, 42] on button "Back" at bounding box center [265, 32] width 45 height 23
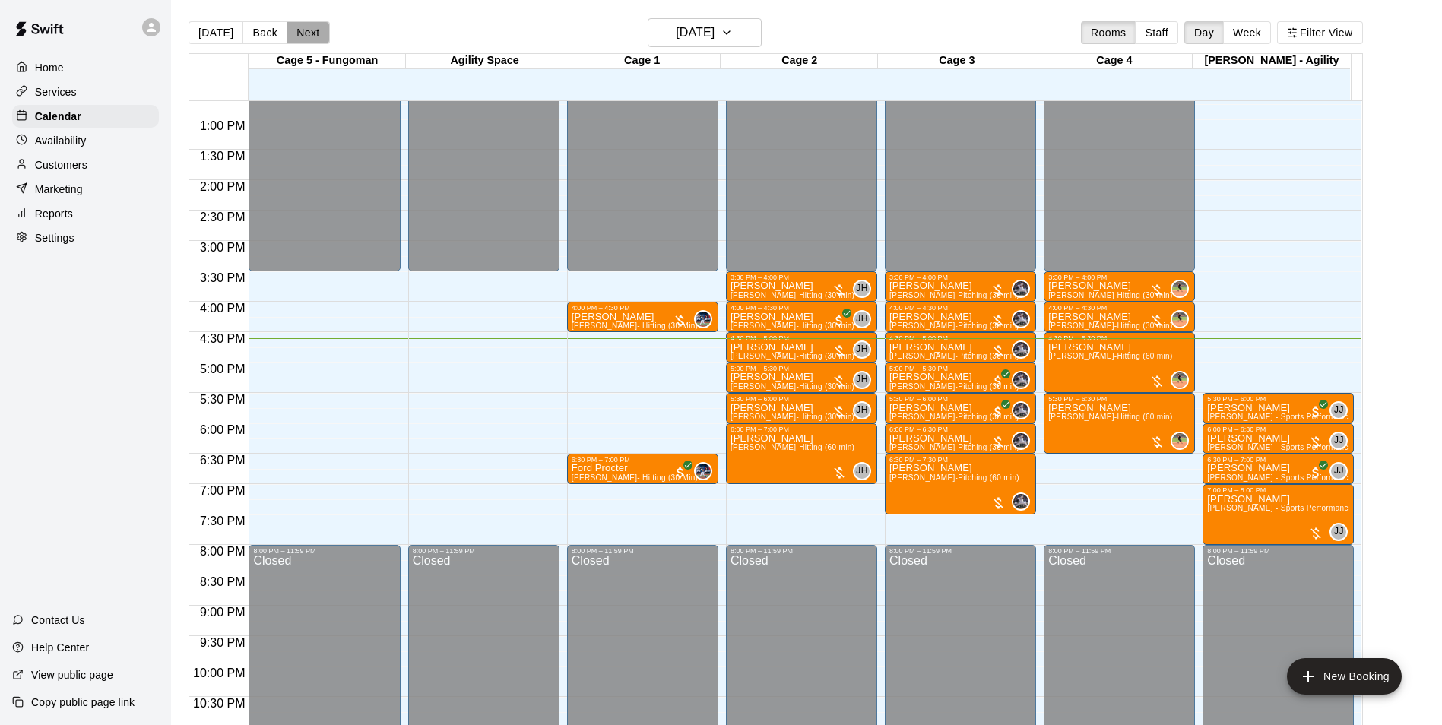
click at [302, 34] on button "Next" at bounding box center [308, 32] width 43 height 23
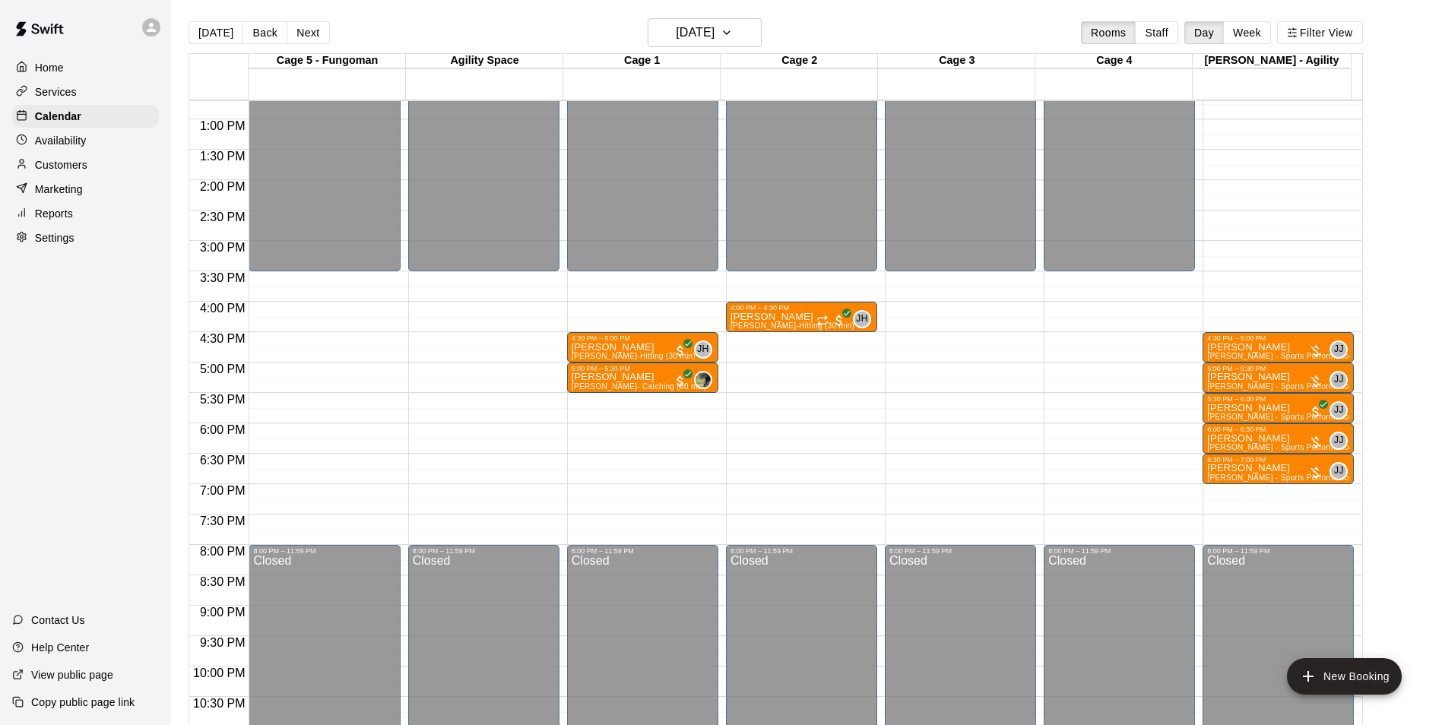
click at [71, 143] on p "Availability" at bounding box center [61, 140] width 52 height 15
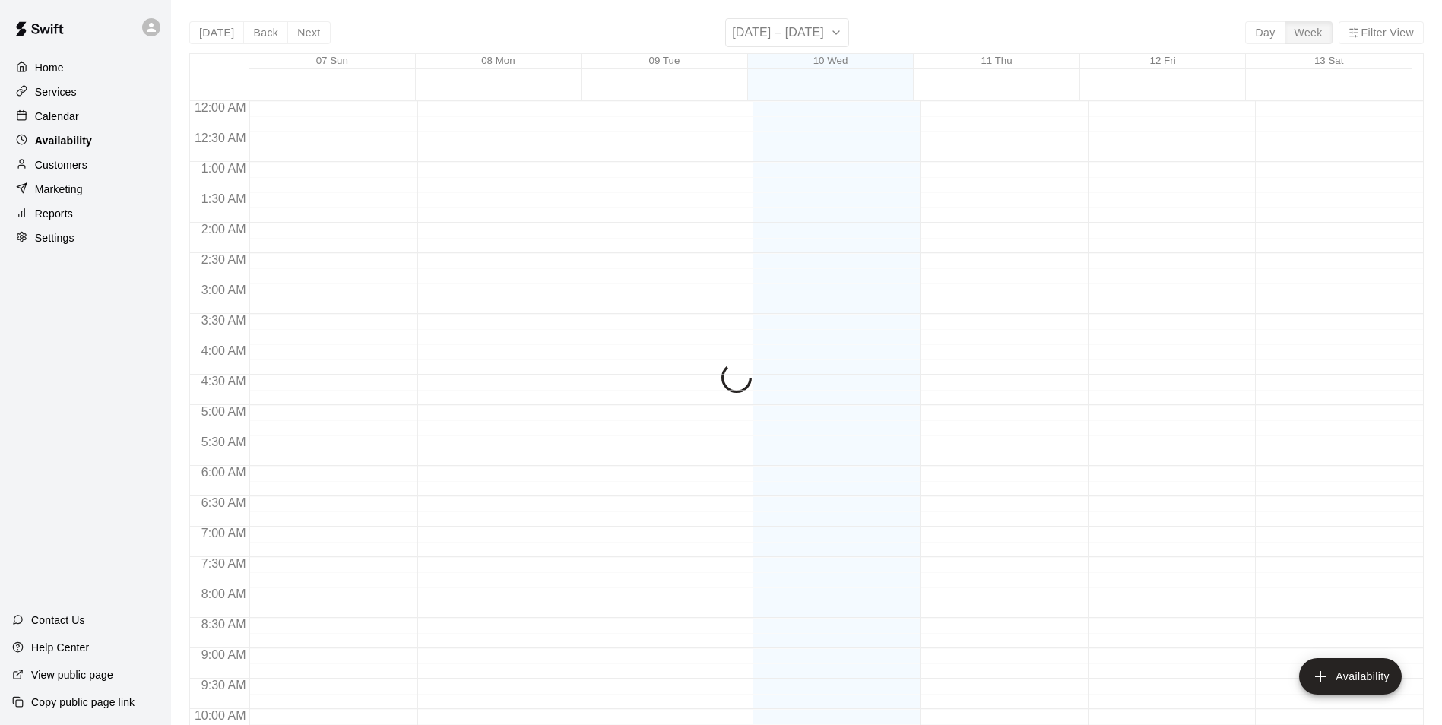
scroll to position [819, 0]
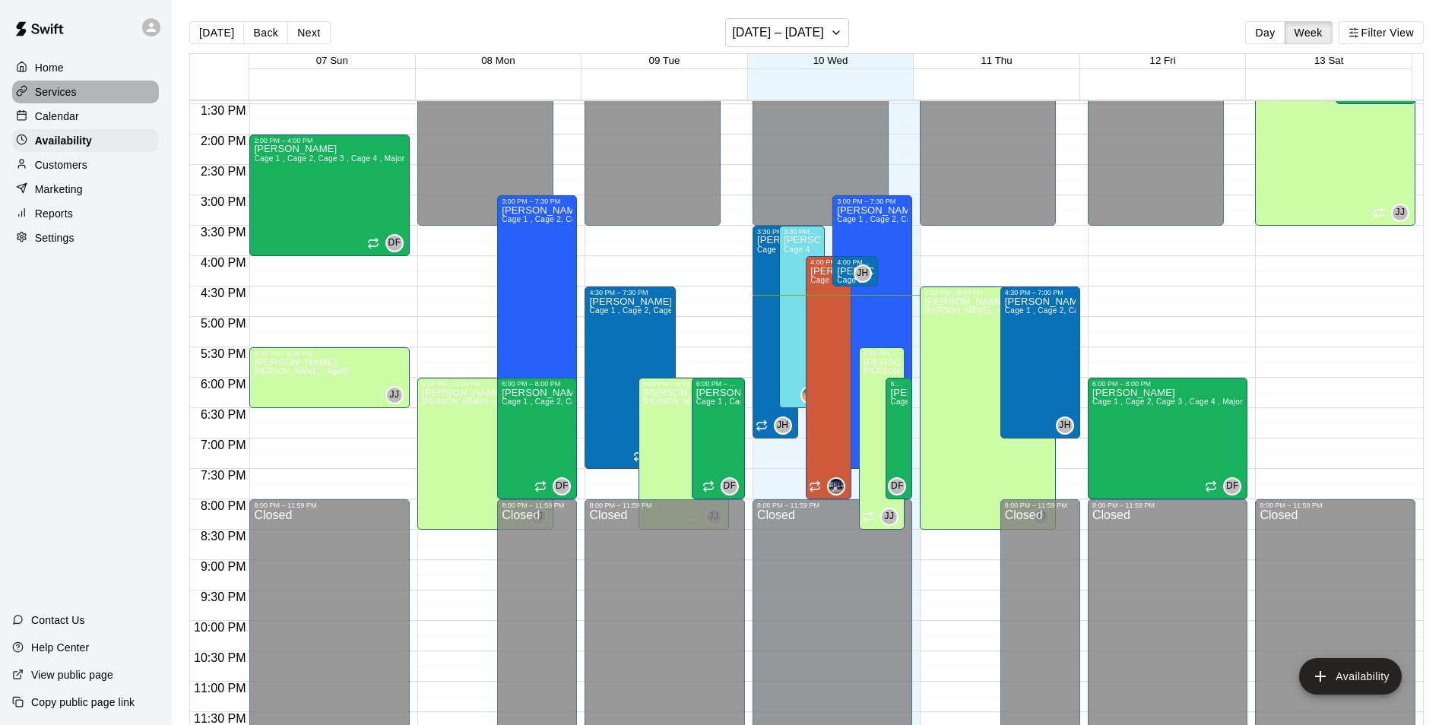
click at [75, 102] on div "Services" at bounding box center [85, 92] width 147 height 23
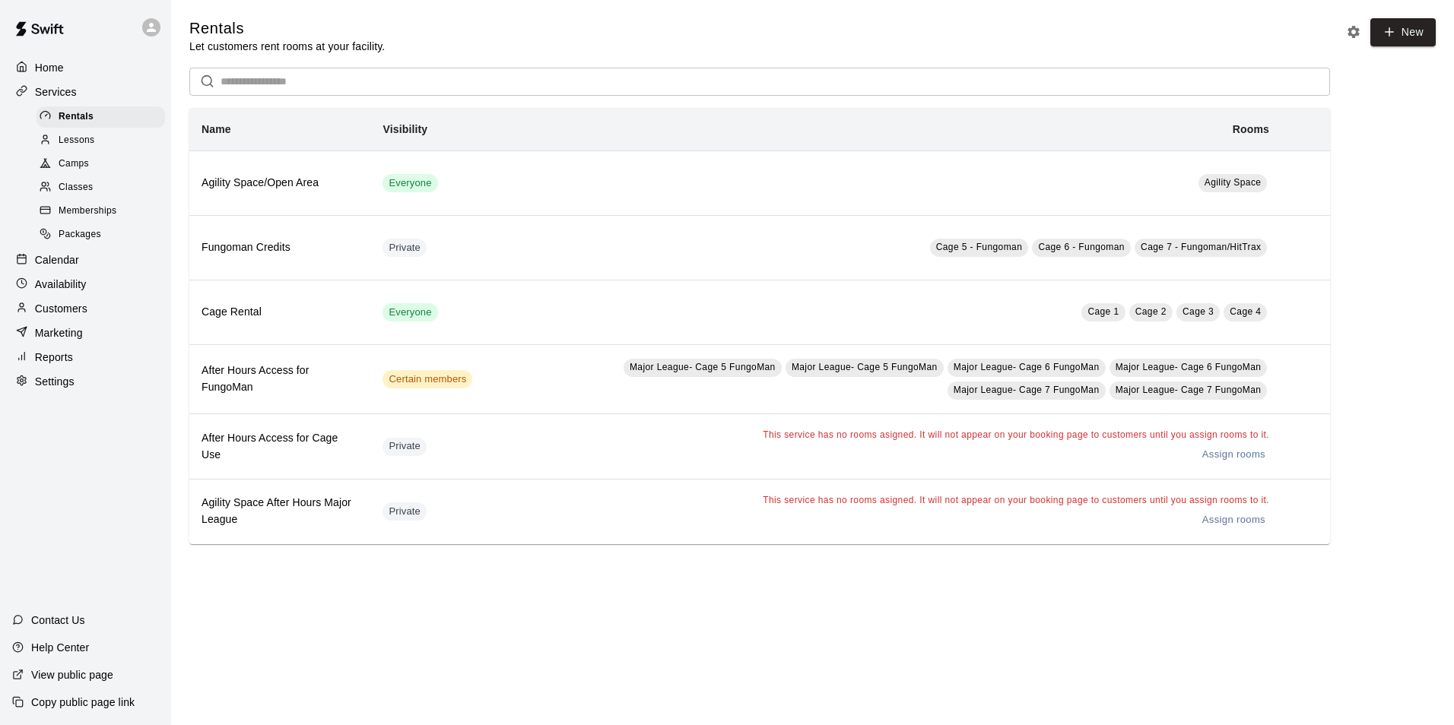
click at [115, 267] on div "Calendar" at bounding box center [85, 260] width 147 height 23
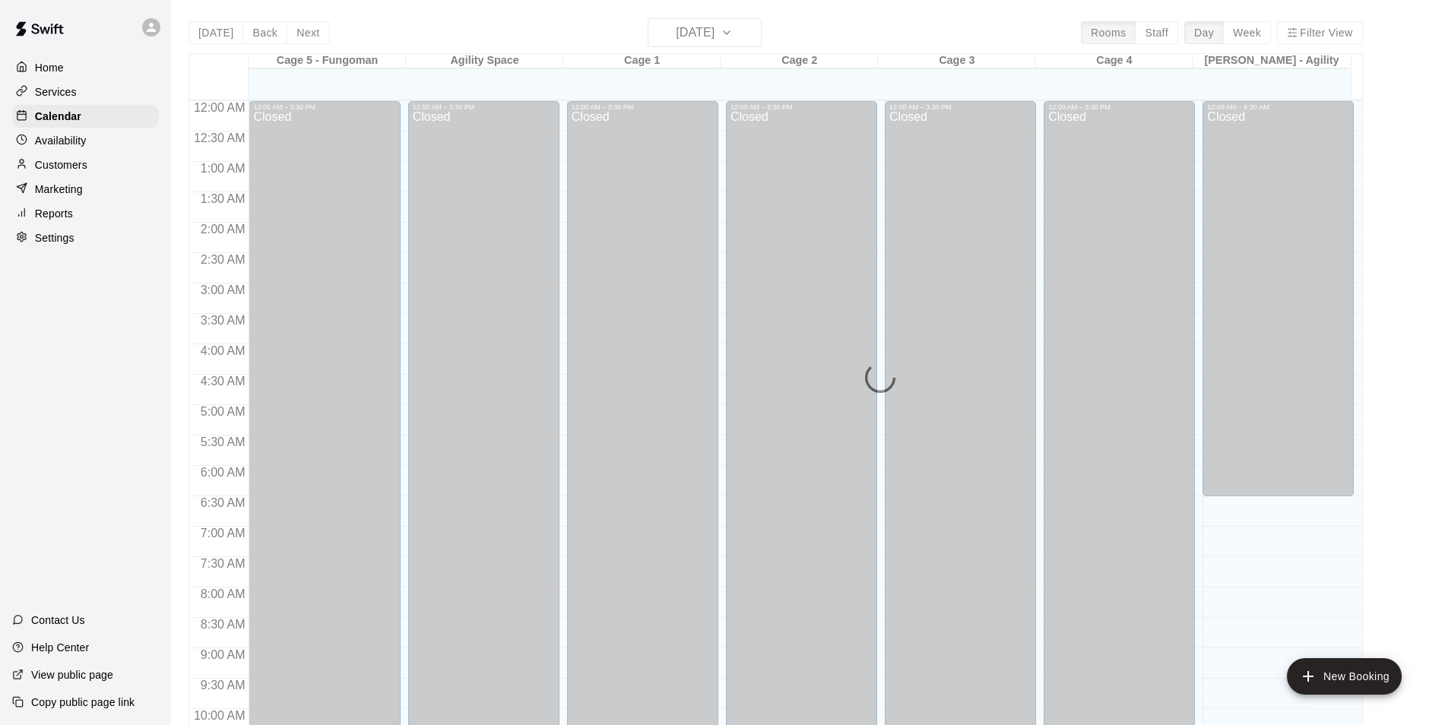
scroll to position [772, 0]
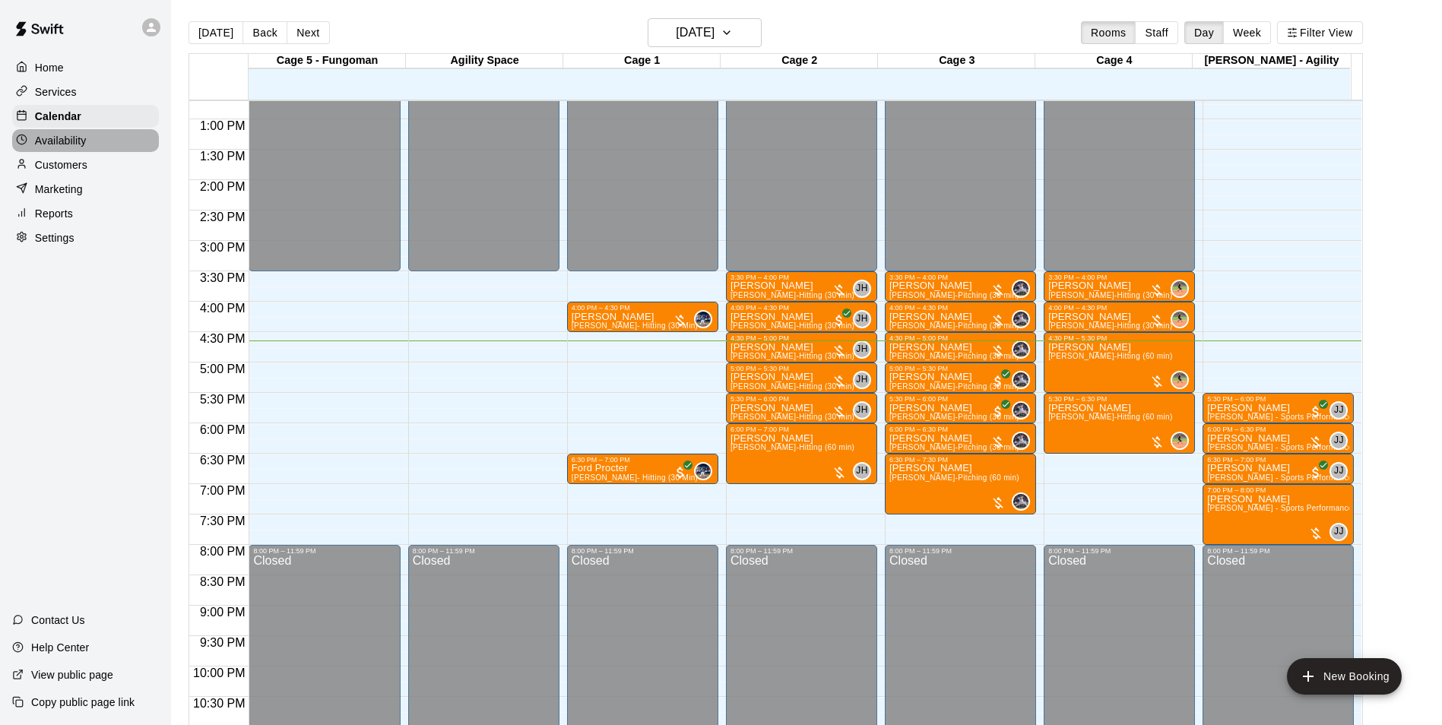
click at [95, 152] on div "Availability" at bounding box center [85, 140] width 147 height 23
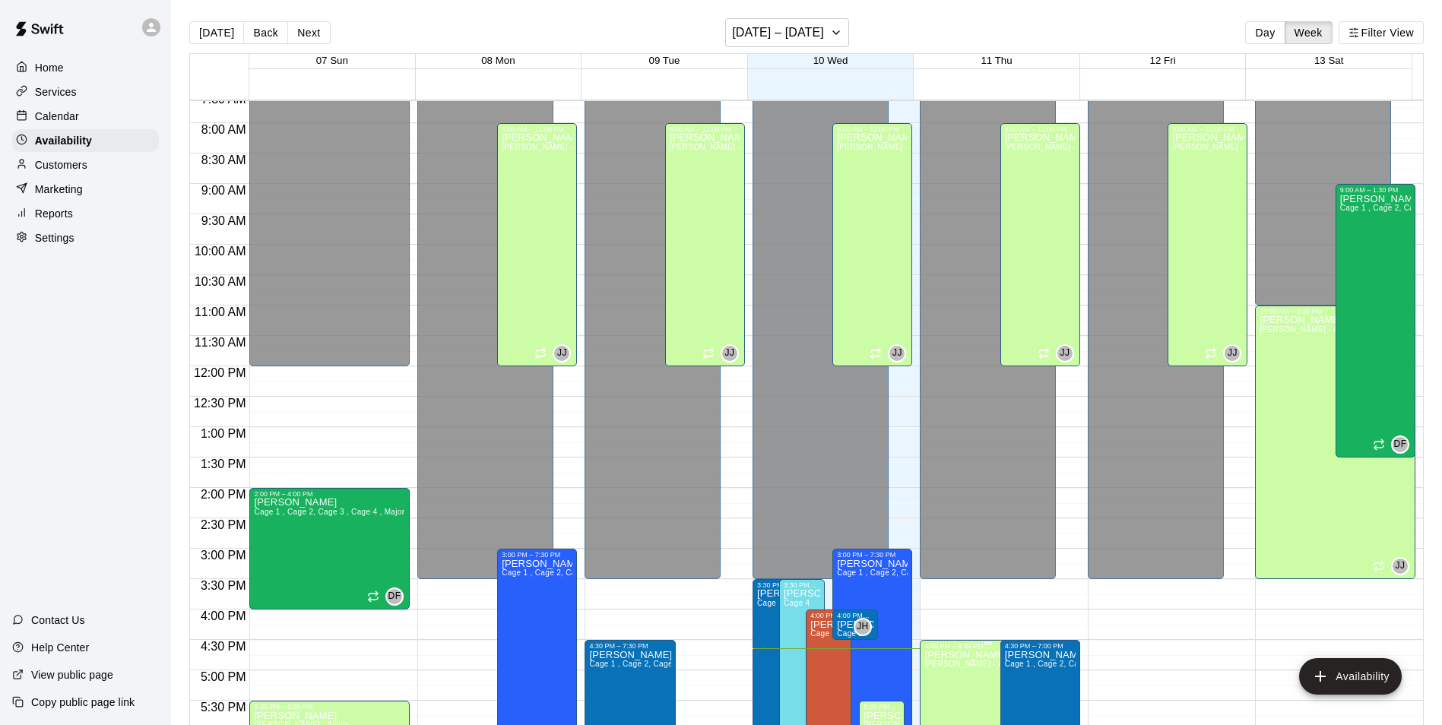
scroll to position [439, 0]
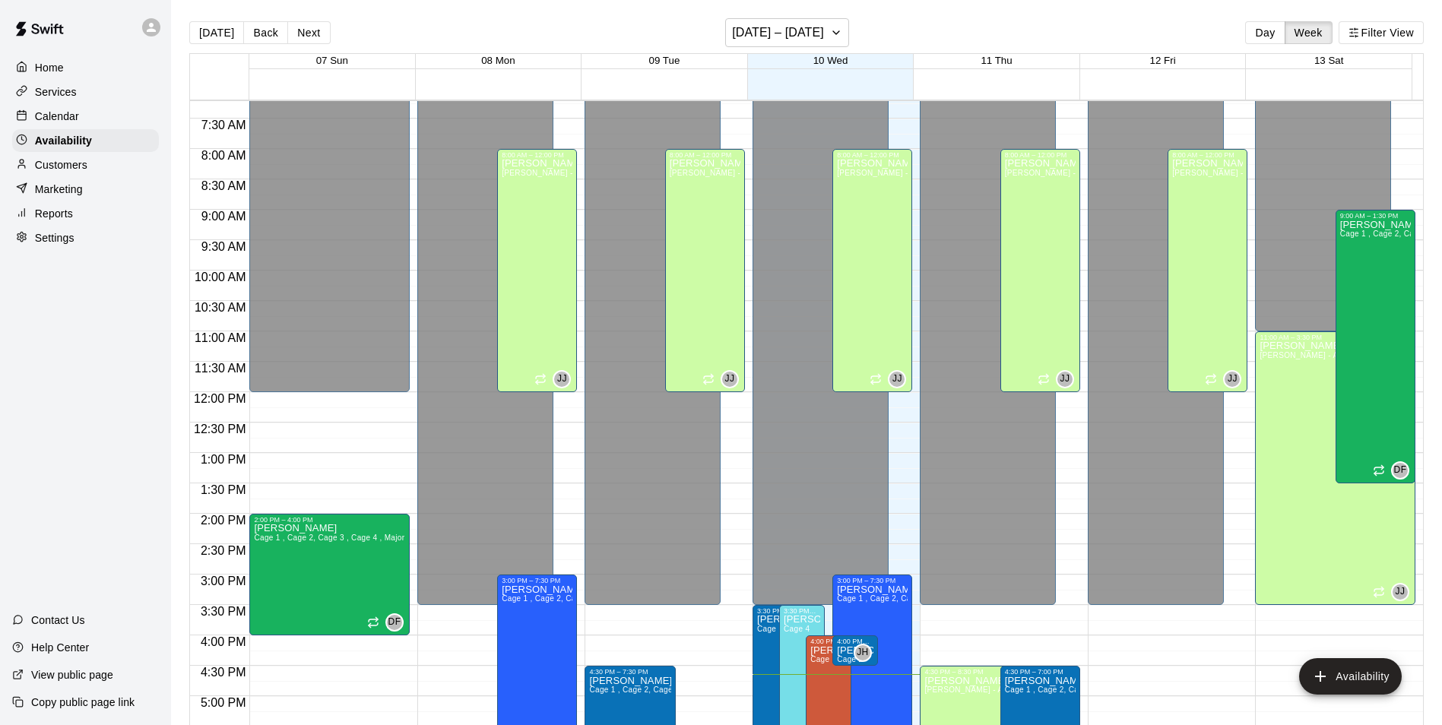
click at [103, 122] on div "Calendar" at bounding box center [85, 116] width 147 height 23
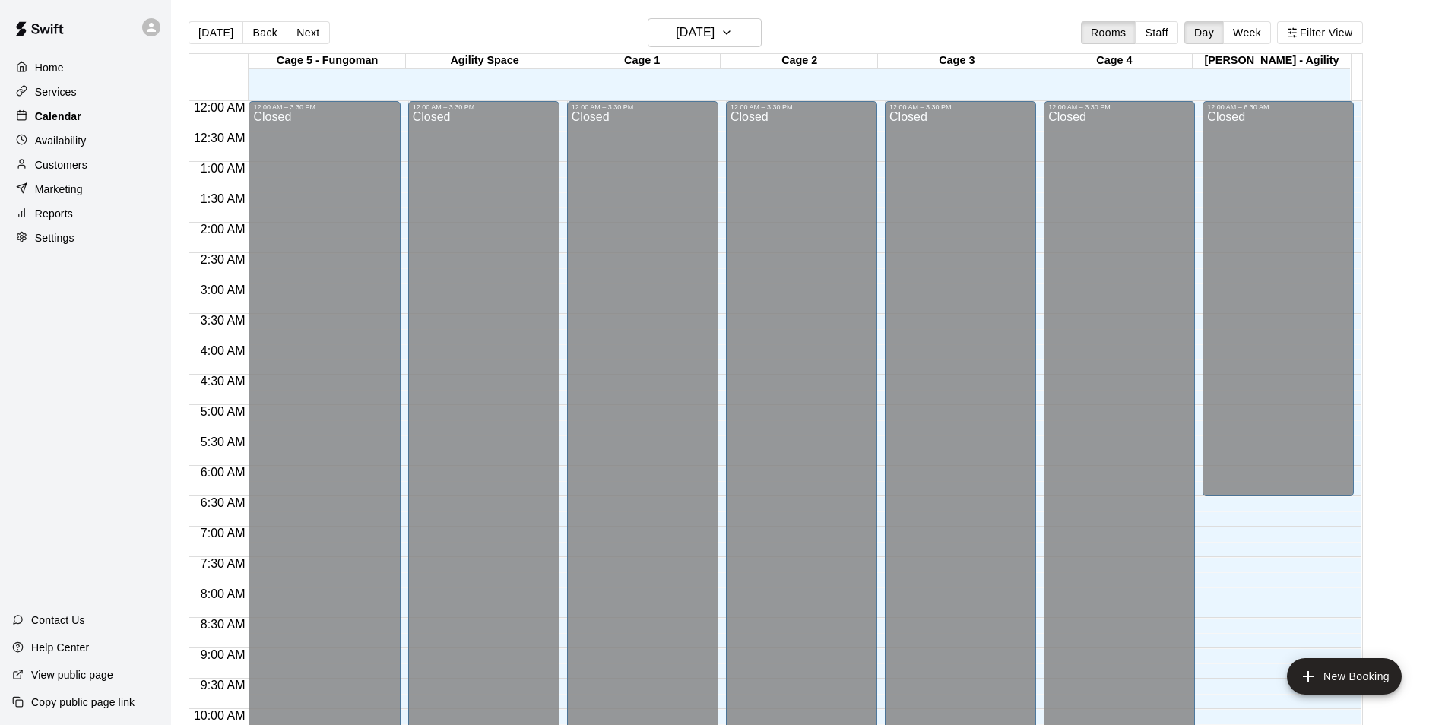
scroll to position [772, 0]
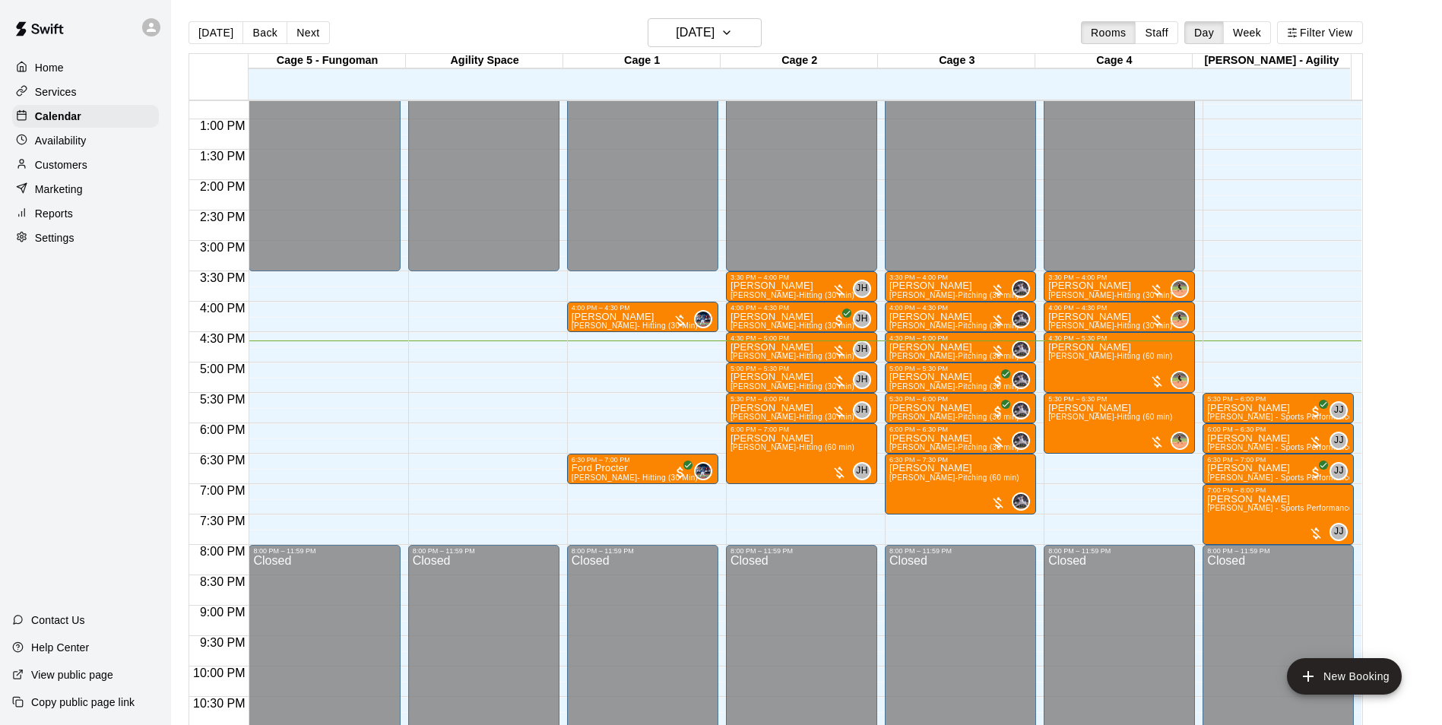
click at [40, 130] on div "Home Services Calendar Availability Customers Marketing Reports Settings" at bounding box center [85, 153] width 171 height 196
click at [42, 142] on p "Availability" at bounding box center [61, 140] width 52 height 15
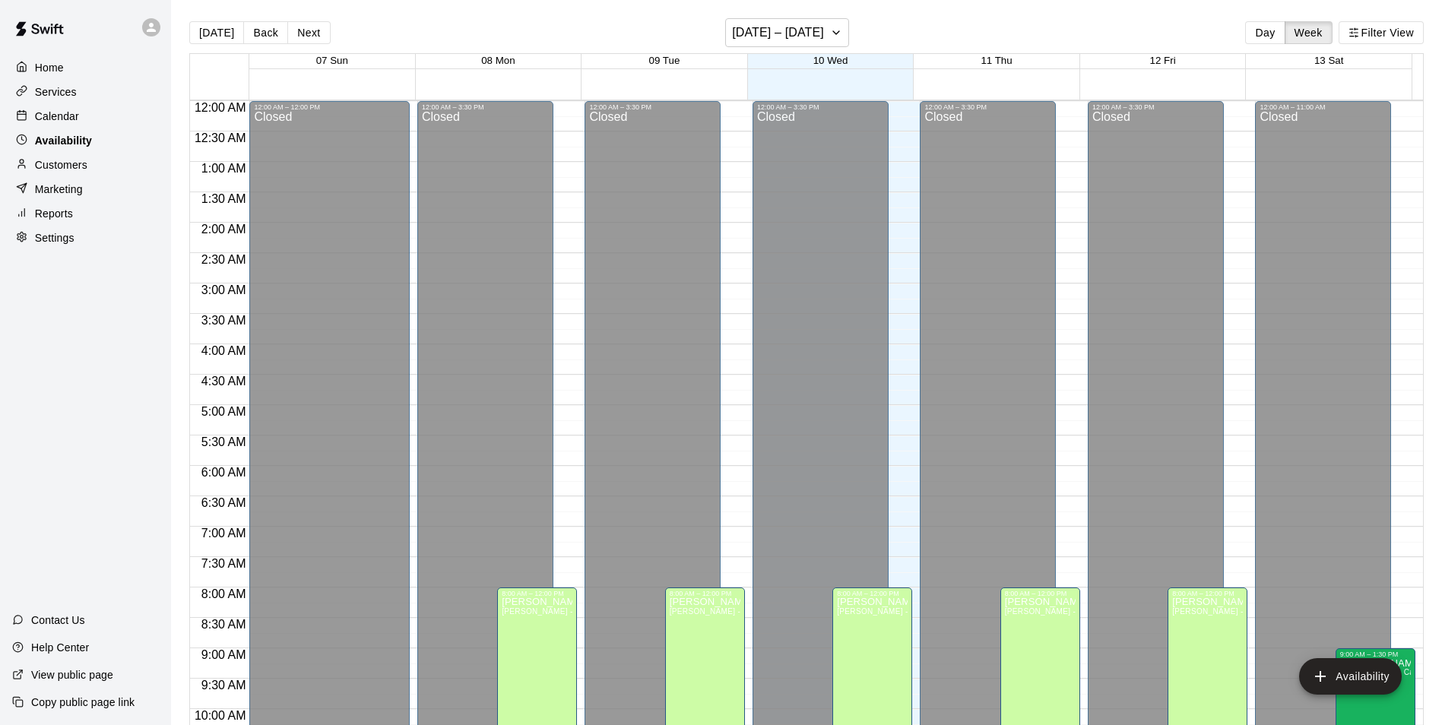
scroll to position [819, 0]
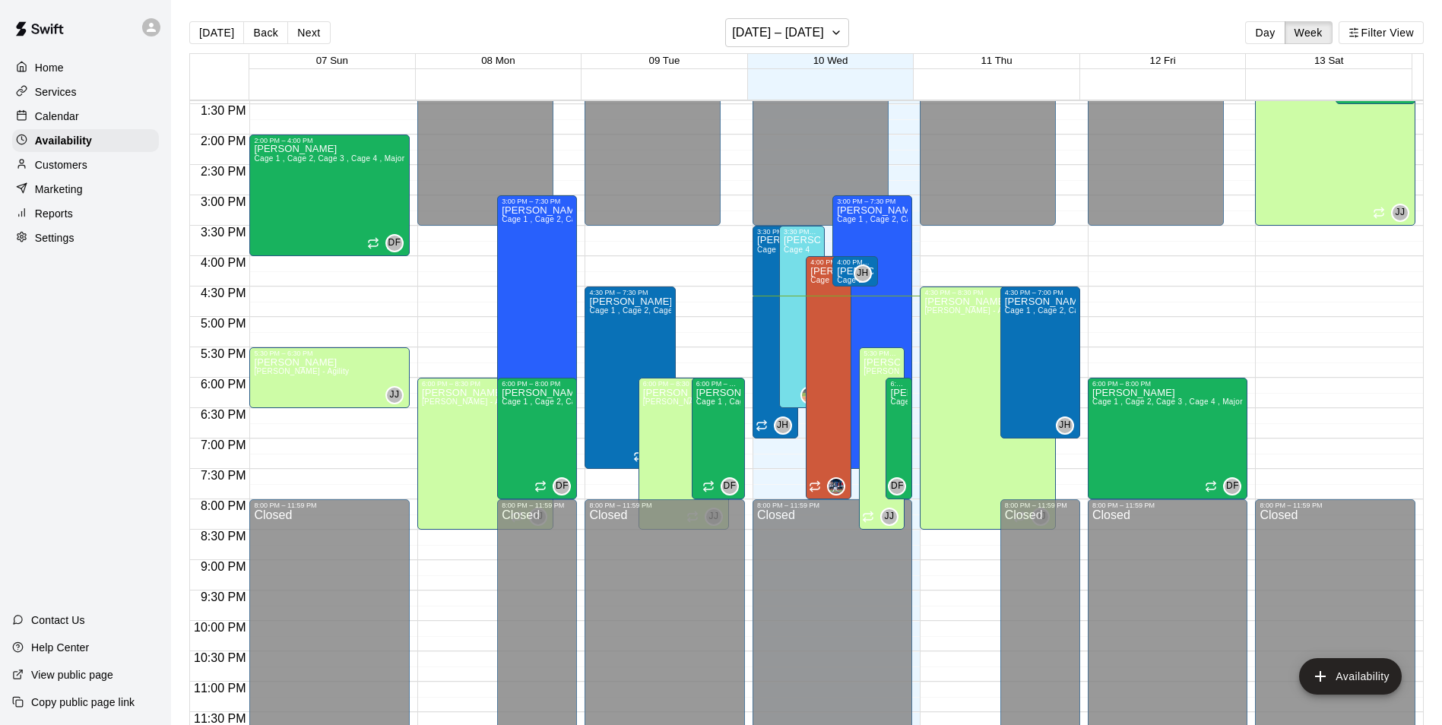
click at [87, 111] on div "Calendar" at bounding box center [85, 116] width 147 height 23
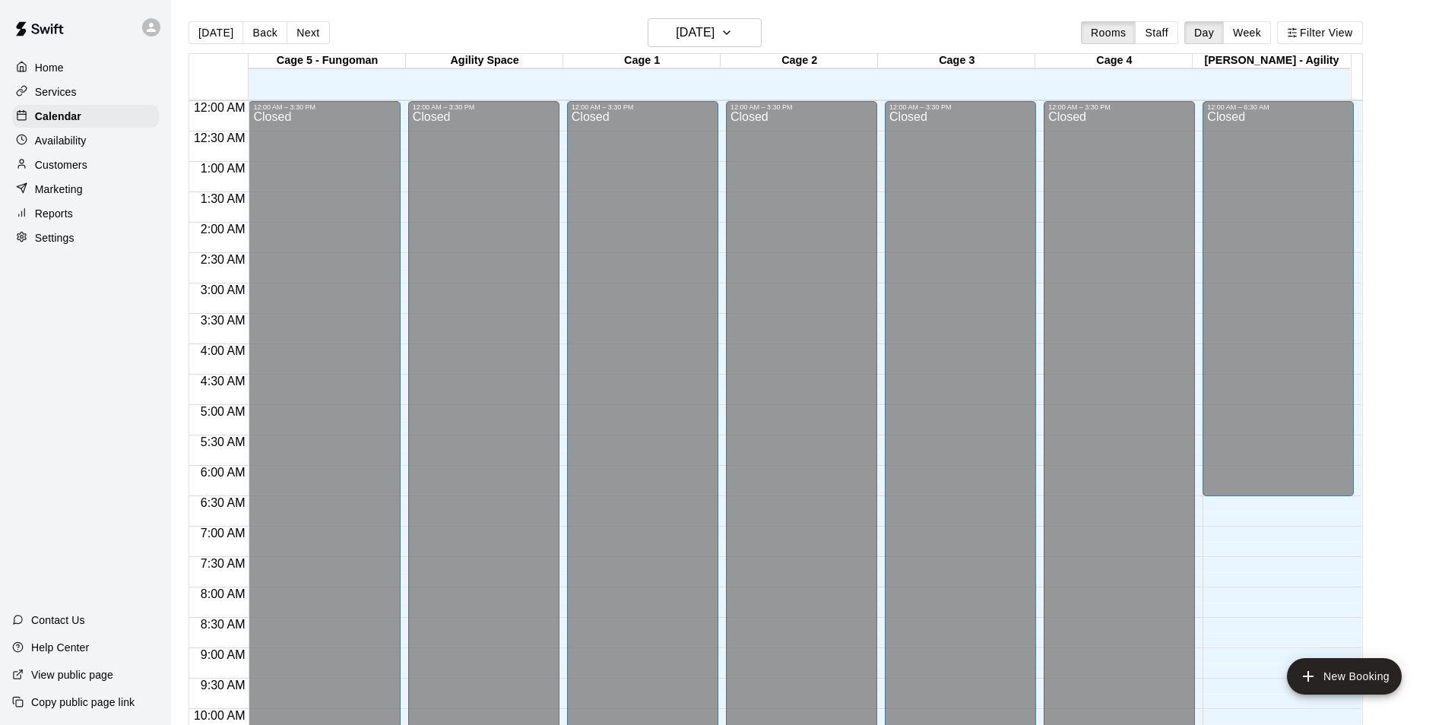
scroll to position [772, 0]
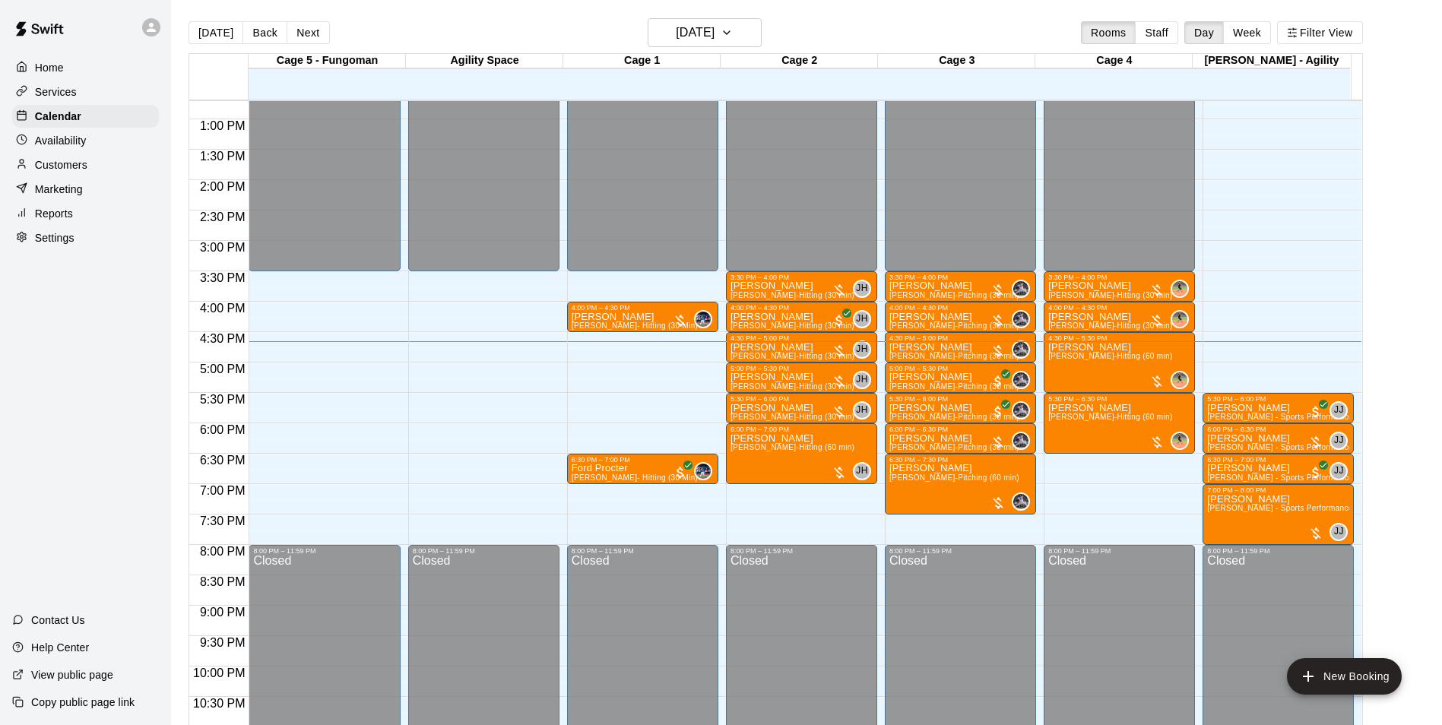
click at [105, 133] on div "Availability" at bounding box center [85, 140] width 147 height 23
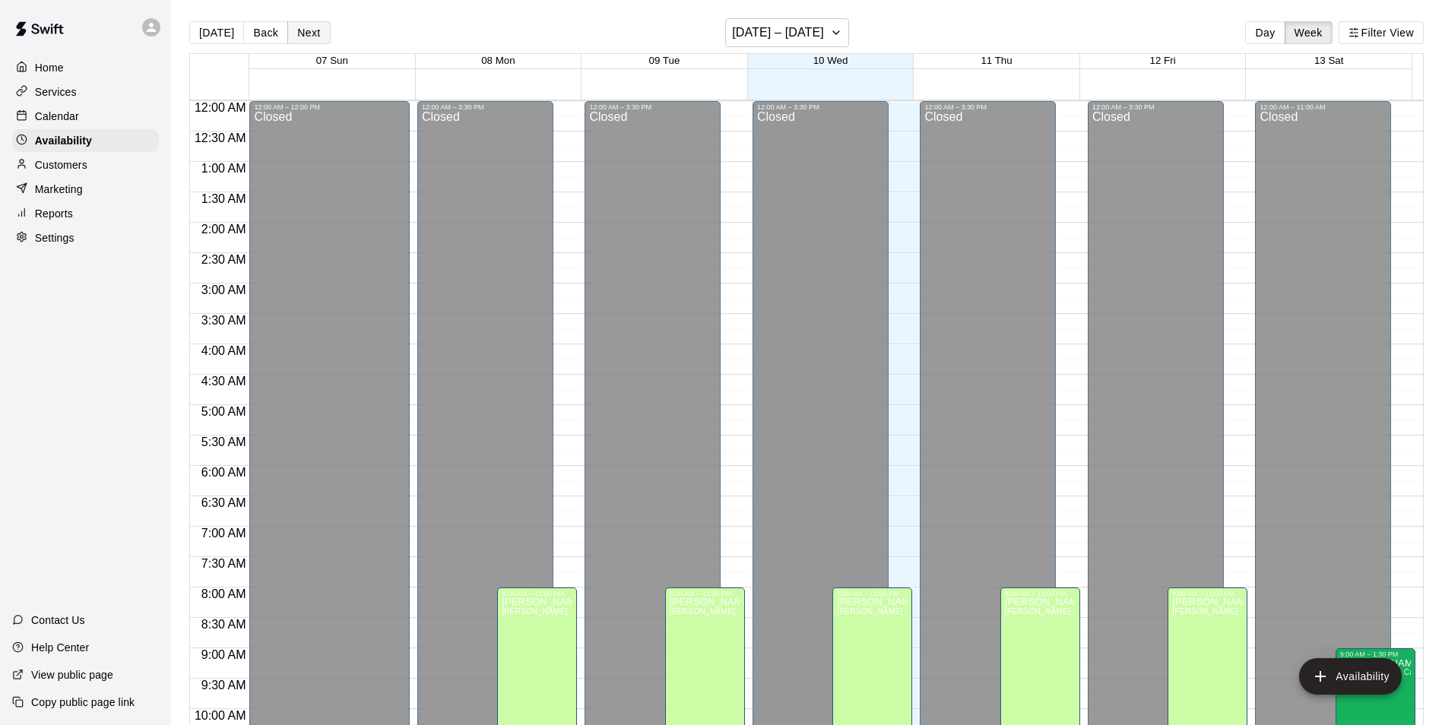
scroll to position [819, 0]
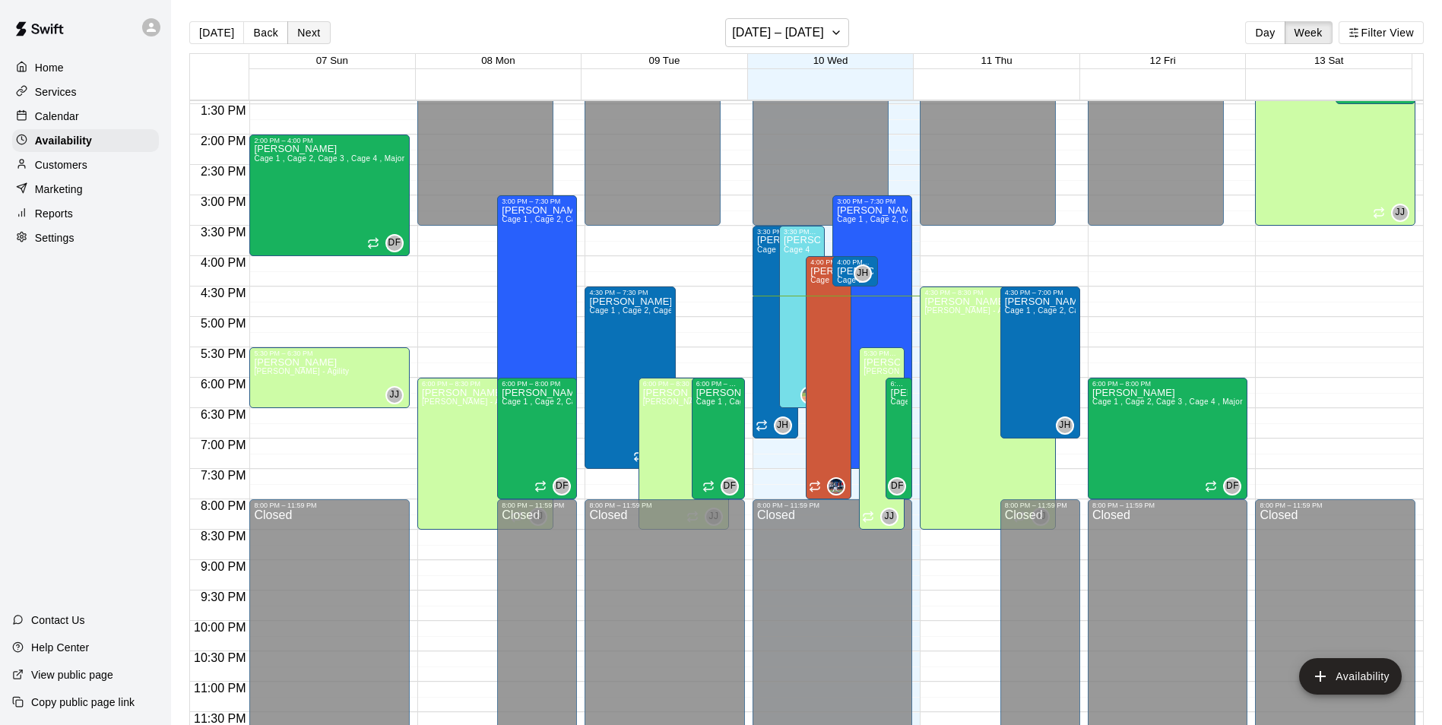
click at [312, 35] on button "Next" at bounding box center [308, 32] width 43 height 23
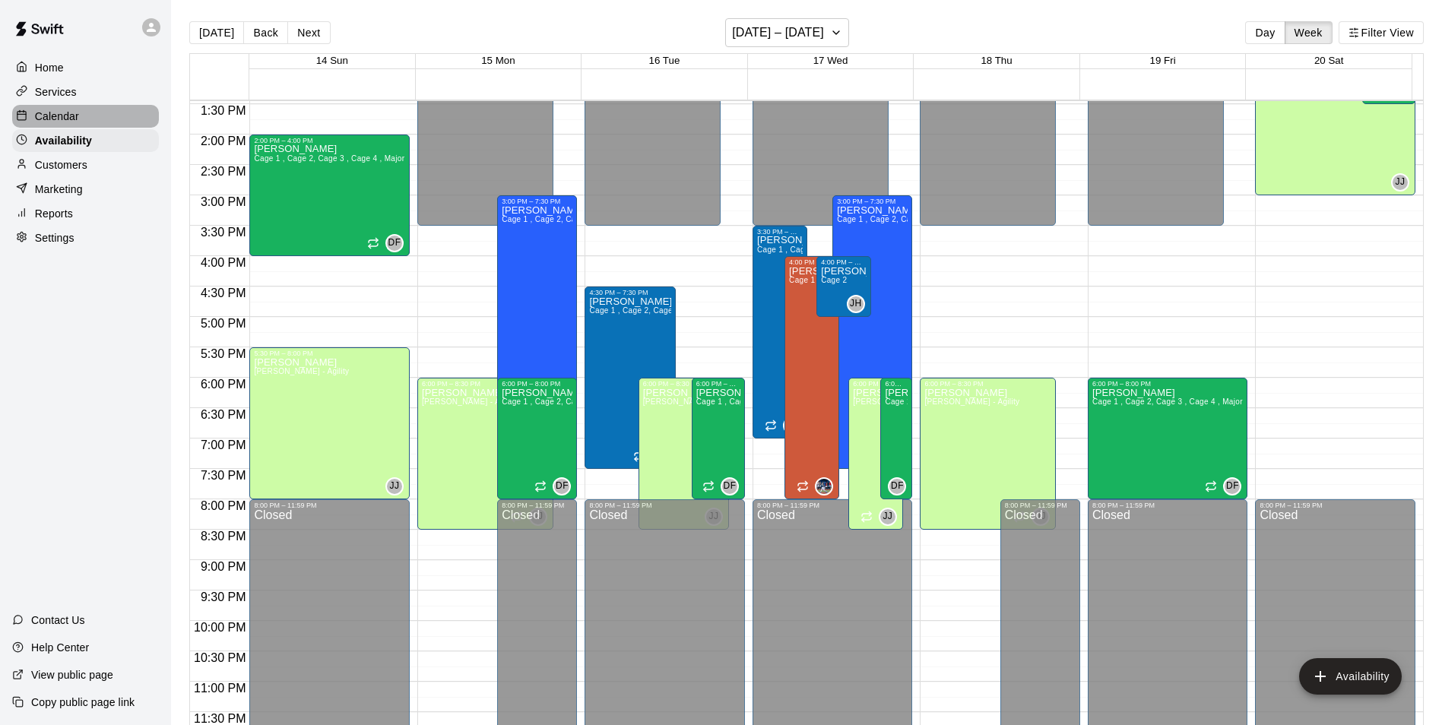
click at [98, 123] on div "Calendar" at bounding box center [85, 116] width 147 height 23
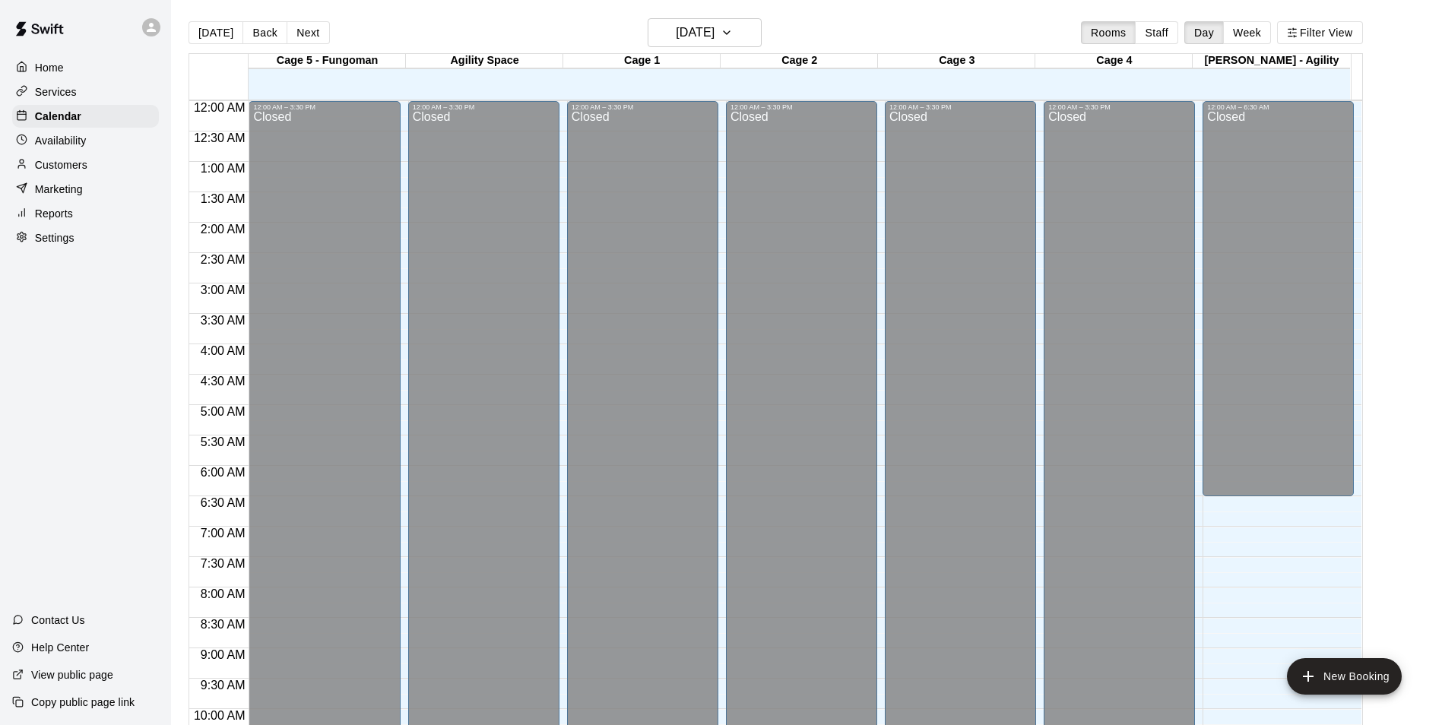
scroll to position [772, 0]
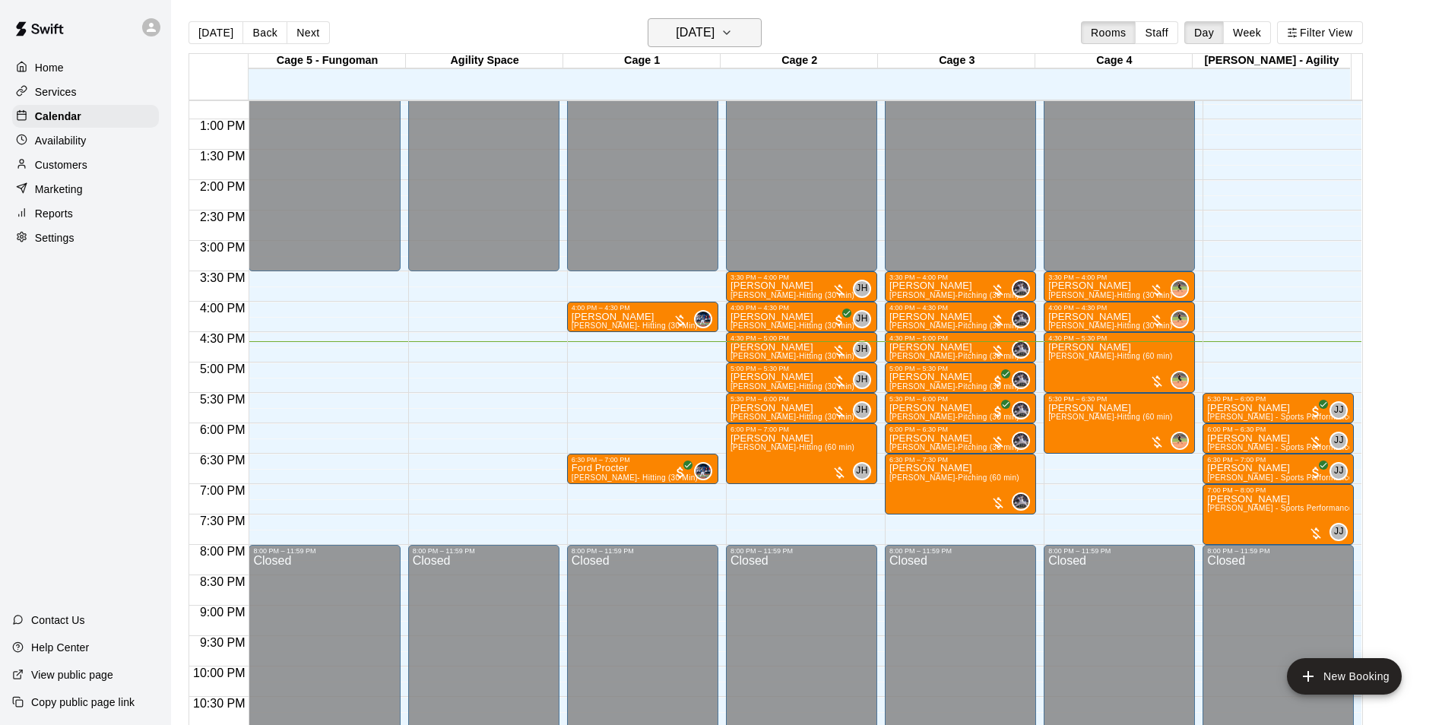
click at [746, 43] on button "[DATE]" at bounding box center [705, 32] width 114 height 29
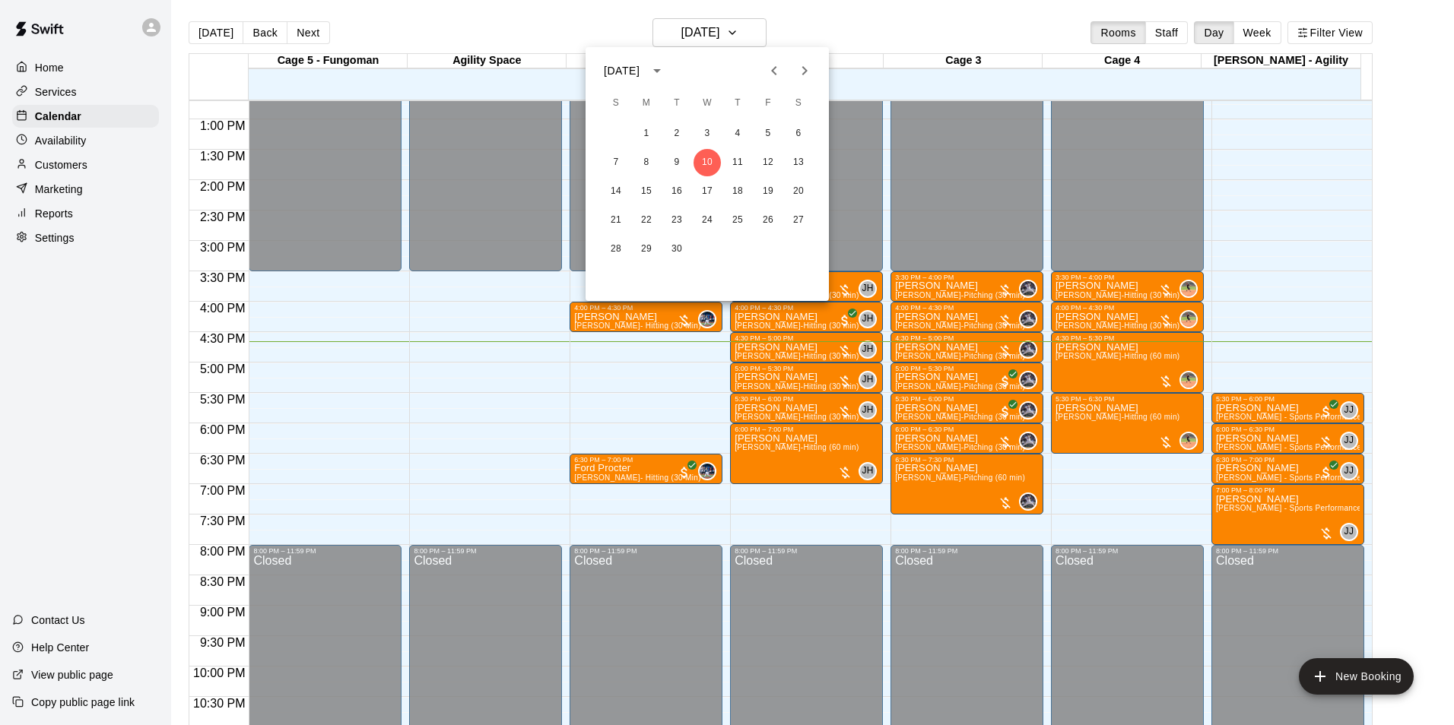
click at [68, 144] on div at bounding box center [727, 362] width 1454 height 725
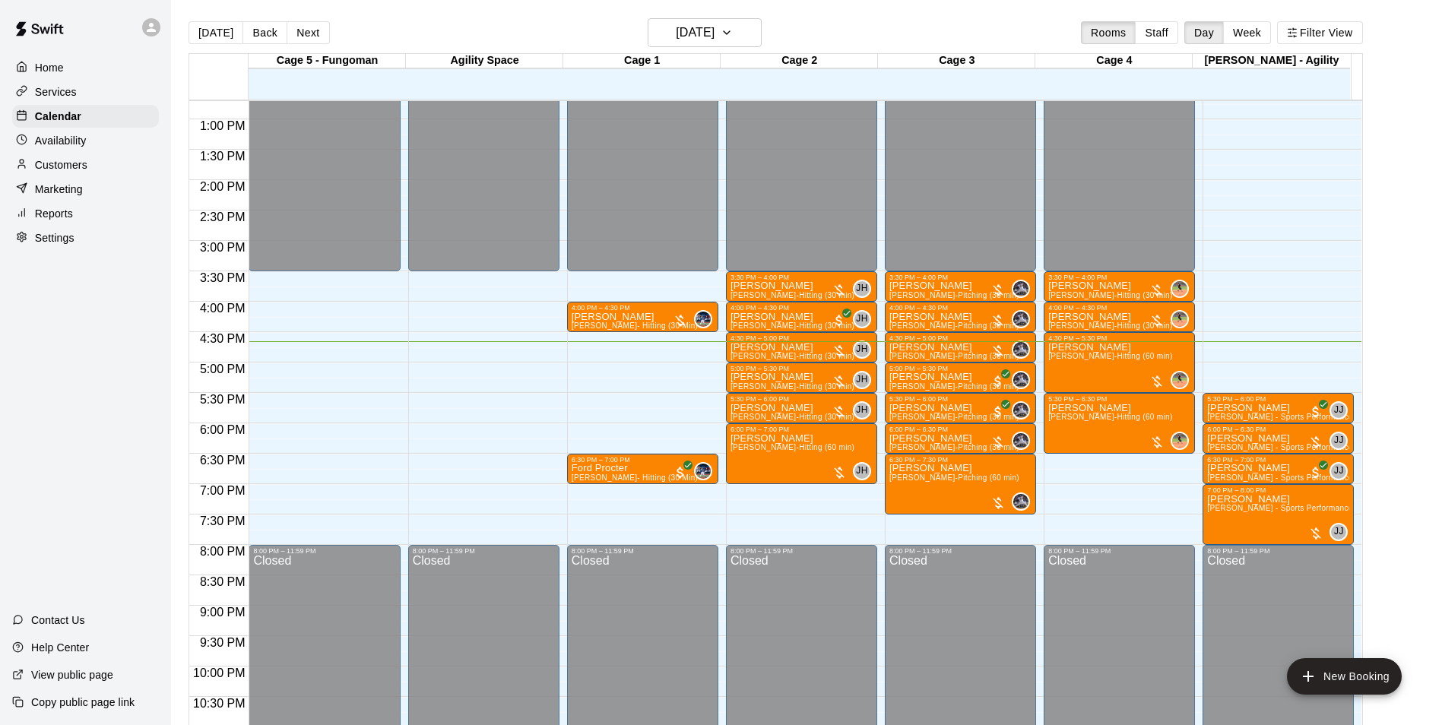
click at [40, 136] on p "Availability" at bounding box center [61, 140] width 52 height 15
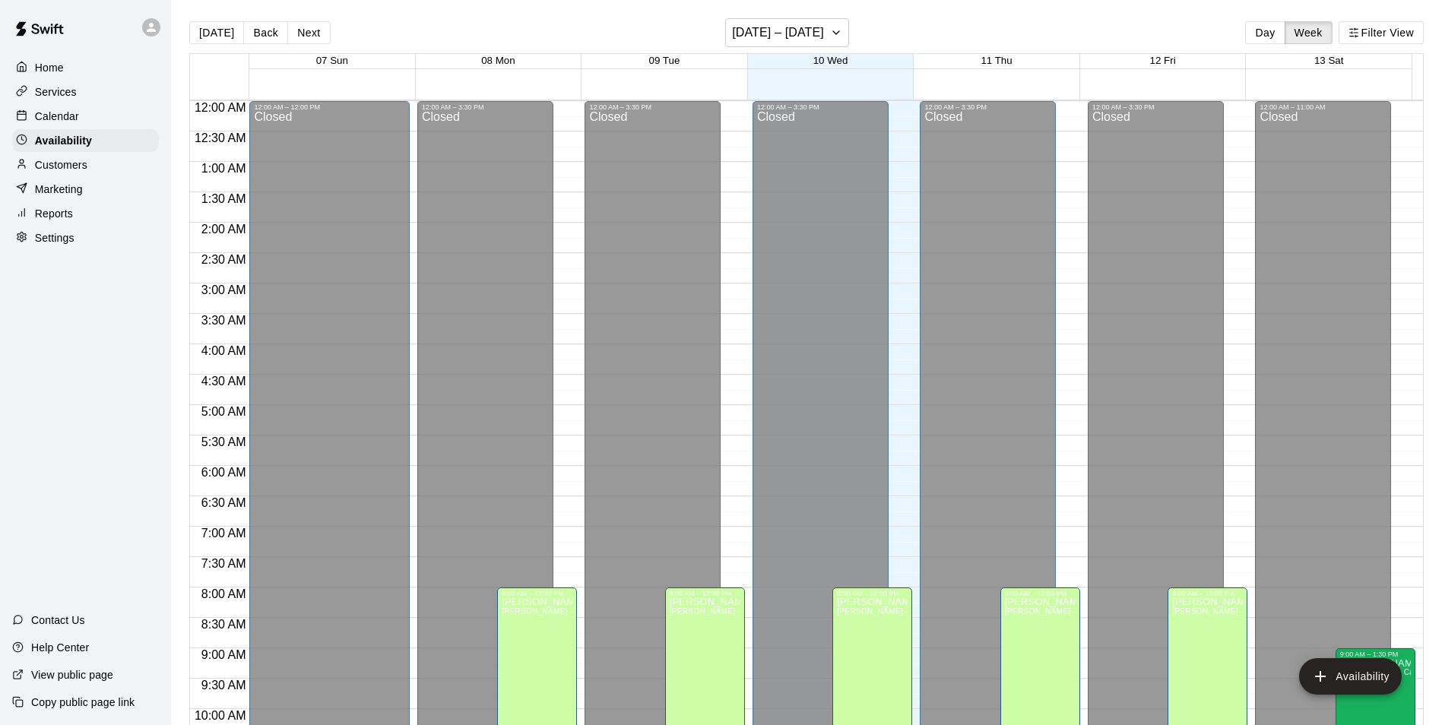
scroll to position [819, 0]
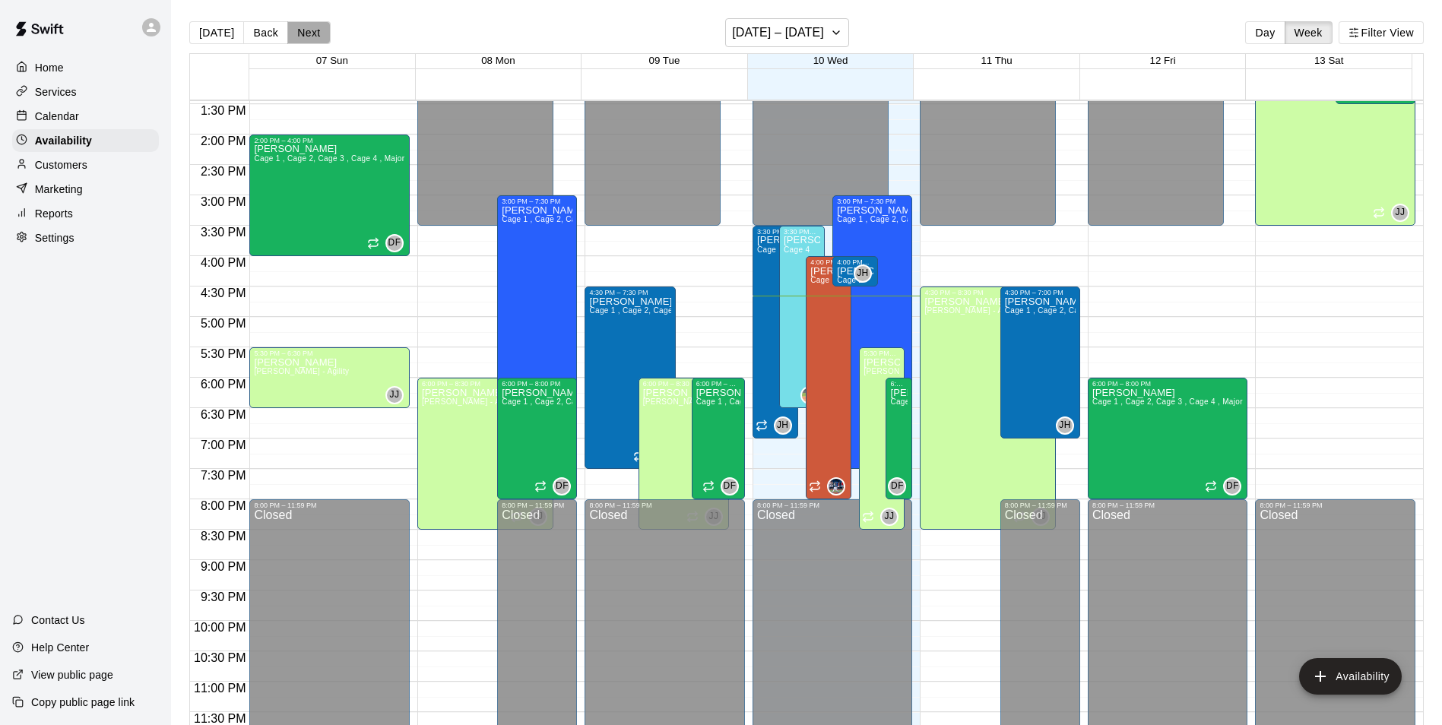
click at [303, 33] on button "Next" at bounding box center [308, 32] width 43 height 23
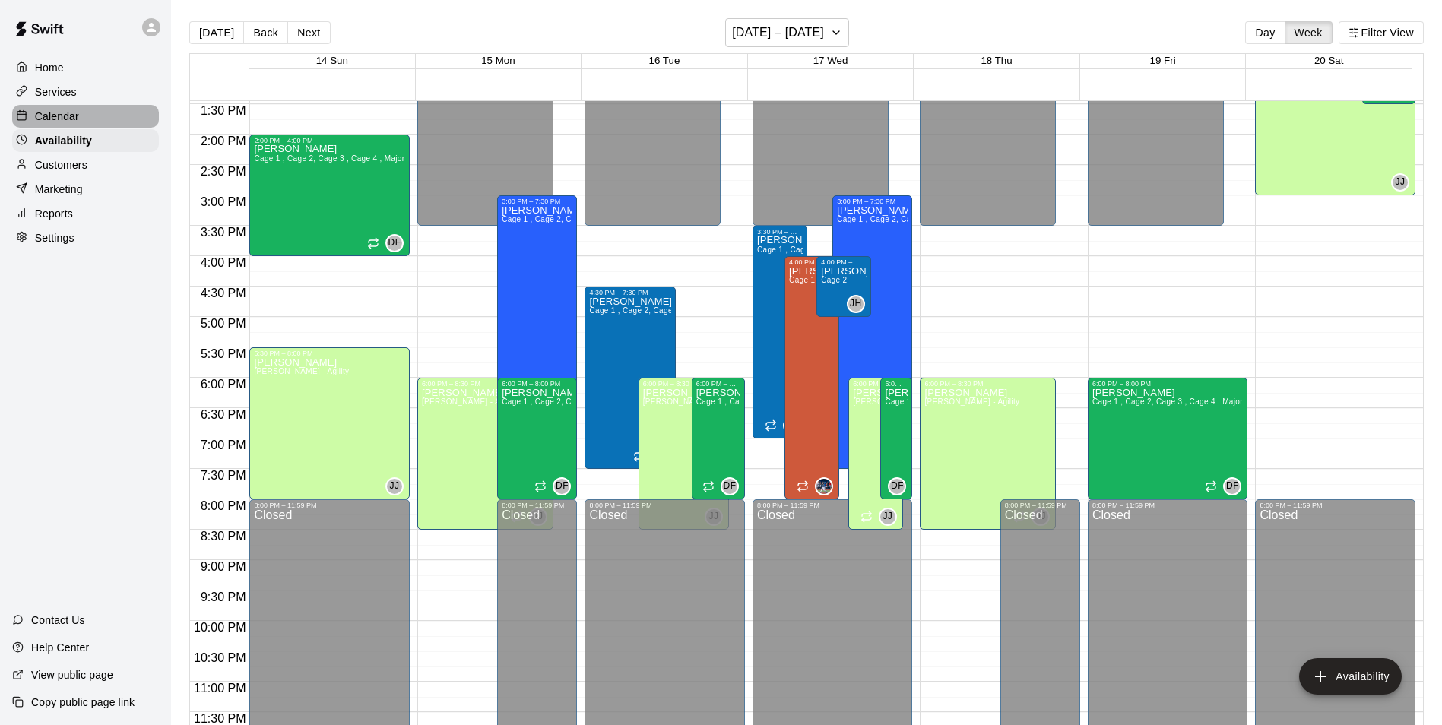
click at [90, 114] on div "Calendar" at bounding box center [85, 116] width 147 height 23
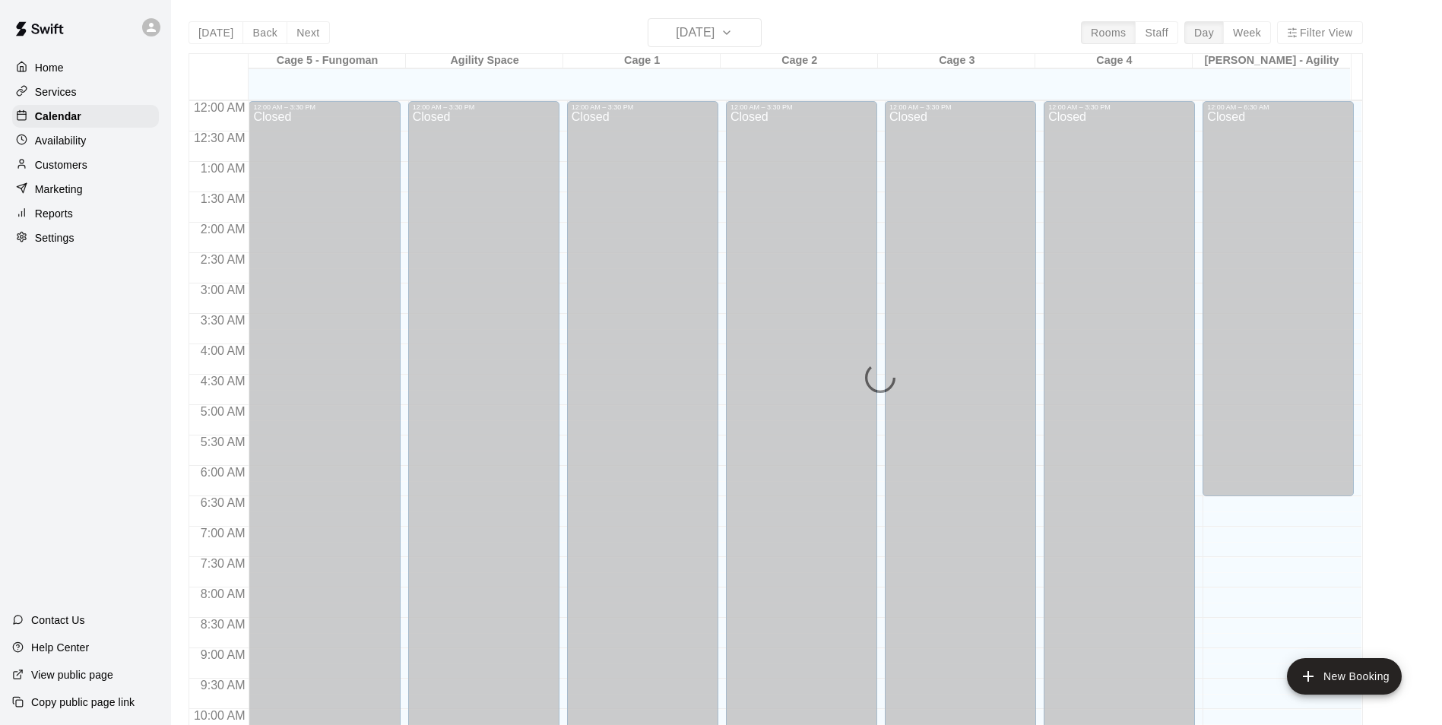
scroll to position [772, 0]
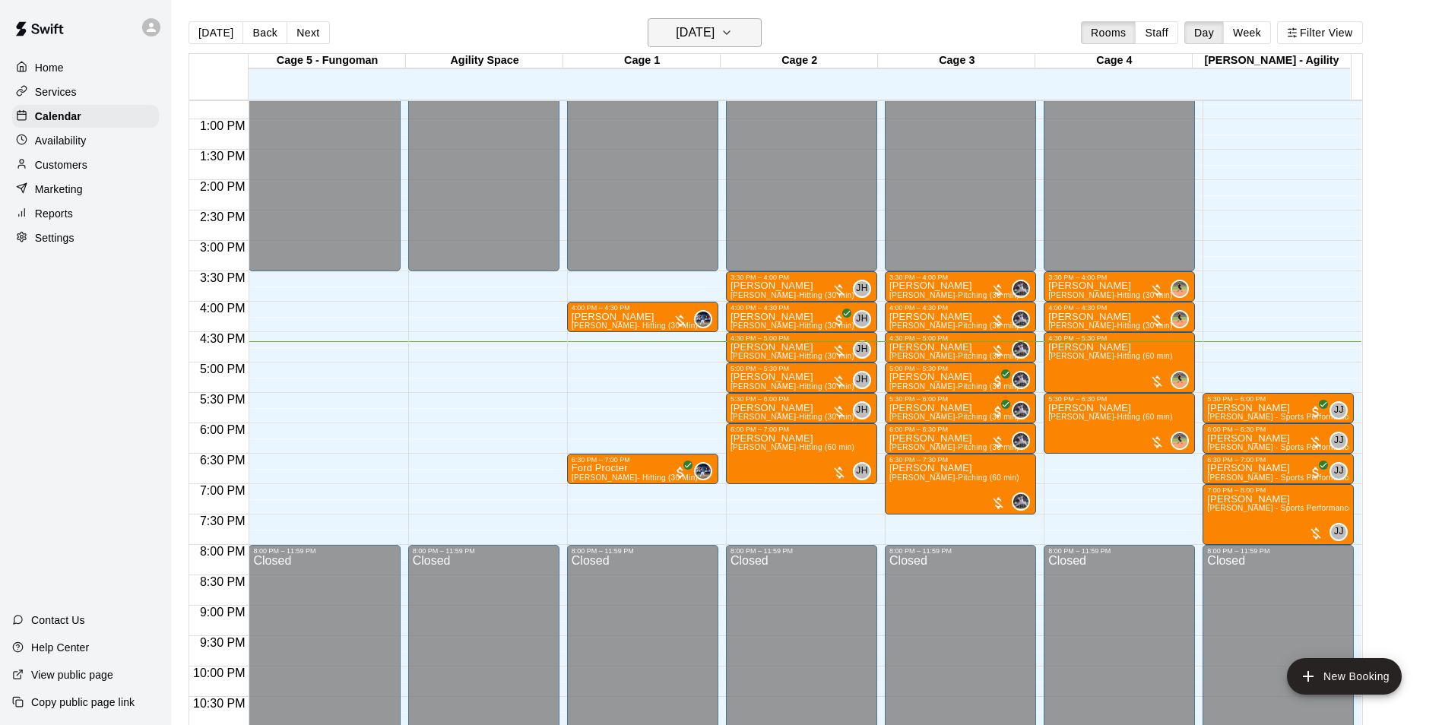
click at [676, 43] on h6 "[DATE]" at bounding box center [695, 32] width 39 height 21
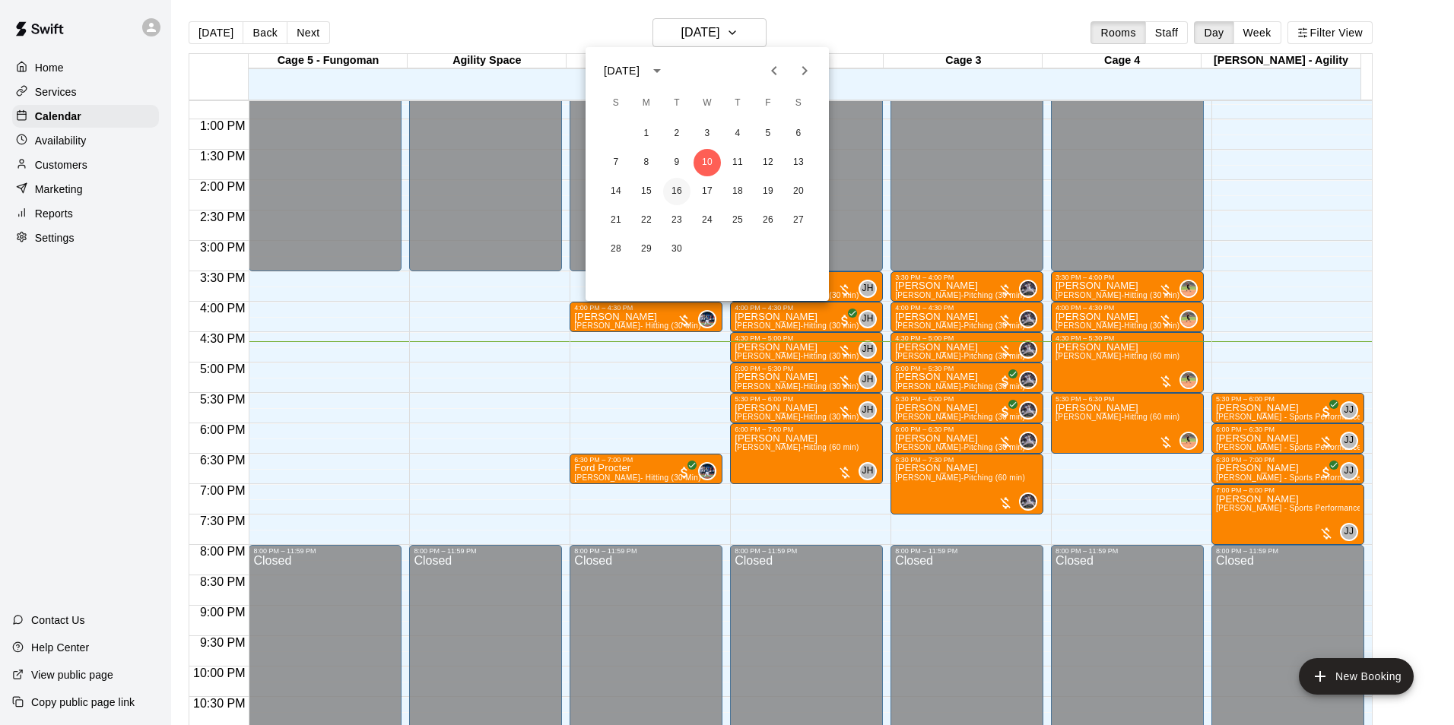
click at [674, 188] on button "16" at bounding box center [676, 191] width 27 height 27
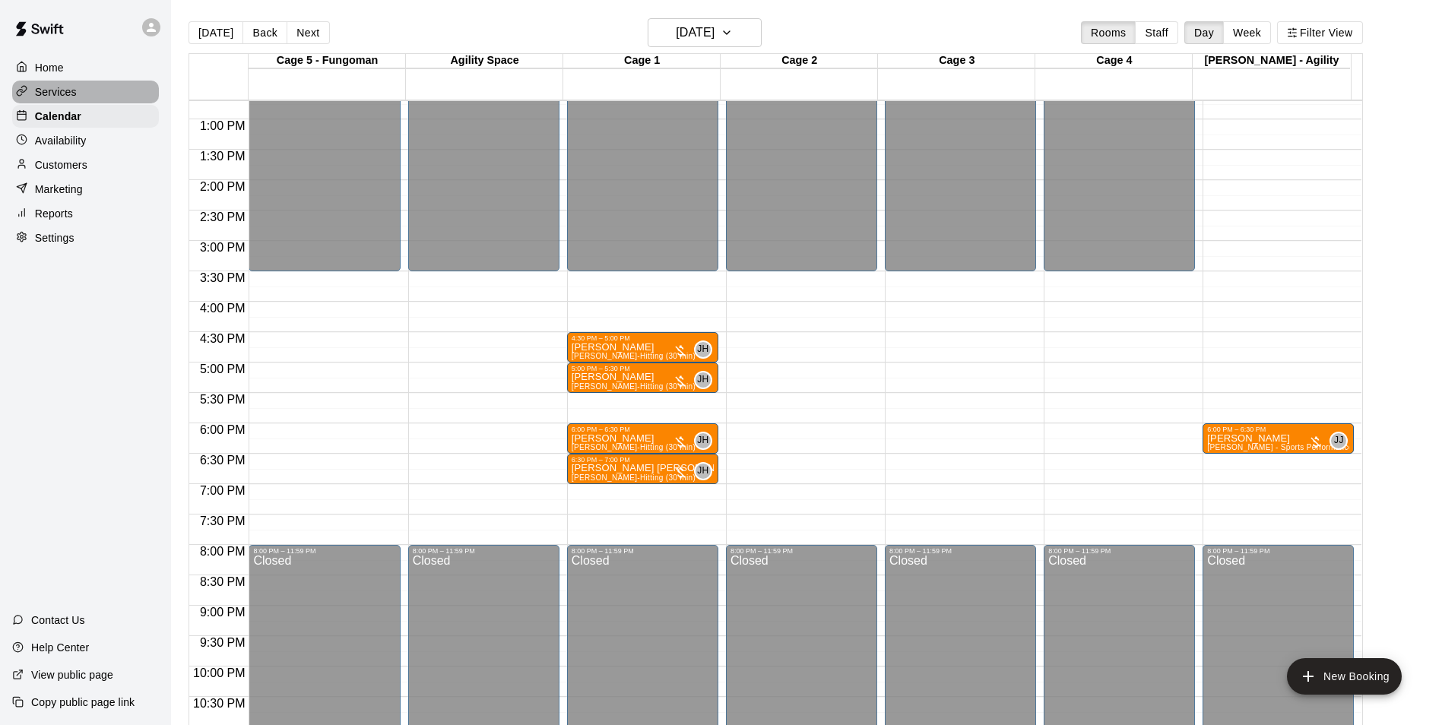
click at [97, 89] on div "Services" at bounding box center [85, 92] width 147 height 23
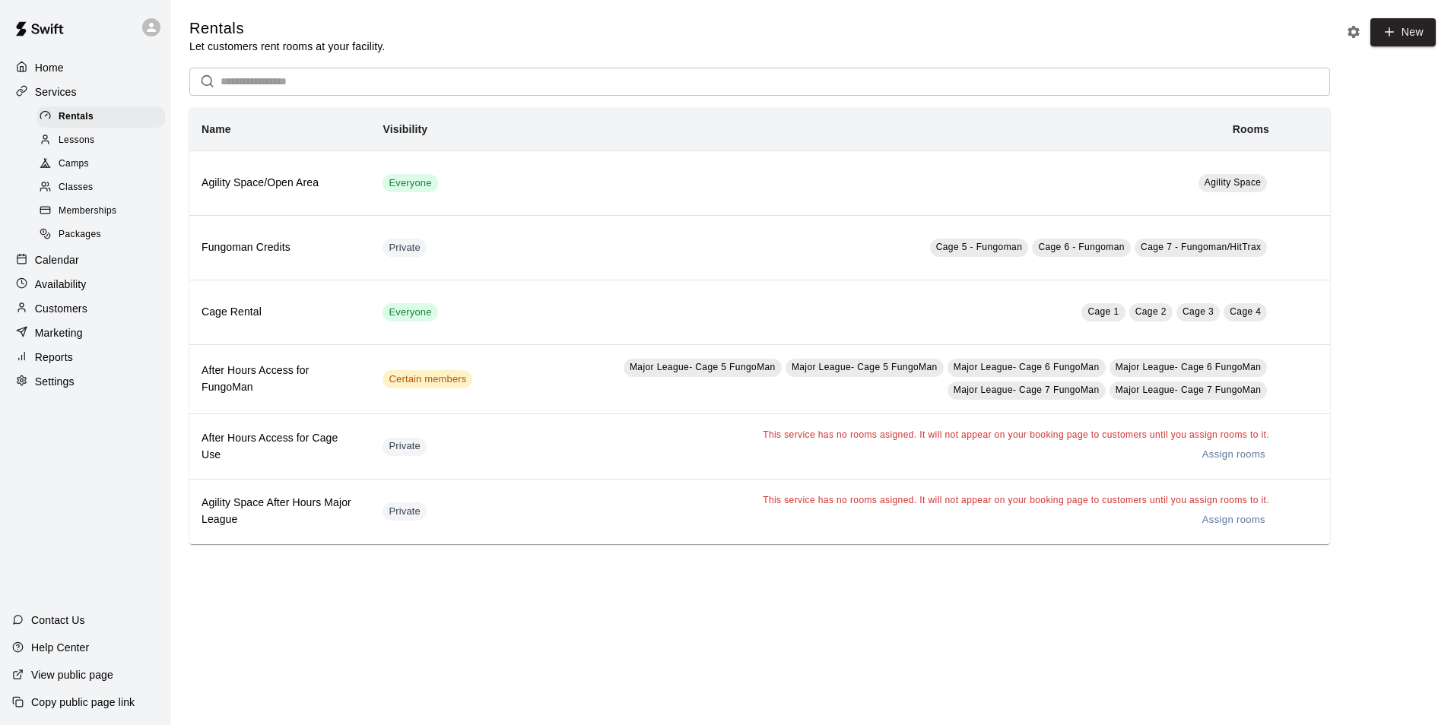
click at [60, 259] on div "Calendar" at bounding box center [85, 260] width 147 height 23
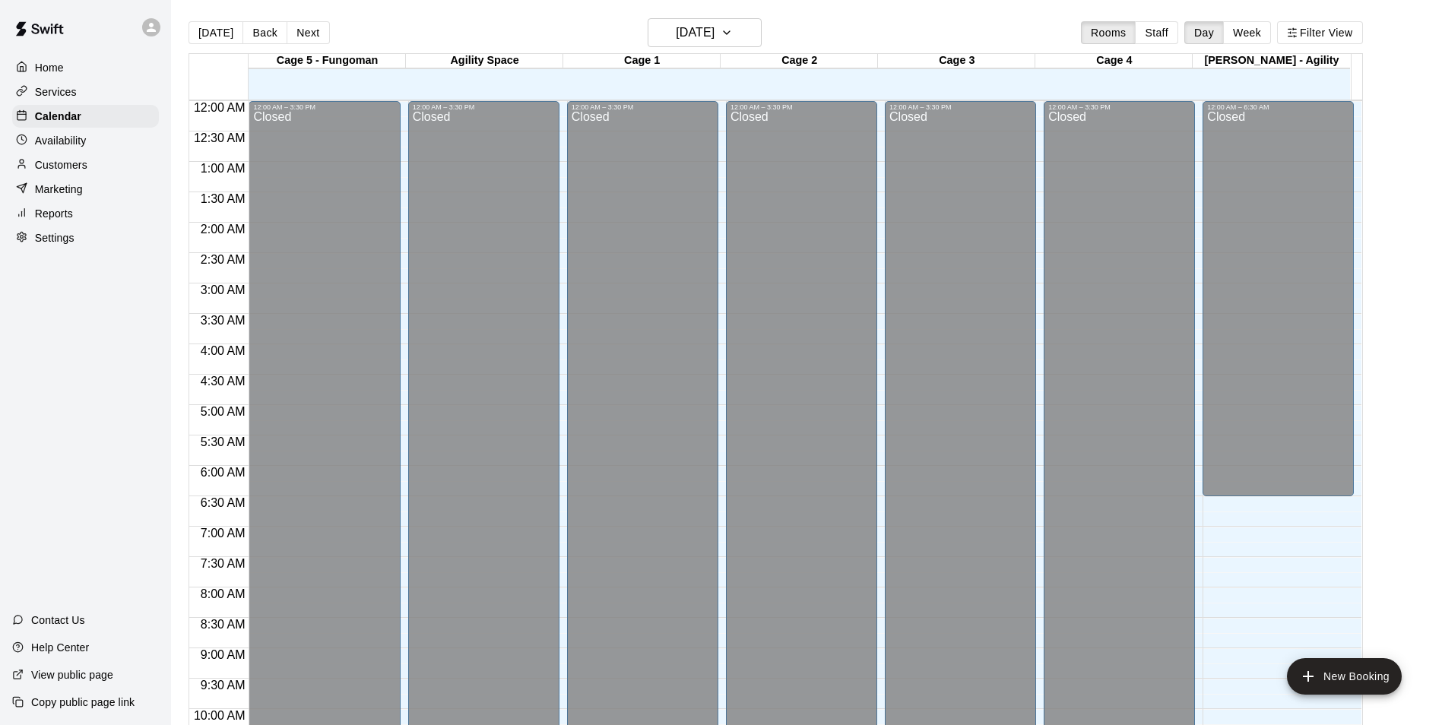
scroll to position [772, 0]
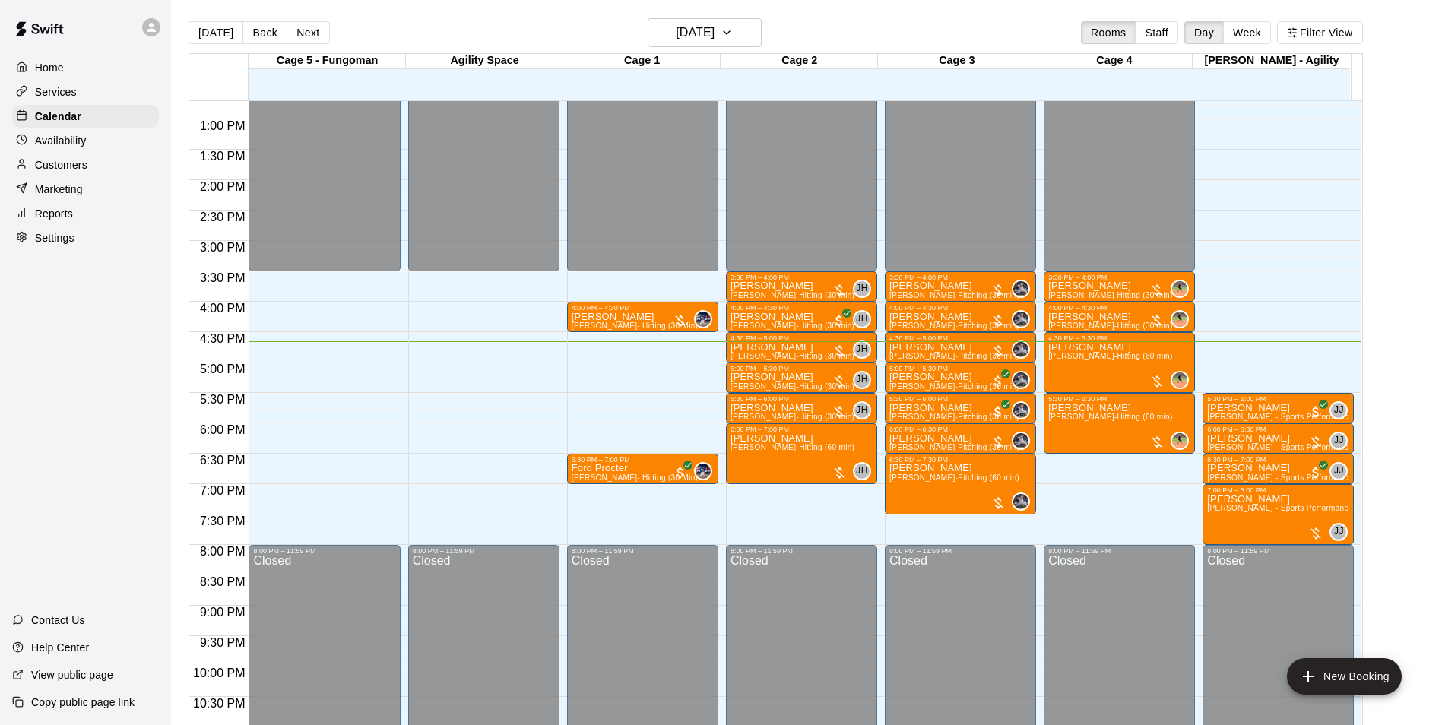
click at [116, 100] on div "Services" at bounding box center [85, 92] width 147 height 23
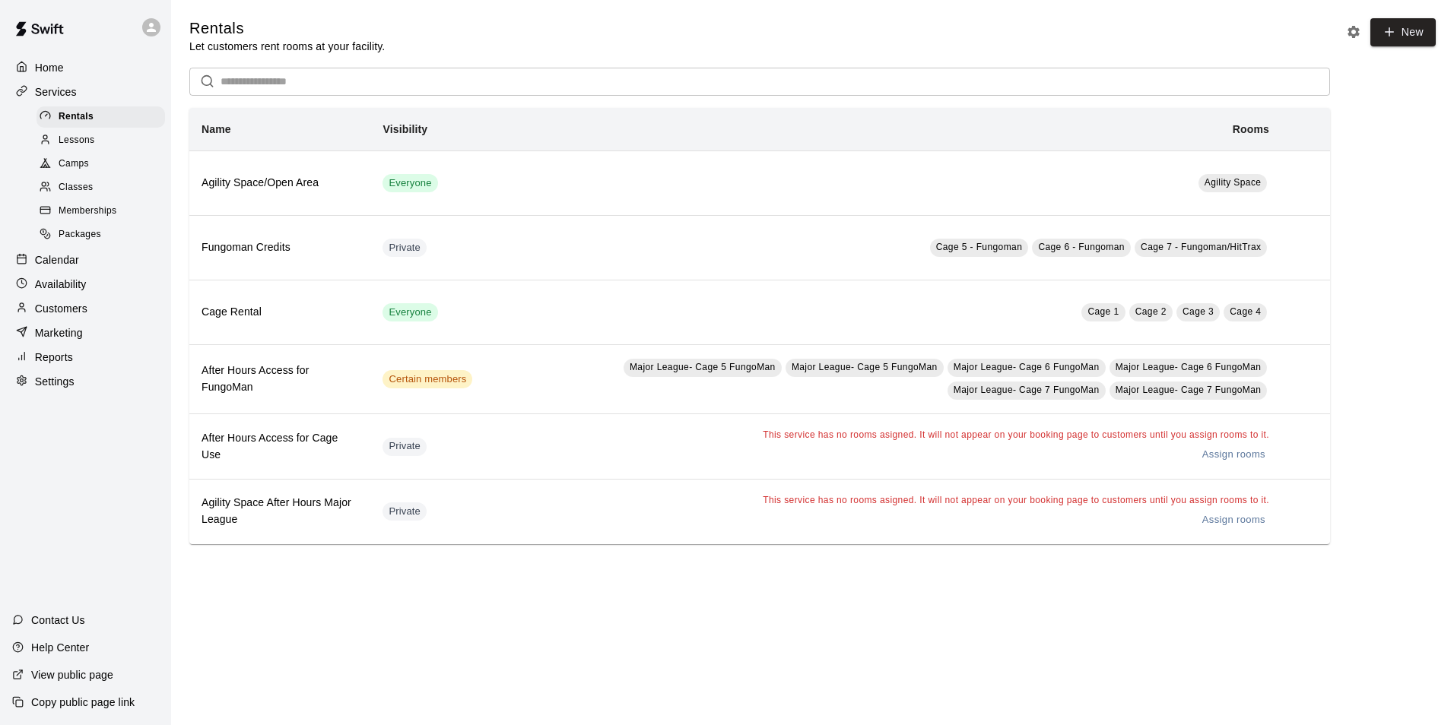
click at [71, 260] on p "Calendar" at bounding box center [57, 259] width 44 height 15
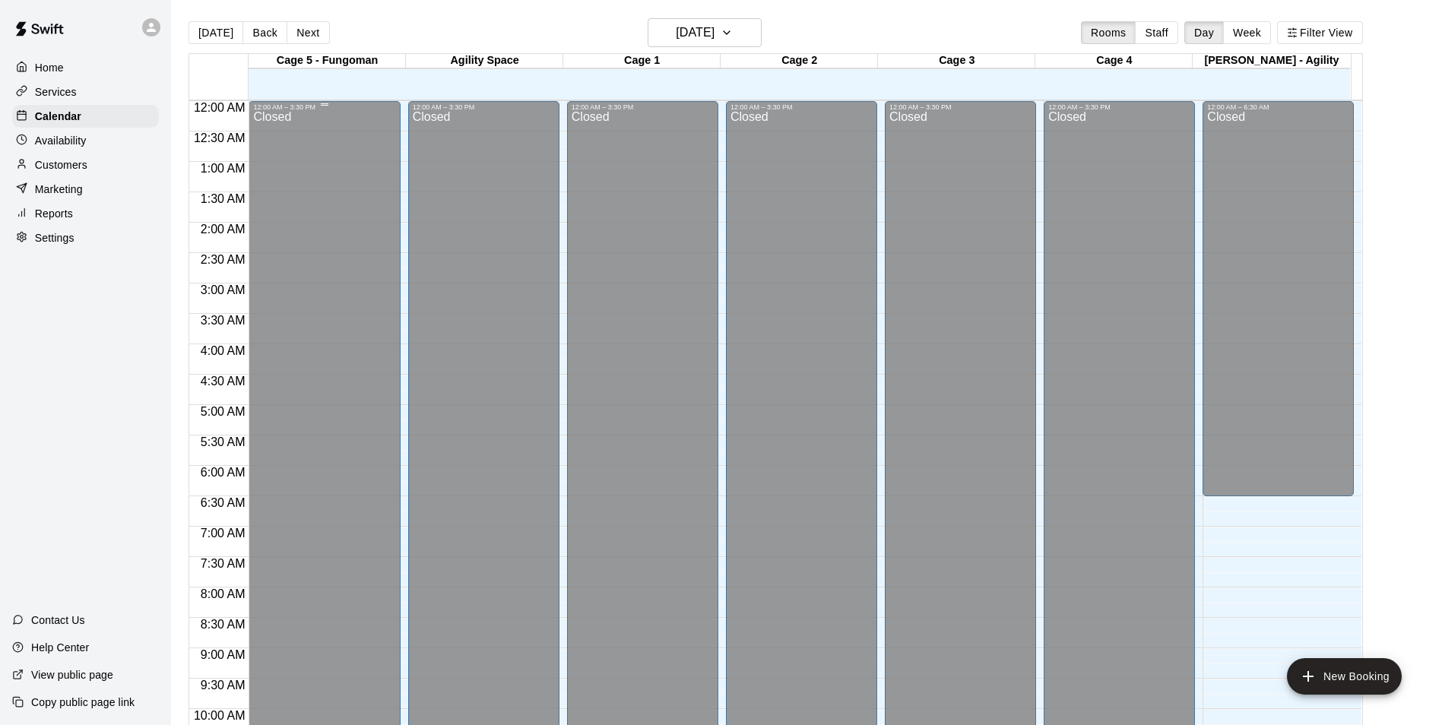
scroll to position [772, 0]
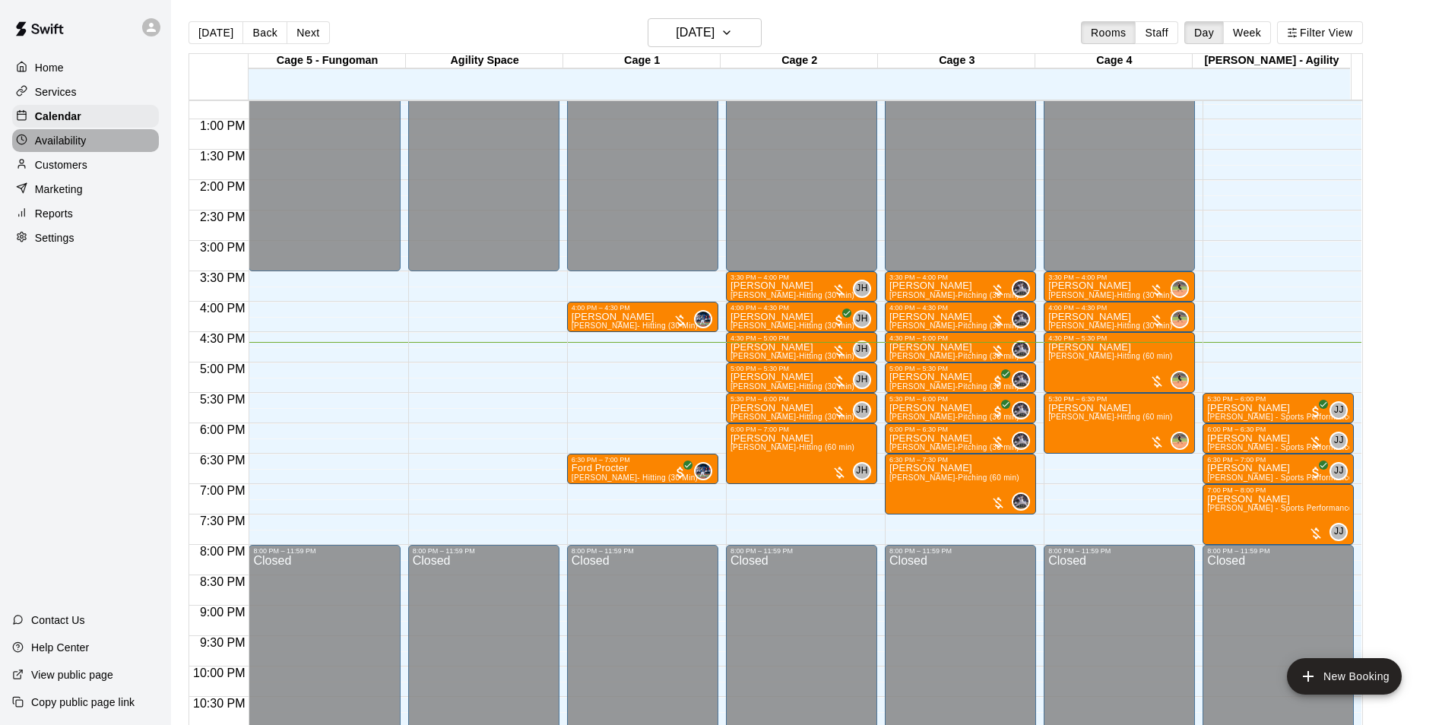
click at [71, 152] on div "Availability" at bounding box center [85, 140] width 147 height 23
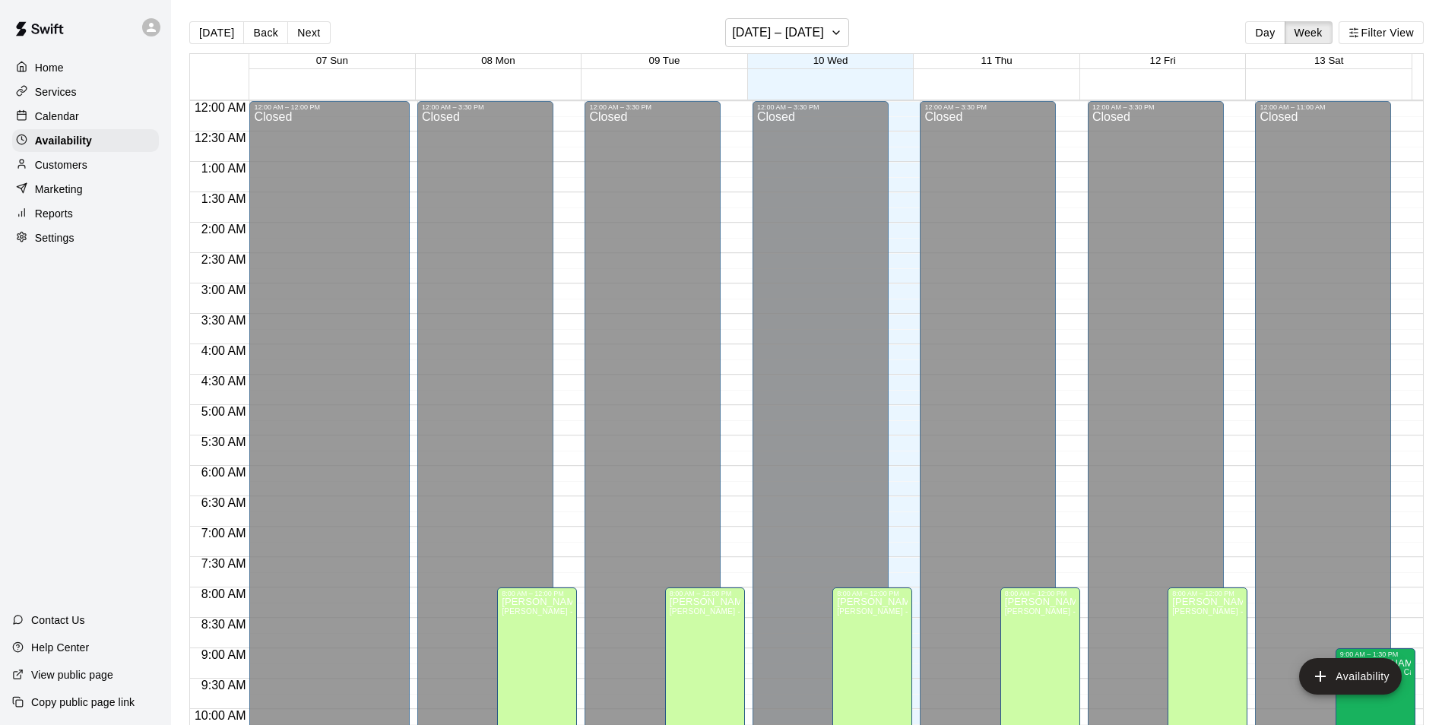
scroll to position [819, 0]
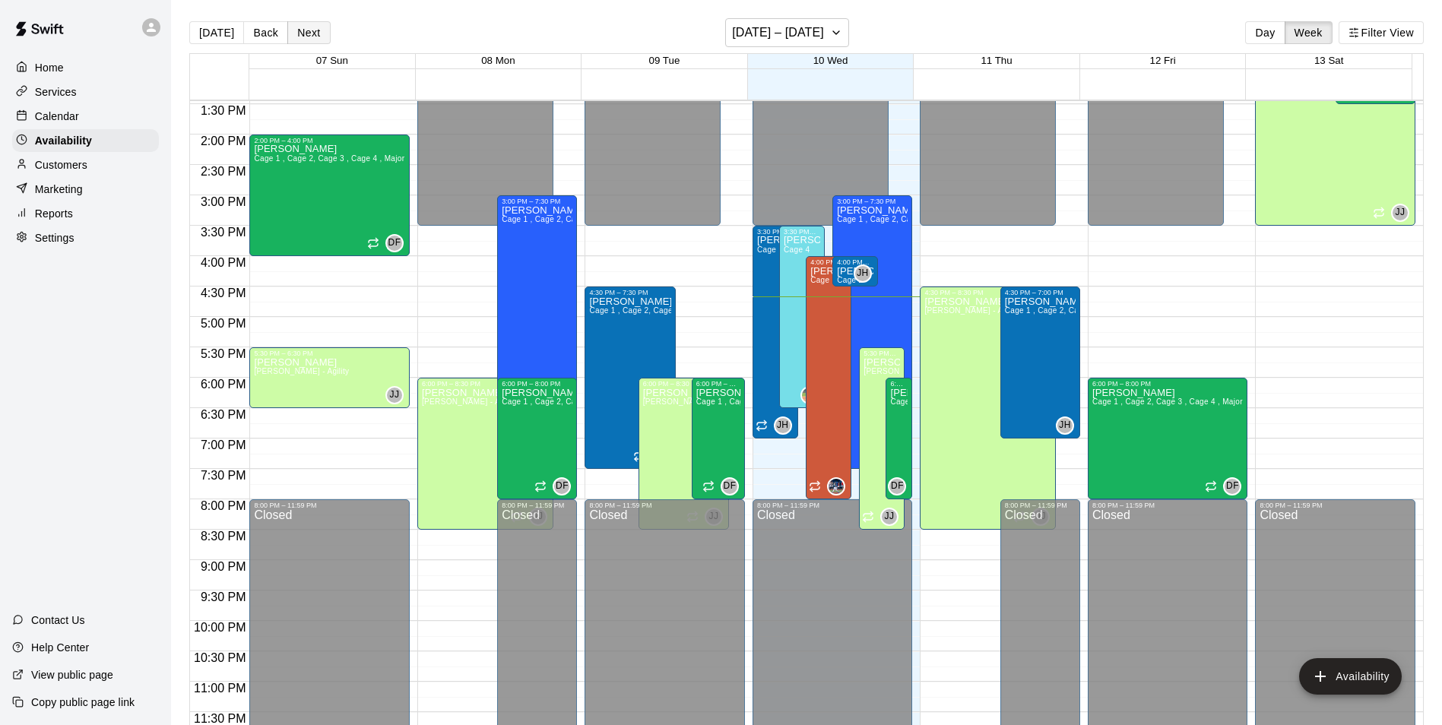
click at [305, 30] on button "Next" at bounding box center [308, 32] width 43 height 23
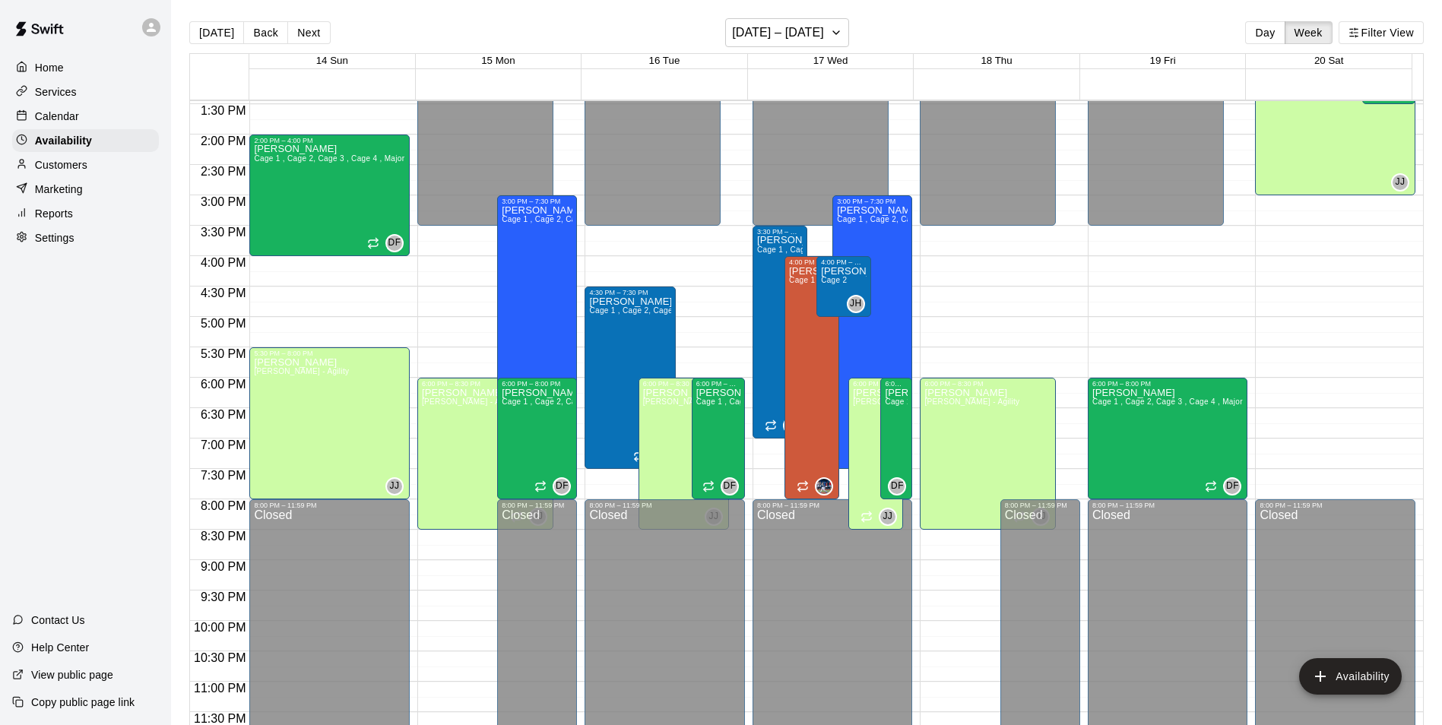
click at [89, 113] on div "Calendar" at bounding box center [85, 116] width 147 height 23
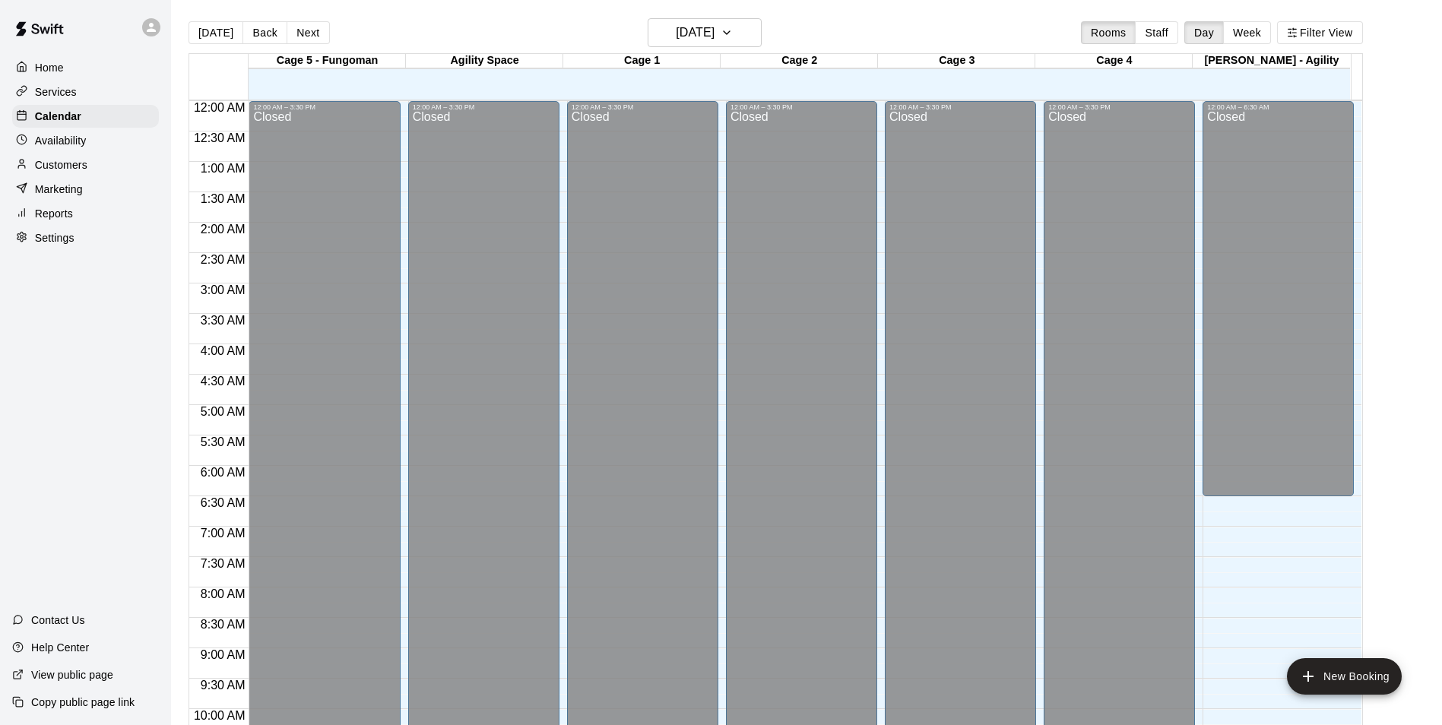
scroll to position [772, 0]
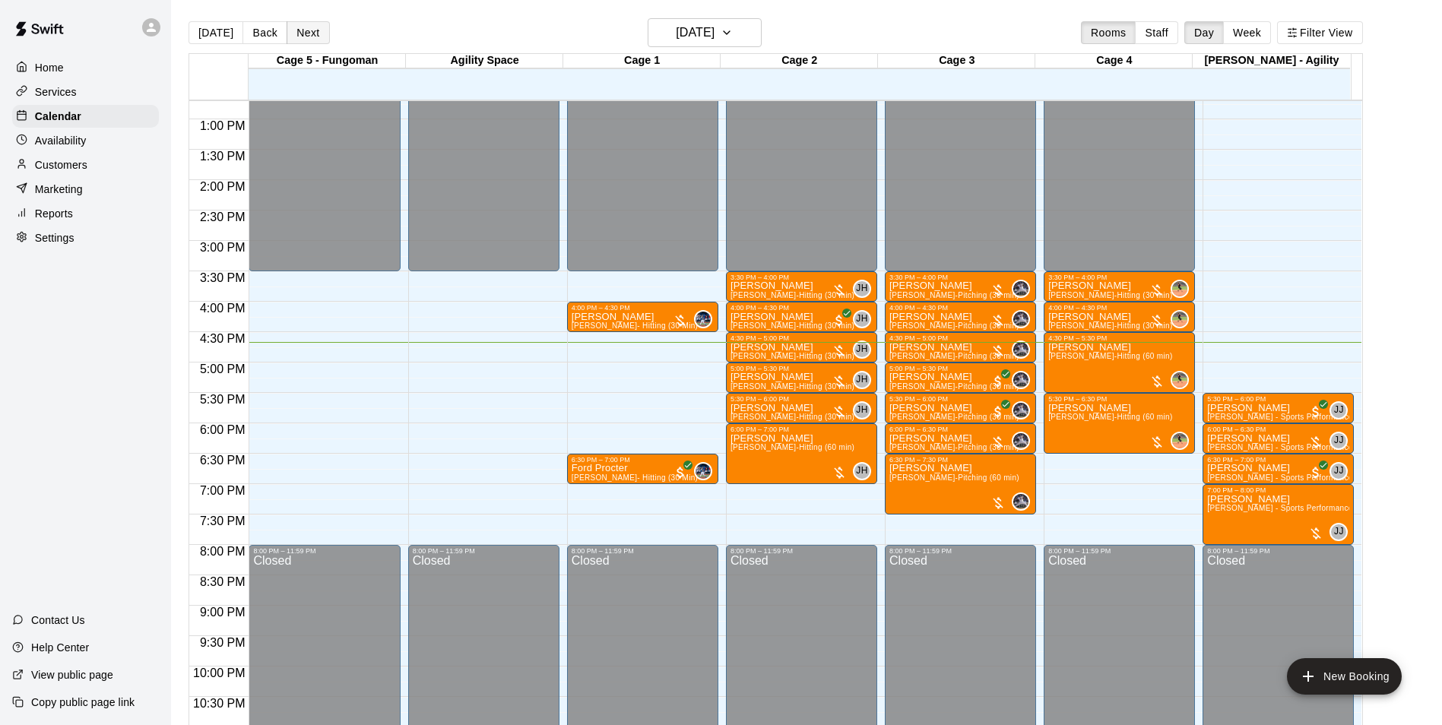
click at [323, 34] on button "Next" at bounding box center [308, 32] width 43 height 23
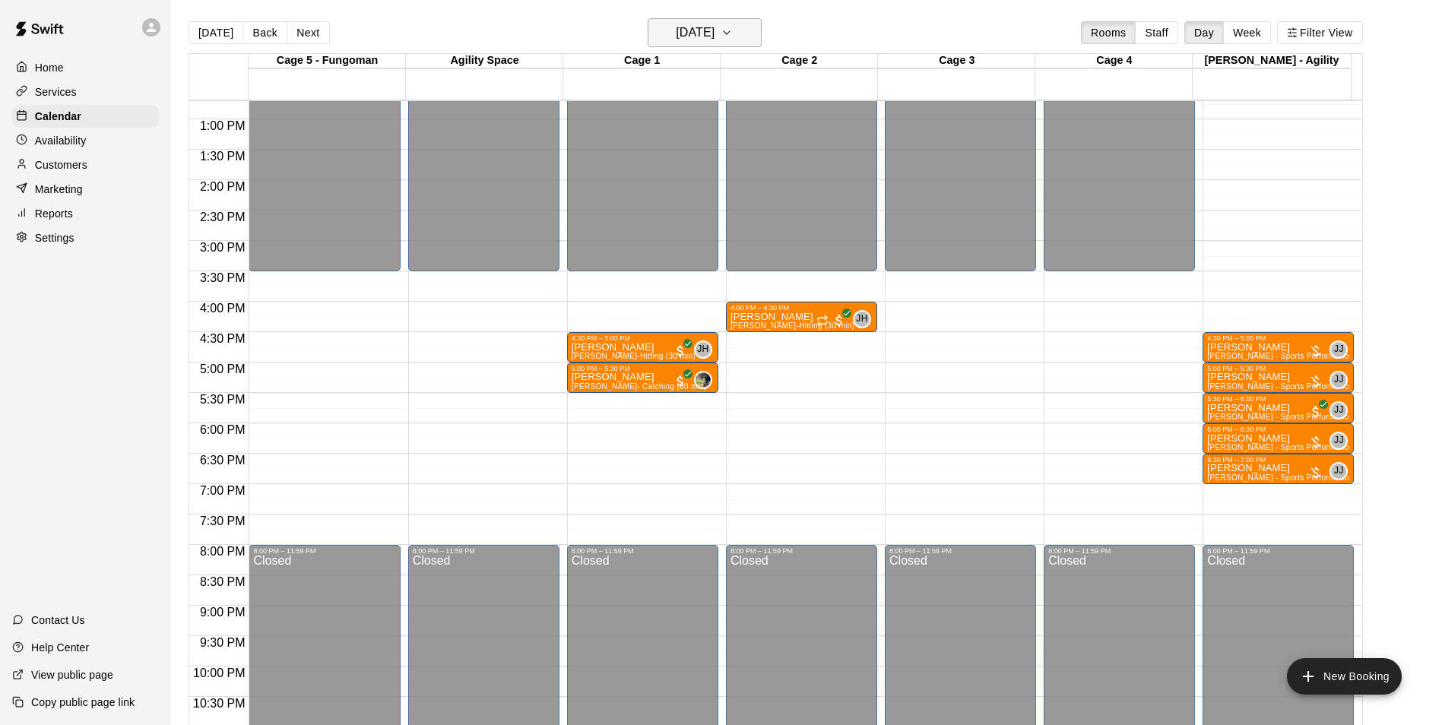
click at [681, 40] on h6 "[DATE]" at bounding box center [695, 32] width 39 height 21
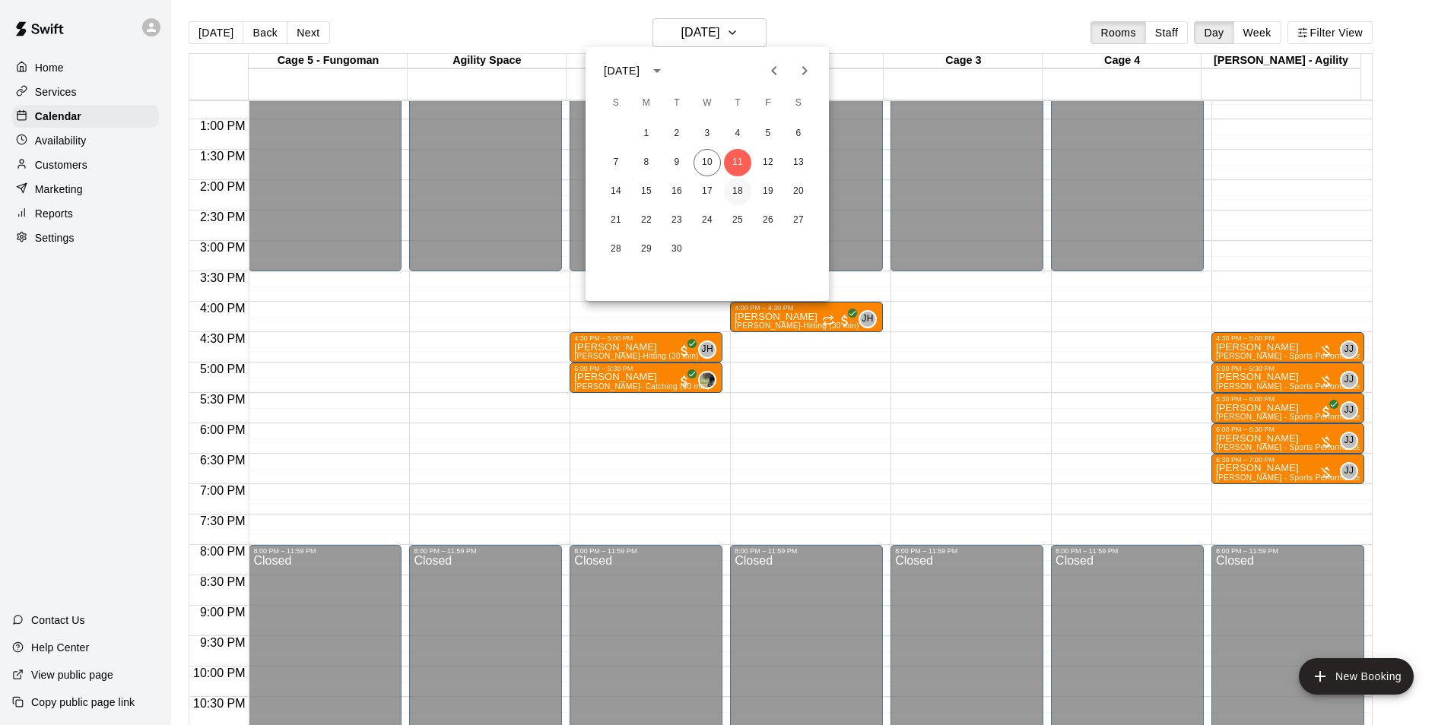
click at [745, 182] on button "18" at bounding box center [737, 191] width 27 height 27
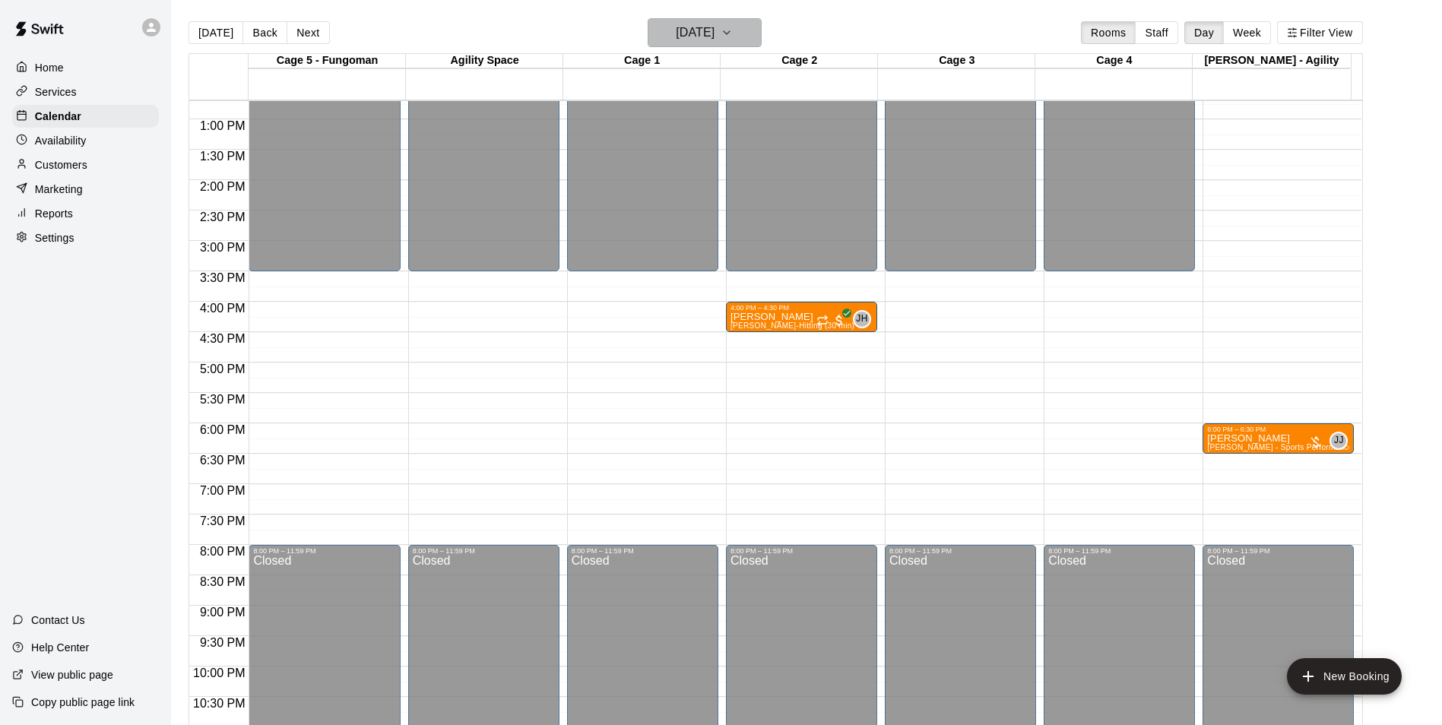
click at [684, 42] on h6 "[DATE]" at bounding box center [695, 32] width 39 height 21
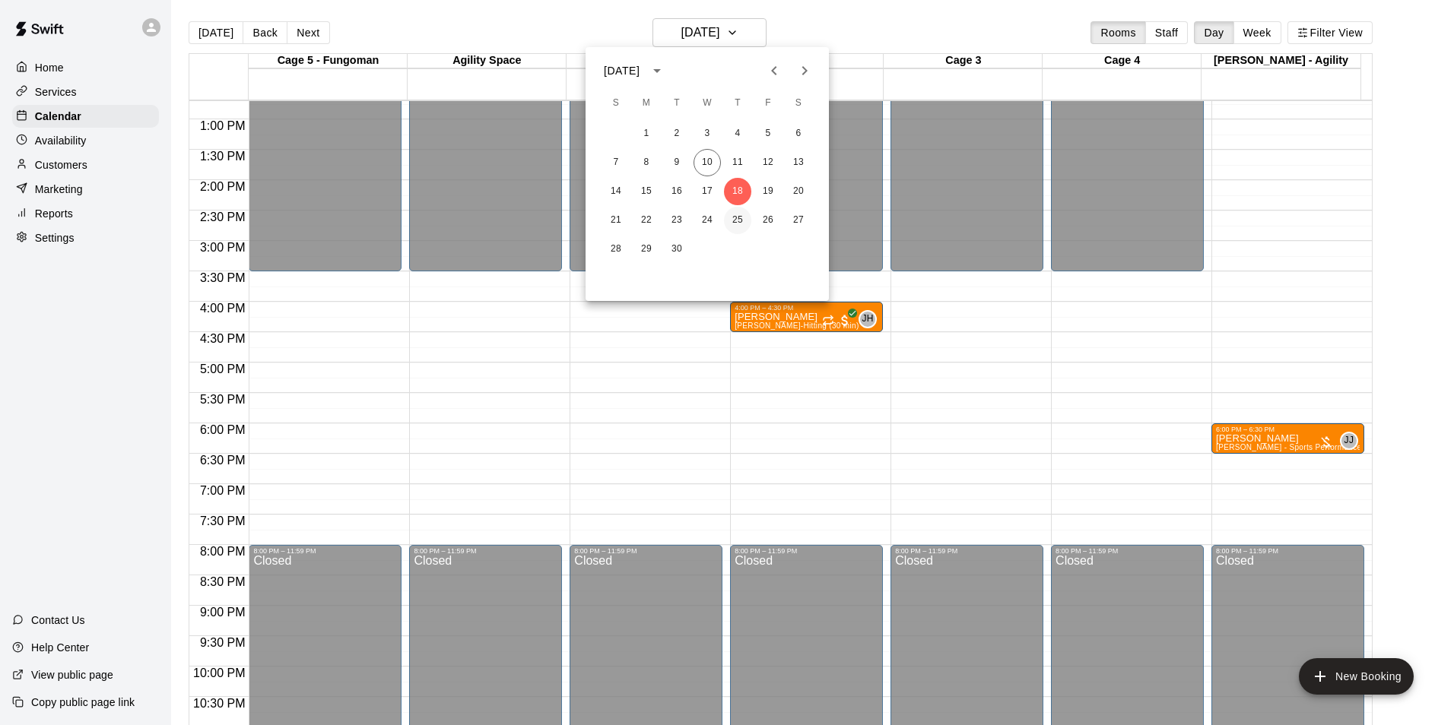
click at [737, 218] on button "25" at bounding box center [737, 220] width 27 height 27
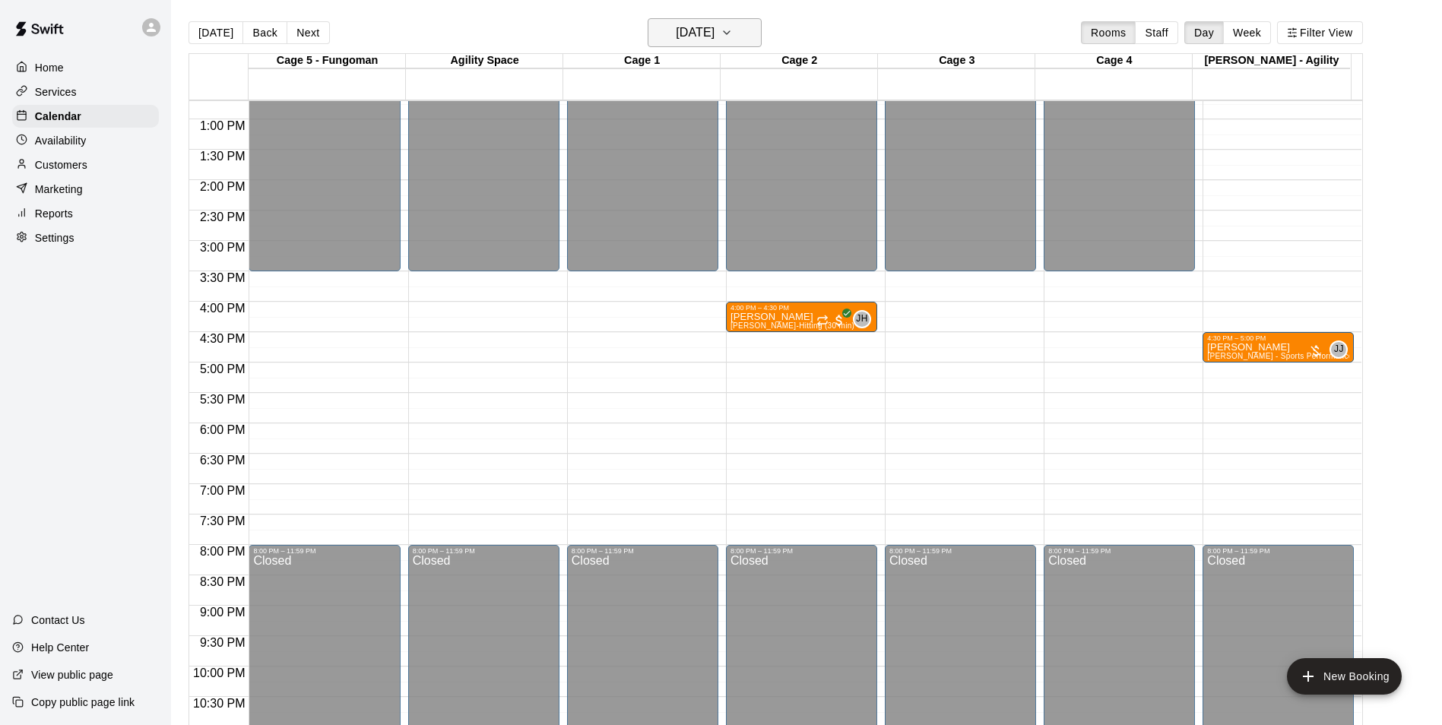
click at [678, 40] on h6 "Thursday Sep 25" at bounding box center [695, 32] width 39 height 21
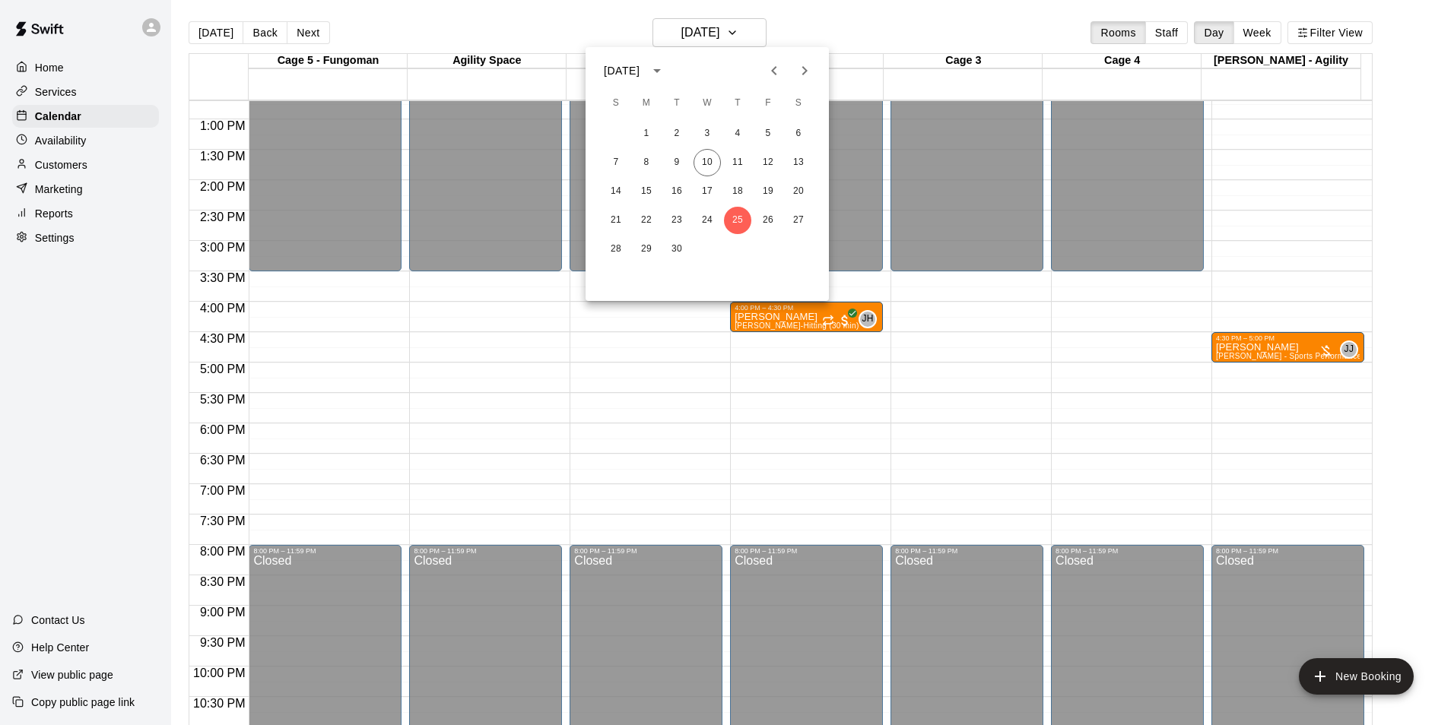
click at [801, 72] on icon "Next month" at bounding box center [804, 71] width 18 height 18
click at [734, 125] on button "2" at bounding box center [737, 133] width 27 height 27
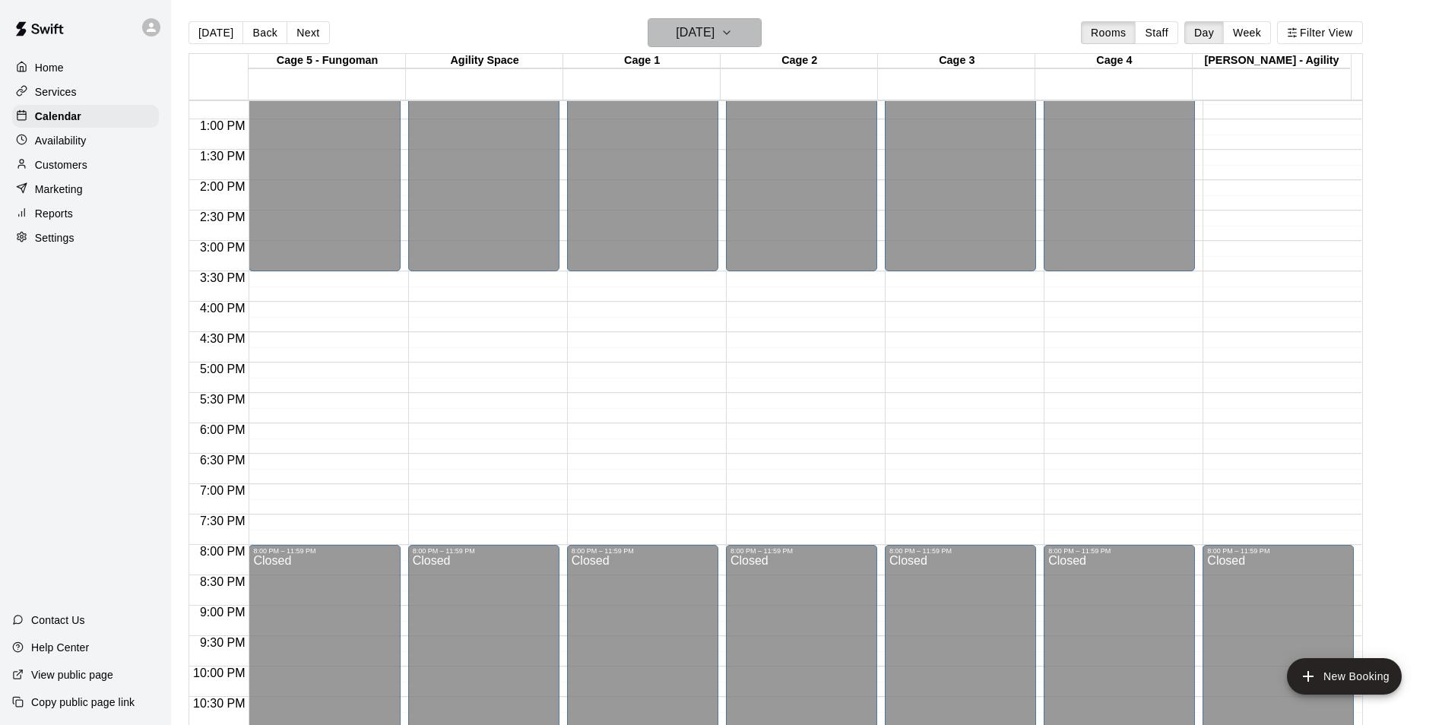
click at [684, 30] on h6 "Thursday Oct 02" at bounding box center [695, 32] width 39 height 21
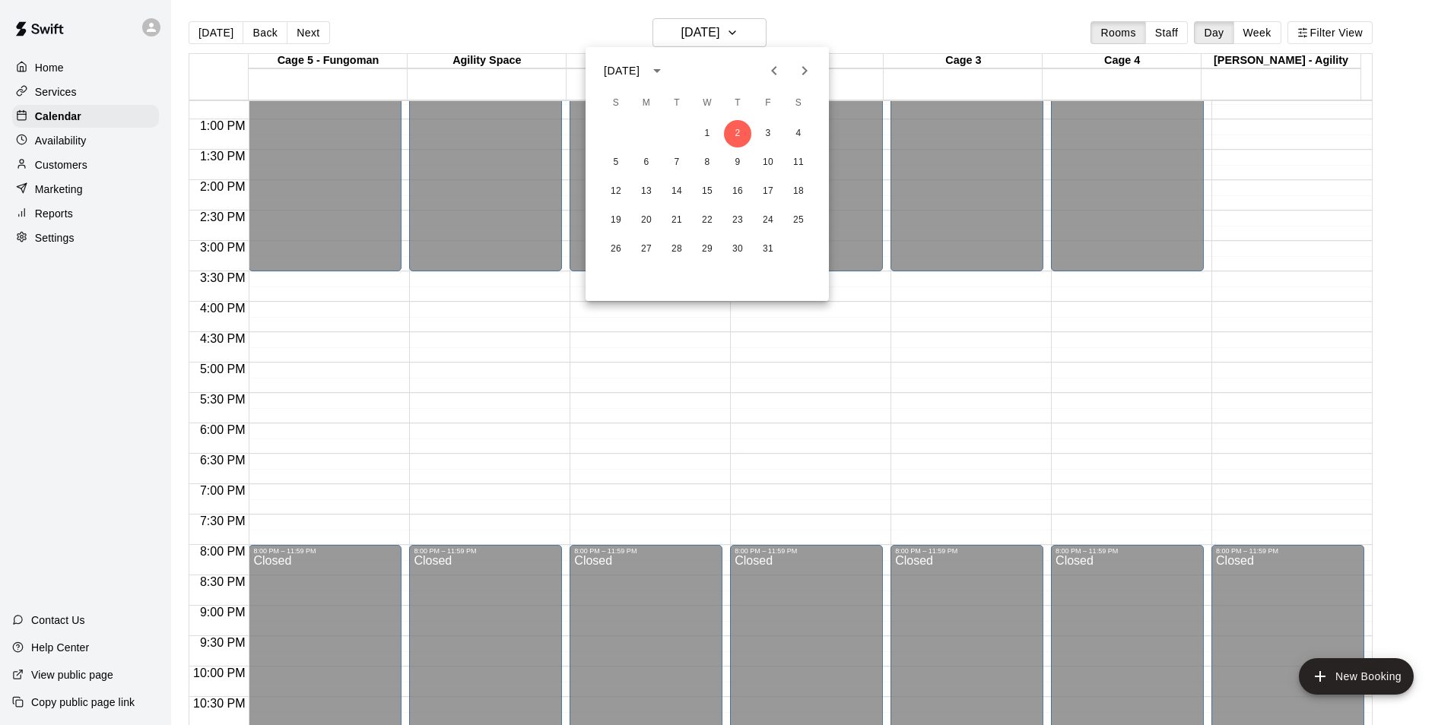
click at [779, 72] on icon "Previous month" at bounding box center [774, 71] width 18 height 18
click at [76, 145] on div at bounding box center [727, 362] width 1454 height 725
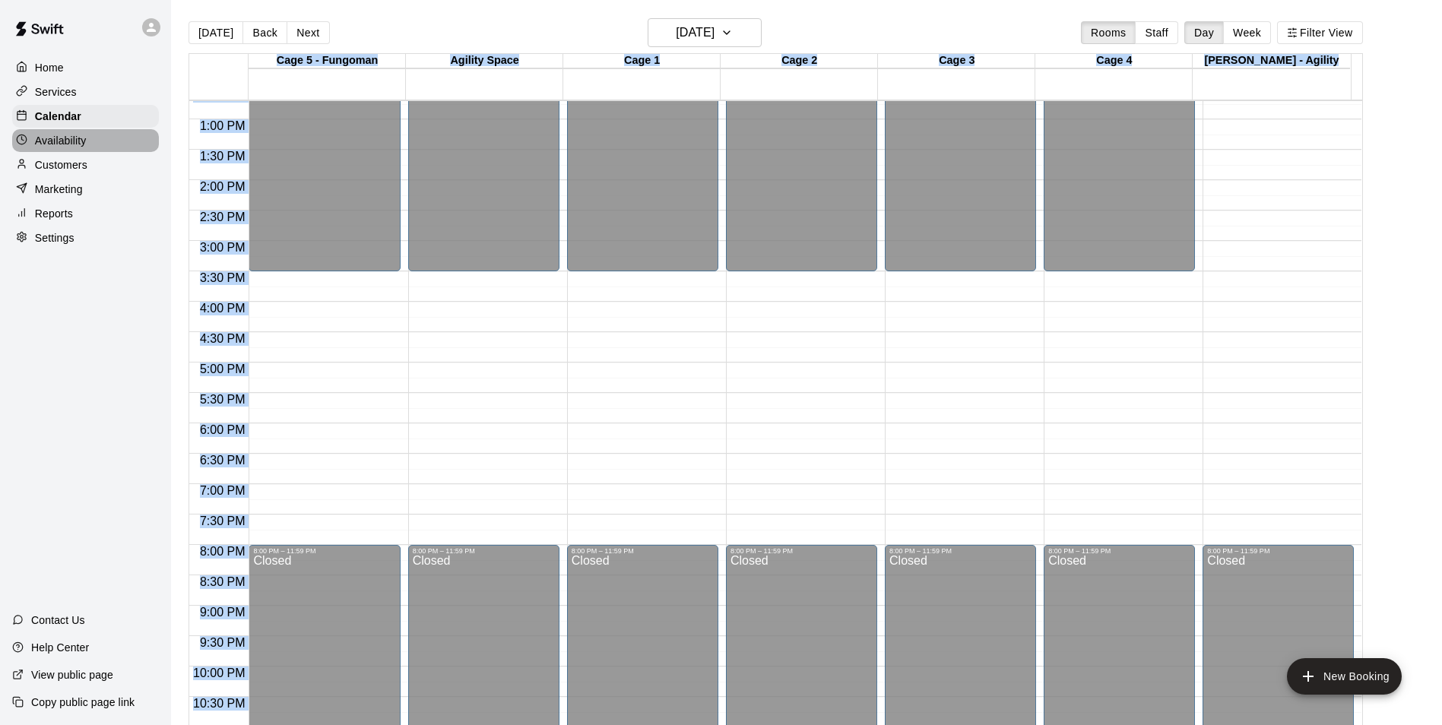
drag, startPoint x: 76, startPoint y: 145, endPoint x: 65, endPoint y: 149, distance: 11.3
click at [76, 145] on p "Availability" at bounding box center [61, 140] width 52 height 15
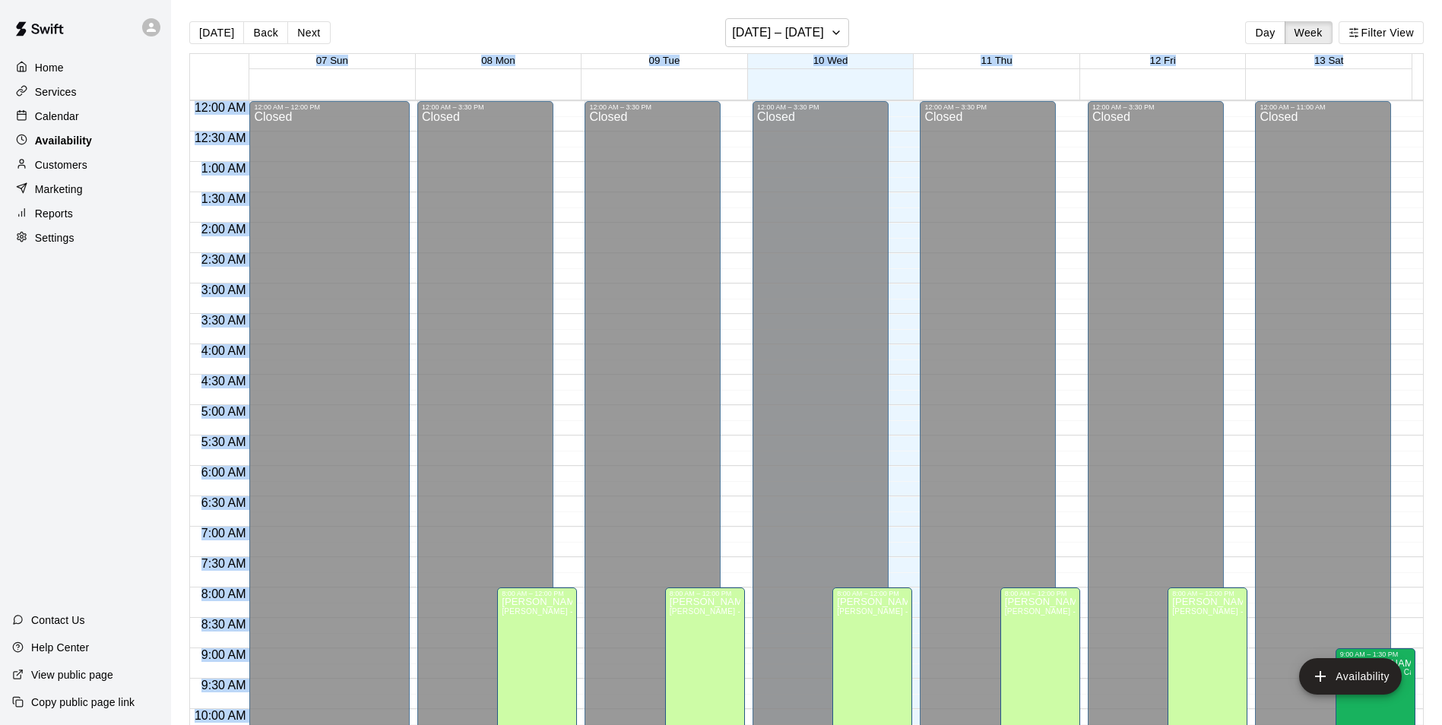
scroll to position [819, 0]
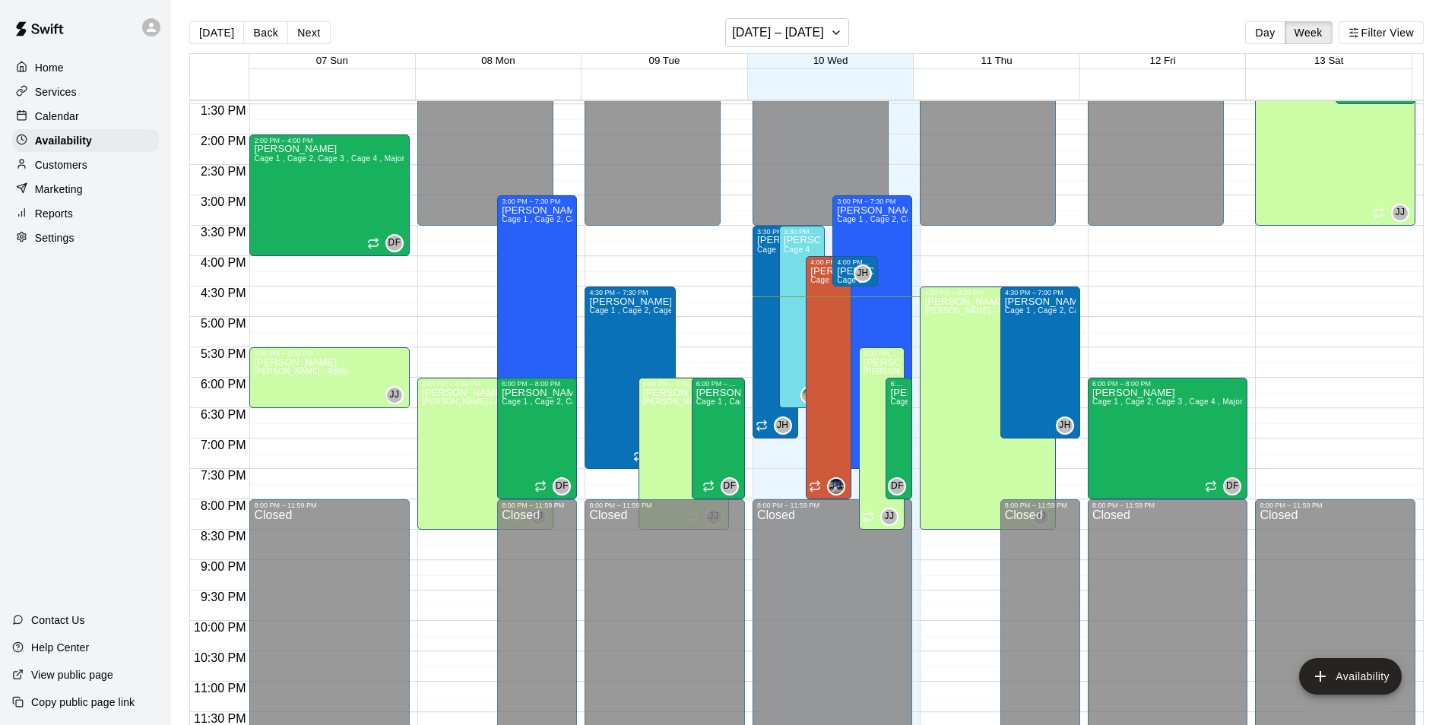
click at [451, 32] on div "Today Back Next September 07 – 13 Day Week Filter View" at bounding box center [806, 35] width 1235 height 35
click at [323, 42] on button "Next" at bounding box center [308, 32] width 43 height 23
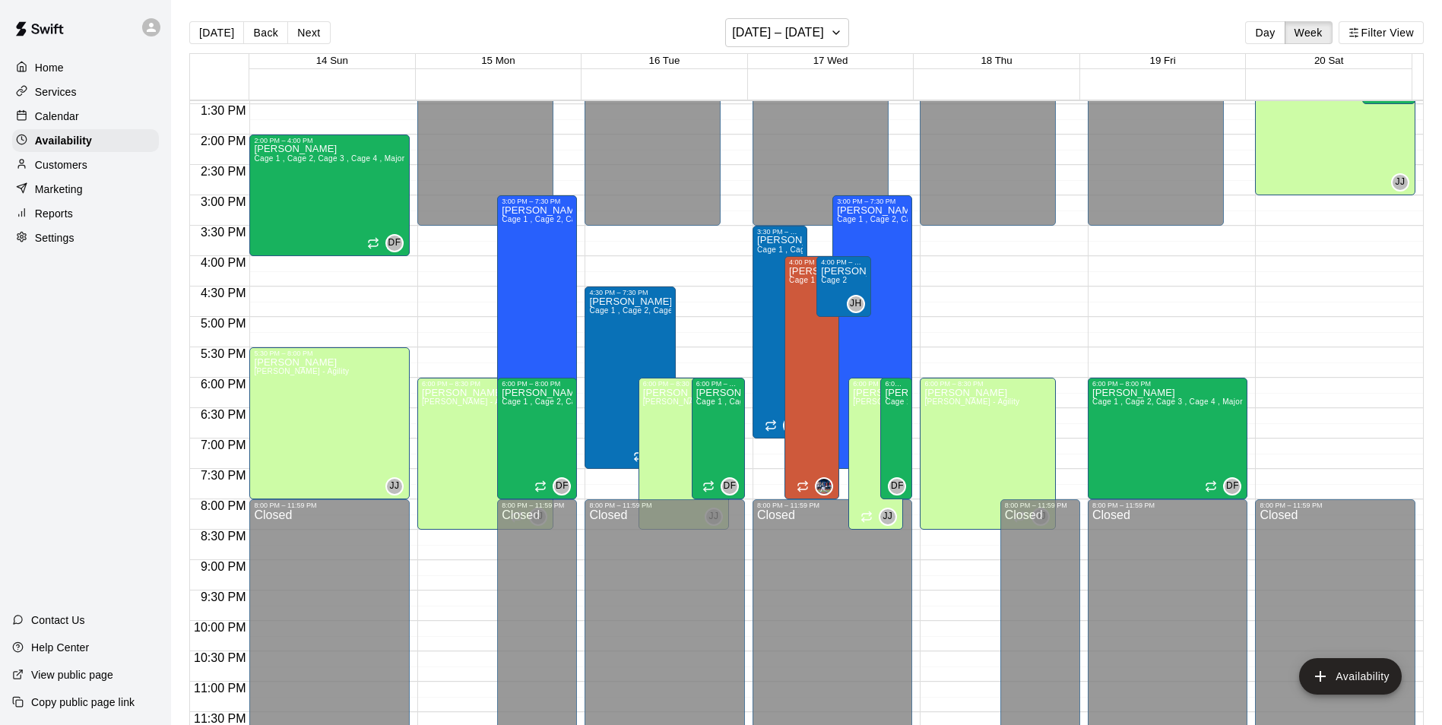
click at [97, 112] on div "Calendar" at bounding box center [85, 116] width 147 height 23
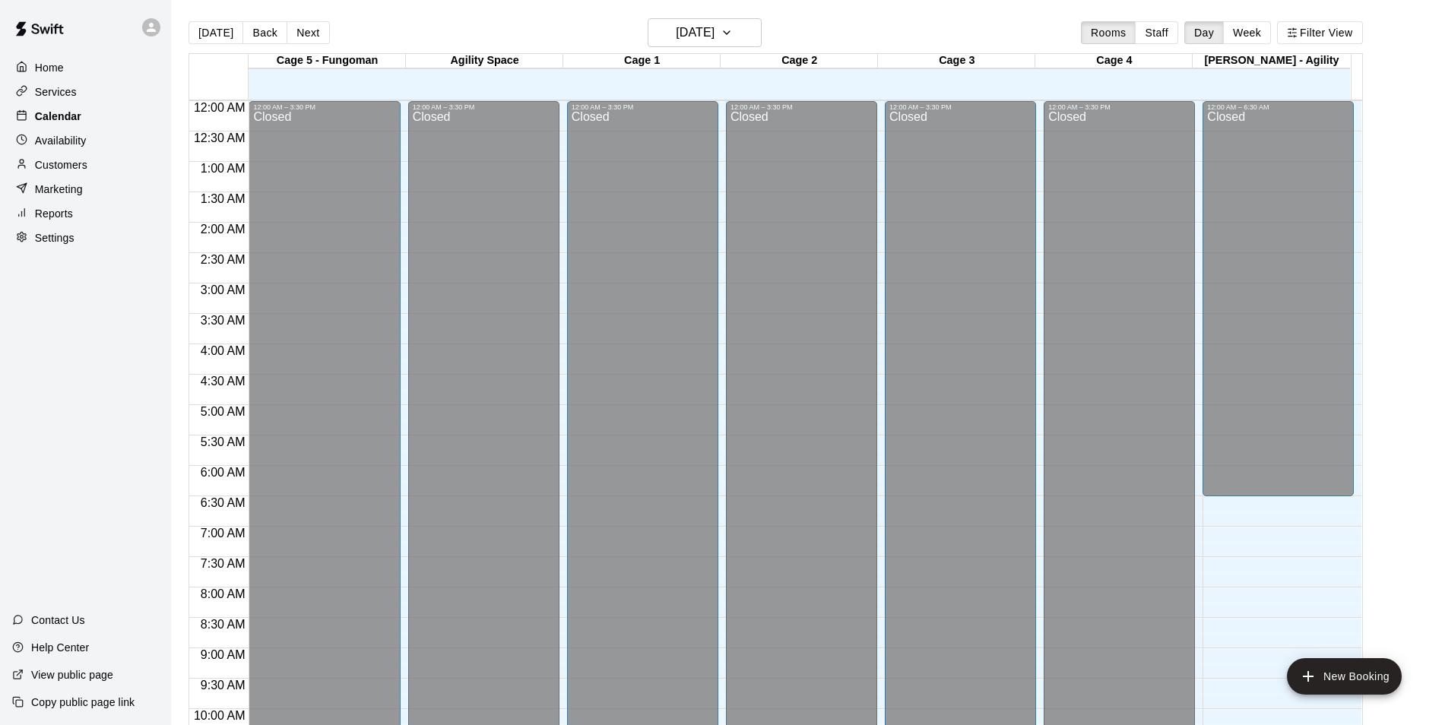
scroll to position [772, 0]
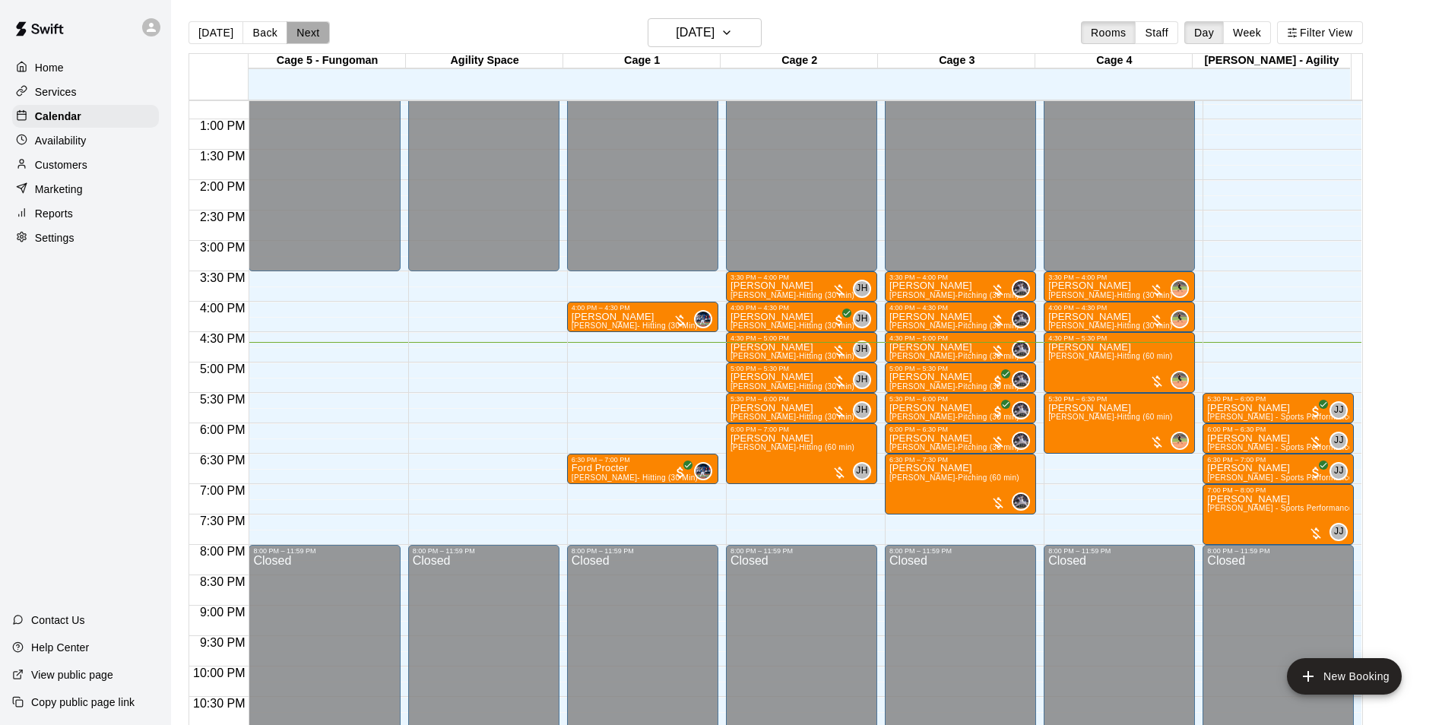
click at [303, 35] on button "Next" at bounding box center [308, 32] width 43 height 23
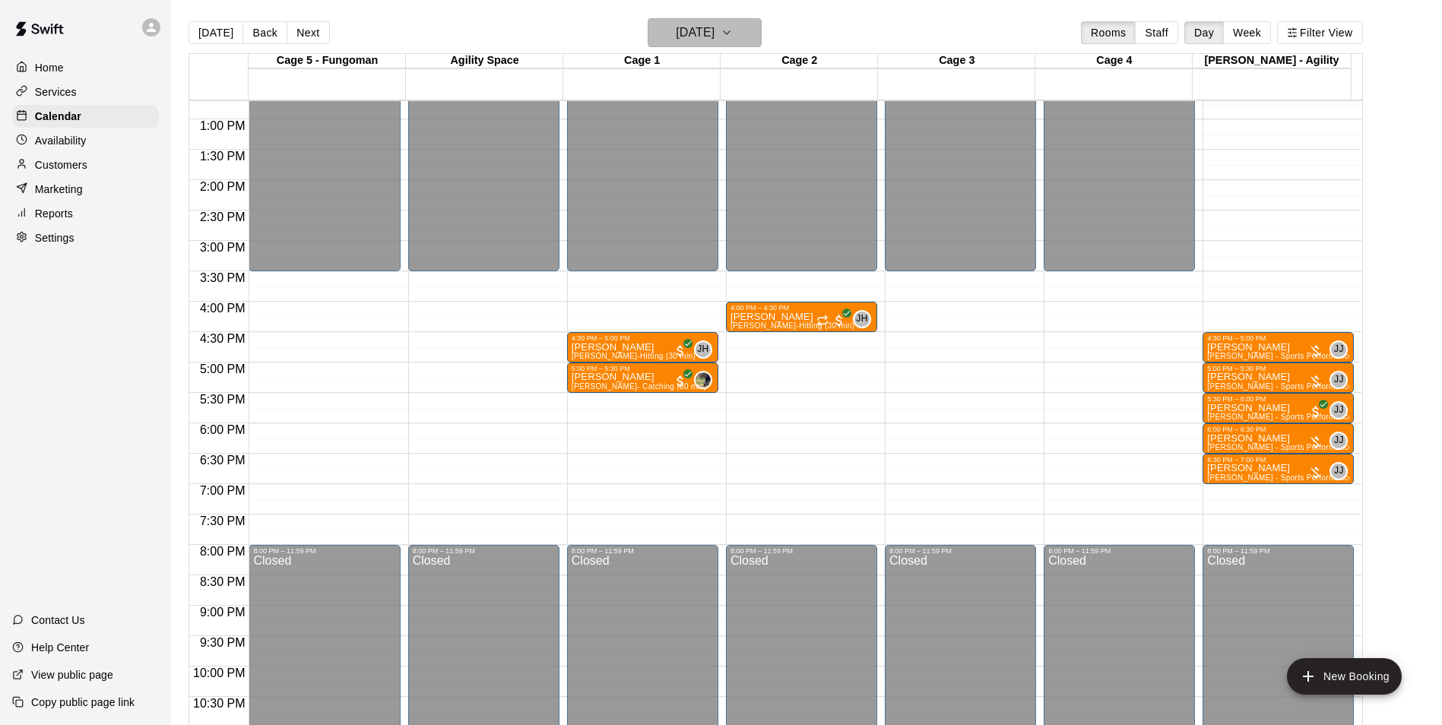
click at [689, 42] on h6 "[DATE]" at bounding box center [695, 32] width 39 height 21
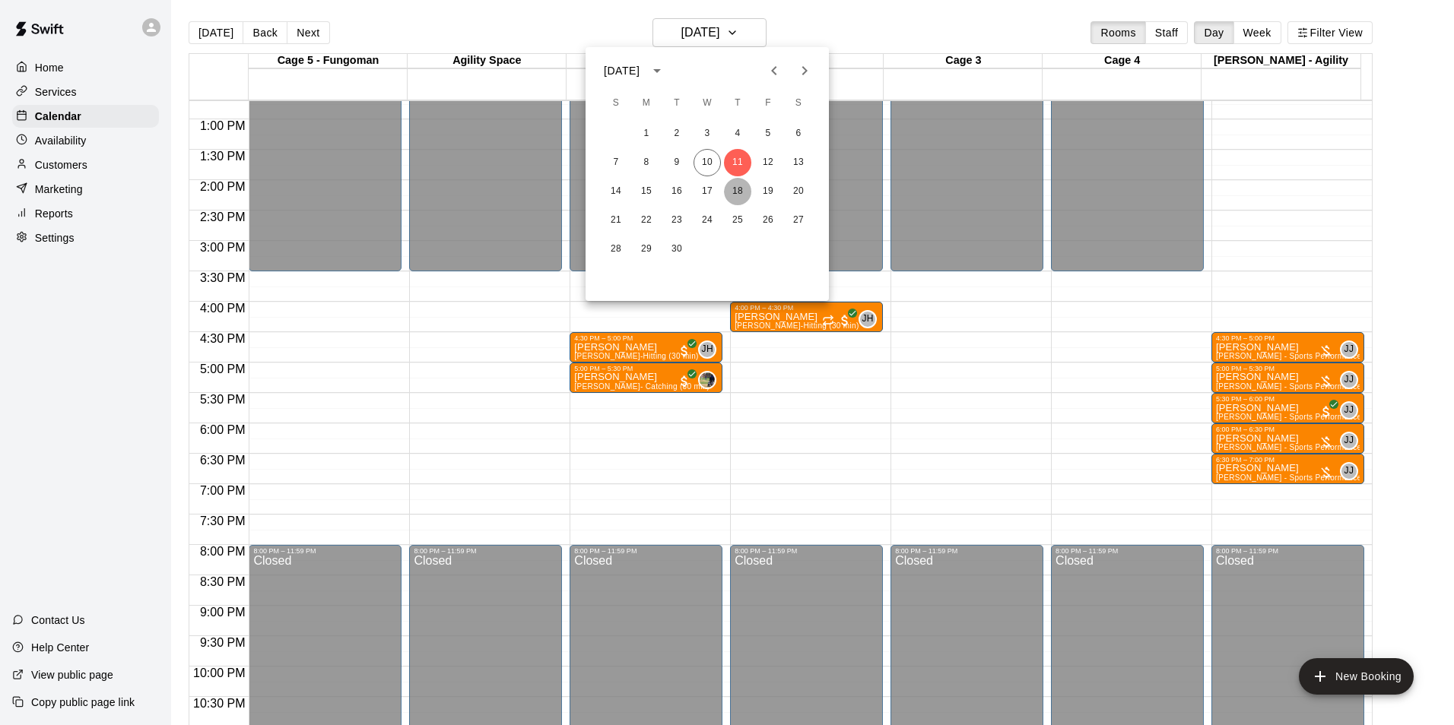
click at [739, 182] on button "18" at bounding box center [737, 191] width 27 height 27
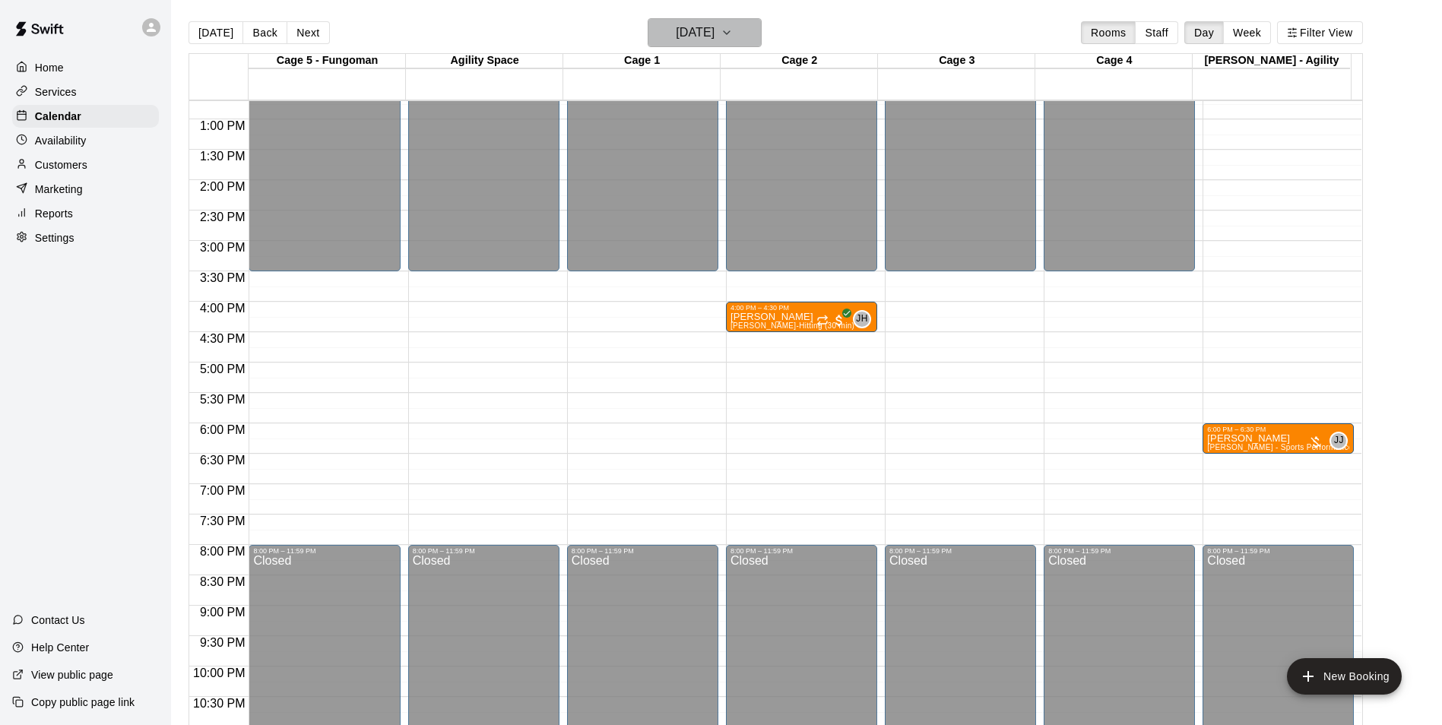
click at [676, 40] on h6 "[DATE]" at bounding box center [695, 32] width 39 height 21
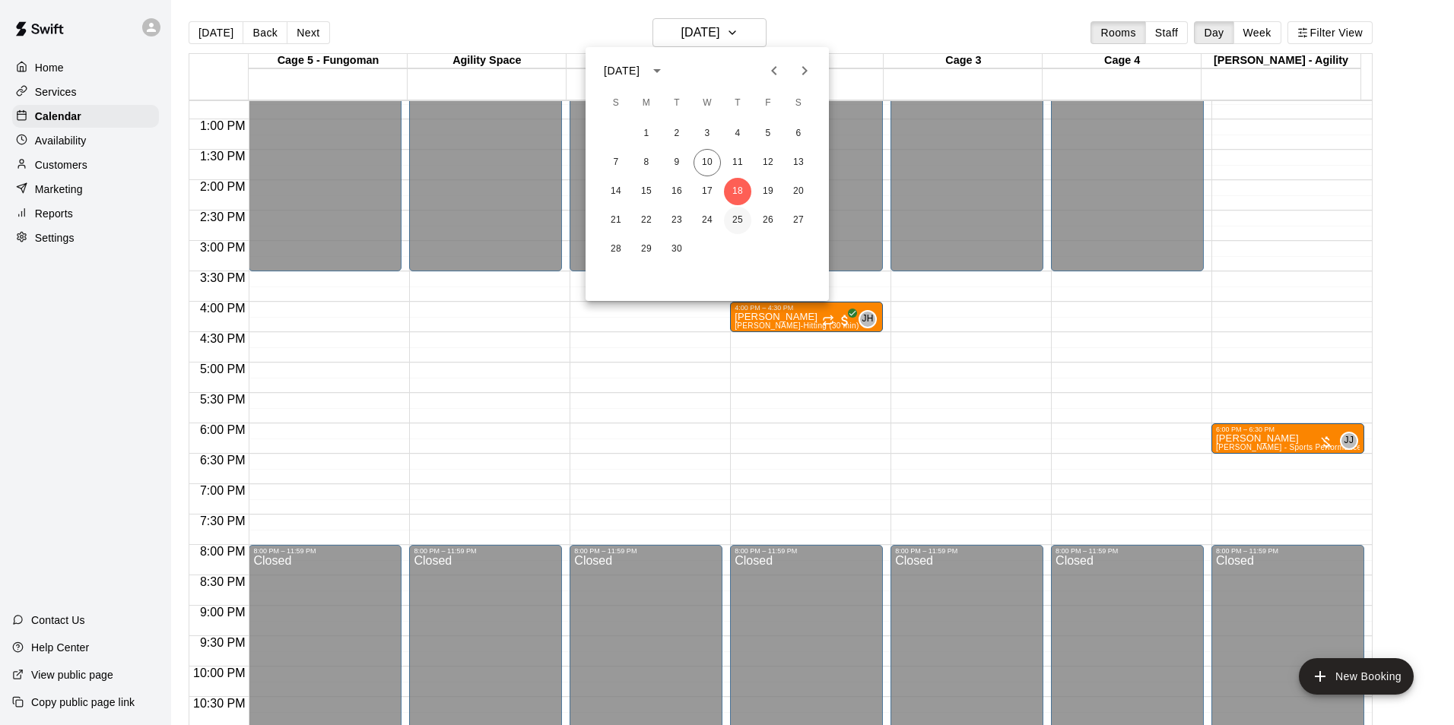
click at [740, 213] on button "25" at bounding box center [737, 220] width 27 height 27
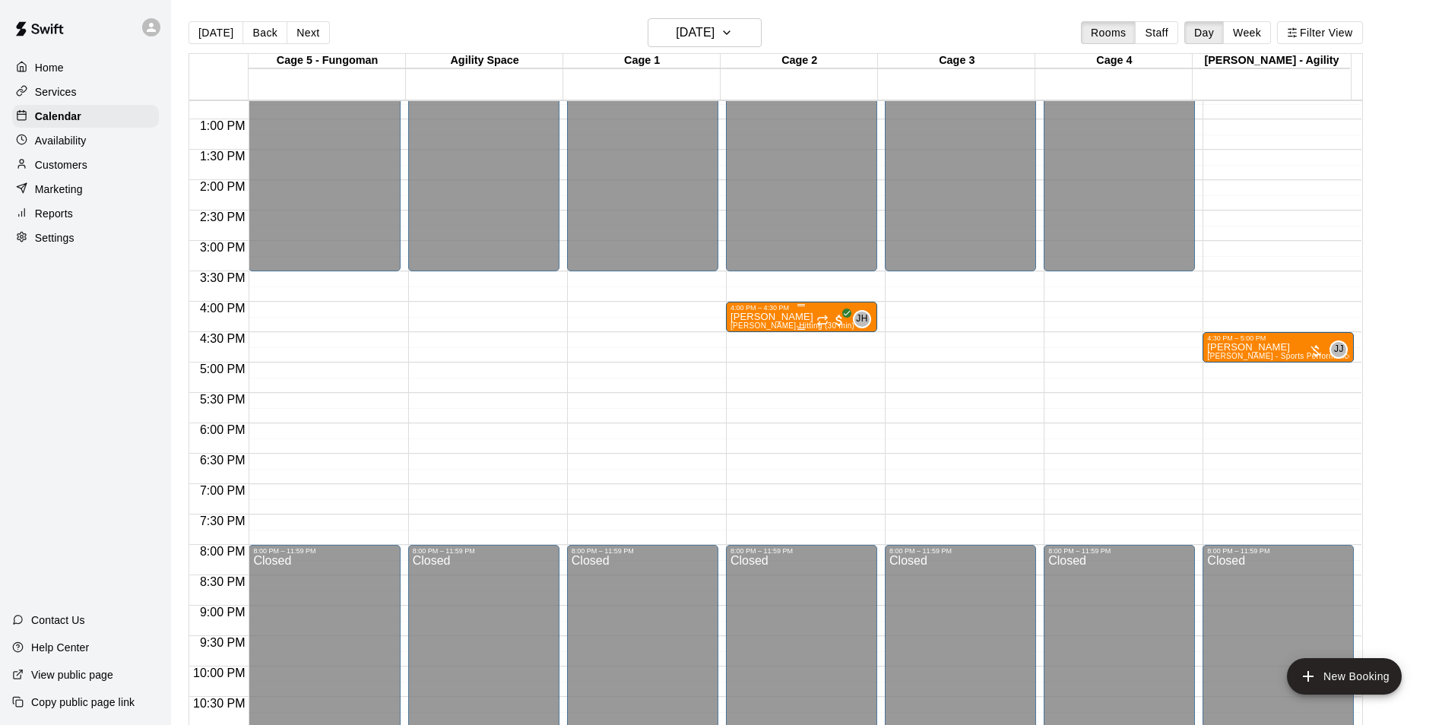
click at [734, 330] on div at bounding box center [802, 329] width 142 height 2
click at [746, 389] on button "edit" at bounding box center [744, 381] width 30 height 30
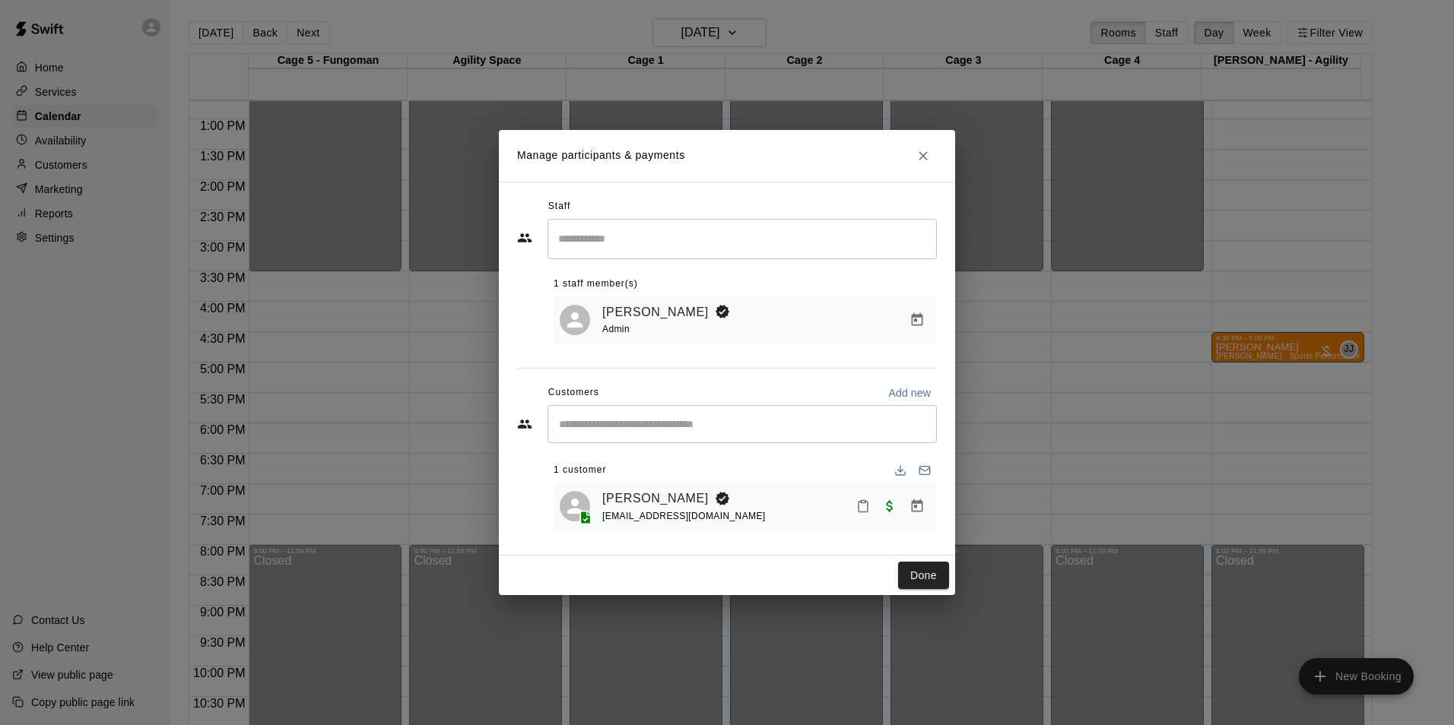
click at [913, 151] on button "Close" at bounding box center [922, 155] width 27 height 27
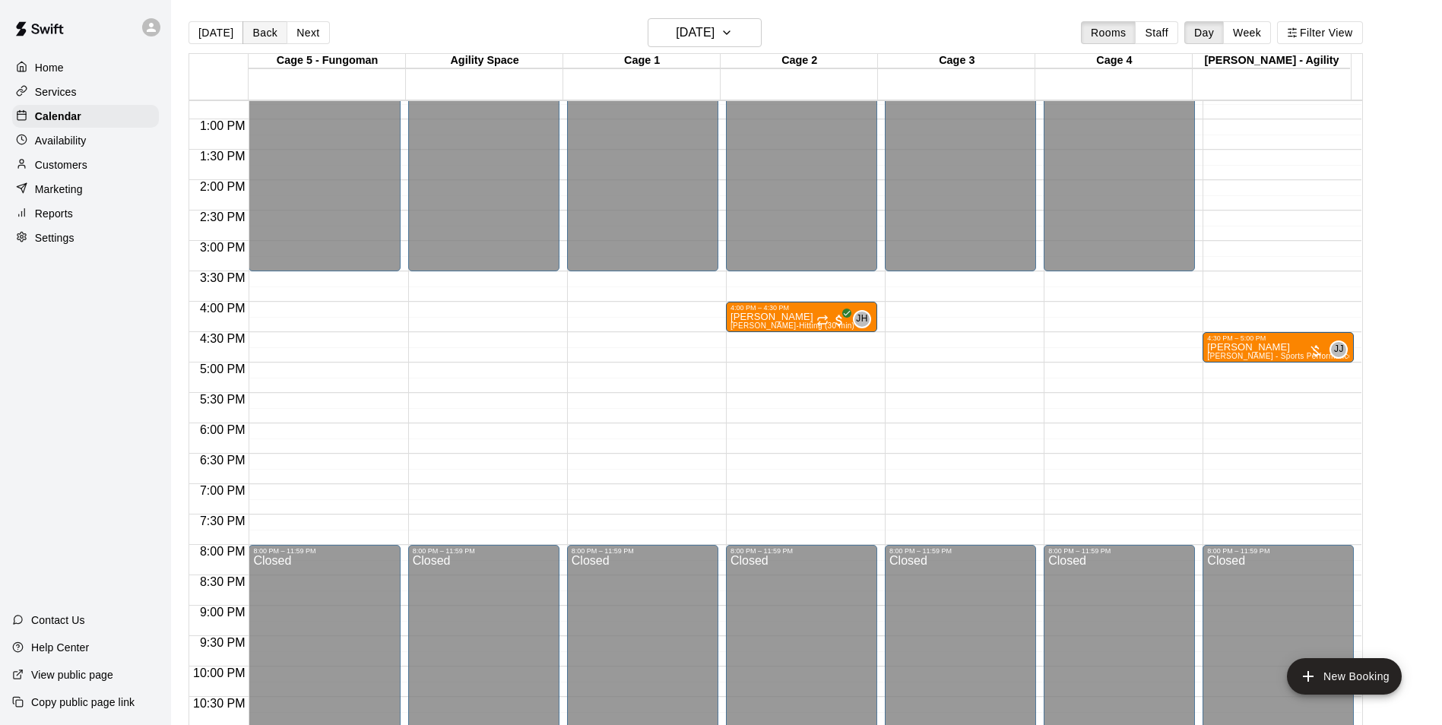
click at [269, 36] on button "Back" at bounding box center [265, 32] width 45 height 23
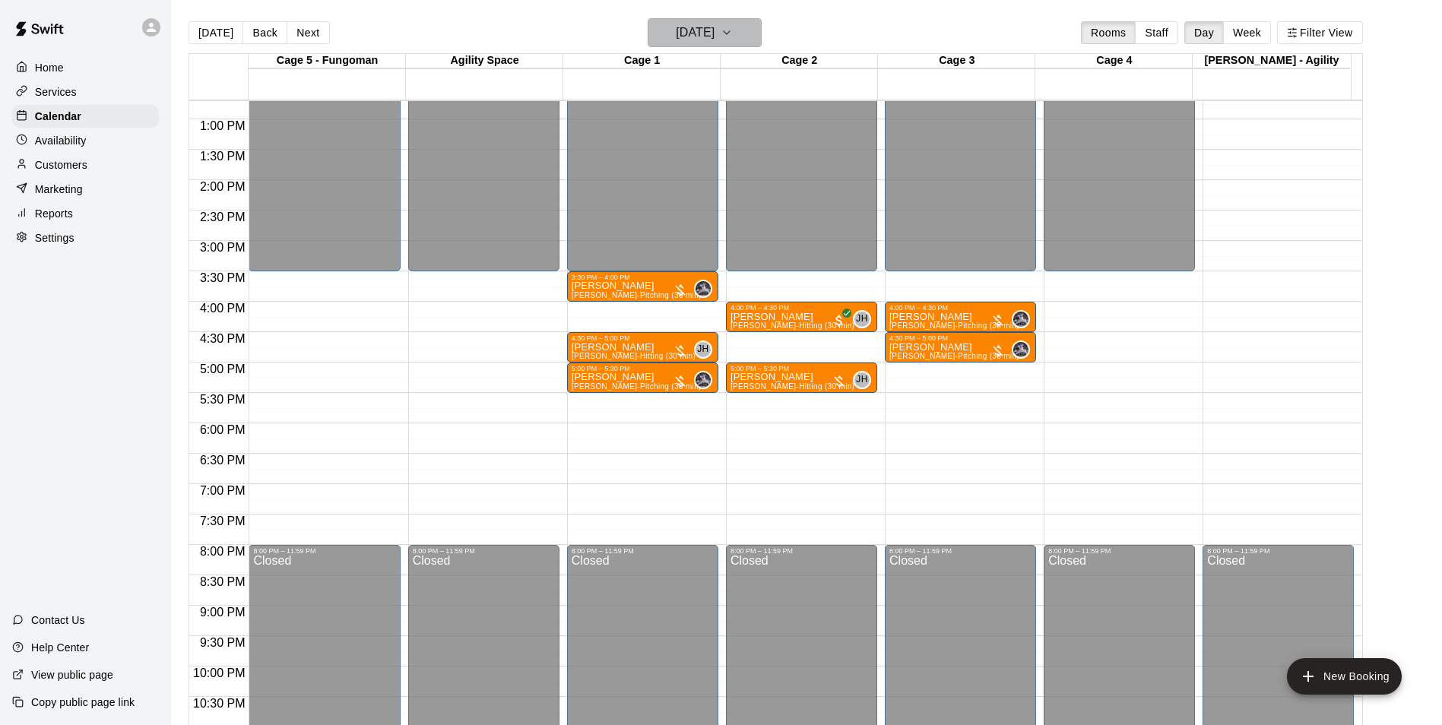
click at [687, 42] on h6 "Wednesday Sep 24" at bounding box center [695, 32] width 39 height 21
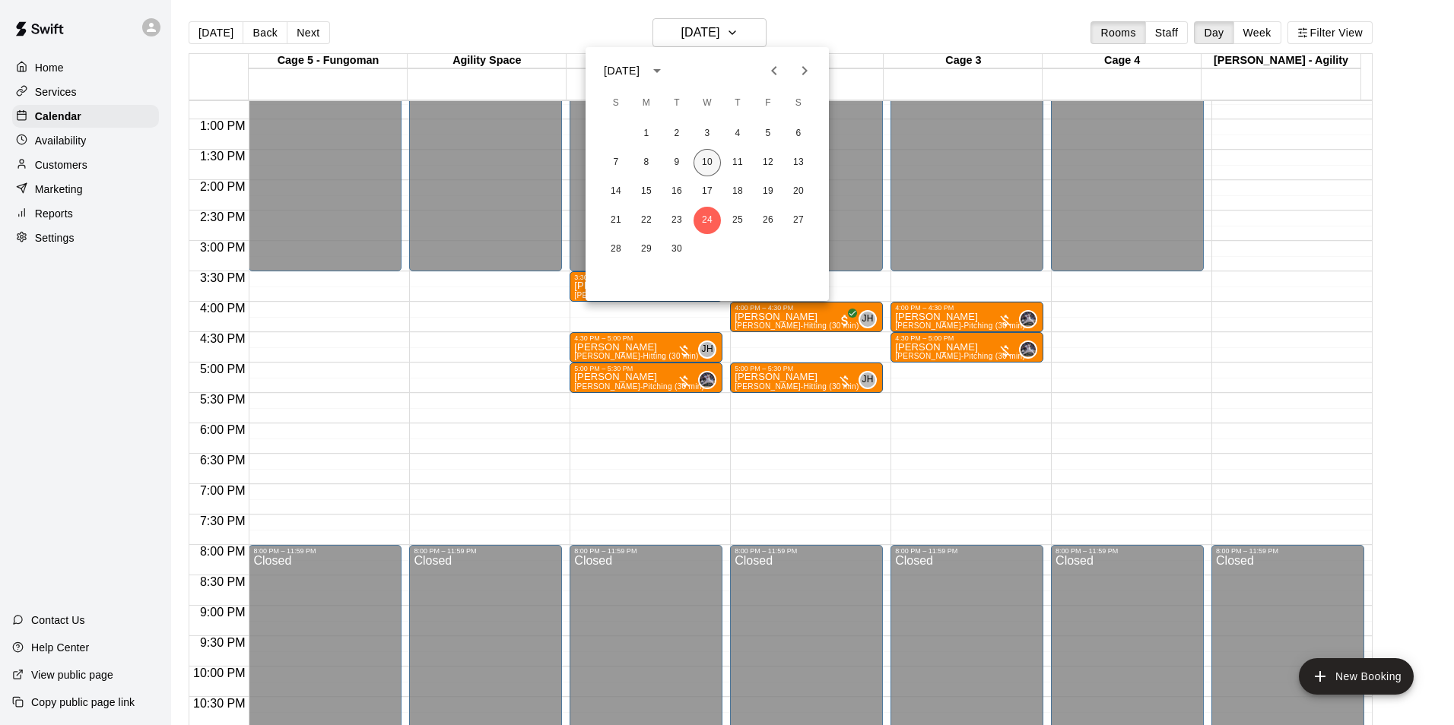
click at [708, 163] on button "10" at bounding box center [706, 162] width 27 height 27
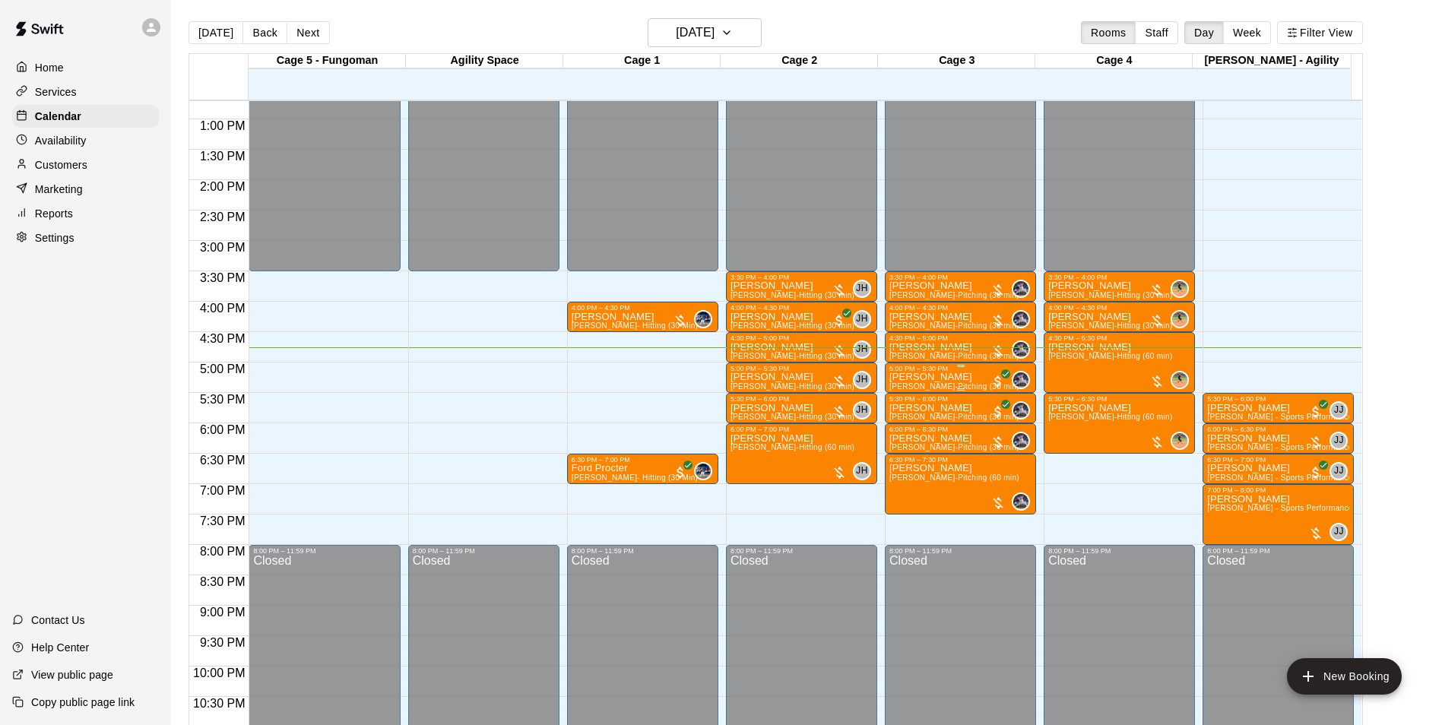
click at [919, 377] on p "[PERSON_NAME]" at bounding box center [955, 377] width 130 height 0
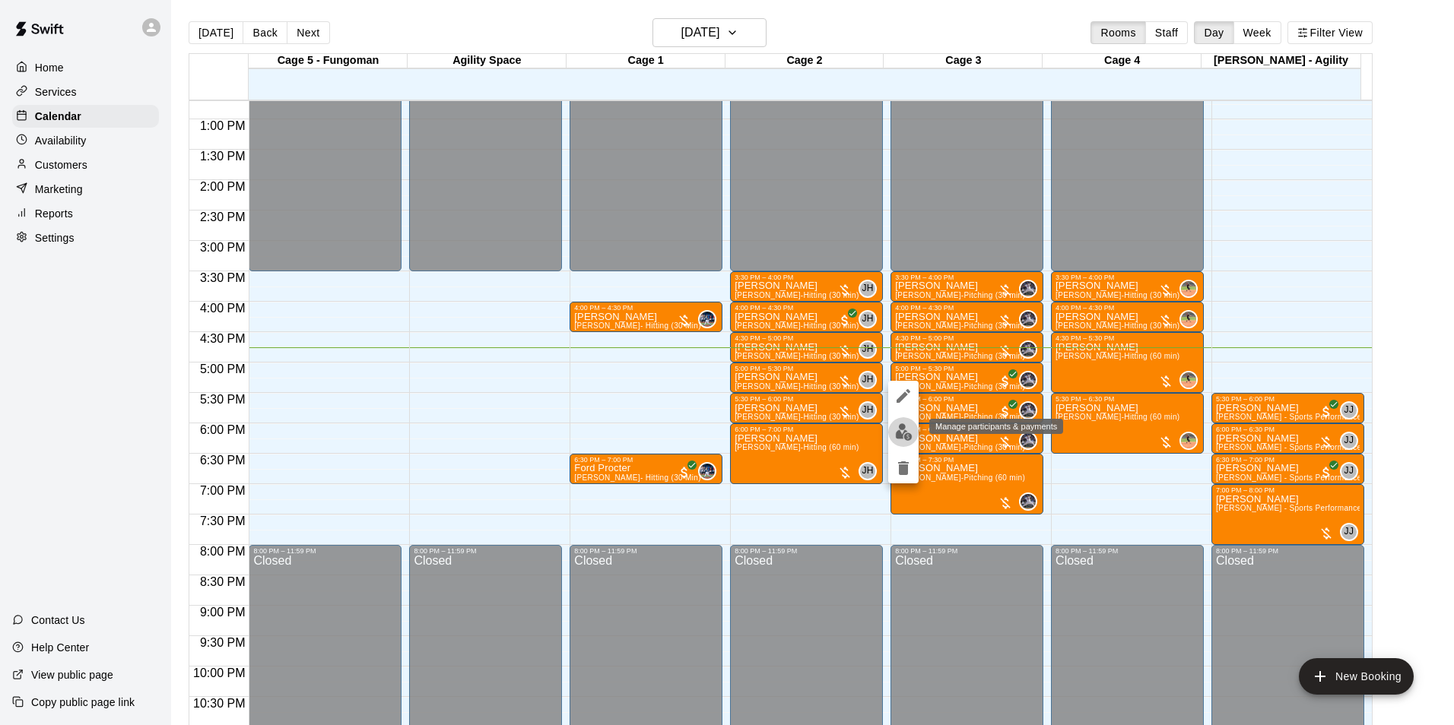
click at [899, 425] on img "edit" at bounding box center [903, 431] width 17 height 17
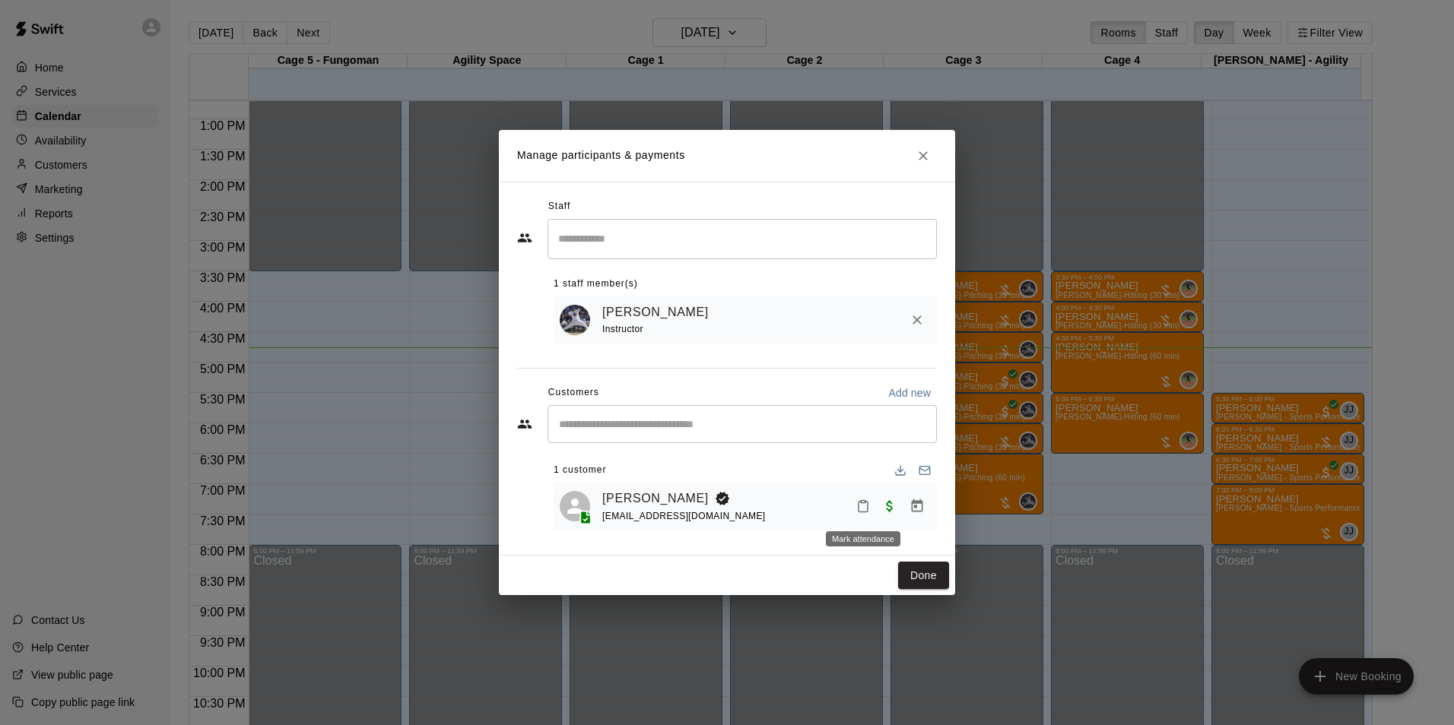
click at [866, 514] on button "Mark attendance" at bounding box center [863, 506] width 26 height 26
click at [890, 506] on li "[PERSON_NAME] attended" at bounding box center [951, 507] width 178 height 24
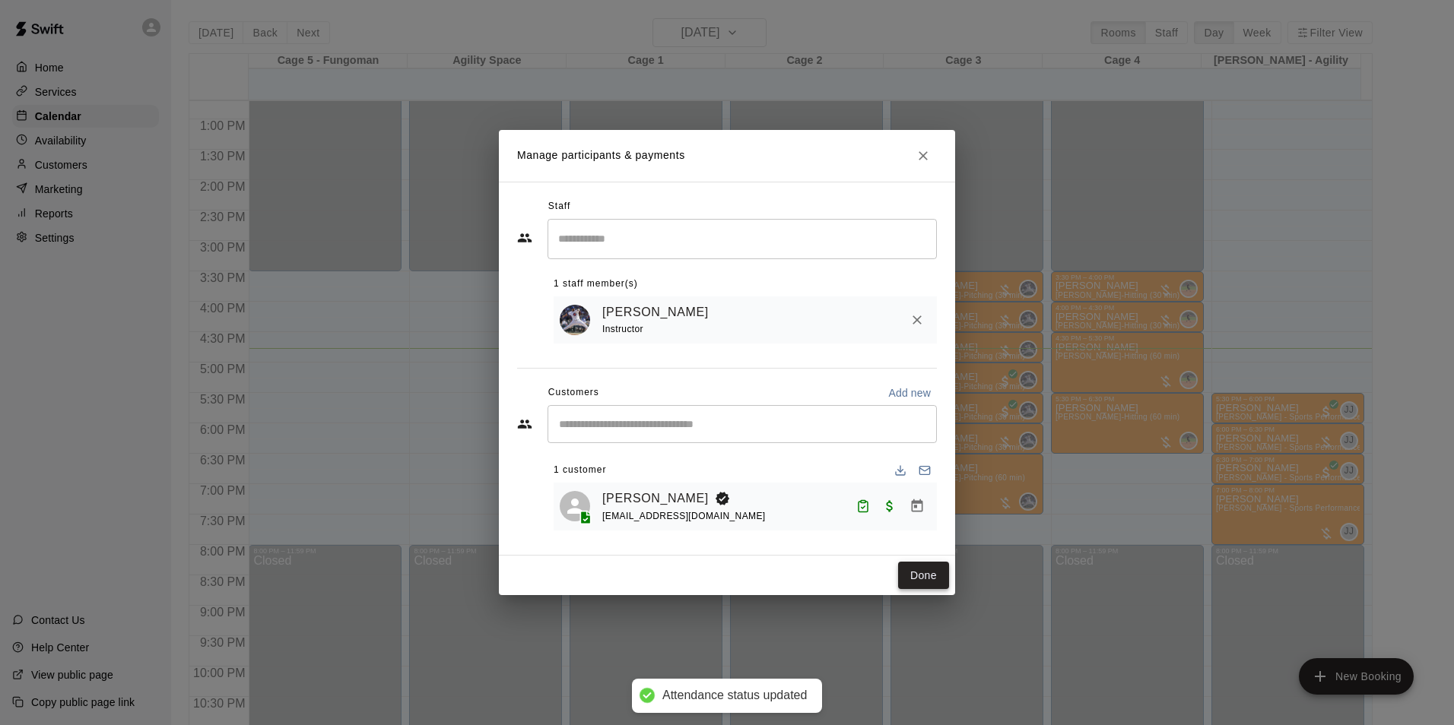
click at [936, 582] on button "Done" at bounding box center [923, 576] width 51 height 28
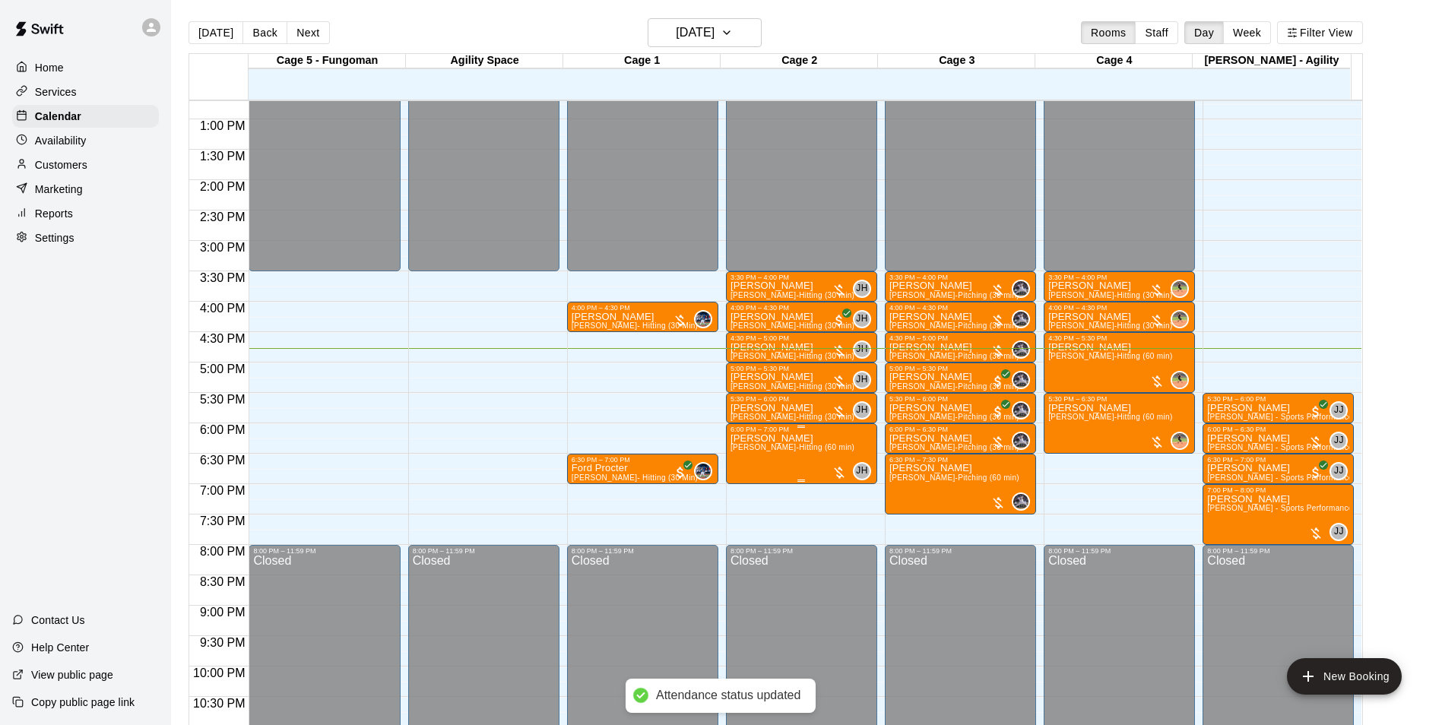
click at [745, 452] on span "[PERSON_NAME]-Hitting (60 min)" at bounding box center [793, 447] width 124 height 8
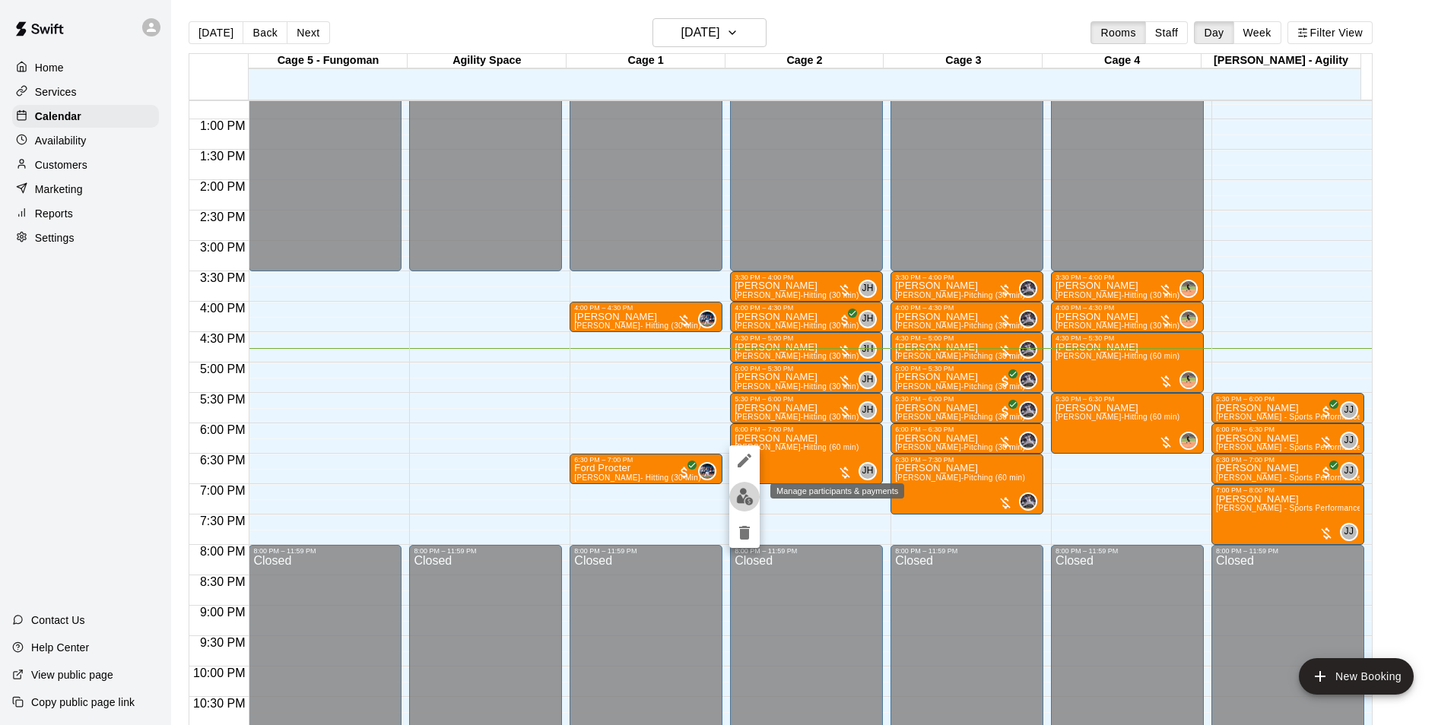
click at [737, 496] on img "edit" at bounding box center [744, 496] width 17 height 17
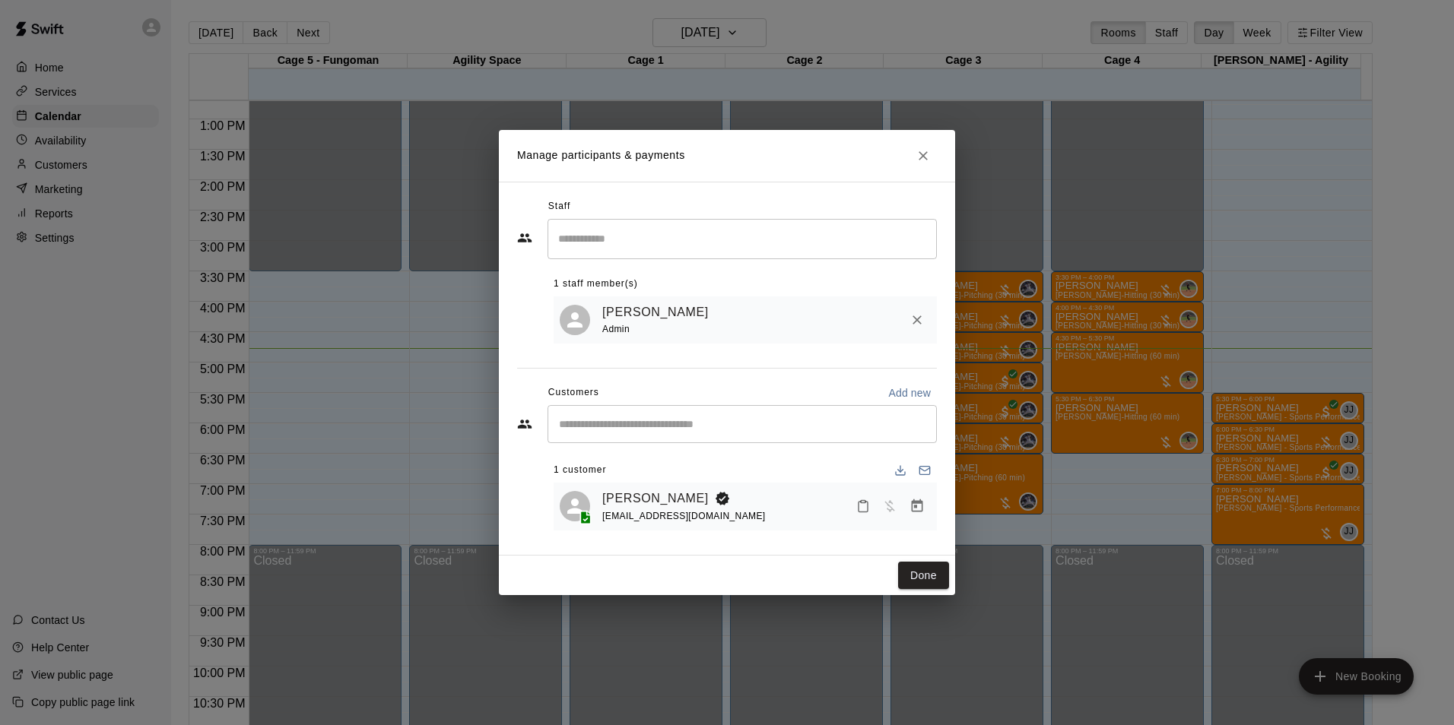
click at [839, 489] on div "Nolan Horvath drnhorvath@me.com" at bounding box center [766, 507] width 328 height 36
click at [858, 513] on icon "Mark attendance" at bounding box center [863, 507] width 14 height 14
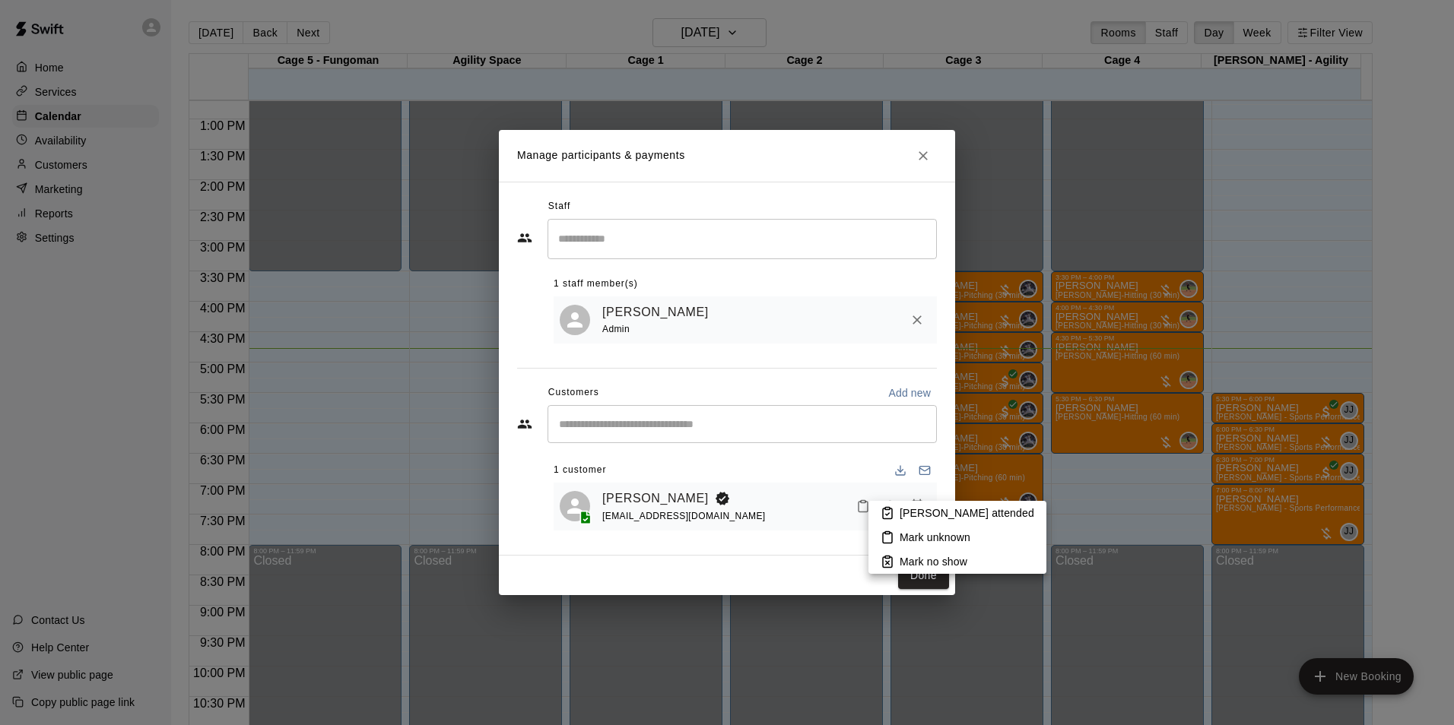
click at [902, 506] on p "[PERSON_NAME] attended" at bounding box center [966, 513] width 135 height 15
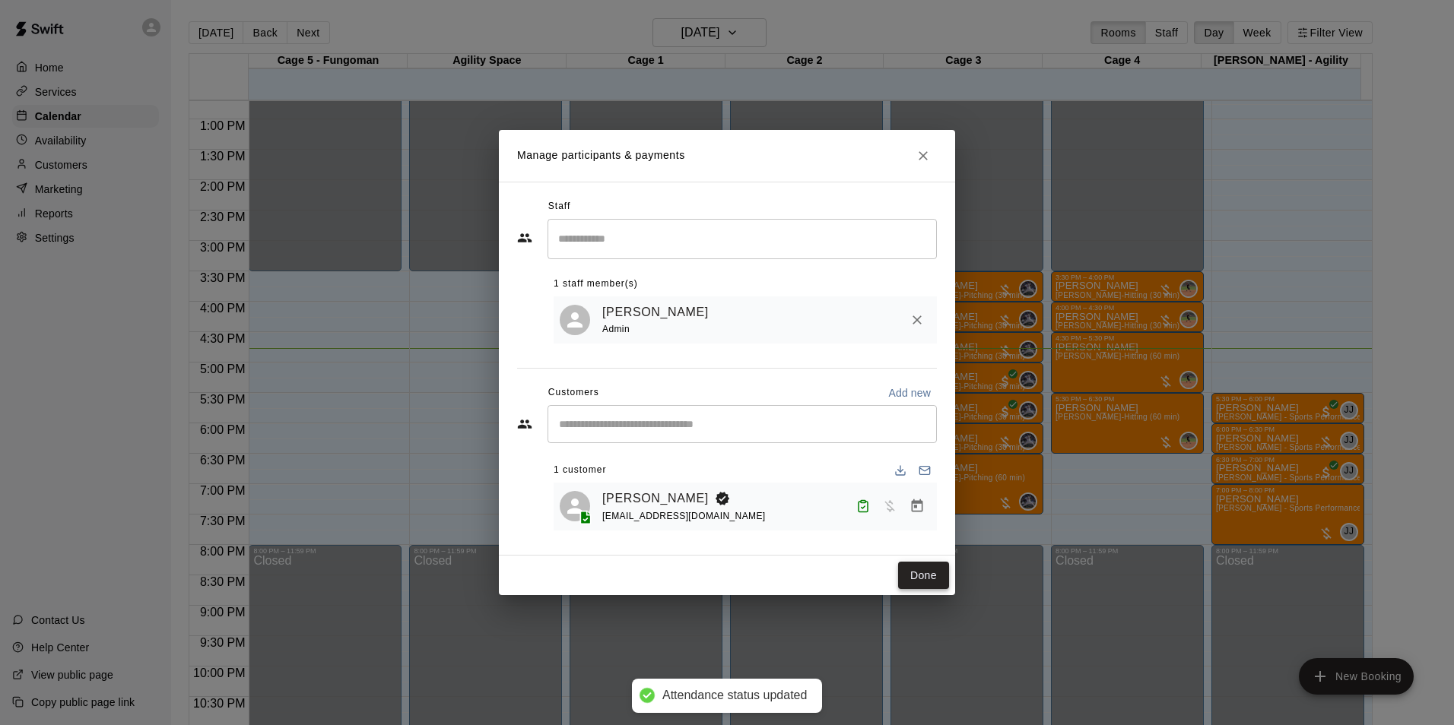
click at [910, 570] on button "Done" at bounding box center [923, 576] width 51 height 28
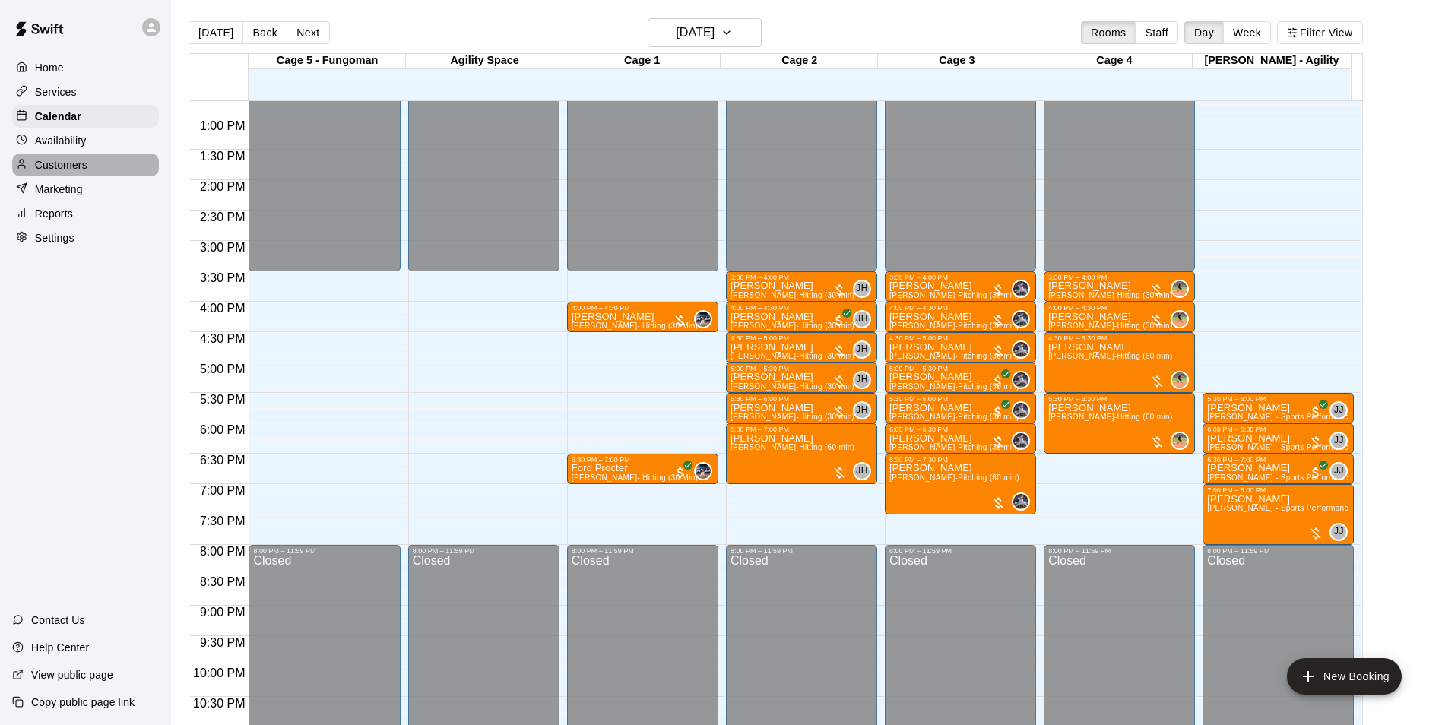
click at [83, 170] on p "Customers" at bounding box center [61, 164] width 52 height 15
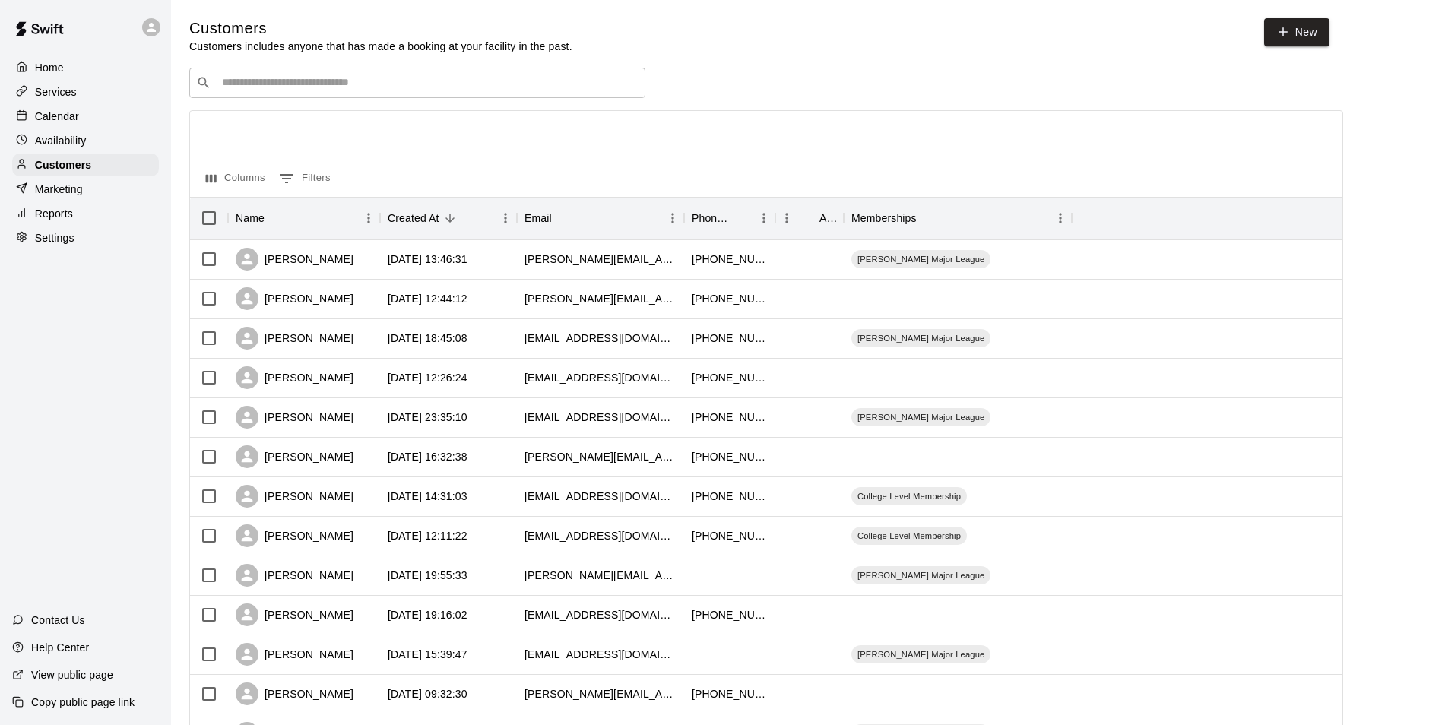
click at [265, 71] on div "​ ​" at bounding box center [417, 83] width 456 height 30
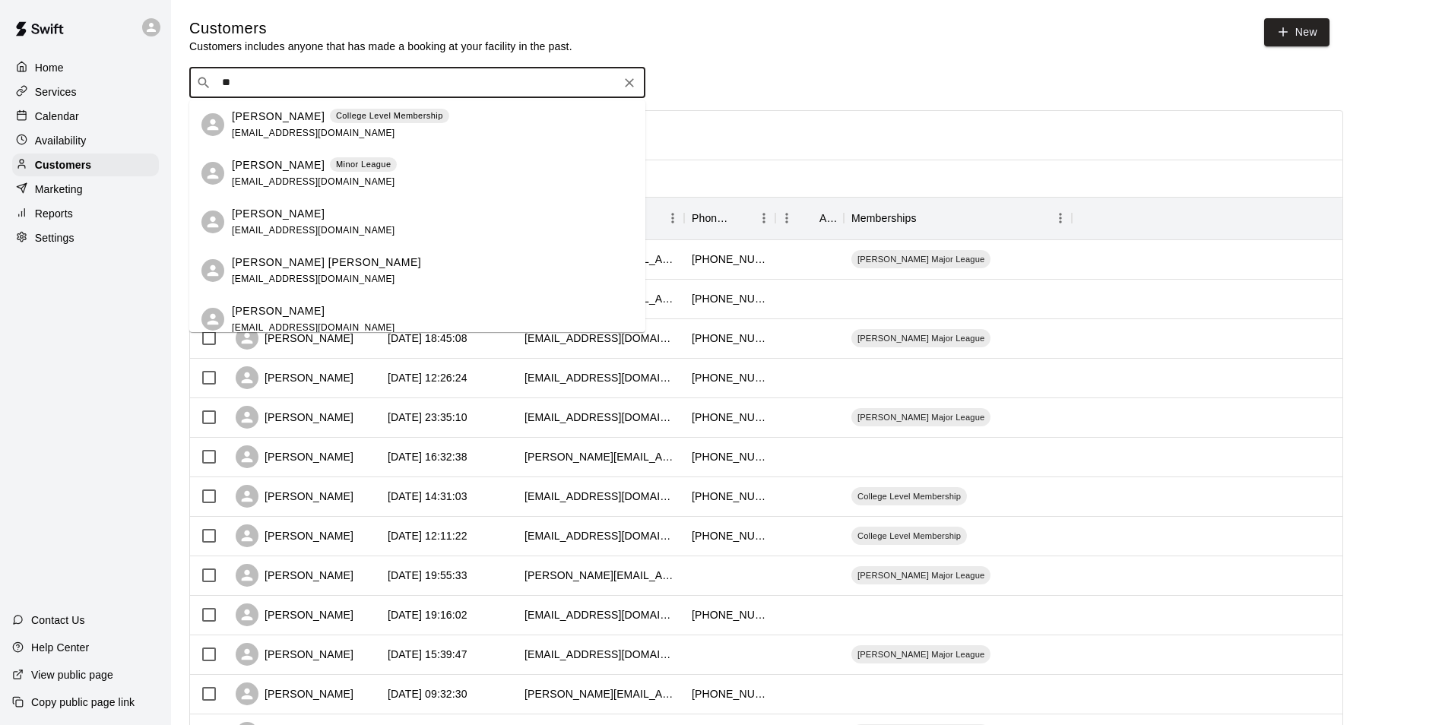
type input "*"
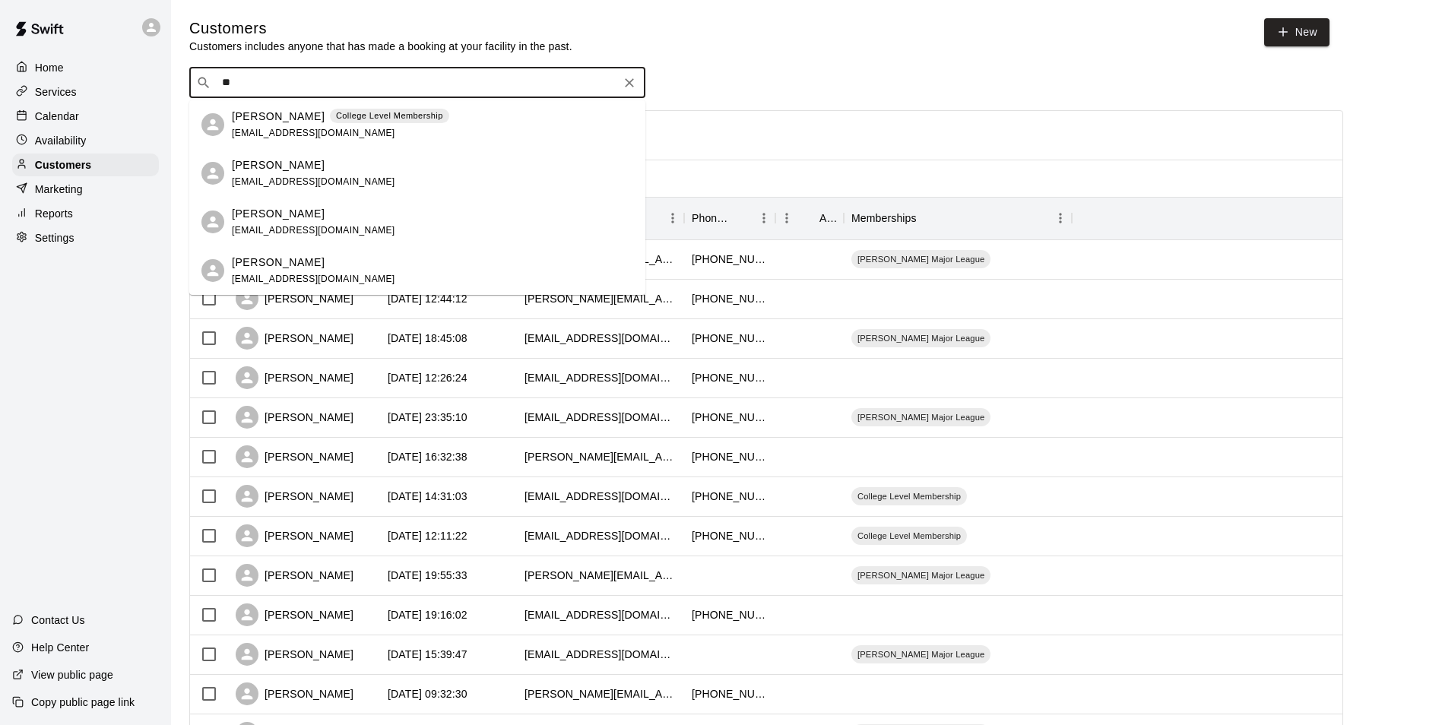
type input "*"
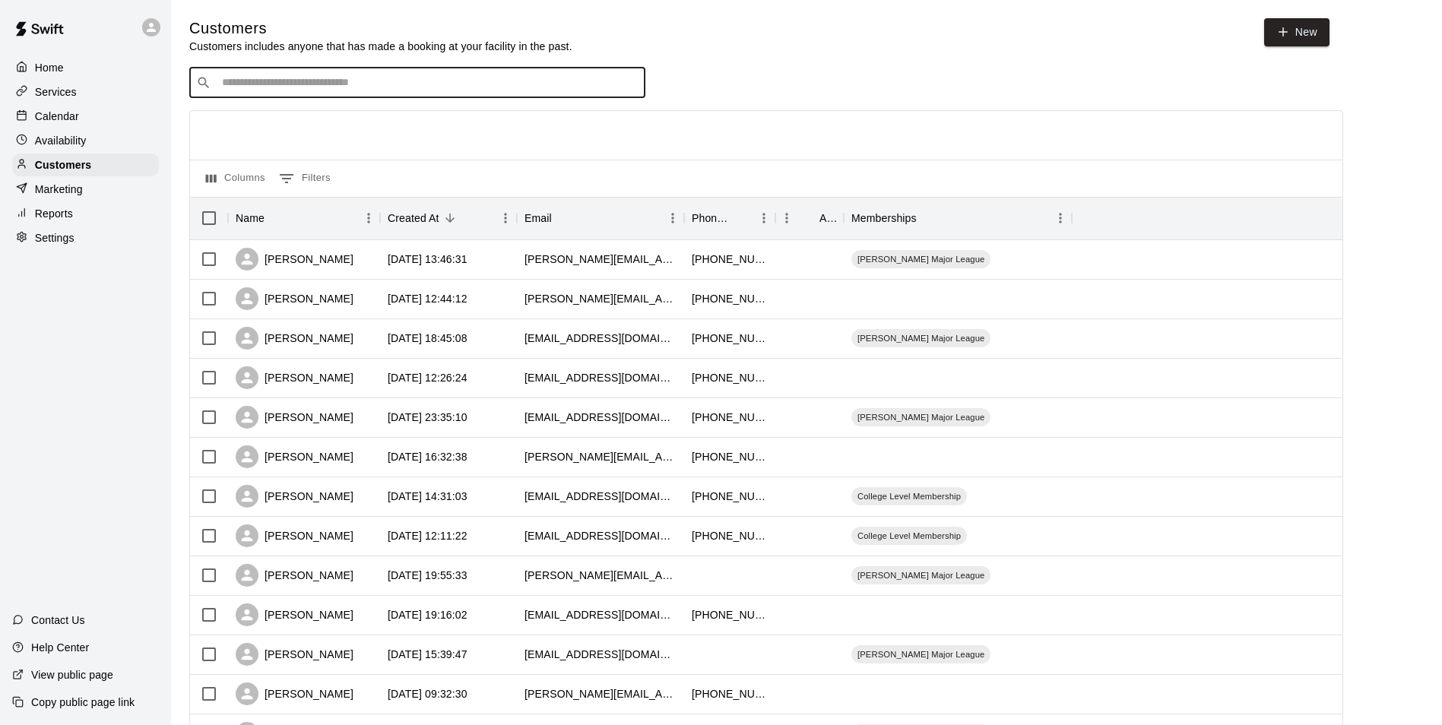
click at [94, 116] on div "Calendar" at bounding box center [85, 116] width 147 height 23
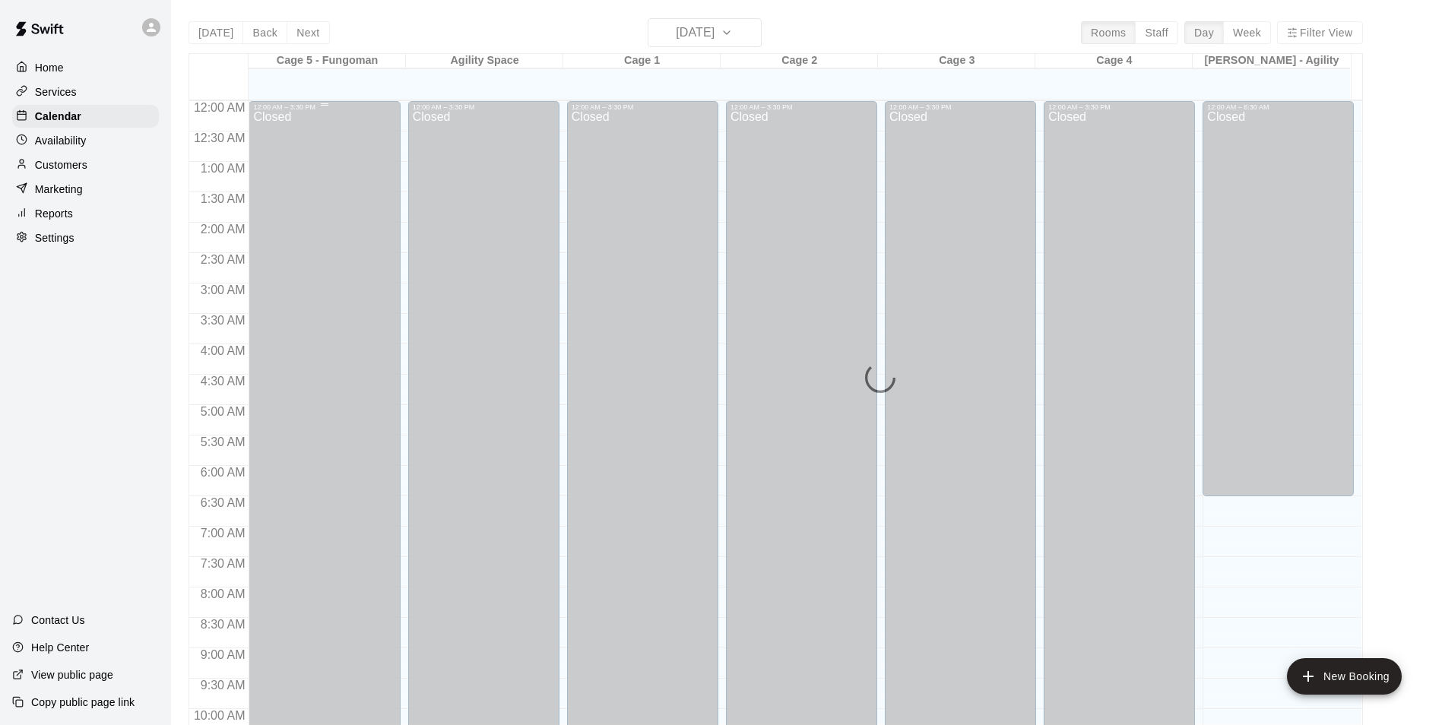
scroll to position [772, 0]
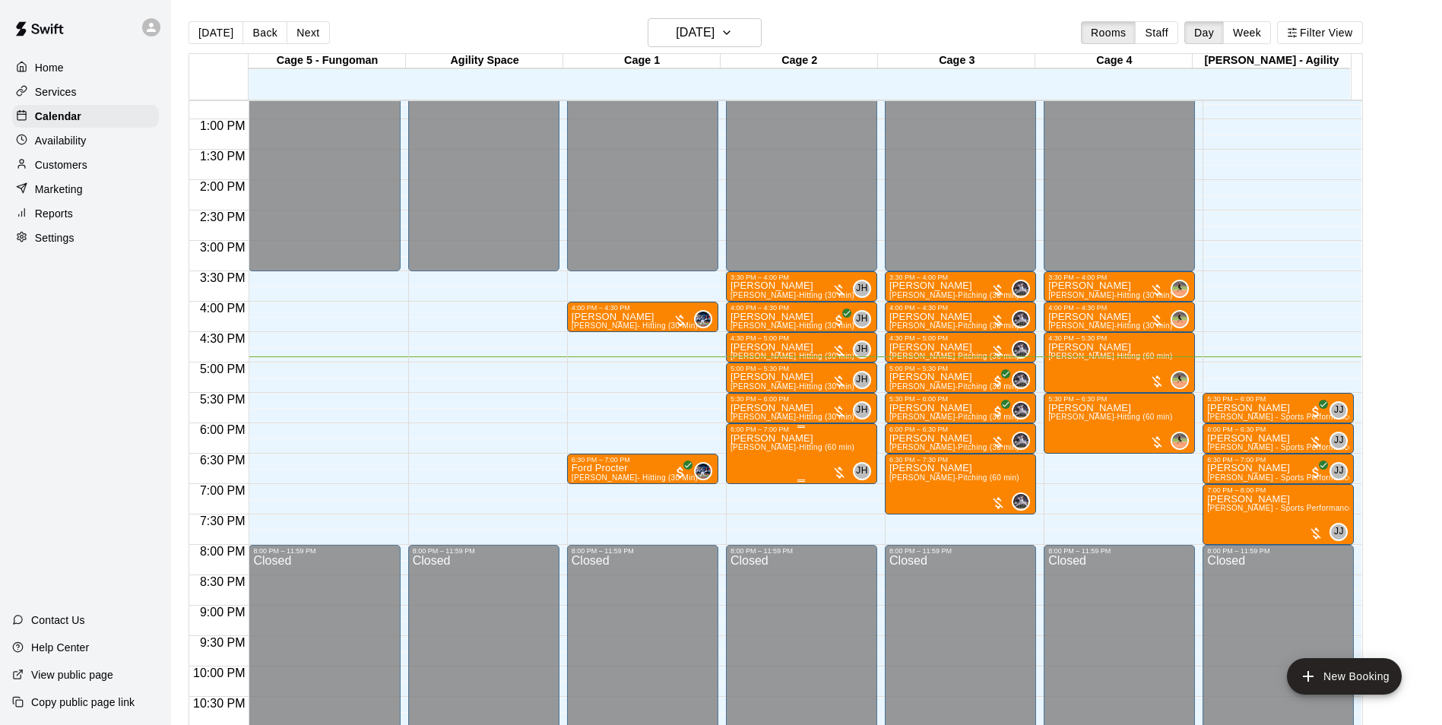
click at [765, 439] on p "[PERSON_NAME]" at bounding box center [793, 439] width 124 height 0
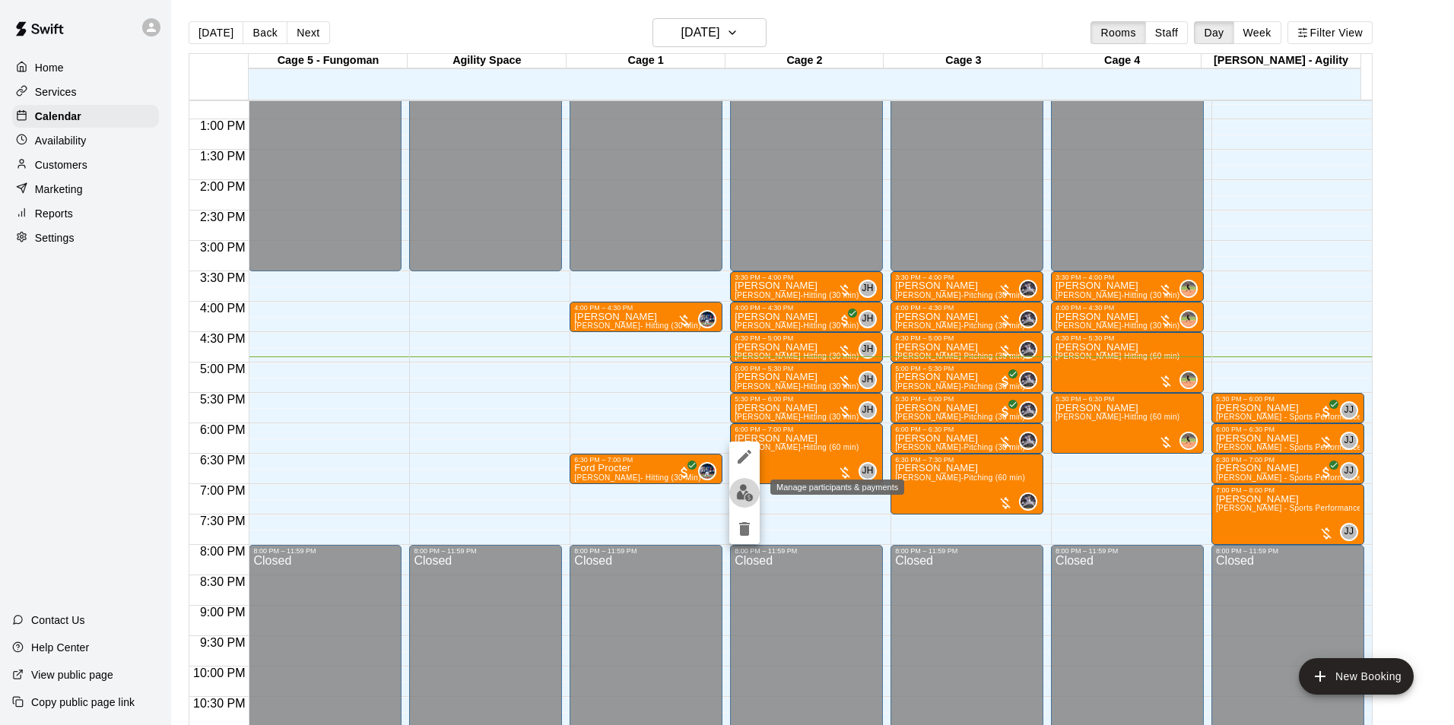
click at [737, 486] on img "edit" at bounding box center [744, 492] width 17 height 17
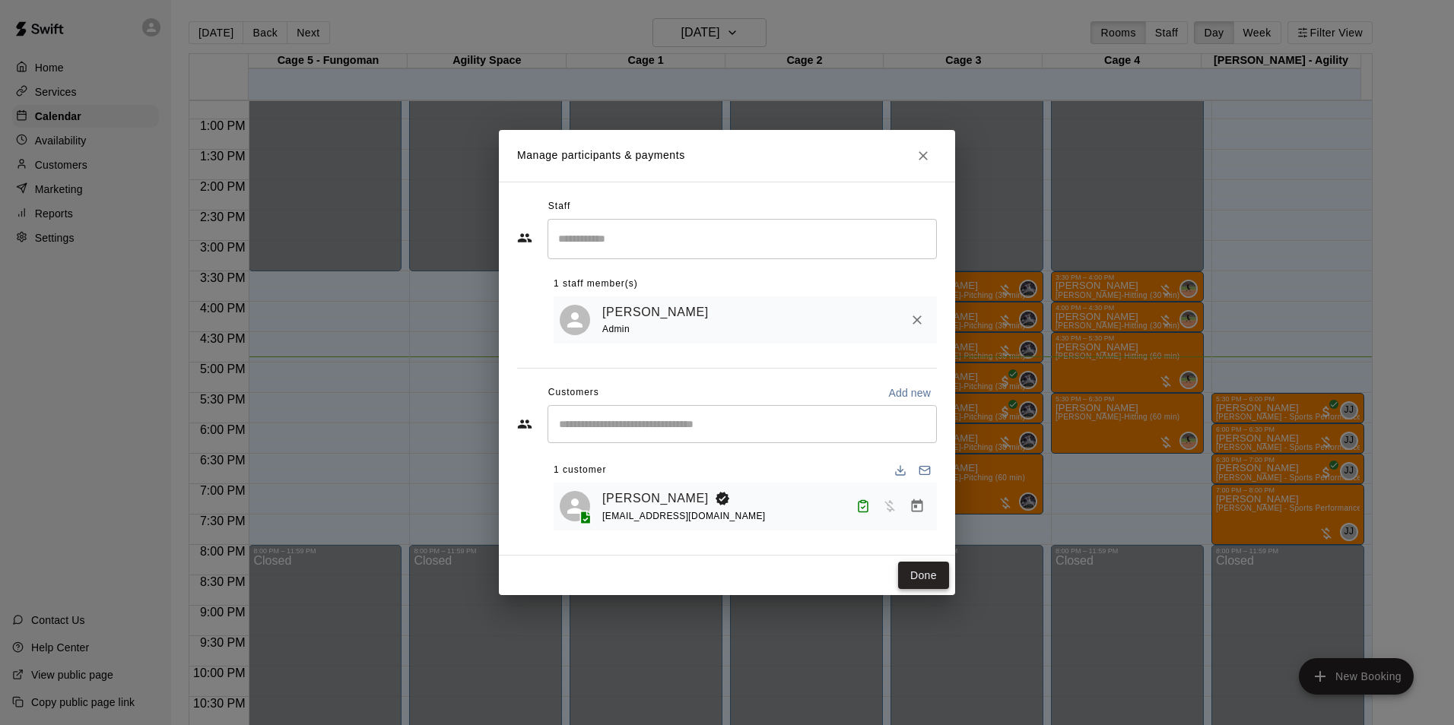
click at [934, 585] on button "Done" at bounding box center [923, 576] width 51 height 28
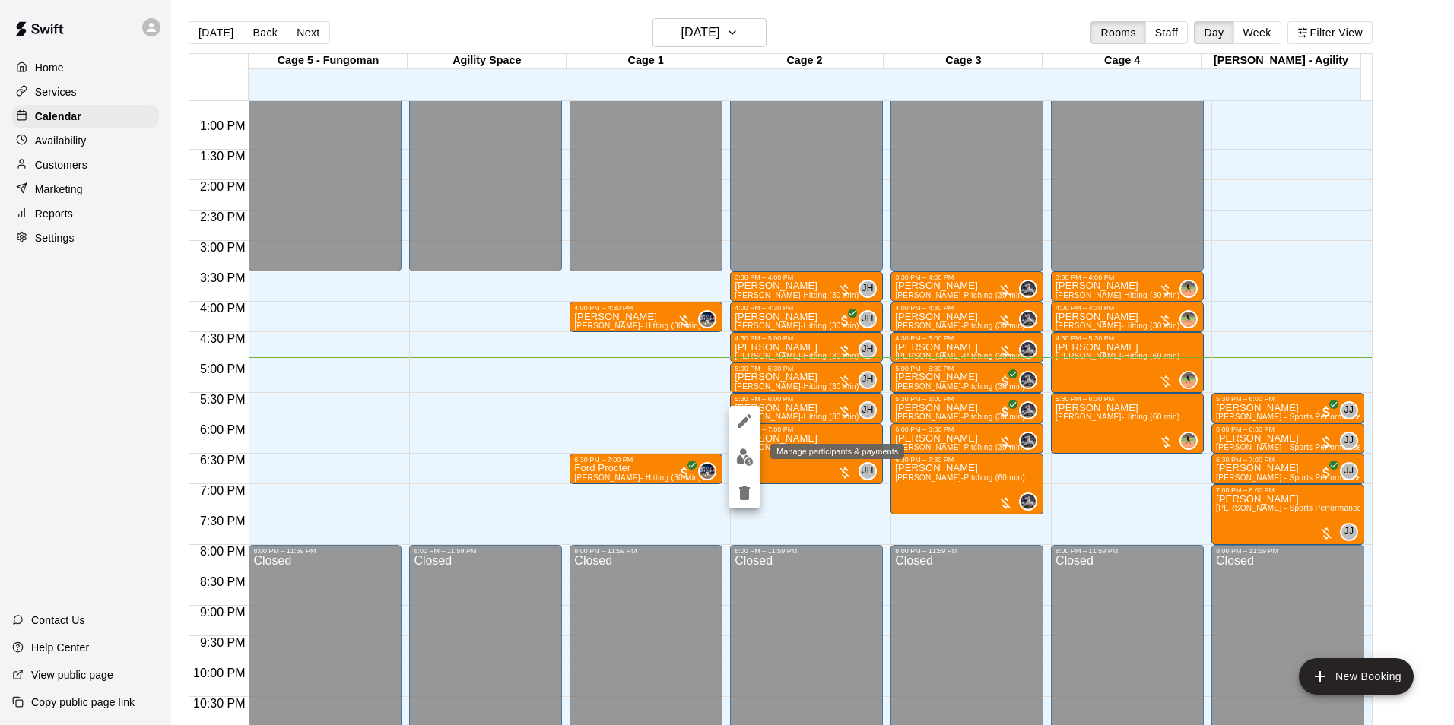
click at [750, 452] on img "edit" at bounding box center [744, 457] width 17 height 17
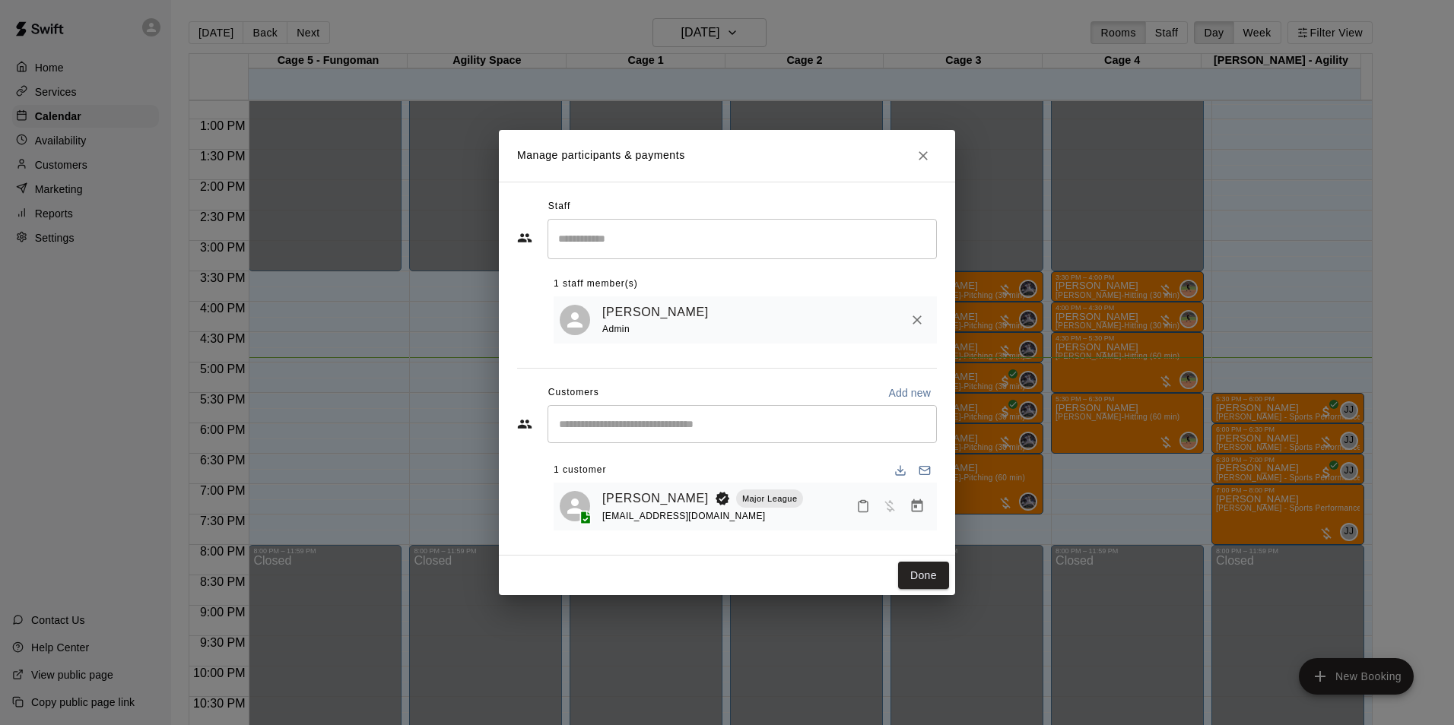
click at [863, 512] on icon "Mark attendance" at bounding box center [862, 507] width 9 height 11
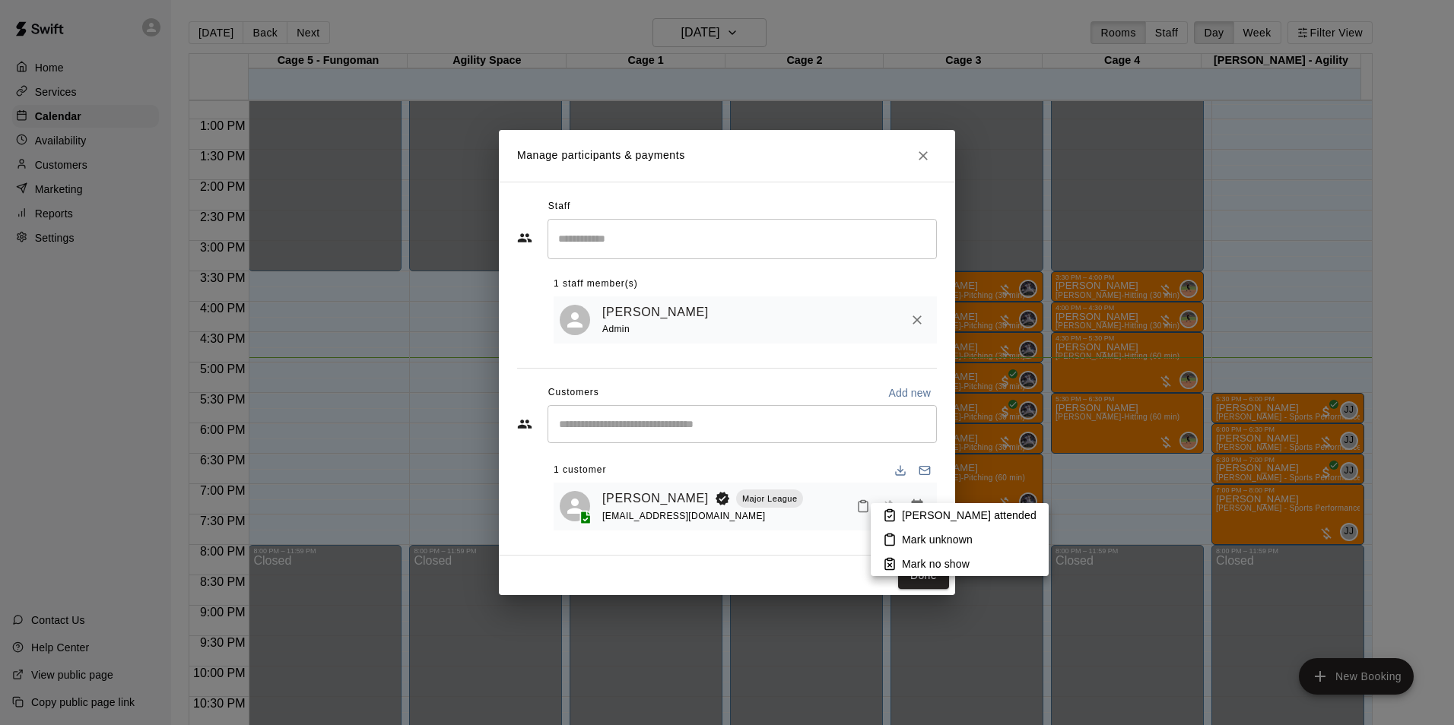
click at [900, 510] on li "[PERSON_NAME] attended" at bounding box center [960, 515] width 178 height 24
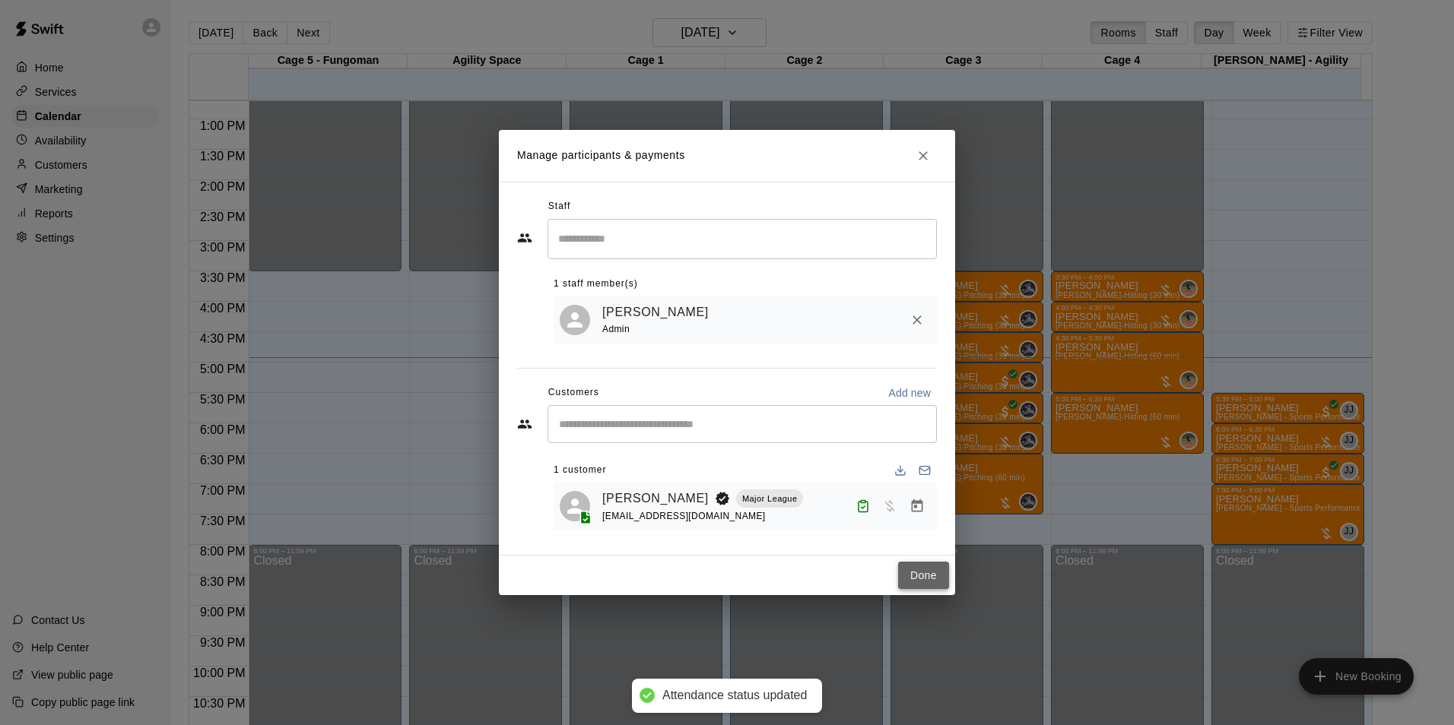
click at [925, 582] on button "Done" at bounding box center [923, 576] width 51 height 28
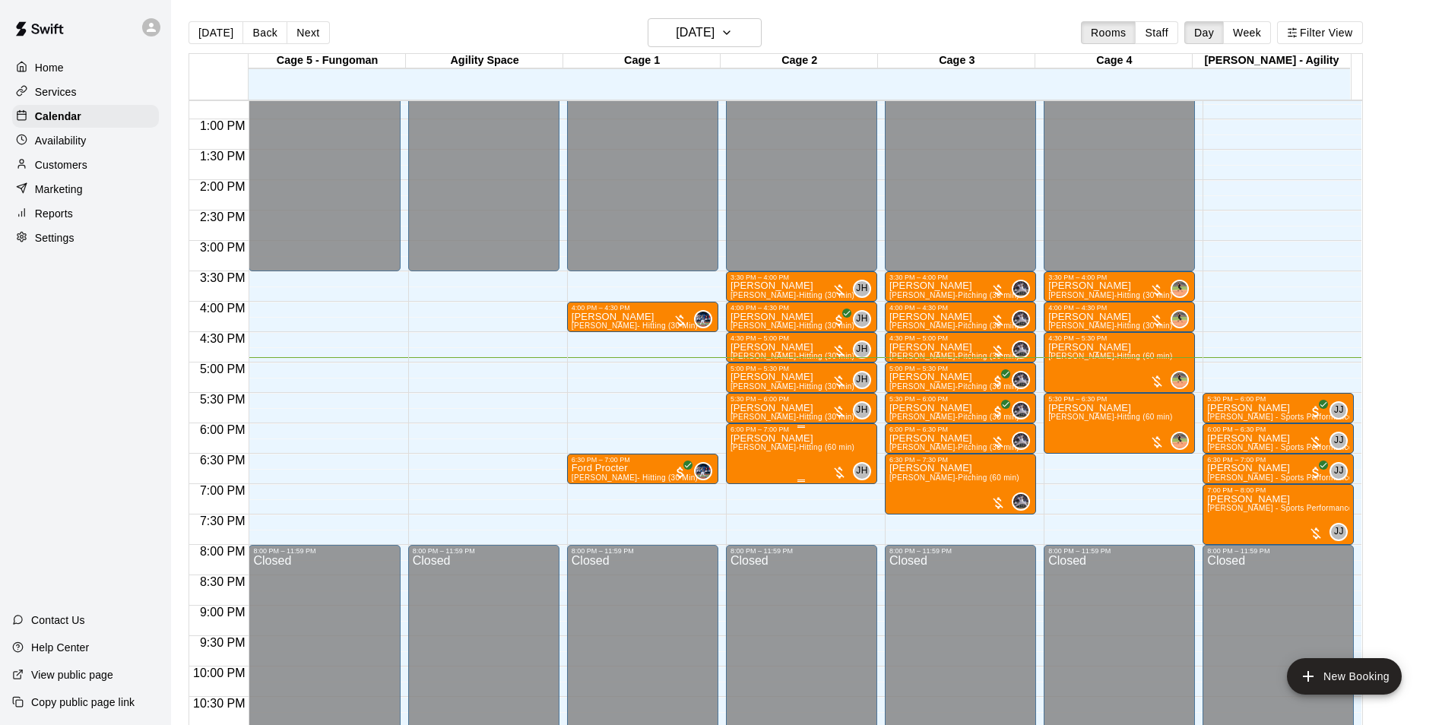
click at [770, 450] on span "[PERSON_NAME]-Hitting (60 min)" at bounding box center [793, 447] width 124 height 8
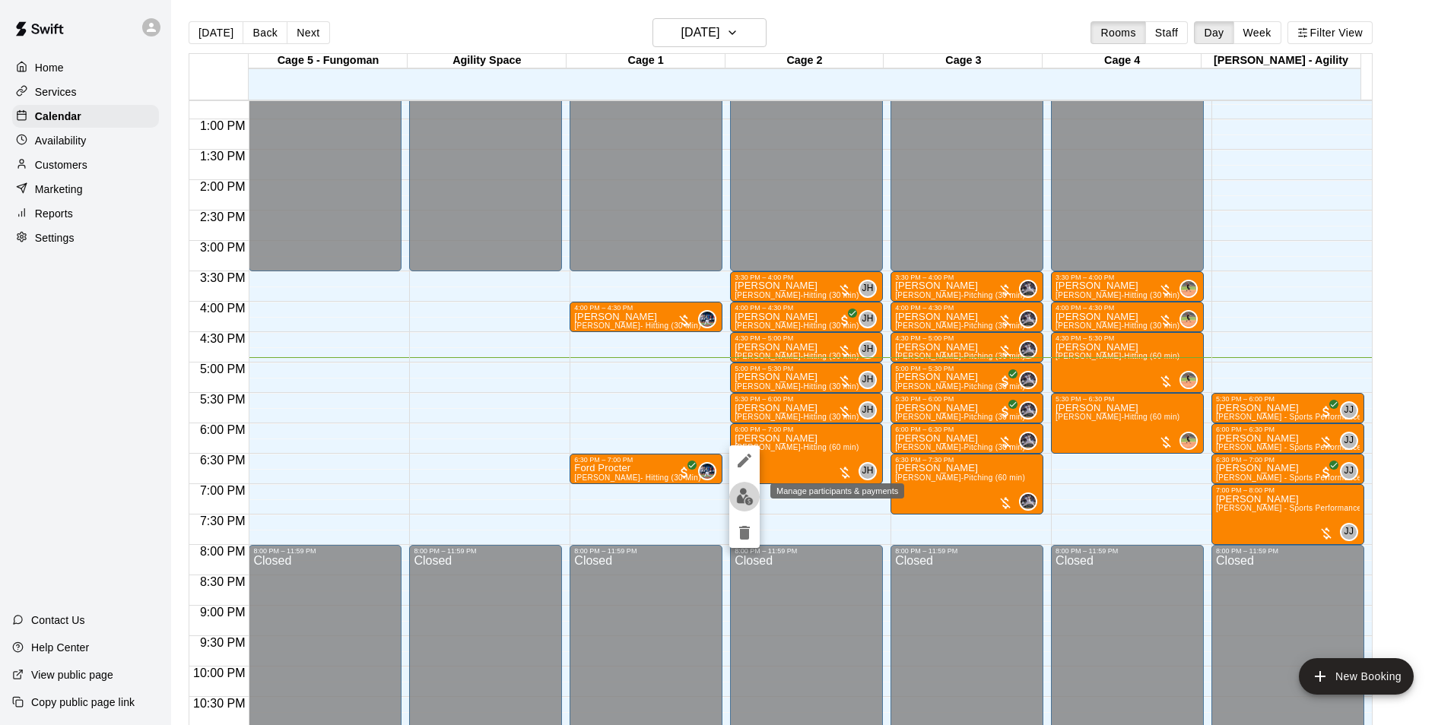
click at [739, 501] on img "edit" at bounding box center [744, 496] width 17 height 17
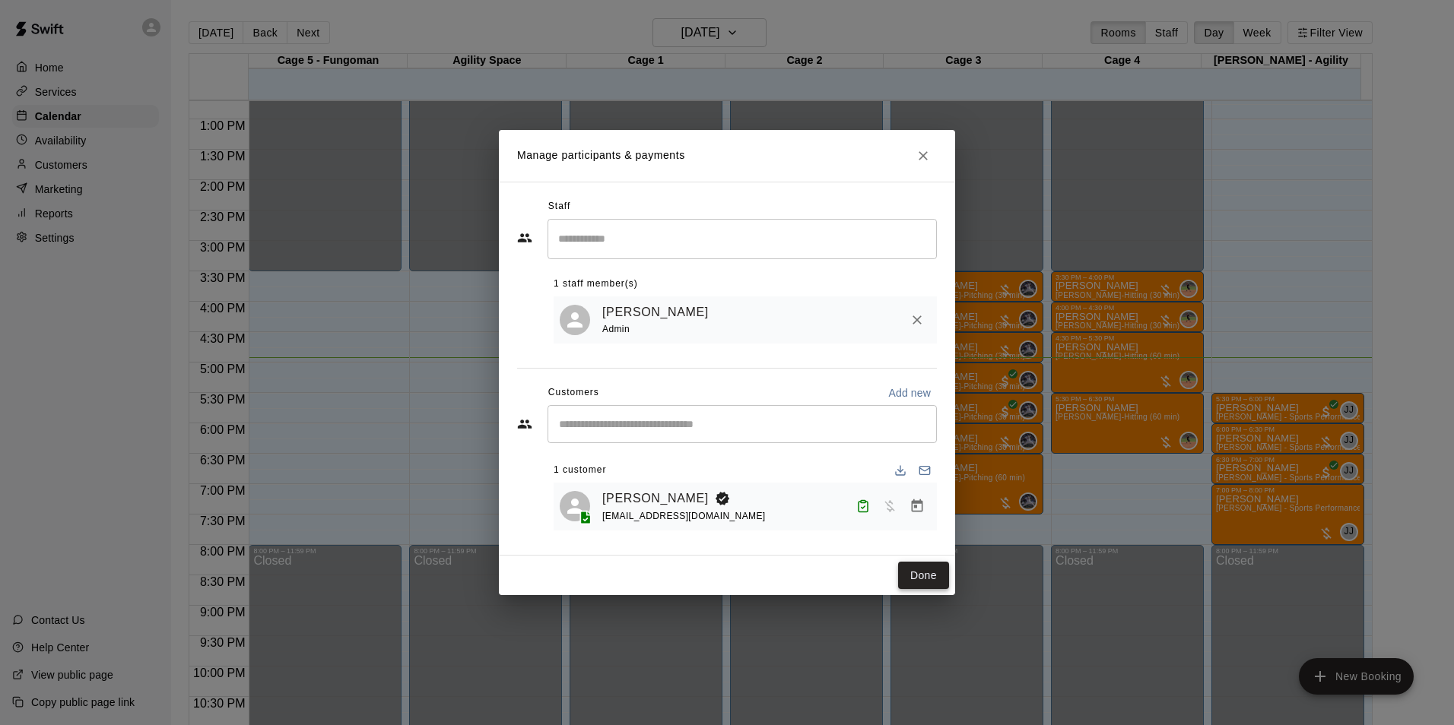
click at [899, 586] on button "Done" at bounding box center [923, 576] width 51 height 28
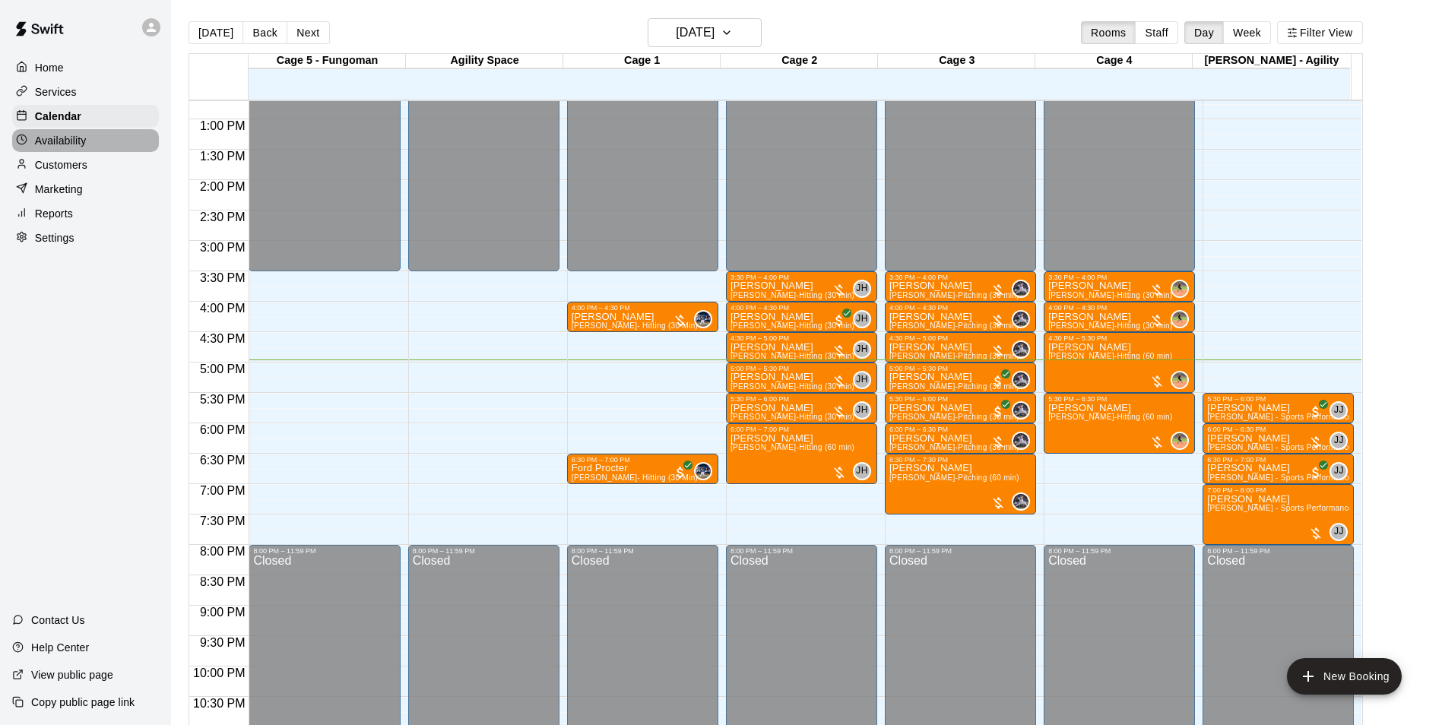
click at [49, 136] on p "Availability" at bounding box center [61, 140] width 52 height 15
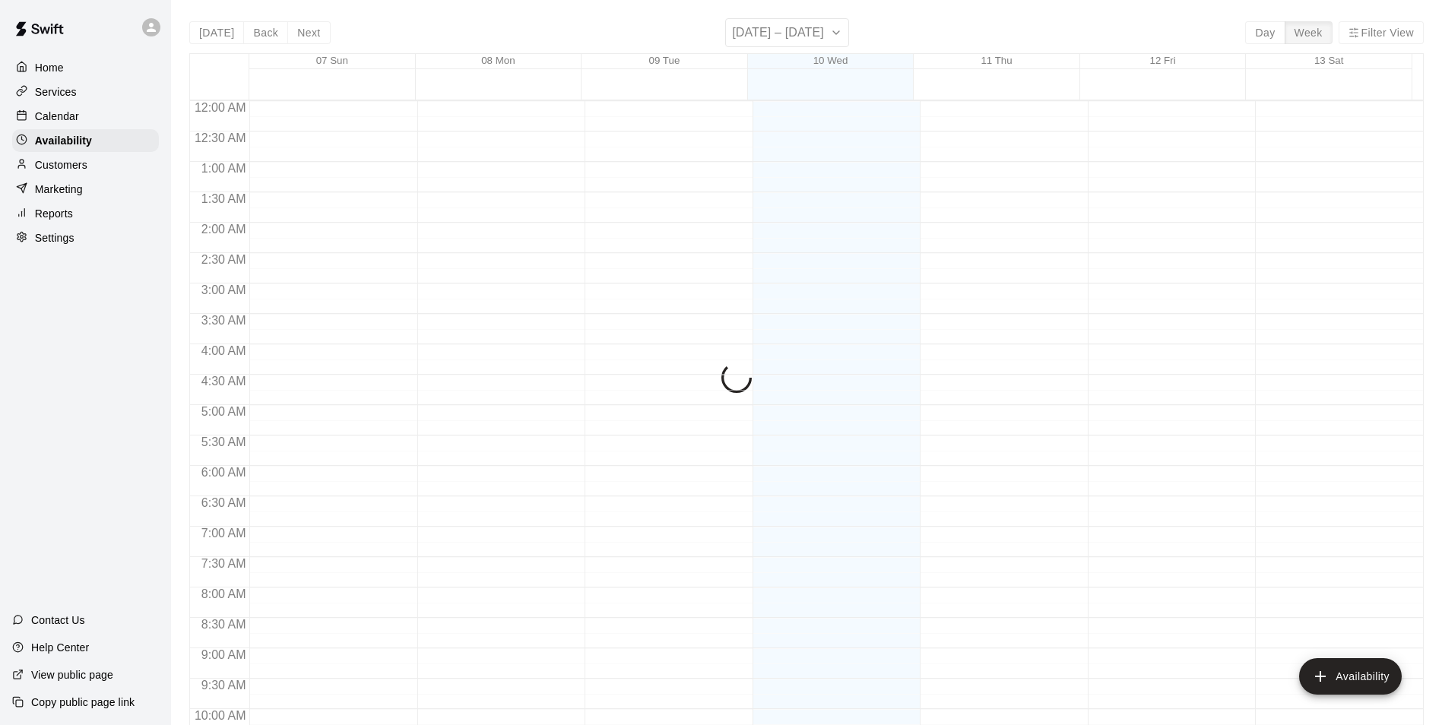
scroll to position [819, 0]
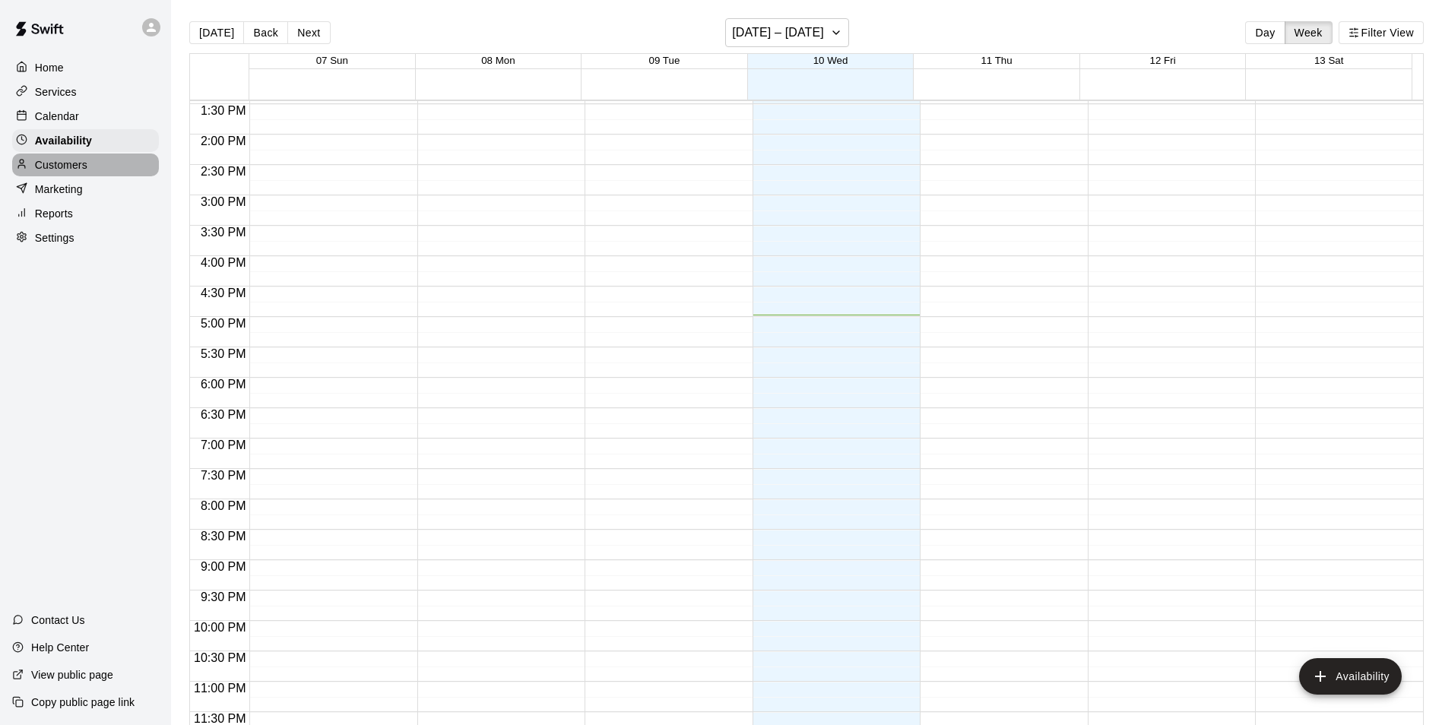
click at [56, 170] on p "Customers" at bounding box center [61, 164] width 52 height 15
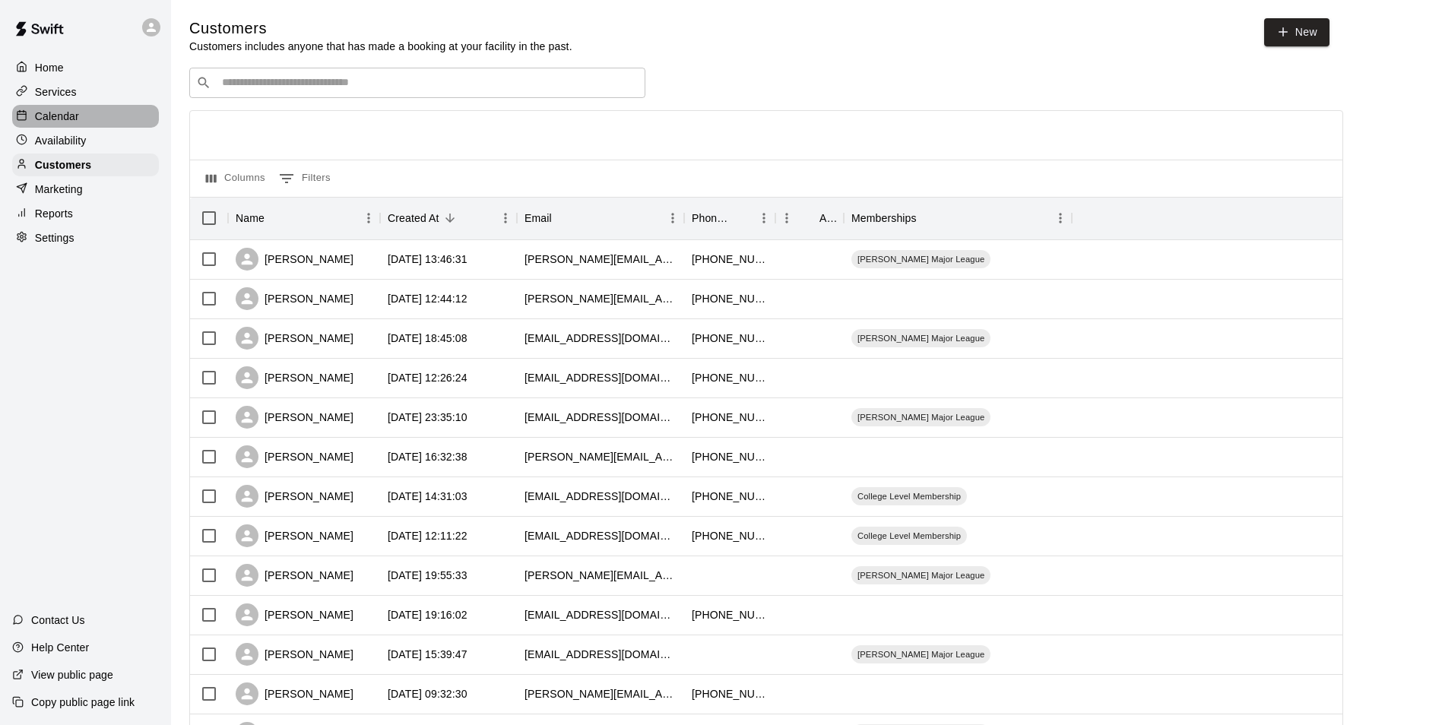
click at [76, 124] on p "Calendar" at bounding box center [57, 116] width 44 height 15
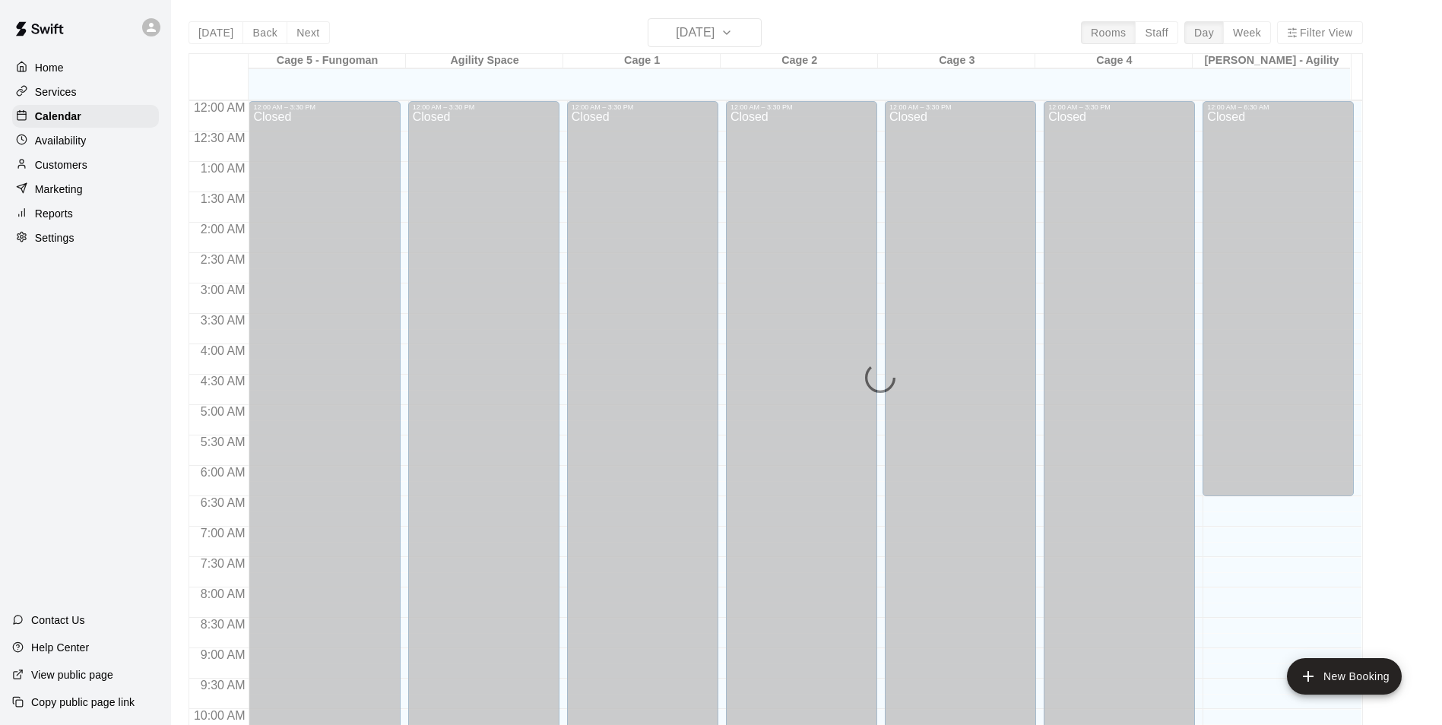
scroll to position [772, 0]
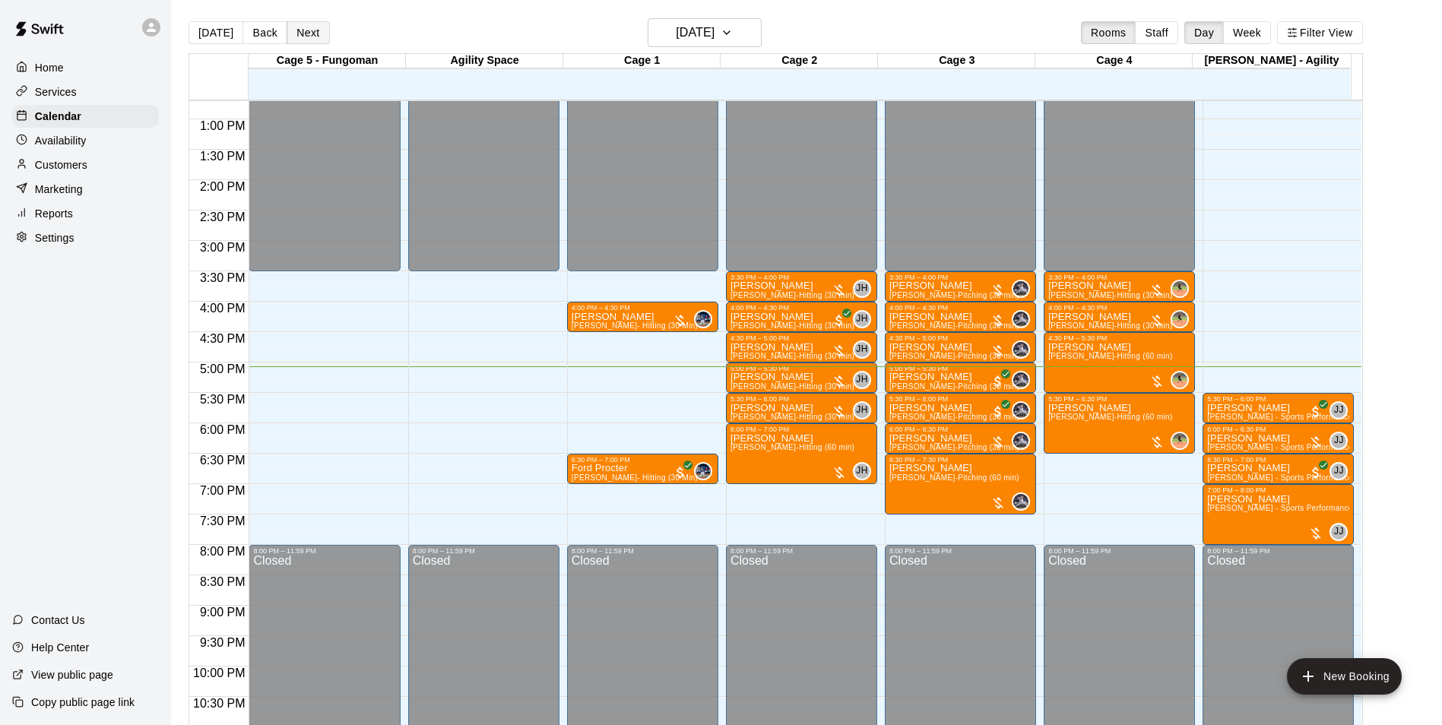
click at [314, 40] on button "Next" at bounding box center [308, 32] width 43 height 23
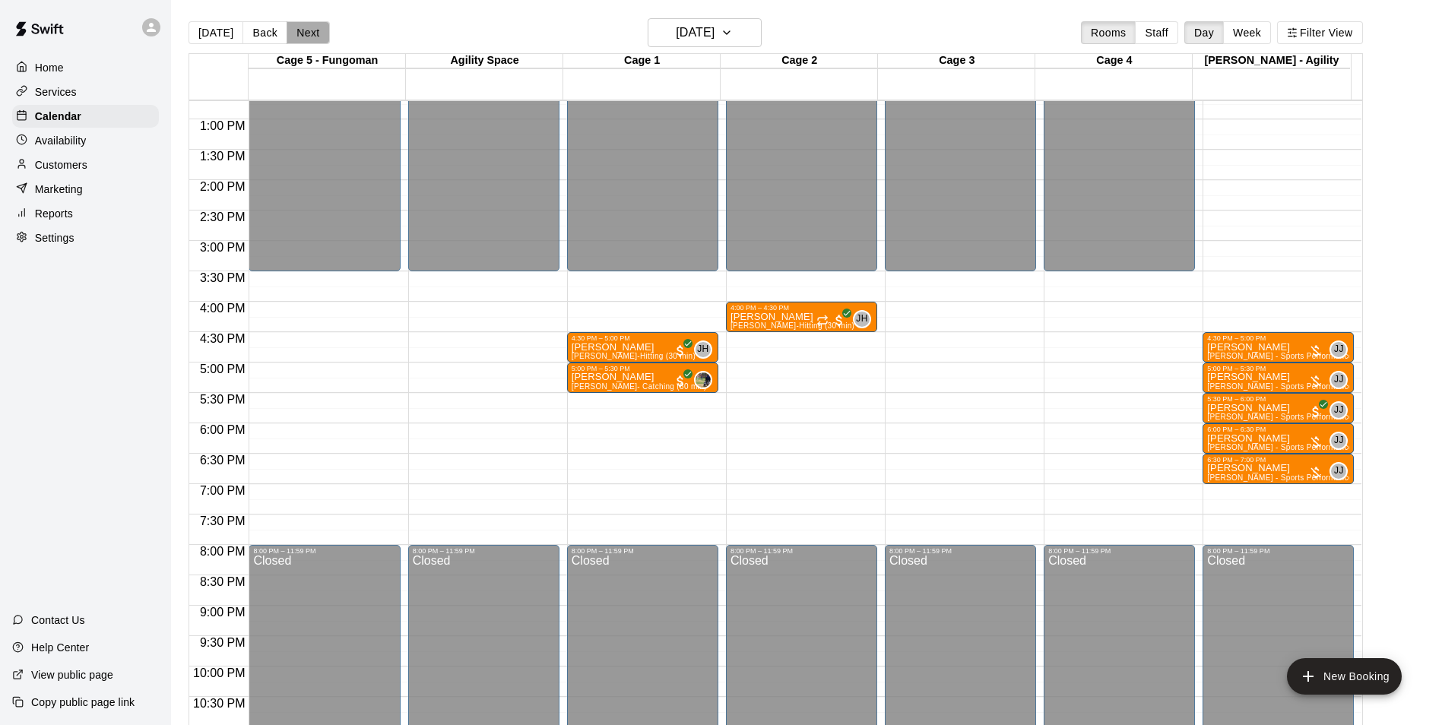
click at [305, 40] on button "Next" at bounding box center [308, 32] width 43 height 23
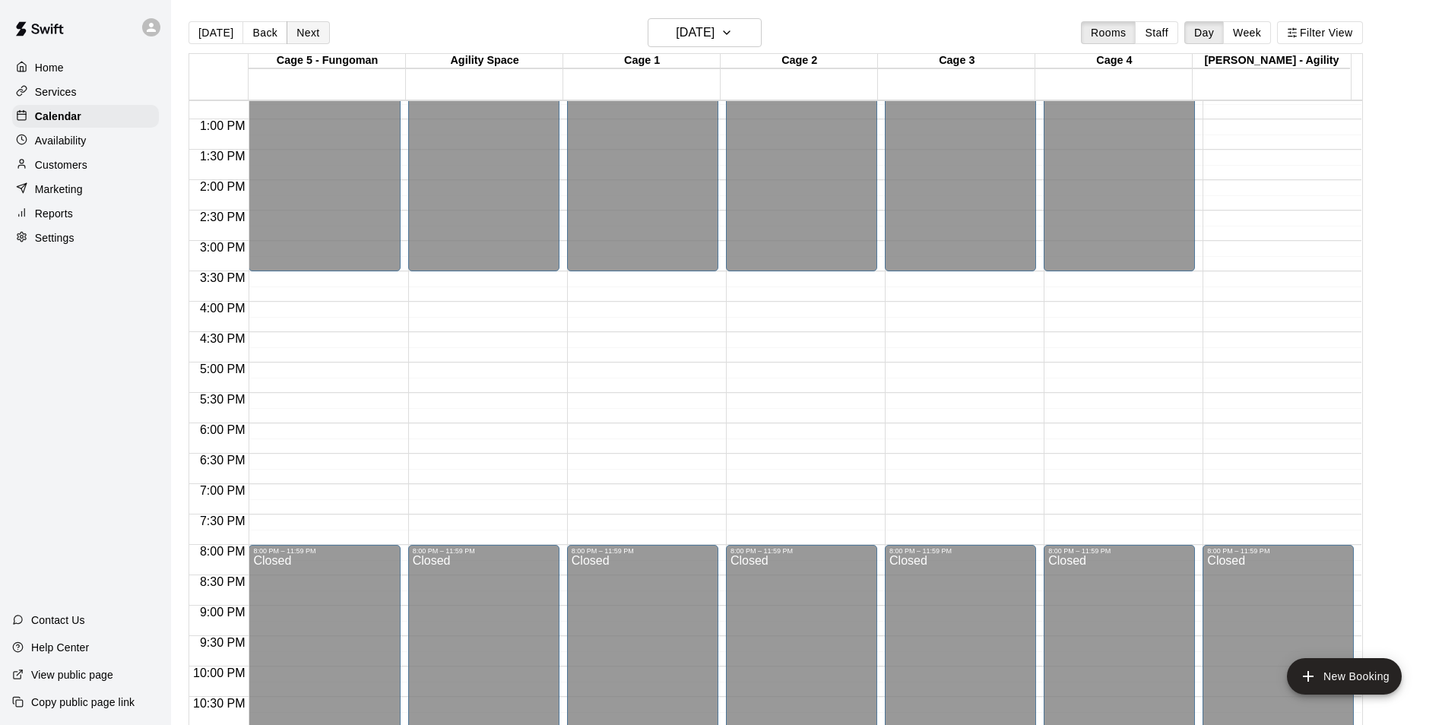
click at [305, 40] on button "Next" at bounding box center [308, 32] width 43 height 23
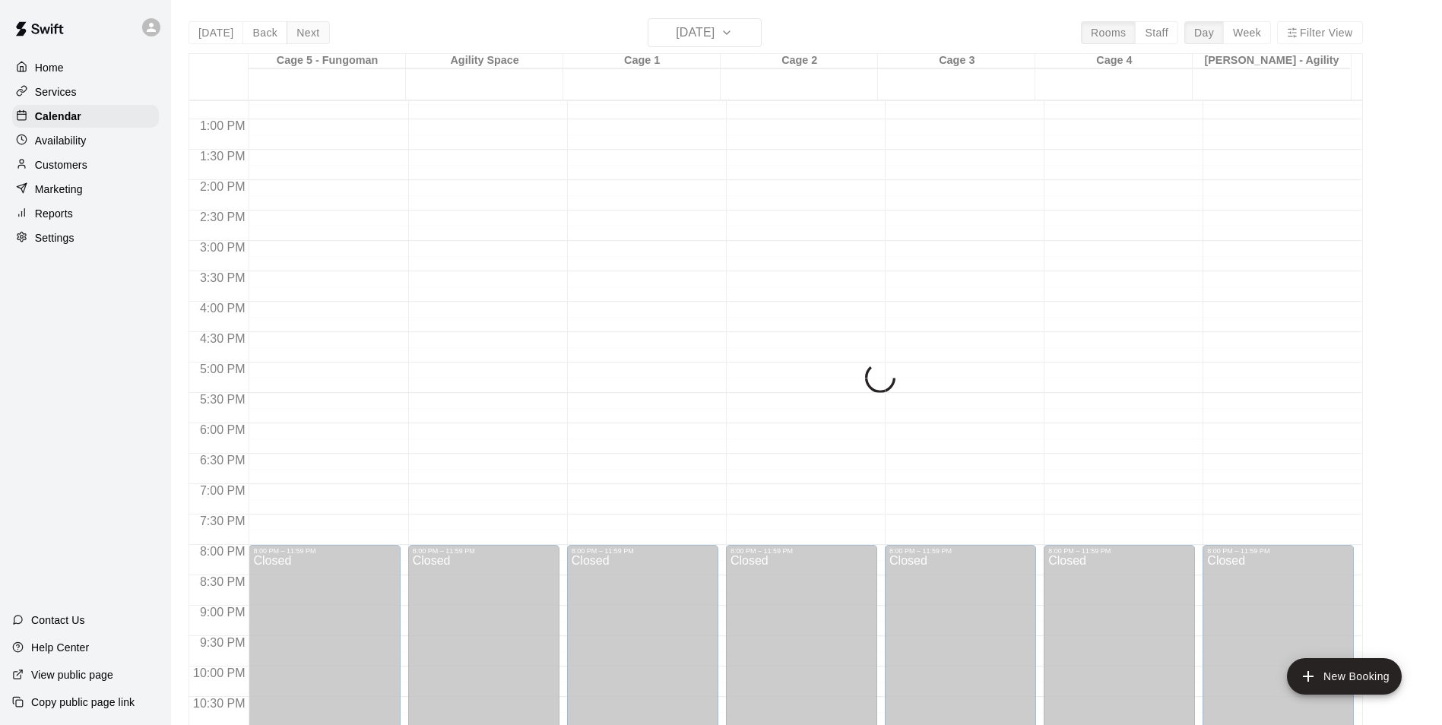
click at [305, 40] on button "Next" at bounding box center [308, 32] width 43 height 23
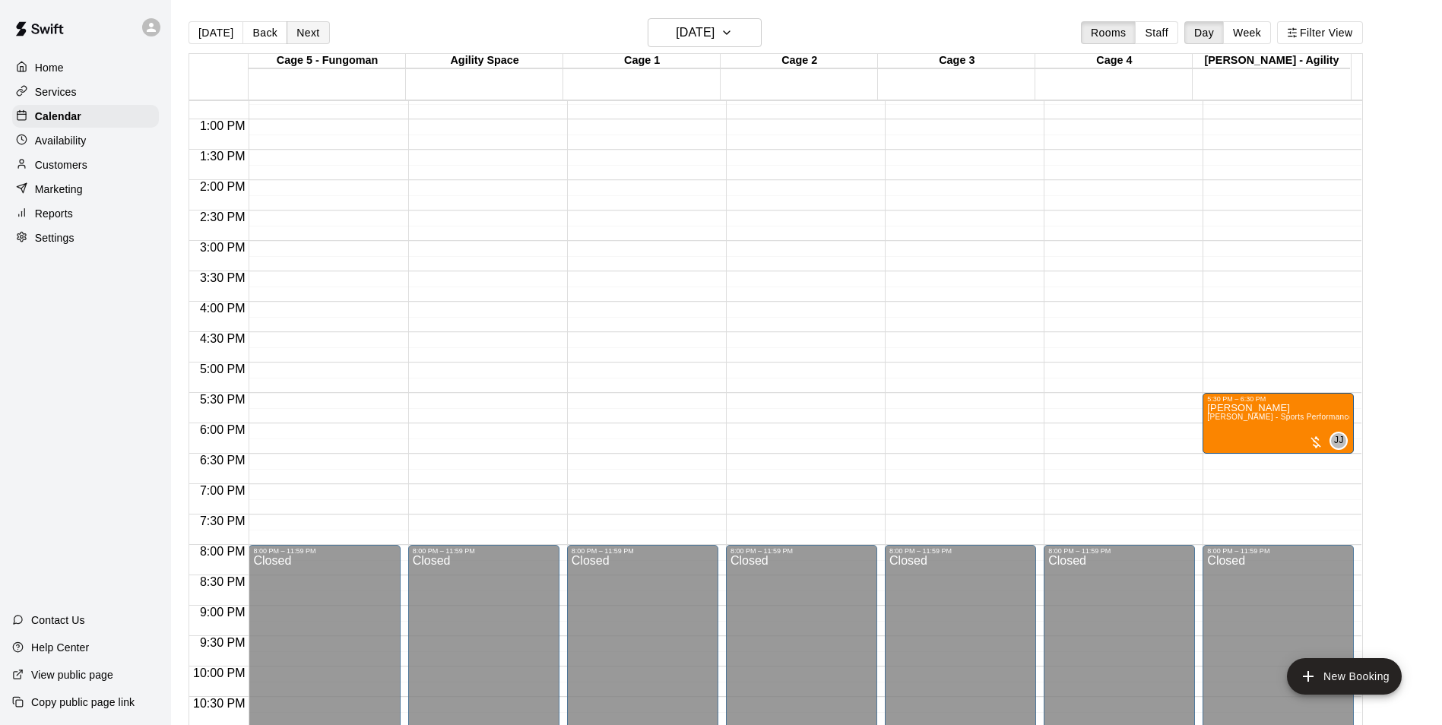
click at [305, 40] on button "Next" at bounding box center [308, 32] width 43 height 23
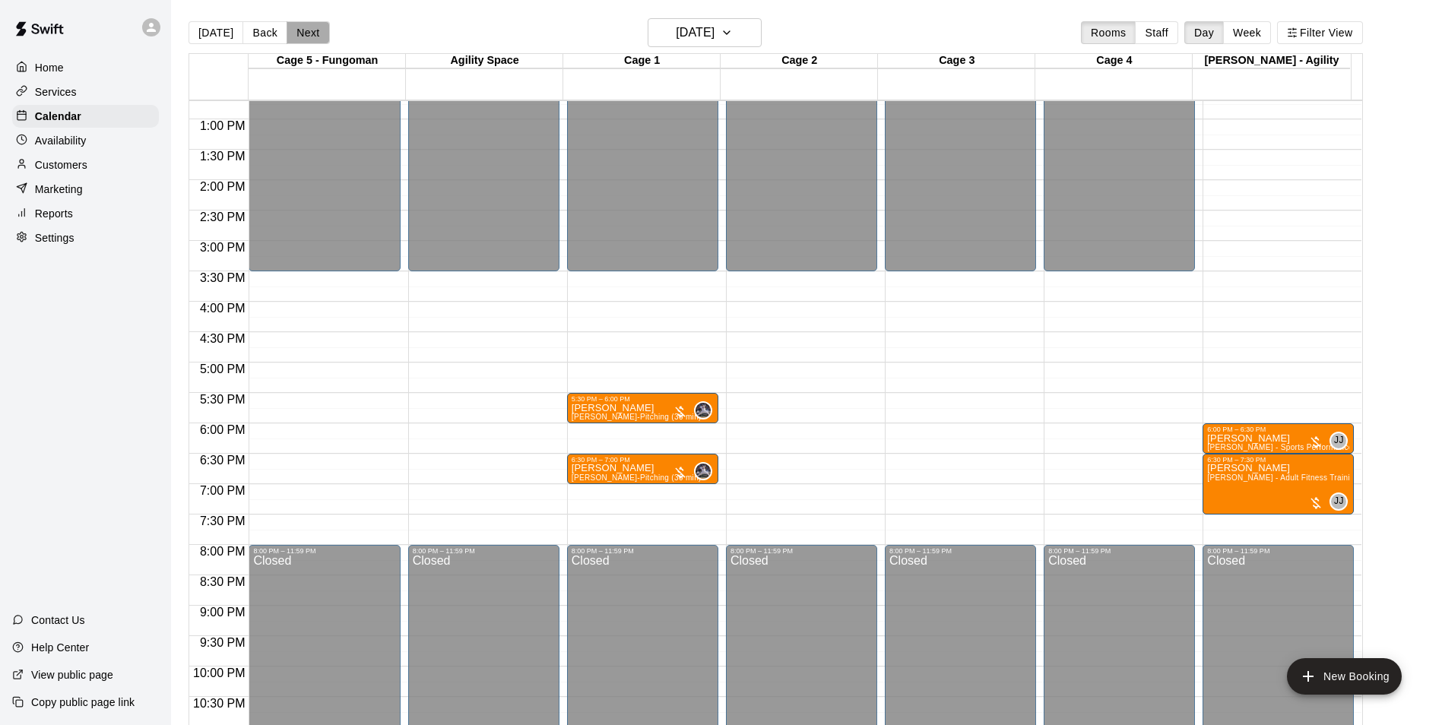
click at [305, 40] on button "Next" at bounding box center [308, 32] width 43 height 23
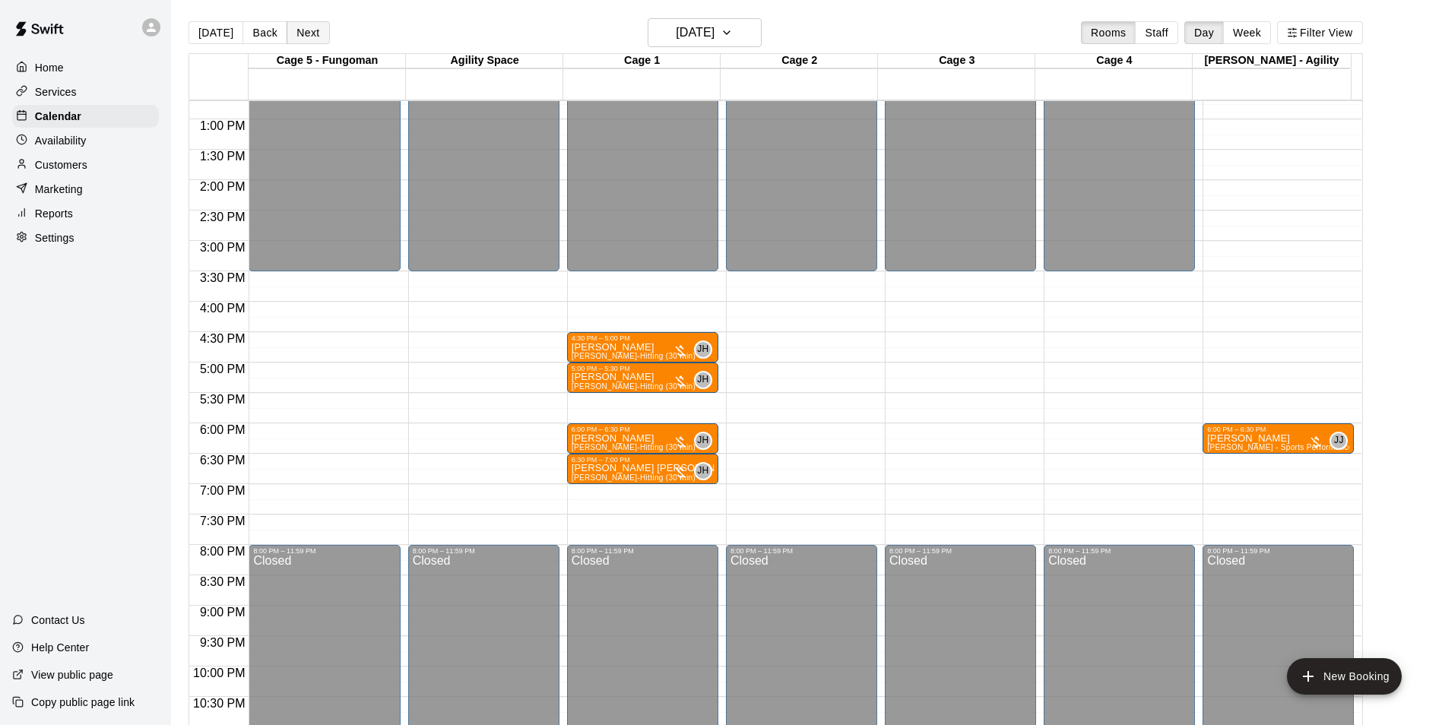
click at [305, 40] on button "Next" at bounding box center [308, 32] width 43 height 23
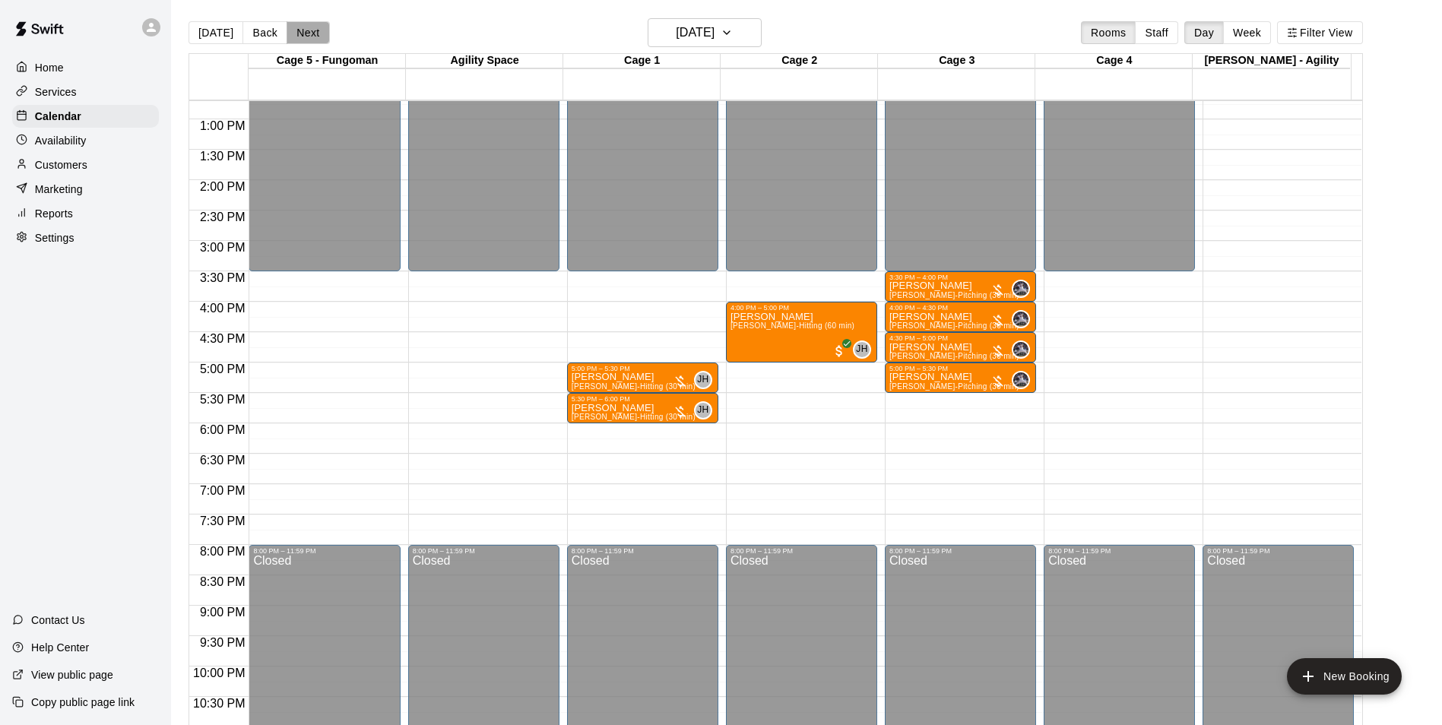
click at [315, 34] on button "Next" at bounding box center [308, 32] width 43 height 23
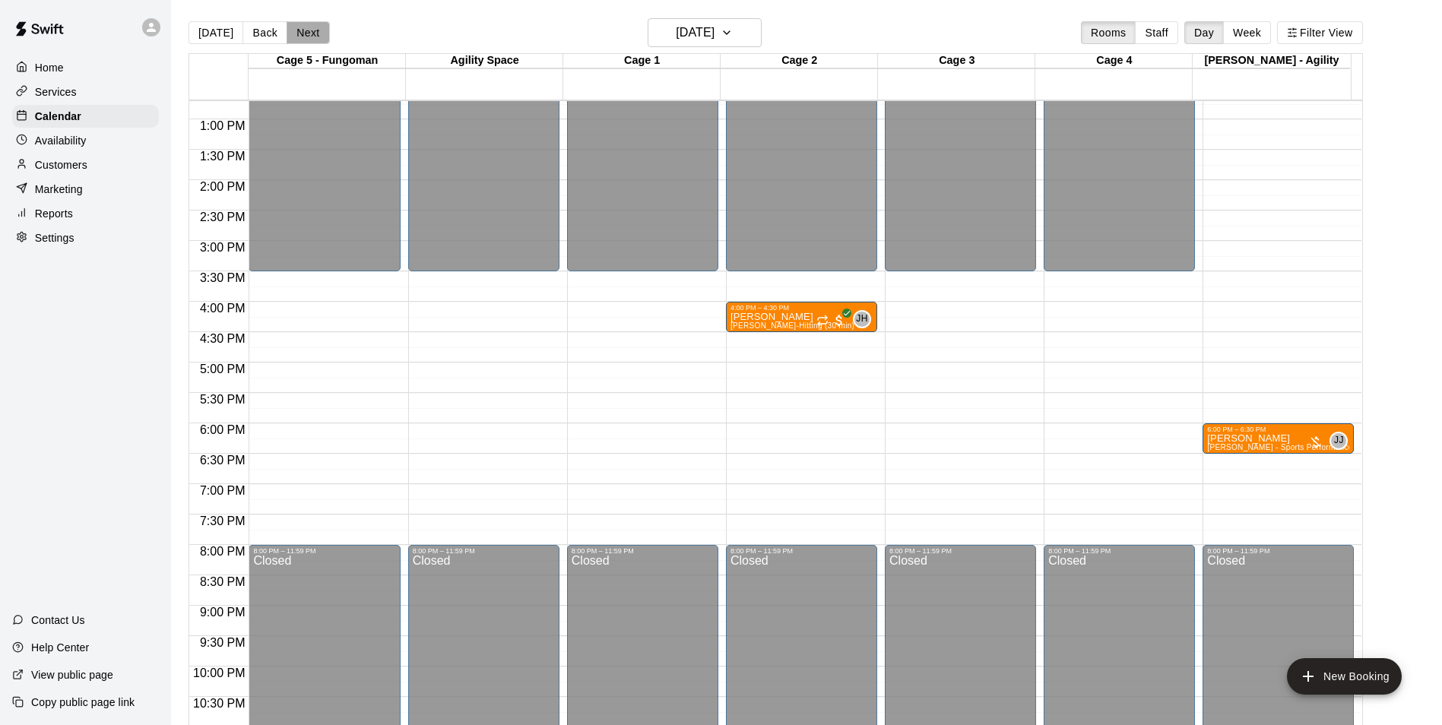
click at [315, 34] on button "Next" at bounding box center [308, 32] width 43 height 23
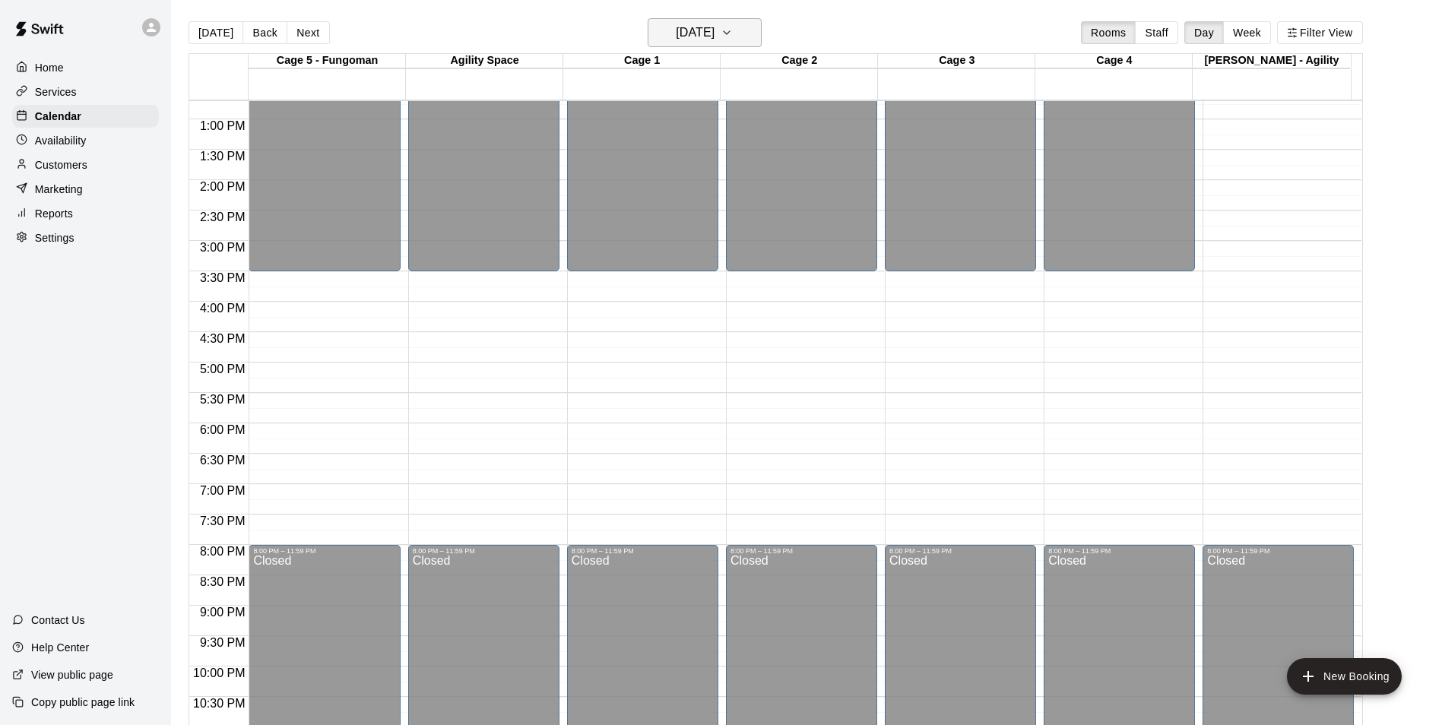
click at [715, 36] on h6 "[DATE]" at bounding box center [695, 32] width 39 height 21
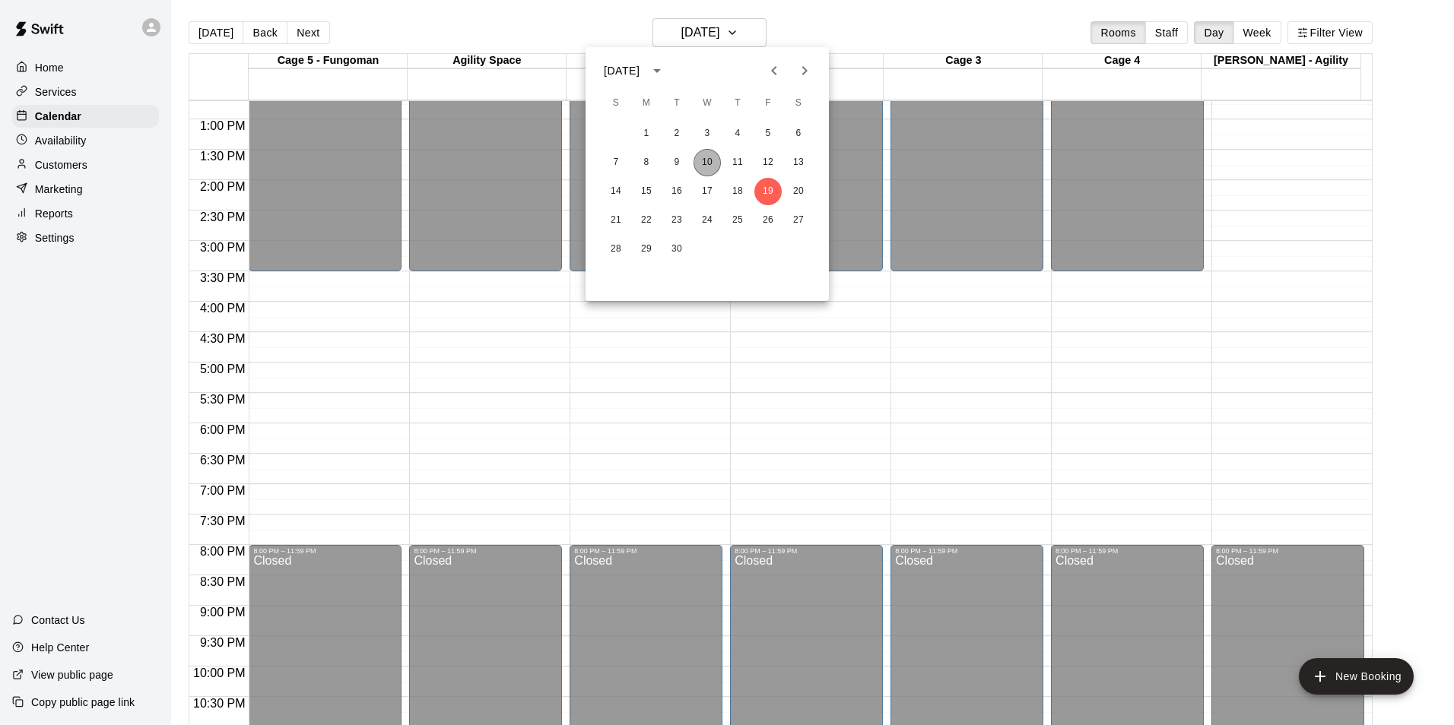
click at [701, 163] on button "10" at bounding box center [706, 162] width 27 height 27
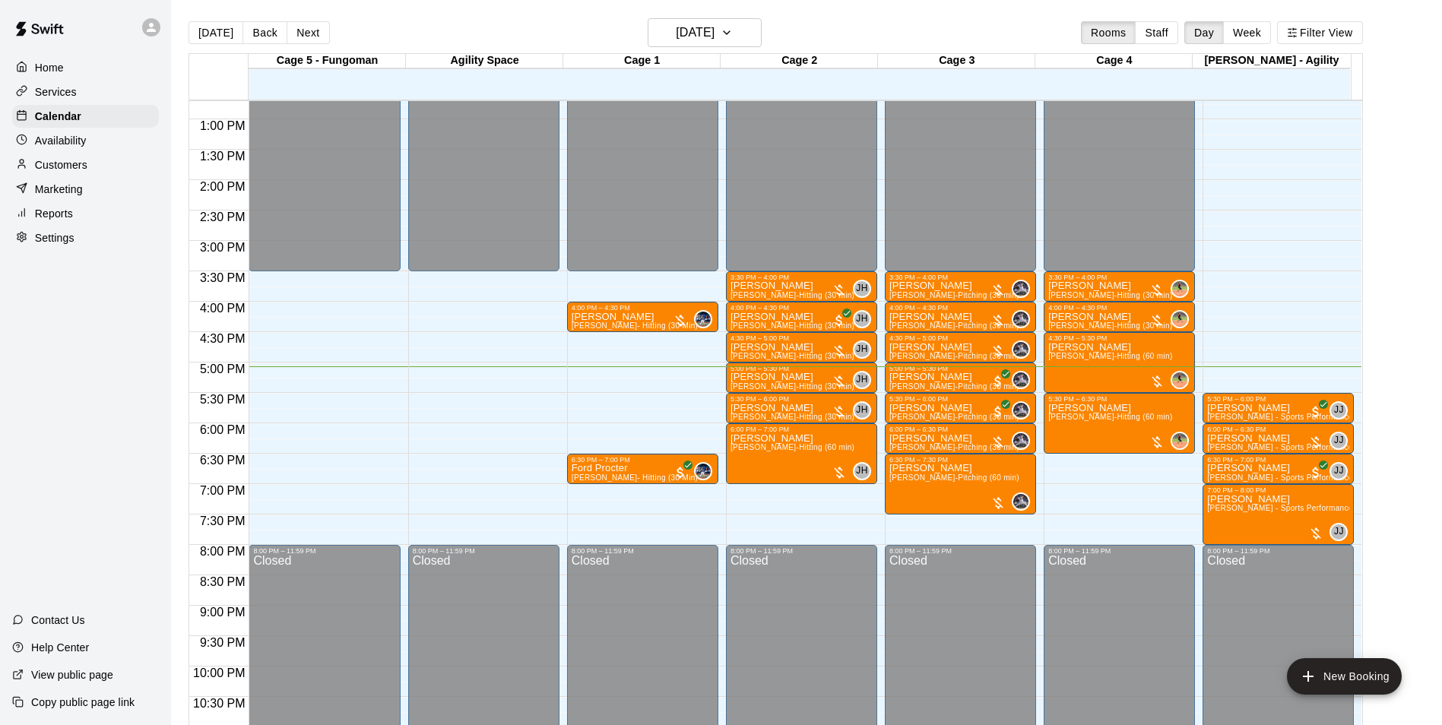
click at [270, 23] on button "Back" at bounding box center [265, 32] width 45 height 23
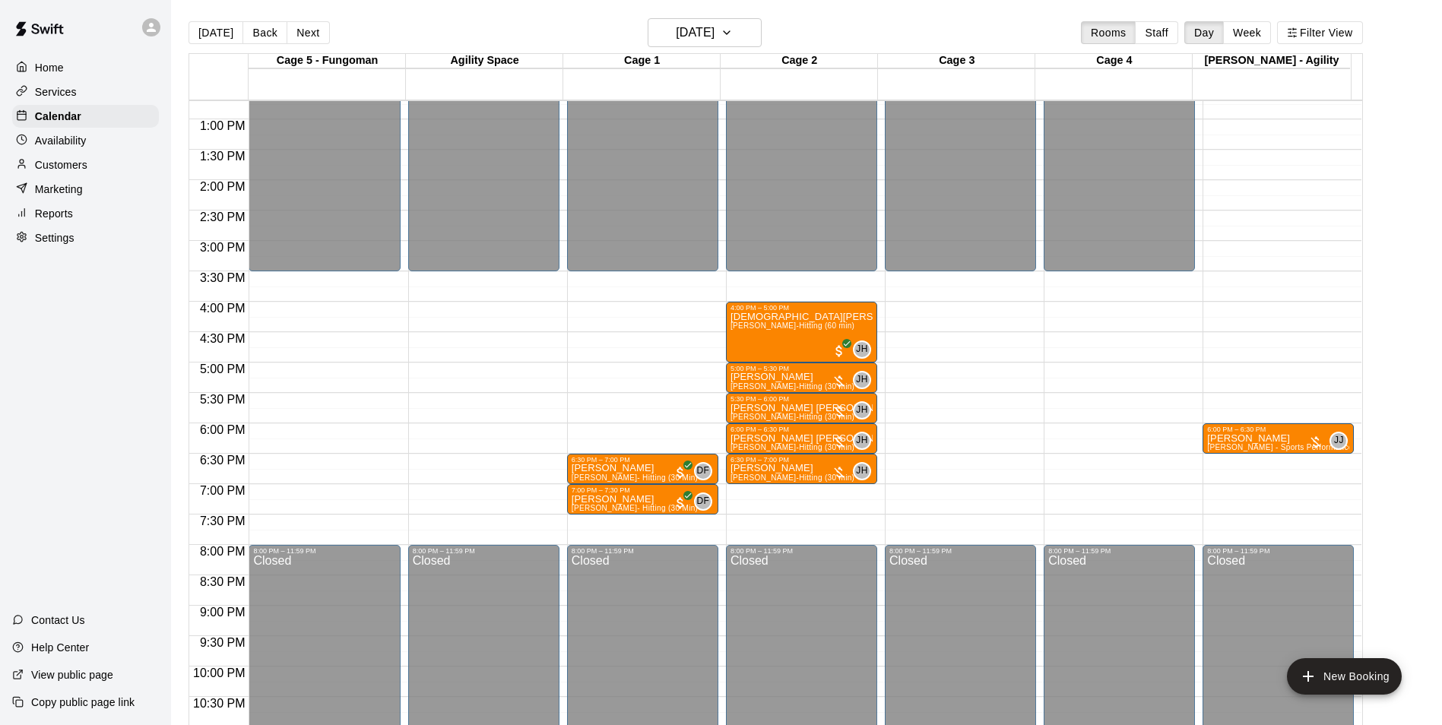
click at [269, 25] on button "Back" at bounding box center [265, 32] width 45 height 23
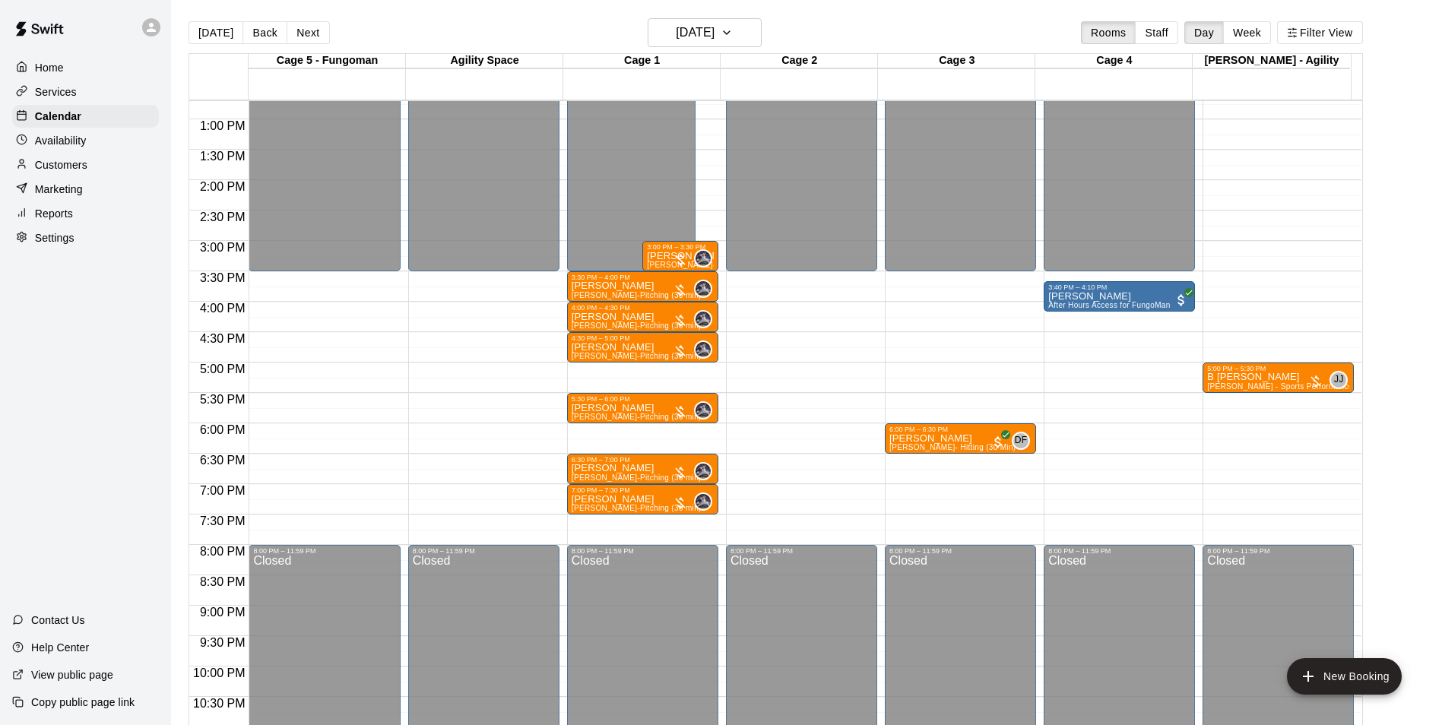
click at [269, 25] on button "Back" at bounding box center [265, 32] width 45 height 23
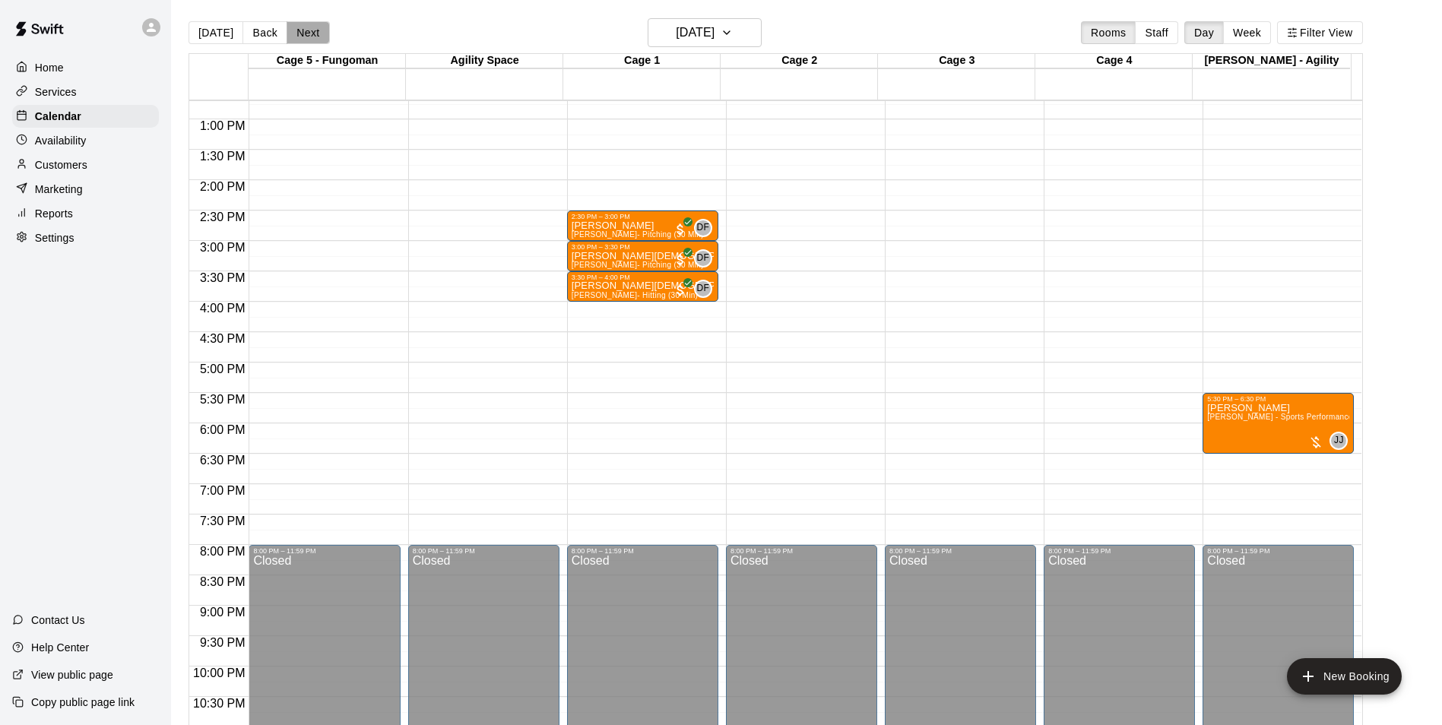
click at [302, 39] on button "Next" at bounding box center [308, 32] width 43 height 23
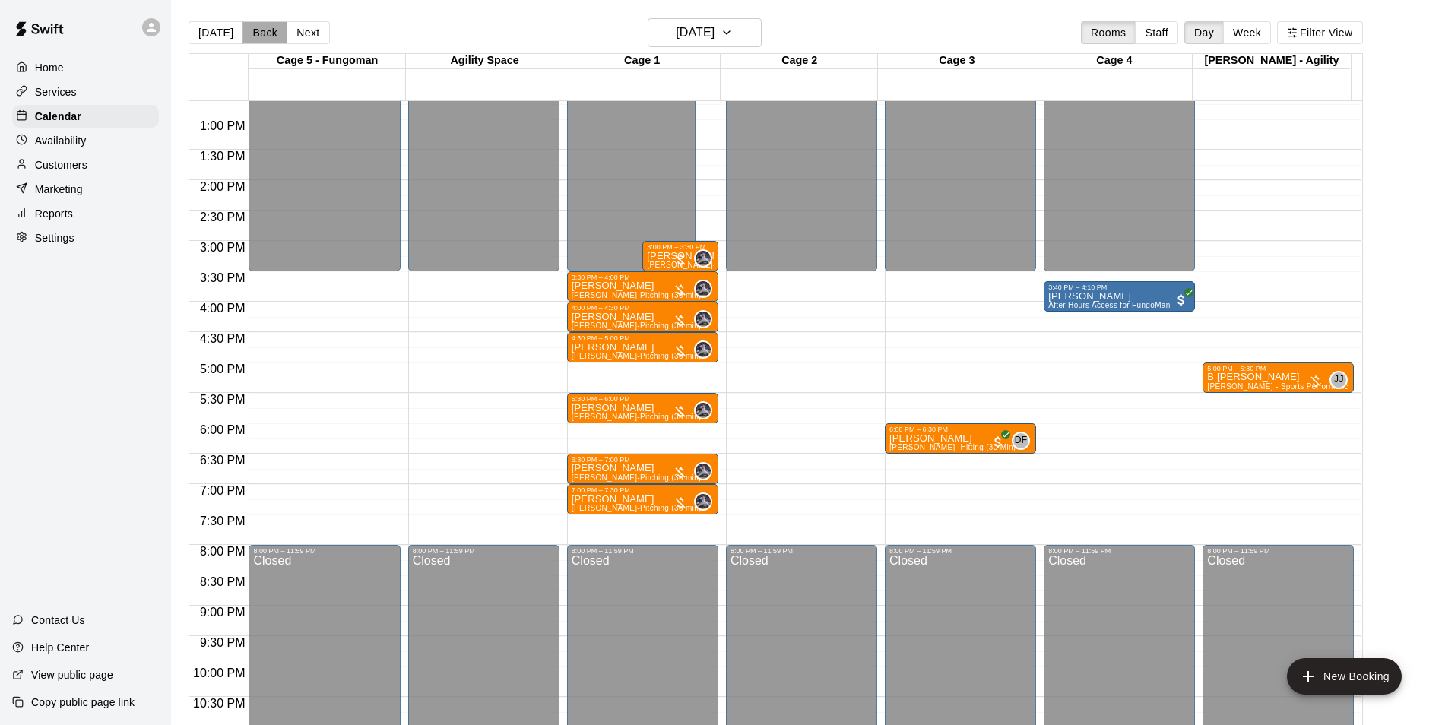
click at [262, 39] on button "Back" at bounding box center [265, 32] width 45 height 23
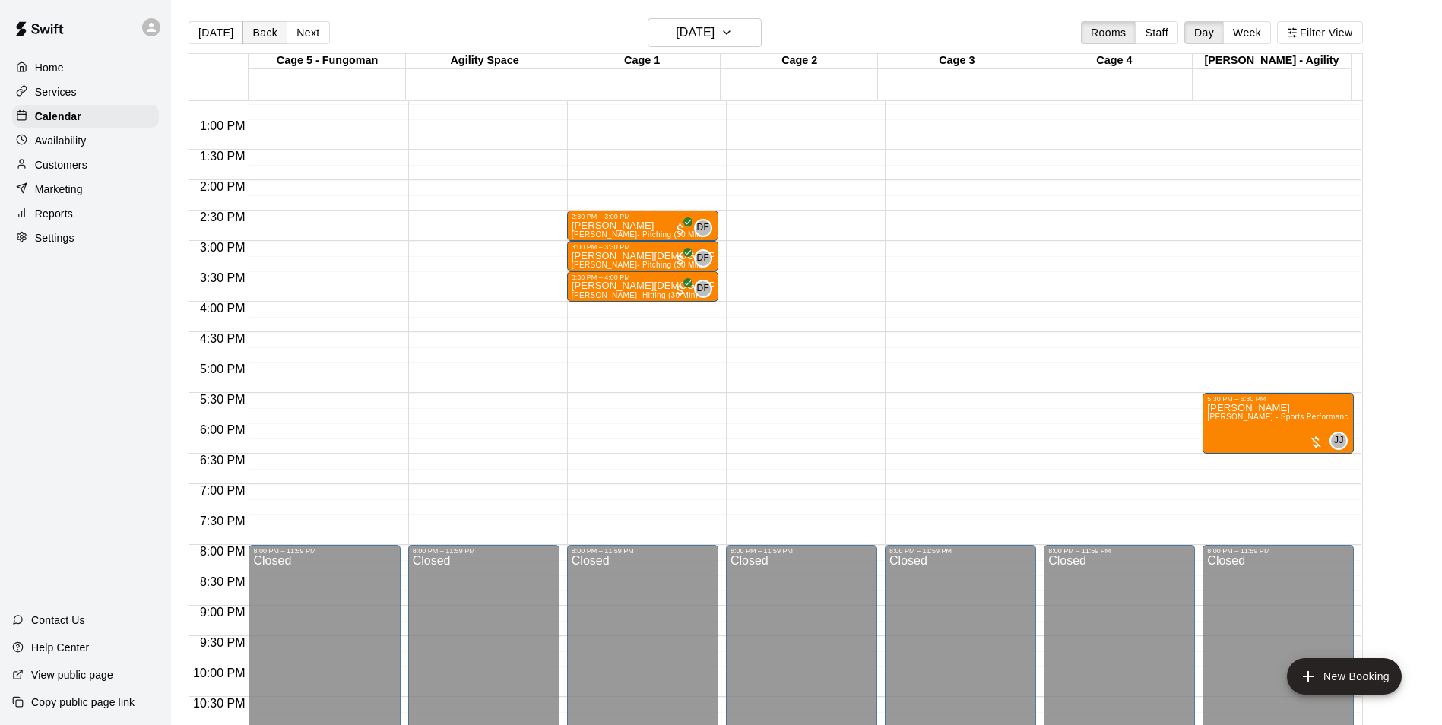
click at [260, 39] on button "Back" at bounding box center [265, 32] width 45 height 23
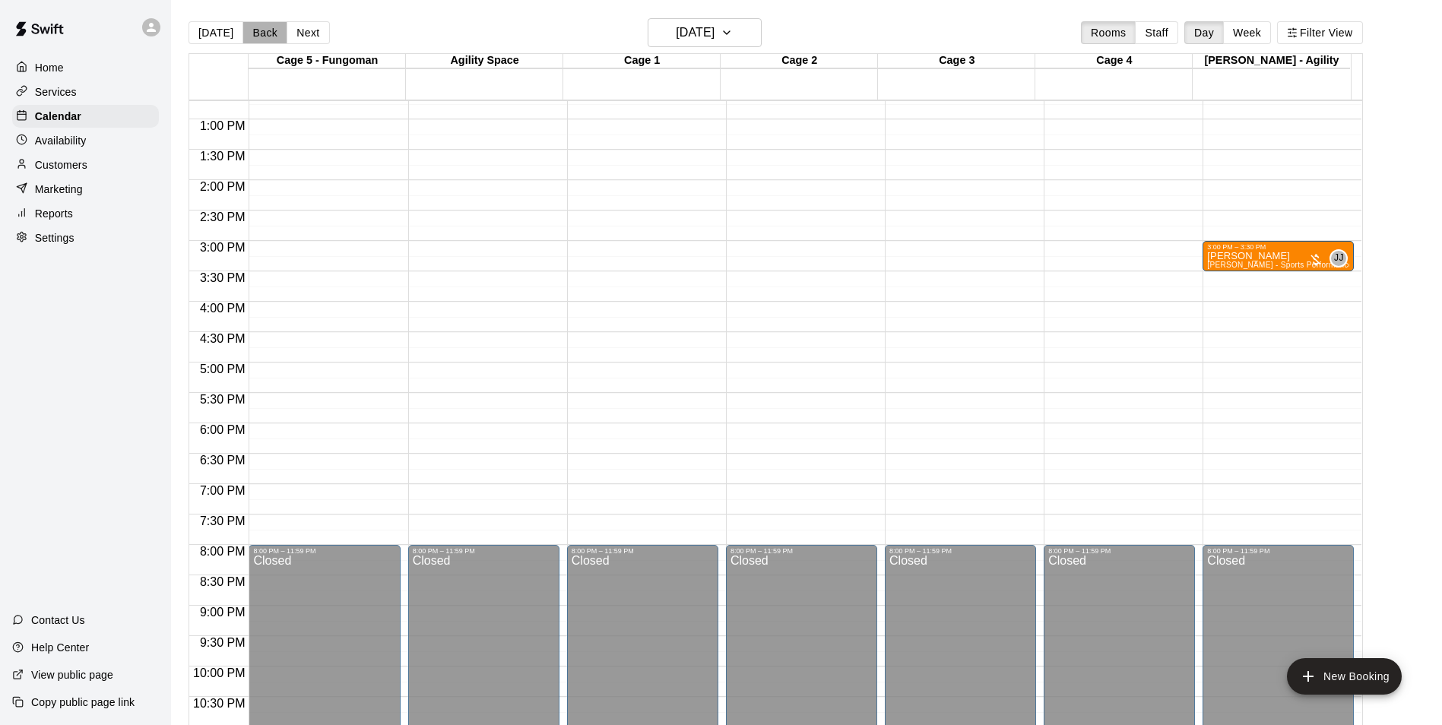
click at [259, 39] on button "Back" at bounding box center [265, 32] width 45 height 23
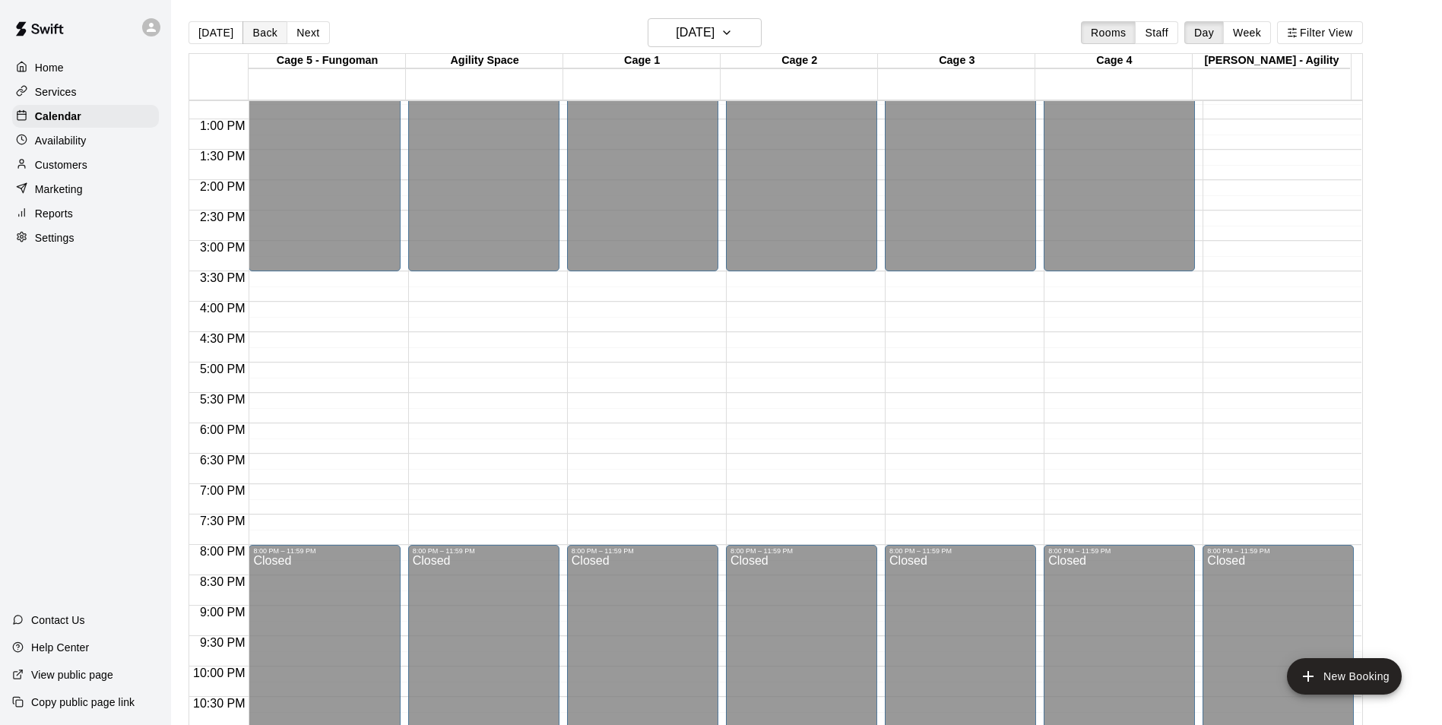
click at [265, 40] on button "Back" at bounding box center [265, 32] width 45 height 23
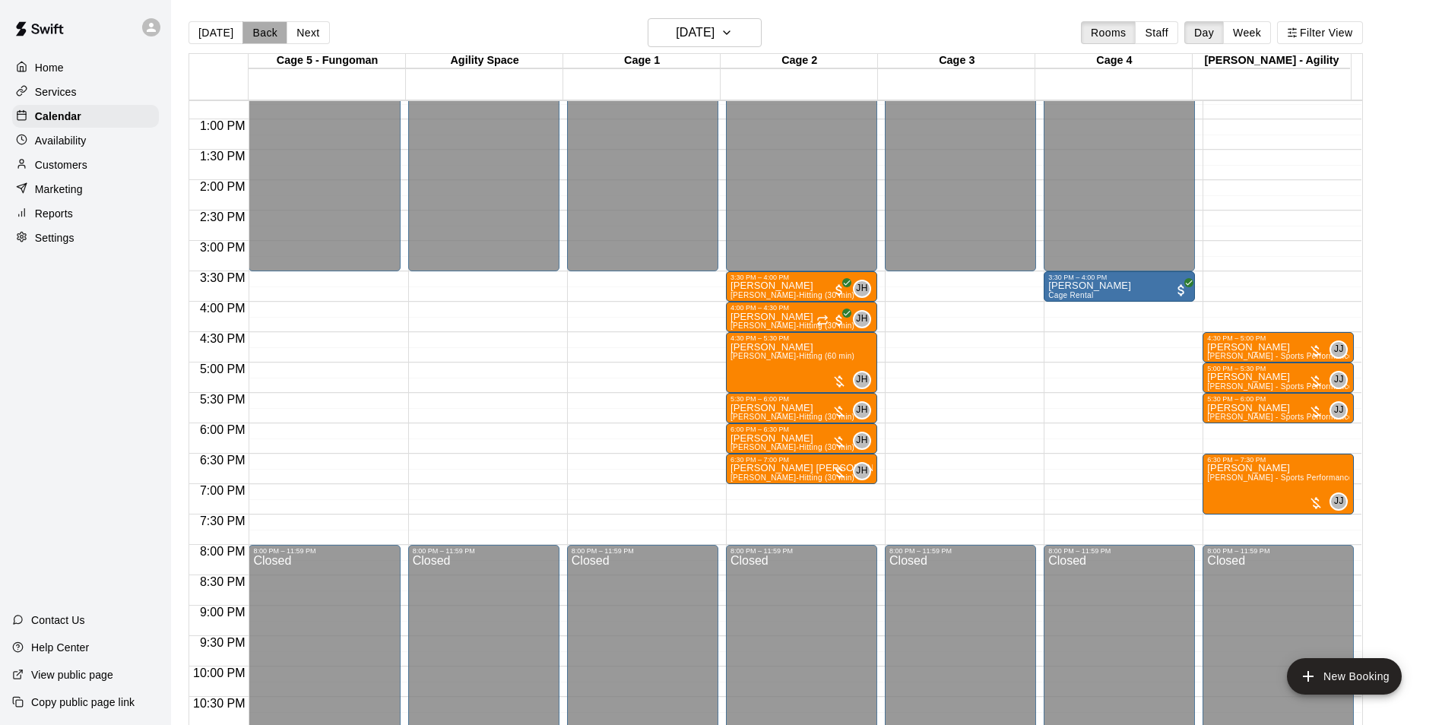
click at [263, 33] on button "Back" at bounding box center [265, 32] width 45 height 23
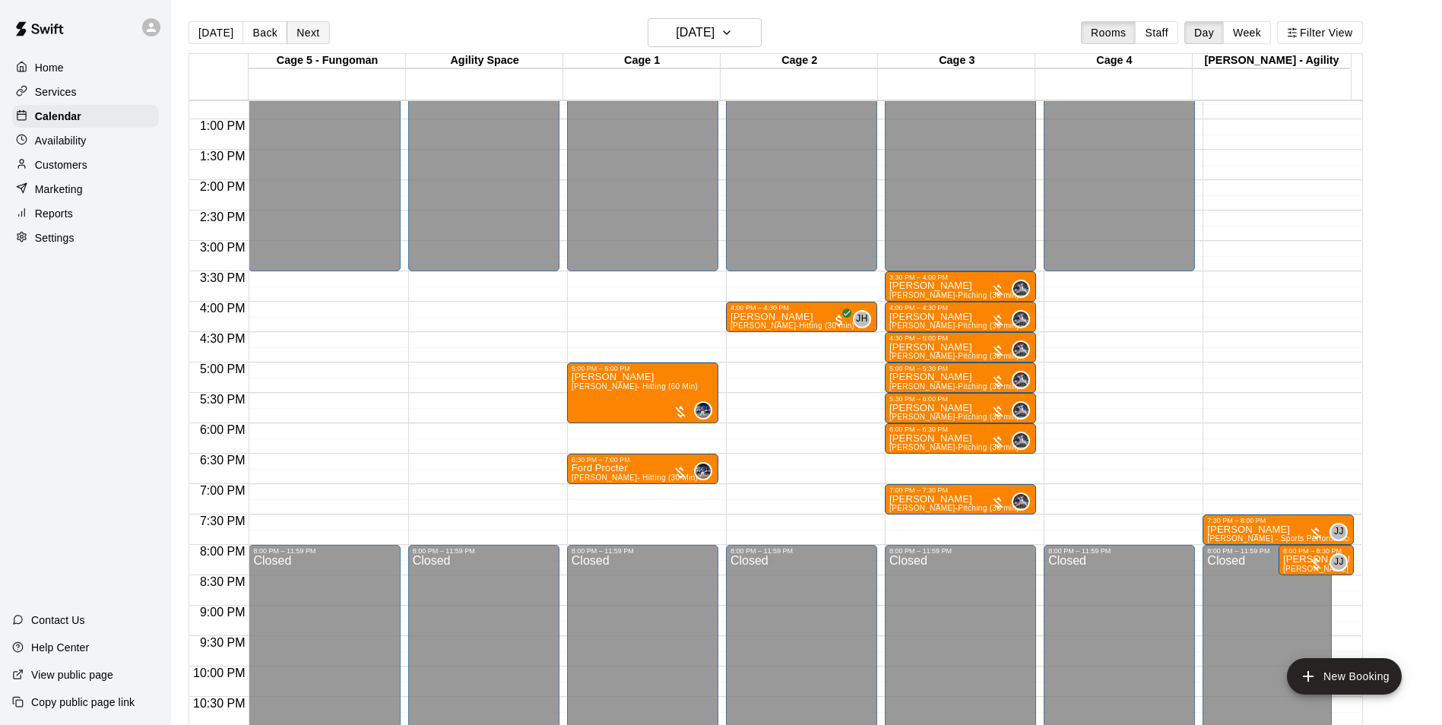
click at [308, 33] on button "Next" at bounding box center [308, 32] width 43 height 23
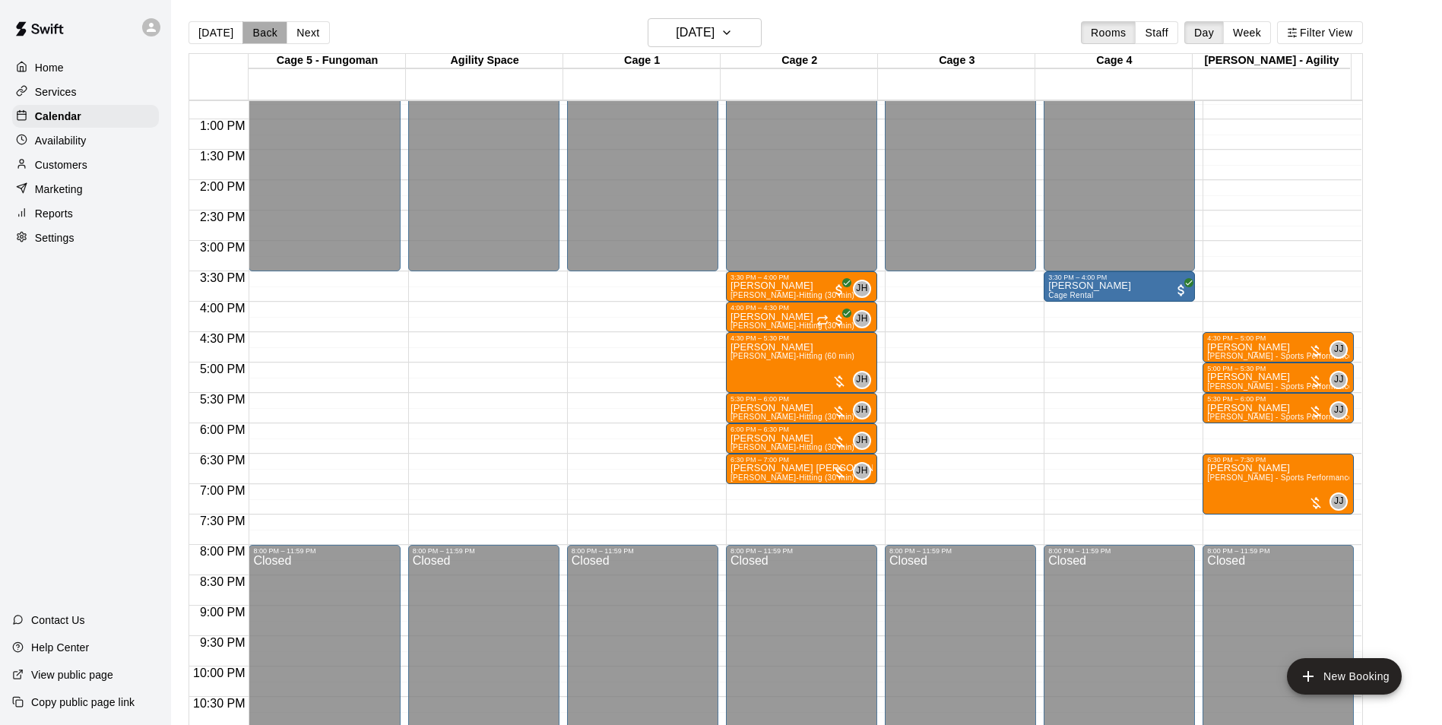
click at [253, 35] on button "Back" at bounding box center [265, 32] width 45 height 23
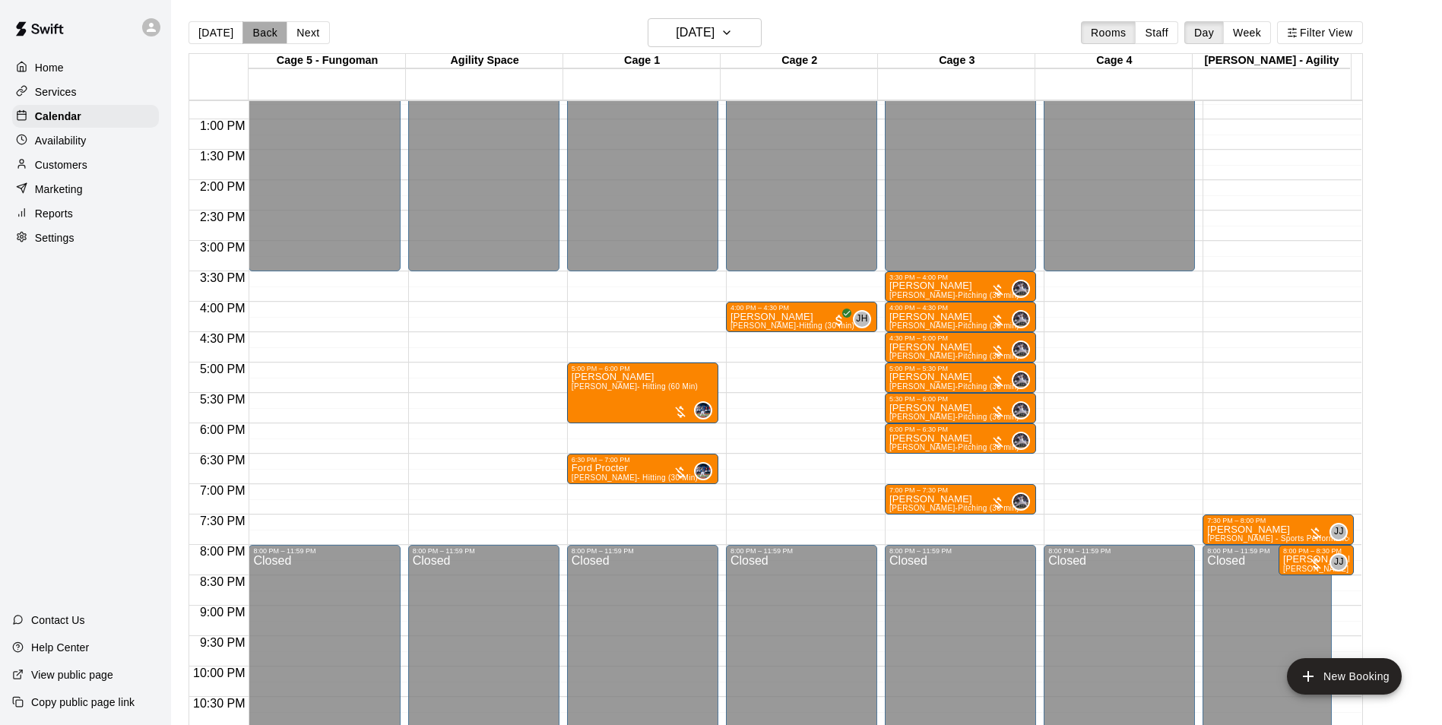
click at [250, 27] on button "Back" at bounding box center [265, 32] width 45 height 23
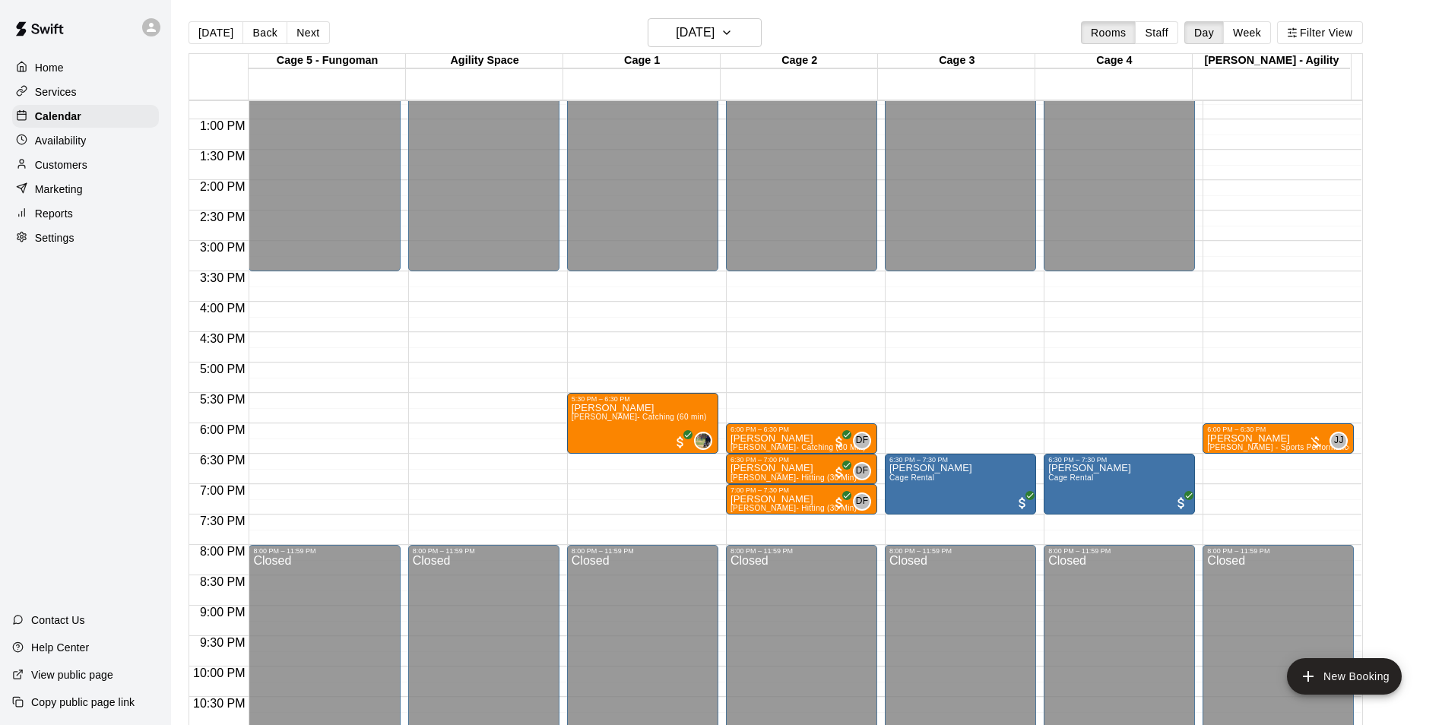
drag, startPoint x: 25, startPoint y: 166, endPoint x: 70, endPoint y: 161, distance: 45.1
click at [26, 166] on icon at bounding box center [21, 163] width 11 height 11
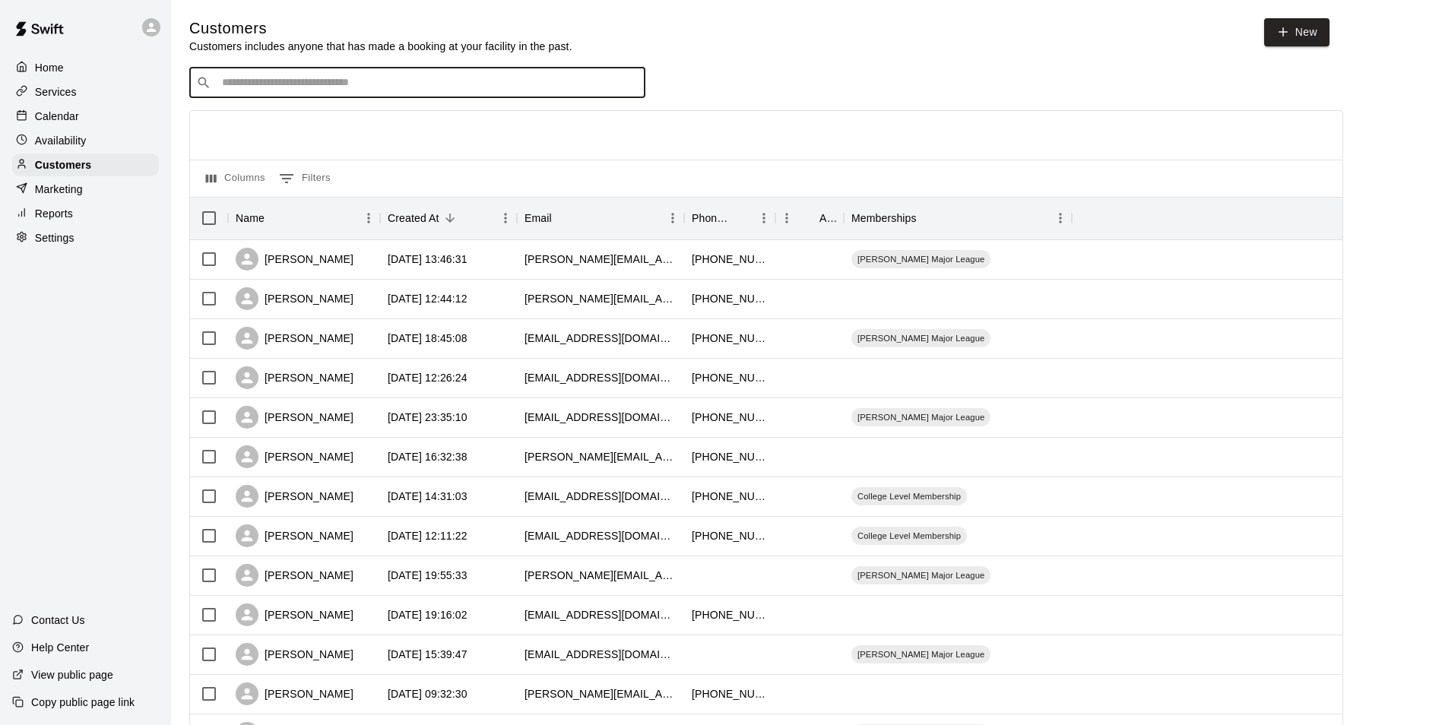
click at [372, 90] on input "Search customers by name or email" at bounding box center [427, 82] width 421 height 15
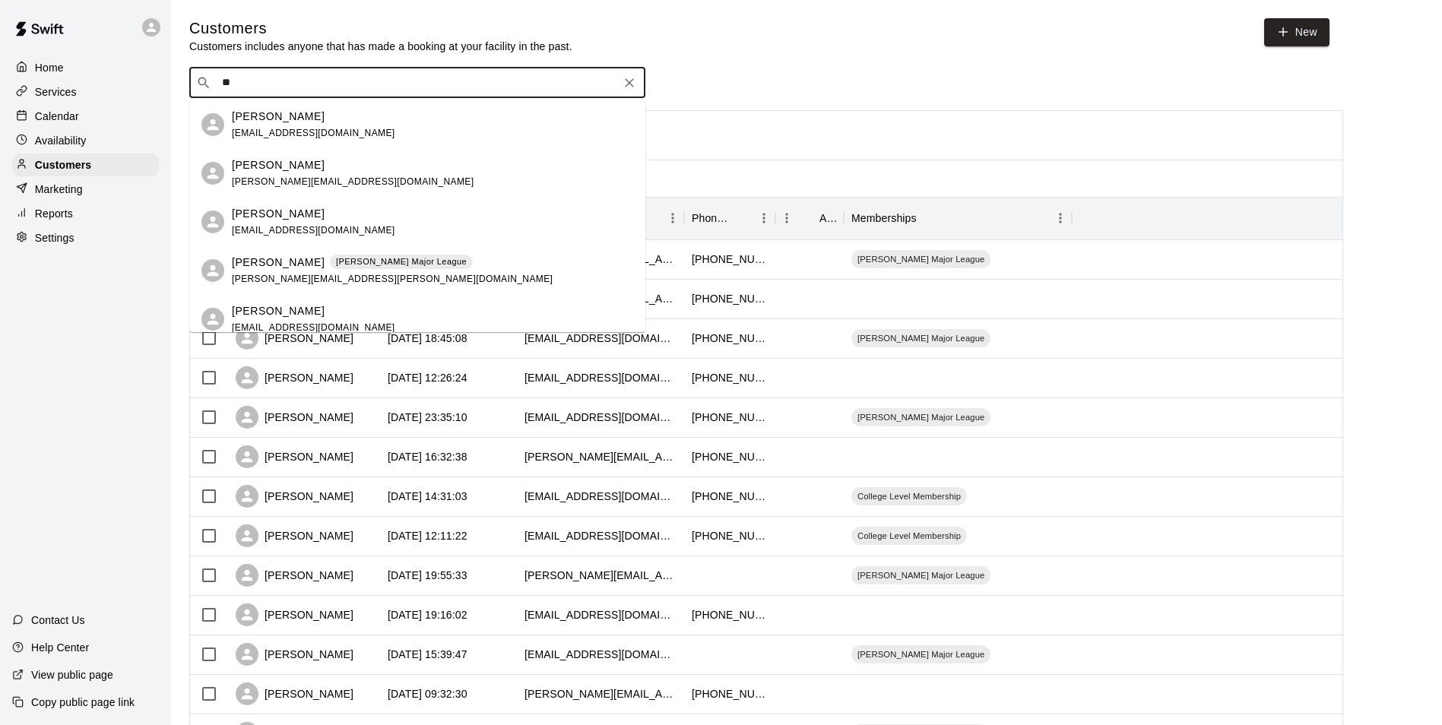
type input "*"
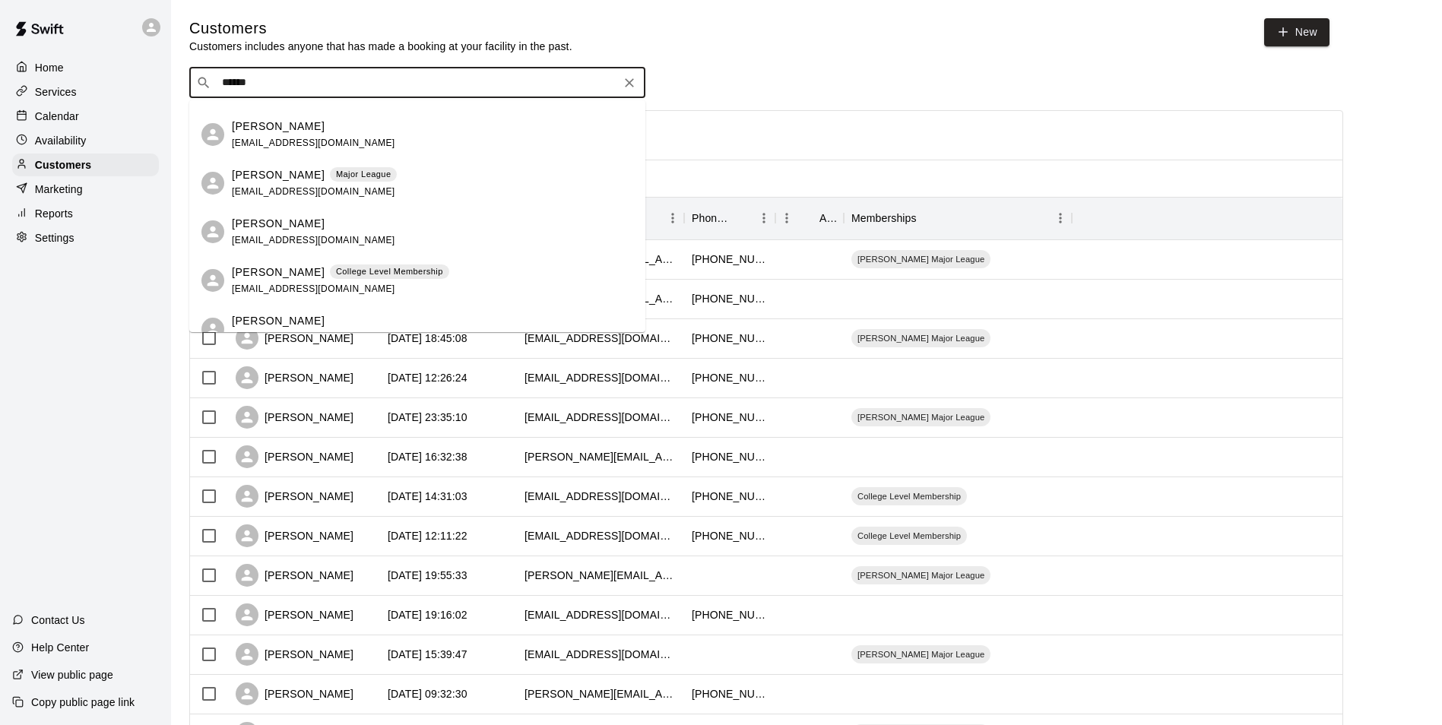
scroll to position [60, 0]
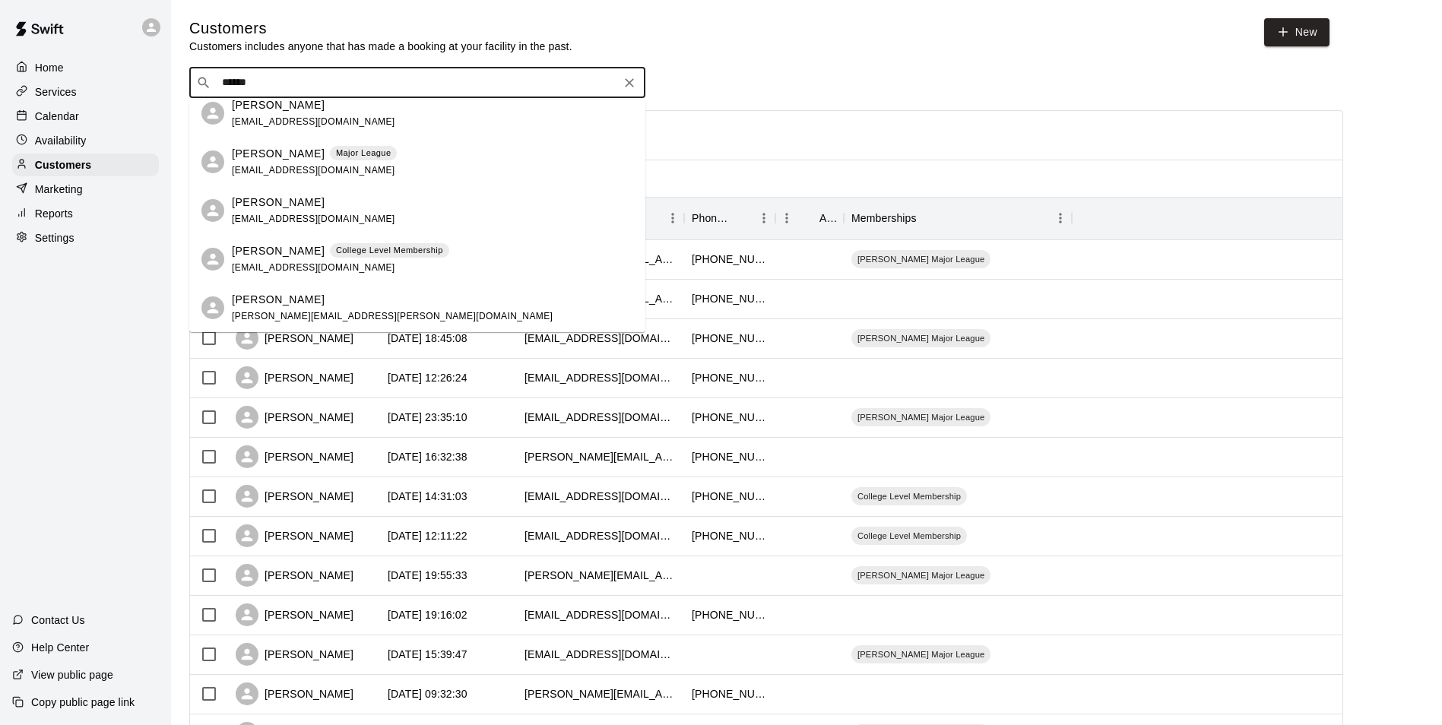
type input "*****"
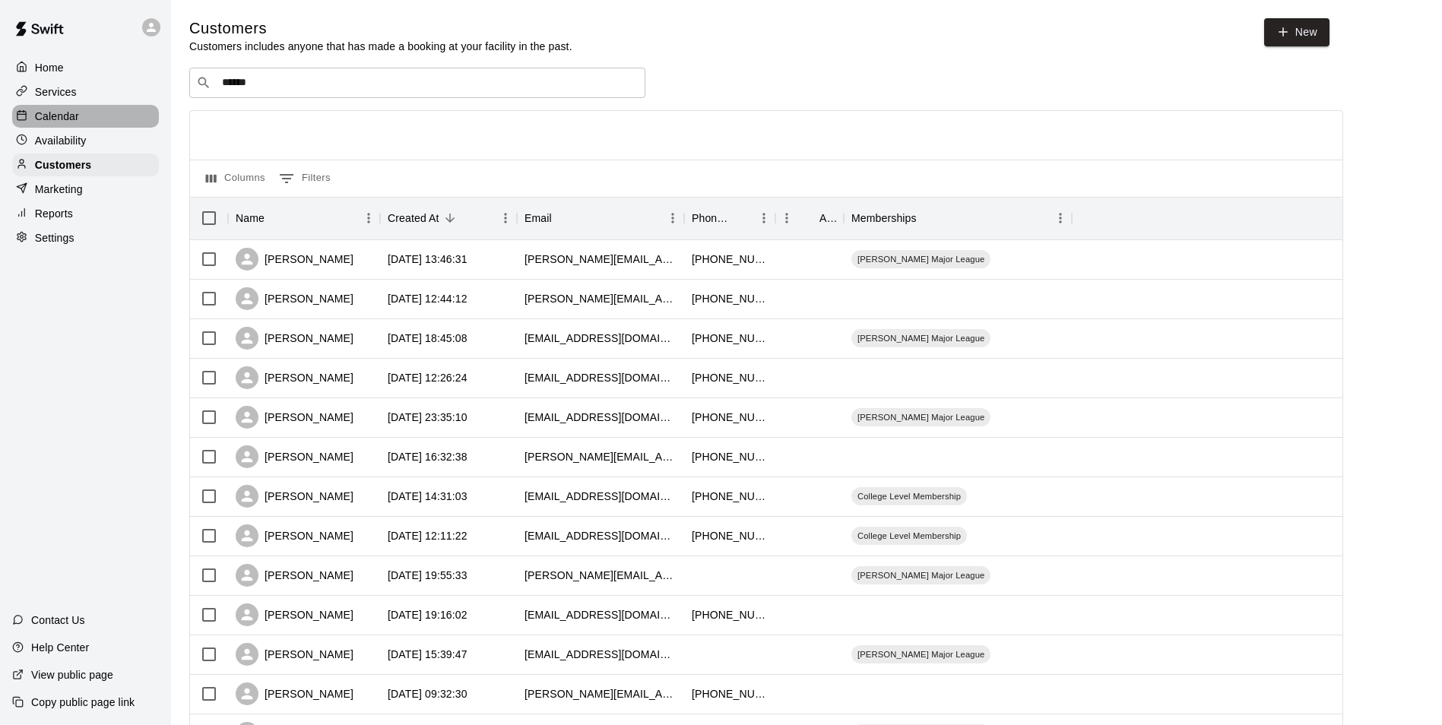
click at [83, 112] on div "Calendar" at bounding box center [85, 116] width 147 height 23
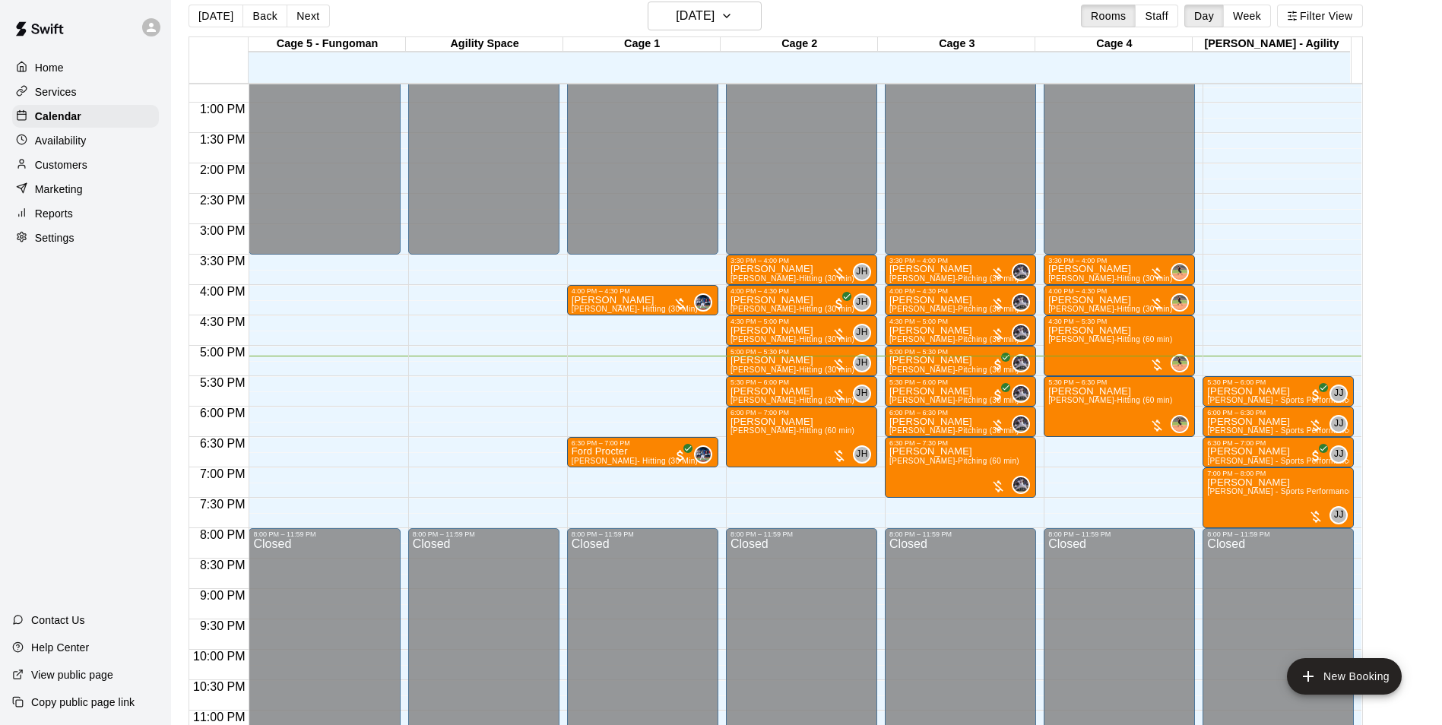
scroll to position [24, 0]
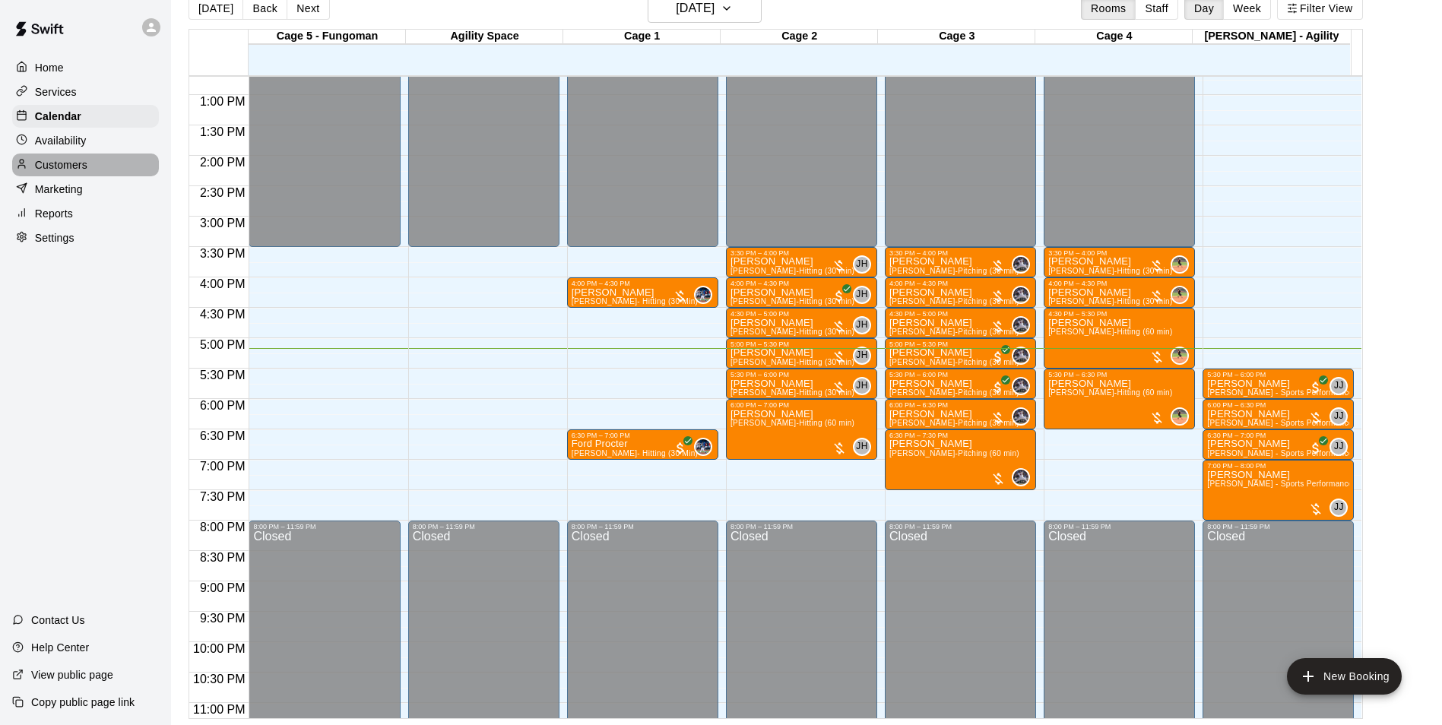
click at [104, 167] on div "Customers" at bounding box center [85, 165] width 147 height 23
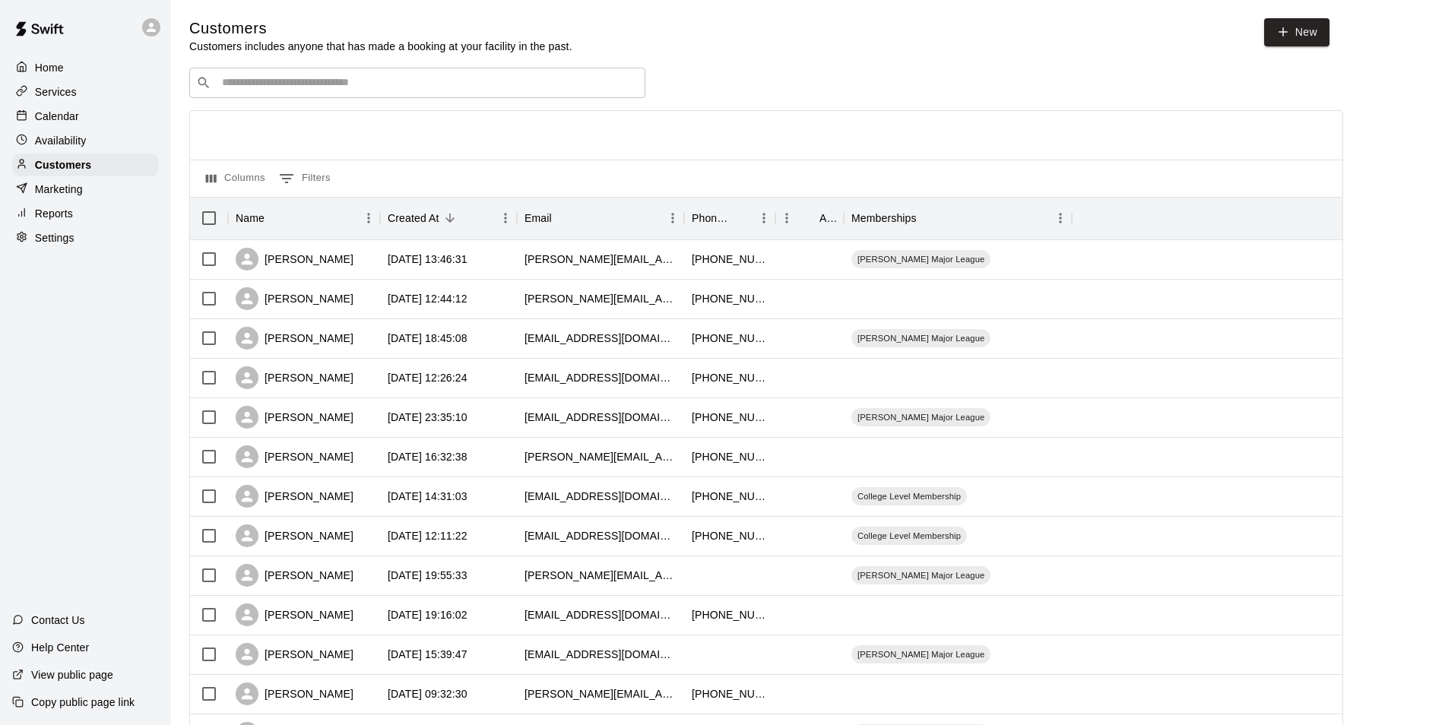
click at [327, 90] on input "Search customers by name or email" at bounding box center [427, 82] width 421 height 15
drag, startPoint x: 327, startPoint y: 97, endPoint x: 743, endPoint y: 75, distance: 416.5
click at [744, 75] on div "​ ***** ​" at bounding box center [766, 83] width 1154 height 30
click at [307, 68] on div "Customers Customers includes anyone that has made a booking at your facility in…" at bounding box center [806, 643] width 1235 height 1251
click at [293, 85] on input "*****" at bounding box center [416, 82] width 398 height 15
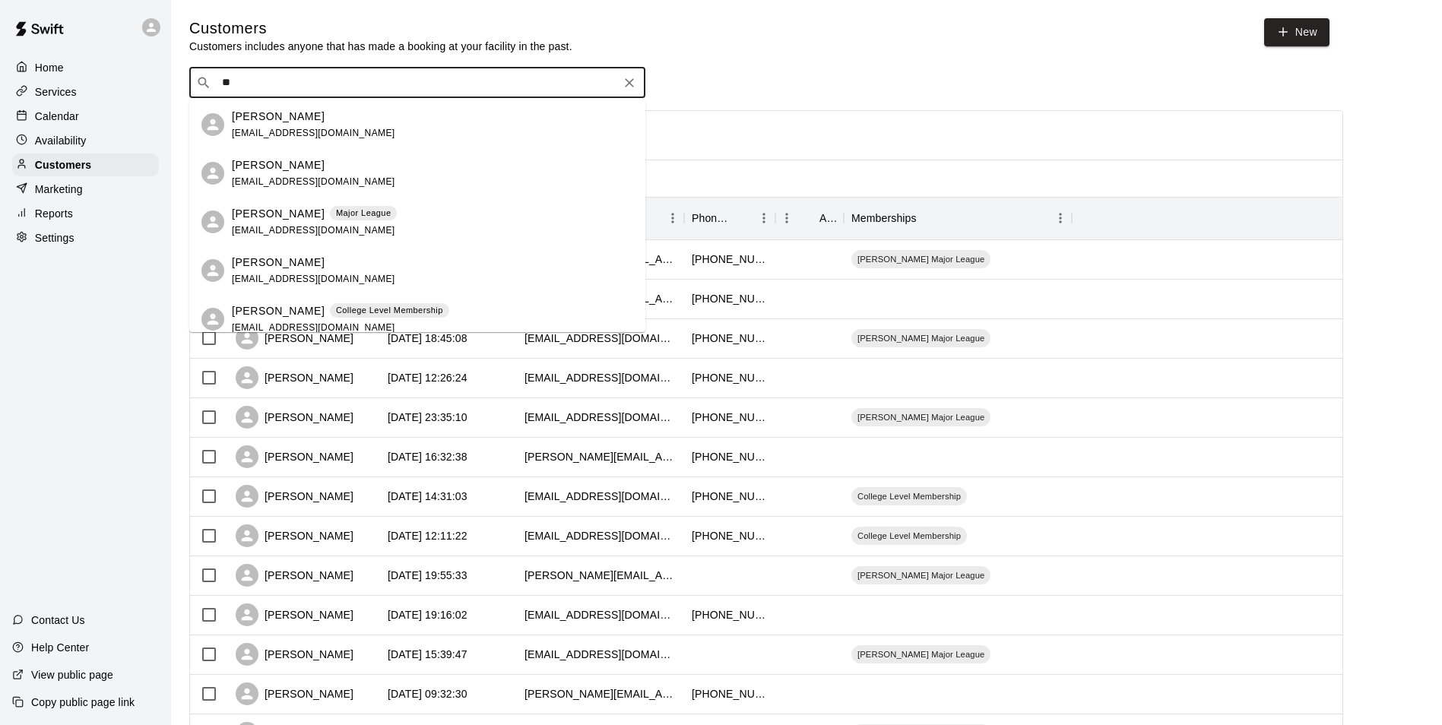
type input "*"
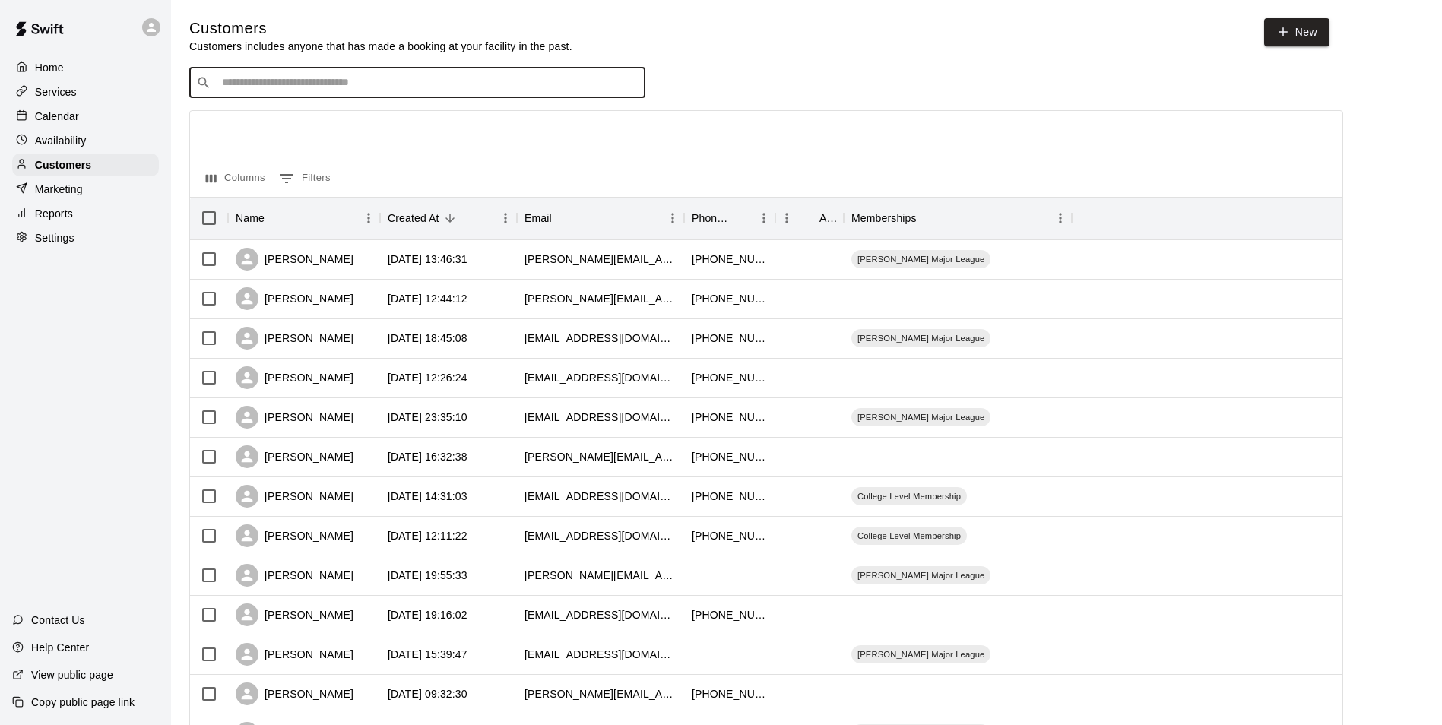
click at [23, 113] on icon at bounding box center [21, 114] width 11 height 11
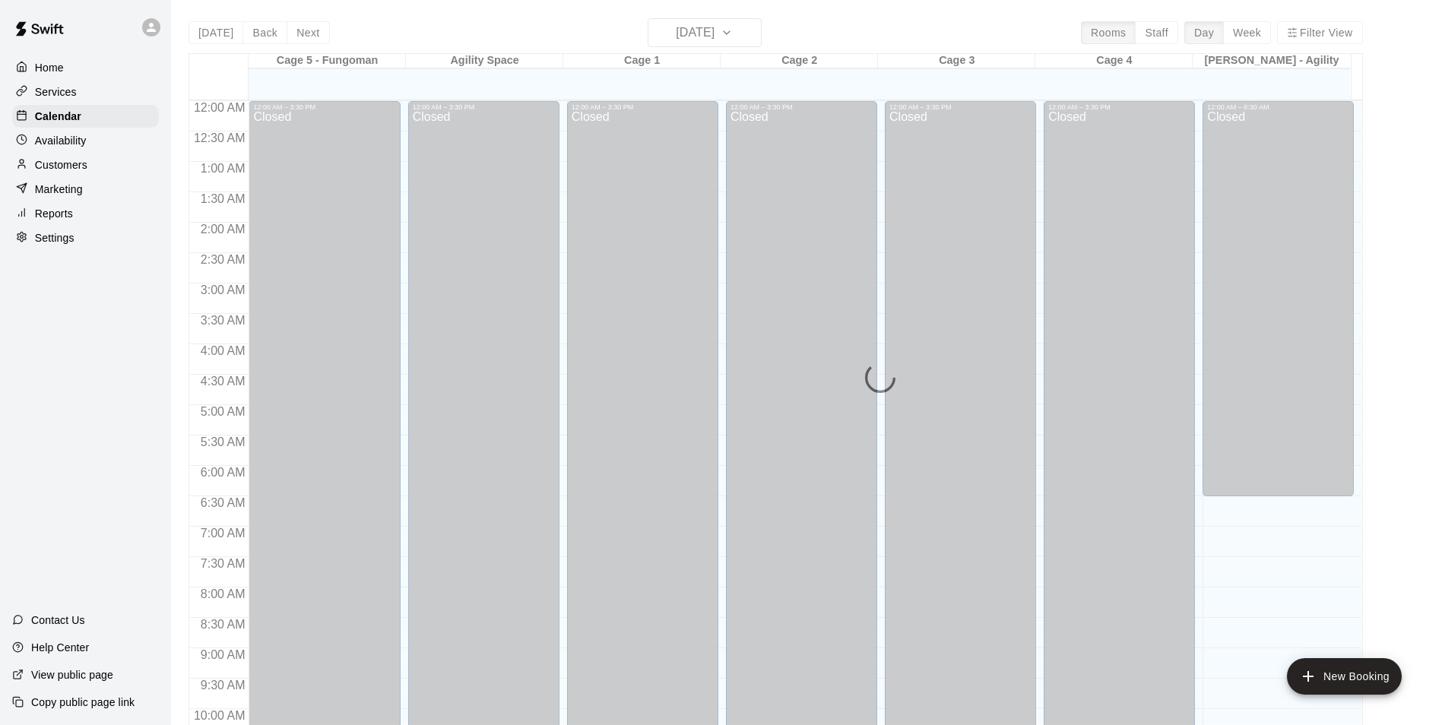
scroll to position [772, 0]
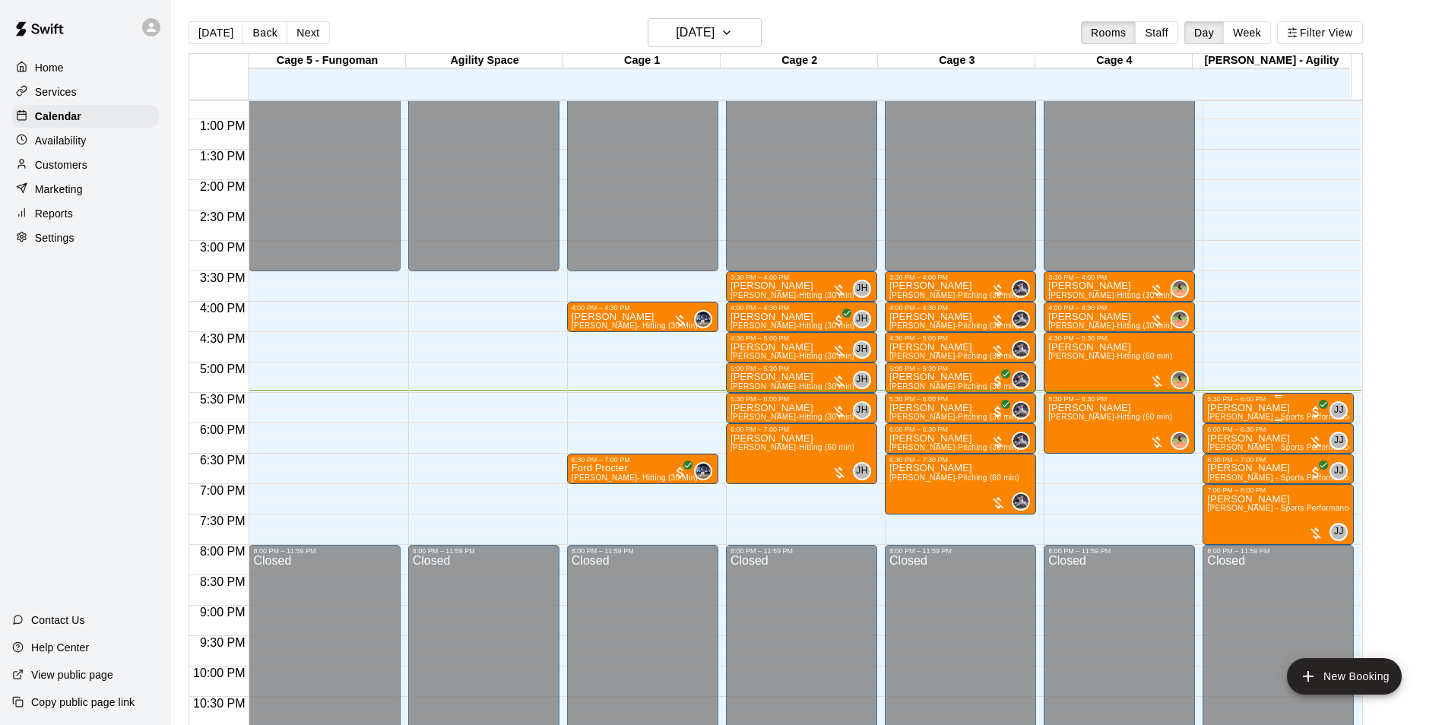
click at [1231, 403] on div "5:30 PM – 6:00 PM" at bounding box center [1278, 399] width 142 height 8
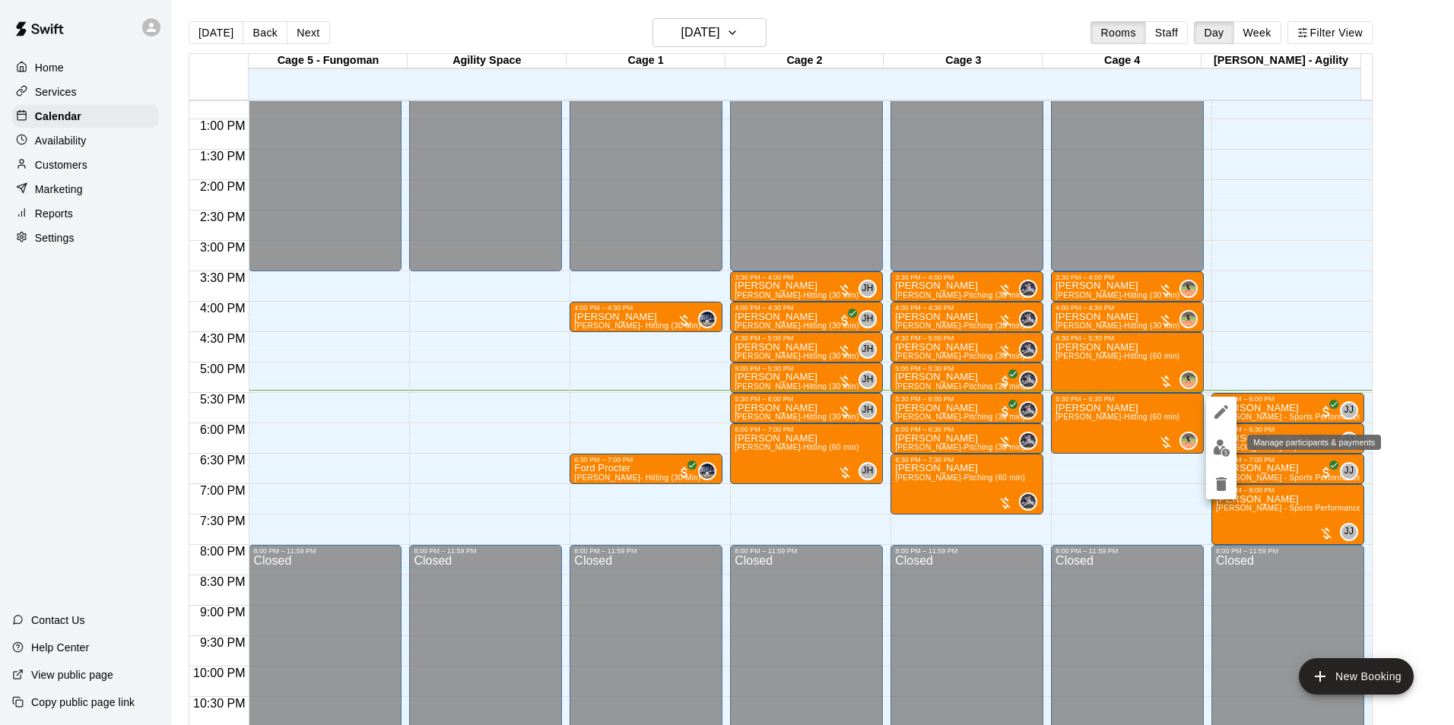
click at [1214, 449] on img "edit" at bounding box center [1221, 447] width 17 height 17
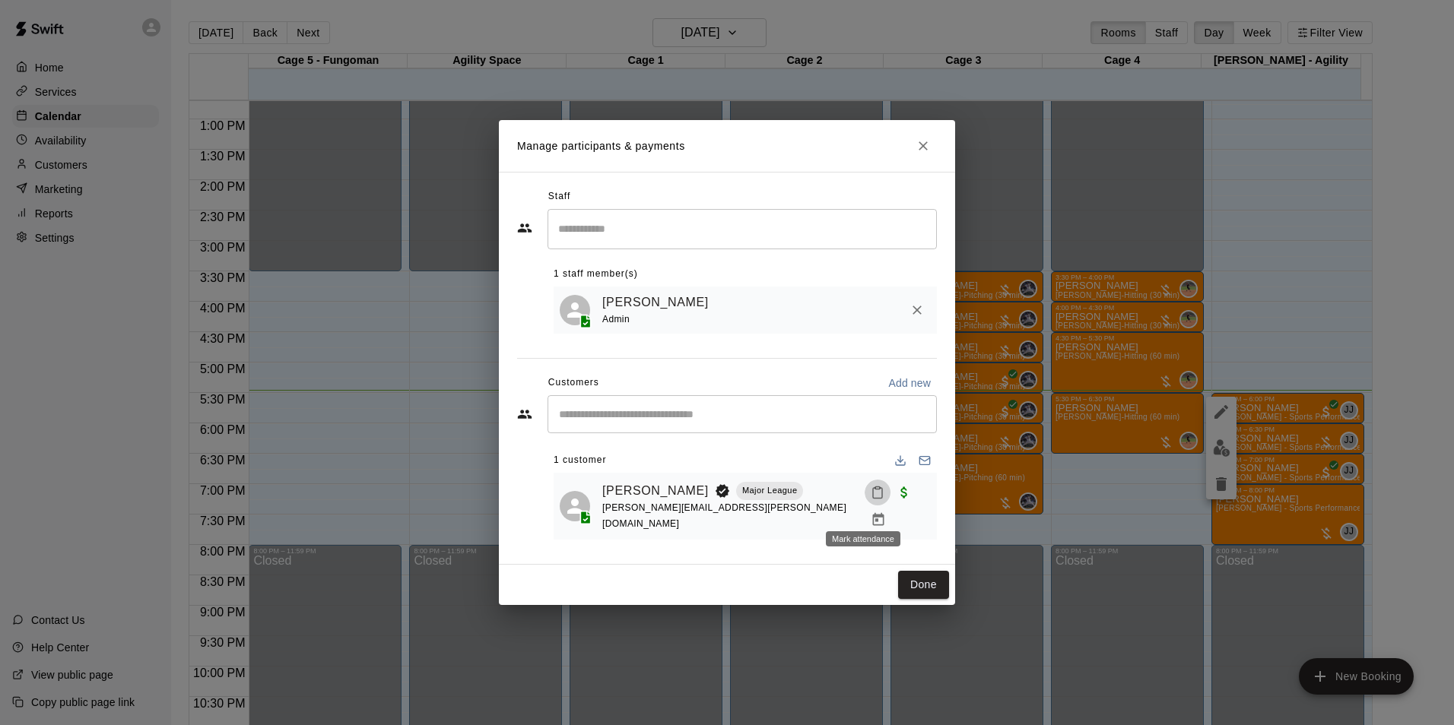
click at [864, 504] on button "Mark attendance" at bounding box center [877, 493] width 26 height 26
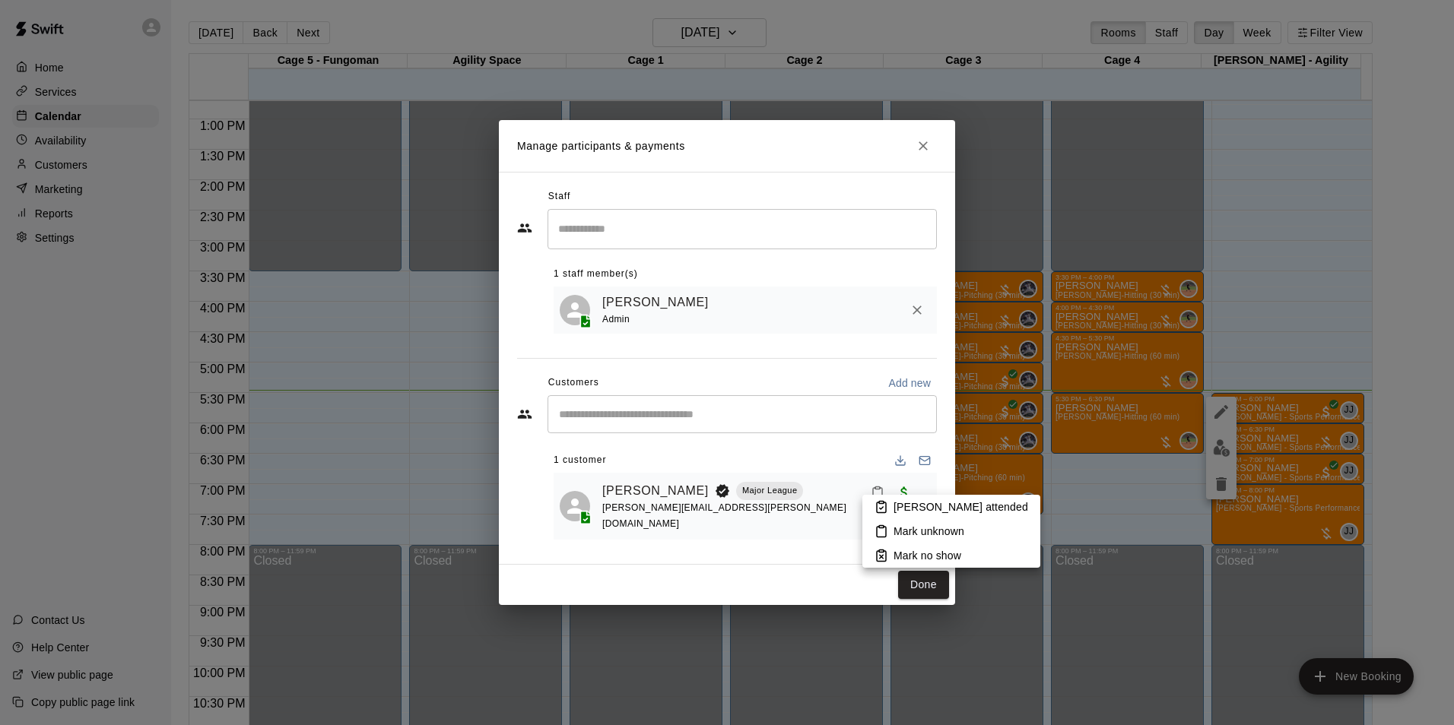
click at [929, 506] on p "[PERSON_NAME] attended" at bounding box center [960, 507] width 135 height 15
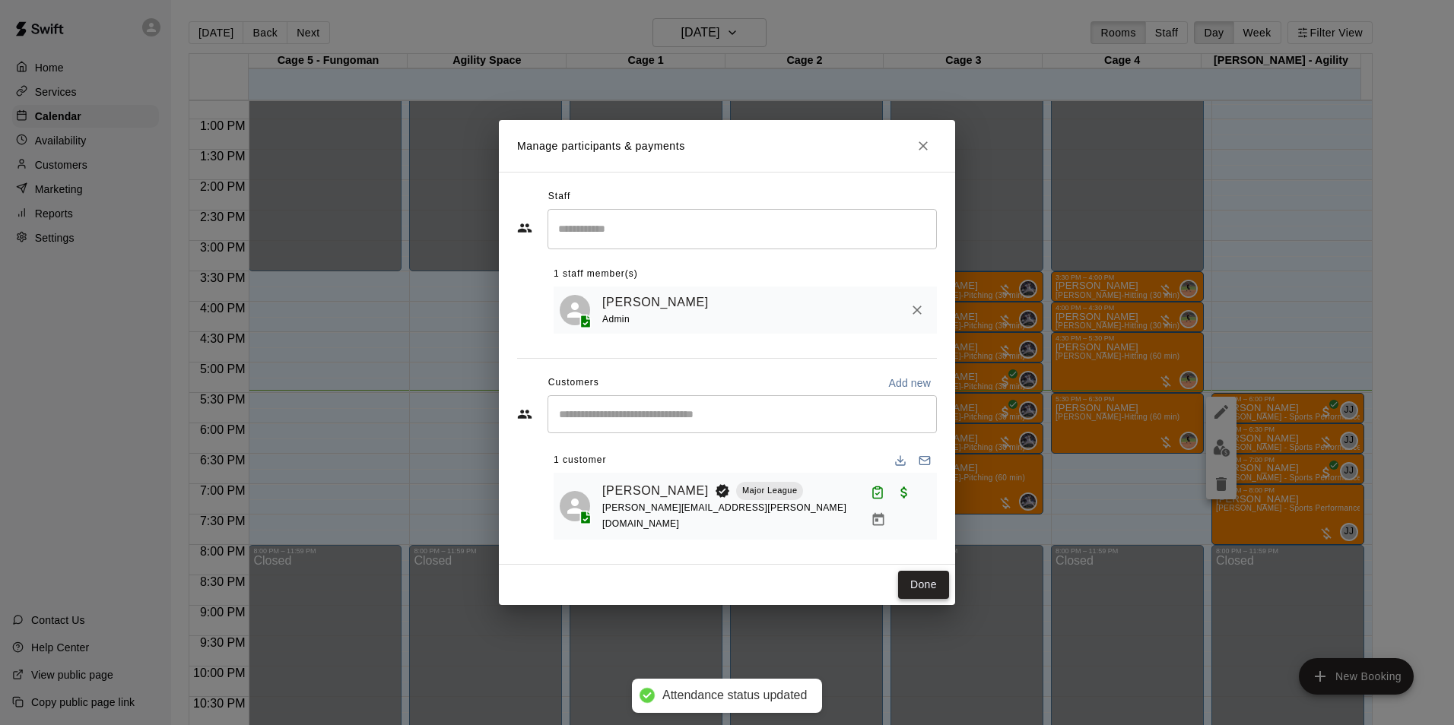
click at [933, 575] on button "Done" at bounding box center [923, 585] width 51 height 28
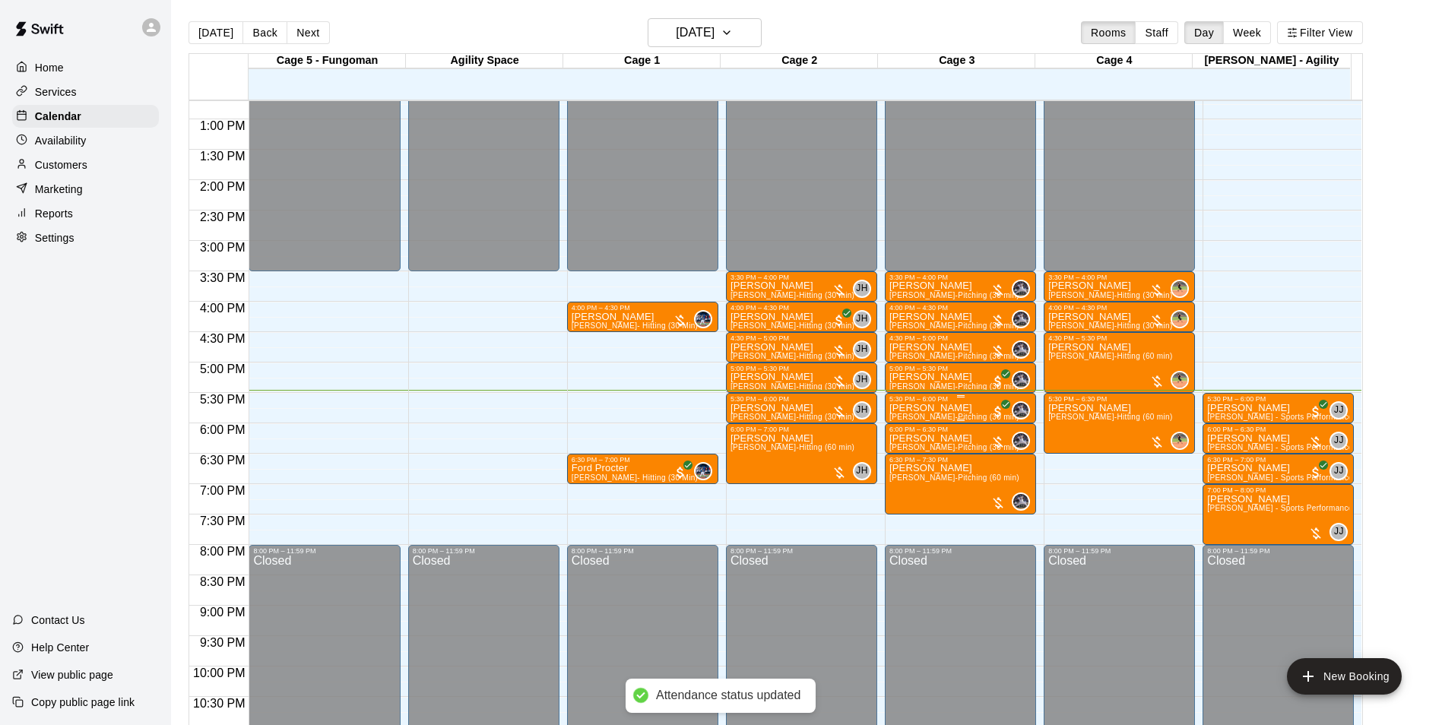
click at [887, 408] on div "5:30 PM – 6:00 PM [PERSON_NAME] [PERSON_NAME] (30 min) 0" at bounding box center [960, 408] width 151 height 30
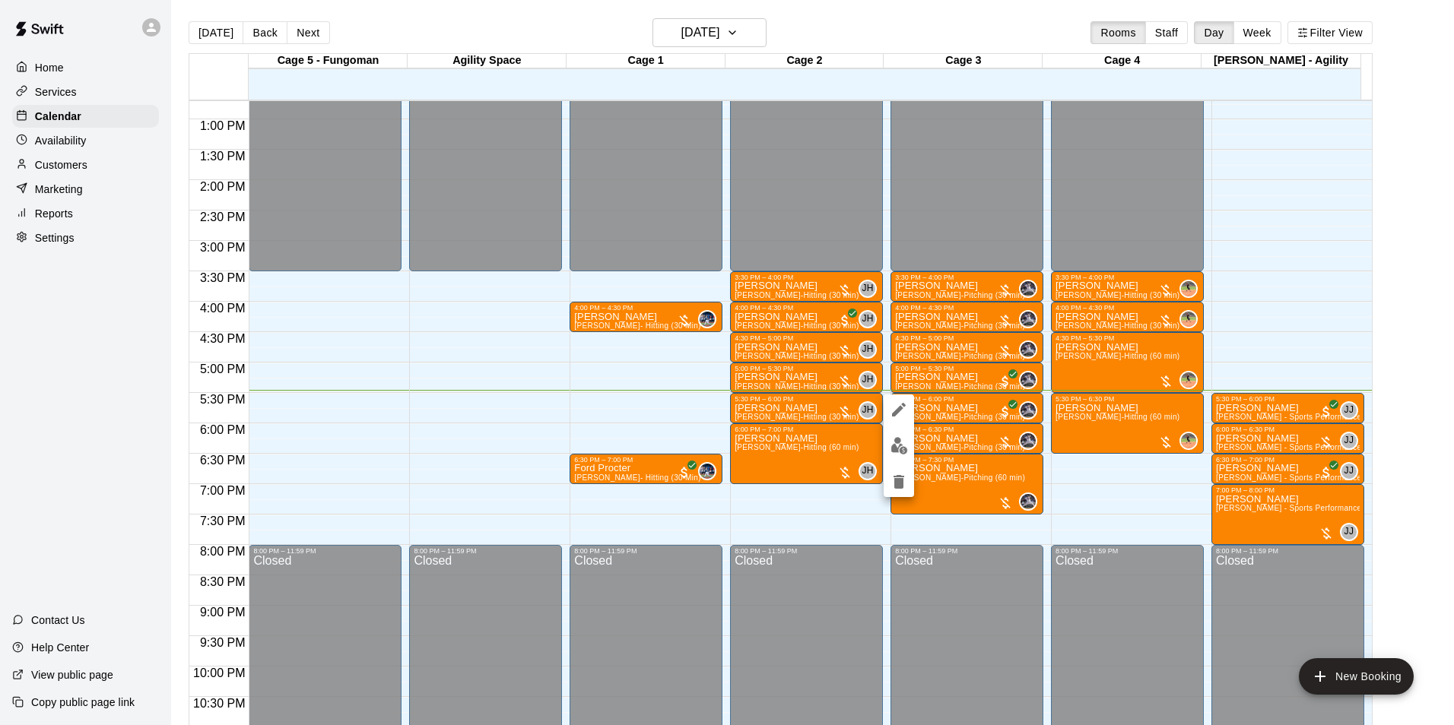
click at [887, 444] on button "edit" at bounding box center [898, 446] width 30 height 30
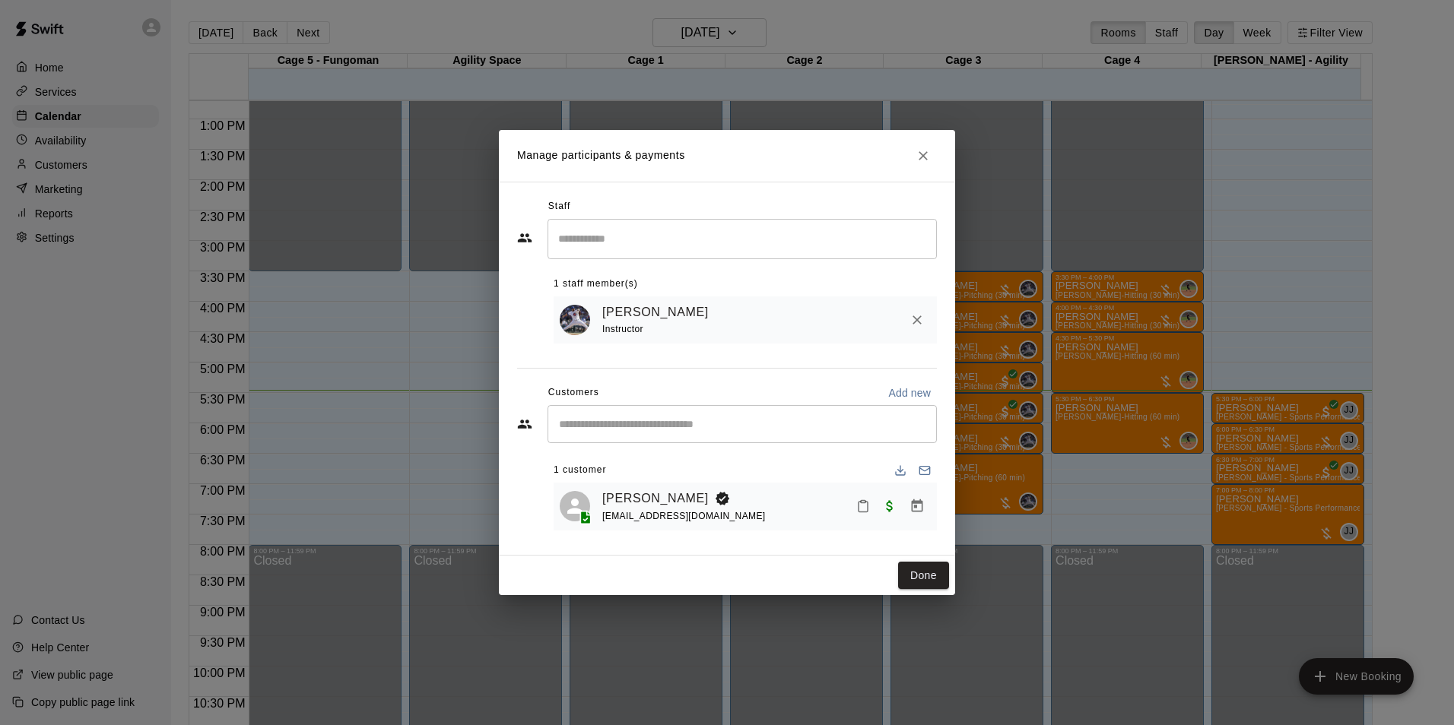
click at [848, 498] on div "[PERSON_NAME] [EMAIL_ADDRESS][DOMAIN_NAME]" at bounding box center [766, 507] width 328 height 36
click at [852, 510] on button "Mark attendance" at bounding box center [863, 506] width 26 height 26
click at [890, 500] on li "[PERSON_NAME] attended" at bounding box center [951, 507] width 178 height 24
drag, startPoint x: 916, startPoint y: 573, endPoint x: 916, endPoint y: 539, distance: 33.5
click at [916, 573] on button "Done" at bounding box center [923, 576] width 51 height 28
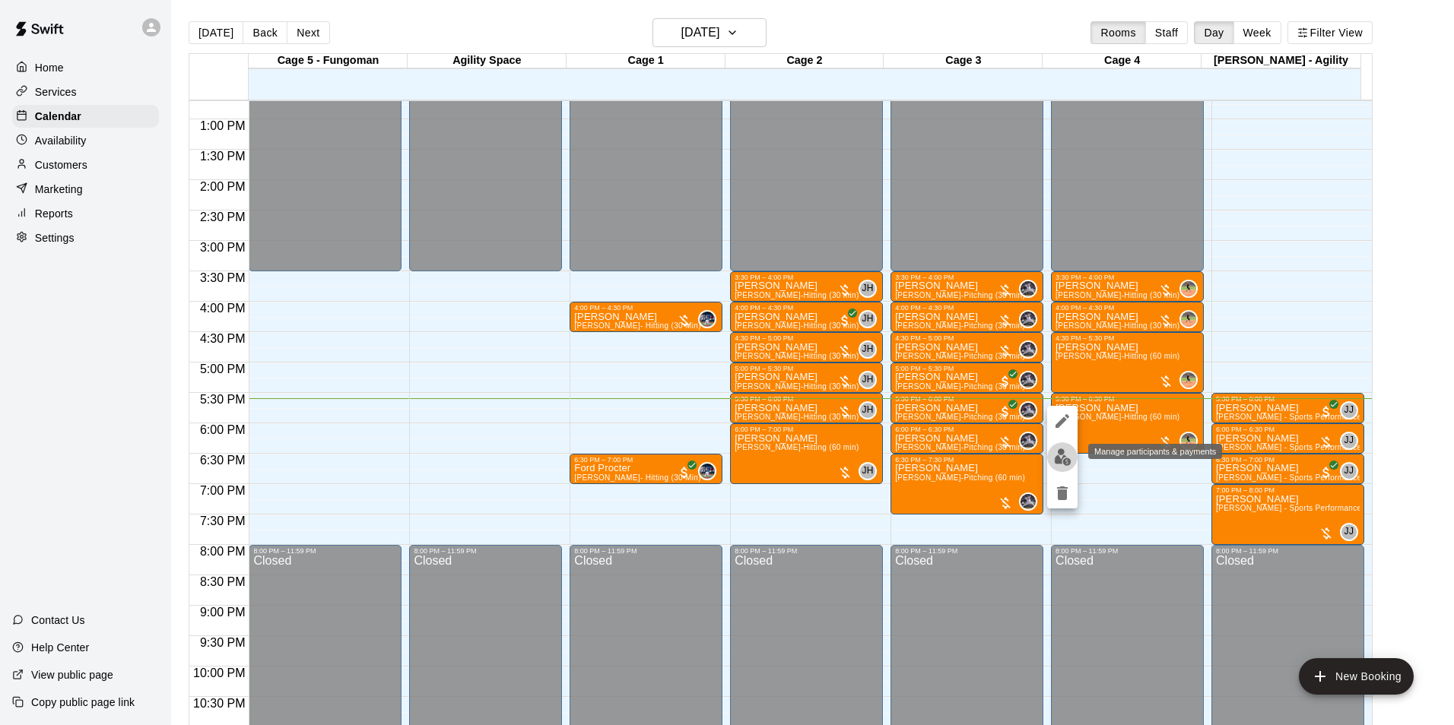
click at [1061, 450] on img "edit" at bounding box center [1062, 457] width 17 height 17
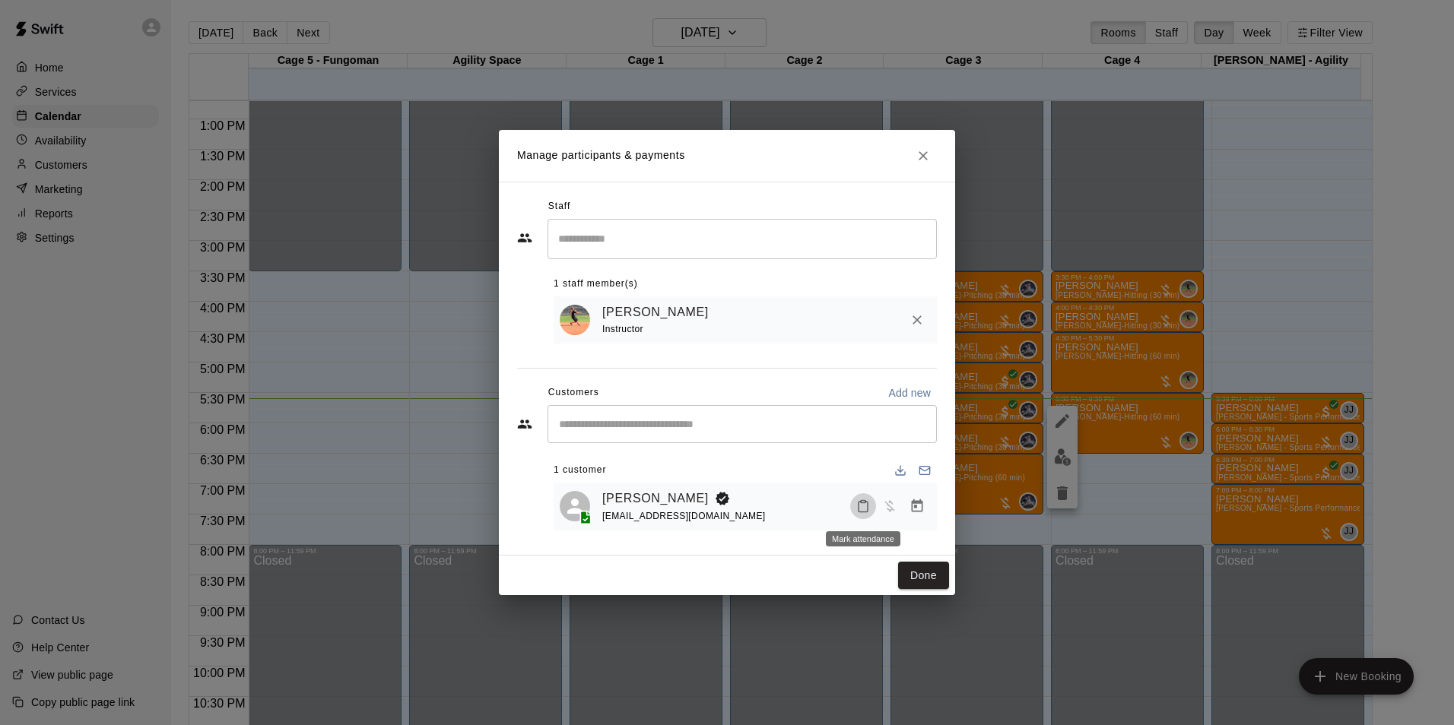
click at [867, 497] on button "Mark attendance" at bounding box center [863, 506] width 26 height 26
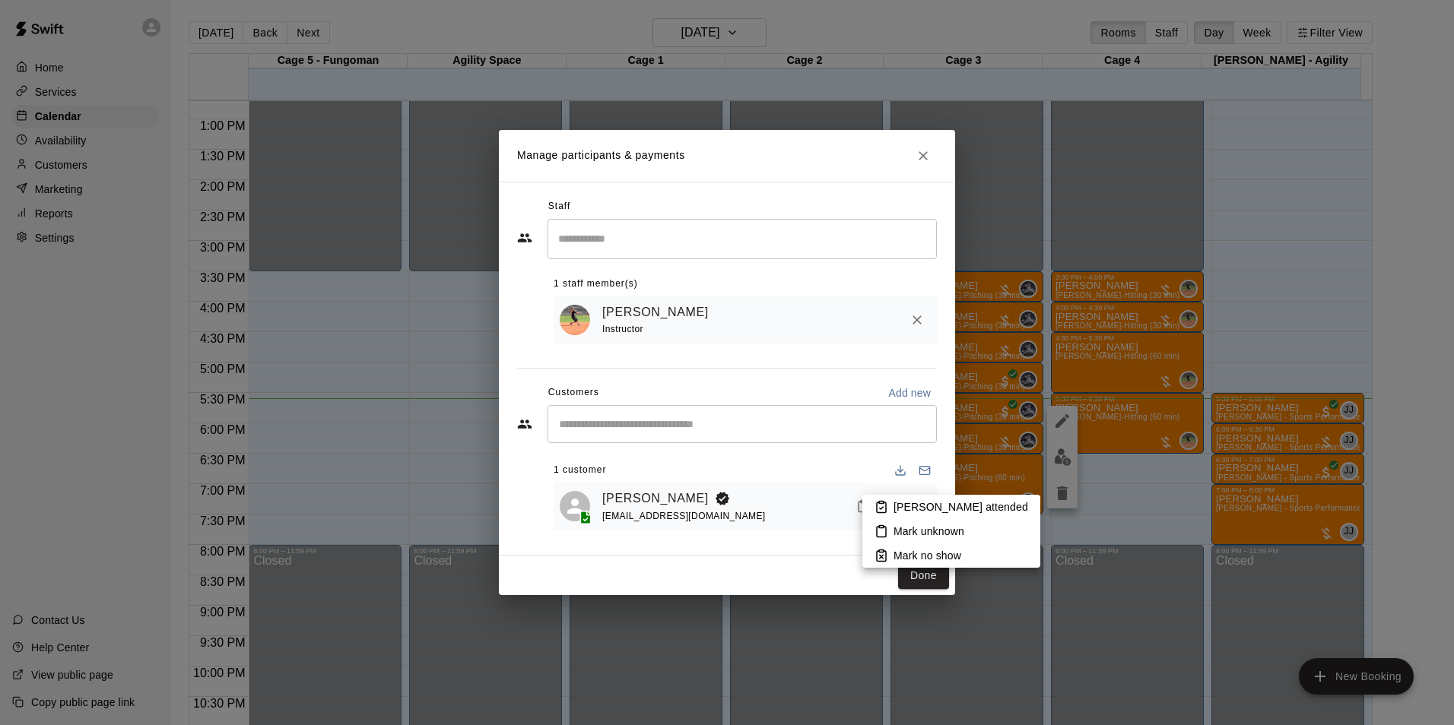
click at [879, 504] on rect at bounding box center [881, 503] width 5 height 2
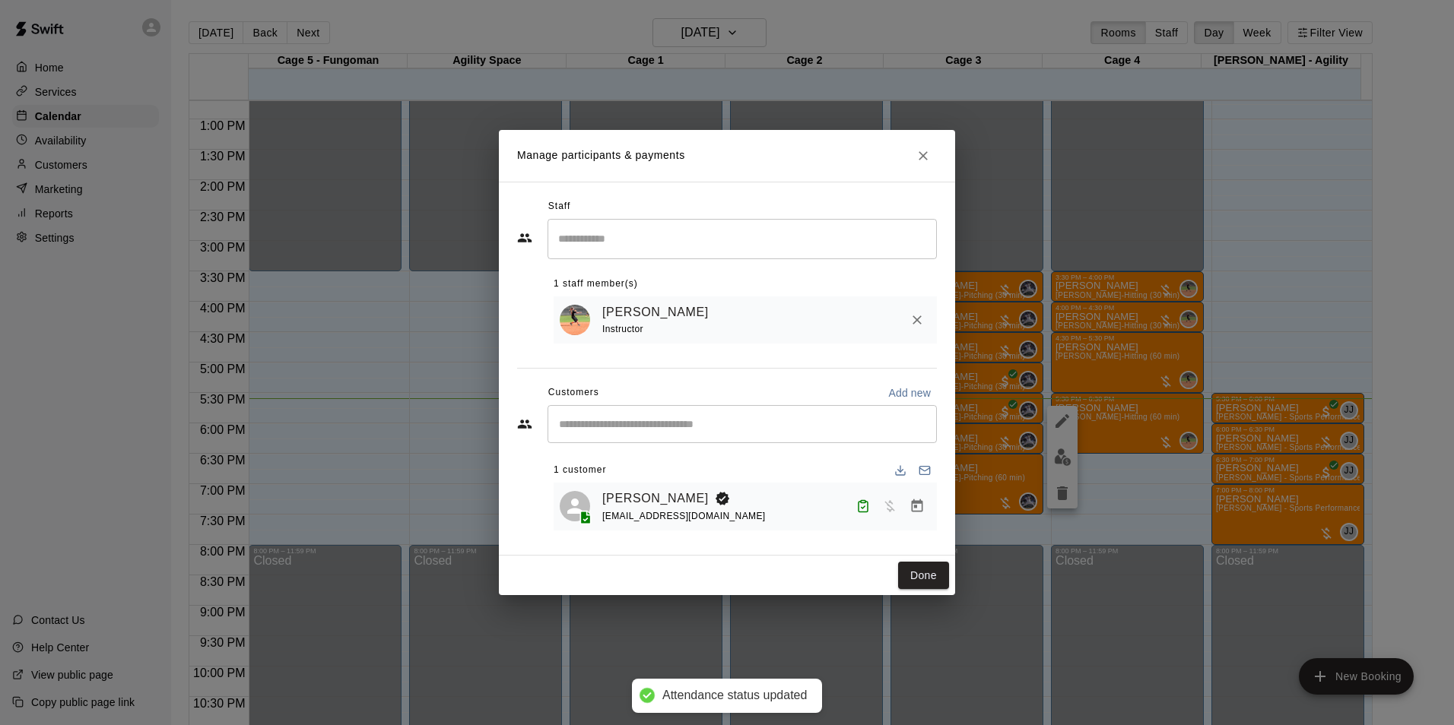
click at [928, 561] on div "Done" at bounding box center [727, 576] width 456 height 40
click at [931, 573] on button "Done" at bounding box center [923, 576] width 51 height 28
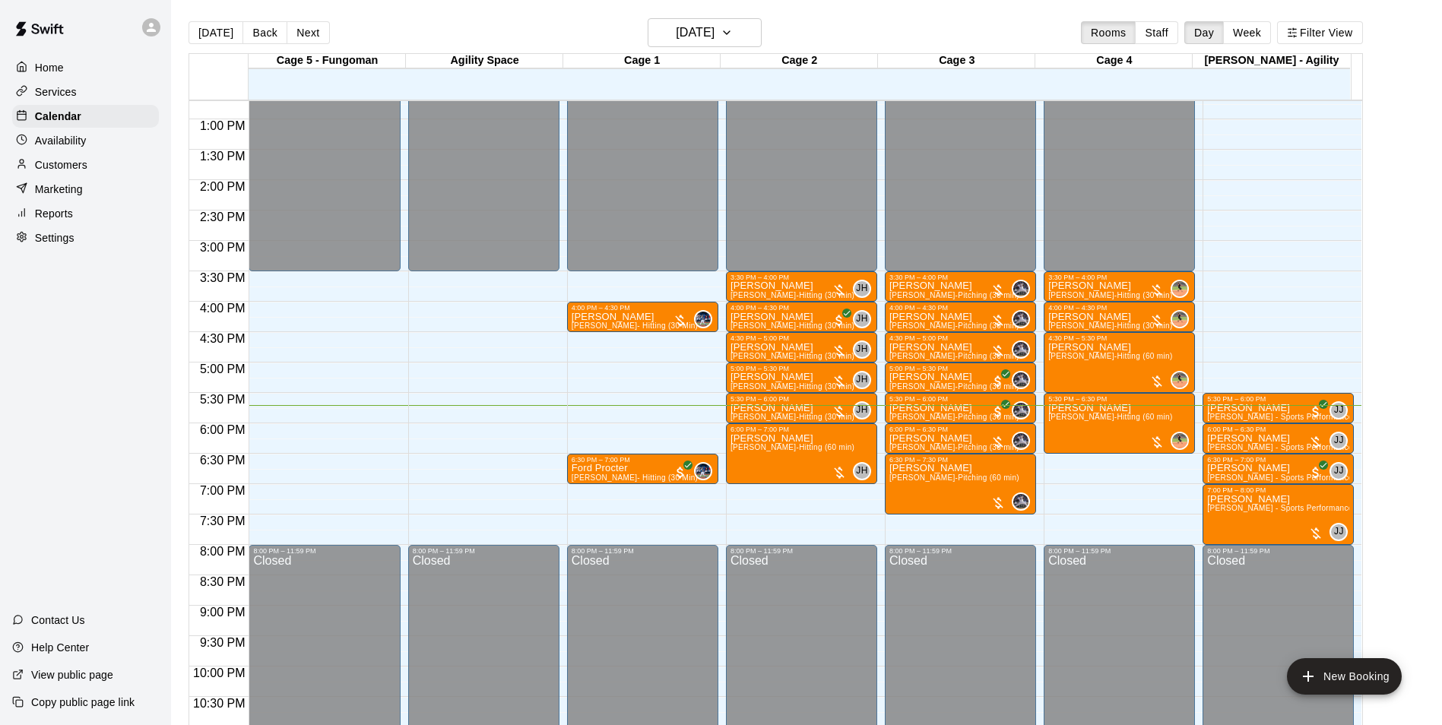
click at [116, 180] on div "Home Services Calendar Availability Customers Marketing Reports Settings" at bounding box center [85, 153] width 171 height 196
click at [116, 168] on div "Customers" at bounding box center [85, 165] width 147 height 23
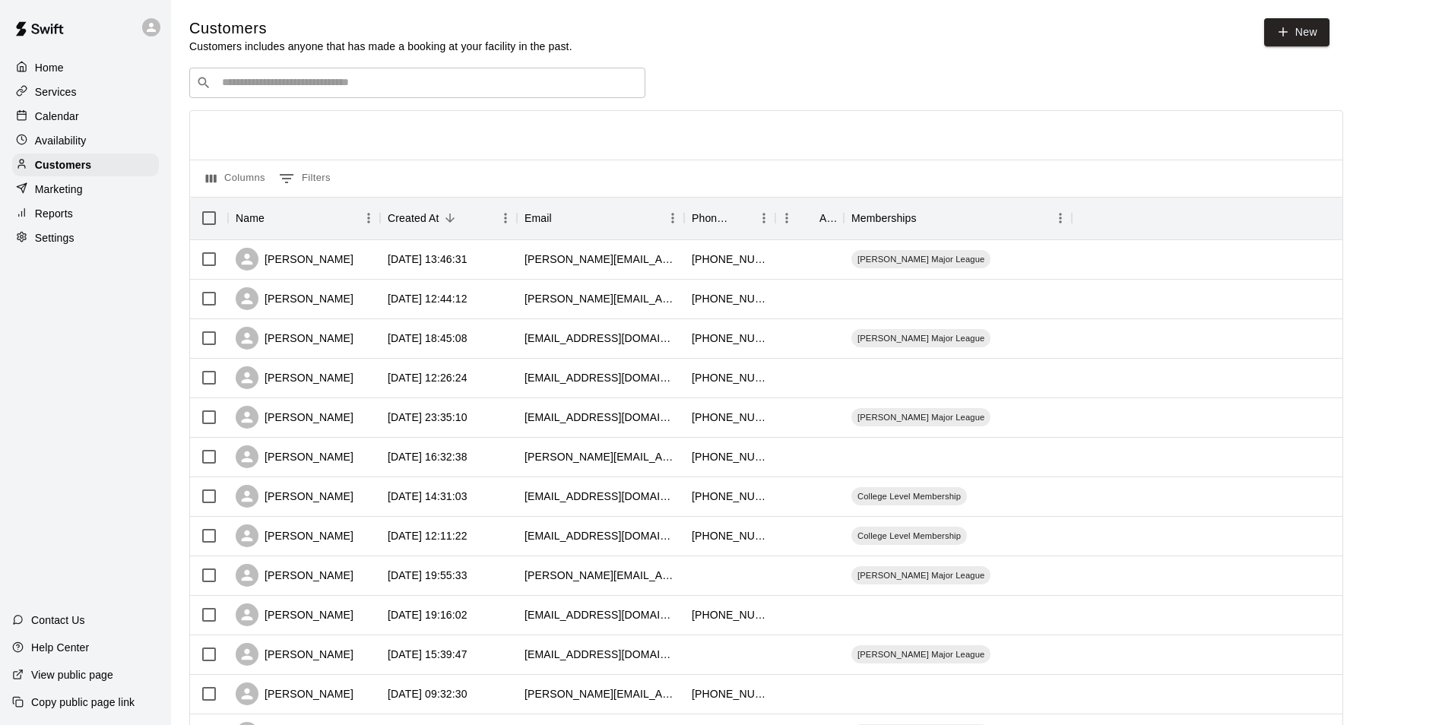
click at [392, 95] on div "​ ​" at bounding box center [417, 83] width 456 height 30
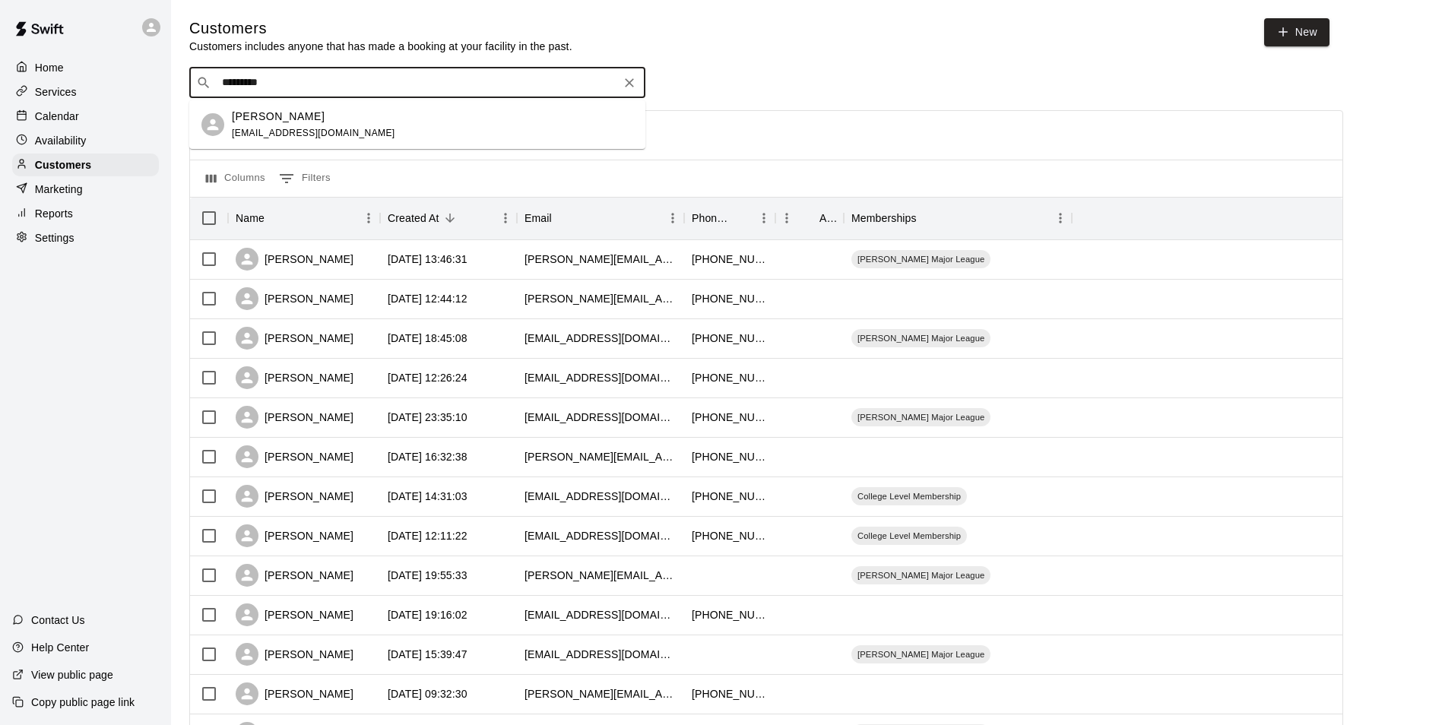
type input "**********"
click at [336, 120] on div "[PERSON_NAME] [EMAIL_ADDRESS][DOMAIN_NAME]" at bounding box center [432, 125] width 401 height 33
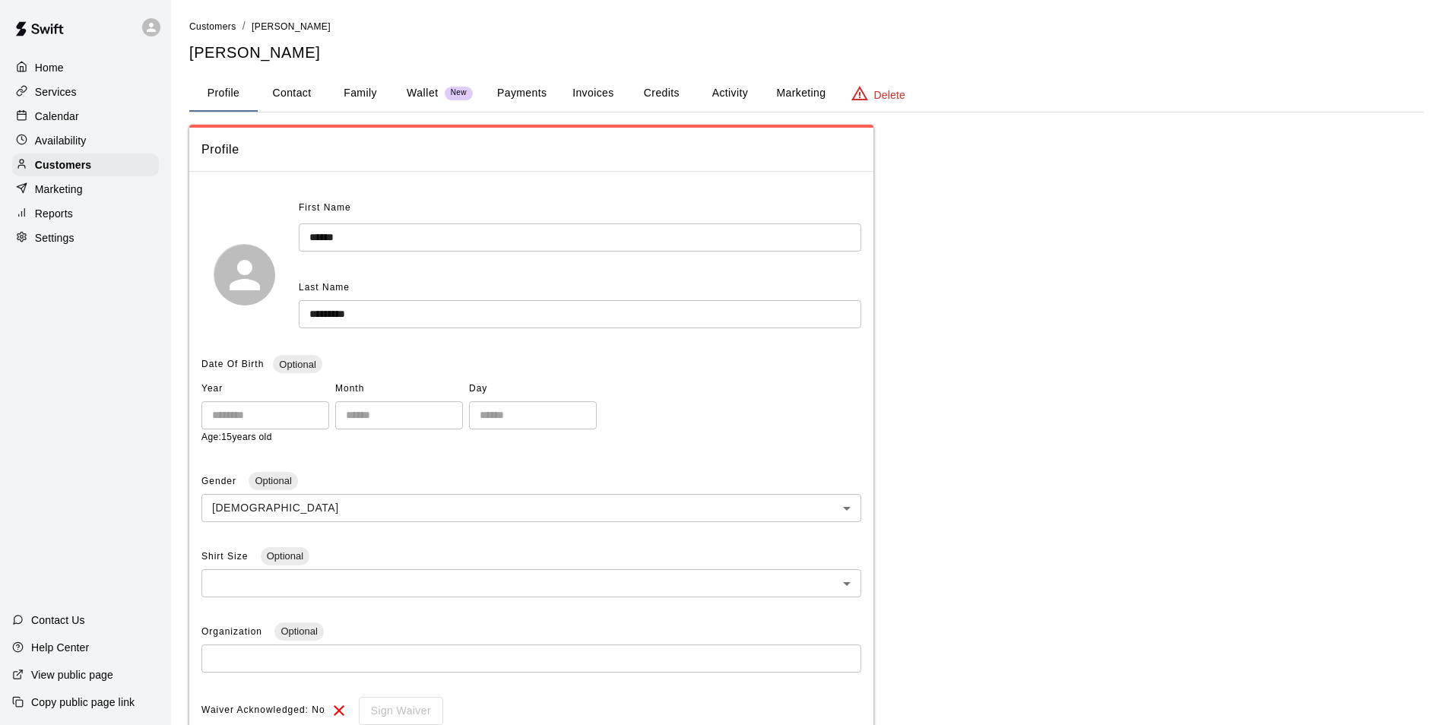
click at [295, 99] on button "Contact" at bounding box center [292, 93] width 68 height 36
select select "**"
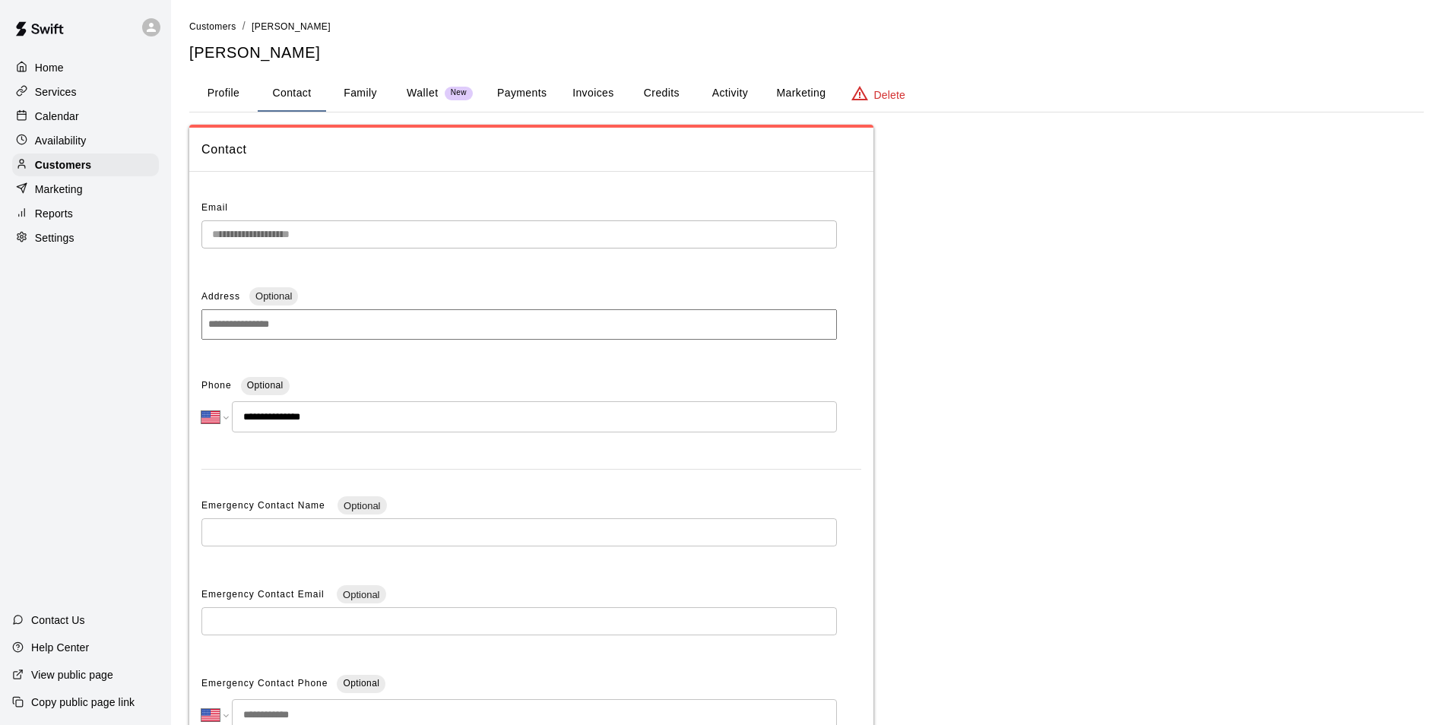
click at [367, 83] on button "Family" at bounding box center [360, 93] width 68 height 36
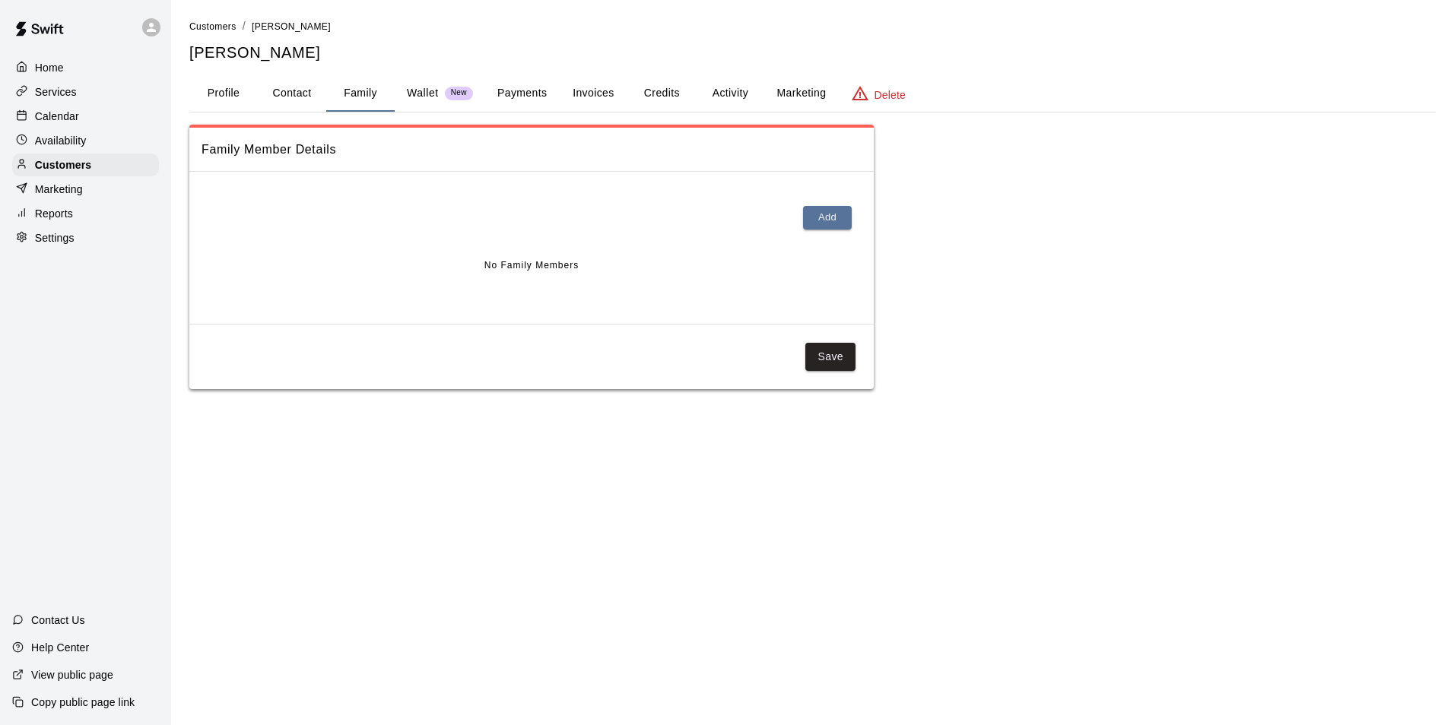
click at [541, 113] on div "Customers / [PERSON_NAME] [PERSON_NAME] Profile Contact Family Wallet New Payme…" at bounding box center [812, 203] width 1246 height 371
click at [531, 95] on button "Payments" at bounding box center [522, 93] width 74 height 36
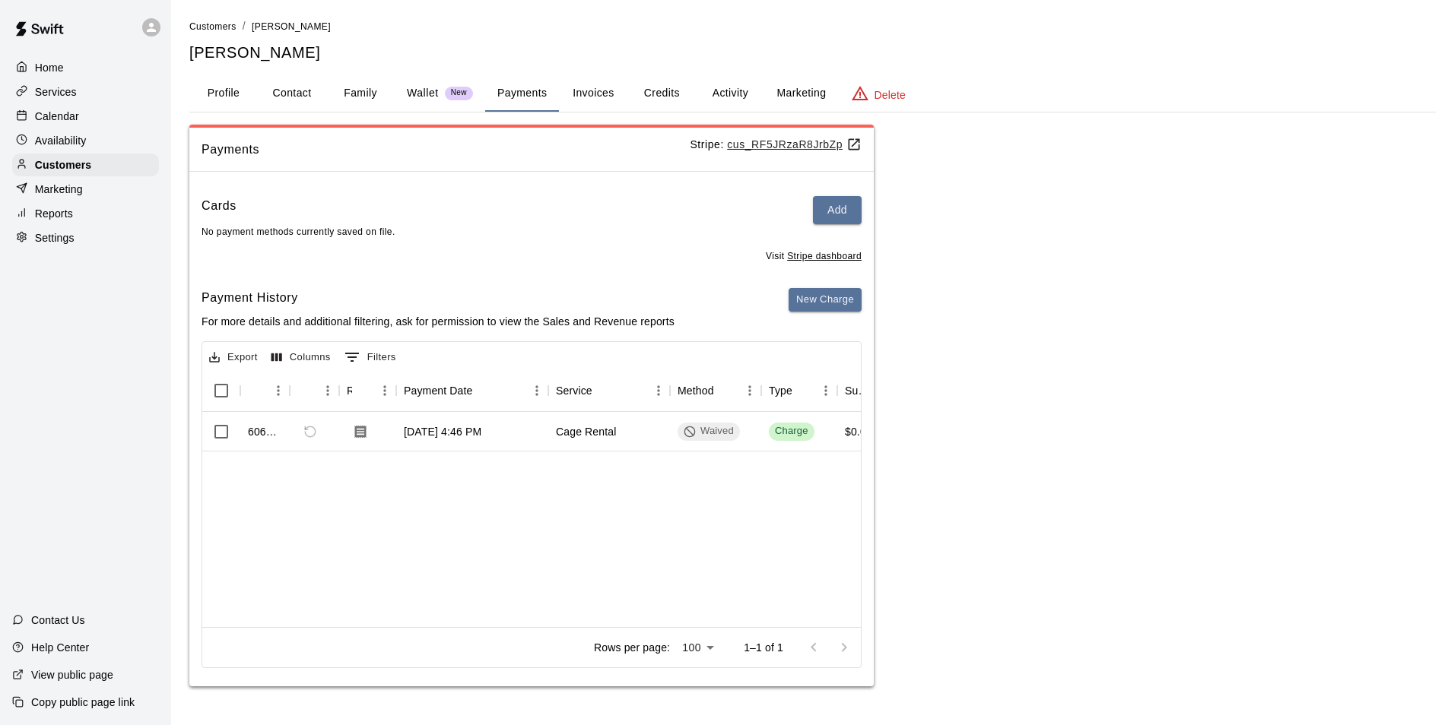
click at [660, 97] on button "Credits" at bounding box center [661, 93] width 68 height 36
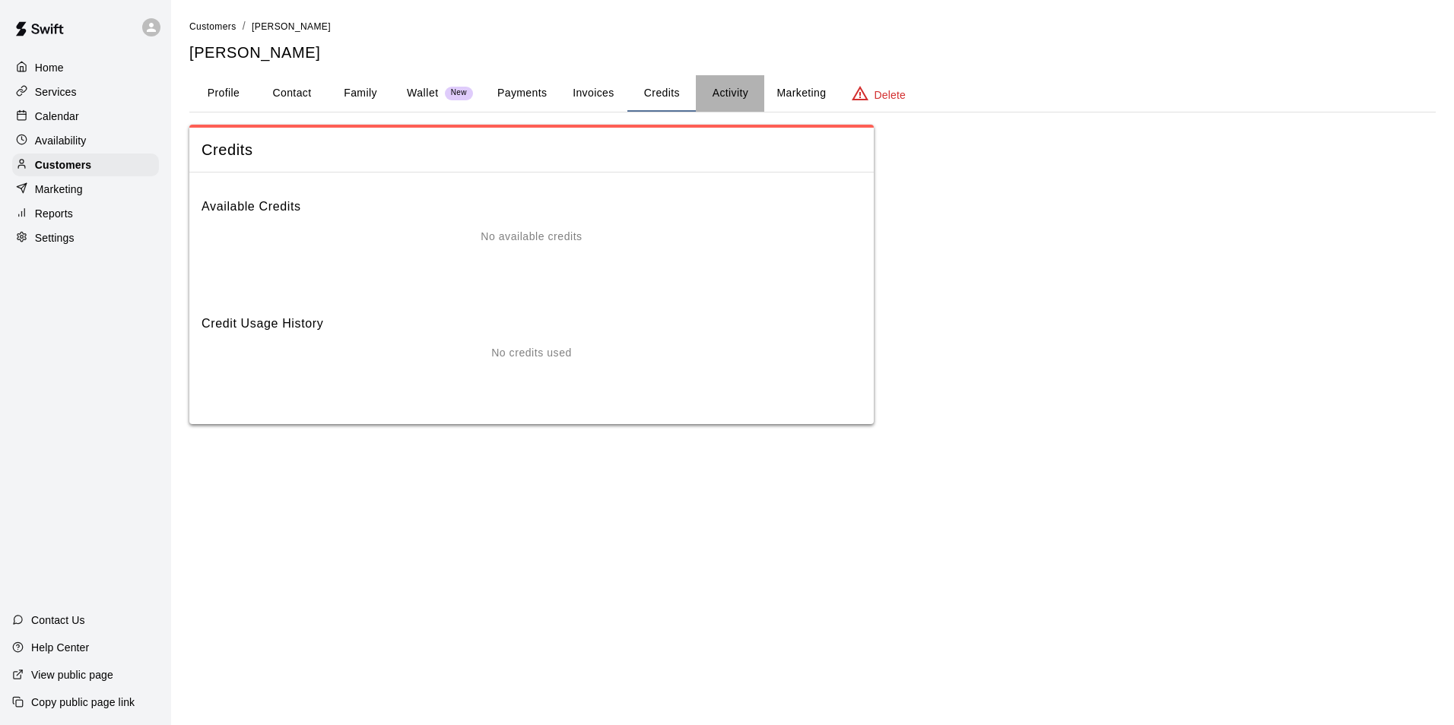
click at [709, 86] on button "Activity" at bounding box center [730, 93] width 68 height 36
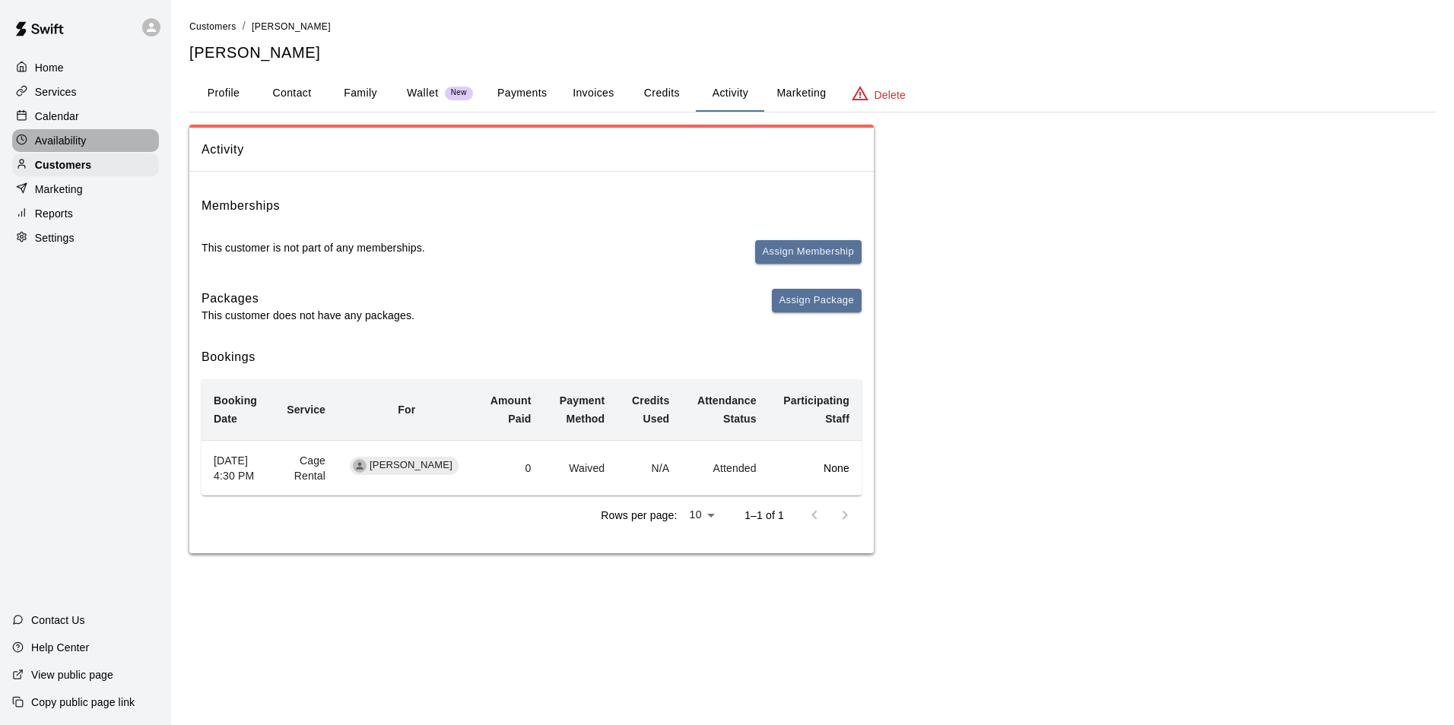
drag, startPoint x: 99, startPoint y: 142, endPoint x: 119, endPoint y: 136, distance: 21.4
click at [100, 142] on div "Availability" at bounding box center [85, 140] width 147 height 23
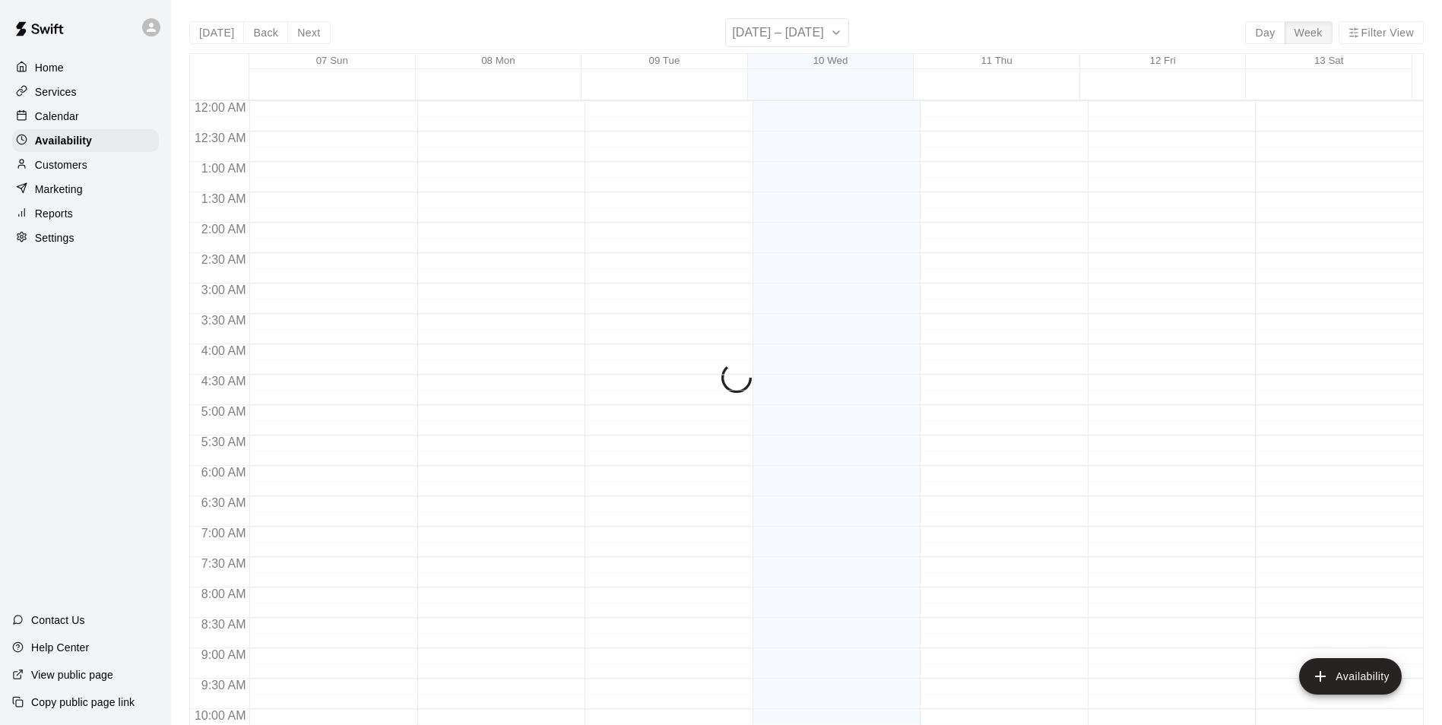
scroll to position [819, 0]
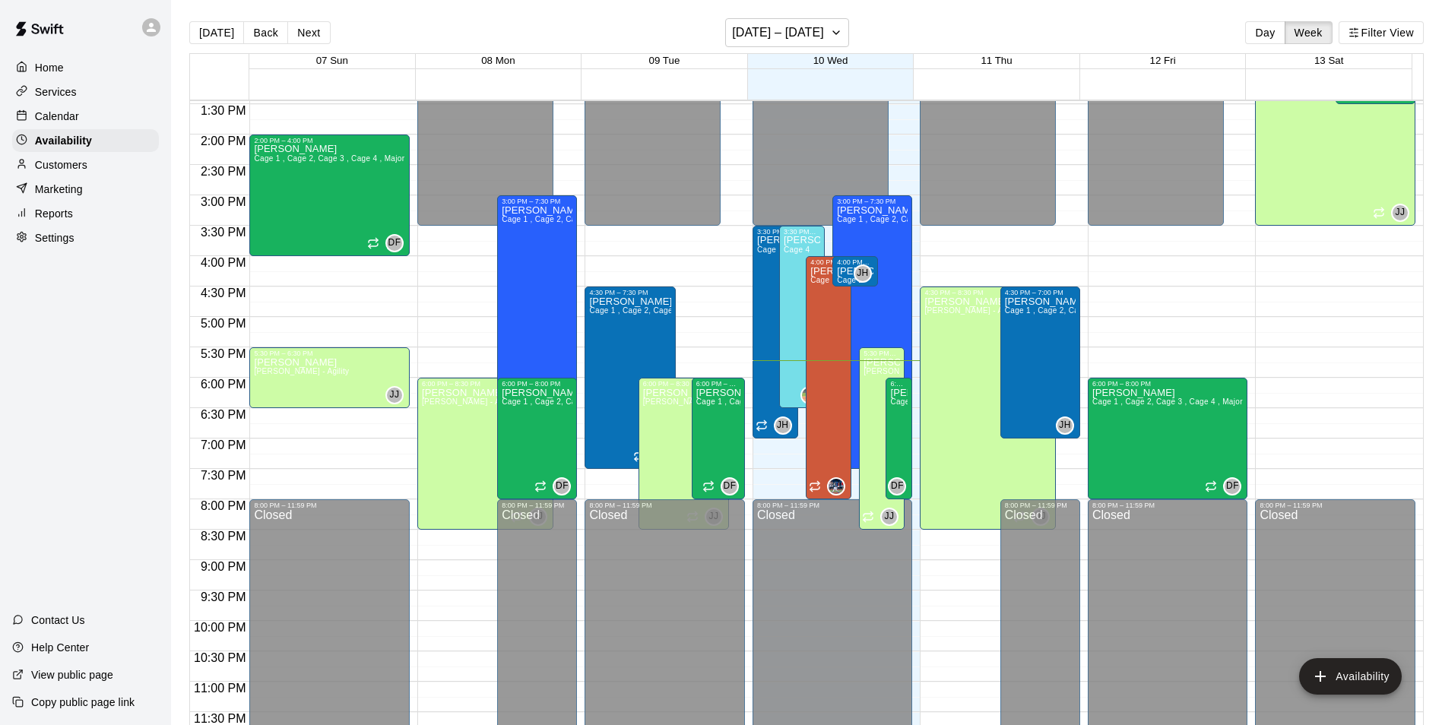
click at [94, 182] on div "Home Services Calendar Availability Customers Marketing Reports Settings" at bounding box center [85, 153] width 171 height 196
click at [105, 192] on div "Marketing" at bounding box center [85, 189] width 147 height 23
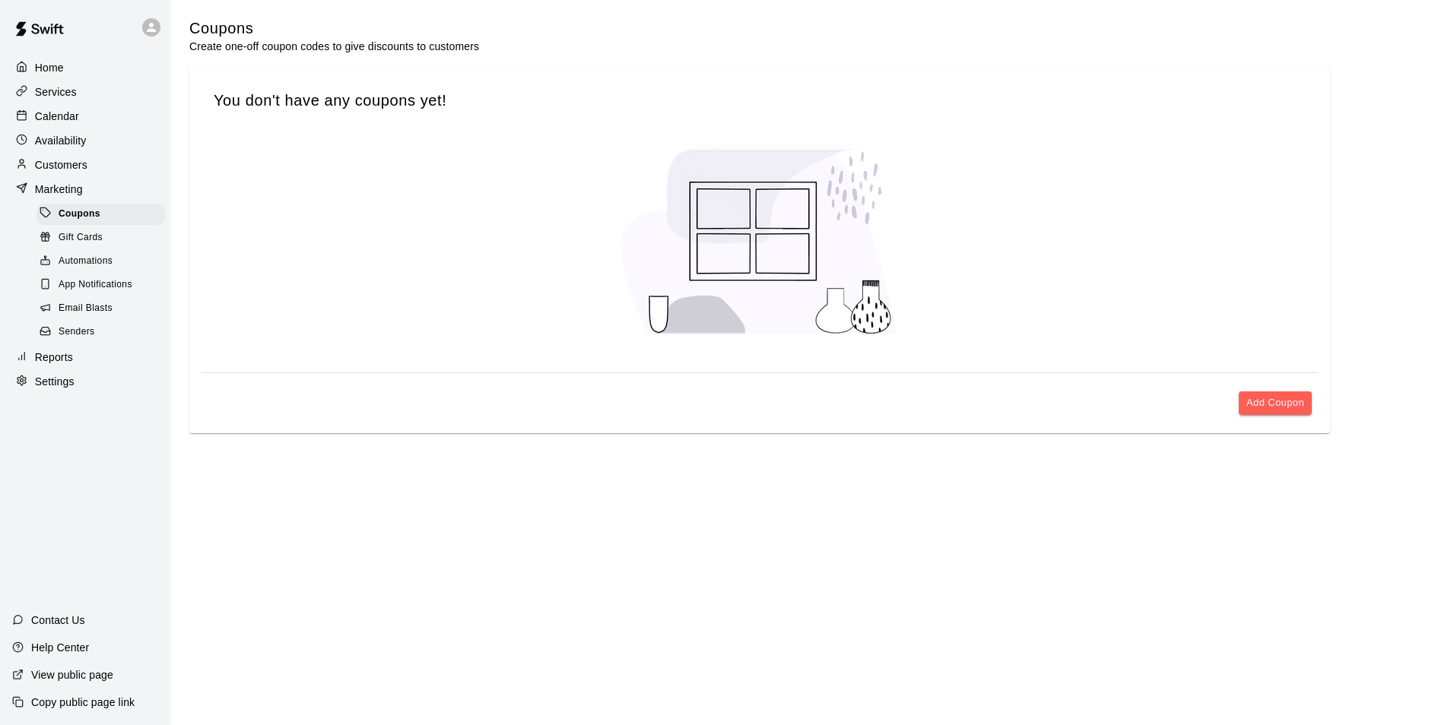
click at [106, 180] on div "Home Services Calendar Availability Customers Marketing Coupons Gift Cards Auto…" at bounding box center [85, 225] width 171 height 340
click at [81, 170] on p "Customers" at bounding box center [61, 164] width 52 height 15
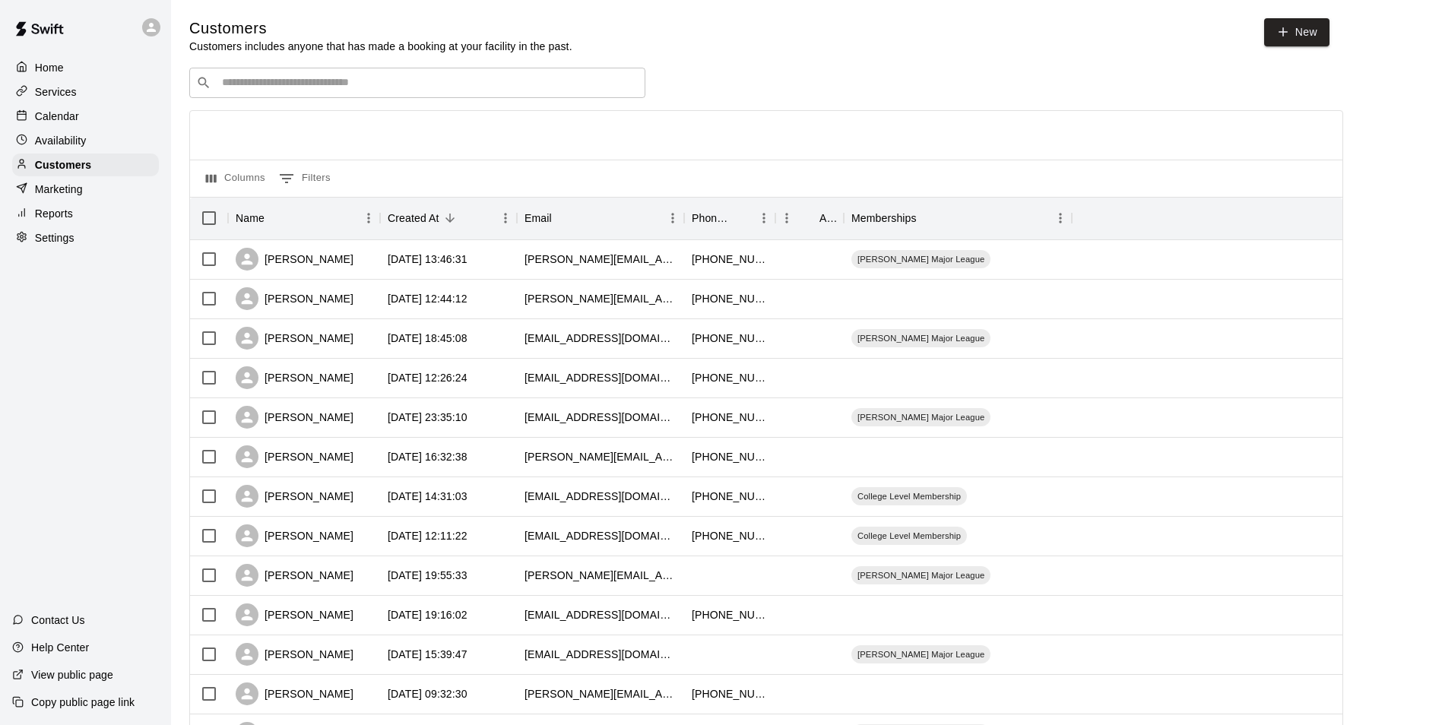
click at [282, 86] on input "Search customers by name or email" at bounding box center [427, 82] width 421 height 15
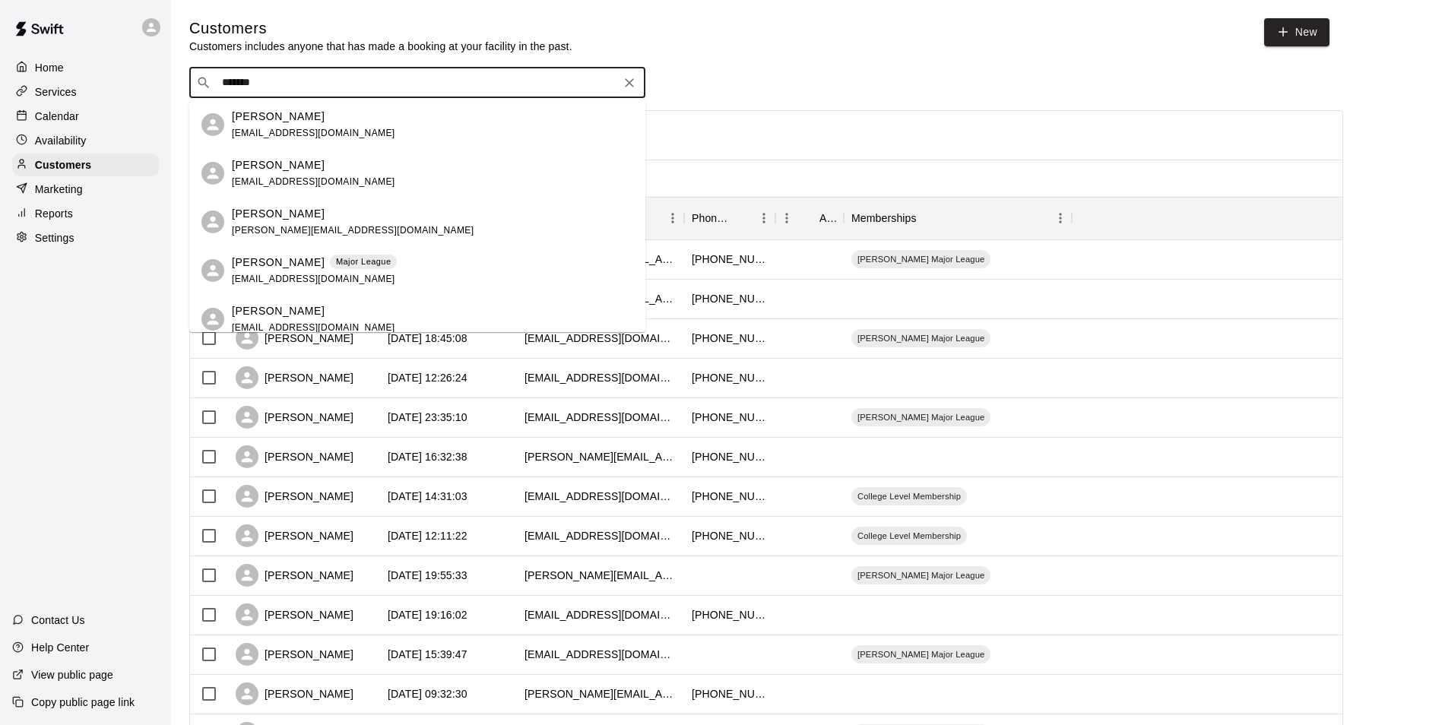
type input "********"
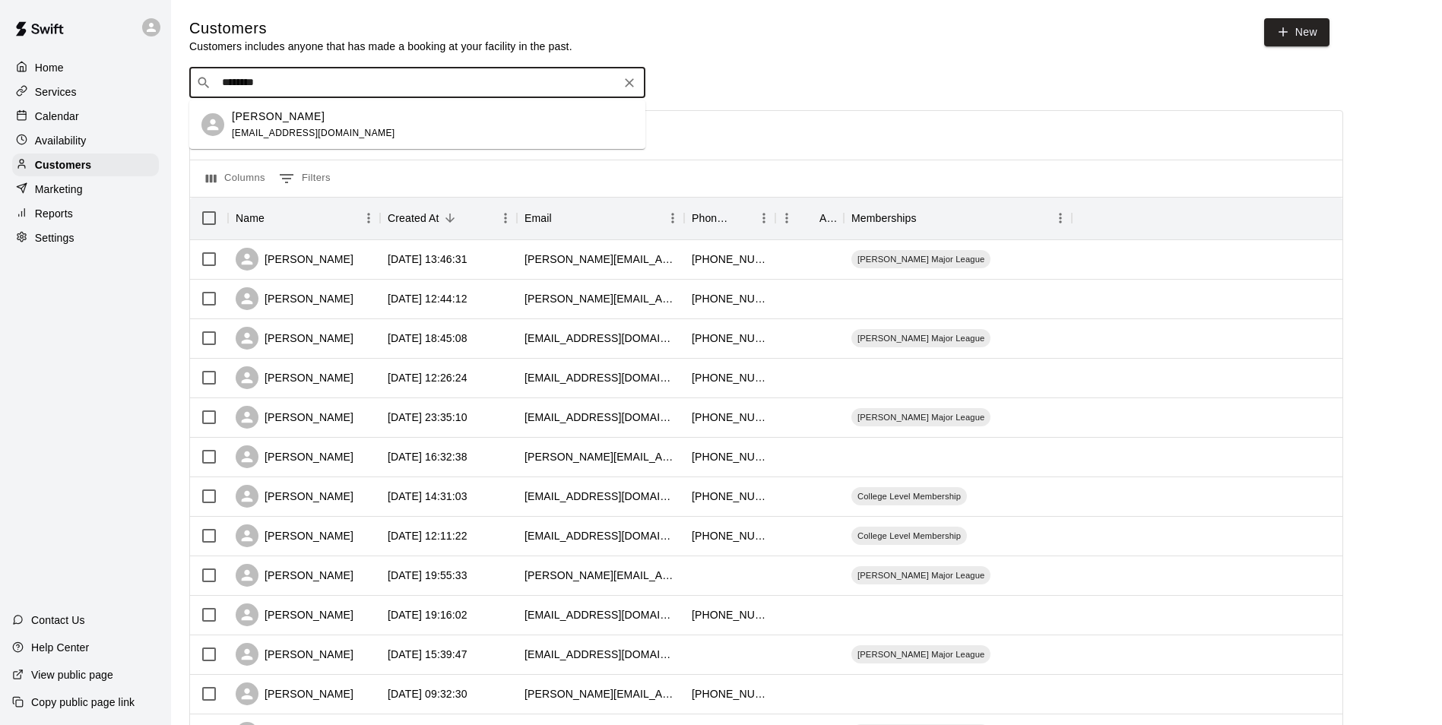
click at [279, 136] on span "[EMAIL_ADDRESS][DOMAIN_NAME]" at bounding box center [313, 133] width 163 height 11
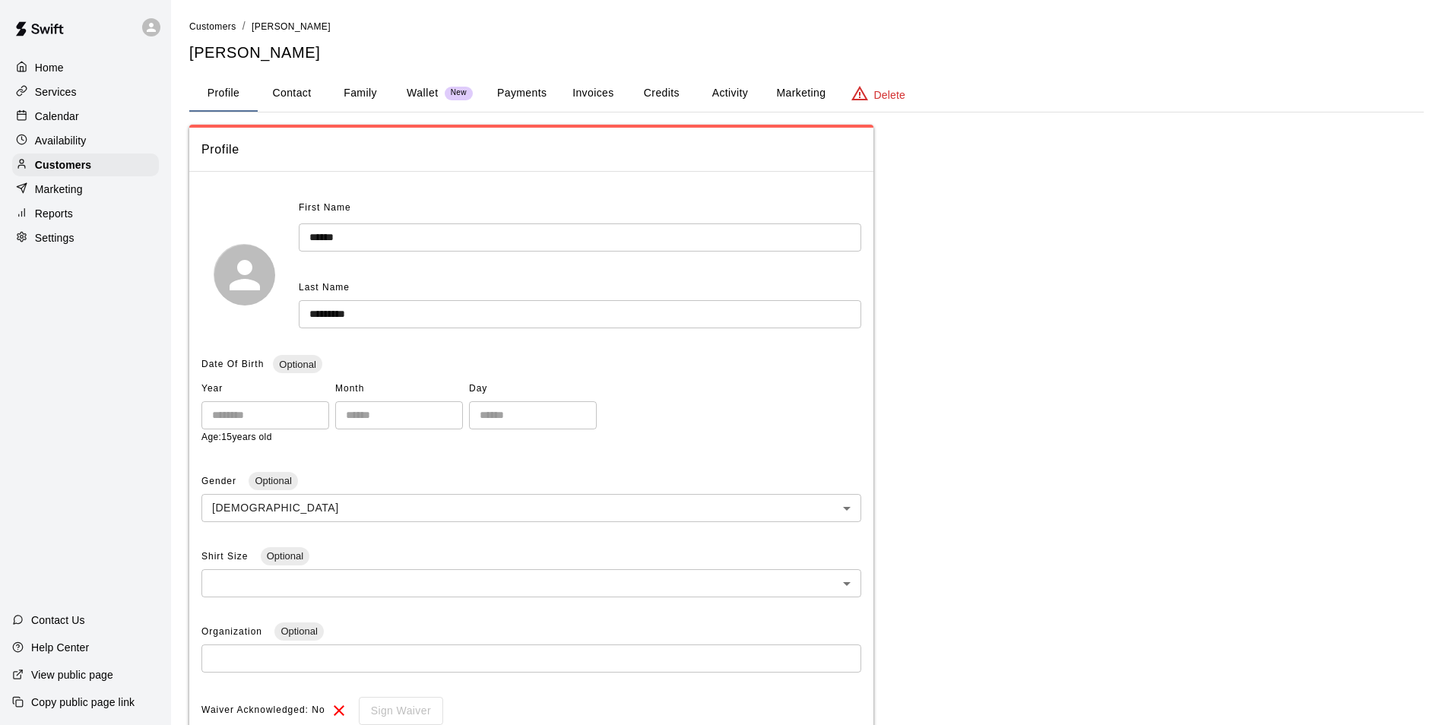
click at [297, 98] on button "Contact" at bounding box center [292, 93] width 68 height 36
select select "**"
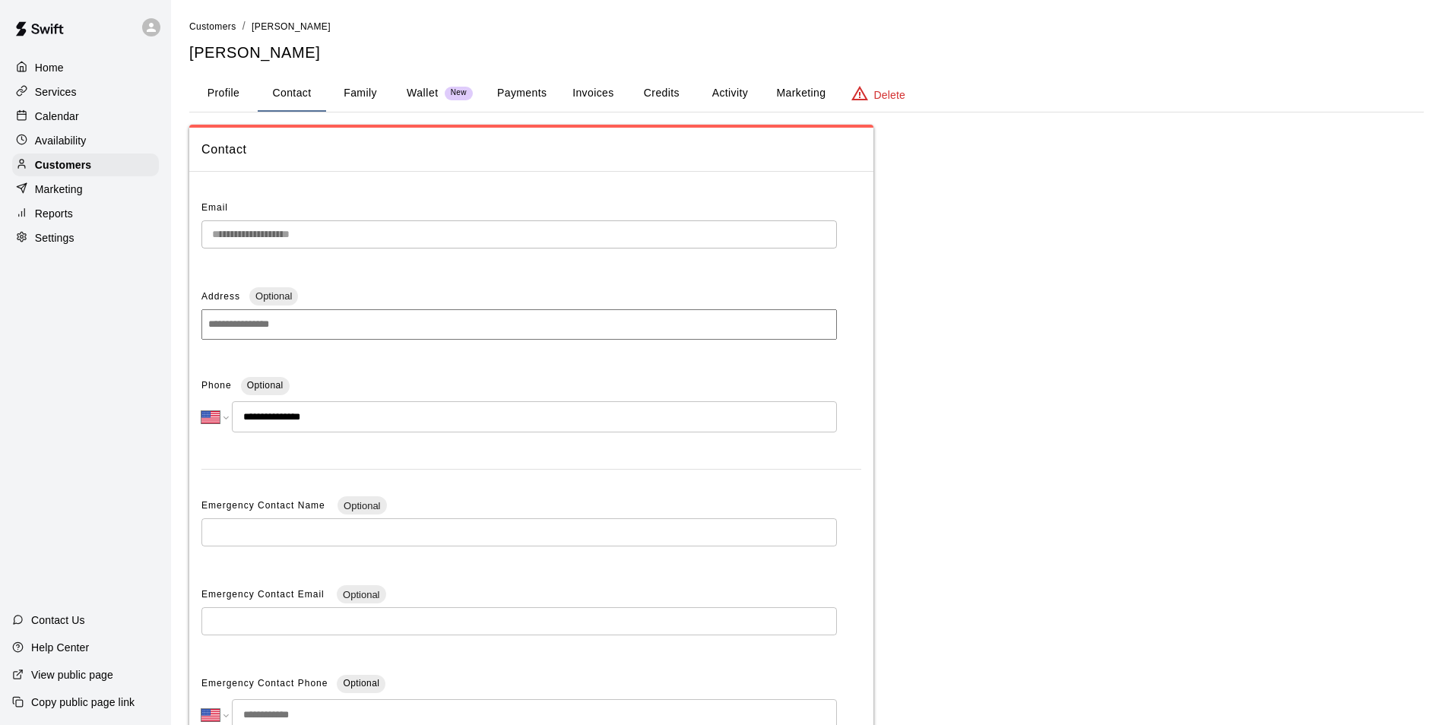
click at [715, 88] on button "Activity" at bounding box center [730, 93] width 68 height 36
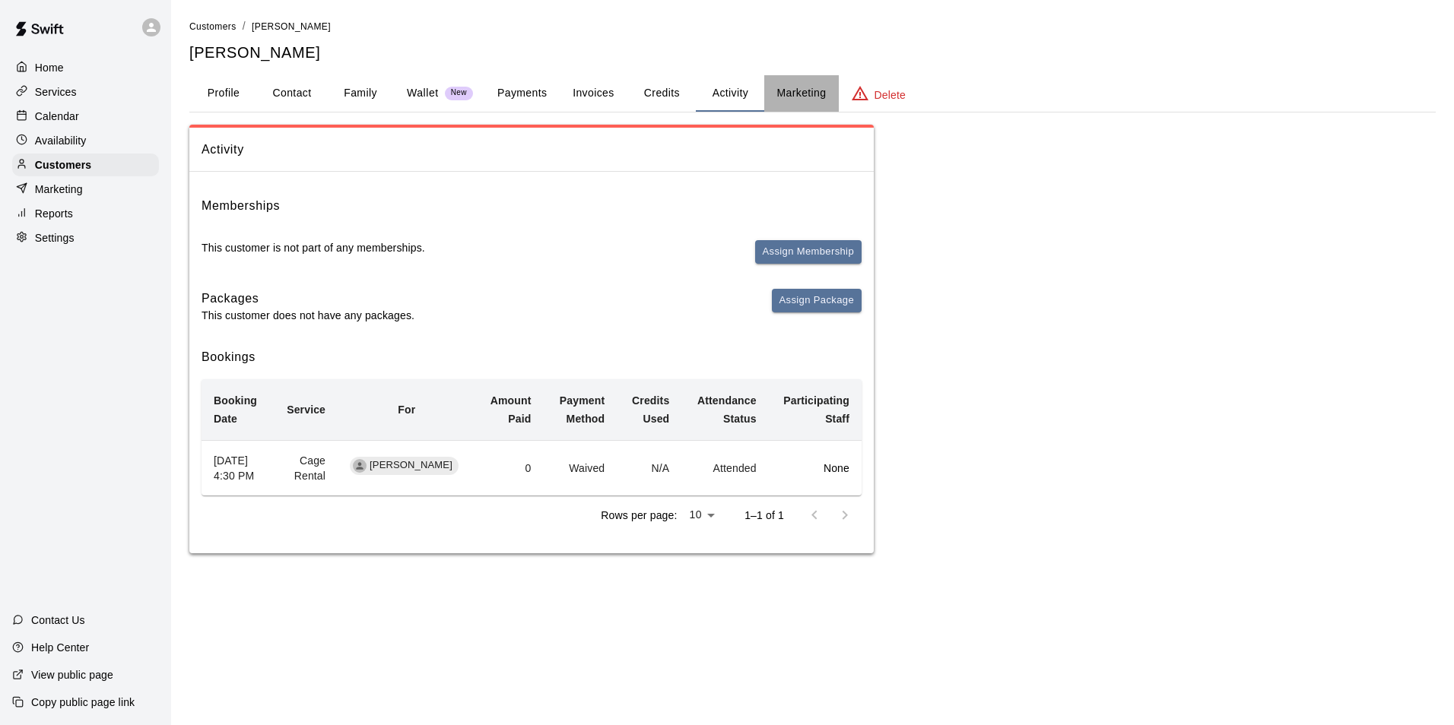
click at [782, 101] on button "Marketing" at bounding box center [801, 93] width 74 height 36
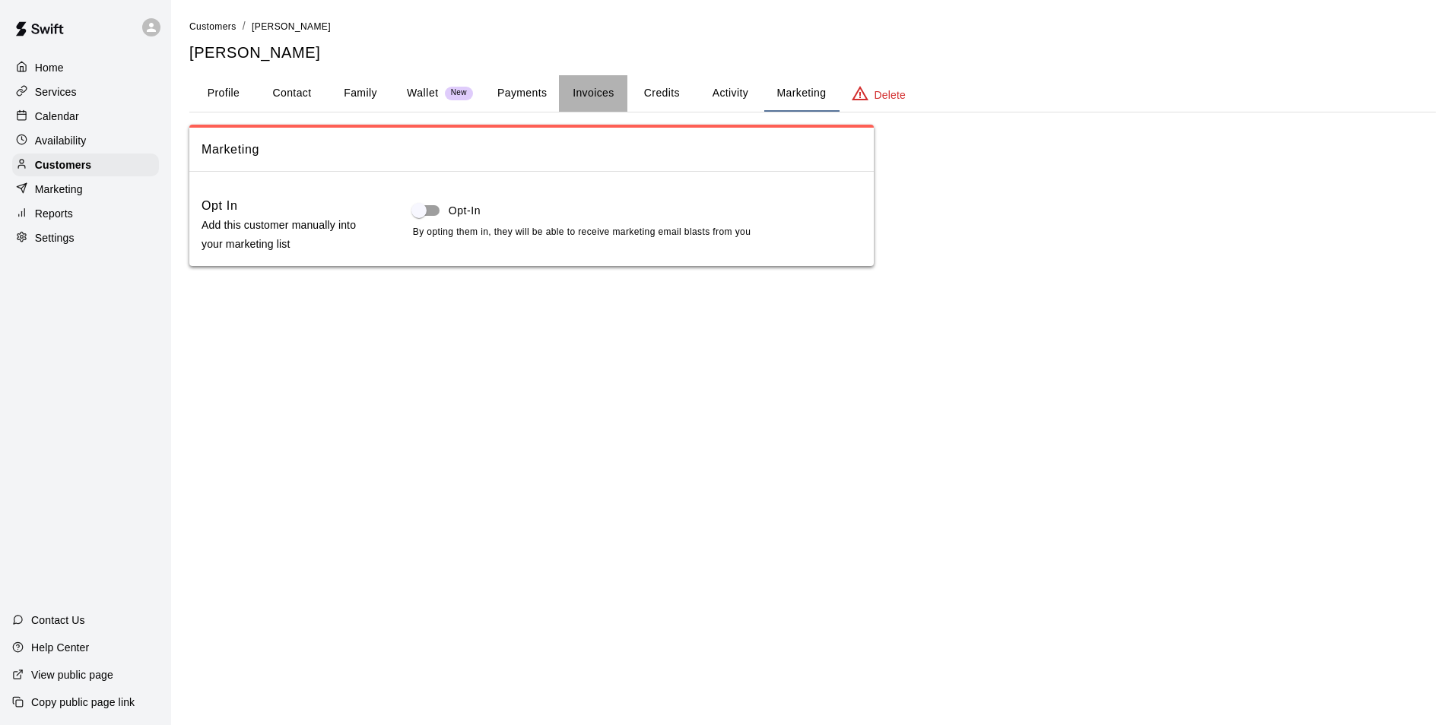
click at [594, 93] on button "Invoices" at bounding box center [593, 93] width 68 height 36
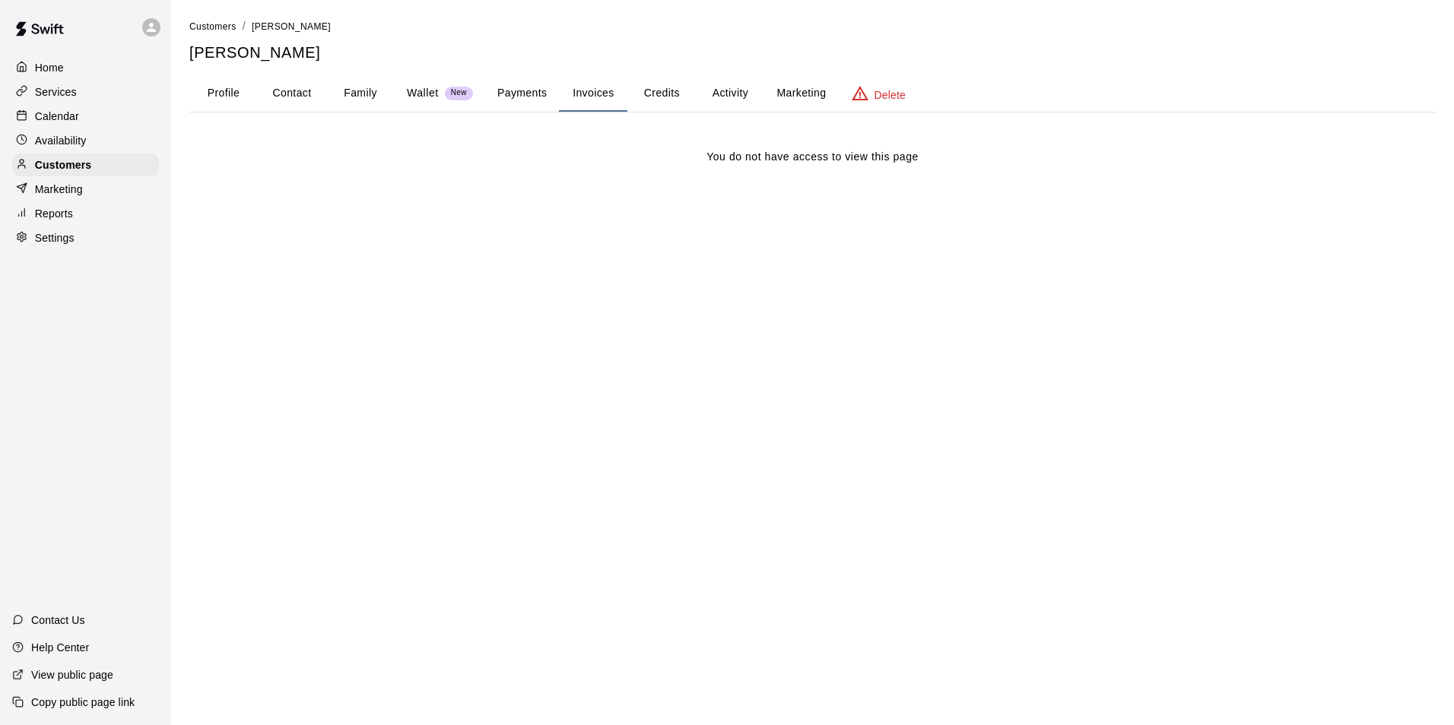
click at [489, 93] on button "Payments" at bounding box center [522, 93] width 74 height 36
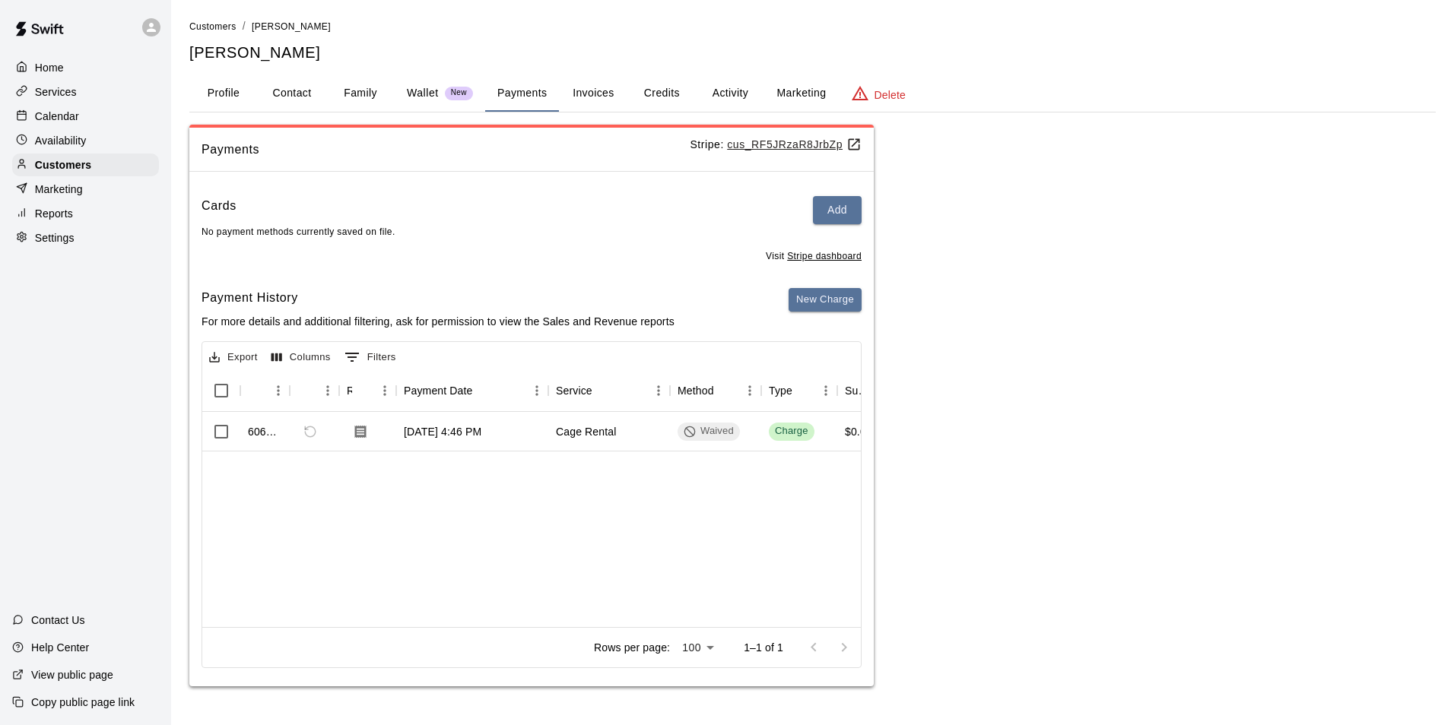
click at [732, 91] on button "Activity" at bounding box center [730, 93] width 68 height 36
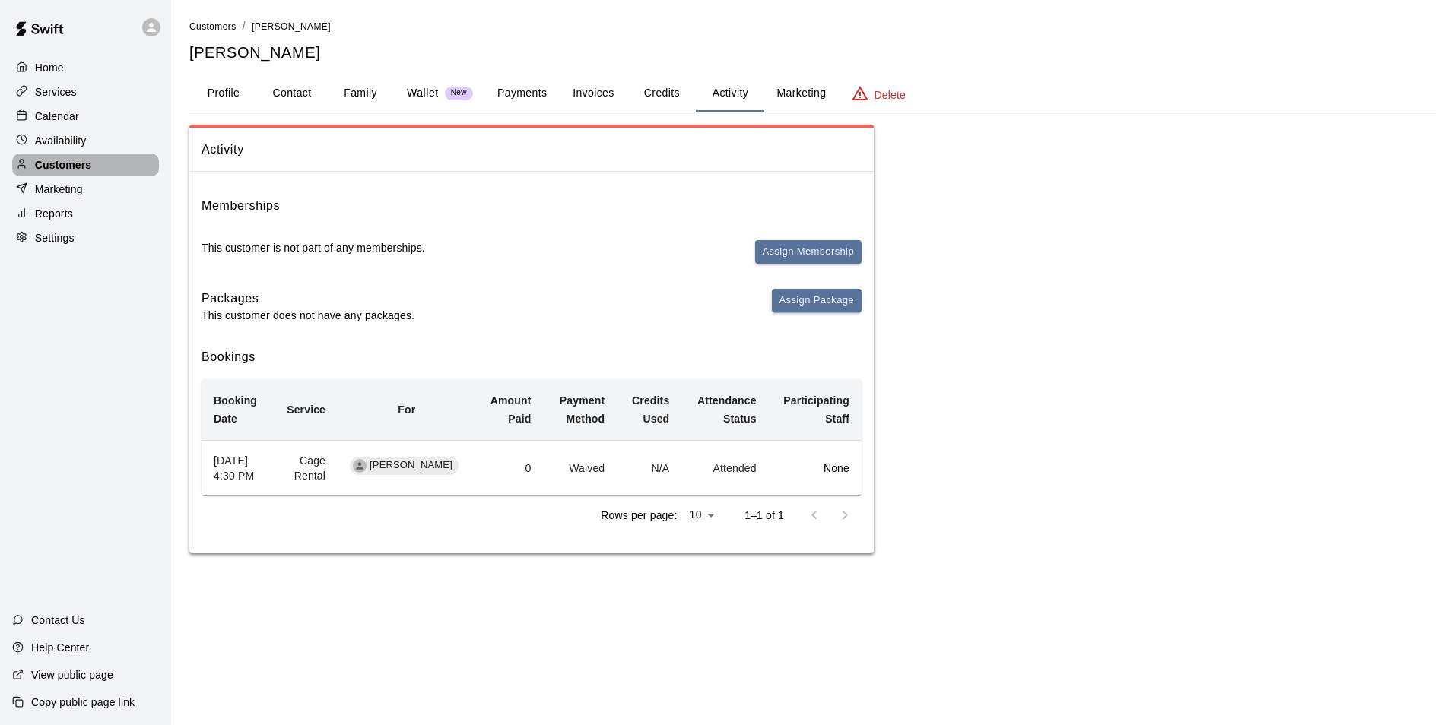
click at [75, 162] on p "Customers" at bounding box center [63, 164] width 56 height 15
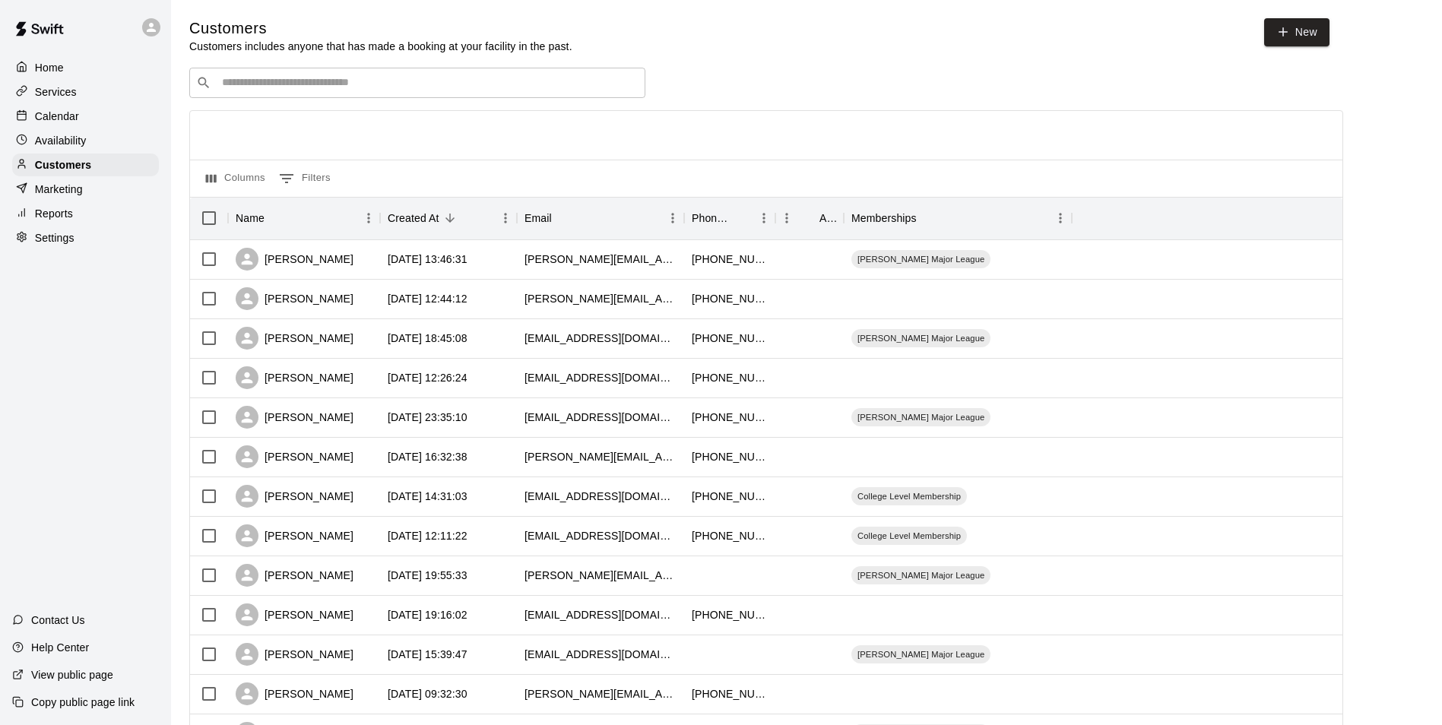
click at [372, 74] on div "​ ​" at bounding box center [417, 83] width 456 height 30
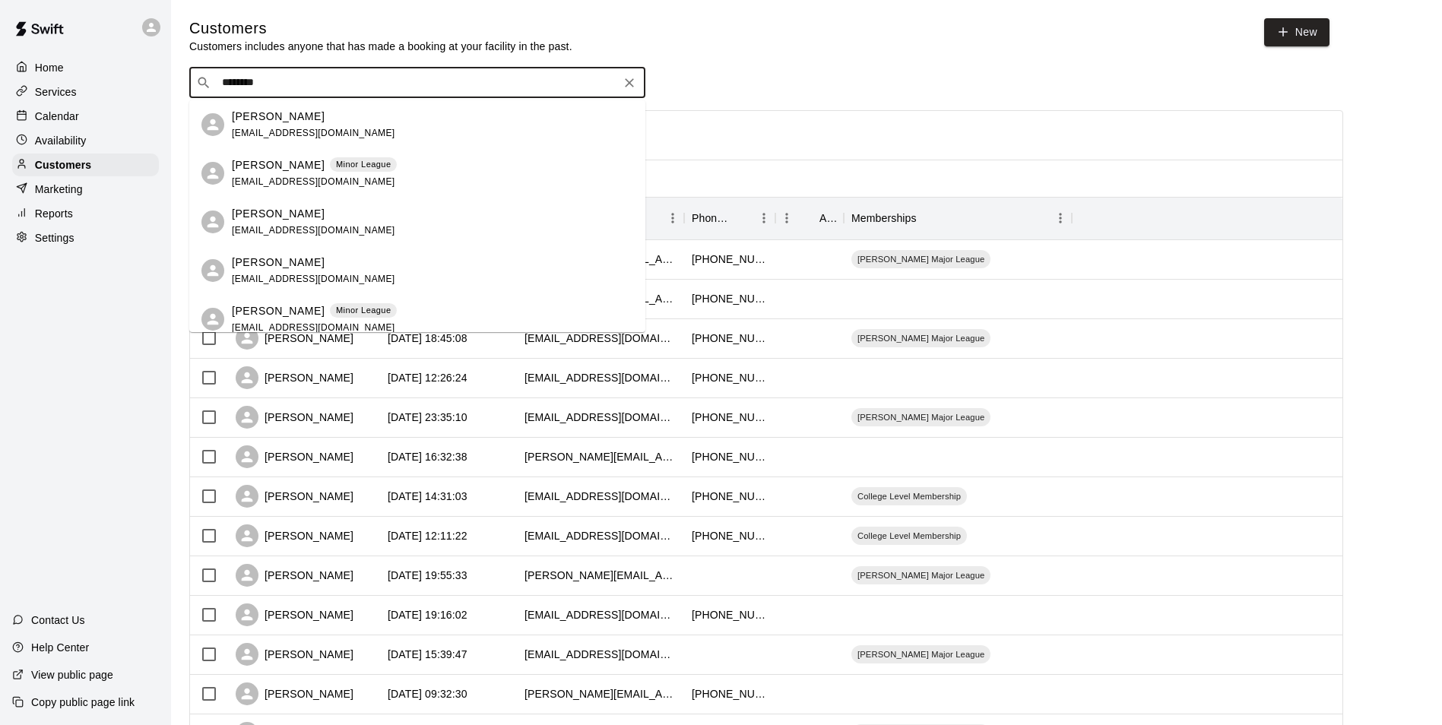
type input "*********"
click at [303, 189] on div "[PERSON_NAME] Minor League [EMAIL_ADDRESS][DOMAIN_NAME]" at bounding box center [314, 173] width 165 height 33
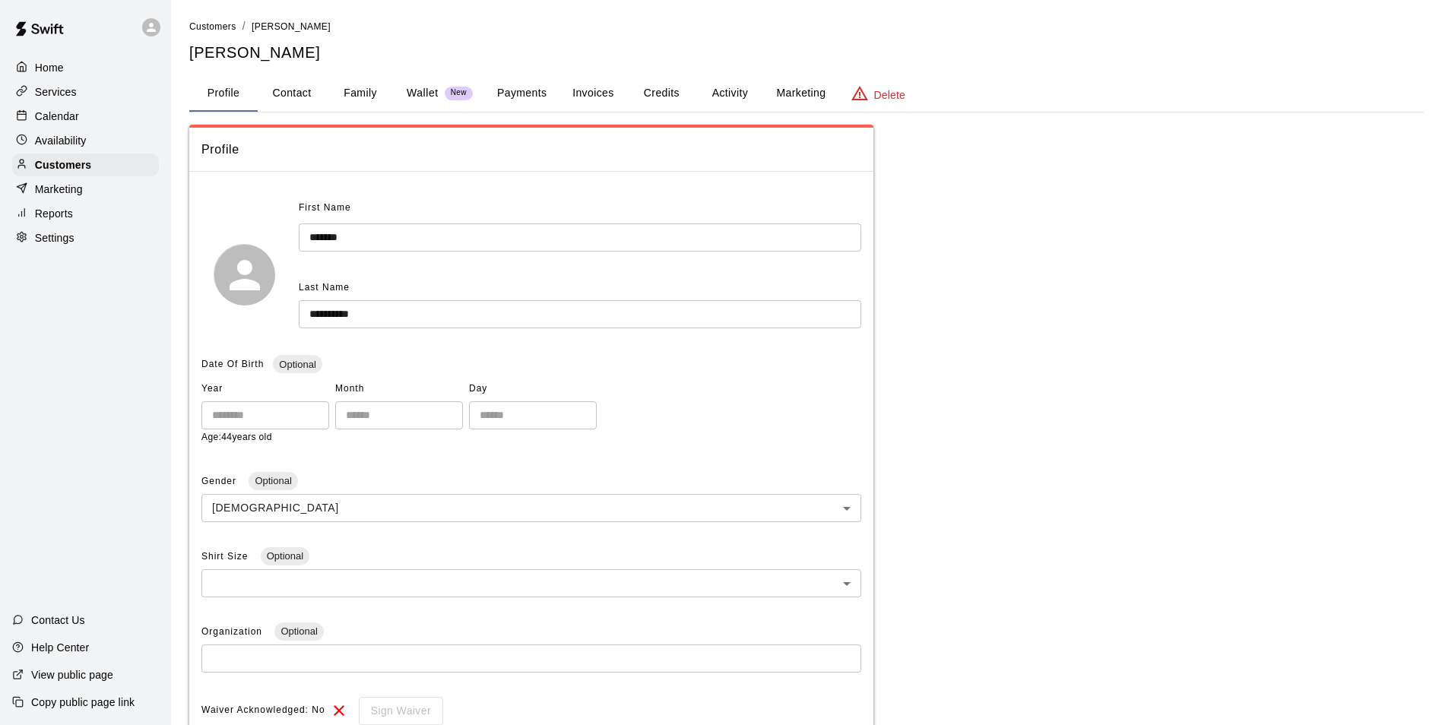
click at [279, 88] on button "Contact" at bounding box center [292, 93] width 68 height 36
select select "**"
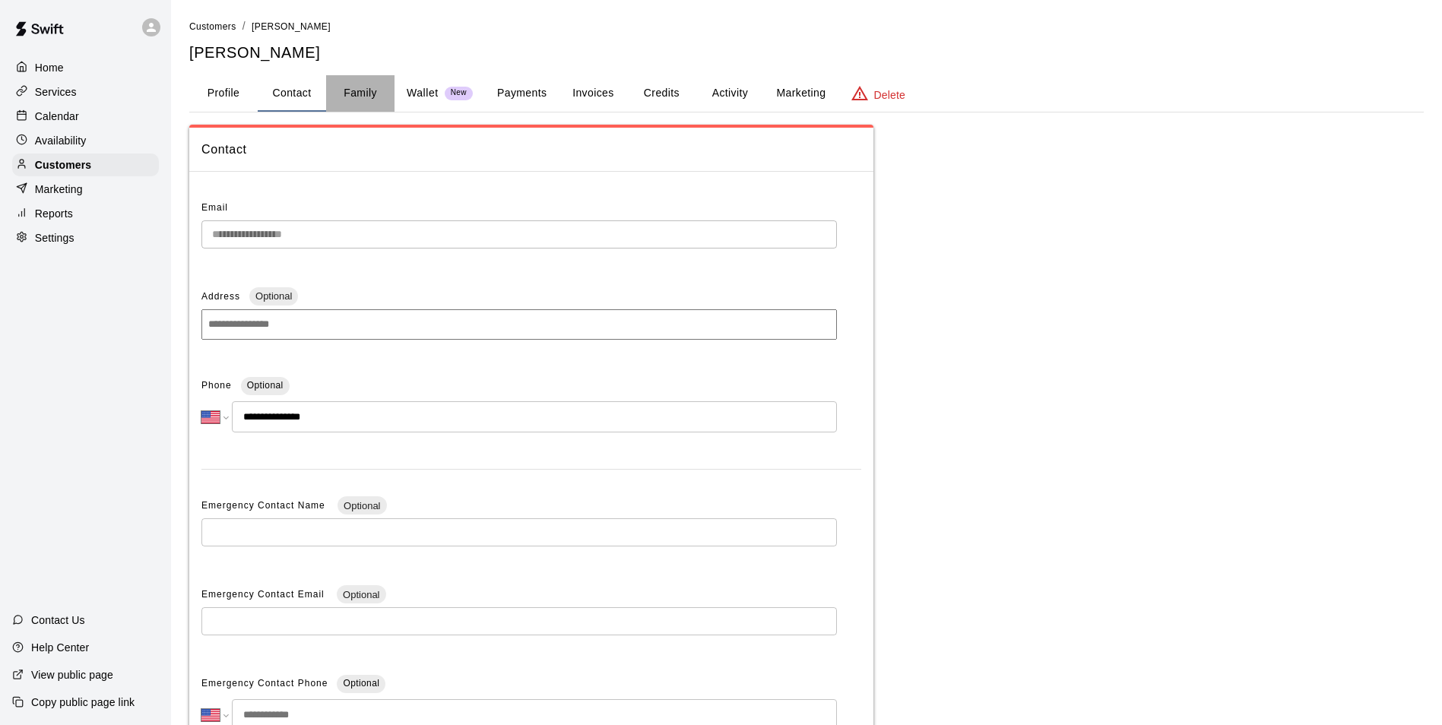
click at [363, 90] on button "Family" at bounding box center [360, 93] width 68 height 36
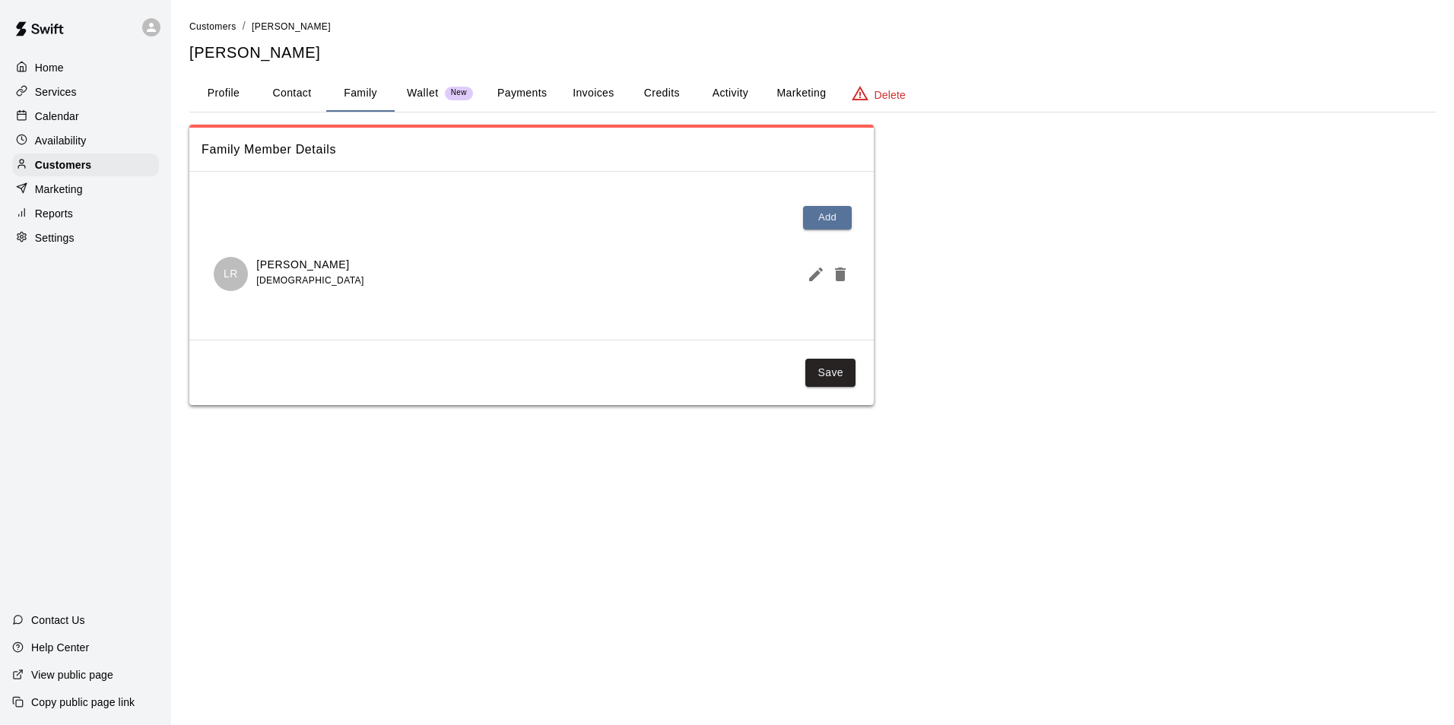
click at [429, 90] on p "Wallet" at bounding box center [423, 93] width 32 height 16
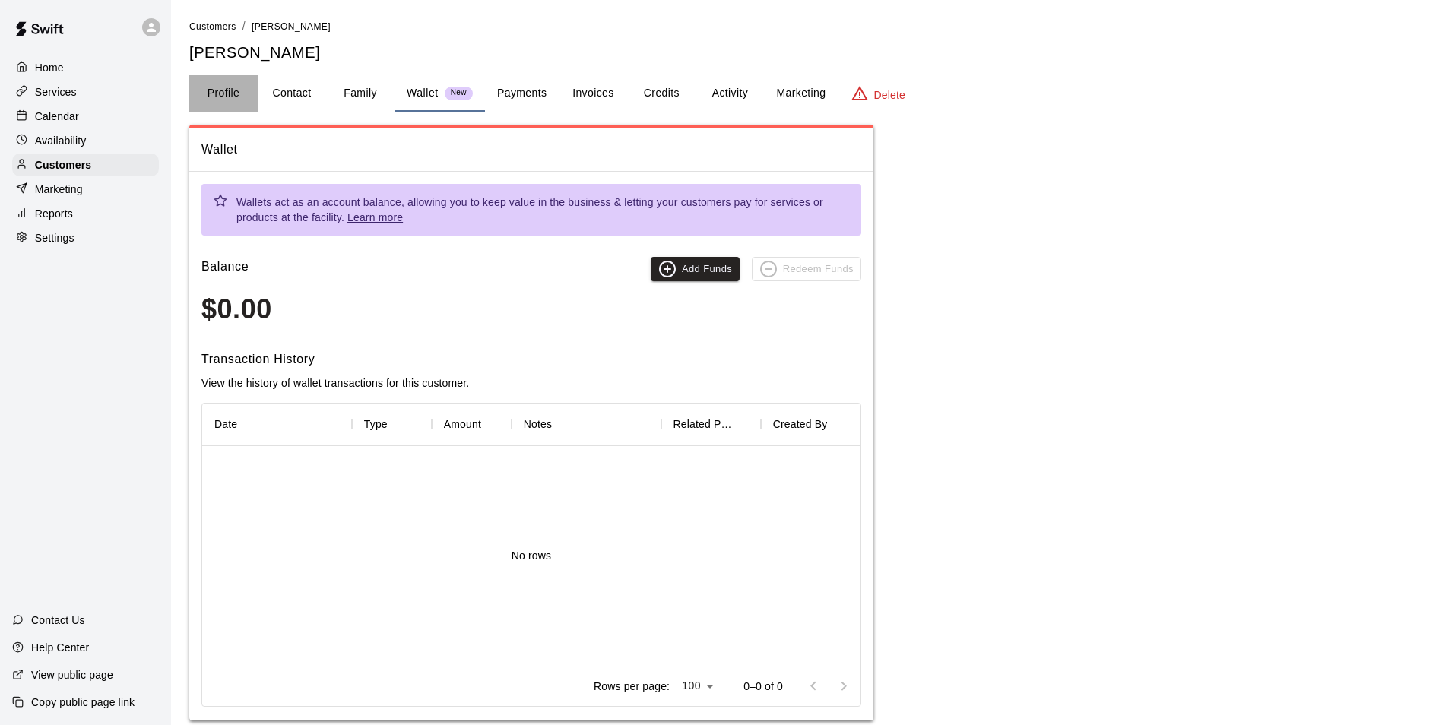
drag, startPoint x: 245, startPoint y: 95, endPoint x: 283, endPoint y: 84, distance: 39.5
click at [246, 95] on button "Profile" at bounding box center [223, 93] width 68 height 36
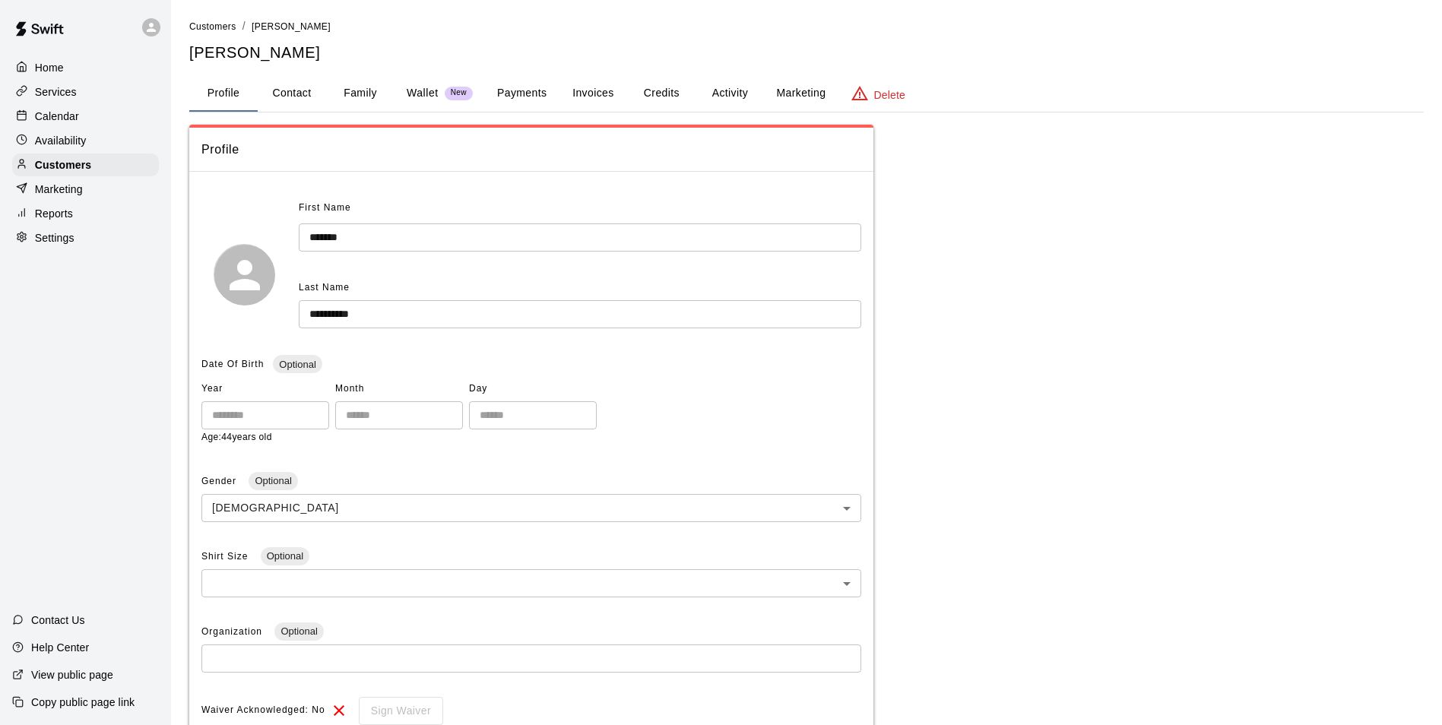
click at [319, 75] on button "Contact" at bounding box center [292, 93] width 68 height 36
select select "**"
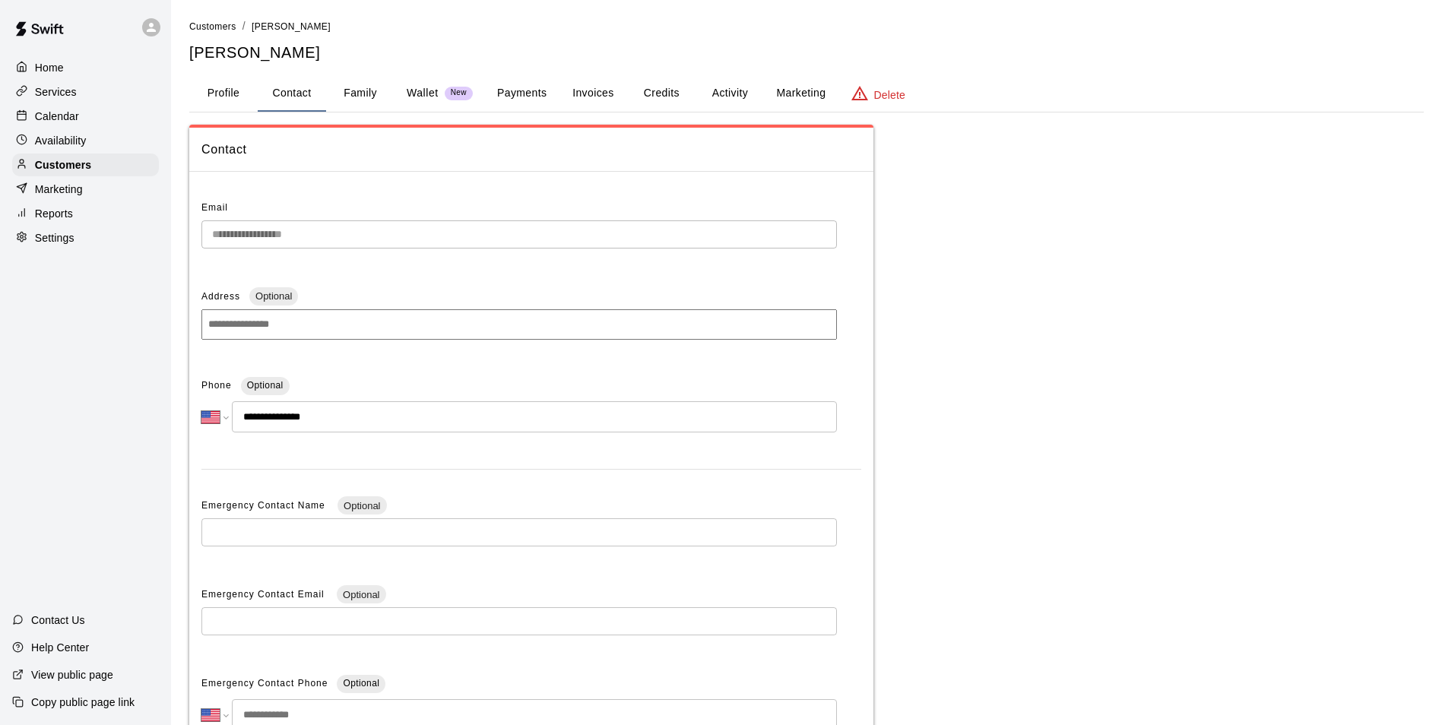
click at [295, 82] on button "Contact" at bounding box center [292, 93] width 68 height 36
drag, startPoint x: 358, startPoint y: 80, endPoint x: 371, endPoint y: 81, distance: 12.9
click at [359, 80] on button "Family" at bounding box center [360, 93] width 68 height 36
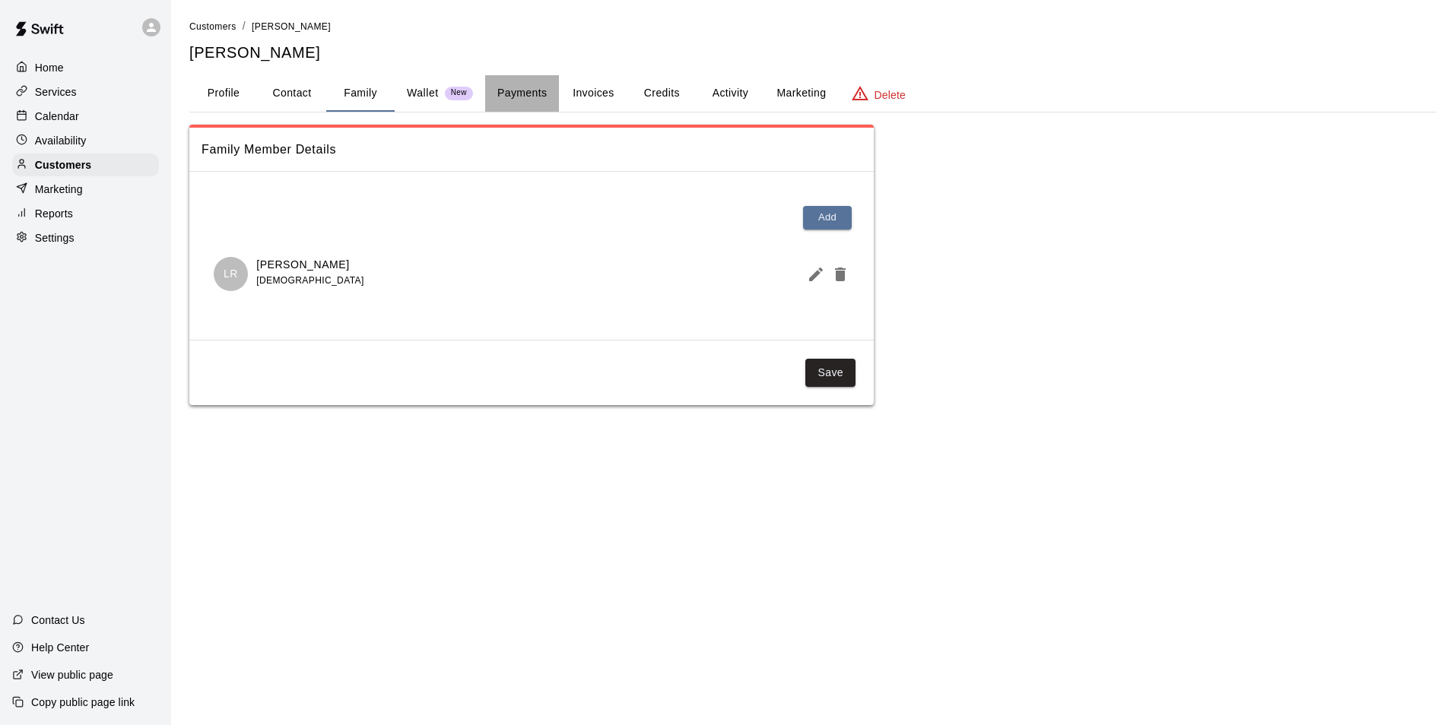
click at [528, 84] on button "Payments" at bounding box center [522, 93] width 74 height 36
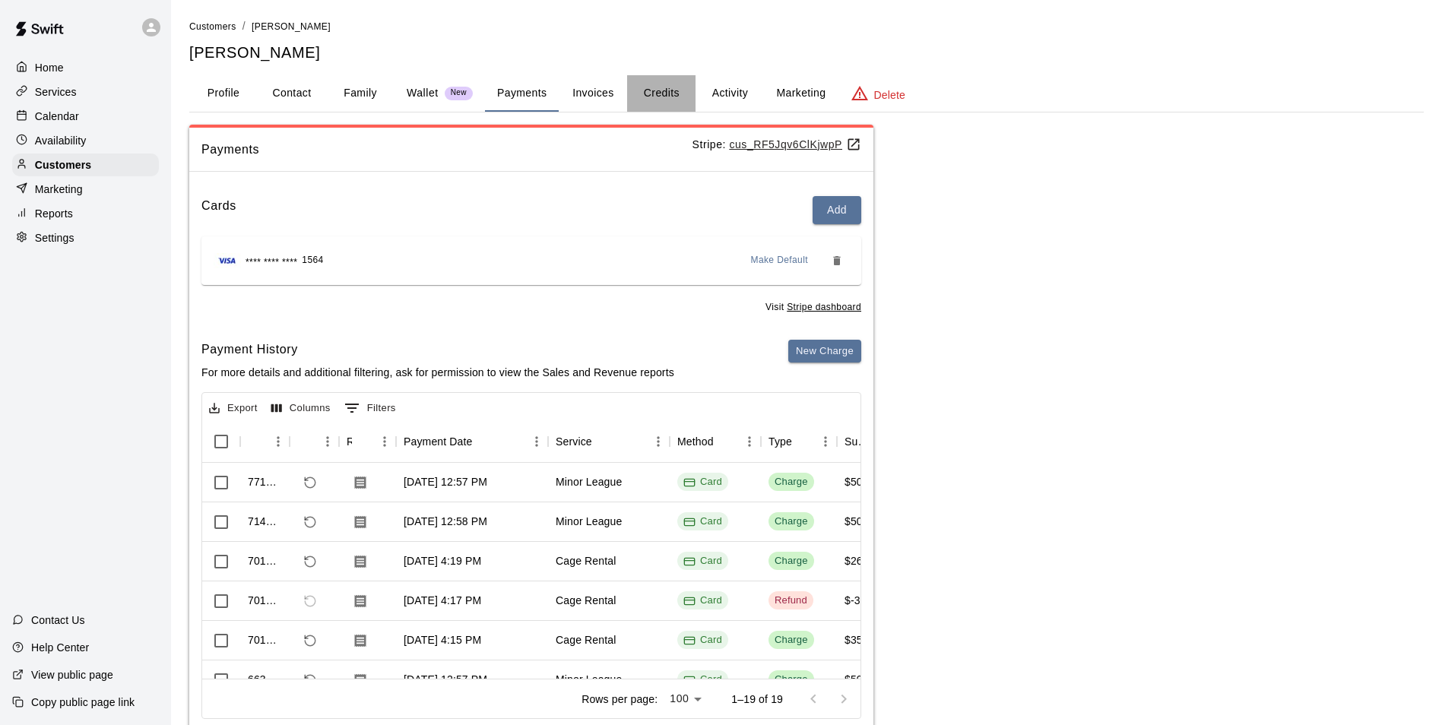
click at [670, 101] on button "Credits" at bounding box center [661, 93] width 68 height 36
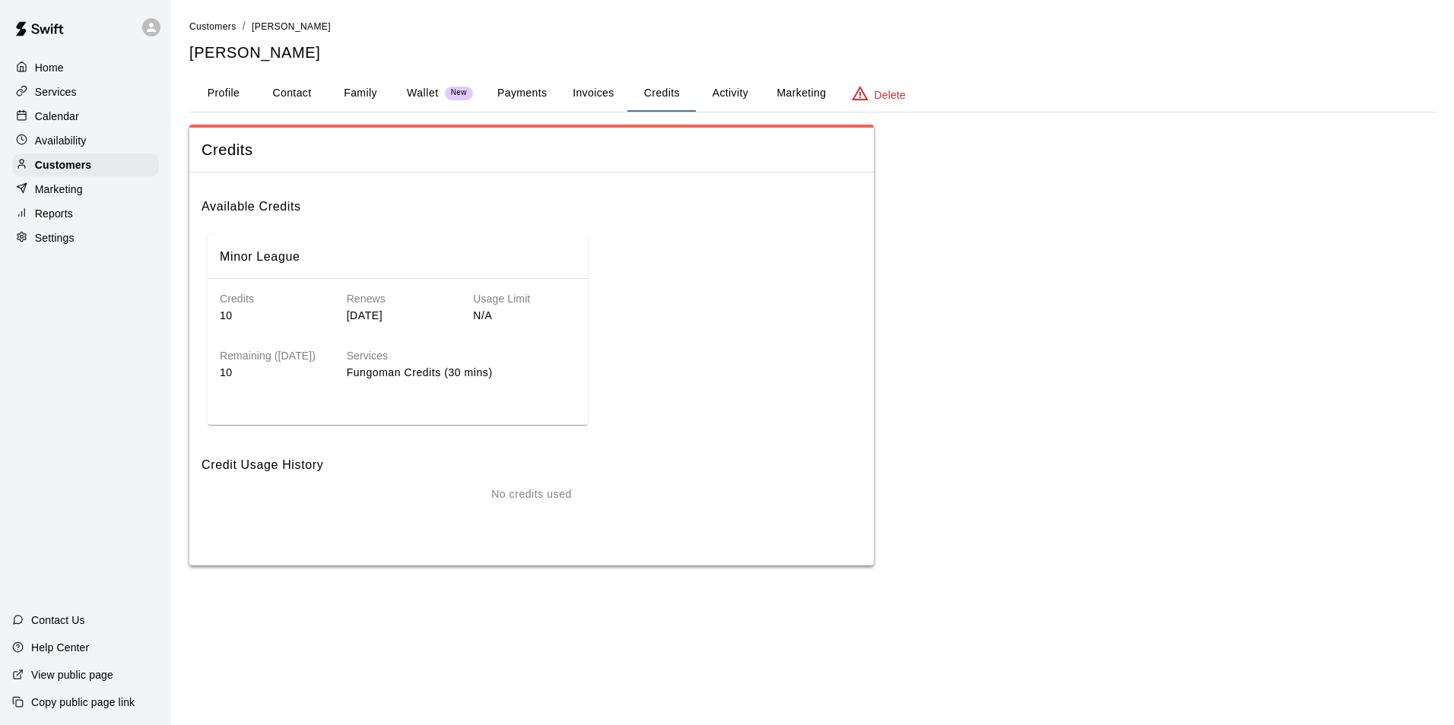
click at [722, 95] on button "Activity" at bounding box center [730, 93] width 68 height 36
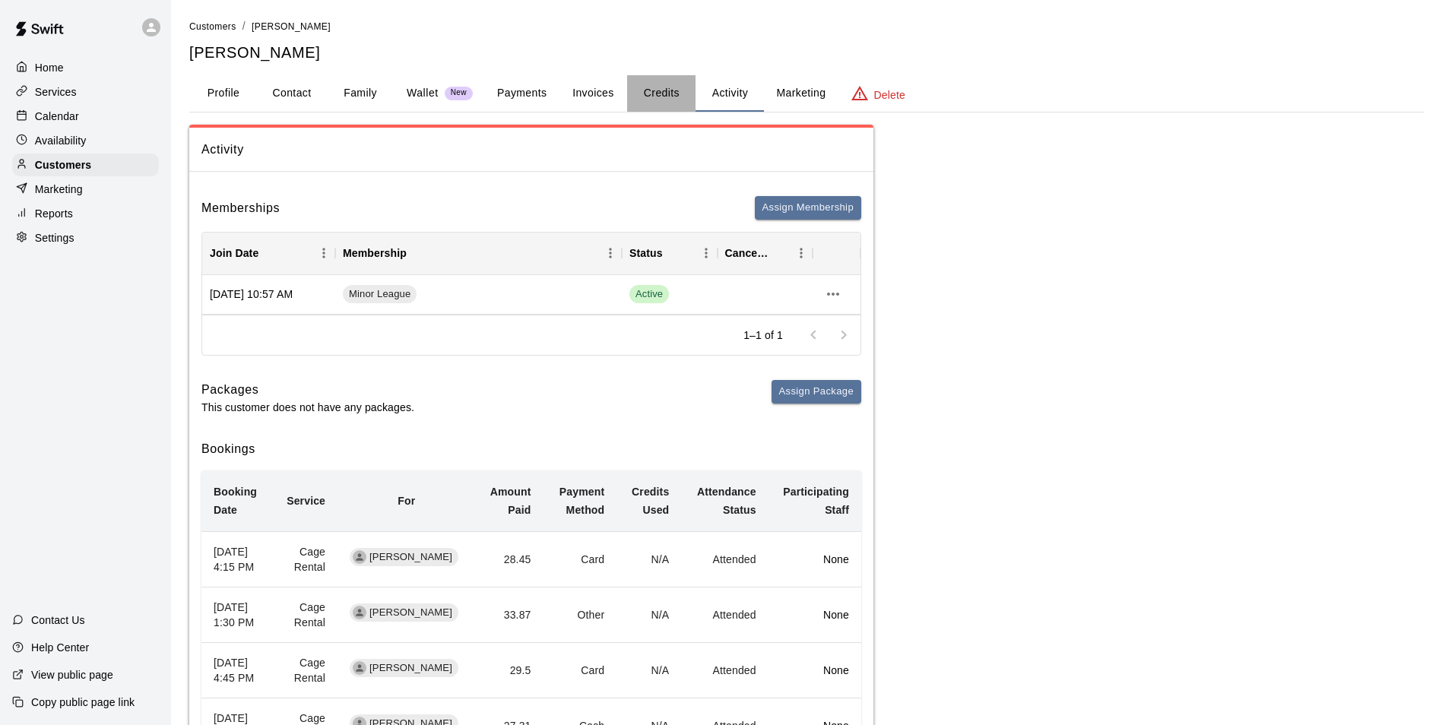
click at [691, 100] on button "Credits" at bounding box center [661, 93] width 68 height 36
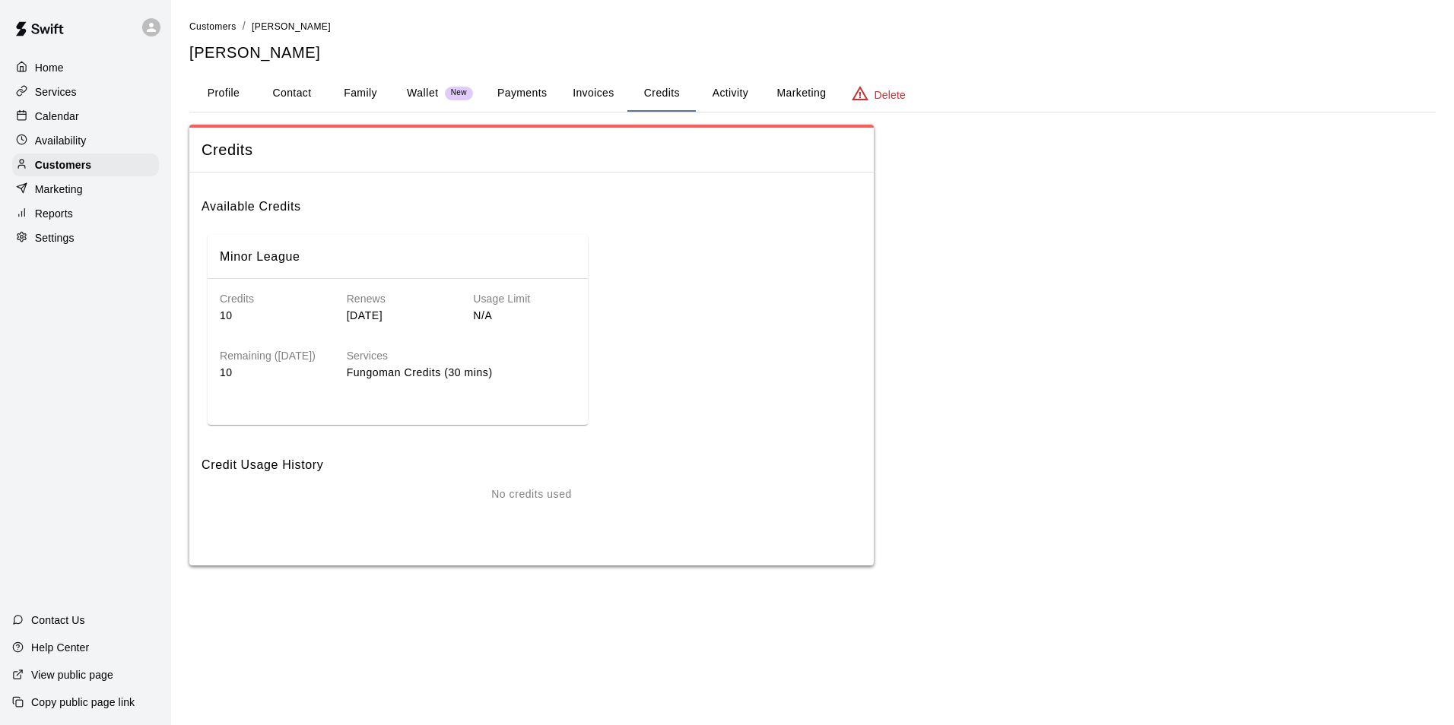
click at [222, 100] on button "Profile" at bounding box center [223, 93] width 68 height 36
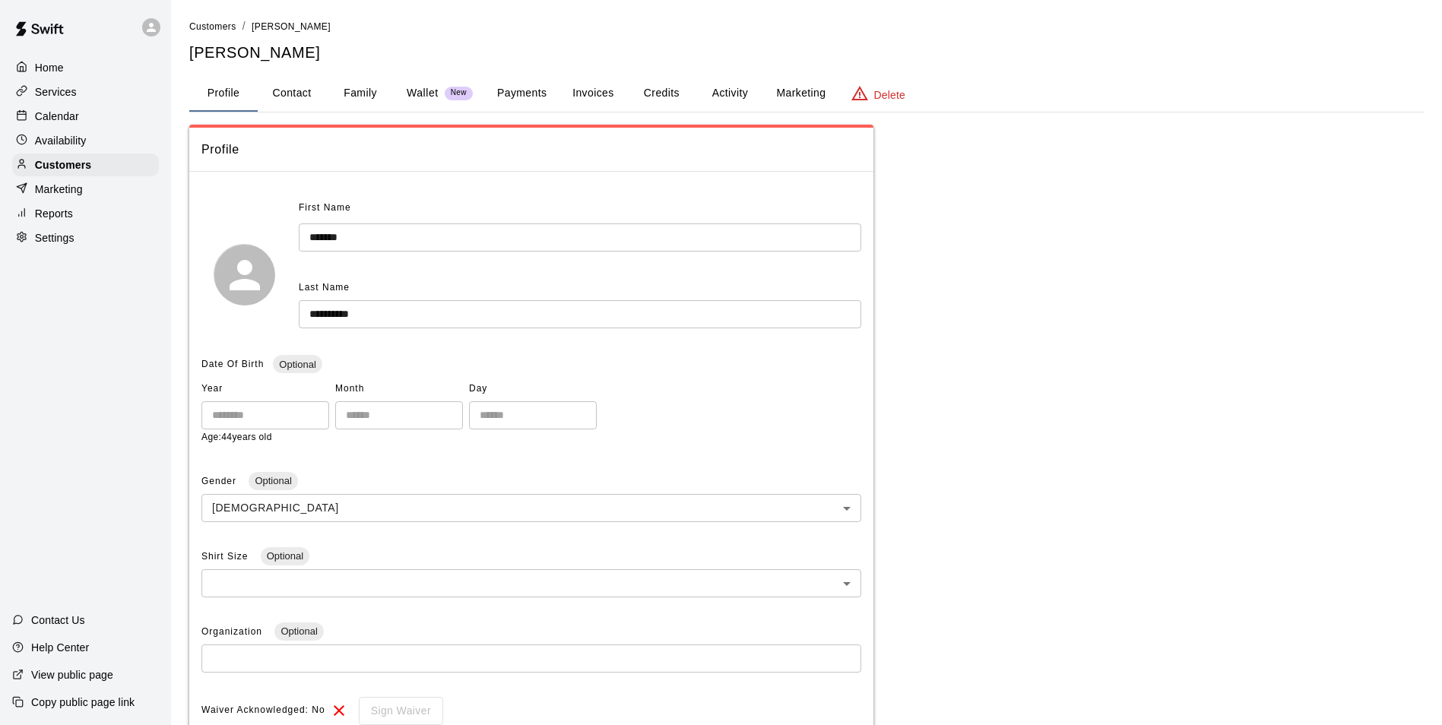
drag, startPoint x: 250, startPoint y: 81, endPoint x: 273, endPoint y: 97, distance: 27.4
click at [251, 81] on button "Profile" at bounding box center [223, 93] width 68 height 36
click at [275, 99] on button "Contact" at bounding box center [292, 93] width 68 height 36
select select "**"
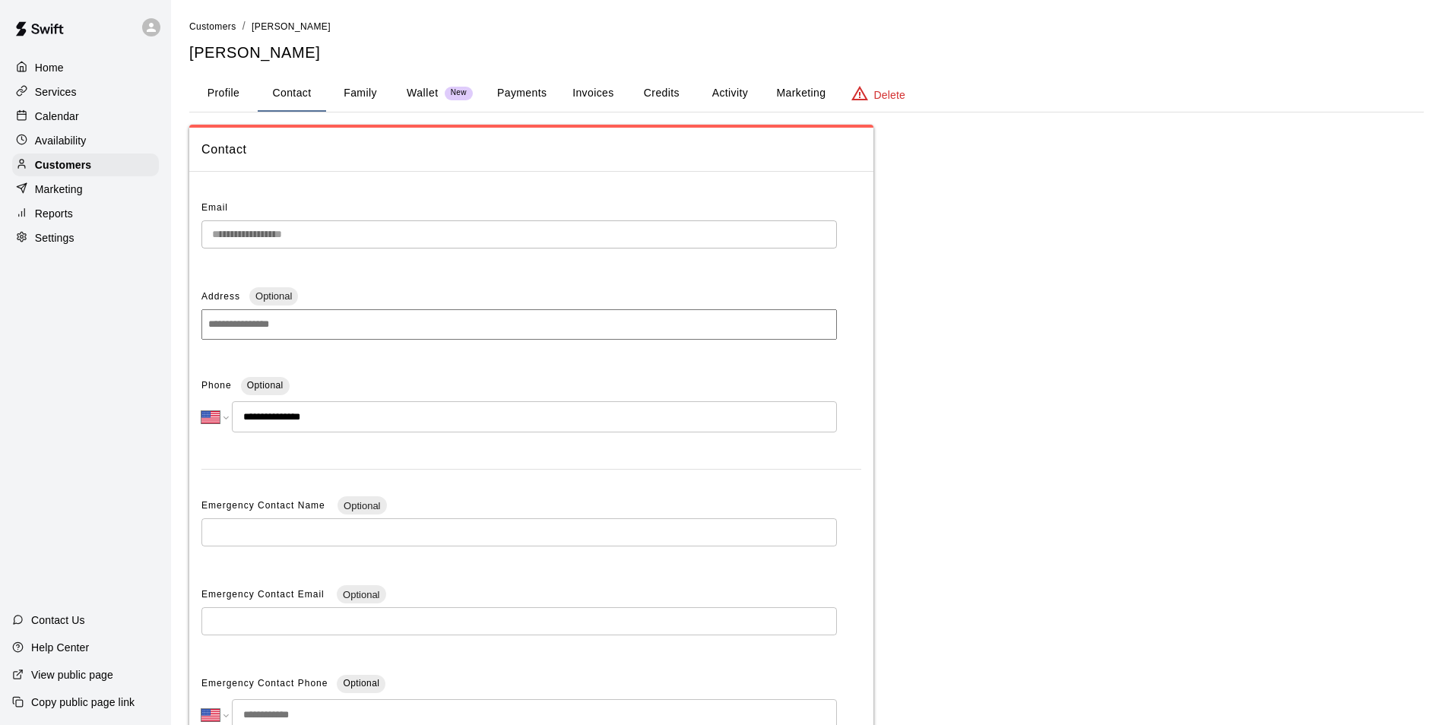
click at [236, 106] on button "Profile" at bounding box center [223, 93] width 68 height 36
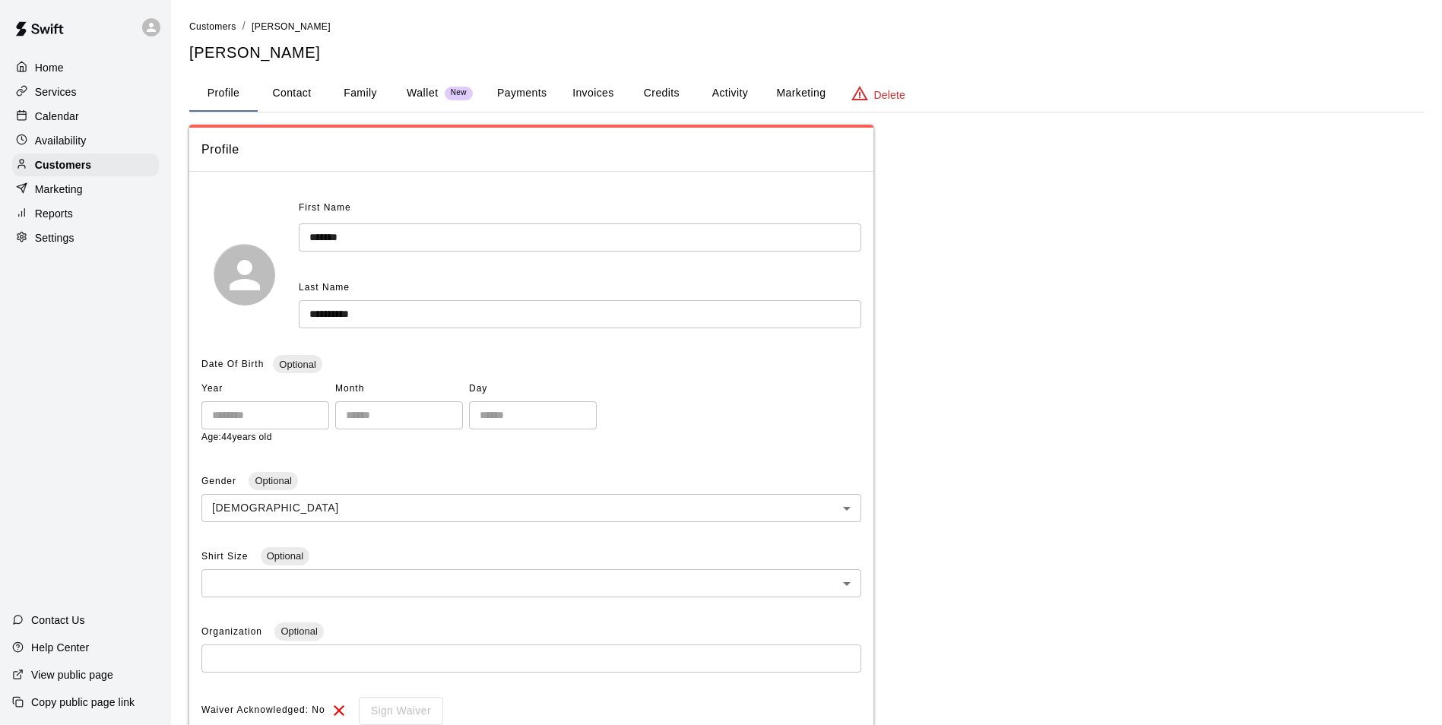
click at [387, 97] on button "Family" at bounding box center [360, 93] width 68 height 36
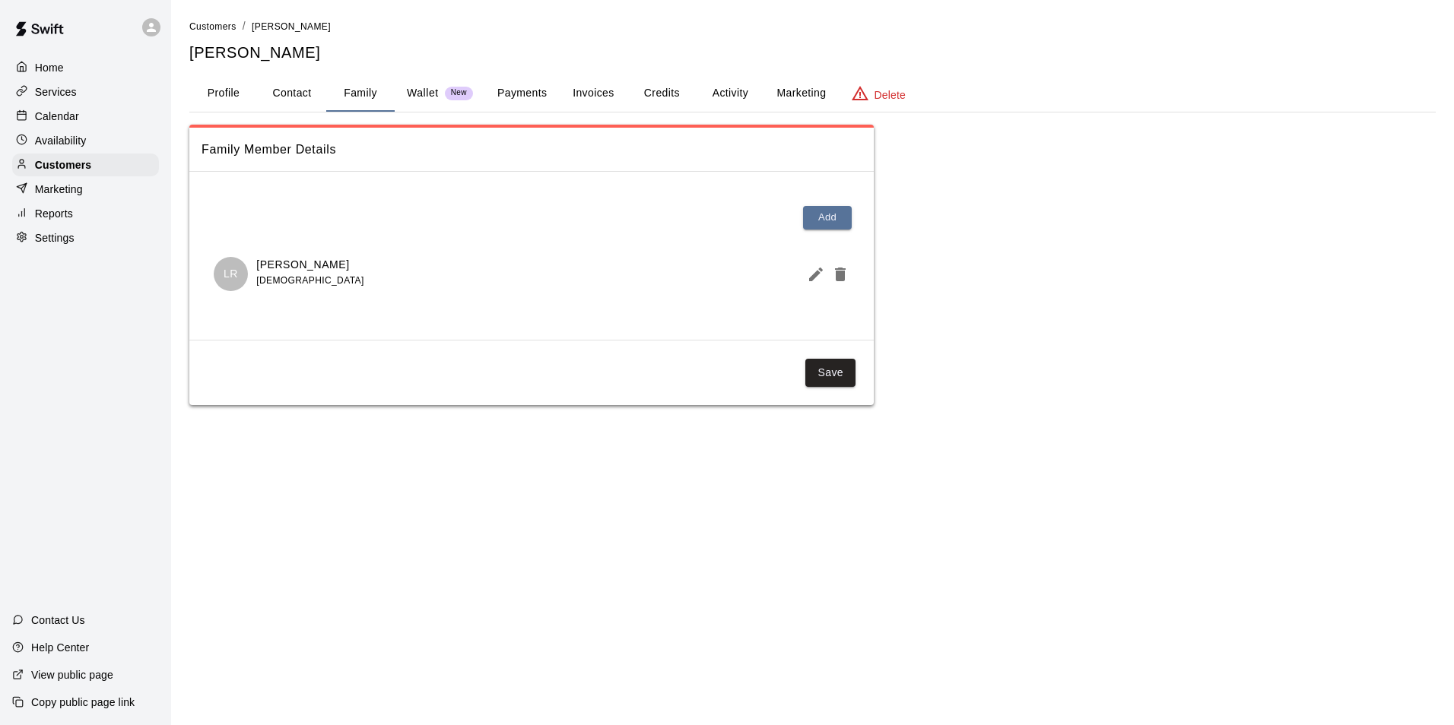
click at [495, 89] on button "Payments" at bounding box center [522, 93] width 74 height 36
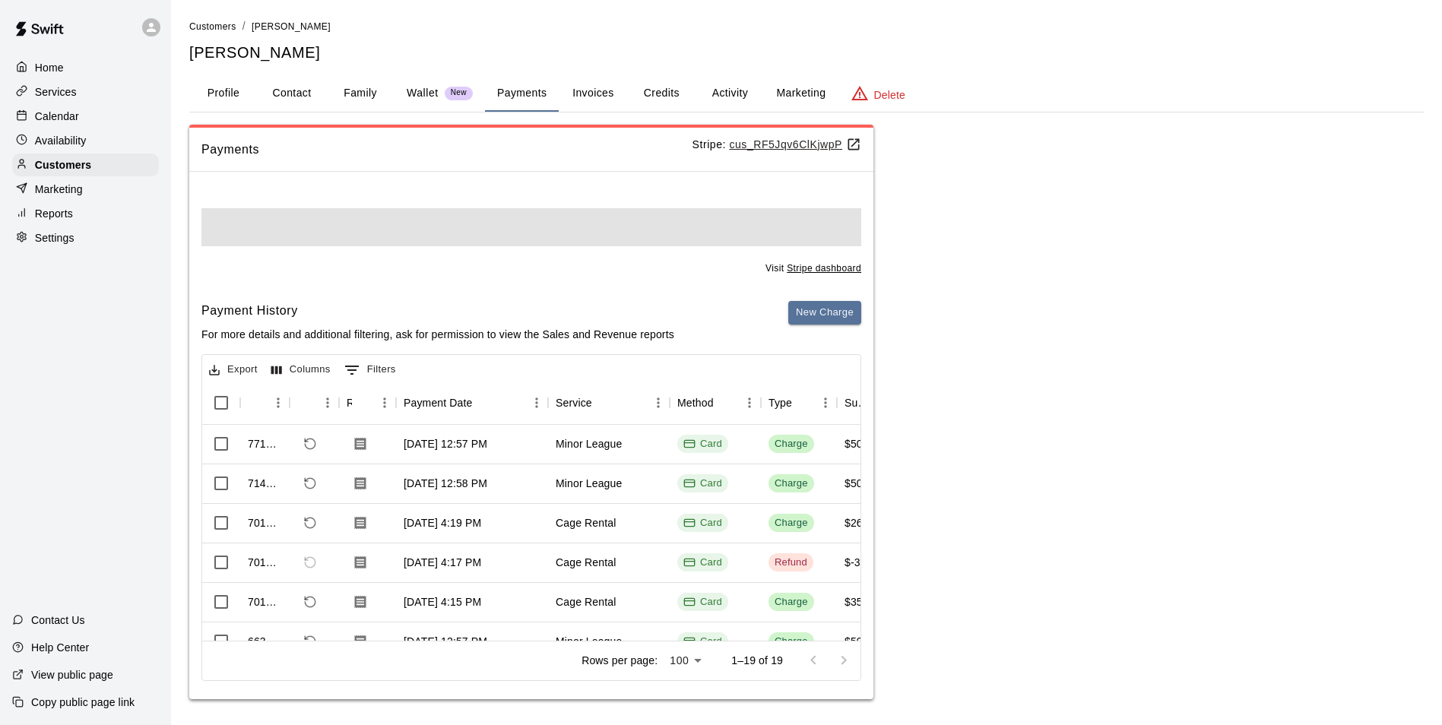
click at [305, 97] on button "Contact" at bounding box center [292, 93] width 68 height 36
select select "**"
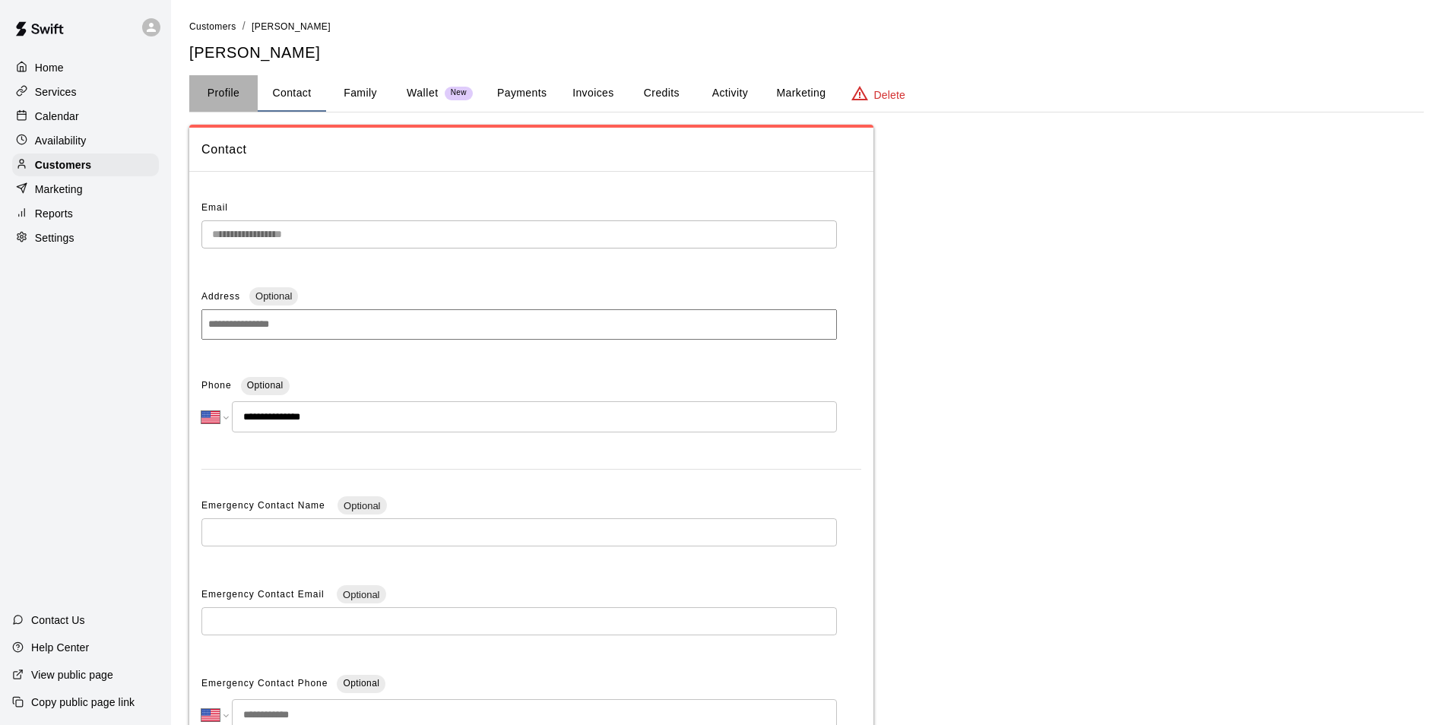
click at [192, 90] on button "Profile" at bounding box center [223, 93] width 68 height 36
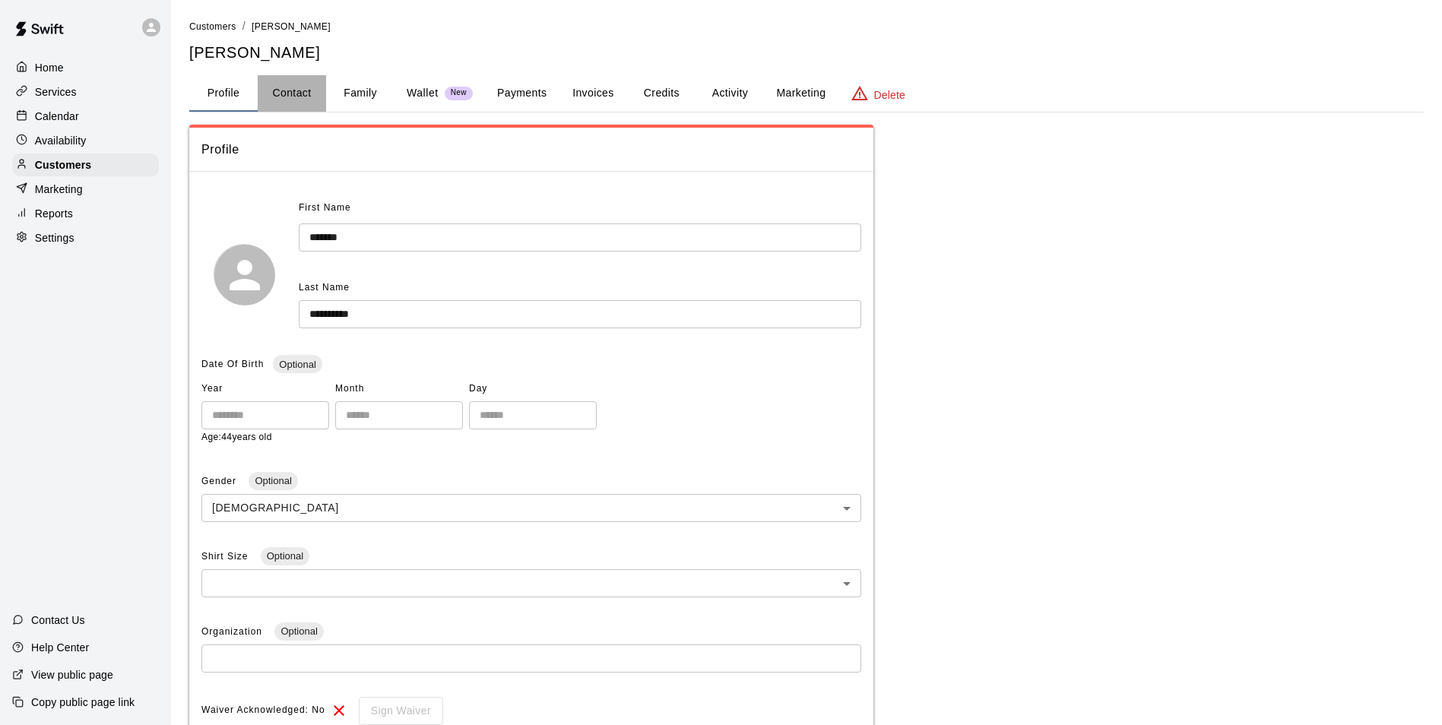
click at [264, 85] on button "Contact" at bounding box center [292, 93] width 68 height 36
select select "**"
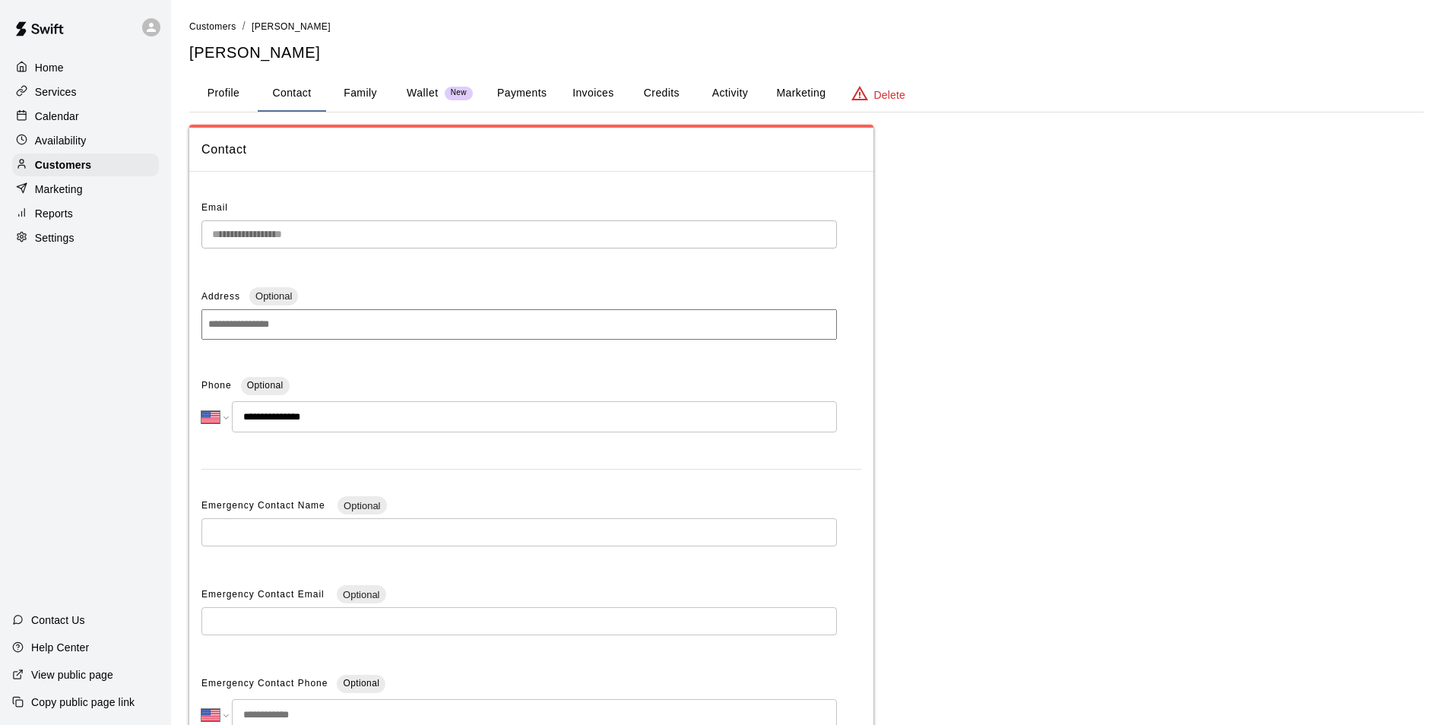
drag, startPoint x: 71, startPoint y: 167, endPoint x: 81, endPoint y: 147, distance: 22.1
click at [71, 166] on p "Customers" at bounding box center [63, 164] width 56 height 15
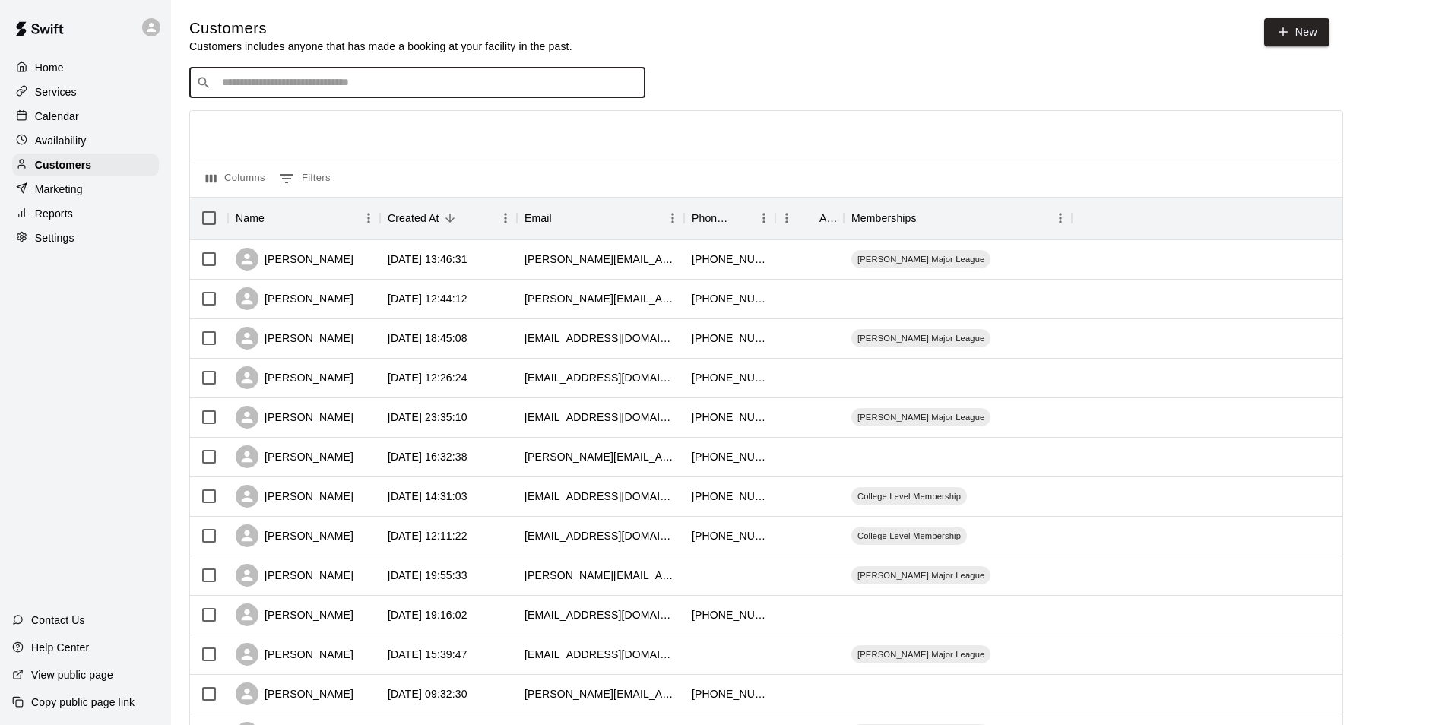
drag, startPoint x: 278, startPoint y: 84, endPoint x: 266, endPoint y: 84, distance: 11.4
click at [279, 84] on input "Search customers by name or email" at bounding box center [427, 82] width 421 height 15
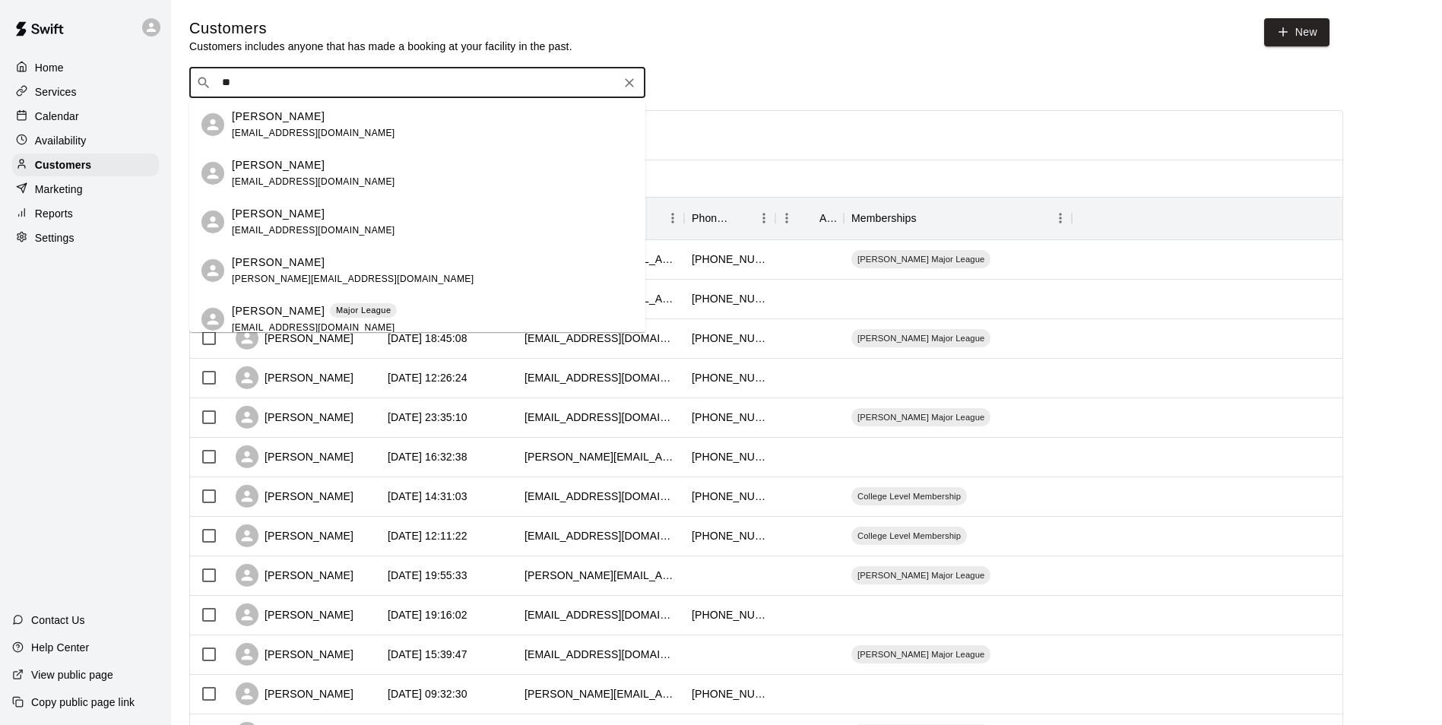
type input "*"
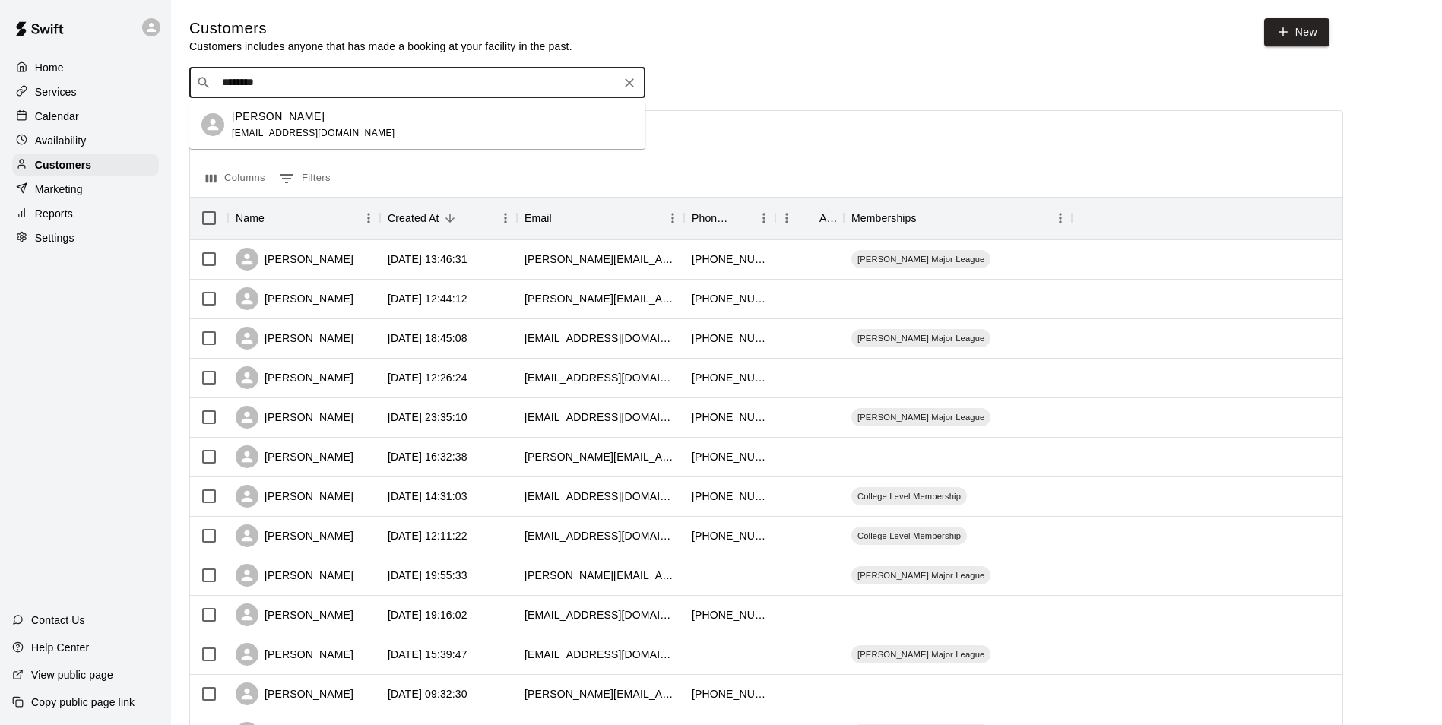
type input "*********"
click at [633, 86] on icon "Clear" at bounding box center [629, 82] width 15 height 15
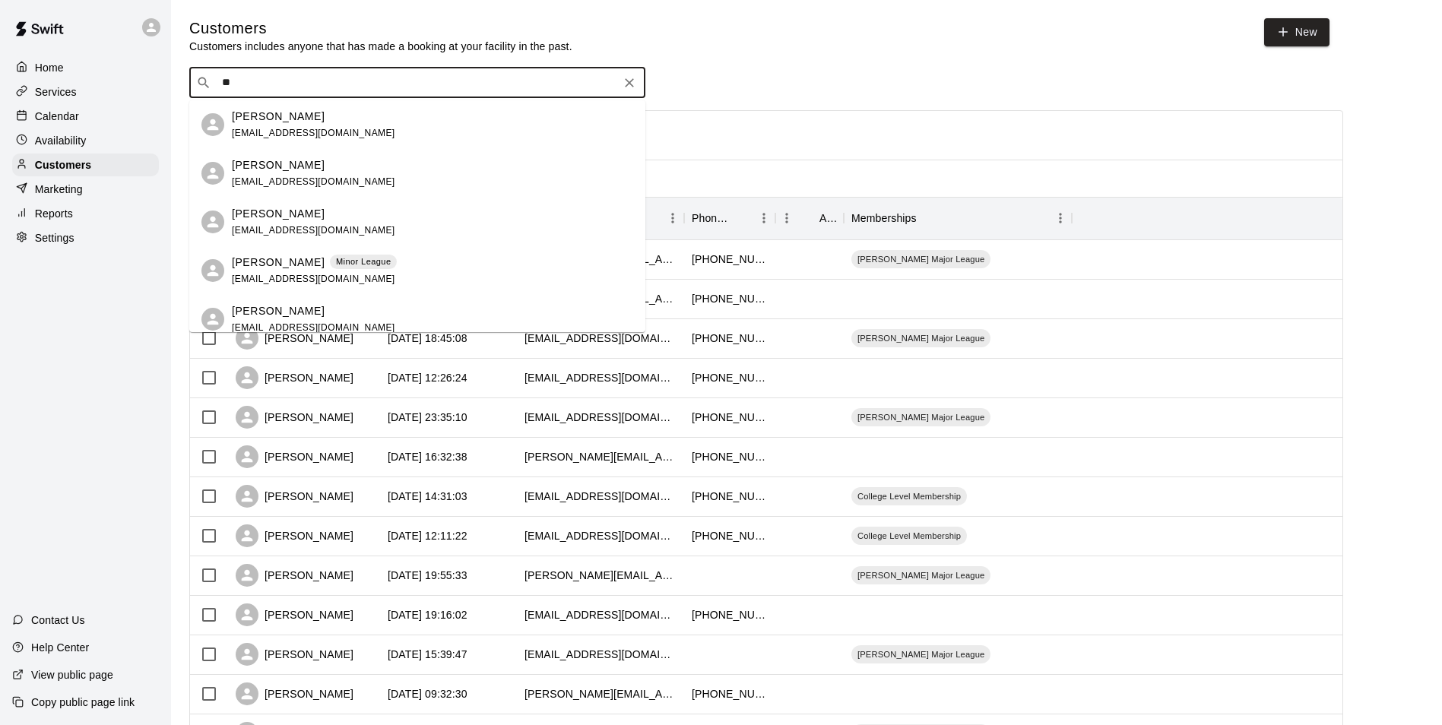
type input "*"
type input "*********"
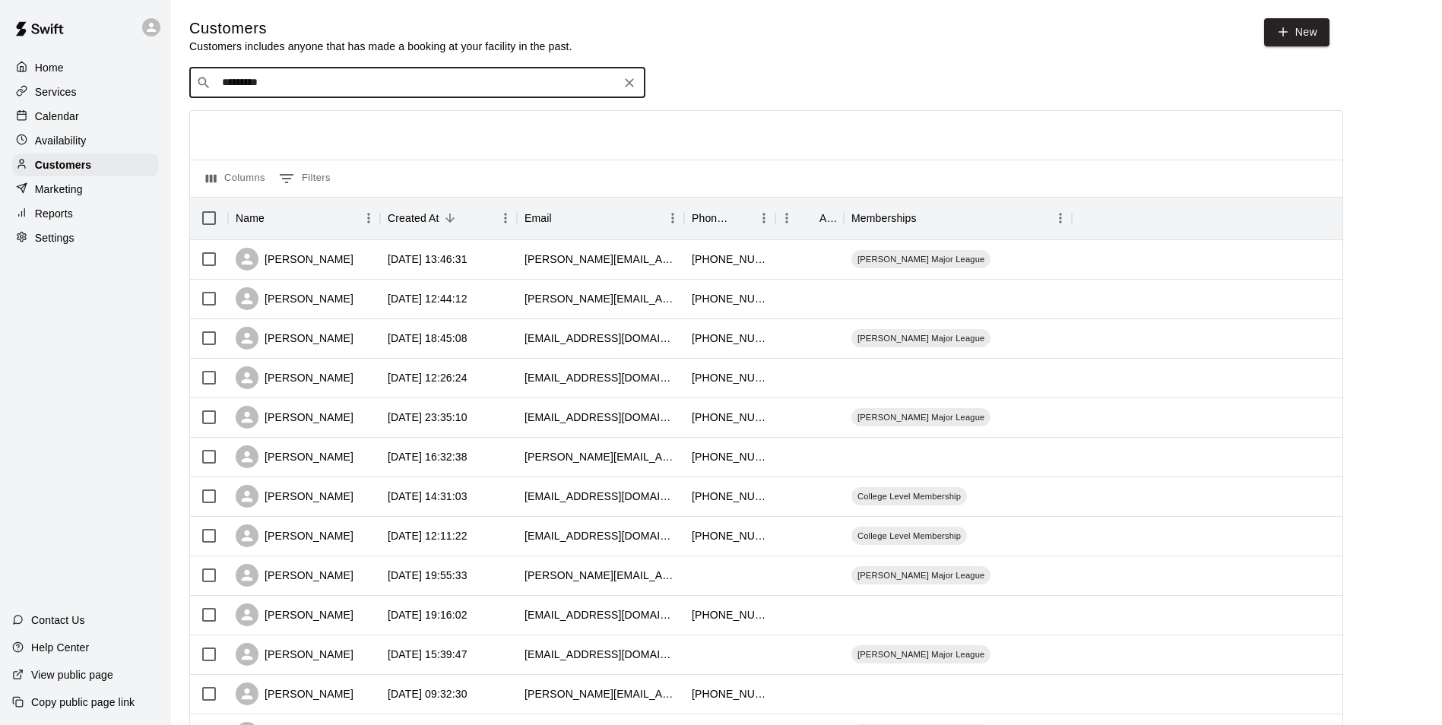
click at [107, 118] on div "Calendar" at bounding box center [85, 116] width 147 height 23
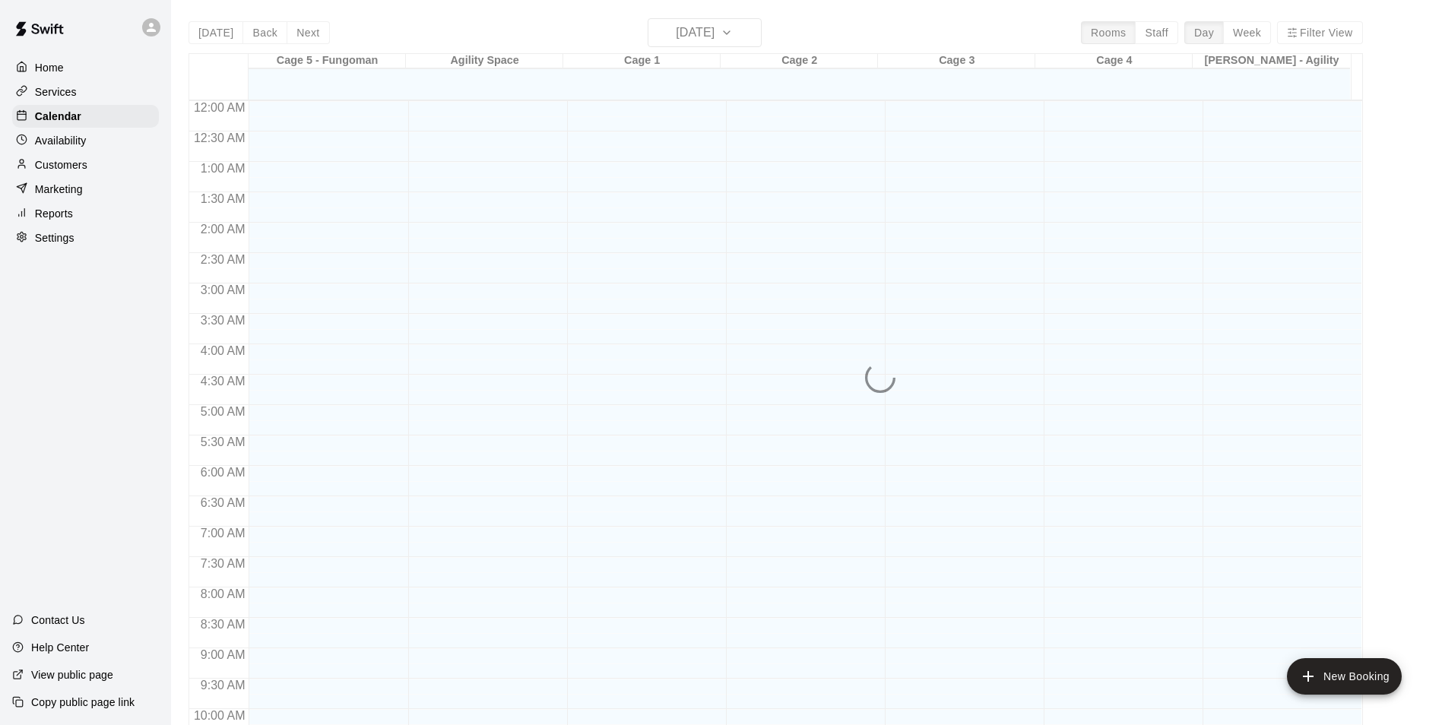
scroll to position [772, 0]
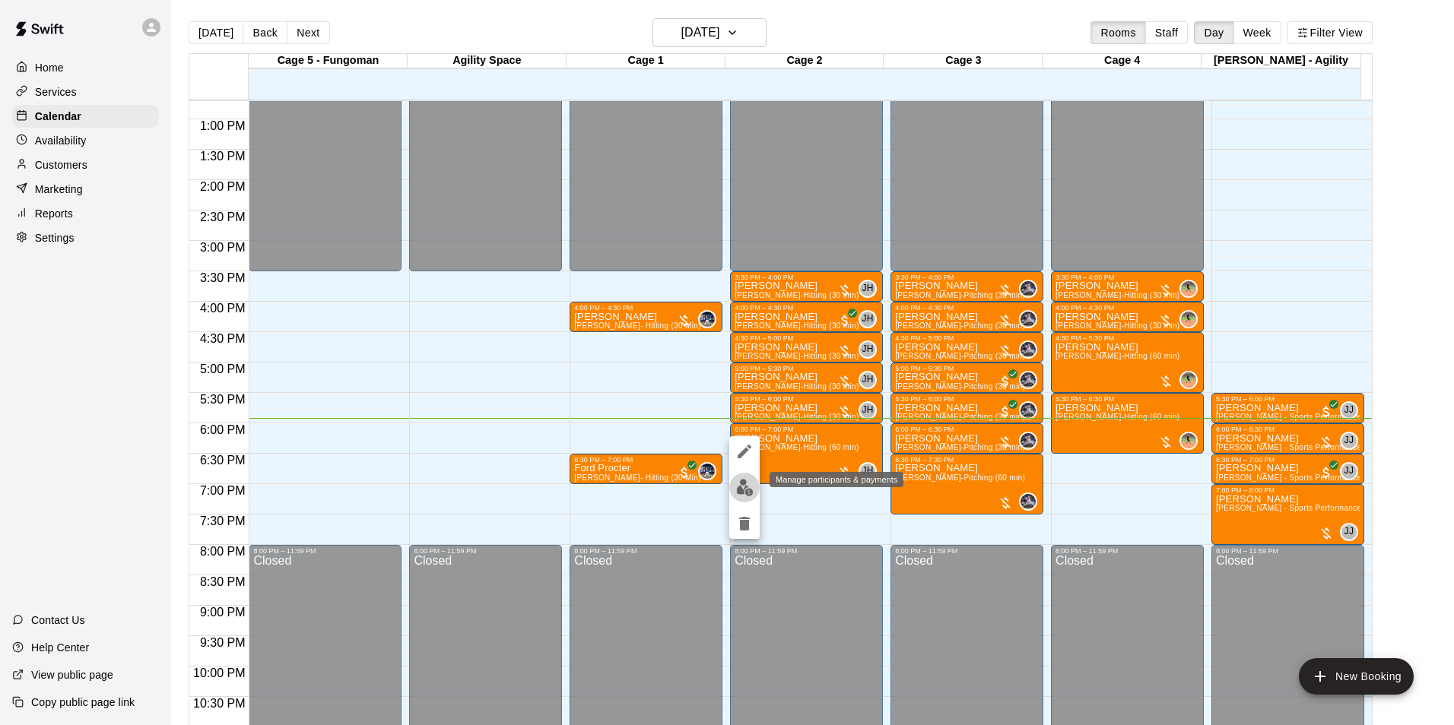
click at [741, 486] on img "edit" at bounding box center [744, 487] width 17 height 17
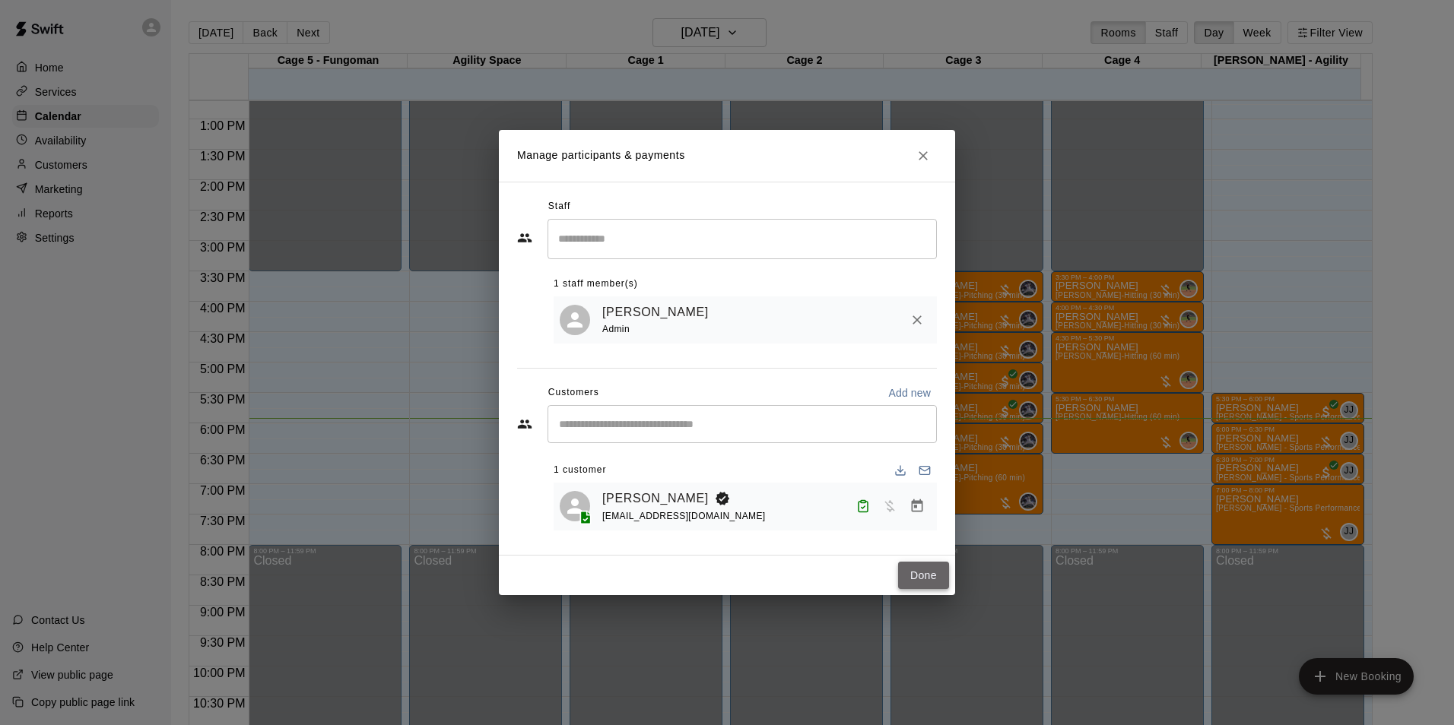
click at [920, 583] on button "Done" at bounding box center [923, 576] width 51 height 28
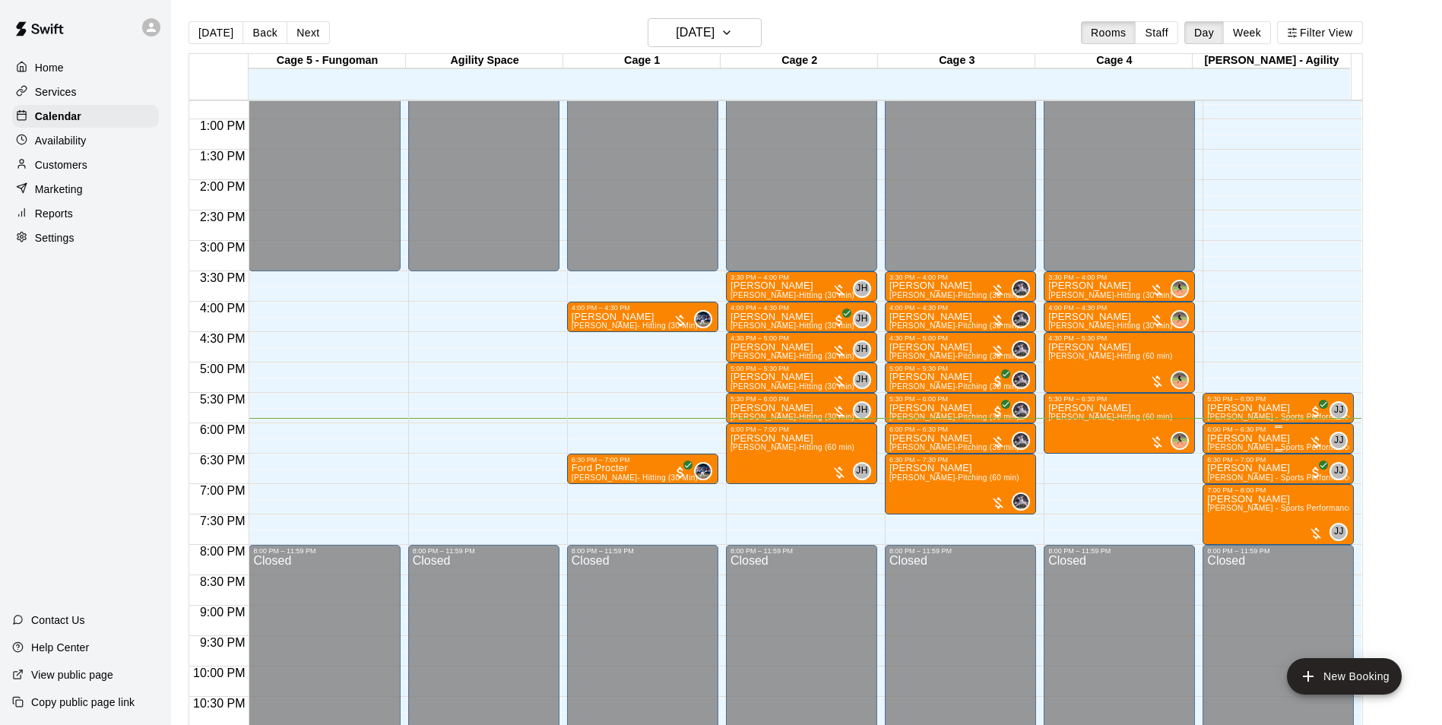
click at [1234, 439] on p "[PERSON_NAME]" at bounding box center [1278, 439] width 142 height 0
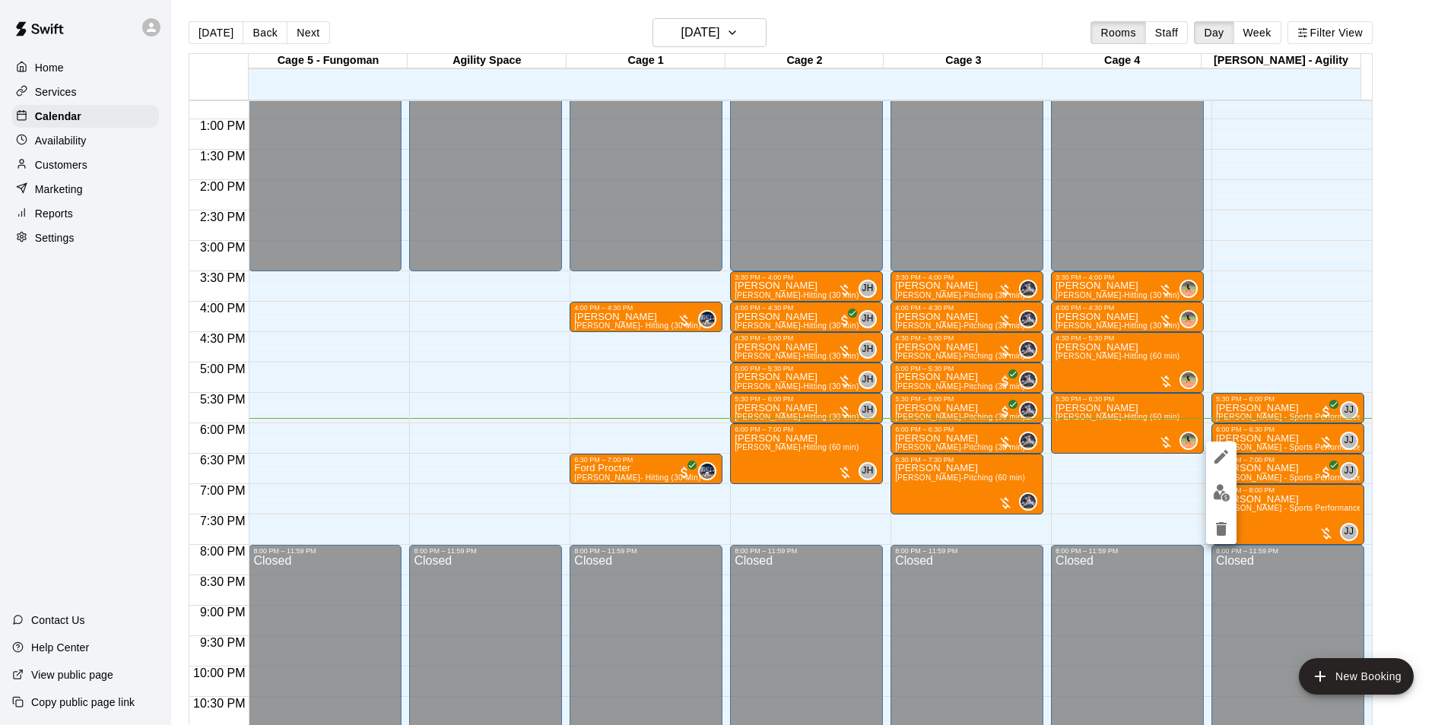
click at [1228, 493] on img "edit" at bounding box center [1221, 492] width 17 height 17
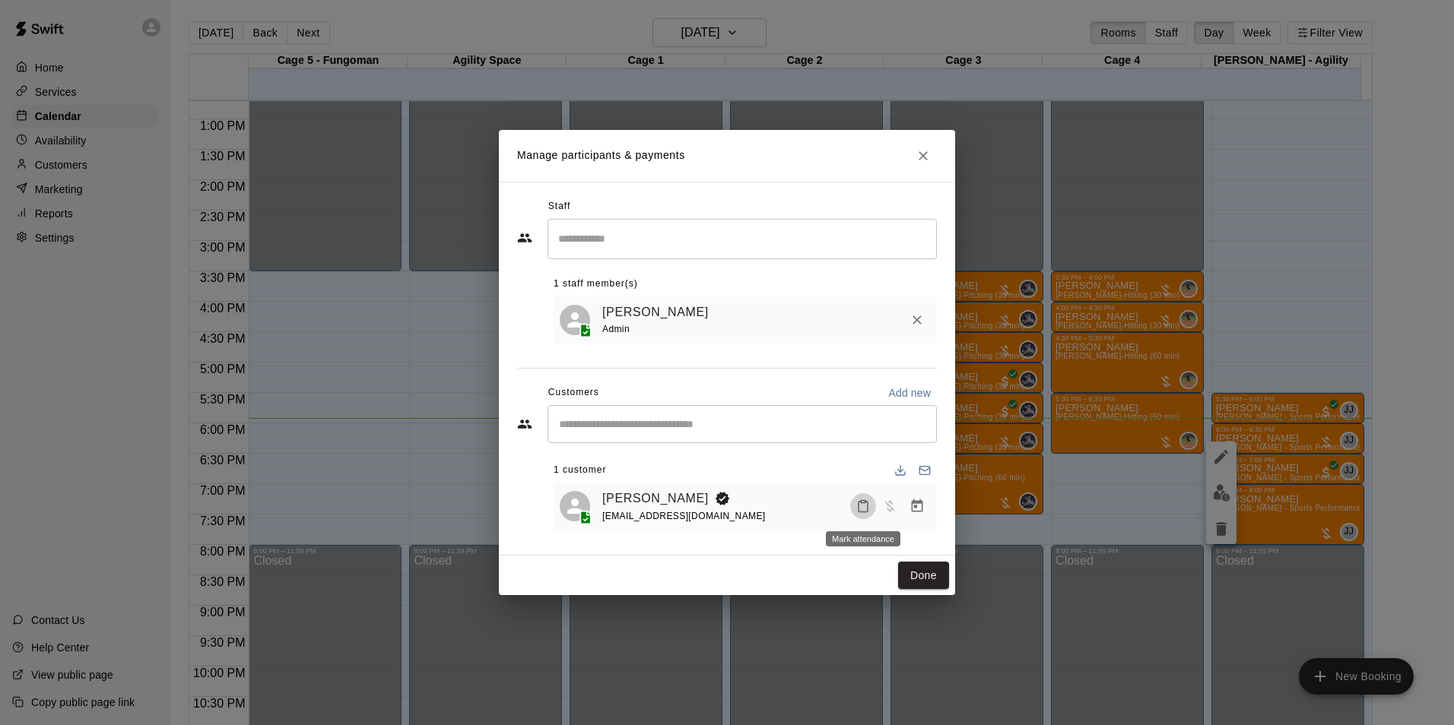
click at [861, 506] on icon "Mark attendance" at bounding box center [863, 507] width 14 height 14
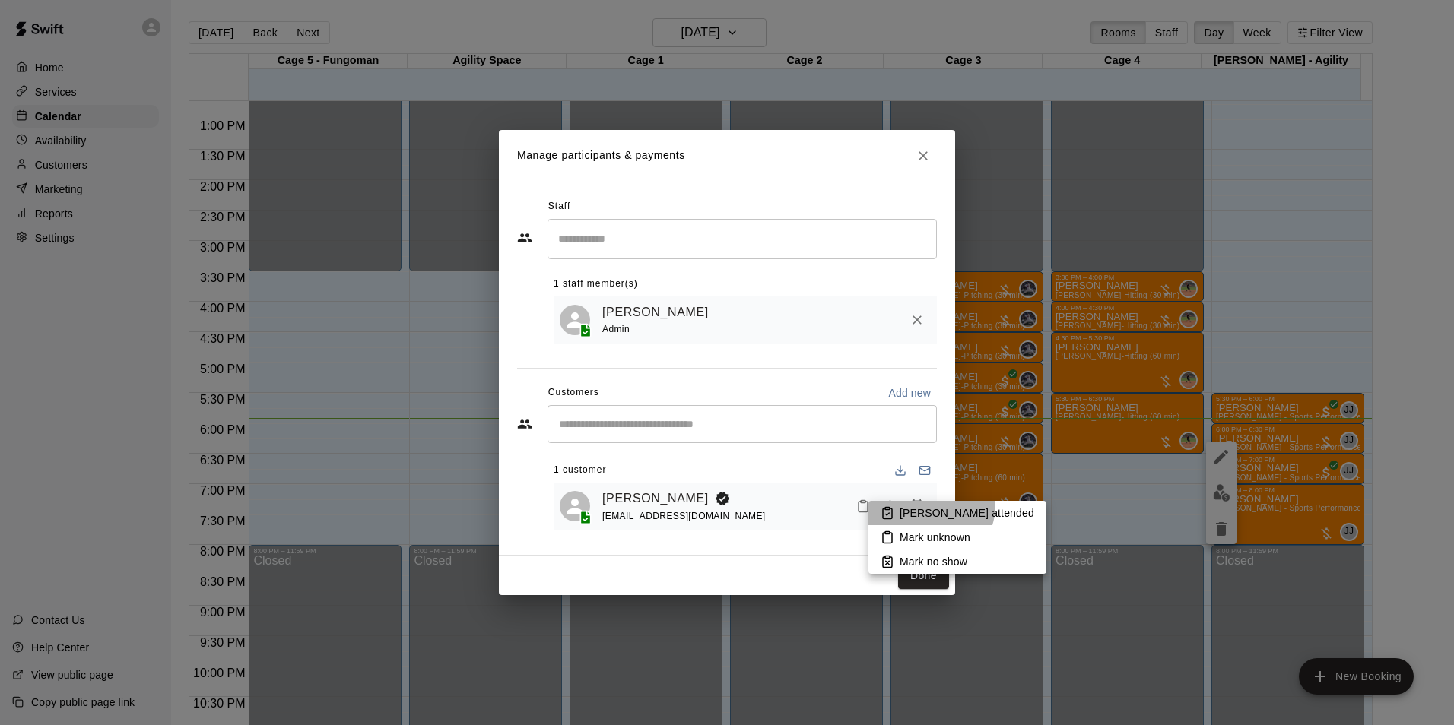
click at [931, 508] on p "[PERSON_NAME] attended" at bounding box center [966, 513] width 135 height 15
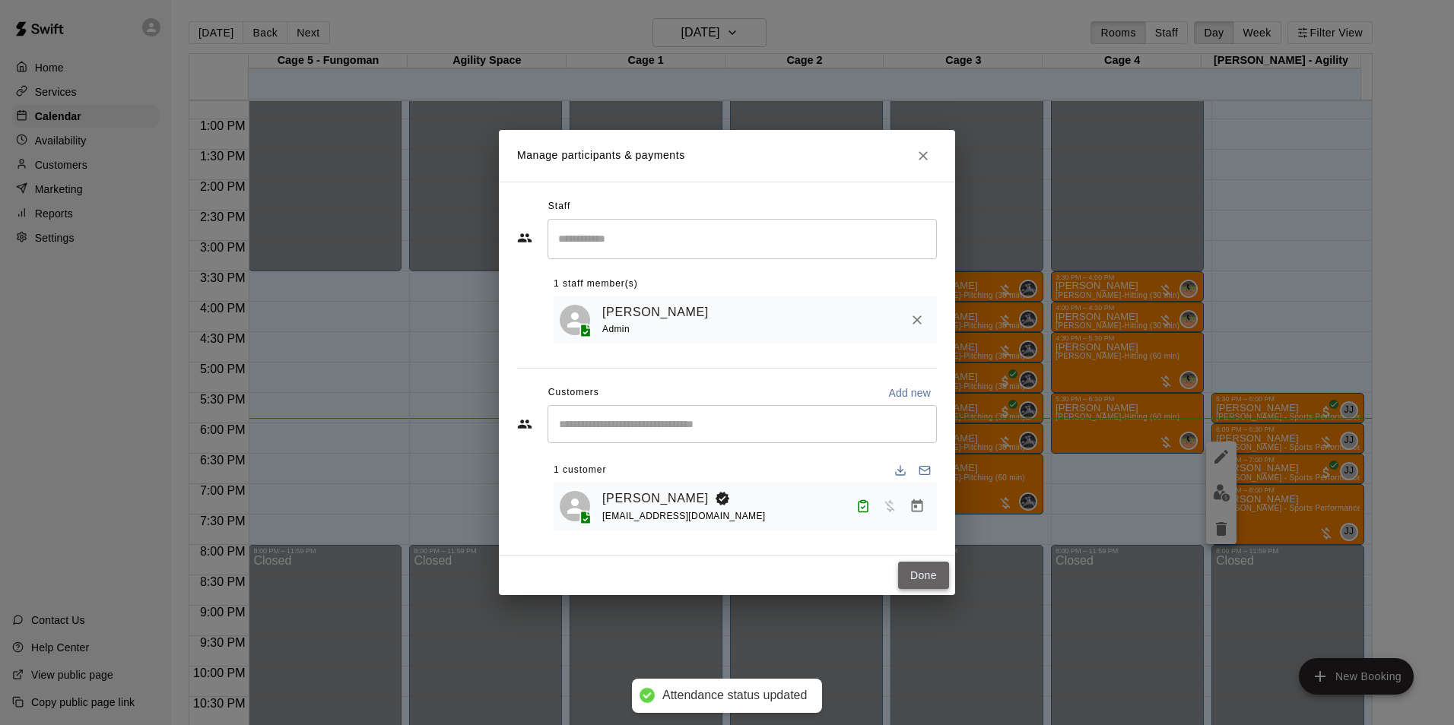
click at [931, 581] on button "Done" at bounding box center [923, 576] width 51 height 28
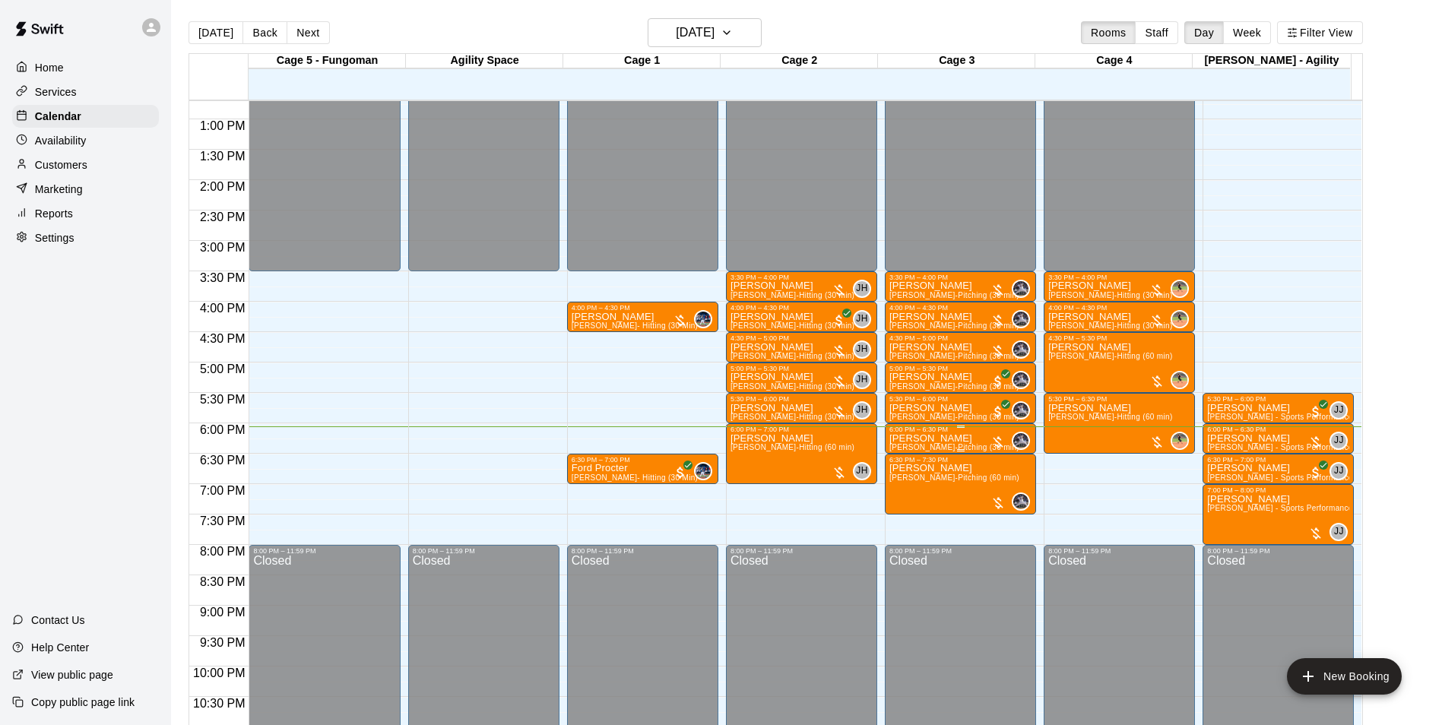
click at [919, 439] on p "[PERSON_NAME]" at bounding box center [955, 439] width 130 height 0
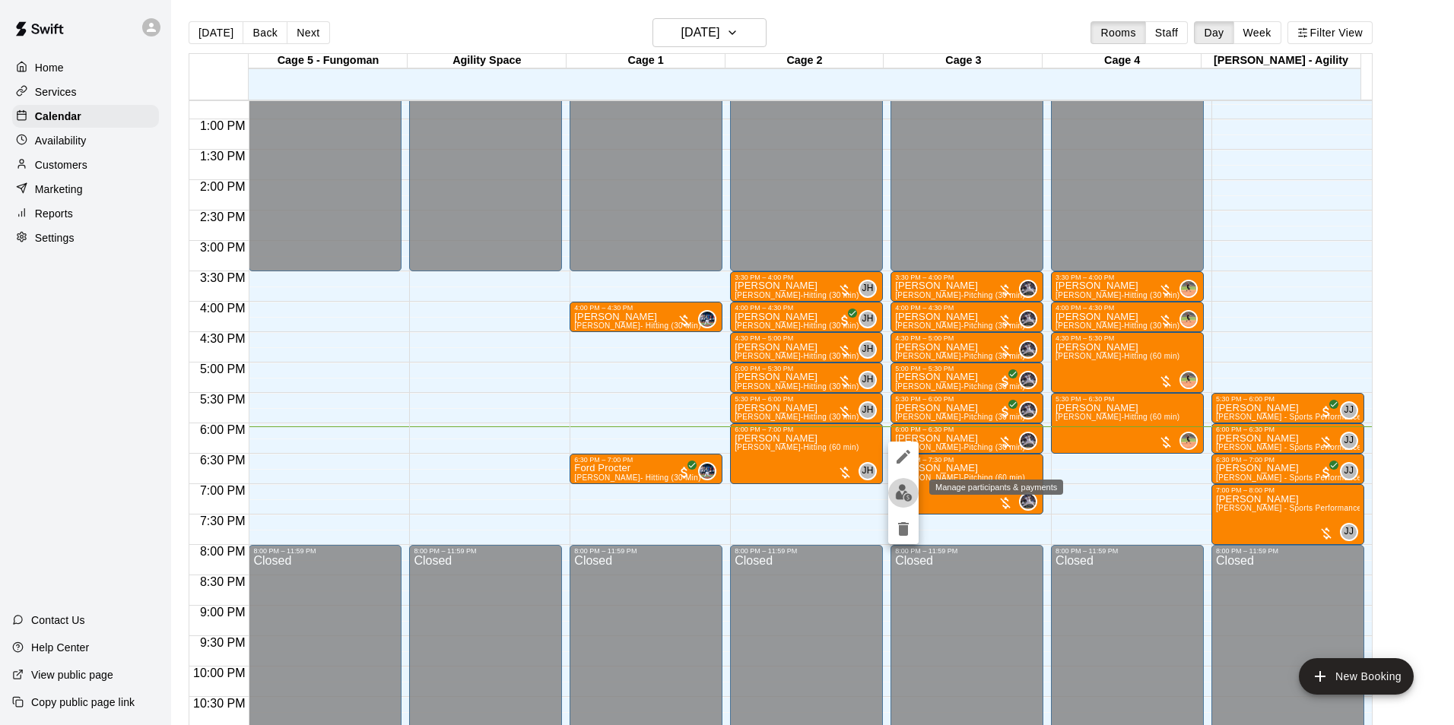
click at [896, 496] on img "edit" at bounding box center [903, 492] width 17 height 17
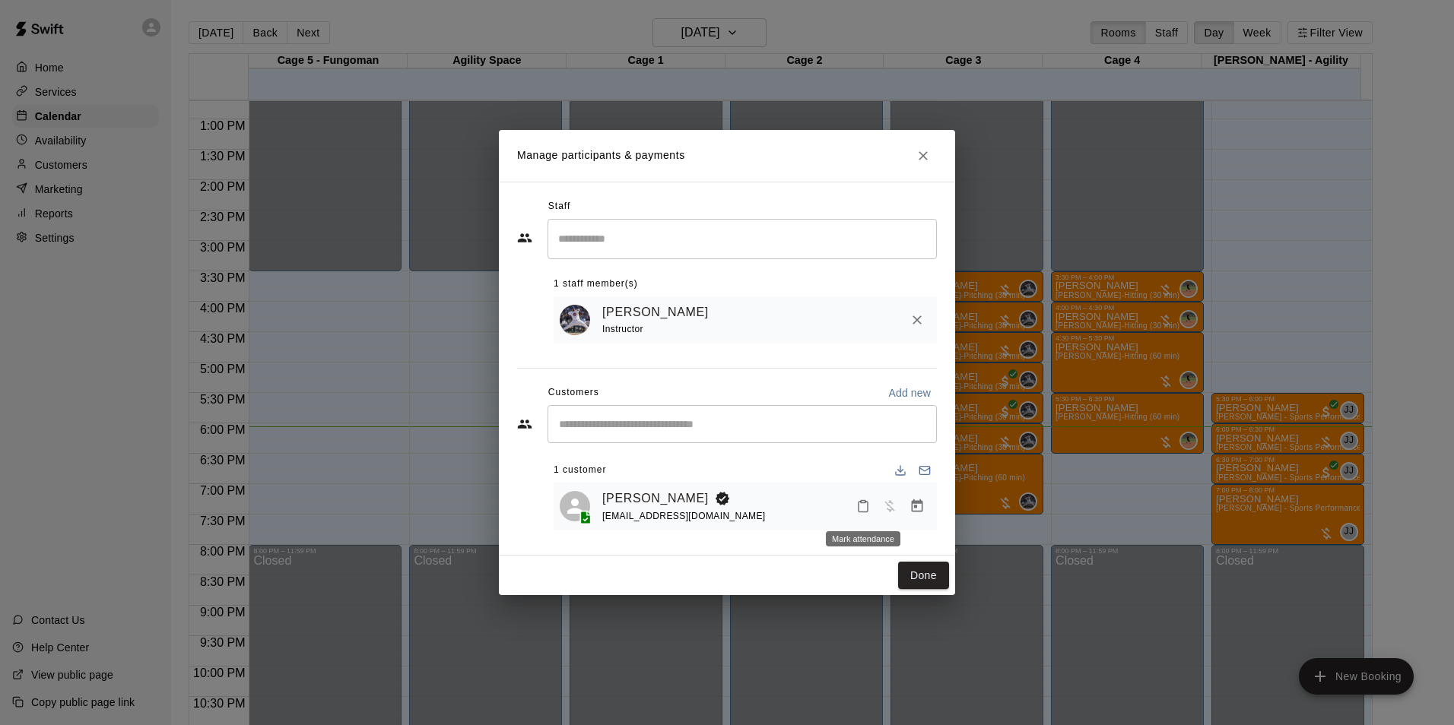
click at [855, 510] on button "Mark attendance" at bounding box center [863, 506] width 26 height 26
click at [921, 505] on p "[PERSON_NAME] attended" at bounding box center [960, 507] width 135 height 15
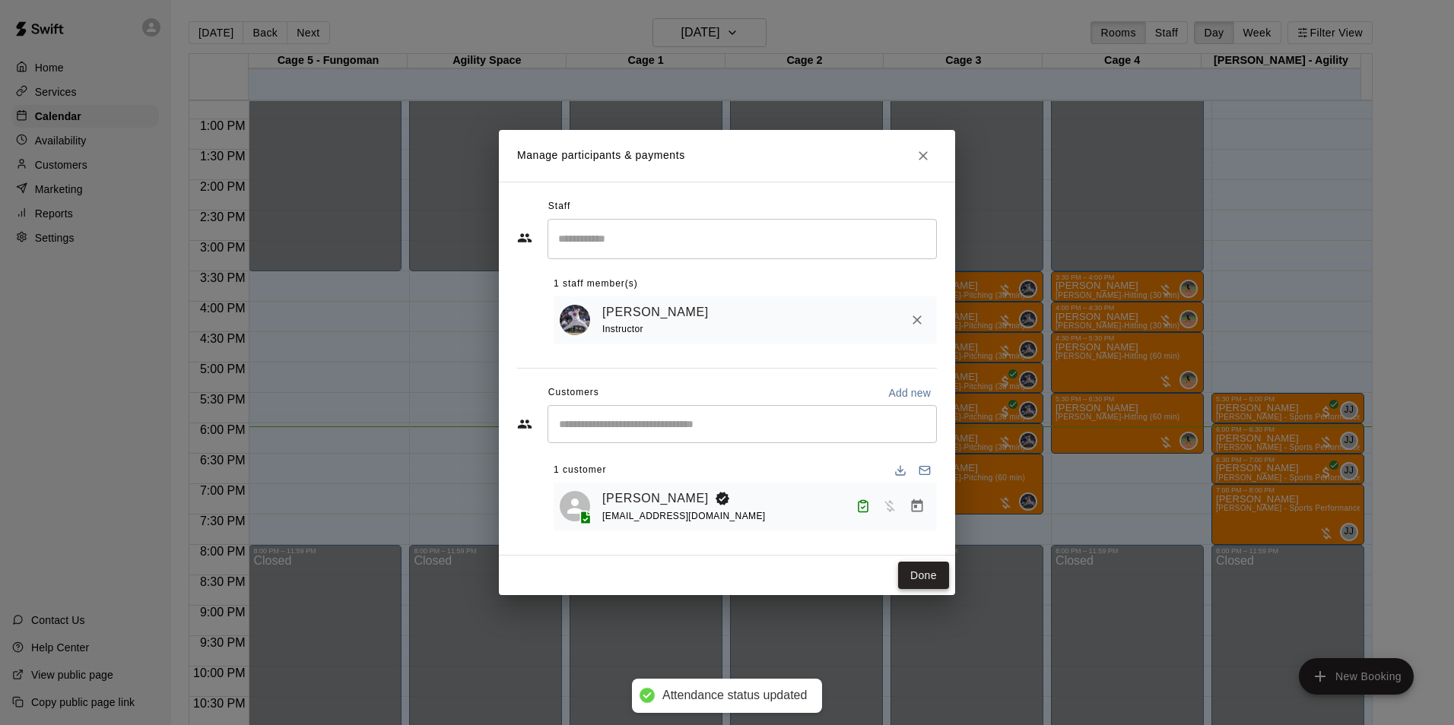
click at [932, 575] on button "Done" at bounding box center [923, 576] width 51 height 28
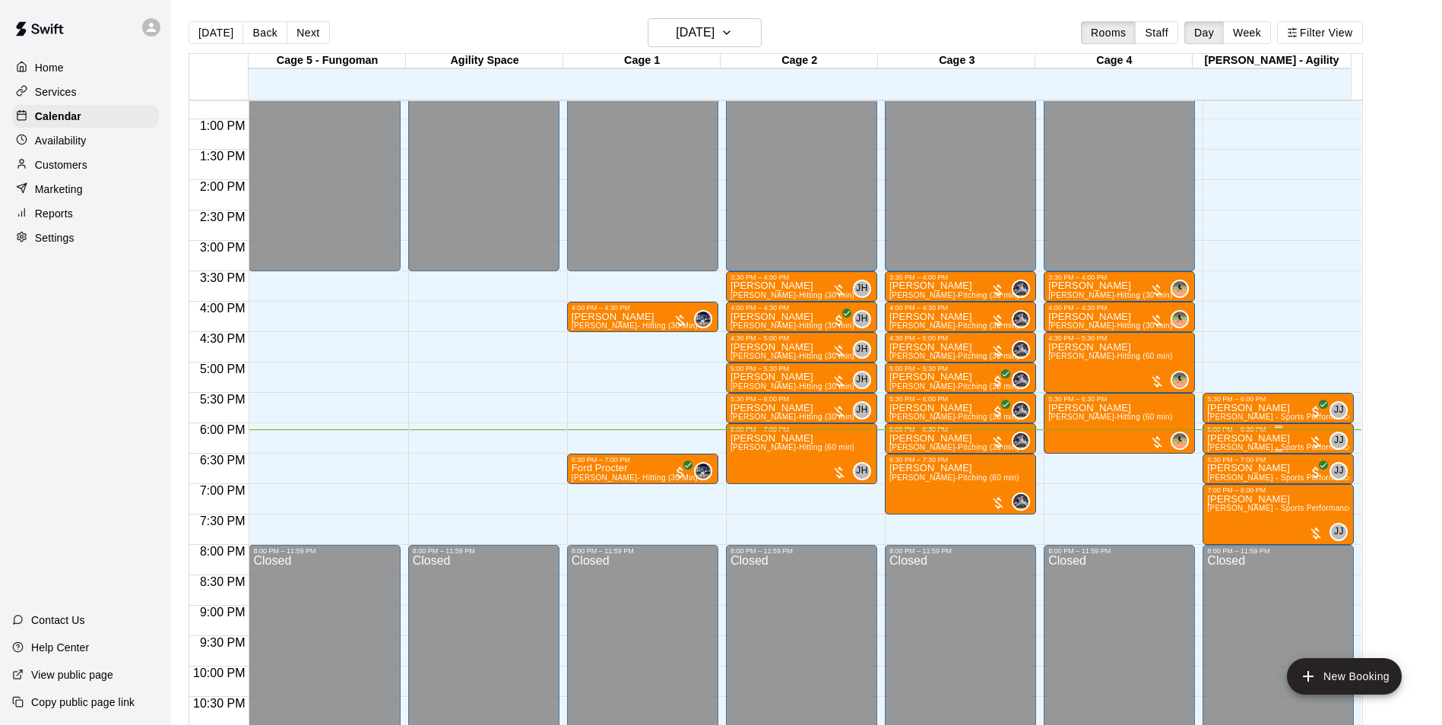
click at [1242, 439] on p "[PERSON_NAME]" at bounding box center [1278, 439] width 142 height 0
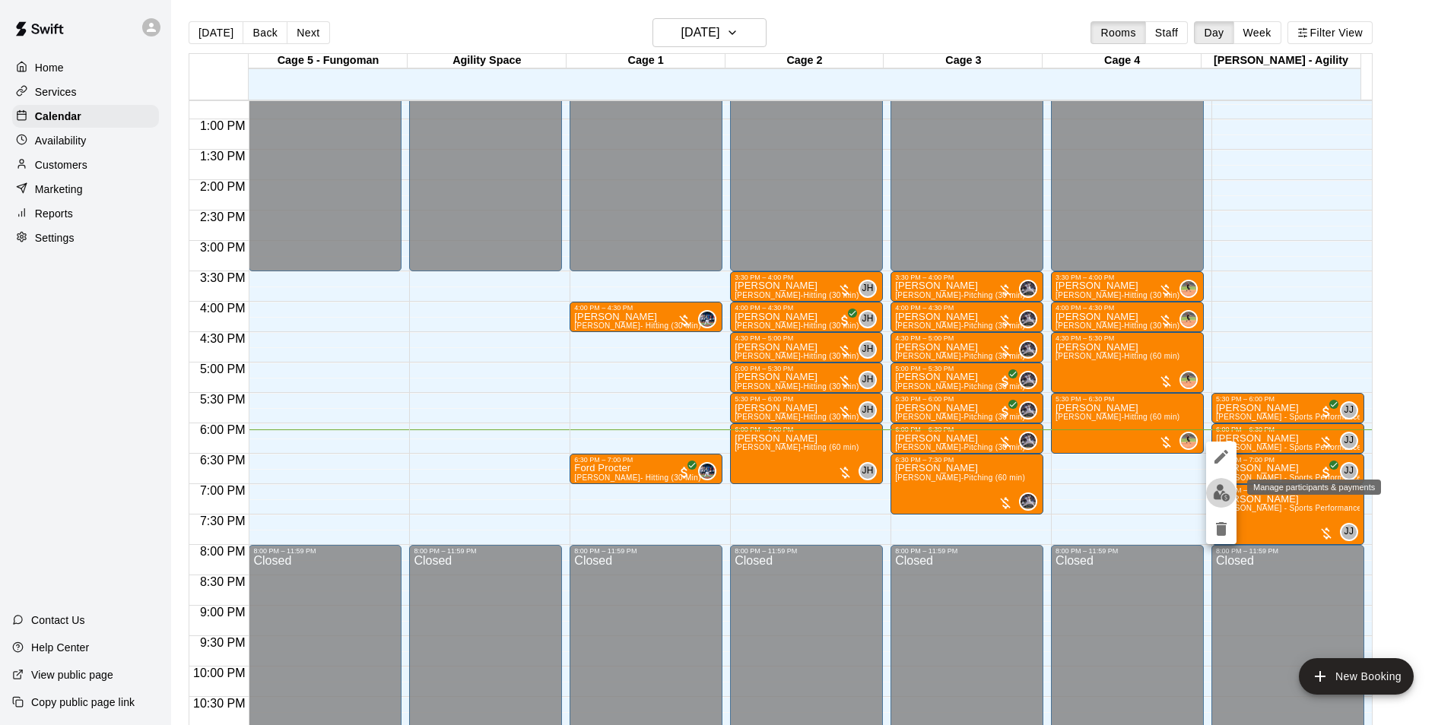
click at [1214, 492] on img "edit" at bounding box center [1221, 492] width 17 height 17
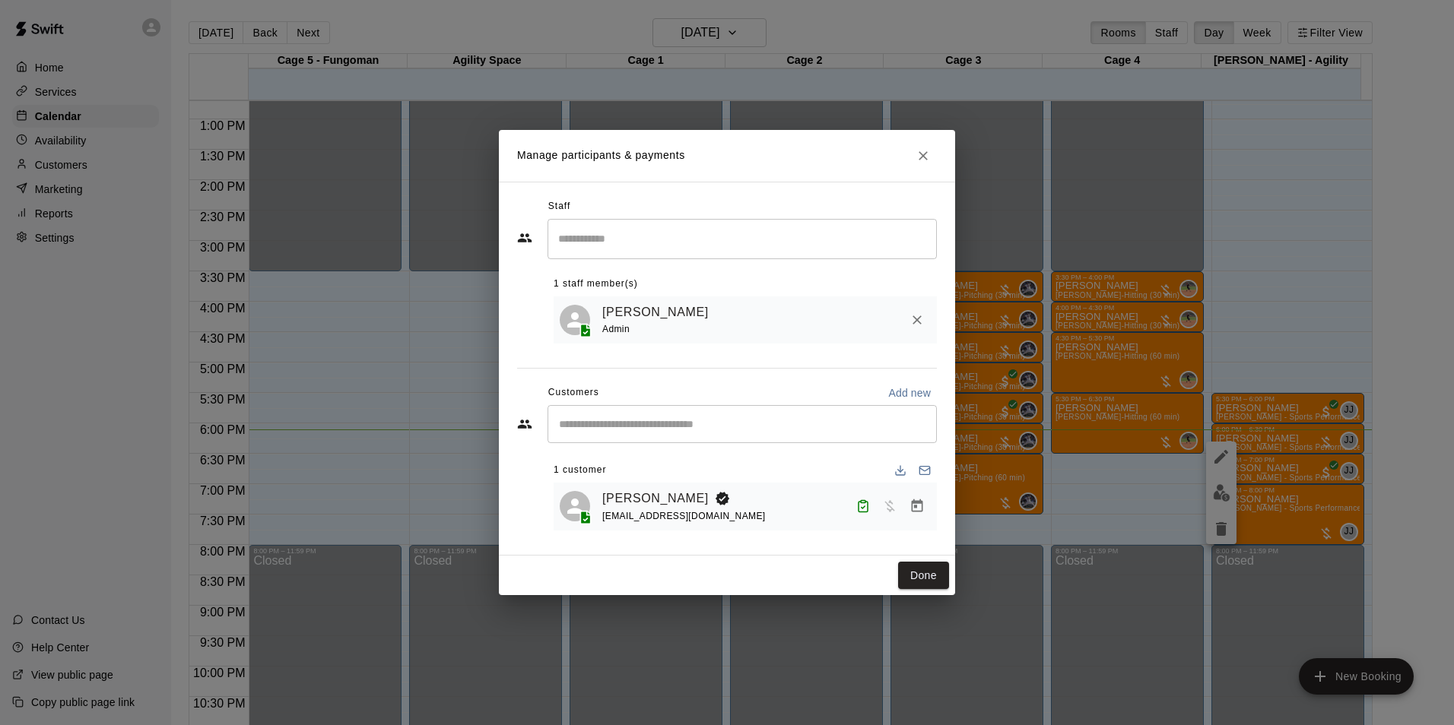
drag, startPoint x: 906, startPoint y: 576, endPoint x: 939, endPoint y: 560, distance: 37.1
click at [906, 579] on button "Done" at bounding box center [923, 576] width 51 height 28
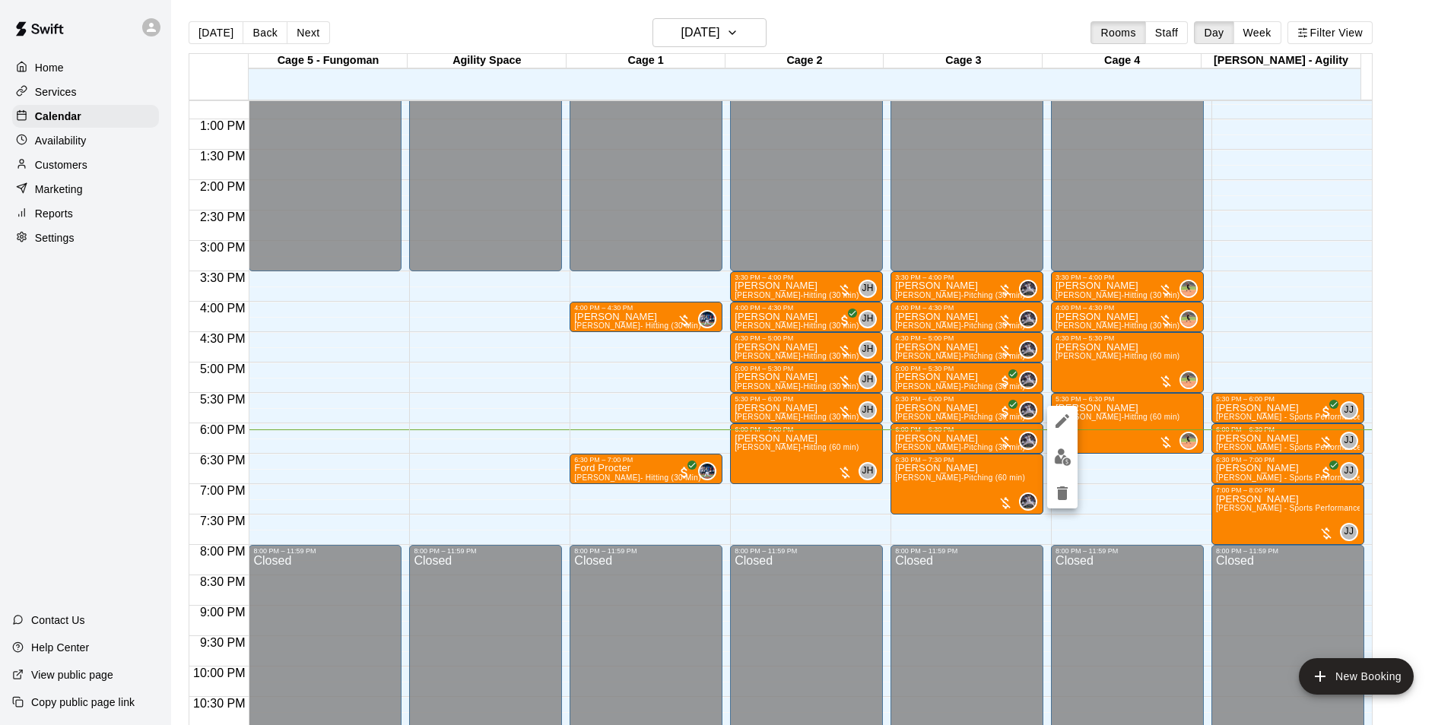
click at [1058, 465] on img "edit" at bounding box center [1062, 457] width 17 height 17
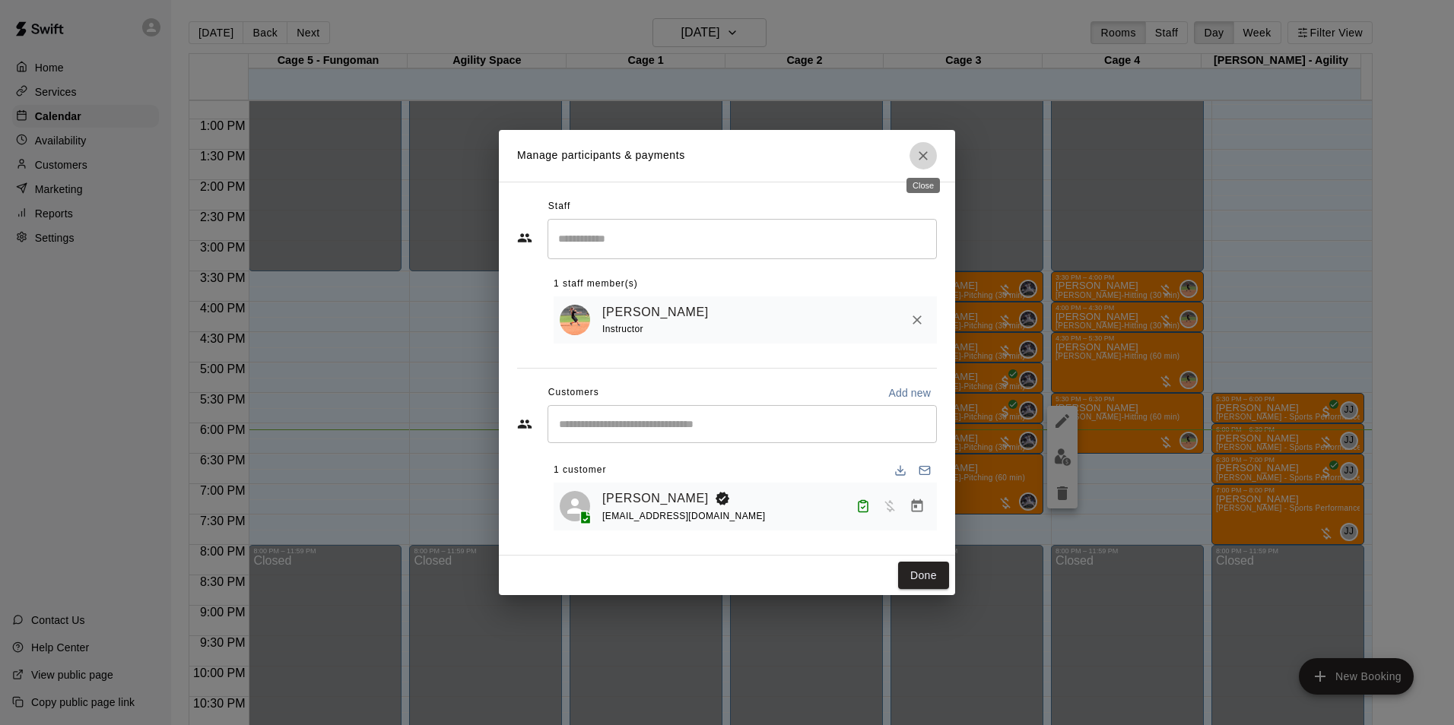
click at [922, 148] on icon "Close" at bounding box center [922, 155] width 15 height 15
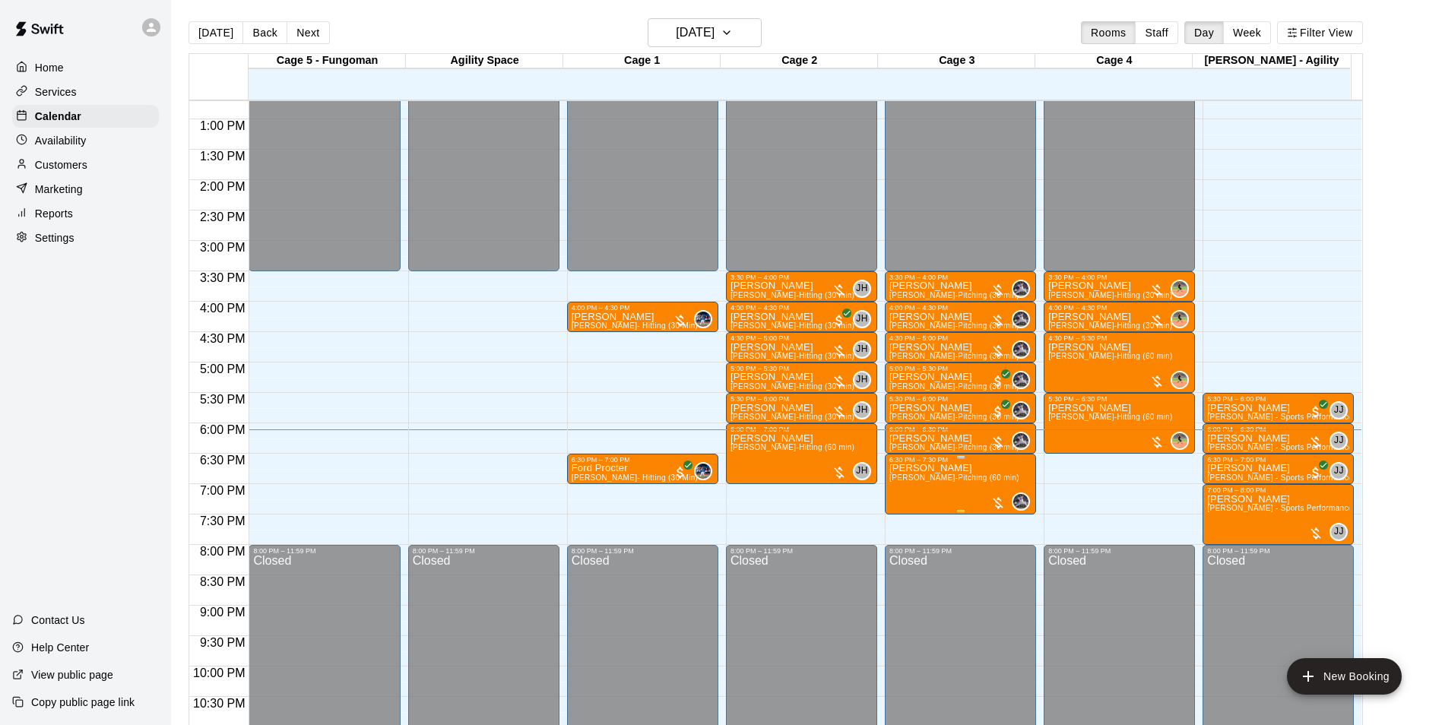
click at [928, 478] on span "[PERSON_NAME]-Pitching (60 min)" at bounding box center [955, 478] width 130 height 8
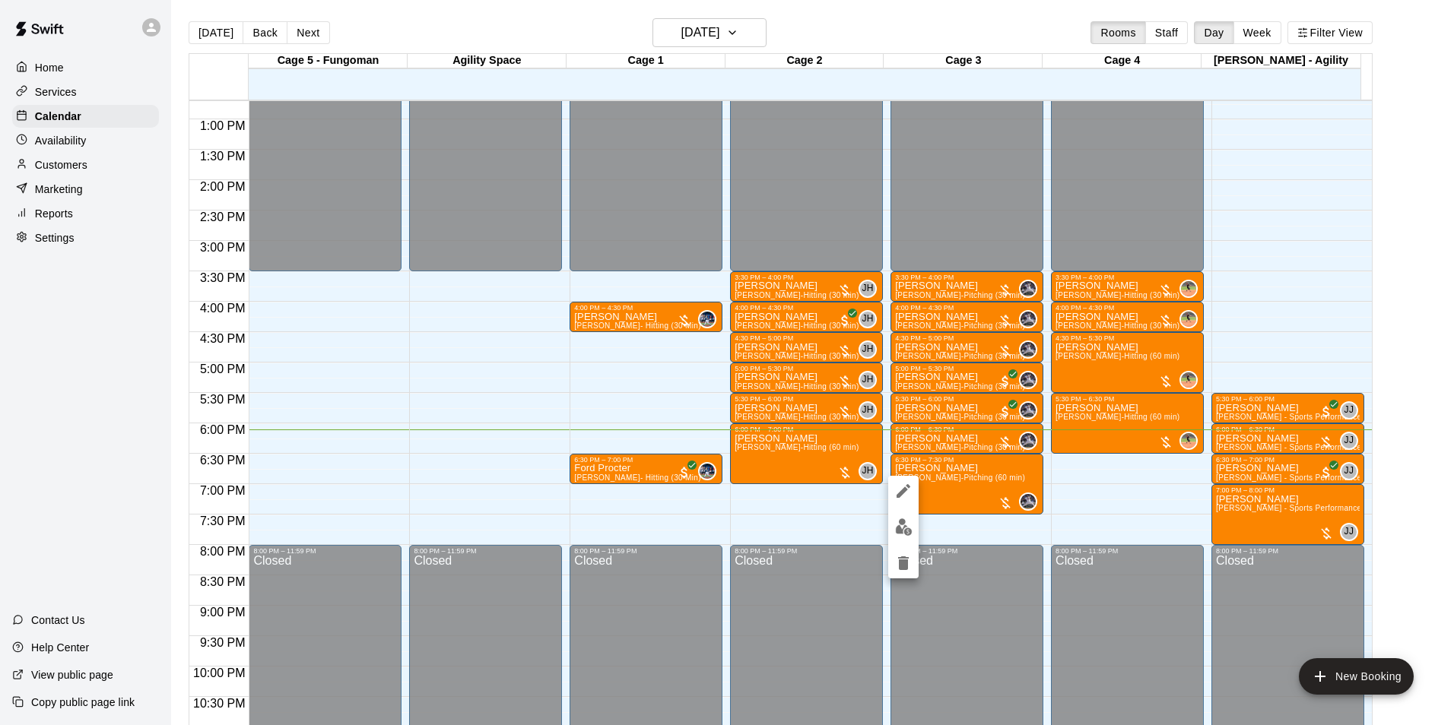
click at [940, 440] on div at bounding box center [727, 362] width 1454 height 725
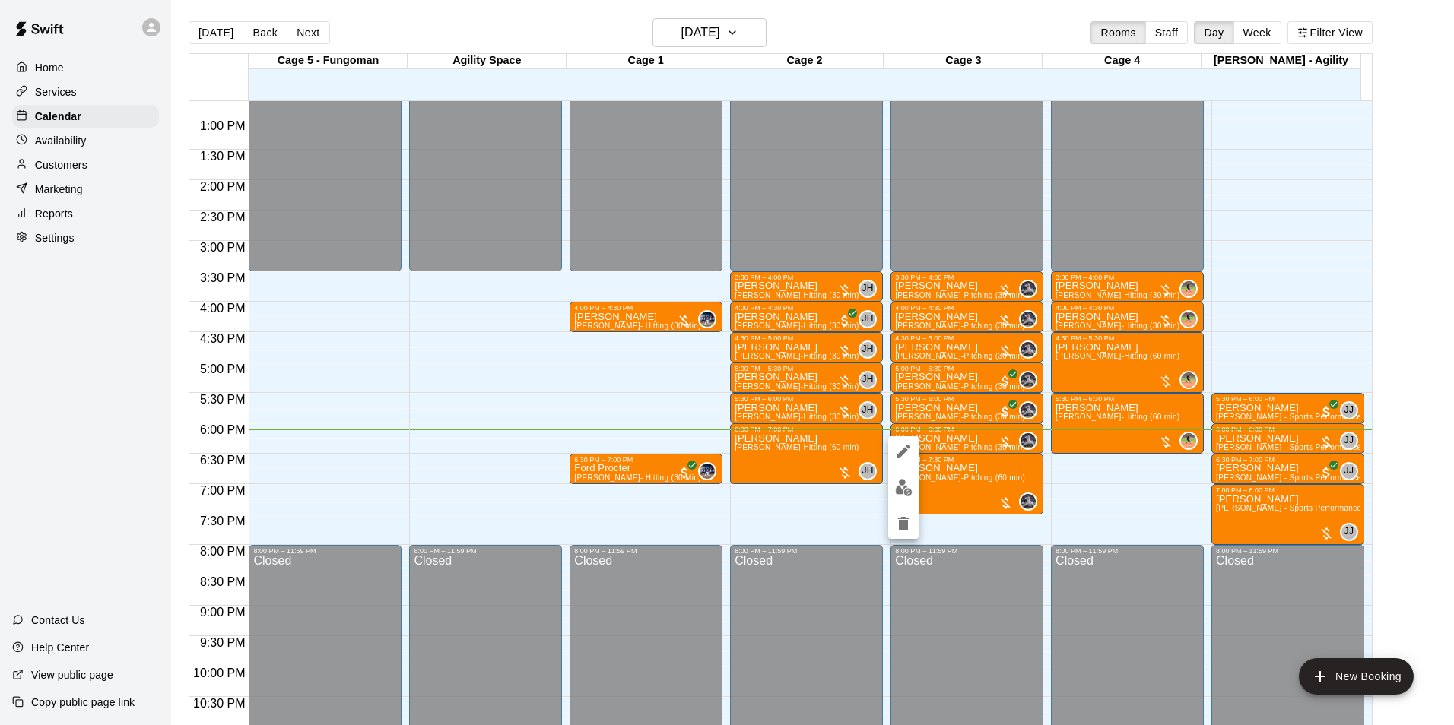
click at [906, 484] on img "edit" at bounding box center [903, 487] width 17 height 17
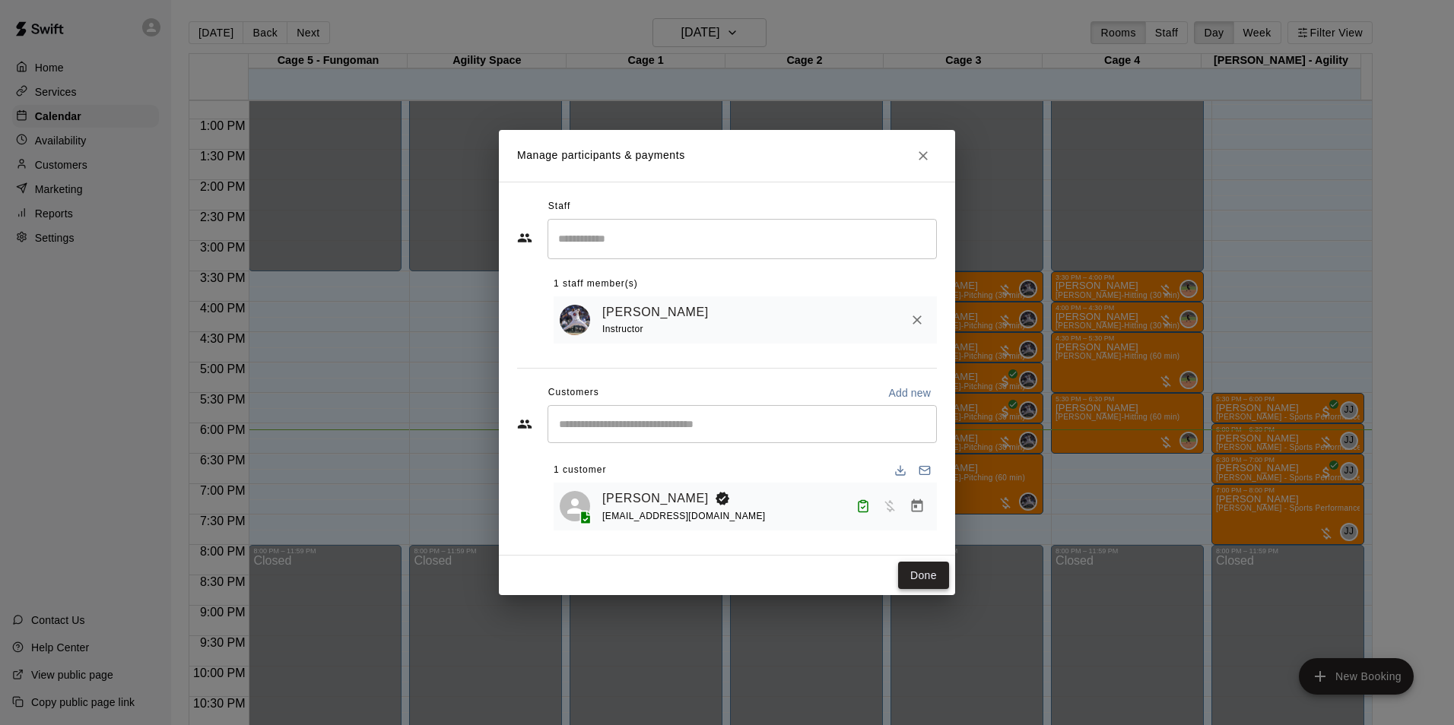
click at [925, 582] on button "Done" at bounding box center [923, 576] width 51 height 28
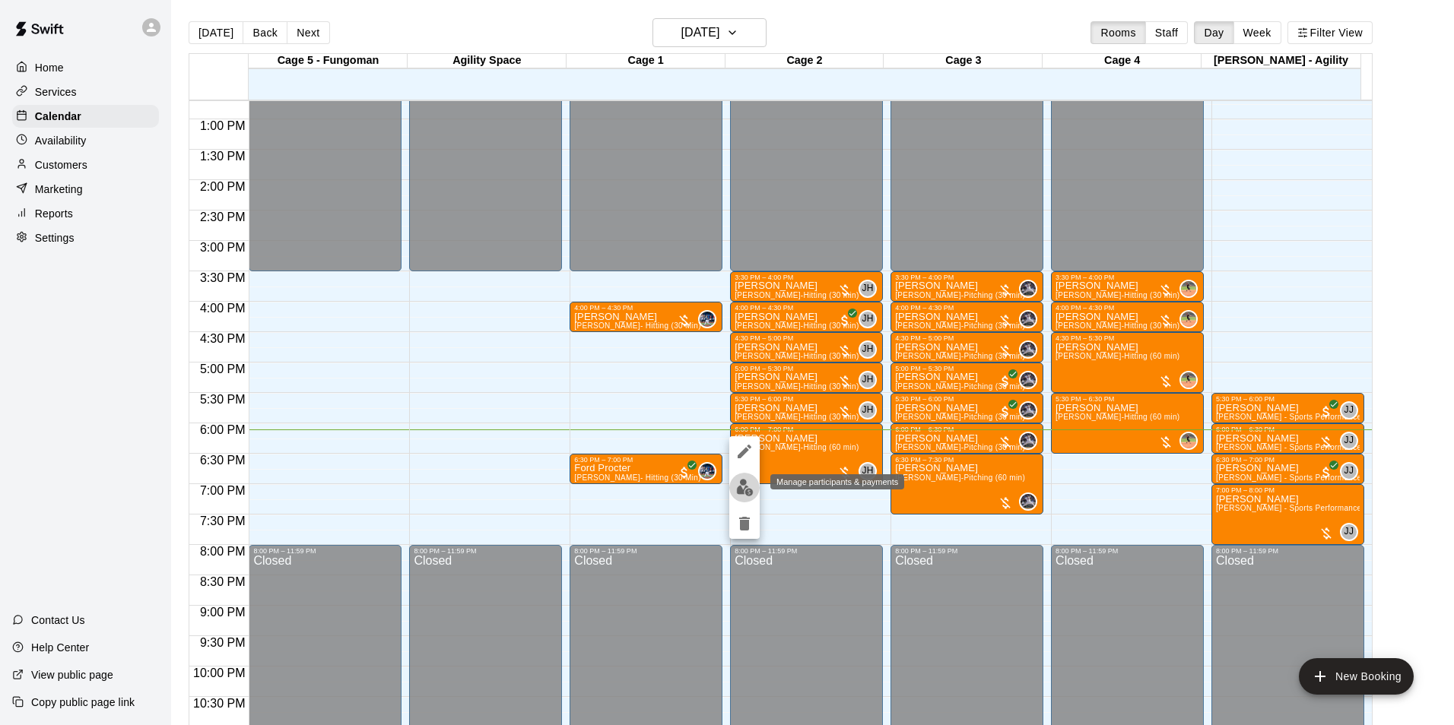
click at [748, 477] on button "edit" at bounding box center [744, 488] width 30 height 30
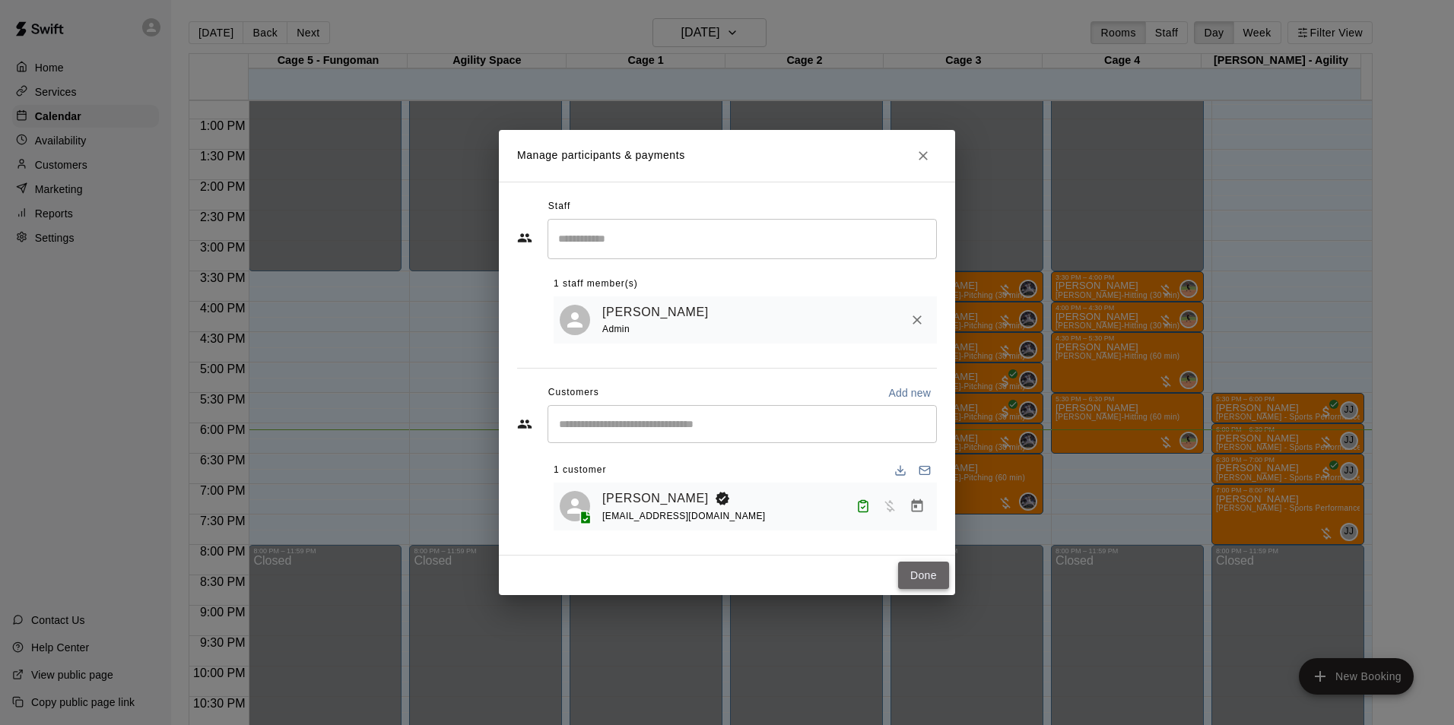
click at [913, 571] on button "Done" at bounding box center [923, 576] width 51 height 28
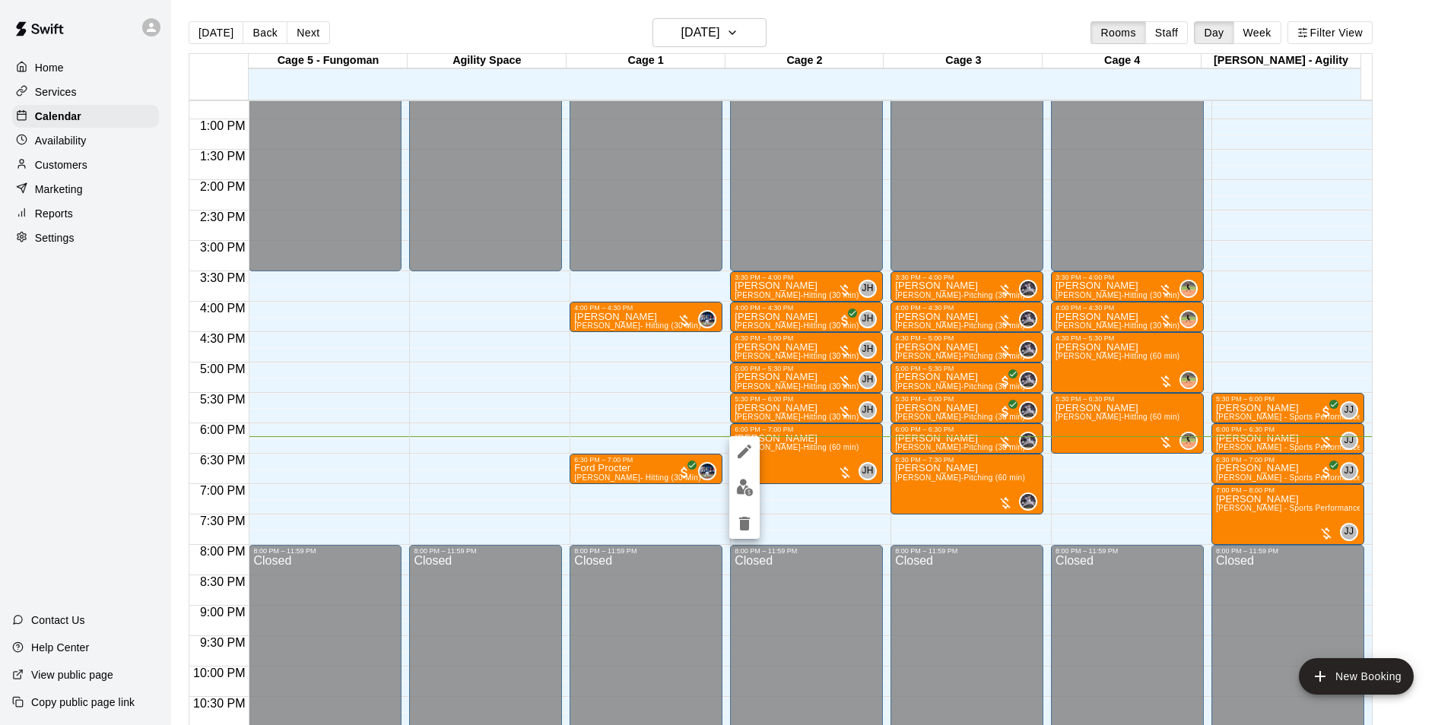
click at [750, 490] on img "edit" at bounding box center [744, 487] width 17 height 17
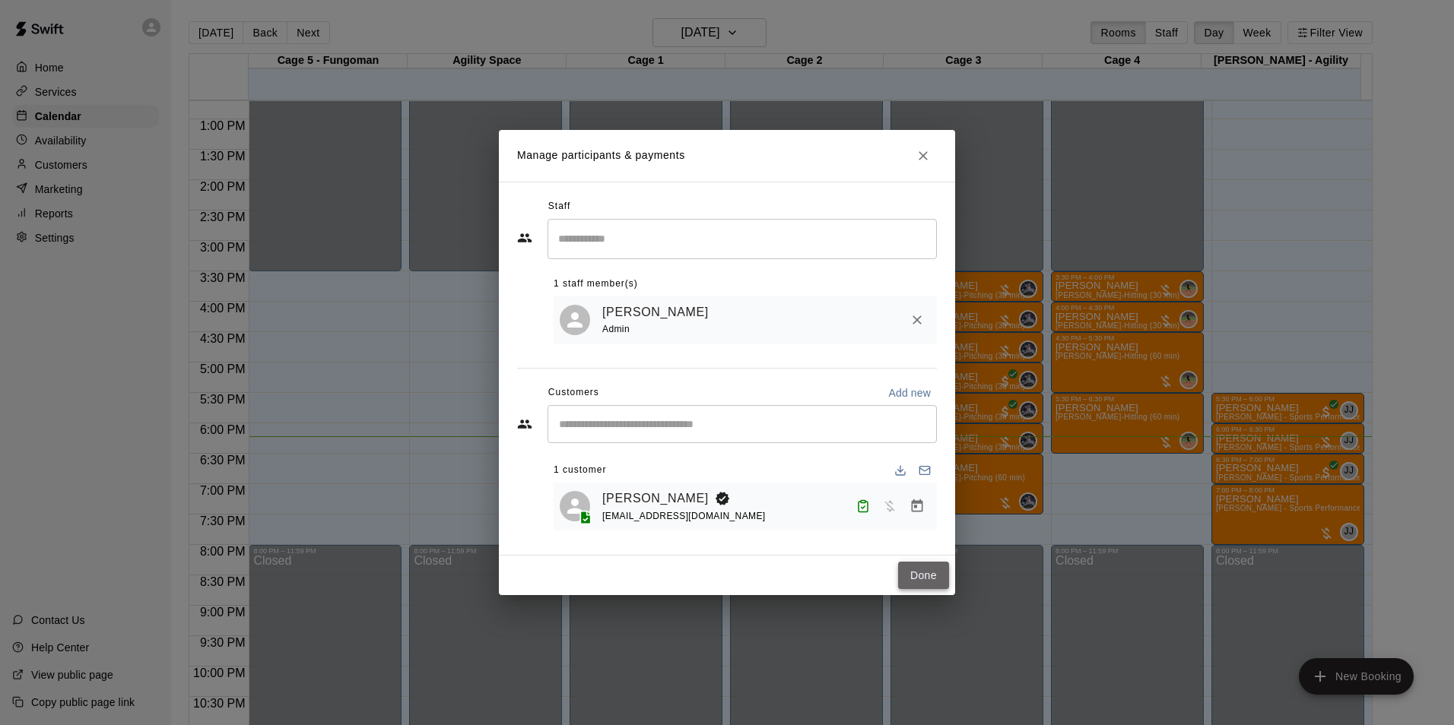
click at [932, 572] on button "Done" at bounding box center [923, 576] width 51 height 28
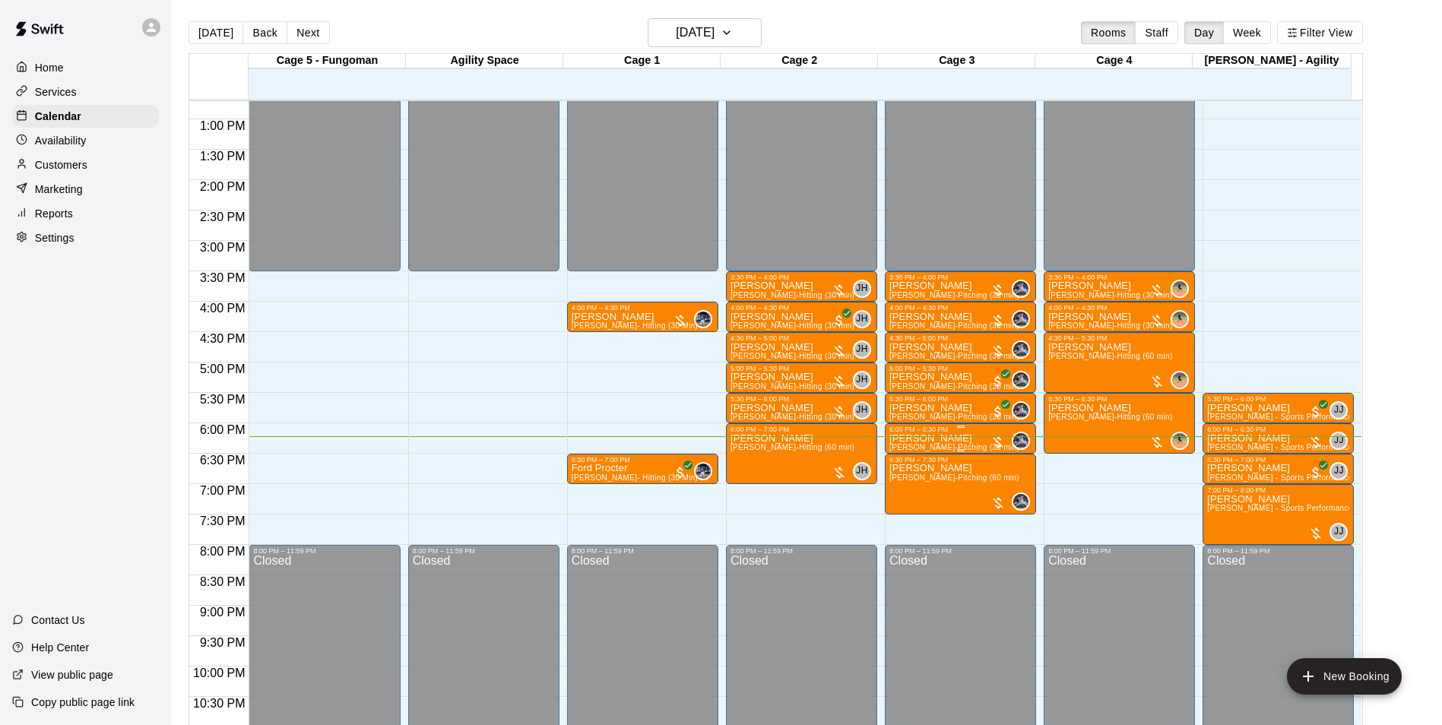
click at [905, 439] on p "[PERSON_NAME]" at bounding box center [955, 439] width 130 height 0
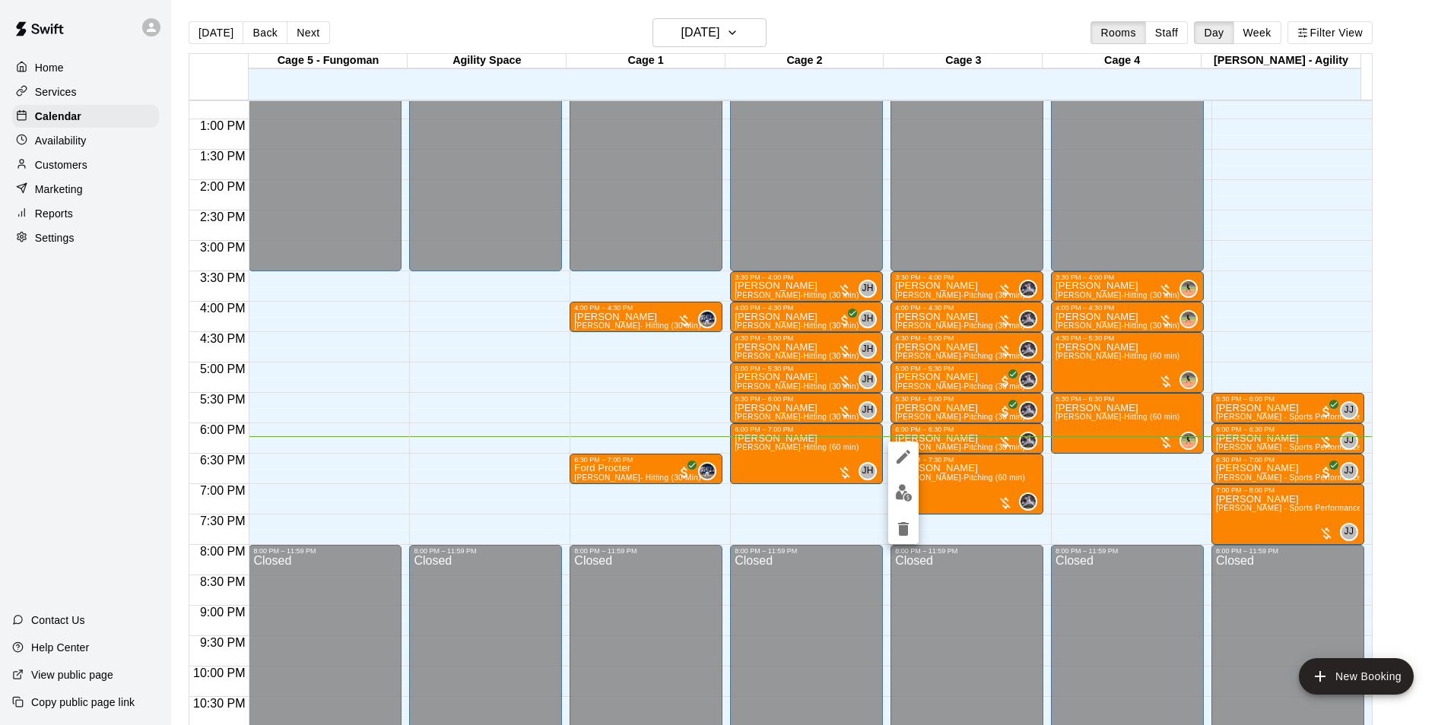
click at [899, 487] on img "edit" at bounding box center [903, 492] width 17 height 17
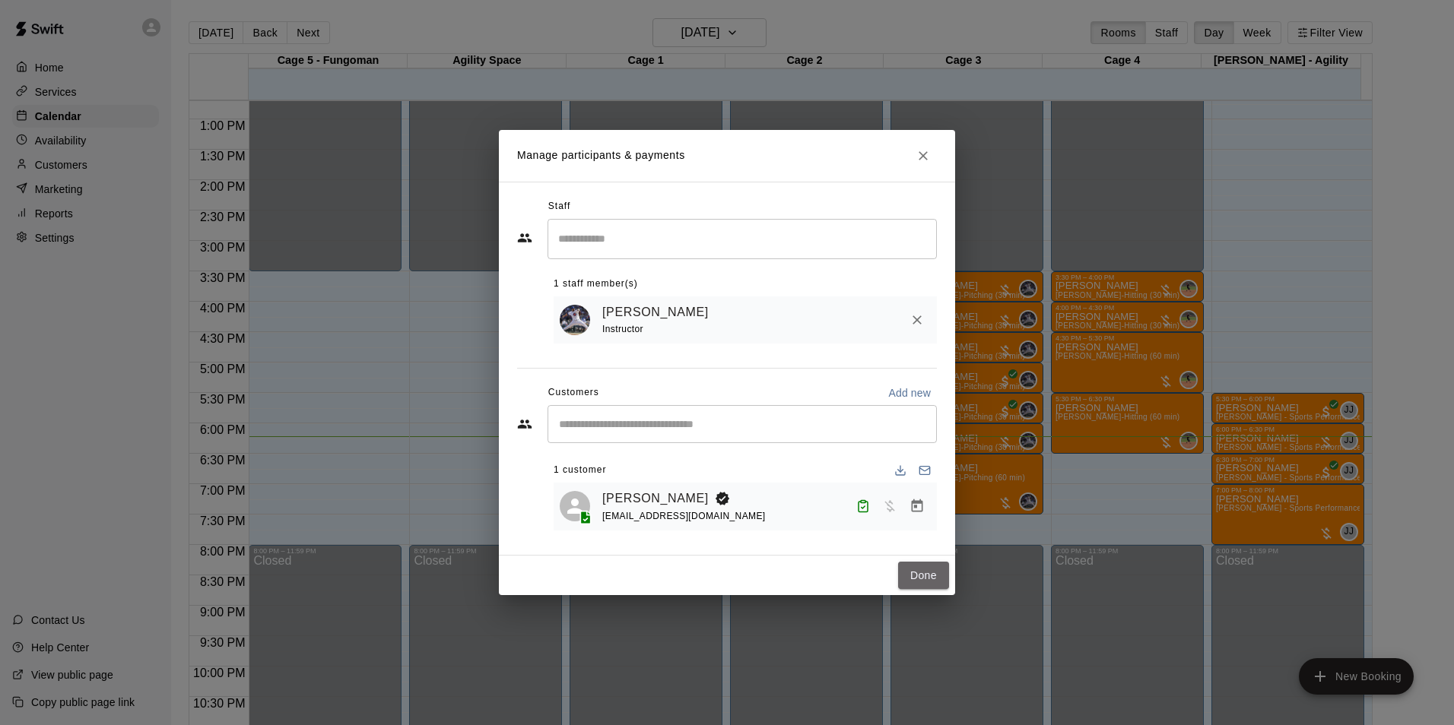
drag, startPoint x: 927, startPoint y: 577, endPoint x: 954, endPoint y: 522, distance: 61.2
click at [926, 579] on button "Done" at bounding box center [923, 576] width 51 height 28
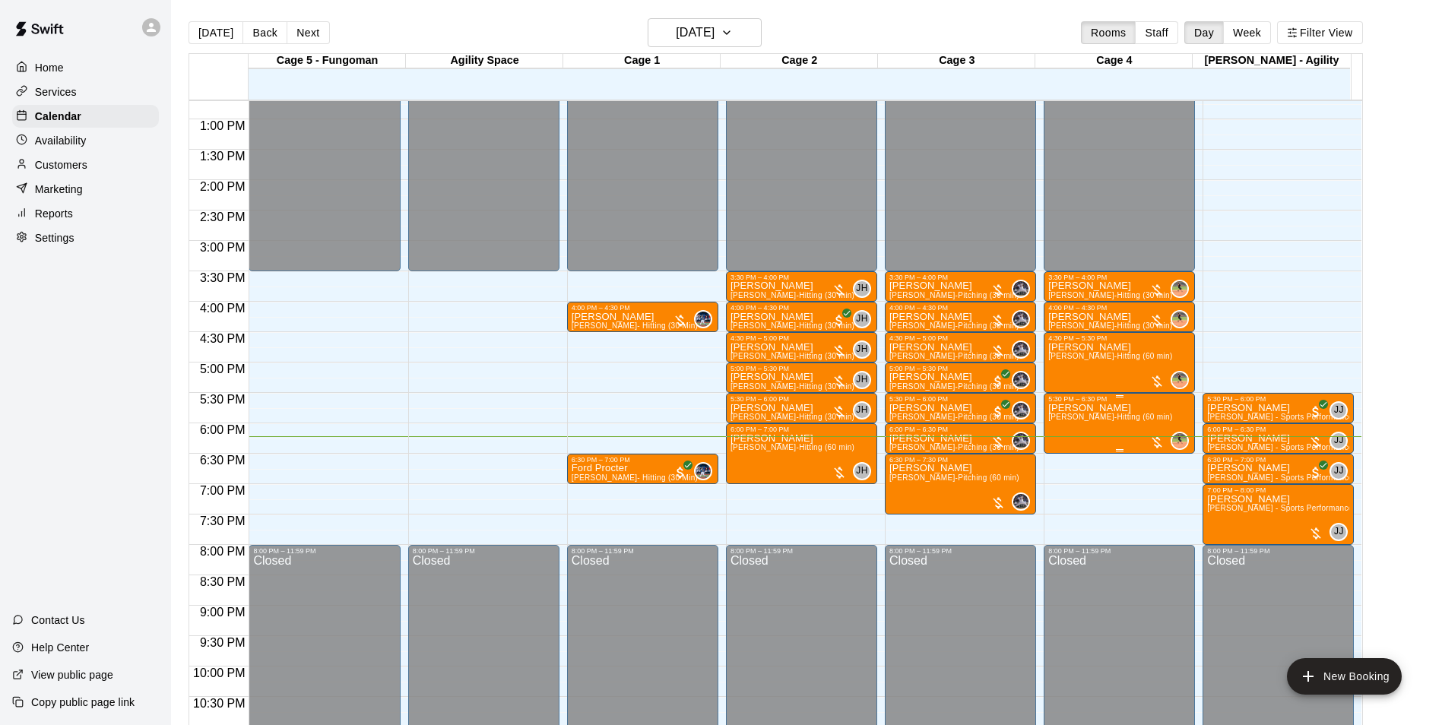
click at [1067, 417] on span "[PERSON_NAME]-Hitting (60 min)" at bounding box center [1110, 417] width 124 height 8
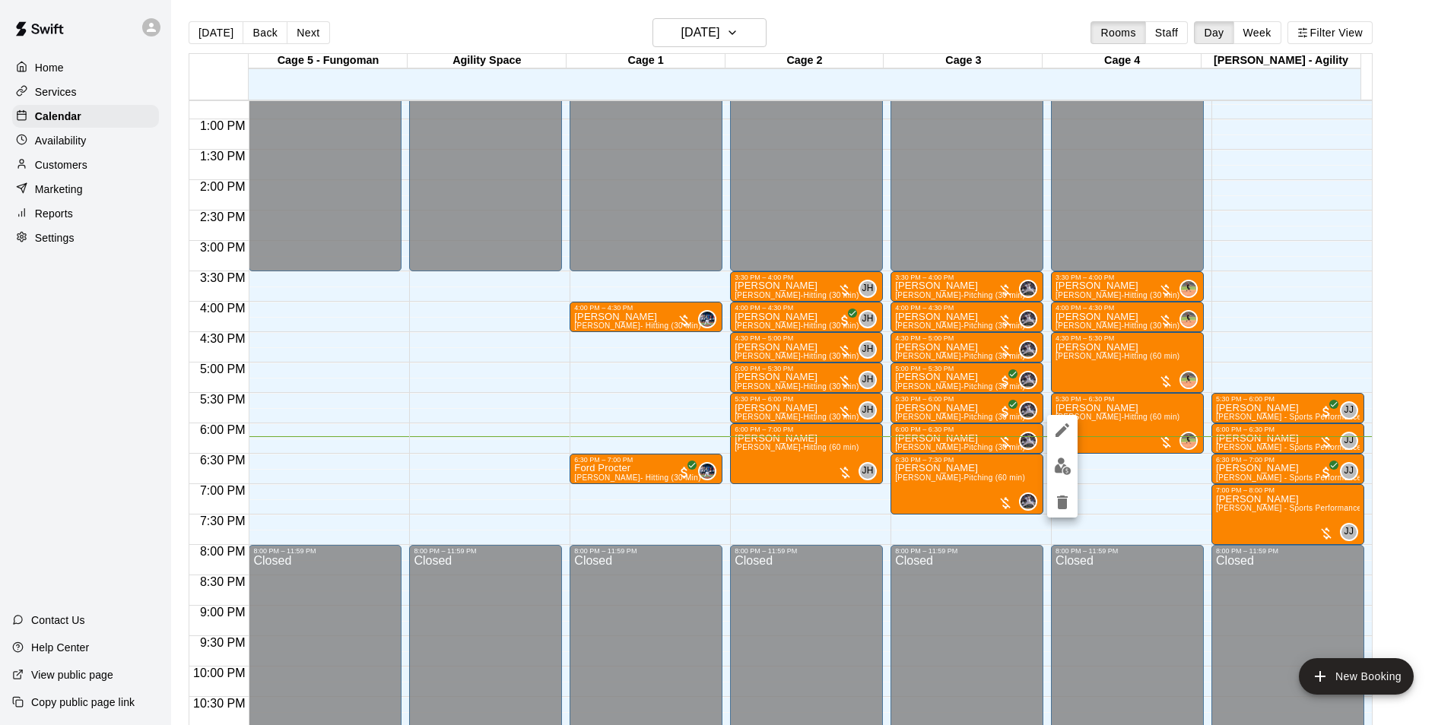
click at [1054, 463] on img "edit" at bounding box center [1062, 466] width 17 height 17
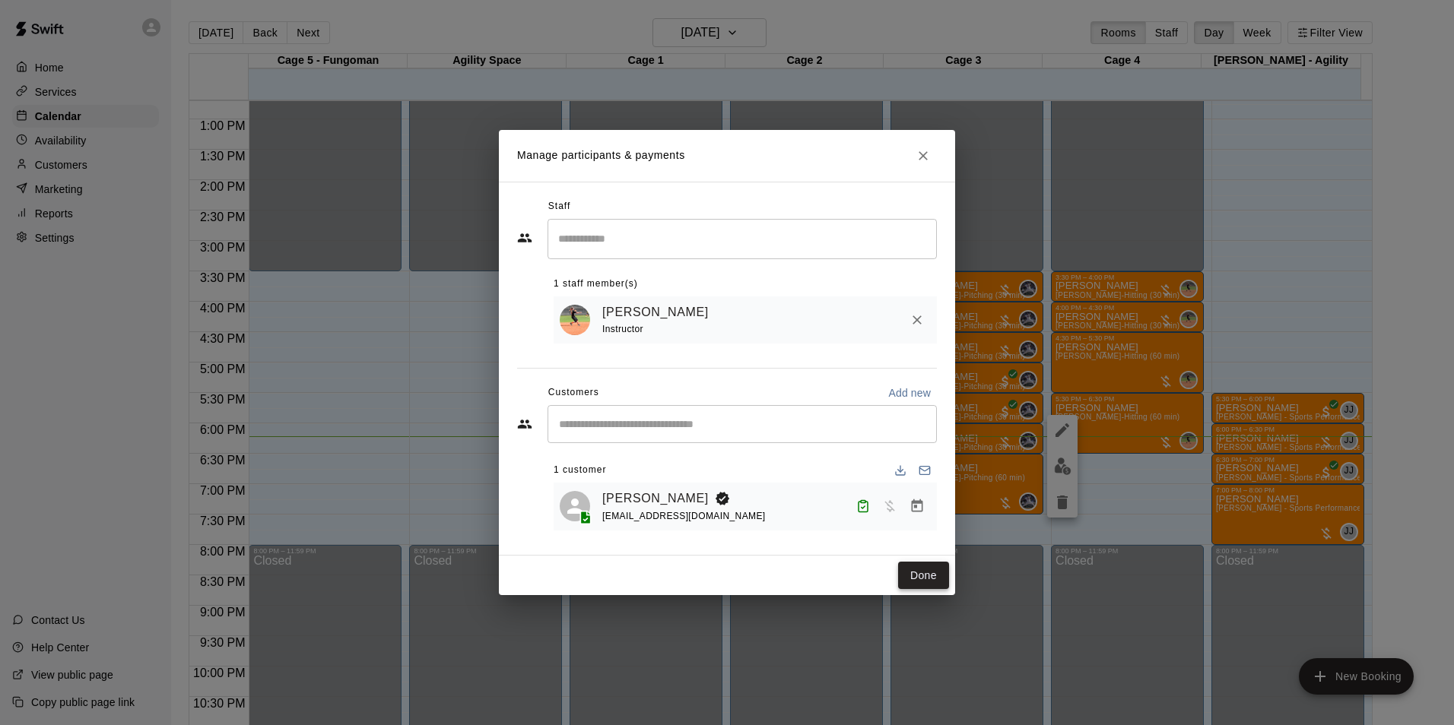
click at [914, 576] on button "Done" at bounding box center [923, 576] width 51 height 28
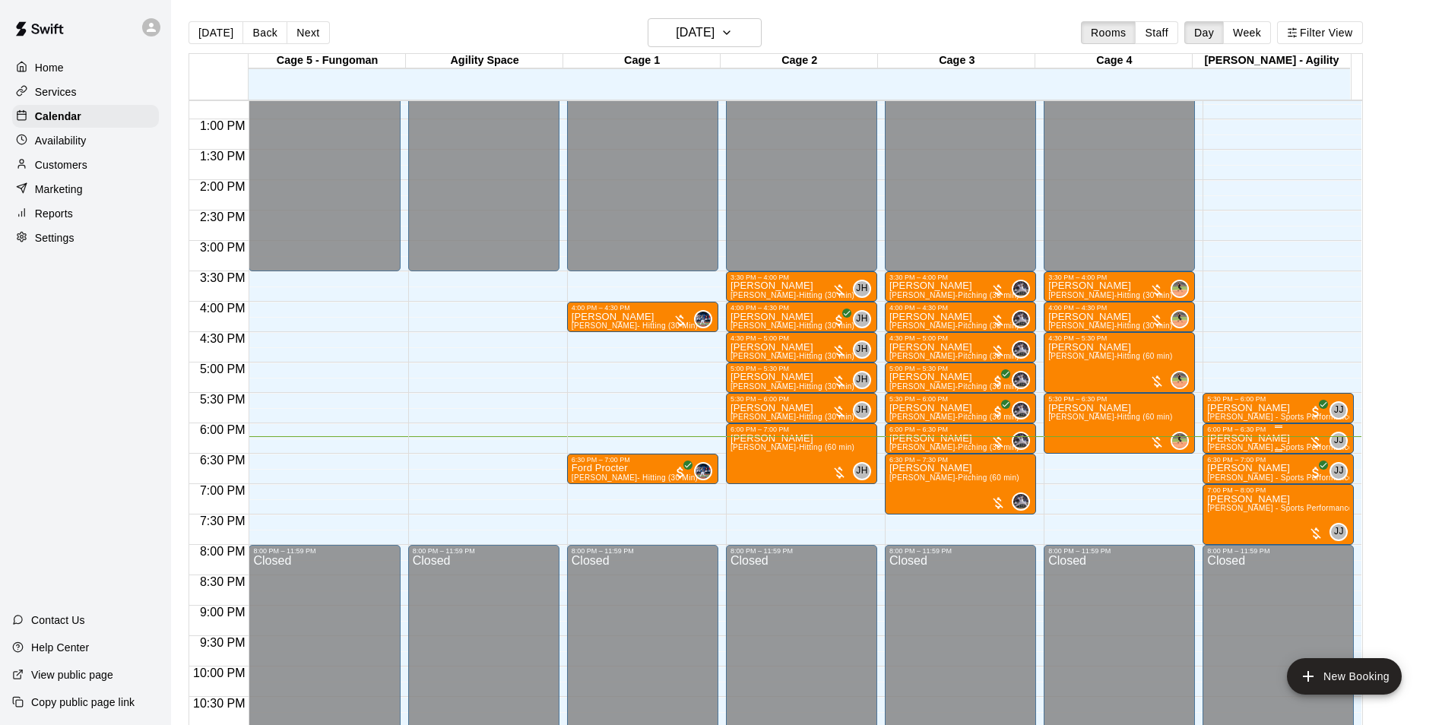
click at [1259, 439] on p "[PERSON_NAME]" at bounding box center [1278, 439] width 142 height 0
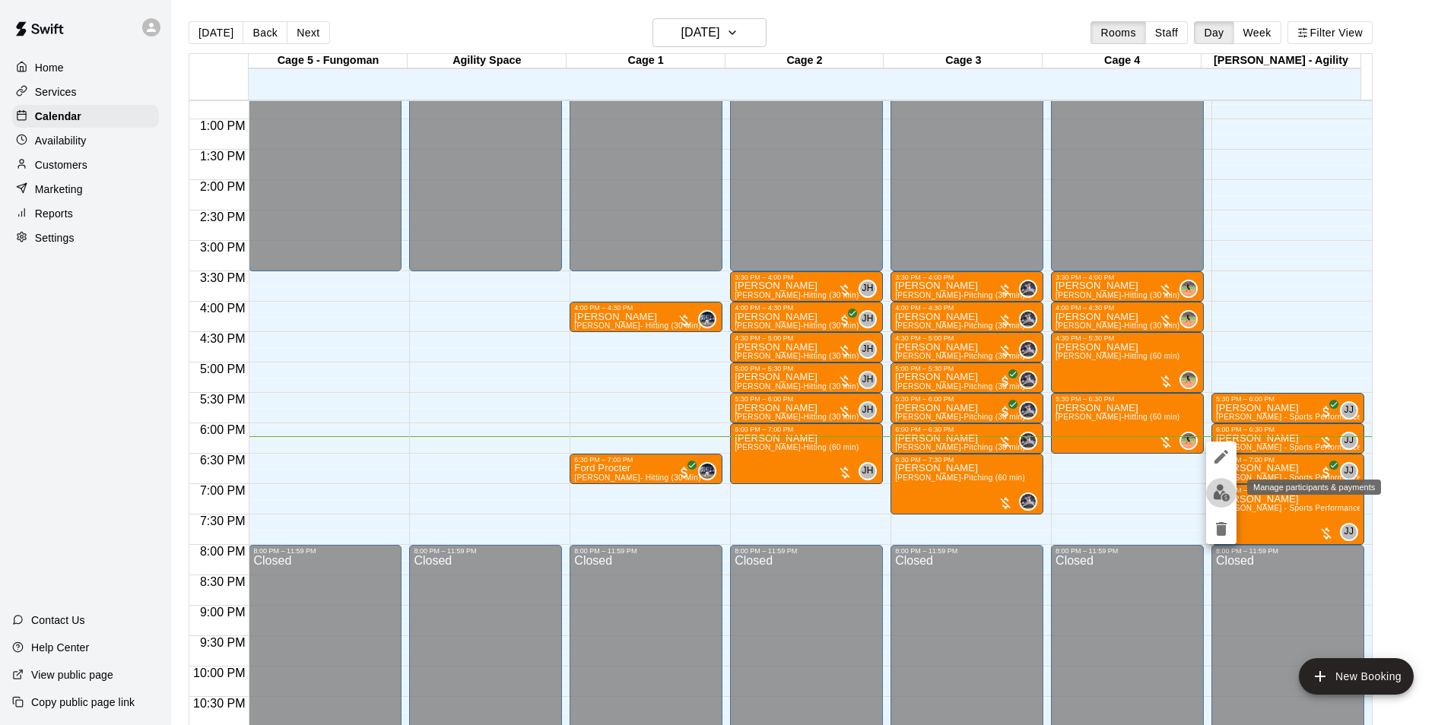
click at [1224, 495] on img "edit" at bounding box center [1221, 492] width 17 height 17
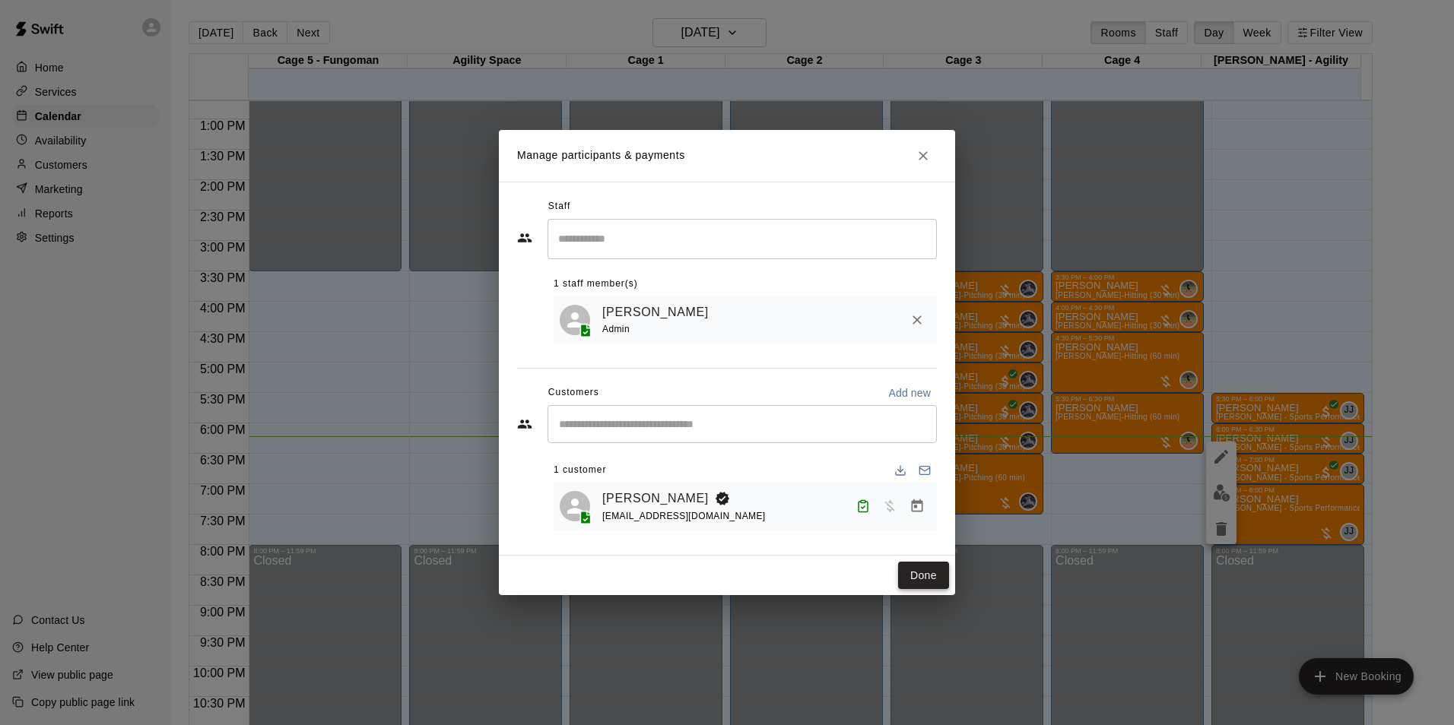
click at [932, 590] on button "Done" at bounding box center [923, 576] width 51 height 28
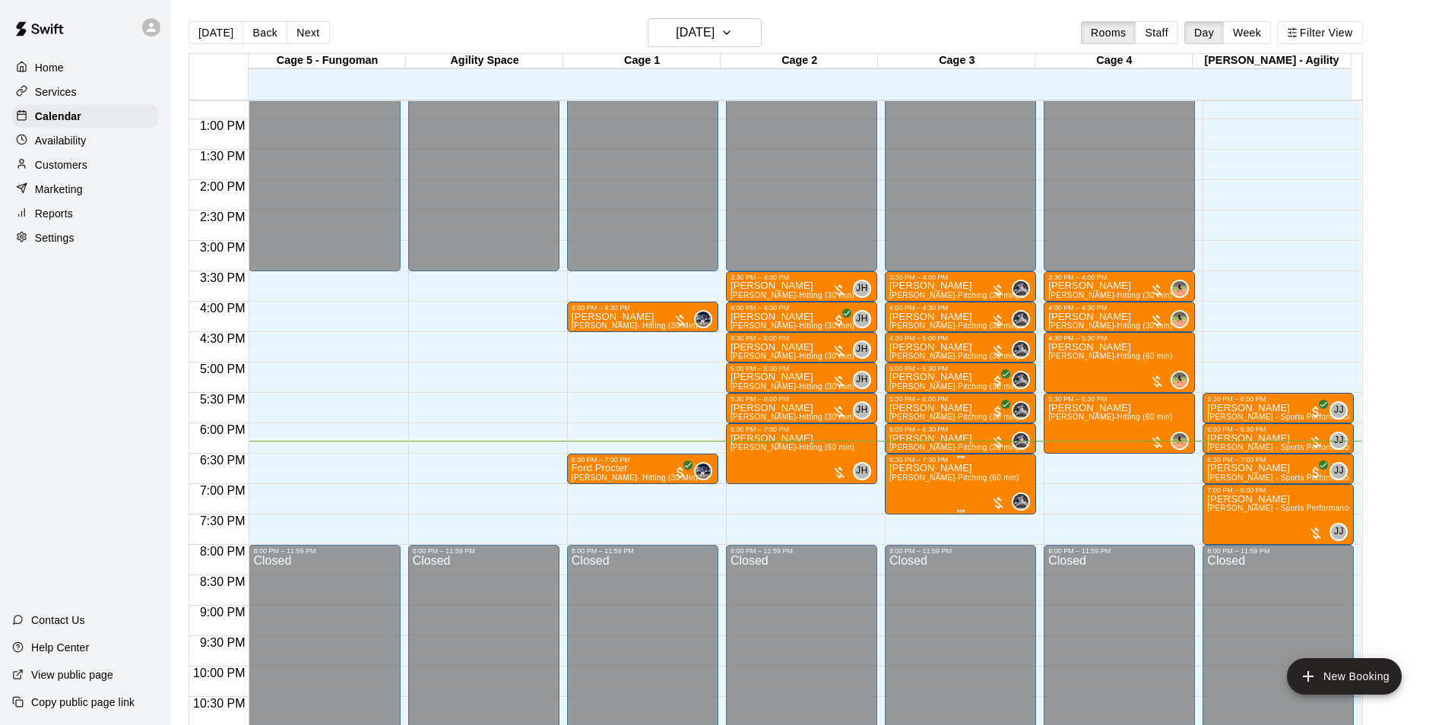
click at [909, 468] on p "[PERSON_NAME]" at bounding box center [955, 468] width 130 height 0
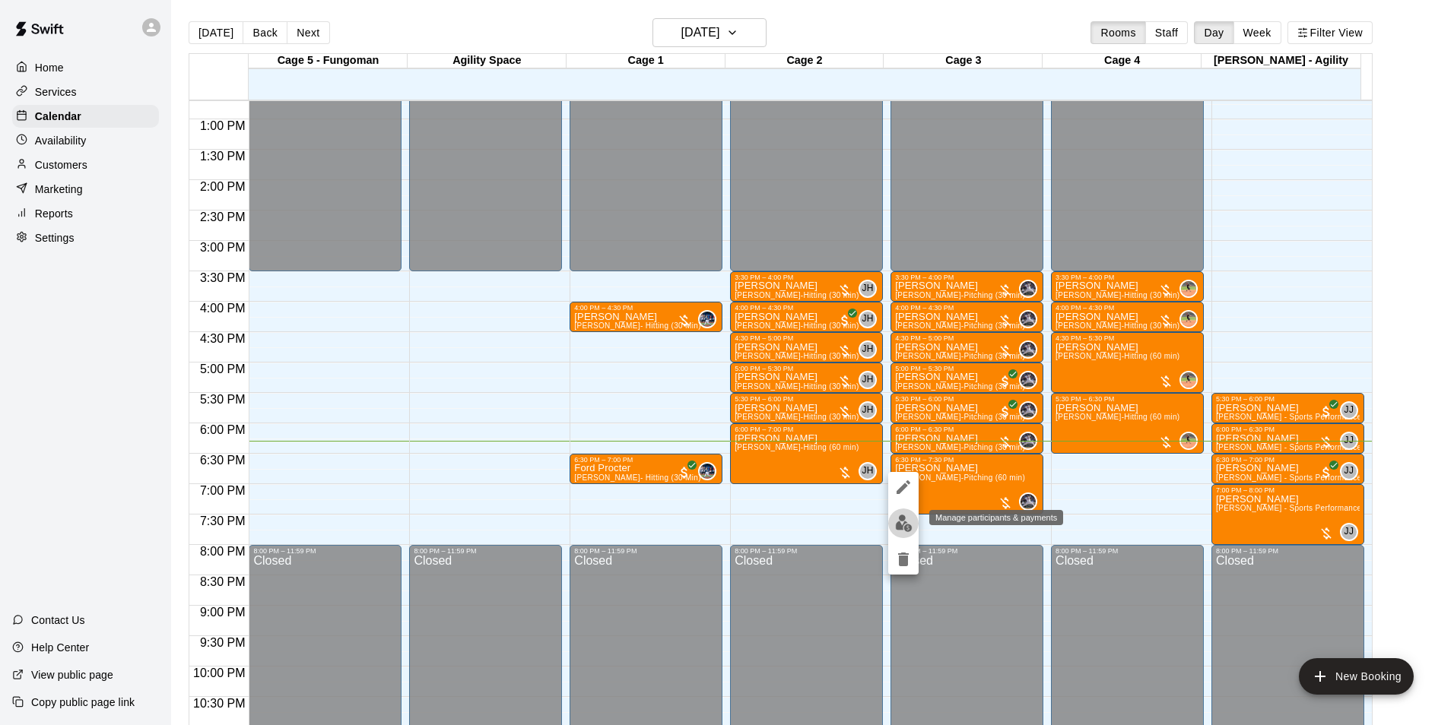
click at [900, 516] on img "edit" at bounding box center [903, 523] width 17 height 17
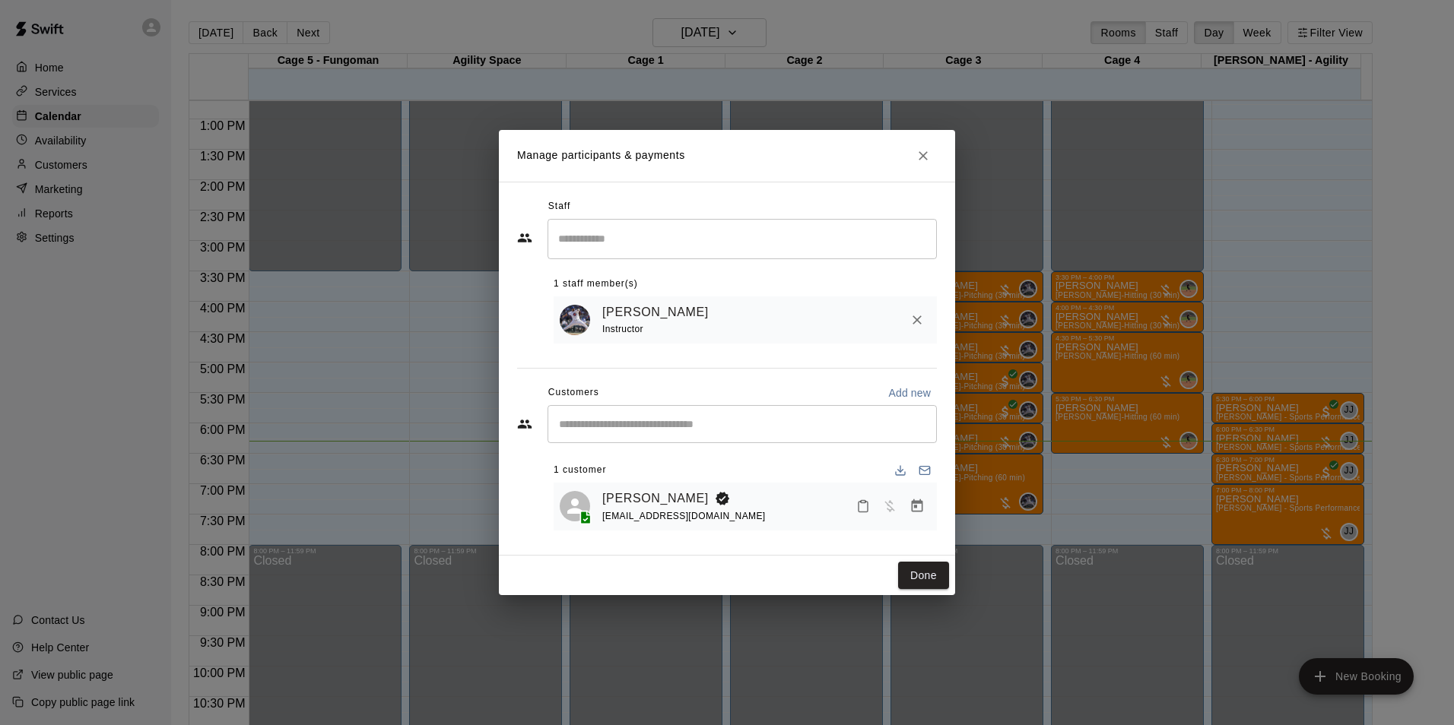
click at [859, 502] on icon "Mark attendance" at bounding box center [863, 507] width 14 height 14
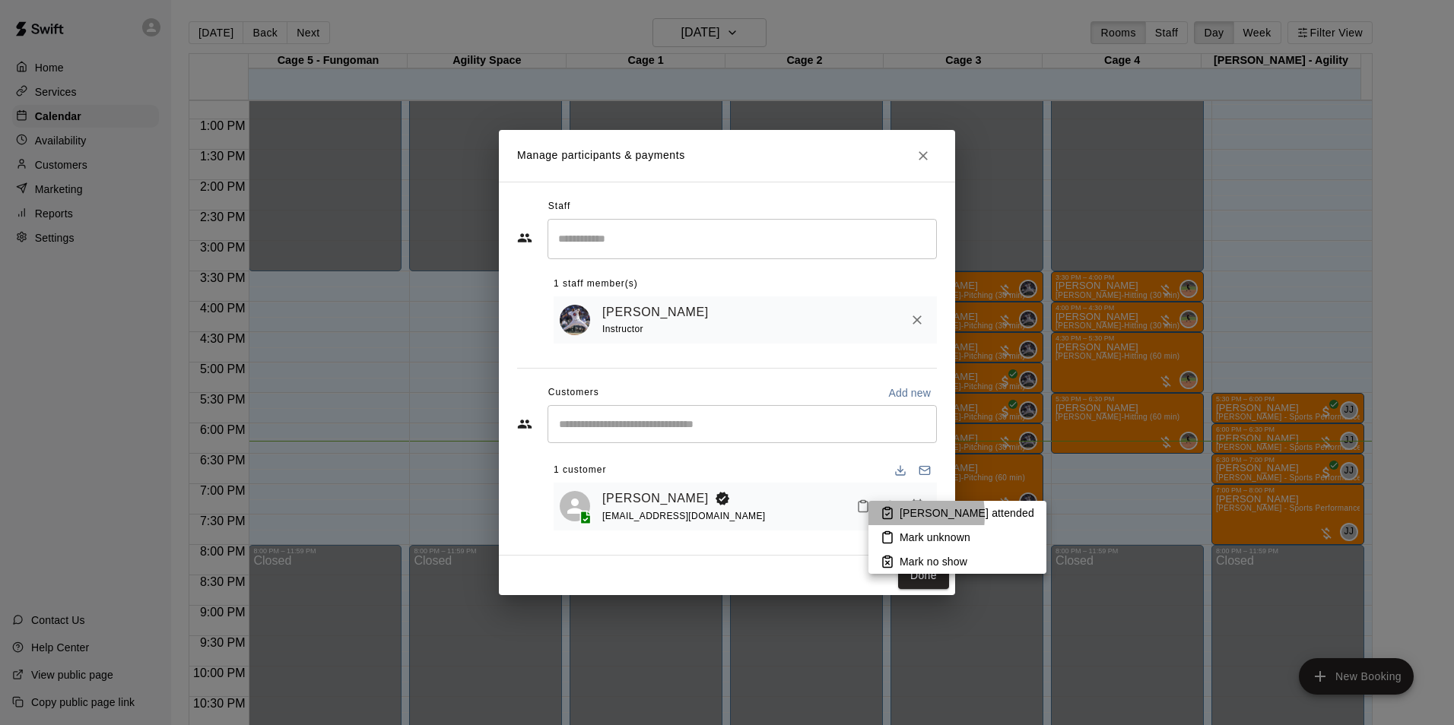
click at [886, 515] on icon at bounding box center [887, 513] width 14 height 14
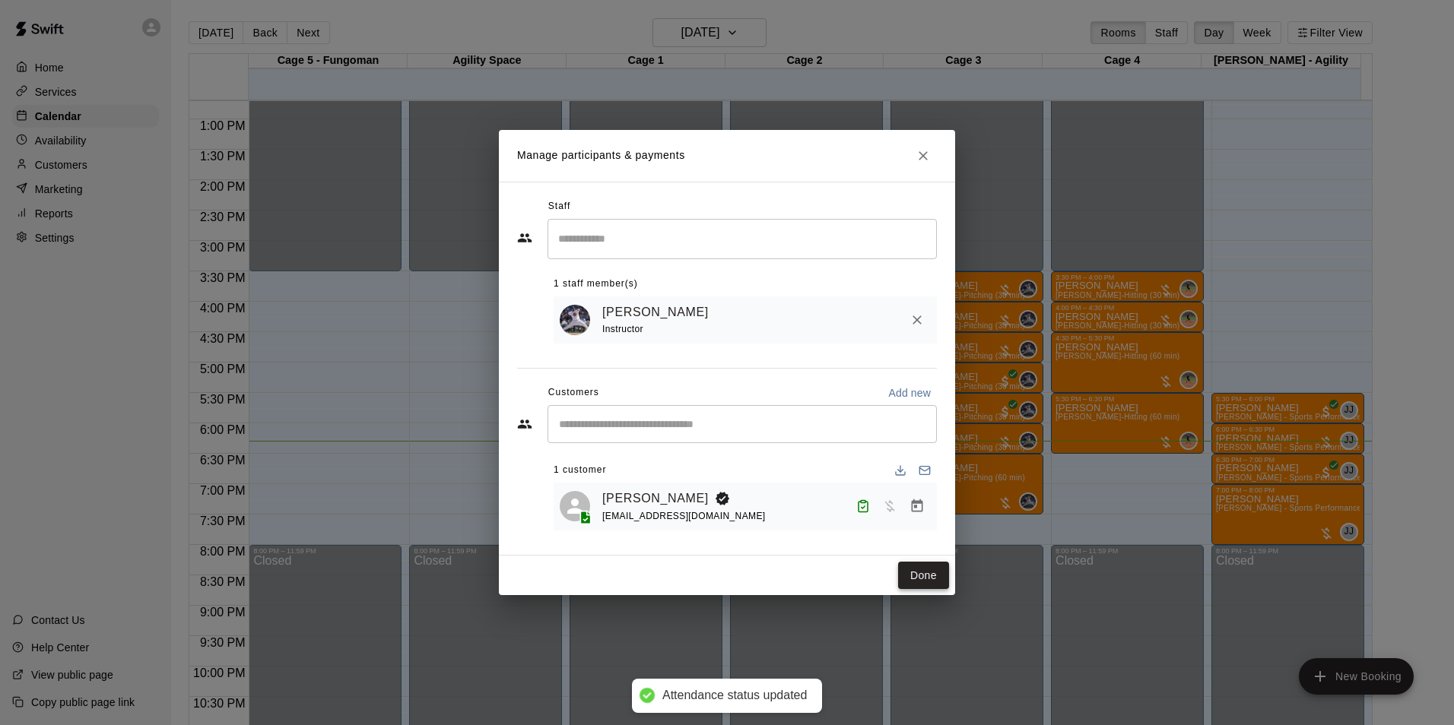
click at [909, 573] on button "Done" at bounding box center [923, 576] width 51 height 28
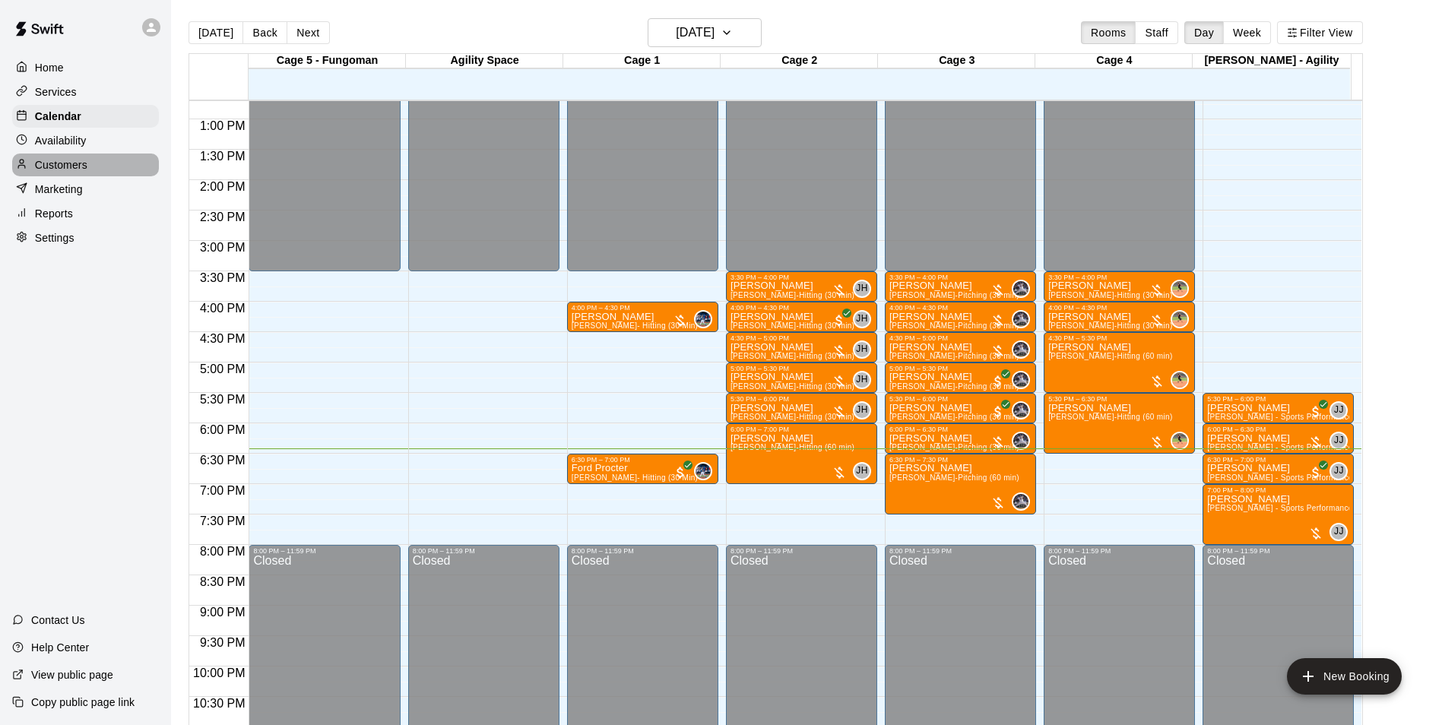
click at [33, 168] on div at bounding box center [25, 165] width 19 height 14
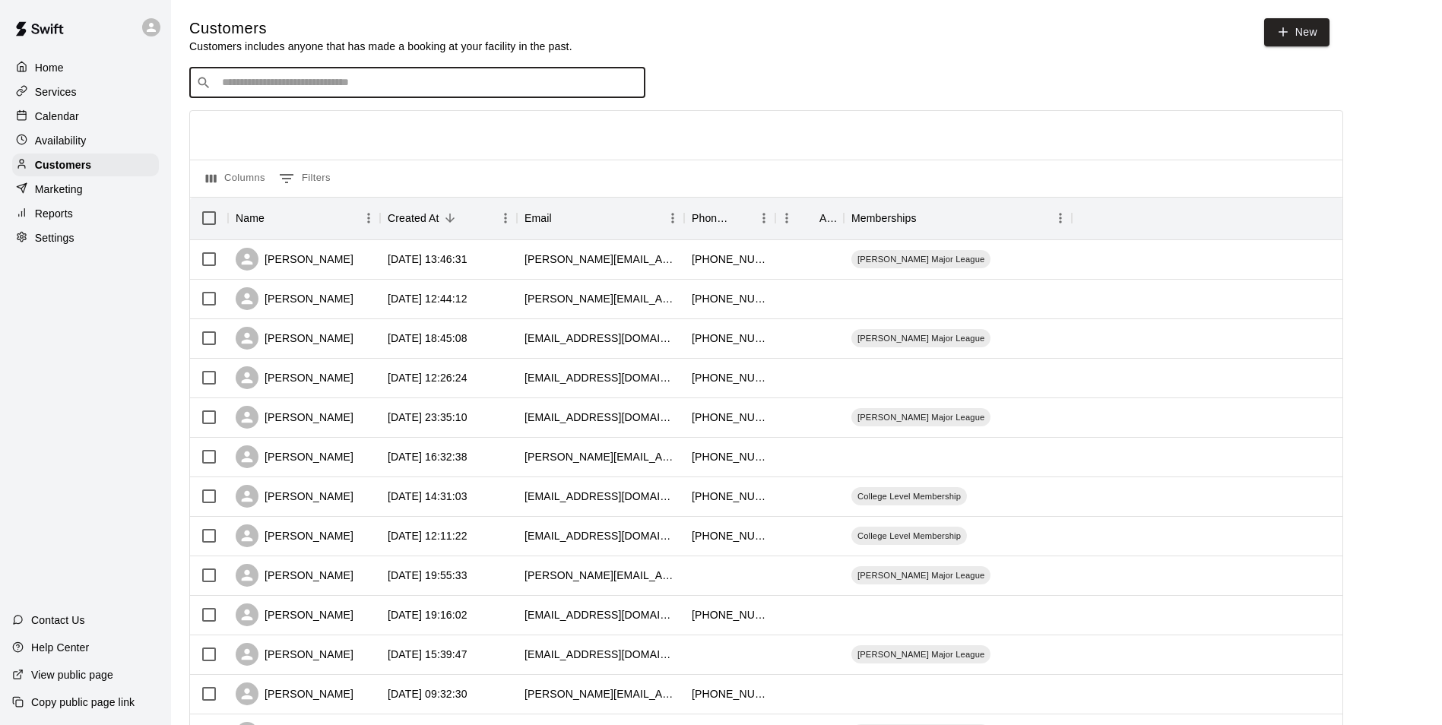
click at [347, 88] on input "Search customers by name or email" at bounding box center [427, 82] width 421 height 15
type input "*"
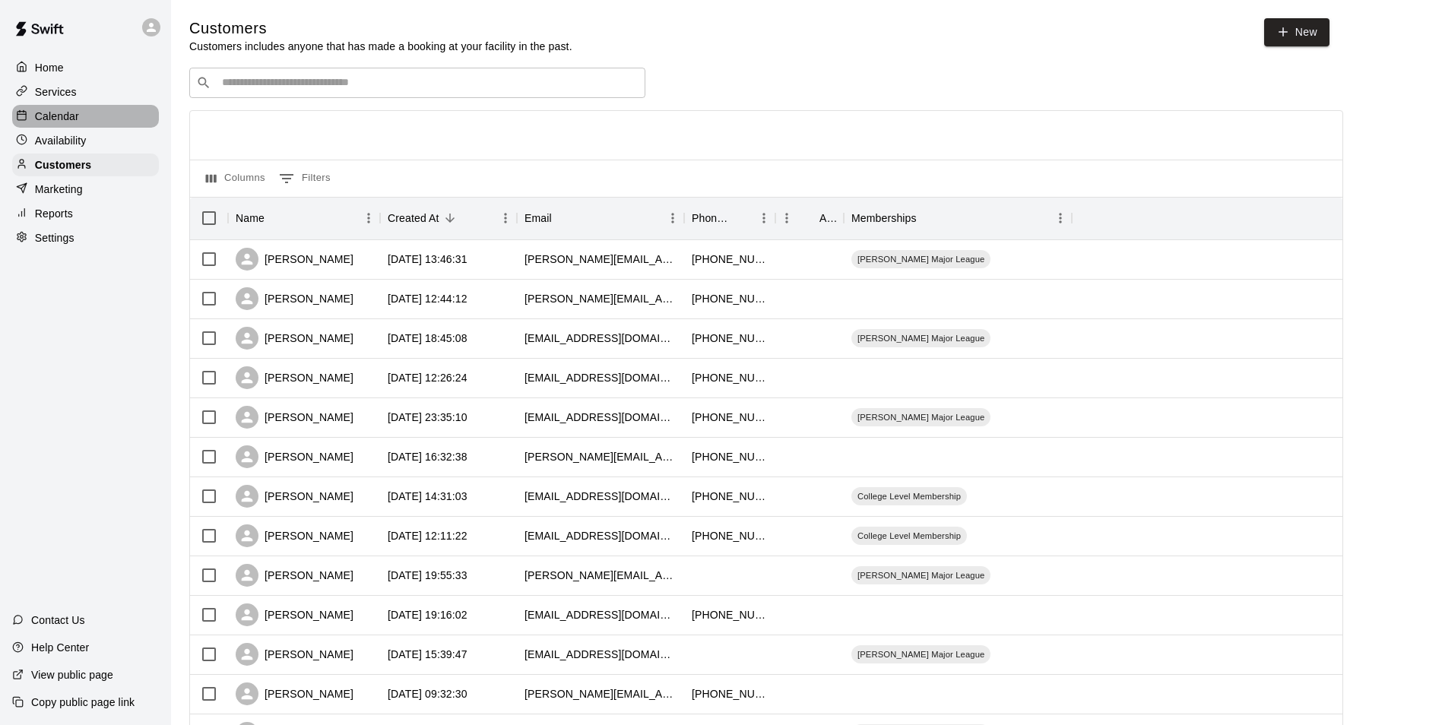
click at [90, 117] on div "Calendar" at bounding box center [85, 116] width 147 height 23
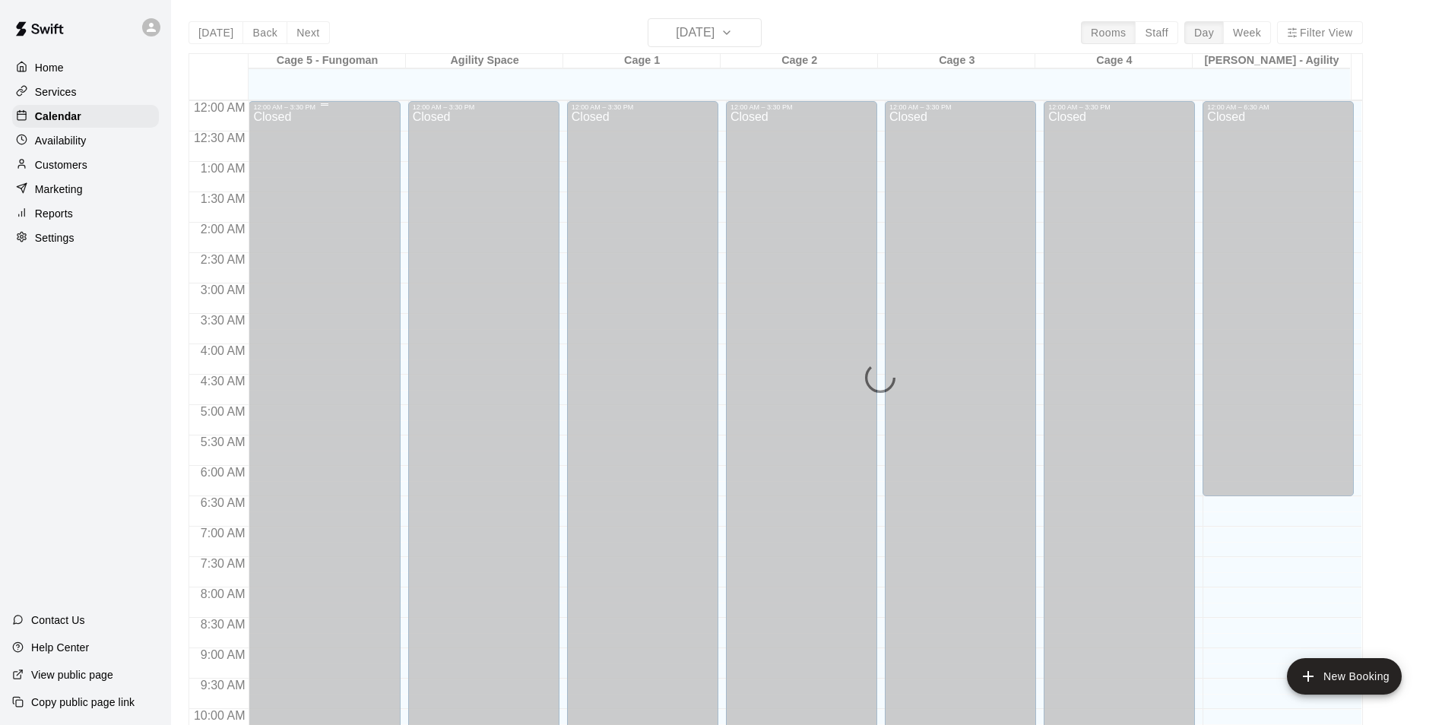
scroll to position [772, 0]
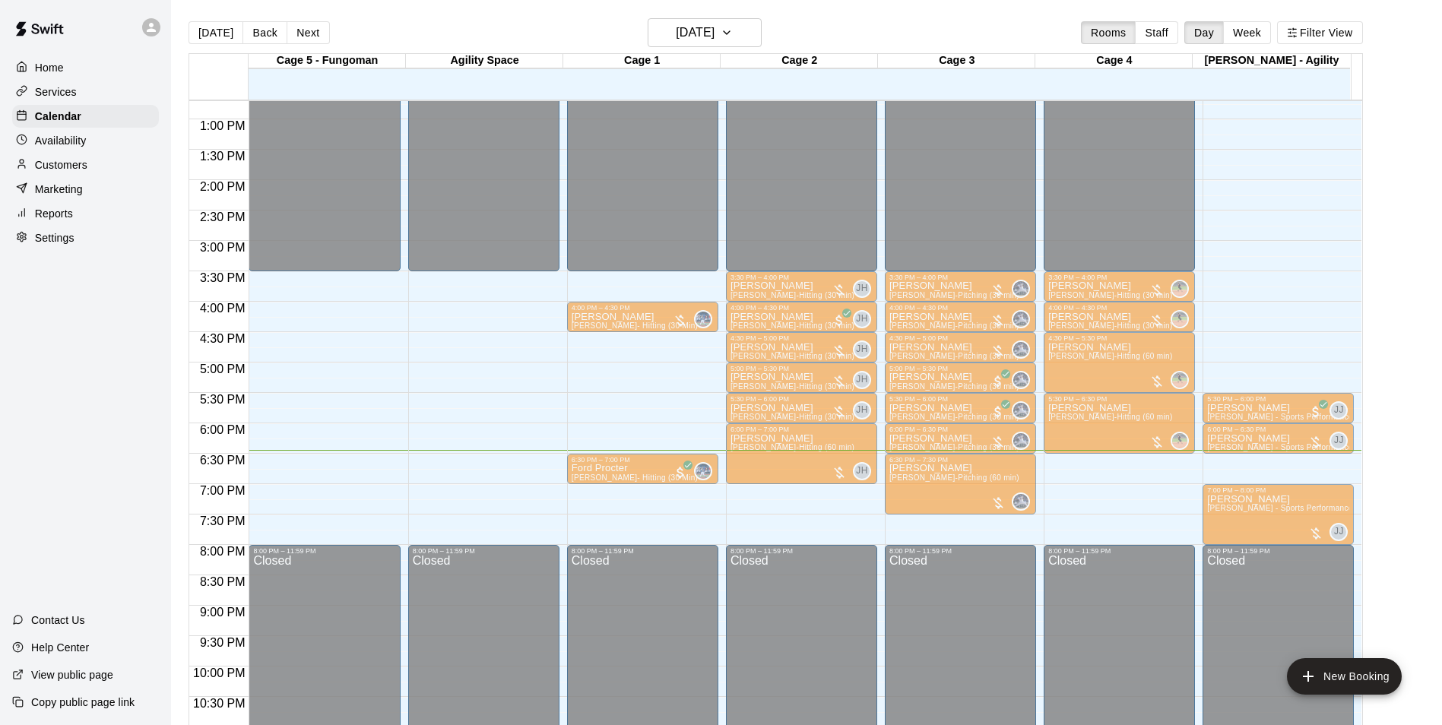
click at [1241, 463] on div "6:30 PM – 7:00 PM" at bounding box center [1278, 460] width 142 height 8
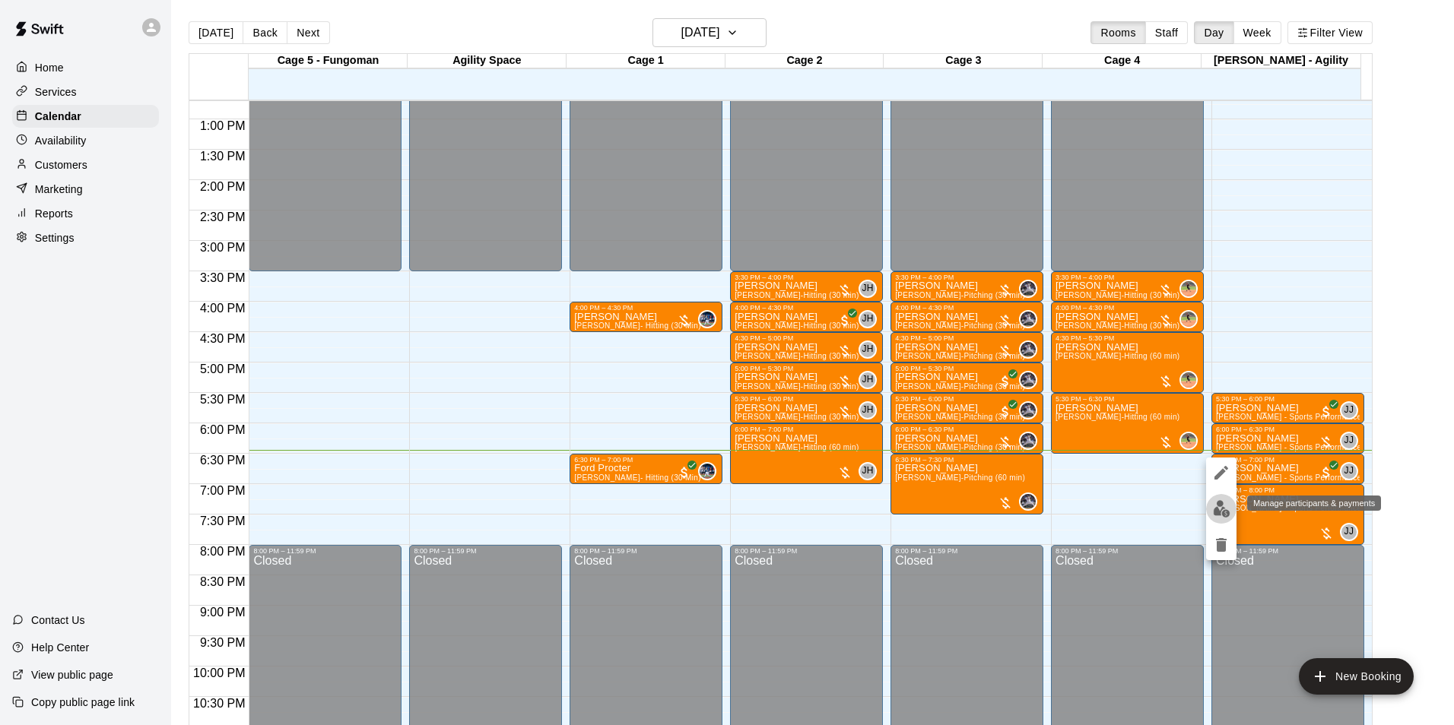
click at [1217, 514] on img "edit" at bounding box center [1221, 508] width 17 height 17
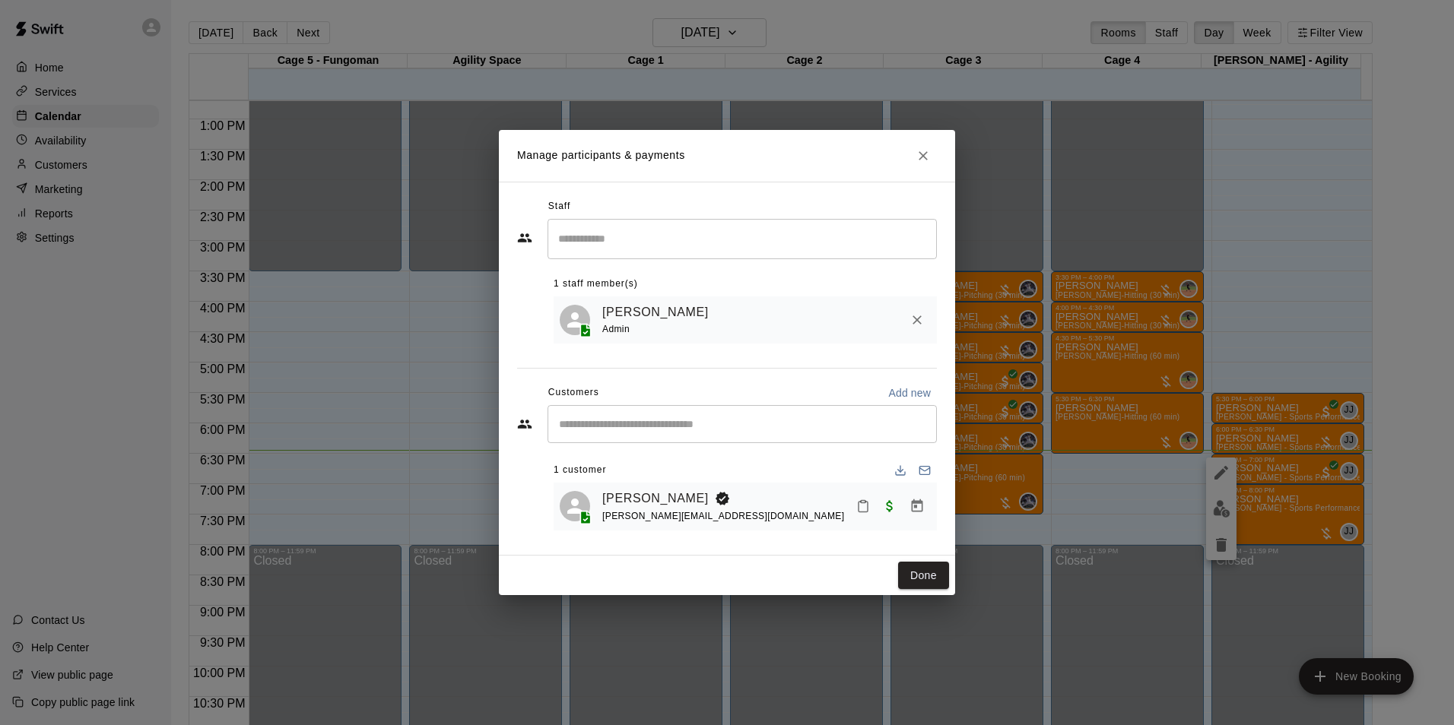
click at [852, 513] on button "Mark attendance" at bounding box center [863, 506] width 26 height 26
click at [912, 509] on p "[PERSON_NAME] attended" at bounding box center [960, 507] width 135 height 15
click at [916, 569] on button "Done" at bounding box center [923, 576] width 51 height 28
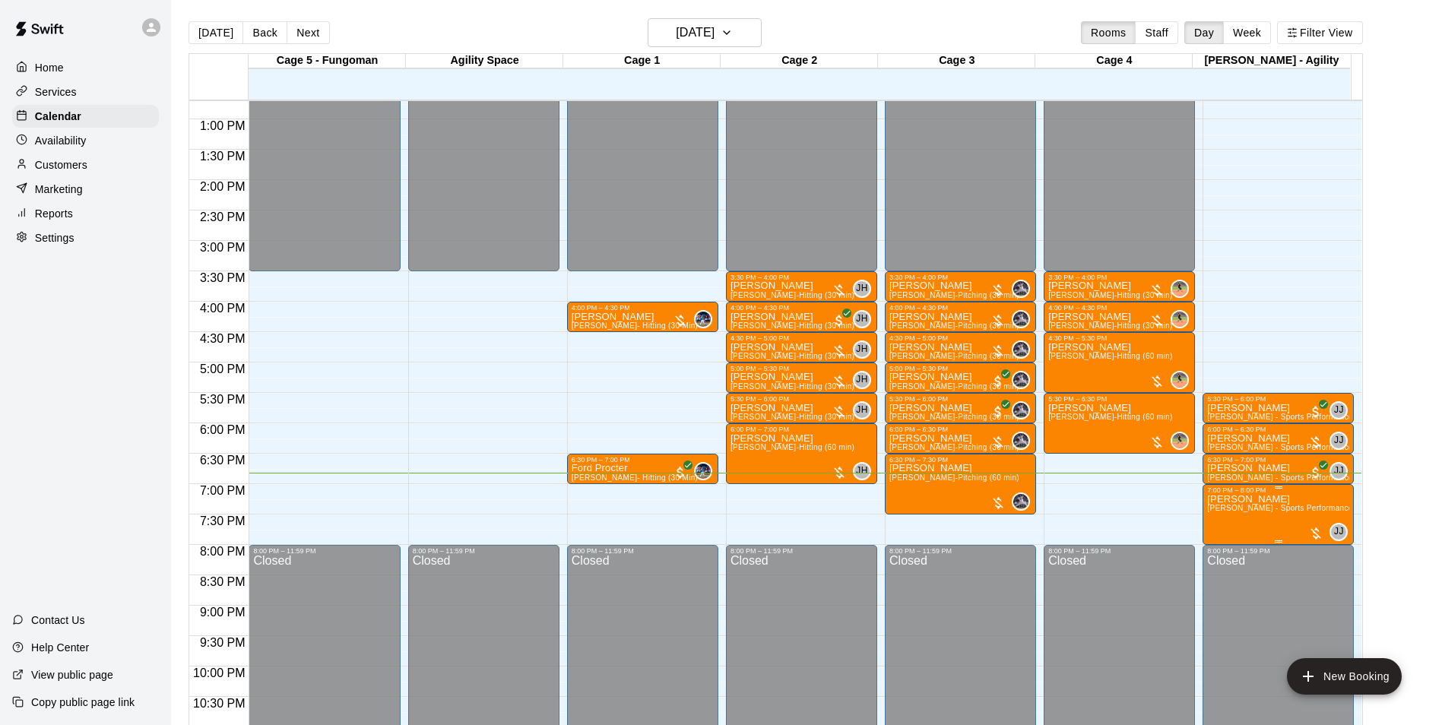
click at [1254, 509] on span "[PERSON_NAME] - Sports Performance Training (60 min)" at bounding box center [1311, 508] width 209 height 8
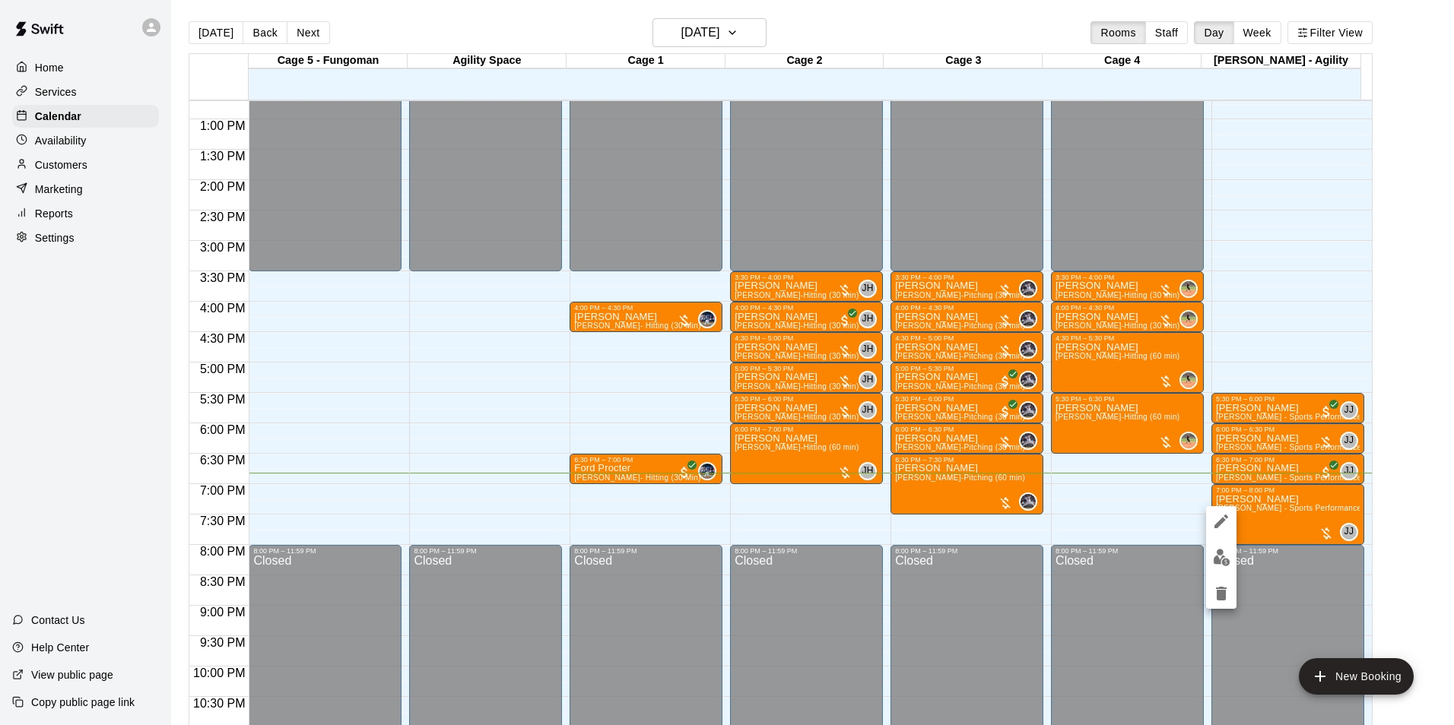
click at [1216, 551] on img "edit" at bounding box center [1221, 557] width 17 height 17
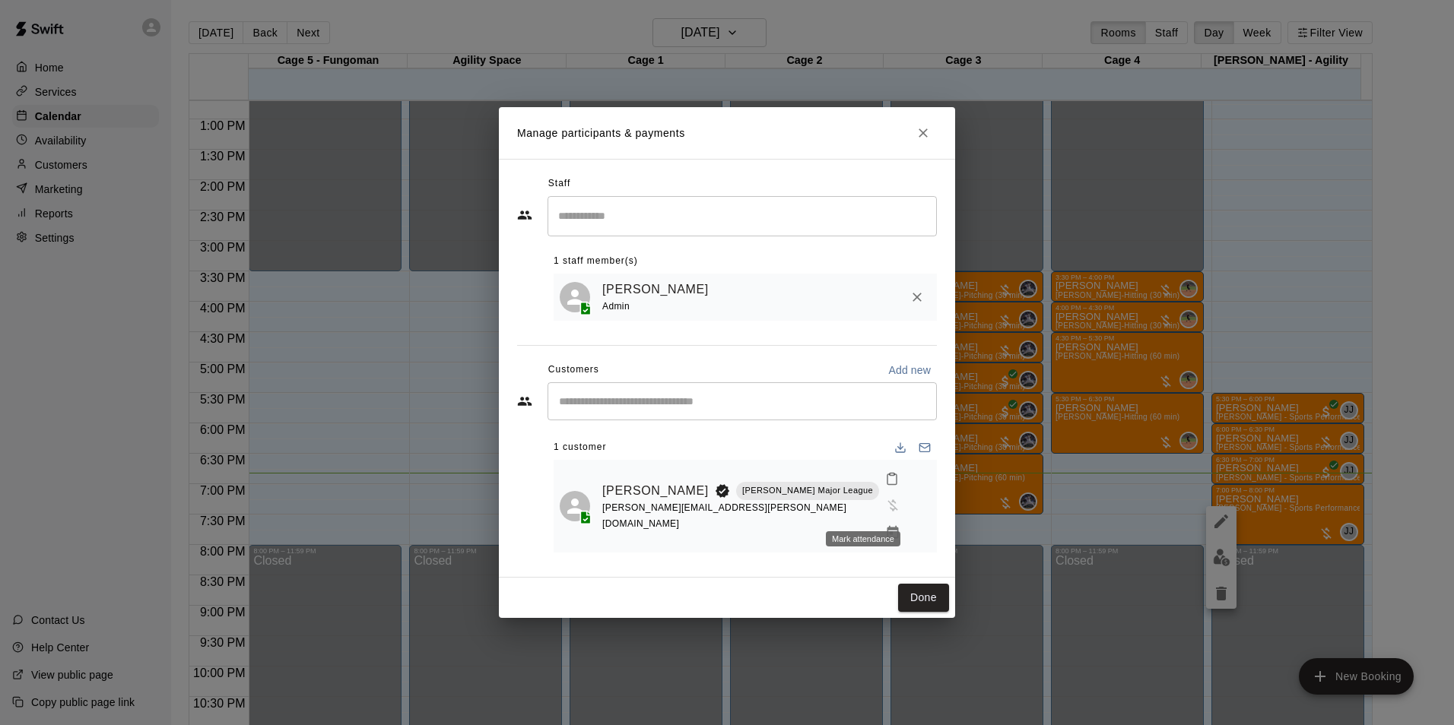
click at [885, 486] on icon "Mark attendance" at bounding box center [892, 479] width 14 height 14
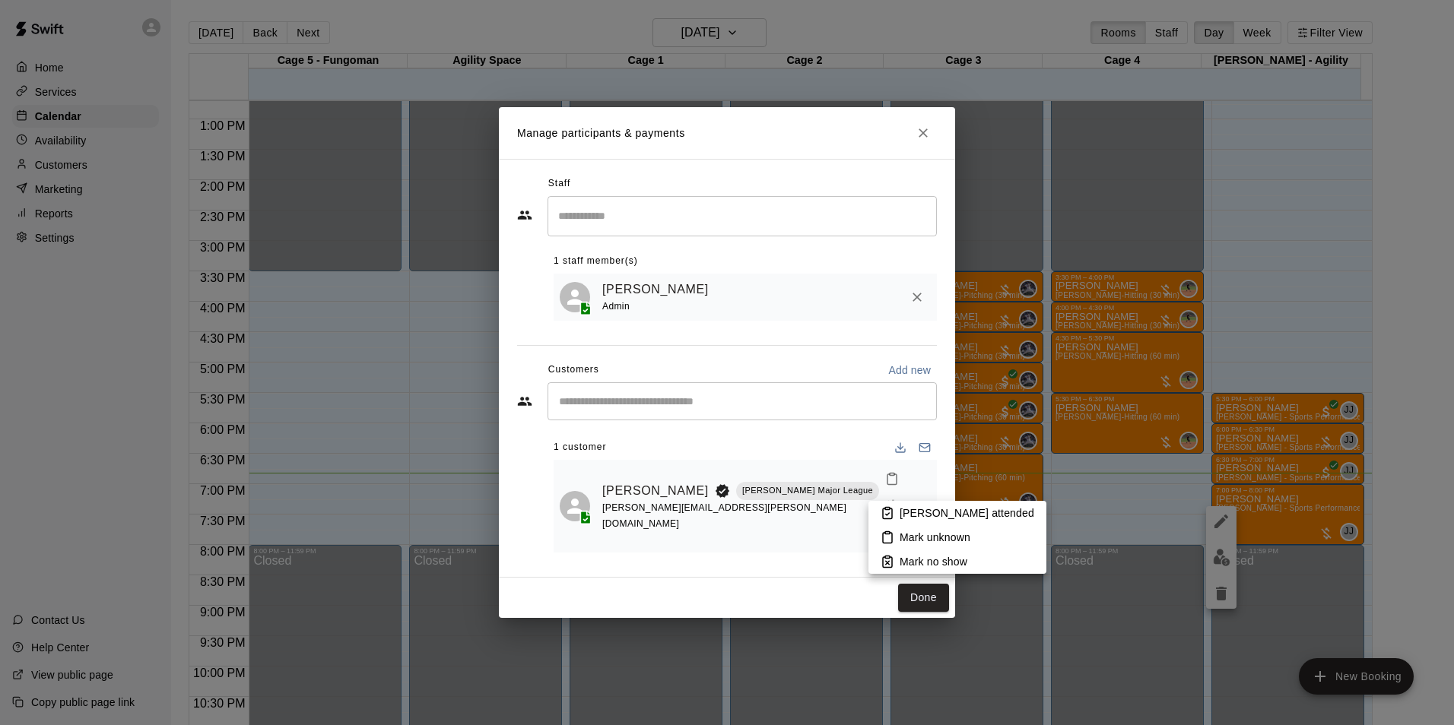
click at [898, 512] on li "[PERSON_NAME] attended" at bounding box center [957, 513] width 178 height 24
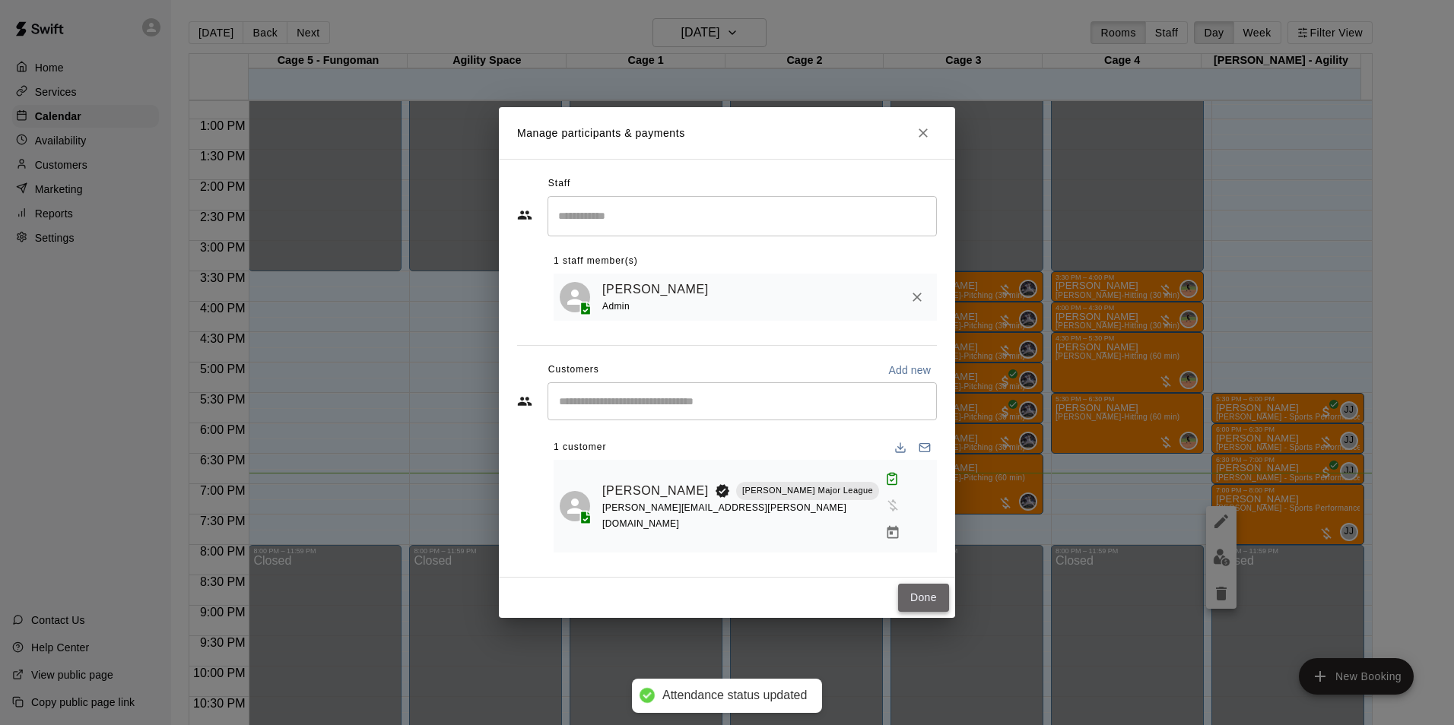
click at [926, 584] on button "Done" at bounding box center [923, 598] width 51 height 28
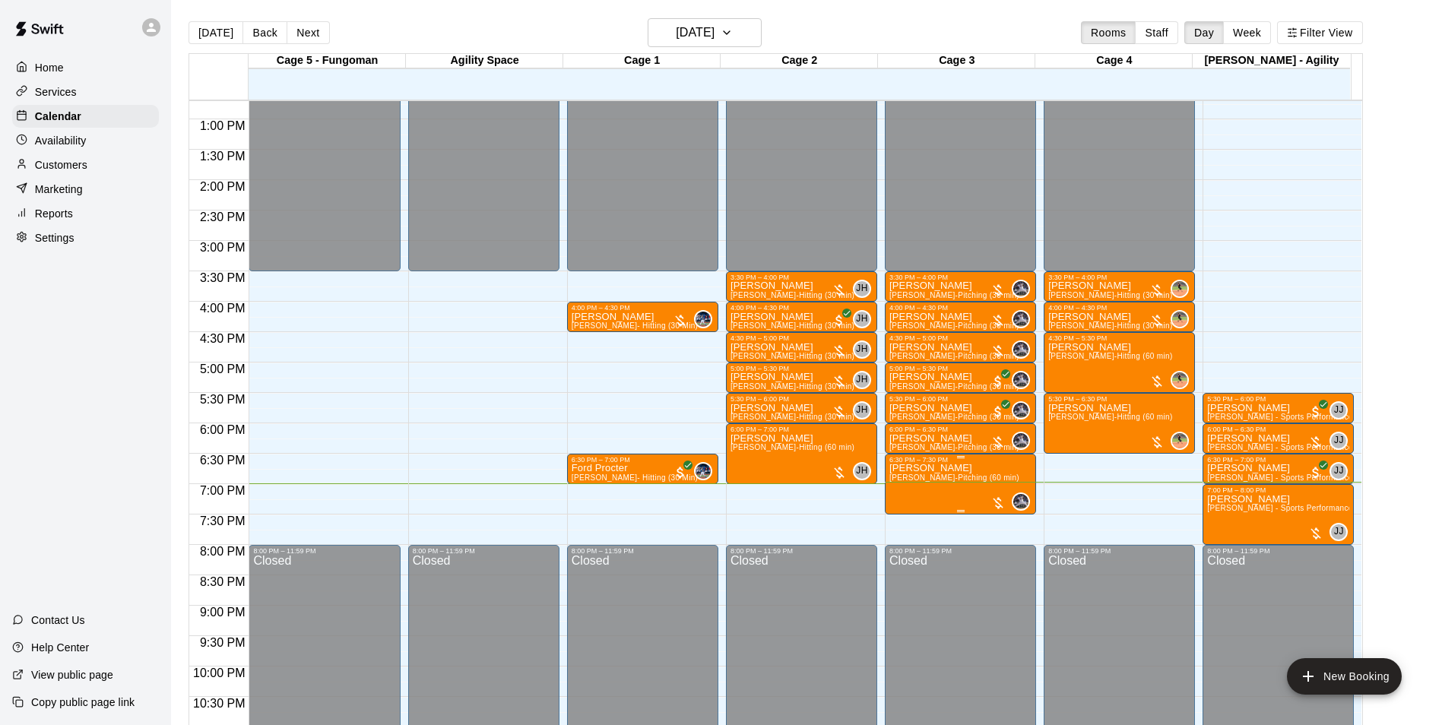
click at [918, 482] on span "[PERSON_NAME]-Pitching (60 min)" at bounding box center [955, 478] width 130 height 8
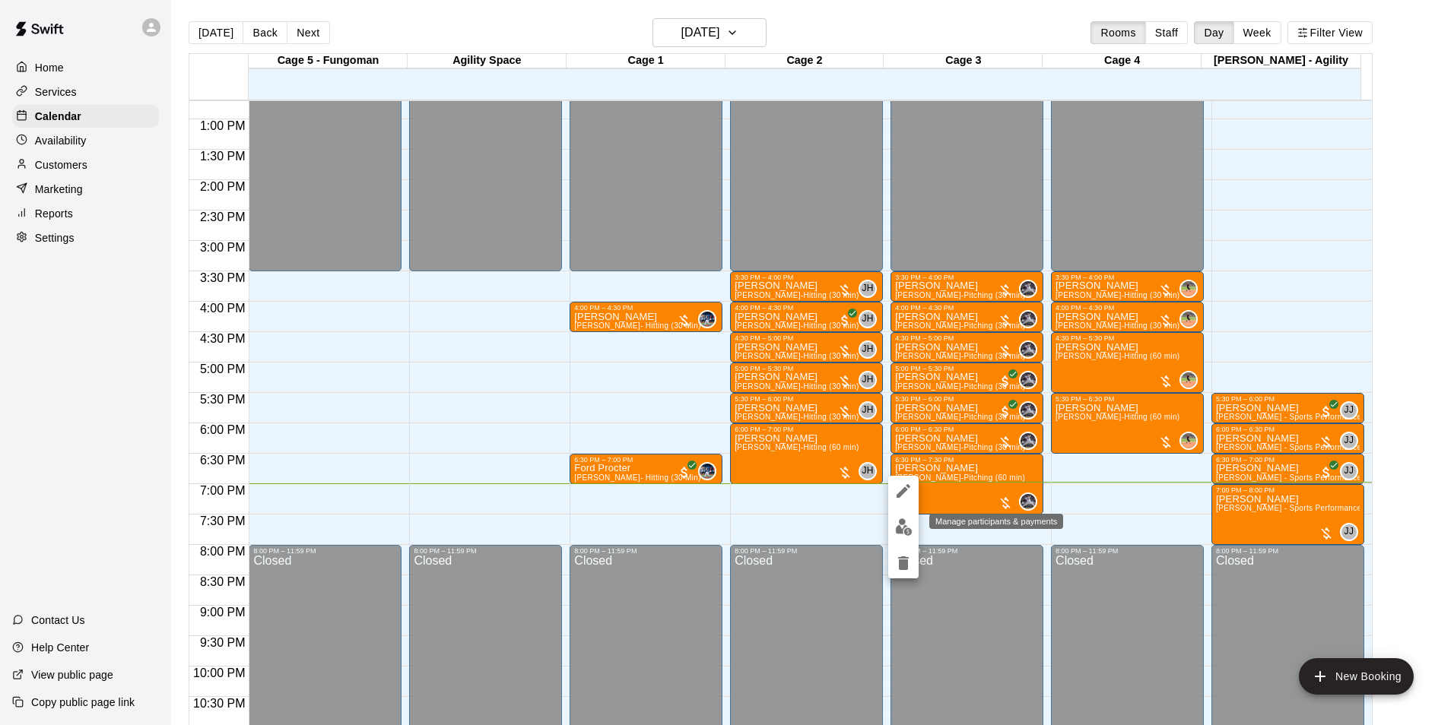
click at [907, 528] on img "edit" at bounding box center [903, 527] width 17 height 17
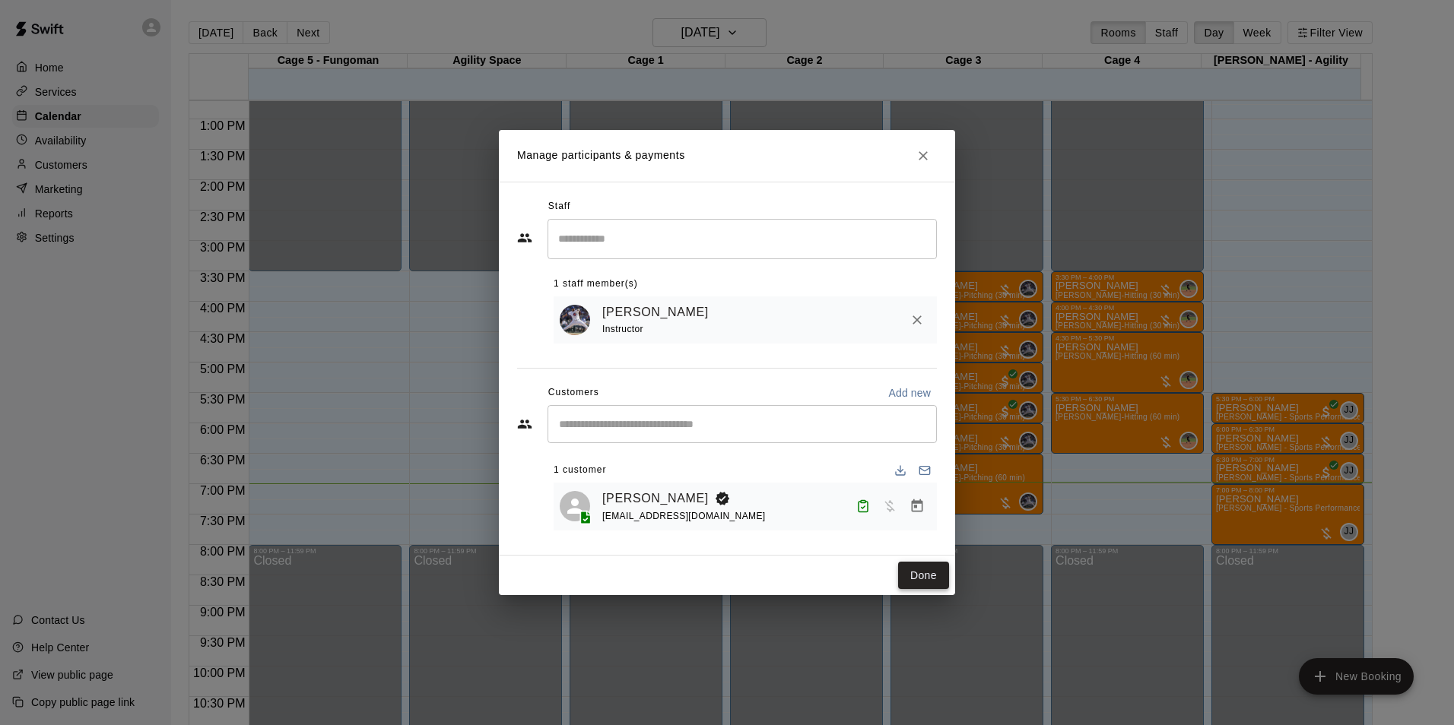
click at [928, 579] on button "Done" at bounding box center [923, 576] width 51 height 28
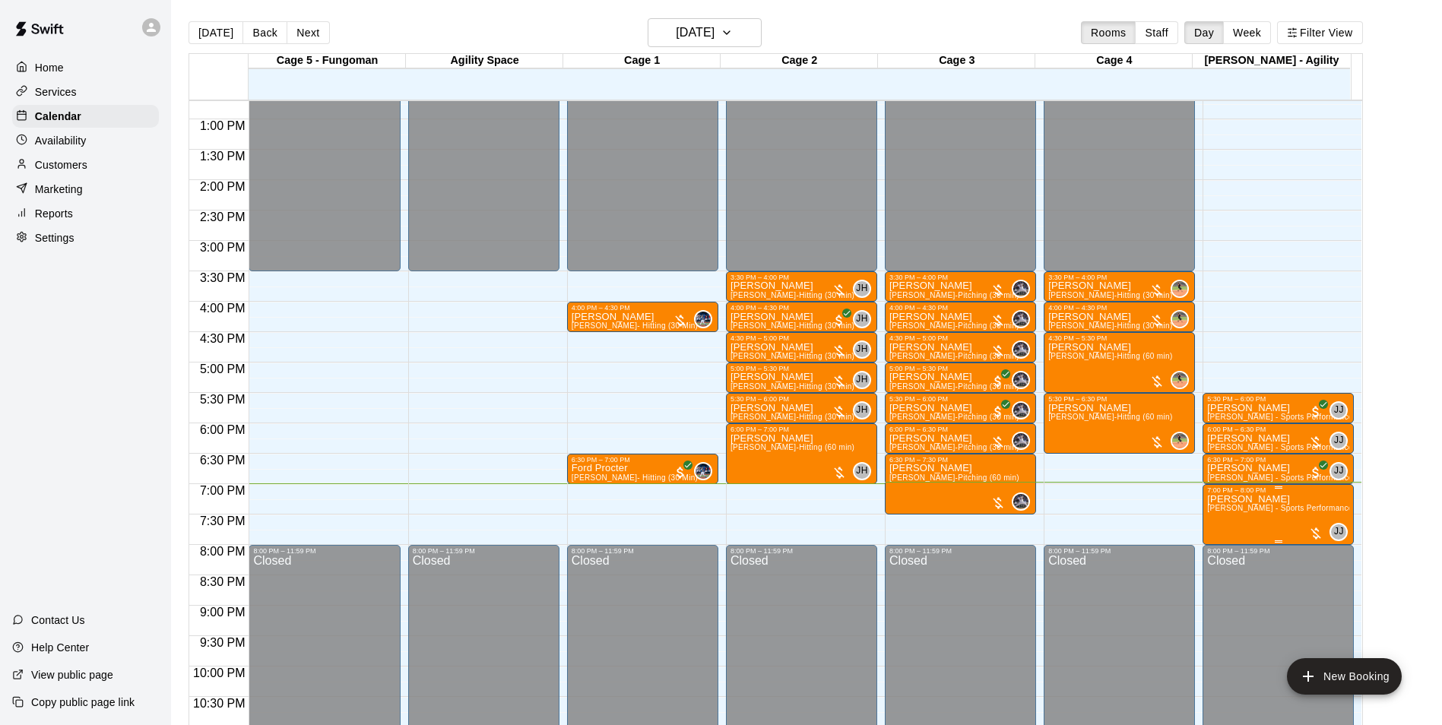
click at [1227, 509] on span "[PERSON_NAME] - Sports Performance Training (60 min)" at bounding box center [1311, 508] width 209 height 8
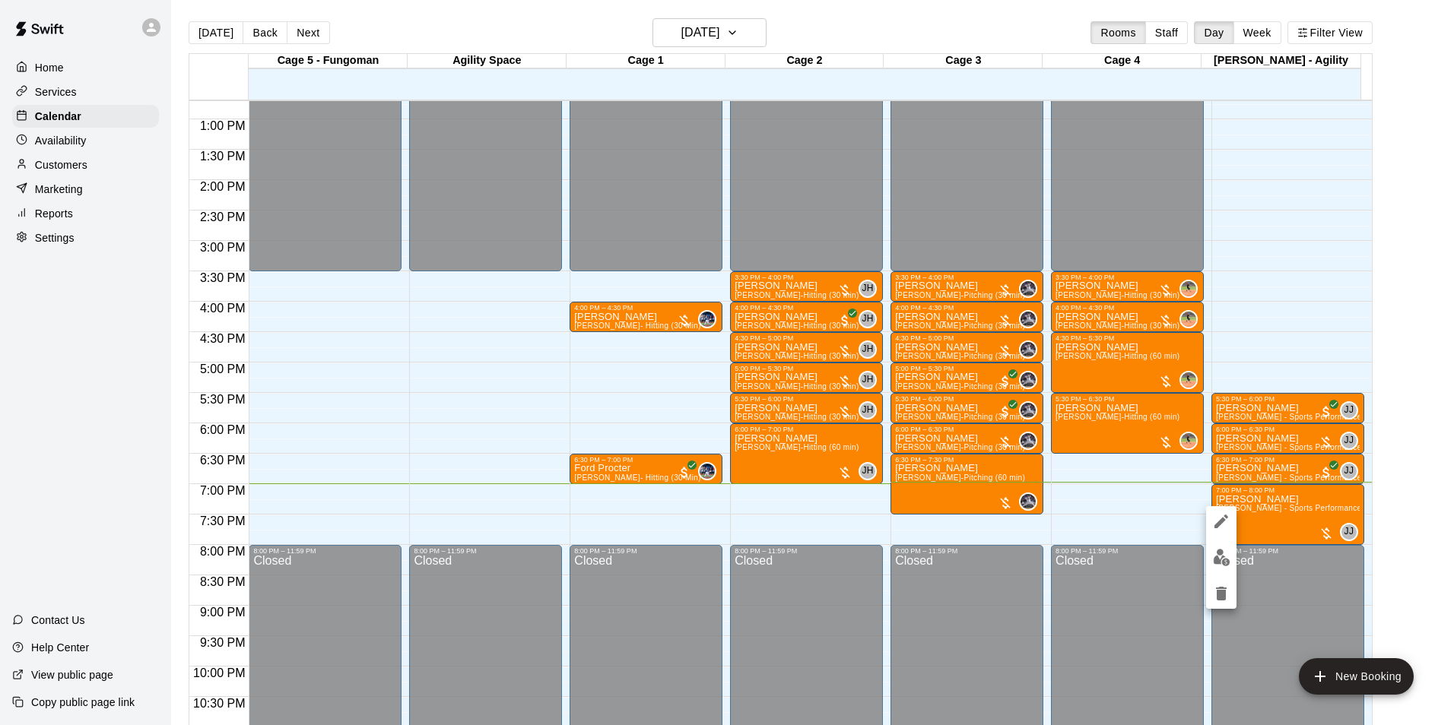
click at [1219, 538] on div at bounding box center [1221, 557] width 30 height 103
click at [1220, 557] on img "edit" at bounding box center [1221, 557] width 17 height 17
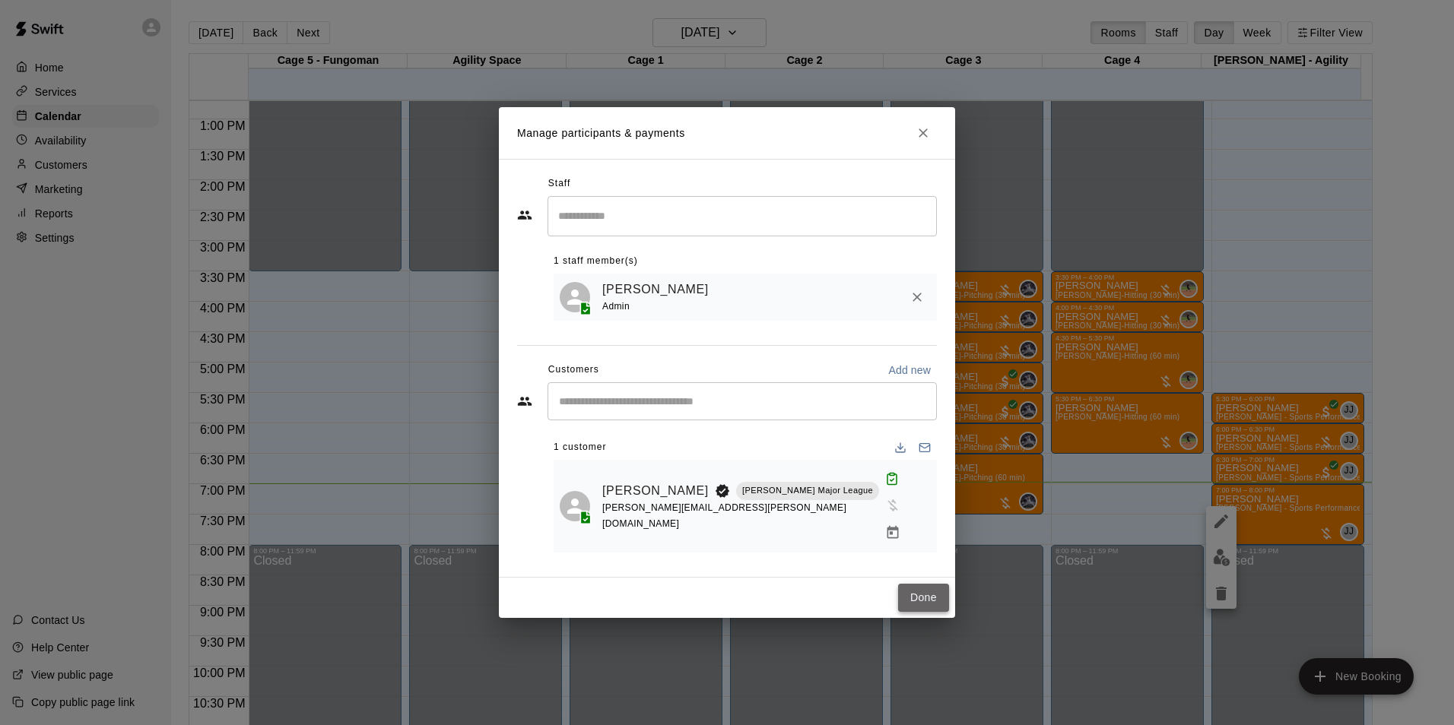
click at [928, 584] on button "Done" at bounding box center [923, 598] width 51 height 28
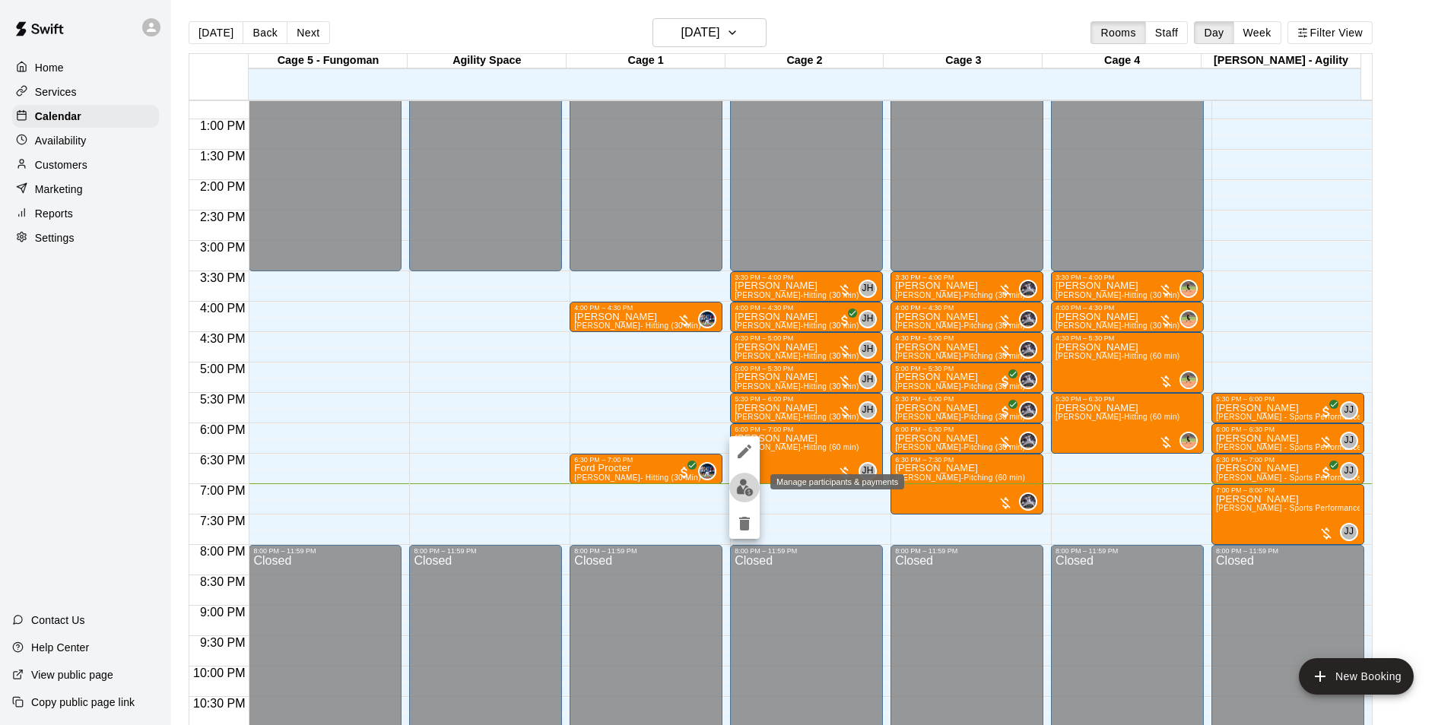
click at [750, 489] on img "edit" at bounding box center [744, 487] width 17 height 17
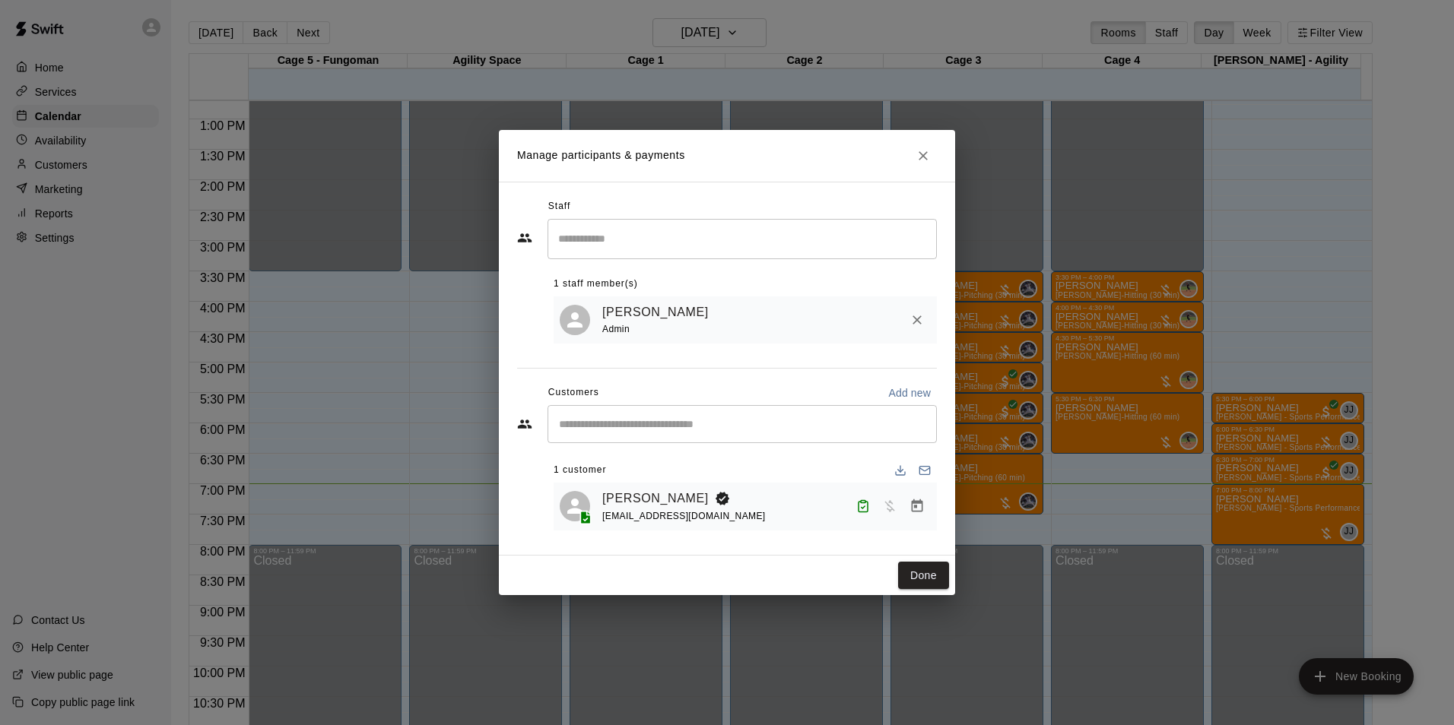
drag, startPoint x: 921, startPoint y: 566, endPoint x: 917, endPoint y: 560, distance: 7.8
click at [918, 567] on button "Done" at bounding box center [923, 576] width 51 height 28
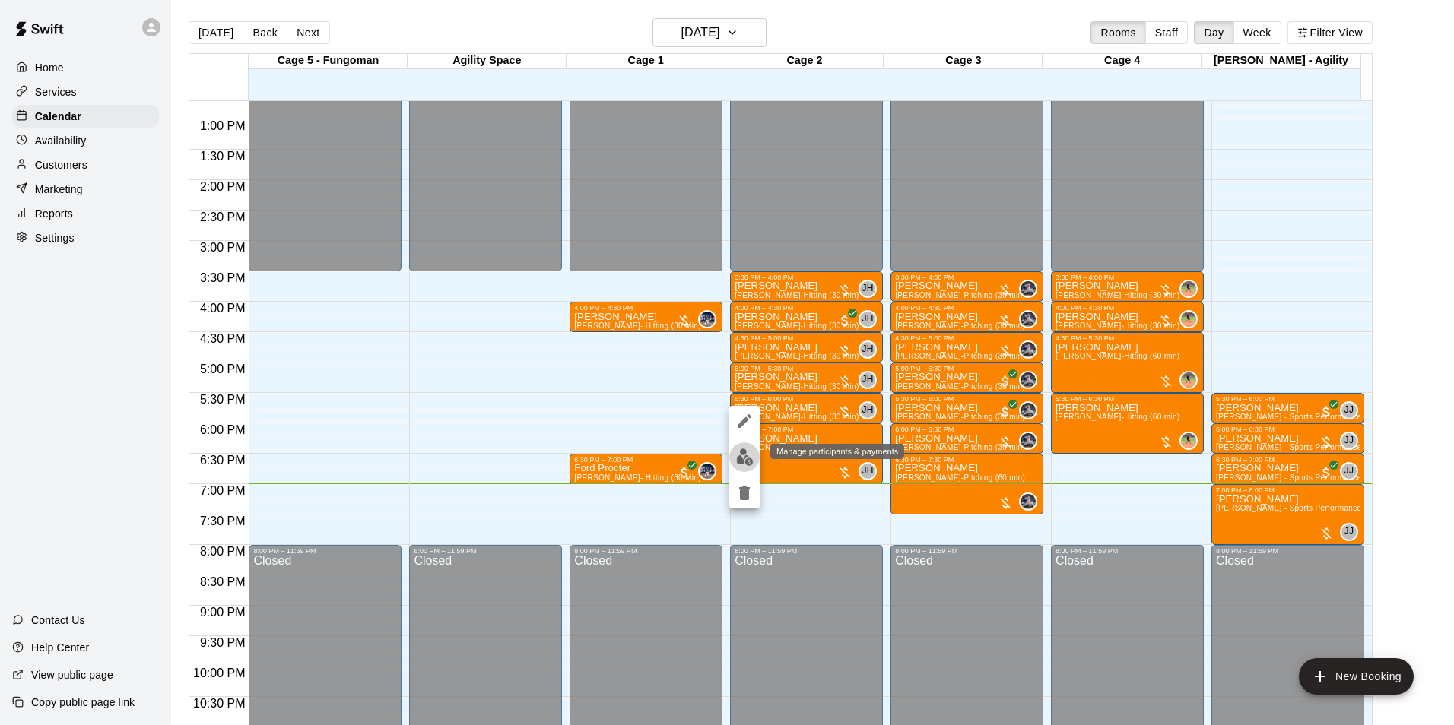
click at [750, 465] on img "edit" at bounding box center [744, 457] width 17 height 17
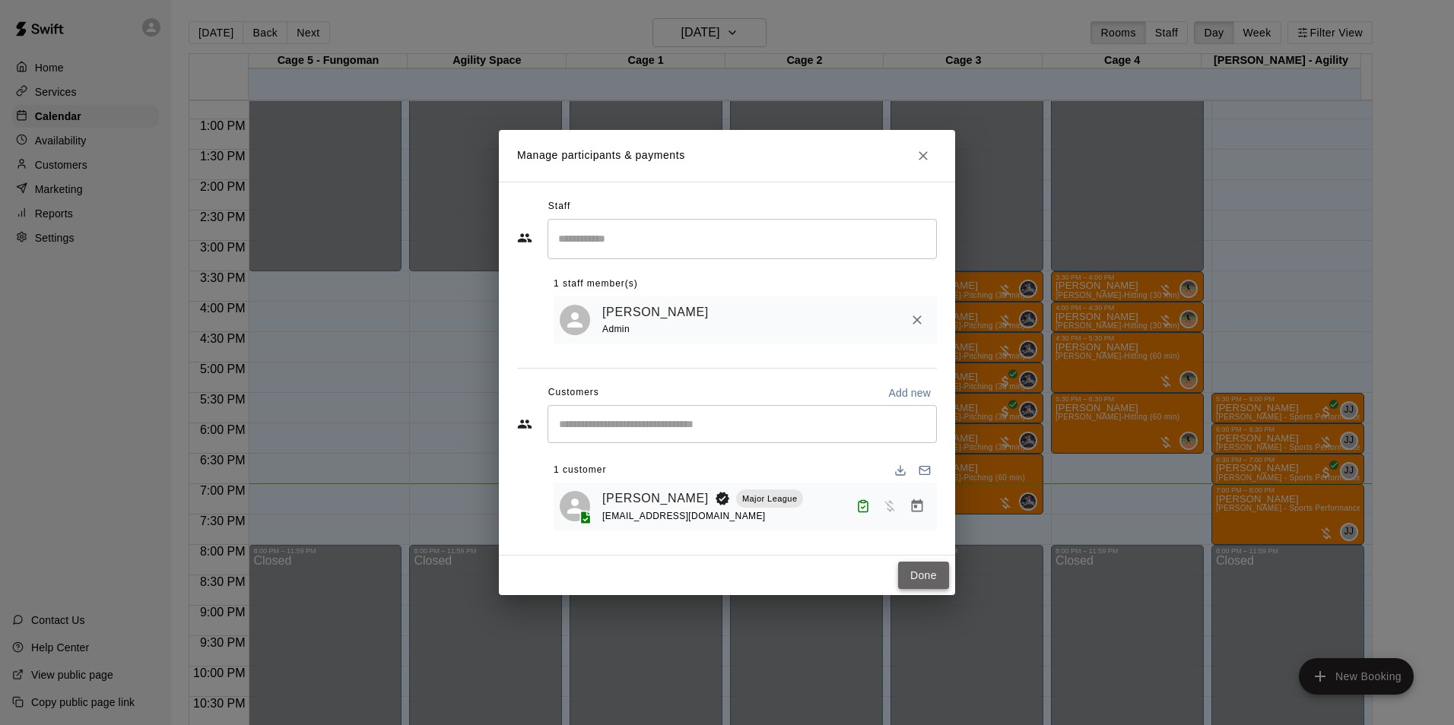
drag, startPoint x: 934, startPoint y: 582, endPoint x: 939, endPoint y: 571, distance: 11.6
click at [934, 583] on button "Done" at bounding box center [923, 576] width 51 height 28
